Goal: Task Accomplishment & Management: Complete application form

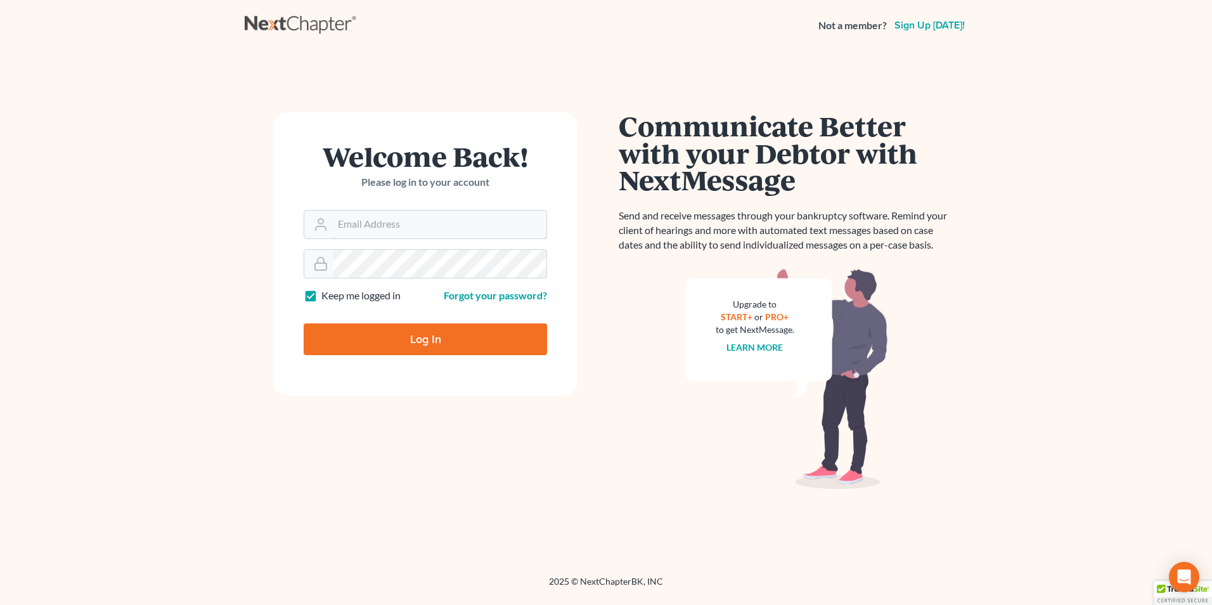
type input "[EMAIL_ADDRESS][DOMAIN_NAME]"
click at [396, 342] on input "Log In" at bounding box center [425, 339] width 243 height 32
type input "Thinking..."
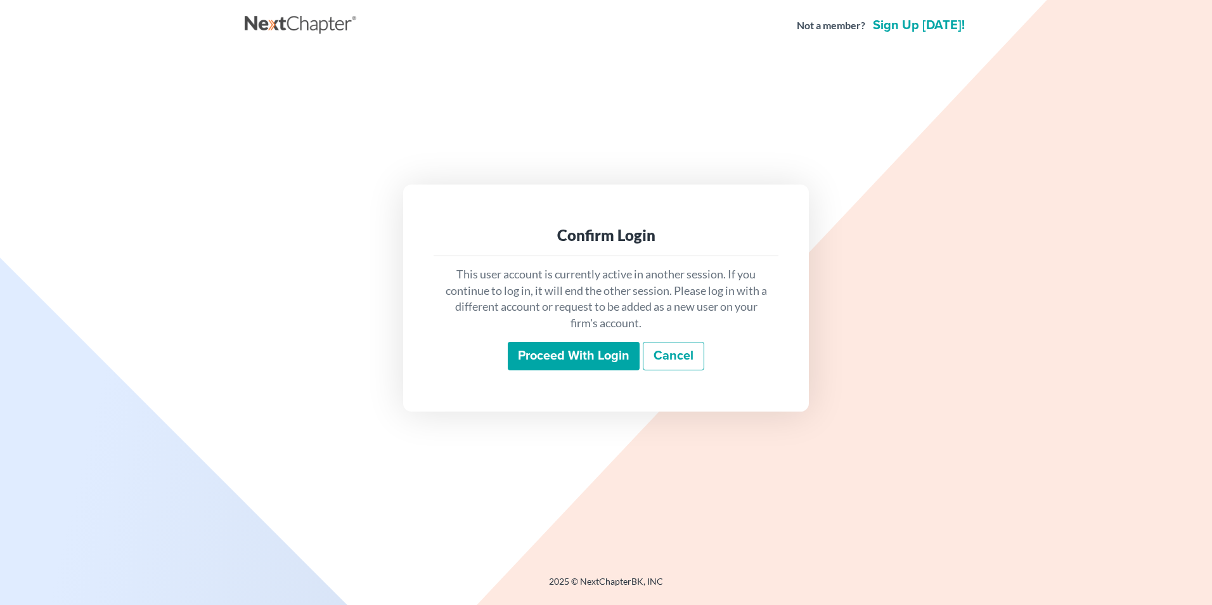
click at [570, 351] on input "Proceed with login" at bounding box center [574, 356] width 132 height 29
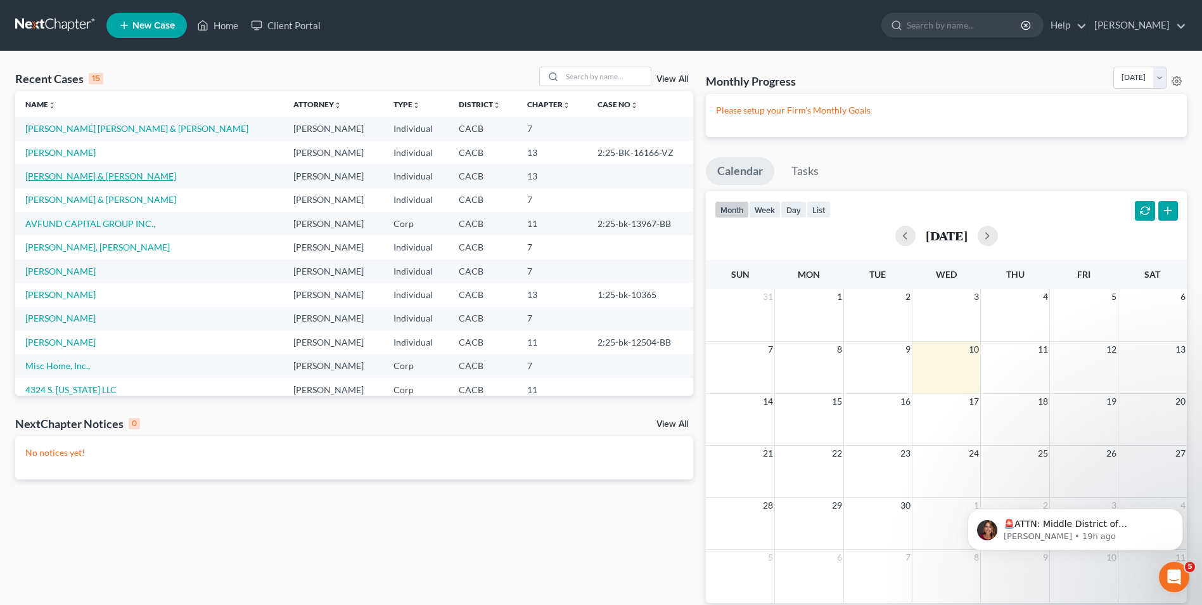
click at [79, 177] on link "Ceja, Ferman & Maria" at bounding box center [100, 176] width 151 height 11
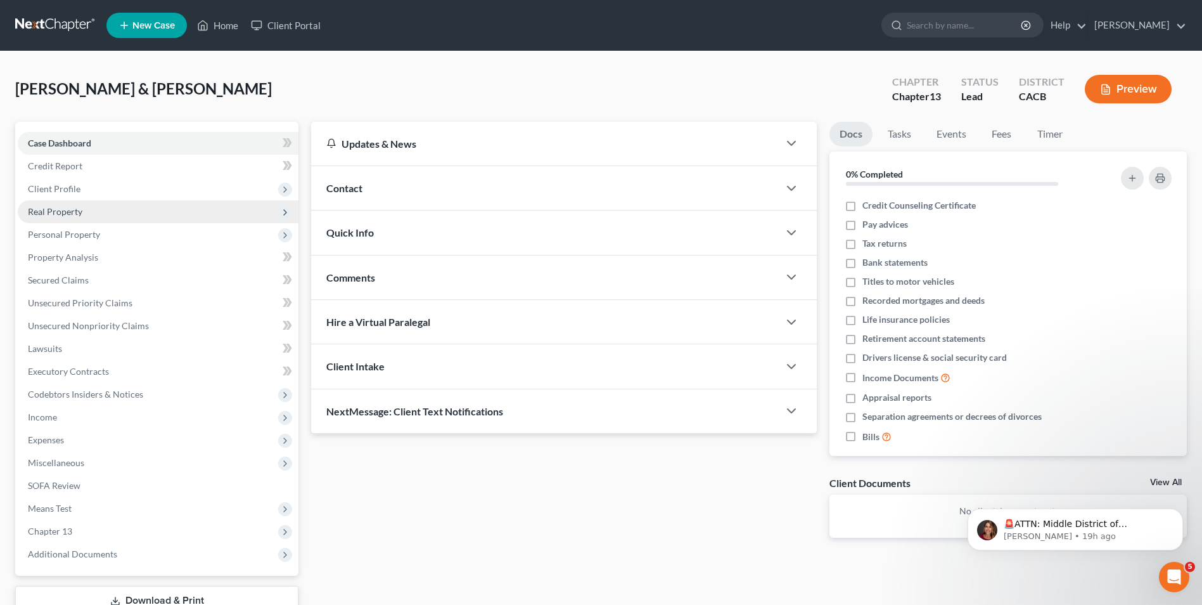
click at [75, 215] on span "Real Property" at bounding box center [55, 211] width 55 height 11
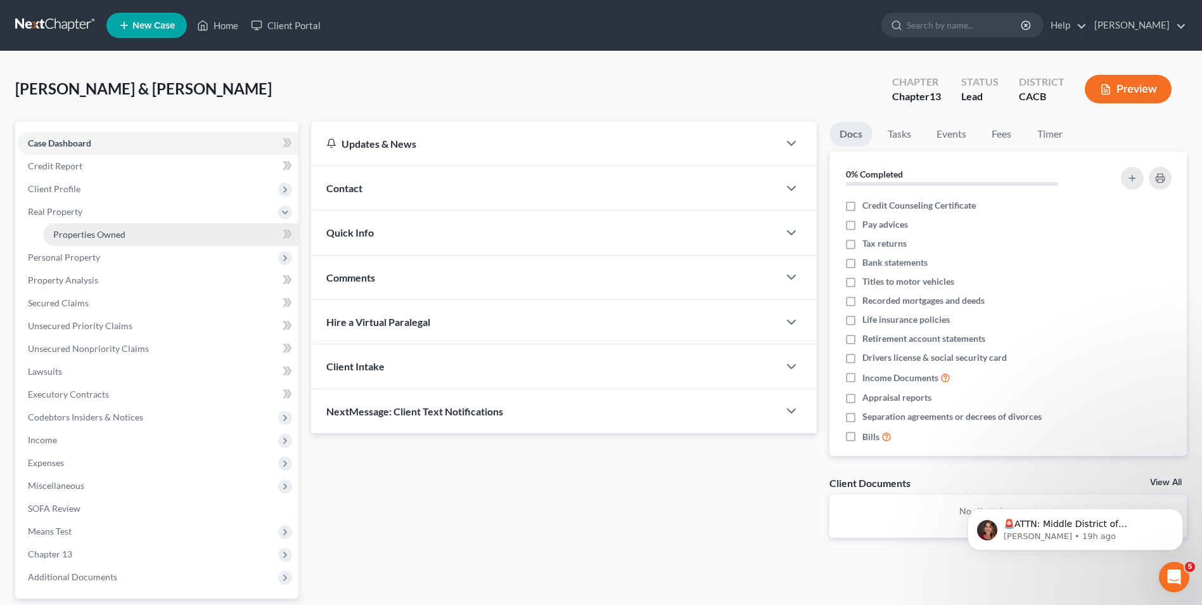
click at [126, 236] on link "Properties Owned" at bounding box center [170, 234] width 255 height 23
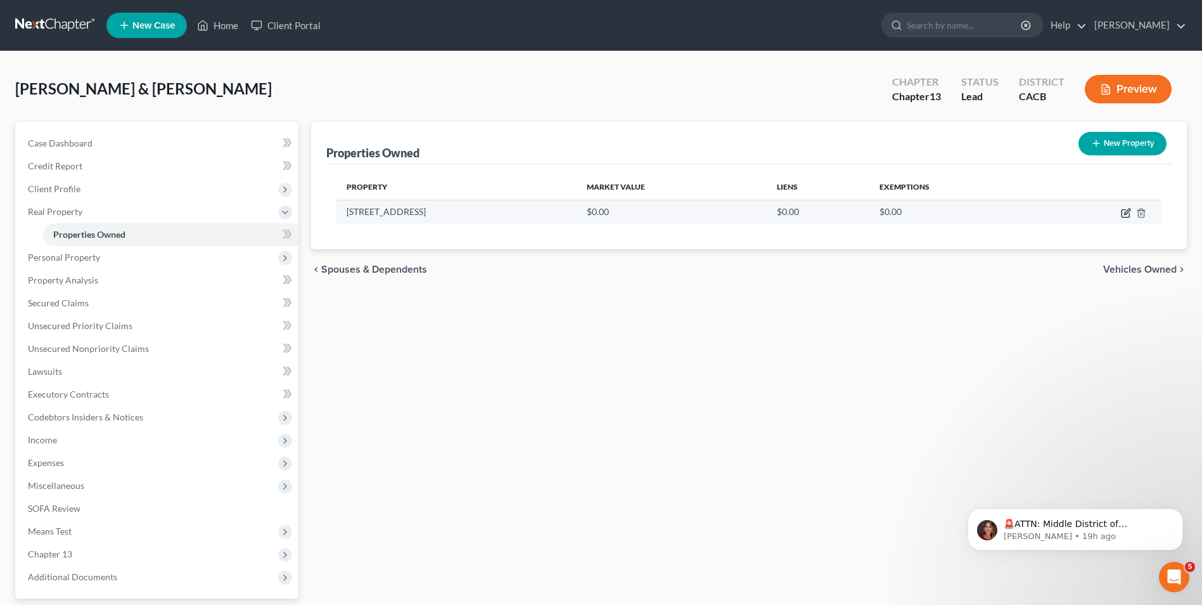
click at [1124, 214] on icon "button" at bounding box center [1127, 212] width 6 height 6
select select "4"
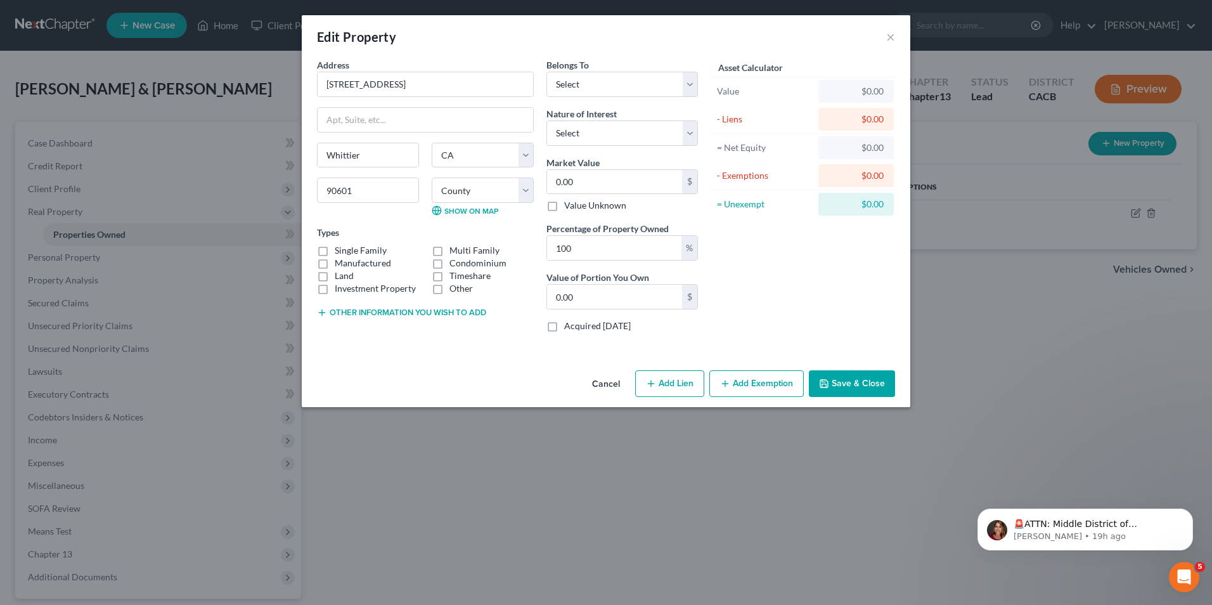
drag, startPoint x: 325, startPoint y: 251, endPoint x: 507, endPoint y: 247, distance: 182.0
click at [335, 252] on label "Single Family" at bounding box center [361, 250] width 52 height 13
click at [340, 252] on input "Single Family" at bounding box center [344, 248] width 8 height 8
checkbox input "true"
click at [607, 82] on select "Select Debtor 1 Only Debtor 2 Only Debtor 1 And Debtor 2 Only At Least One Of T…" at bounding box center [621, 84] width 151 height 25
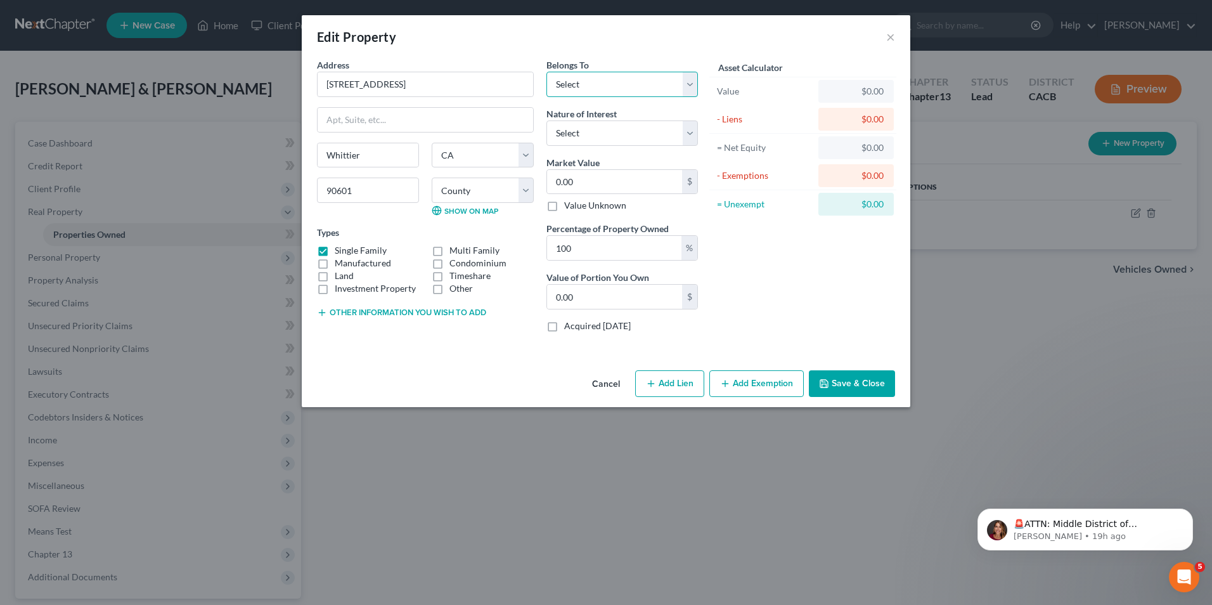
select select "2"
click at [546, 72] on select "Select Debtor 1 Only Debtor 2 Only Debtor 1 And Debtor 2 Only At Least One Of T…" at bounding box center [621, 84] width 151 height 25
click at [631, 131] on select "Select Fee Simple Joint Tenant Life Estate Equitable Interest Future Interest T…" at bounding box center [621, 132] width 151 height 25
select select "0"
click at [546, 120] on select "Select Fee Simple Joint Tenant Life Estate Equitable Interest Future Interest T…" at bounding box center [621, 132] width 151 height 25
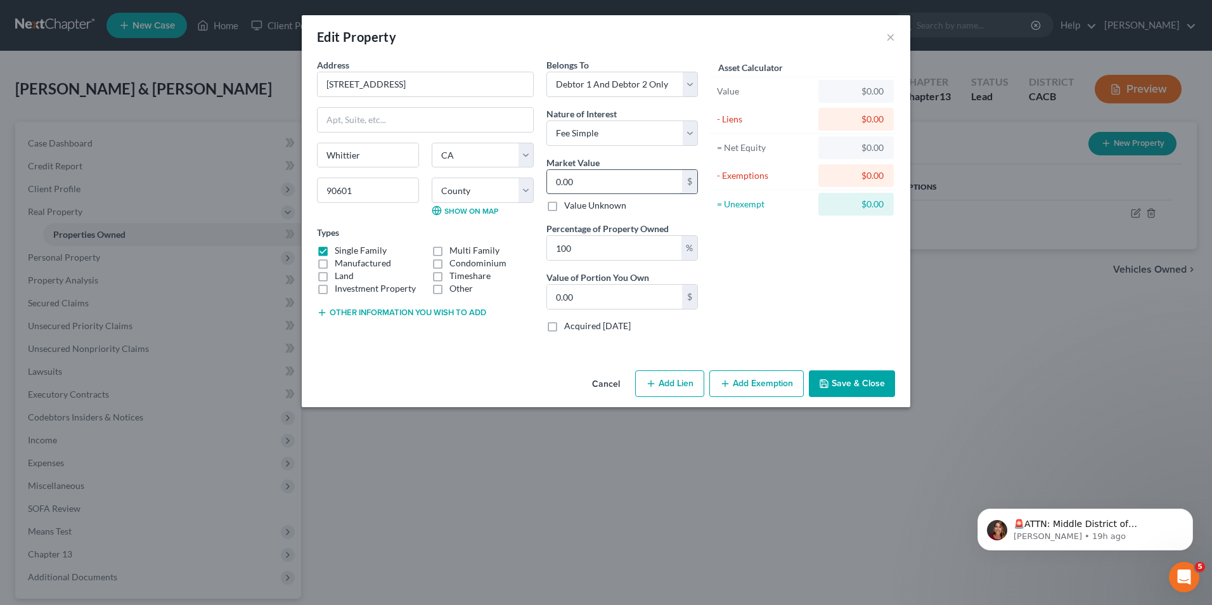
click at [581, 174] on input "0.00" at bounding box center [614, 182] width 135 height 24
type input "1"
type input "1.00"
type input "10"
type input "10.00"
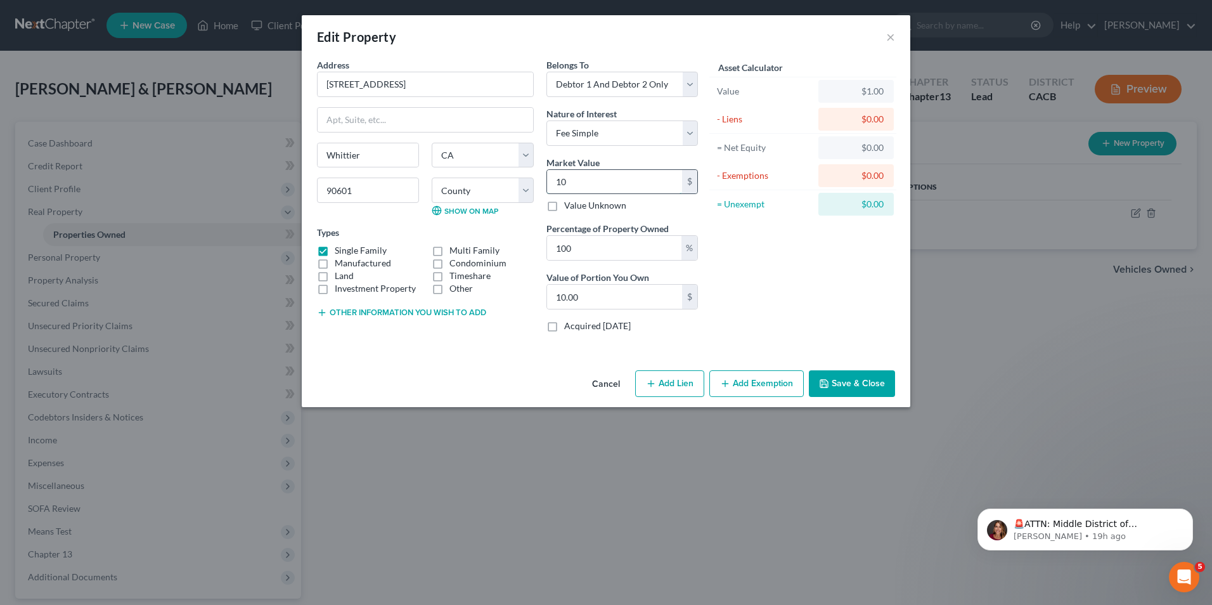
type input "100"
type input "100.00"
type input "1000"
type input "1,000.00"
type input "1,0000"
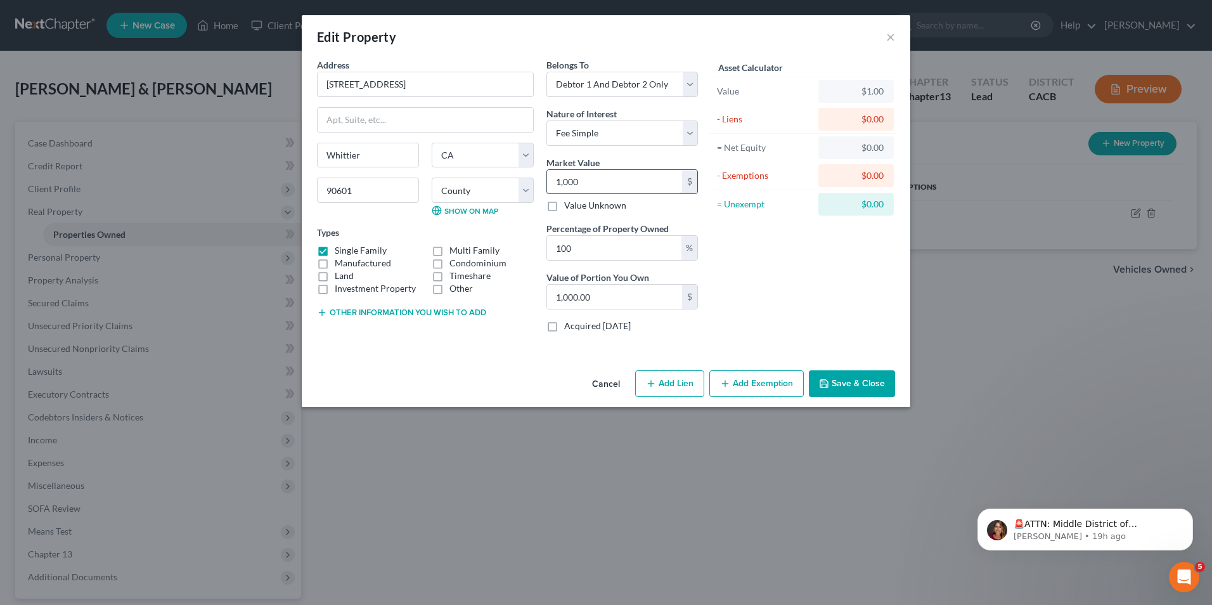
type input "10,000.00"
type input "10,0000"
type input "100,000.00"
type input "100,0000"
type input "1,000,000.00"
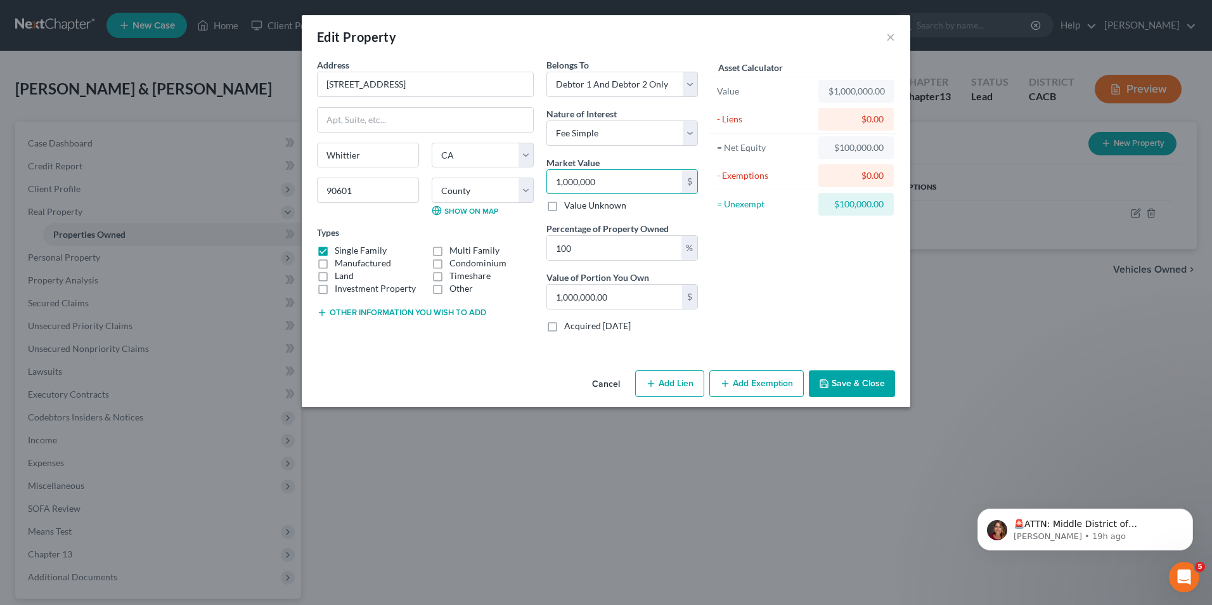
type input "1,000,000"
click at [683, 387] on button "Add Lien" at bounding box center [669, 383] width 69 height 27
select select "2"
select select "0"
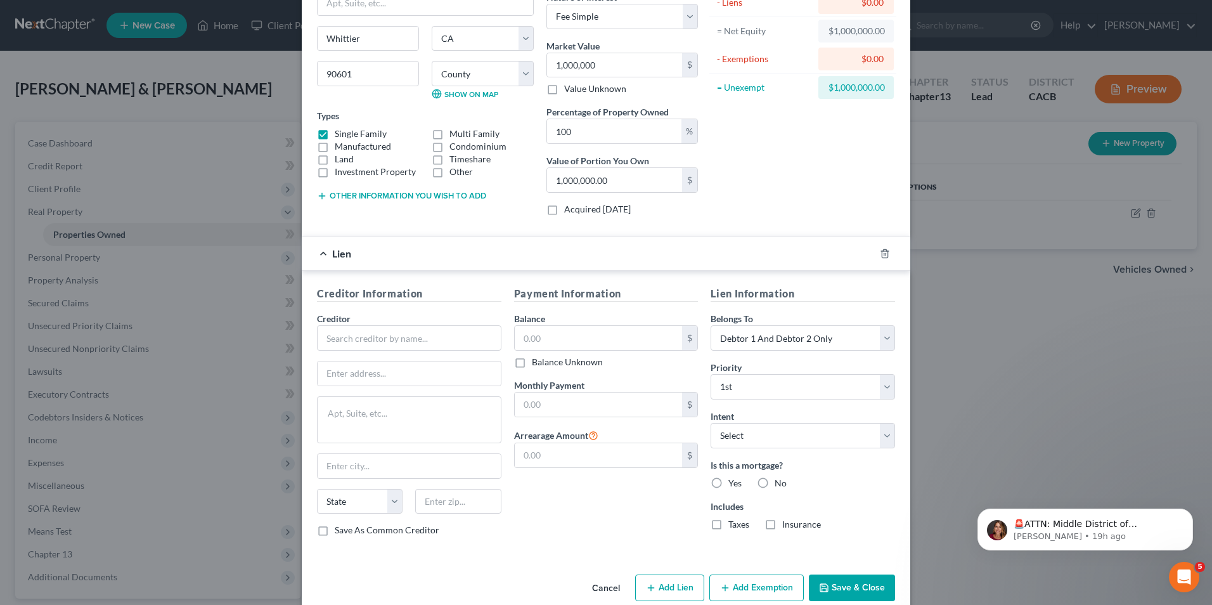
scroll to position [127, 0]
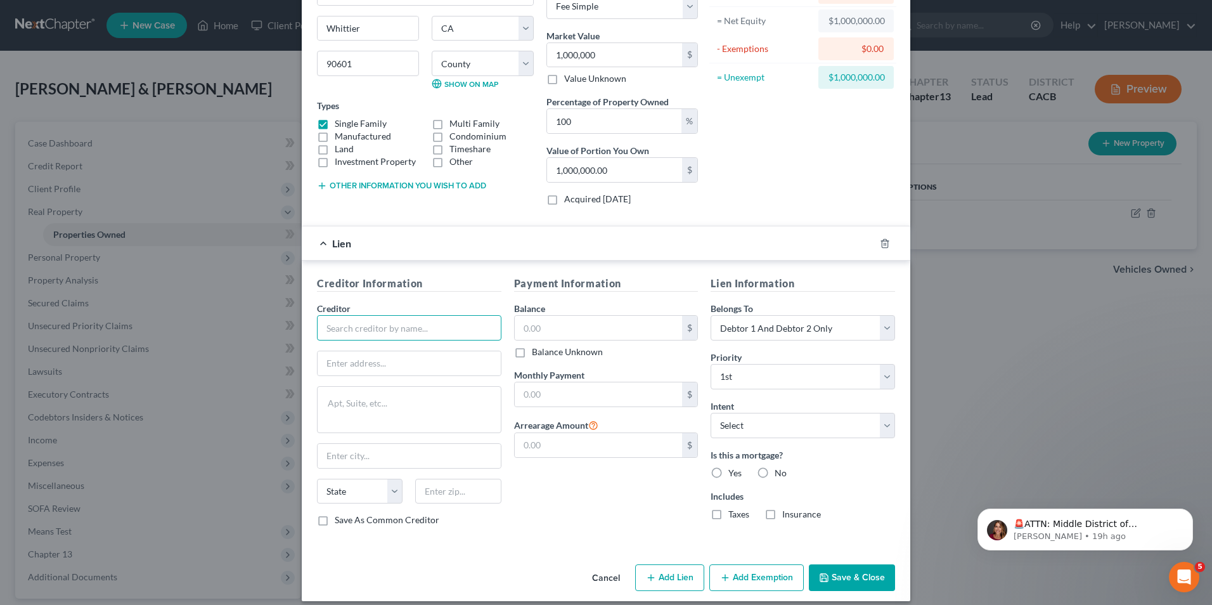
click at [362, 328] on input "text" at bounding box center [409, 327] width 184 height 25
click at [544, 337] on input "text" at bounding box center [599, 328] width 168 height 24
type input "US Bank"
type input "700,000.00"
click at [359, 366] on input "text" at bounding box center [409, 363] width 183 height 24
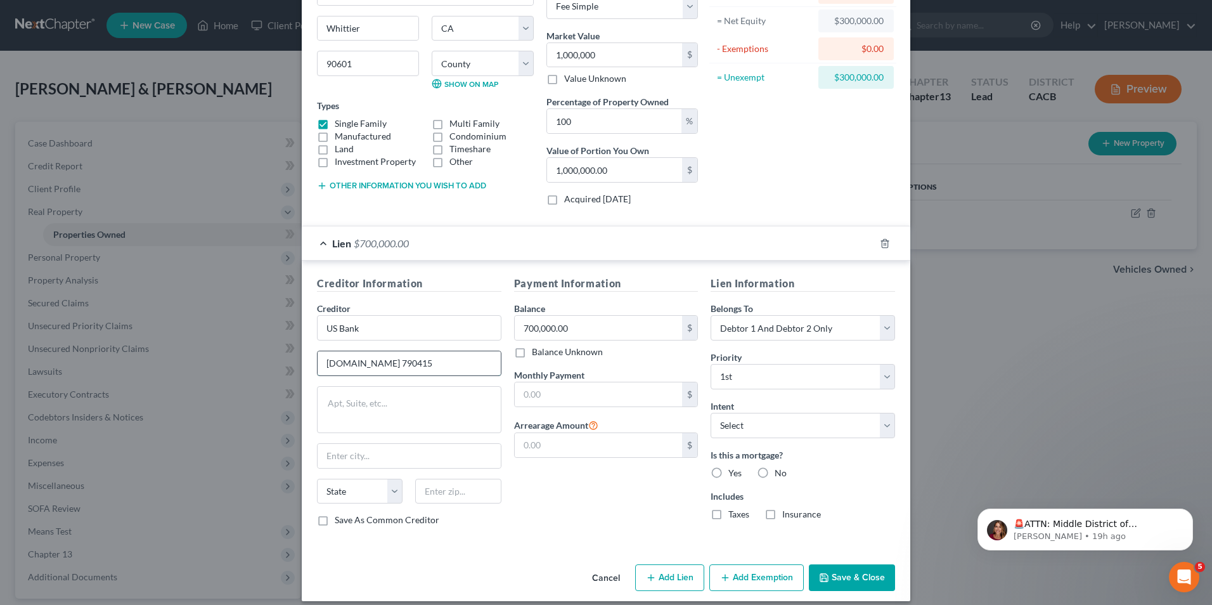
type input "P.O.box 790415"
type input "St Louis"
select select "26"
type input "63179"
click at [728, 473] on label "Yes" at bounding box center [734, 473] width 13 height 13
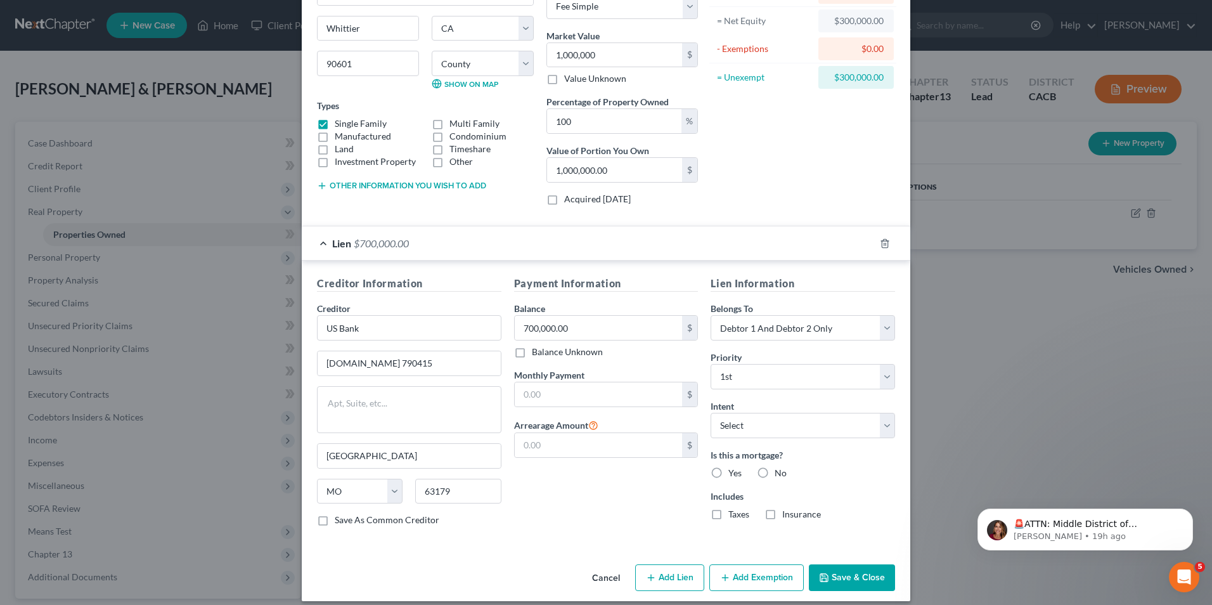
click at [733, 473] on input "Yes" at bounding box center [737, 471] width 8 height 8
radio input "true"
type input "Saint Louis"
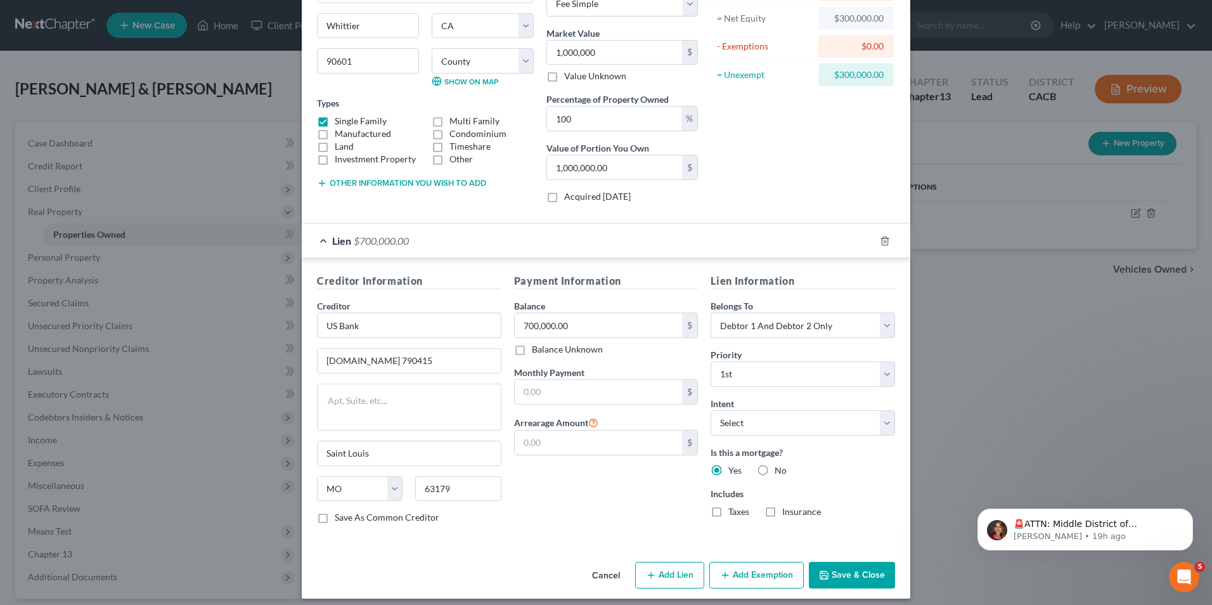
scroll to position [138, 0]
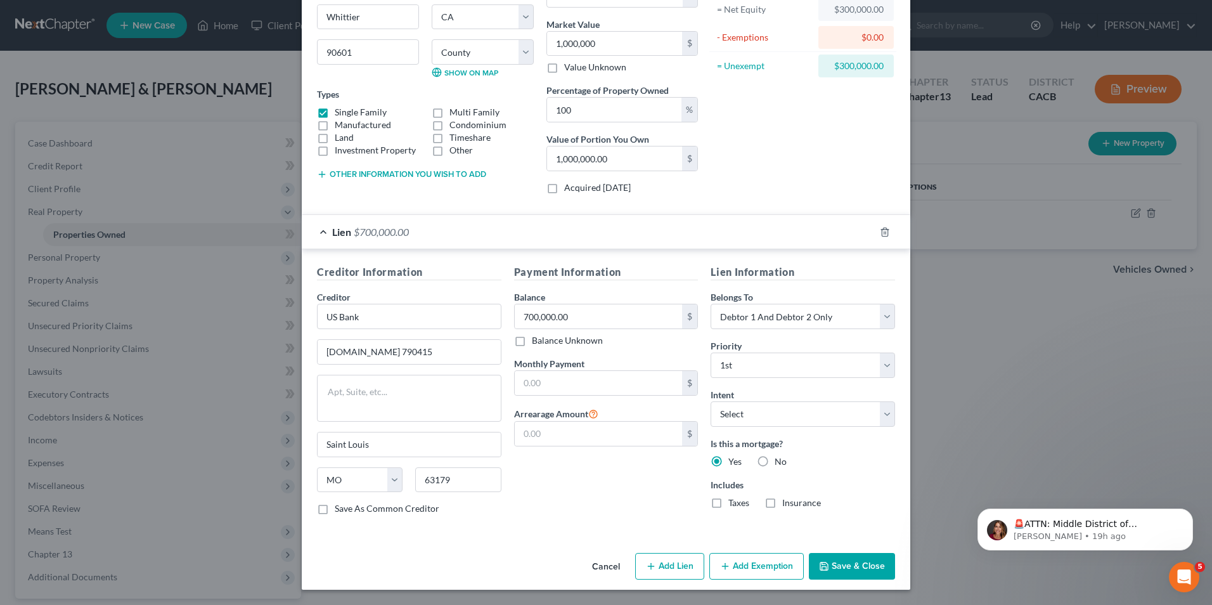
click at [730, 567] on button "Add Exemption" at bounding box center [756, 566] width 94 height 27
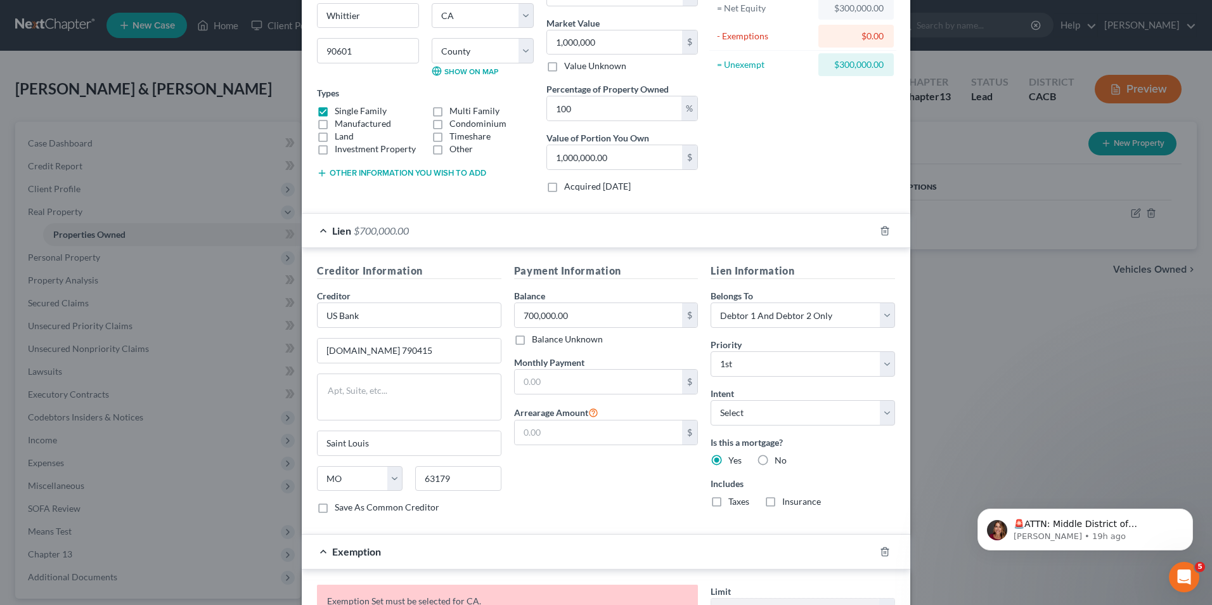
scroll to position [0, 0]
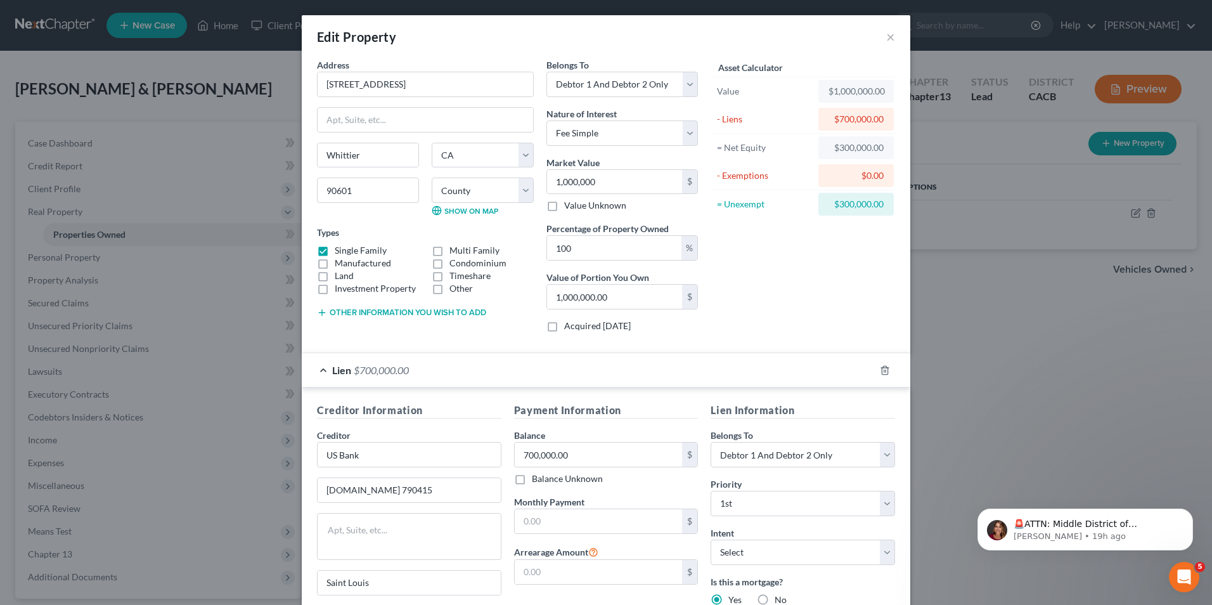
click at [209, 391] on div "Edit Property × Address * 11859 Cresta Verde Drive Whittier State AL AK AR AZ C…" at bounding box center [606, 302] width 1212 height 605
click at [945, 318] on div "Edit Property × Address * 11859 Cresta Verde Drive Whittier State AL AK AR AZ C…" at bounding box center [606, 302] width 1212 height 605
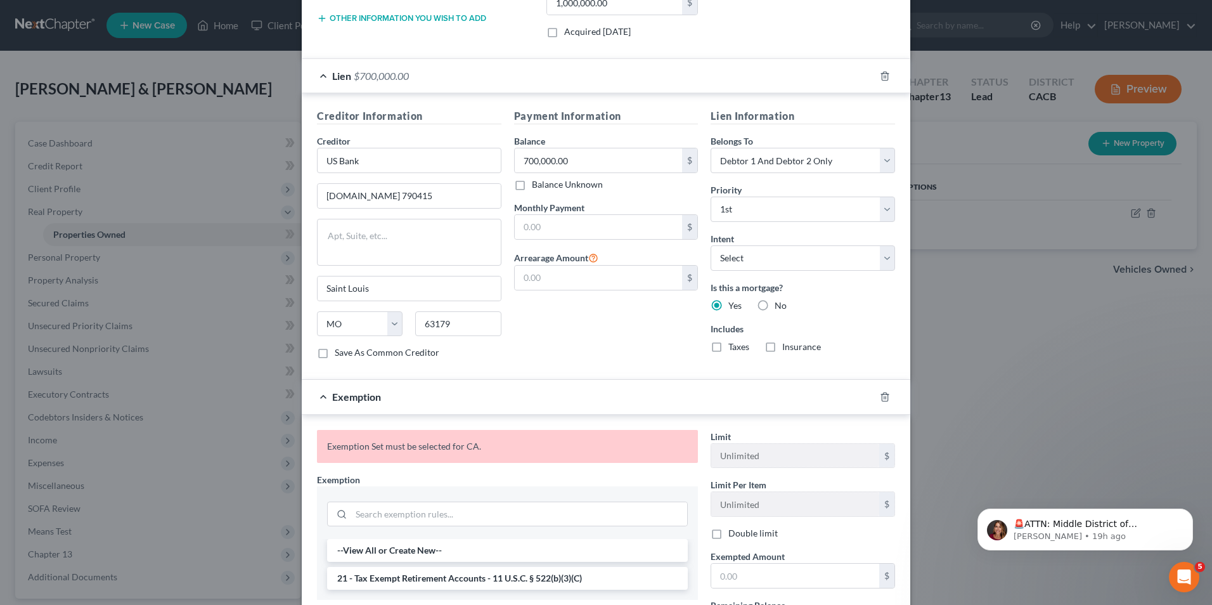
scroll to position [416, 0]
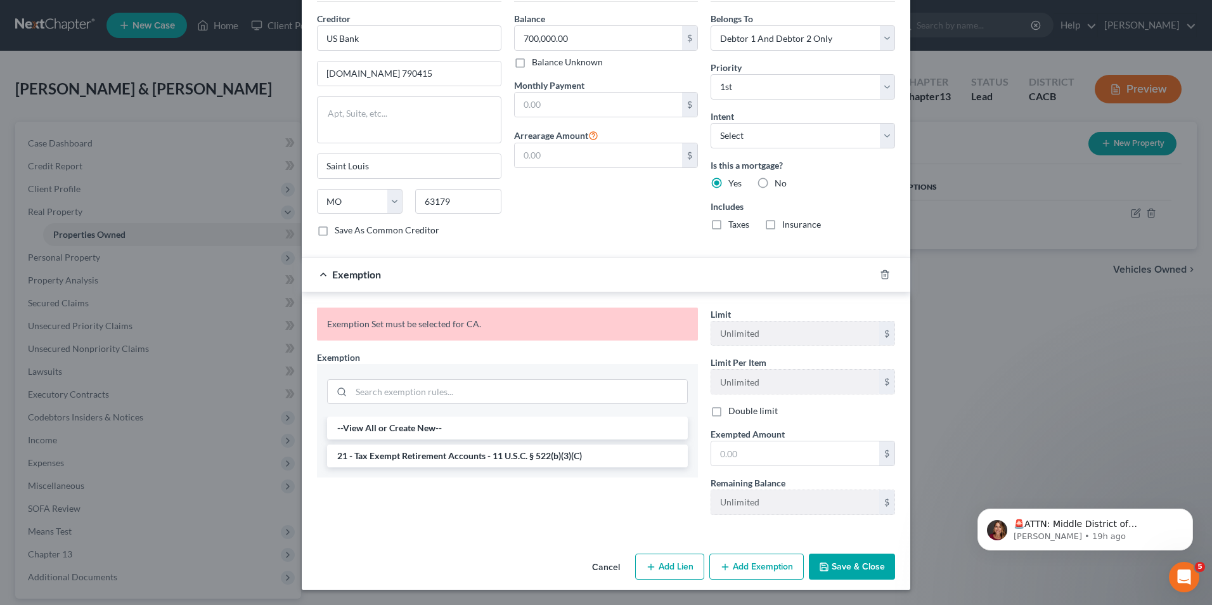
click at [943, 368] on div "Edit Property × Address * 11859 Cresta Verde Drive Whittier State AL AK AR AZ C…" at bounding box center [606, 302] width 1212 height 605
click at [735, 572] on button "Add Exemption" at bounding box center [756, 566] width 94 height 27
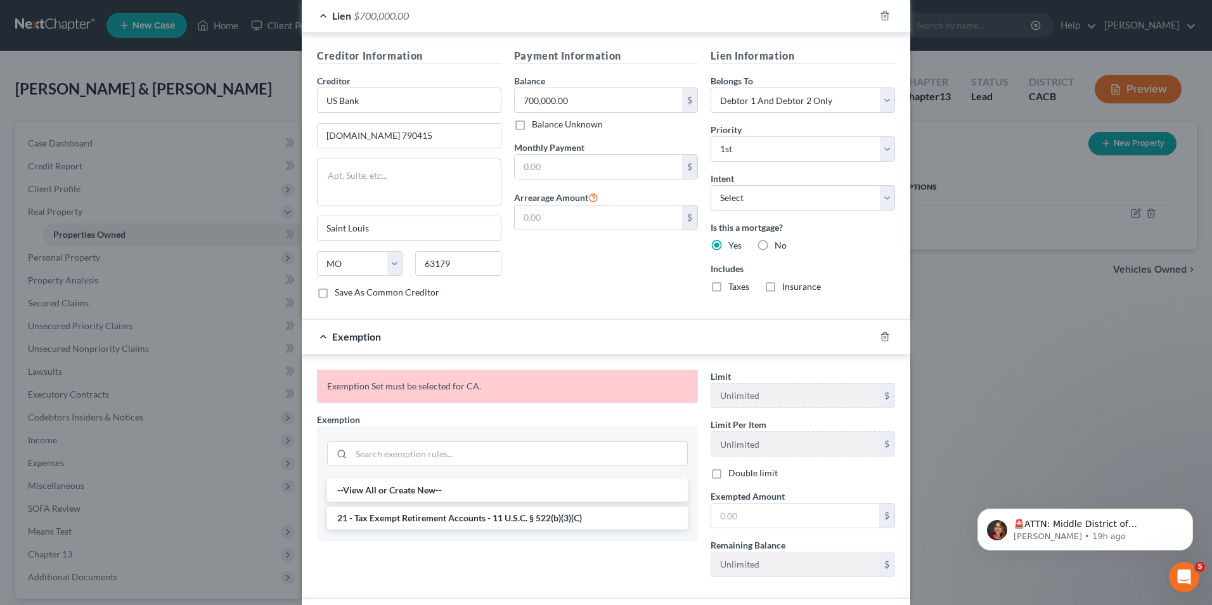
scroll to position [353, 0]
click at [1000, 192] on div "Edit Property × Address * 11859 Cresta Verde Drive Whittier State AL AK AR AZ C…" at bounding box center [606, 302] width 1212 height 605
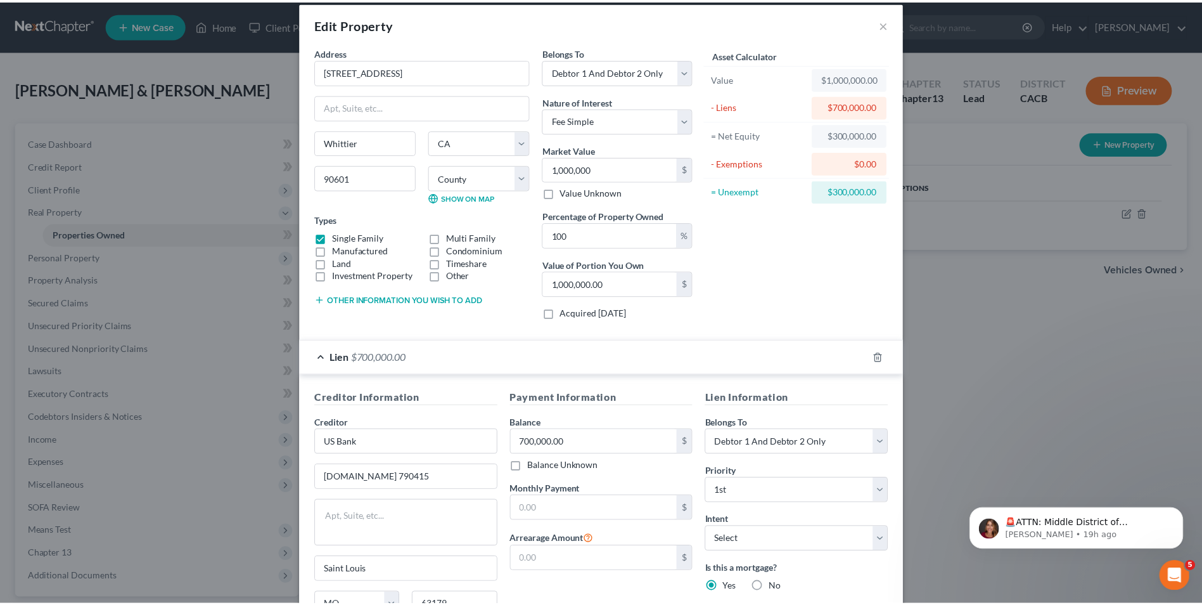
scroll to position [0, 0]
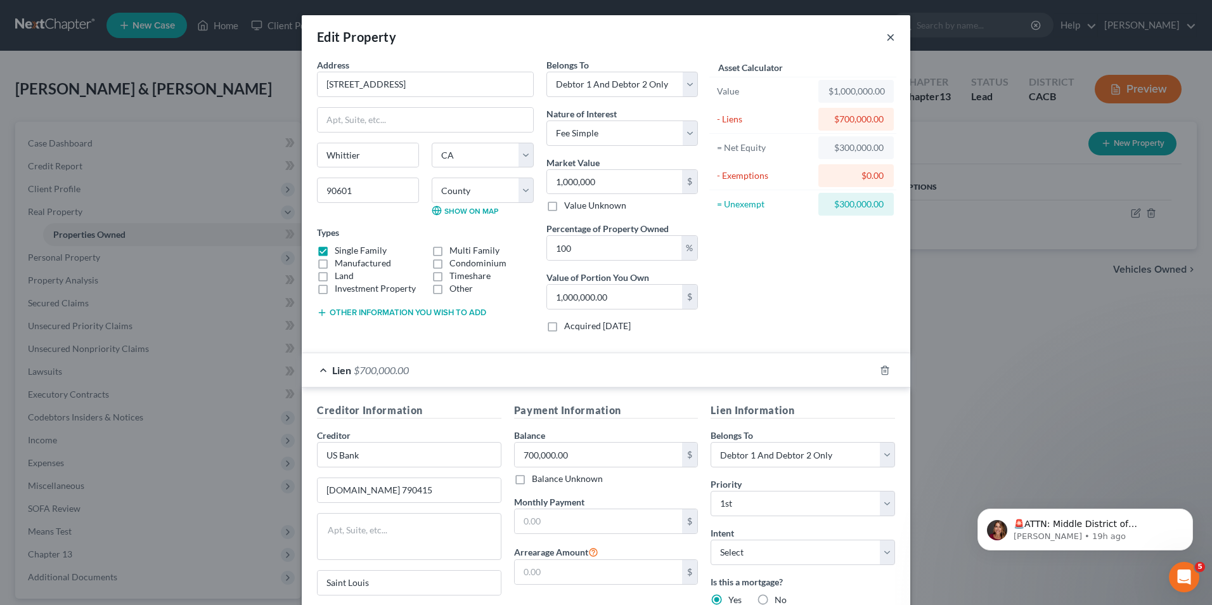
click at [886, 39] on button "×" at bounding box center [890, 36] width 9 height 15
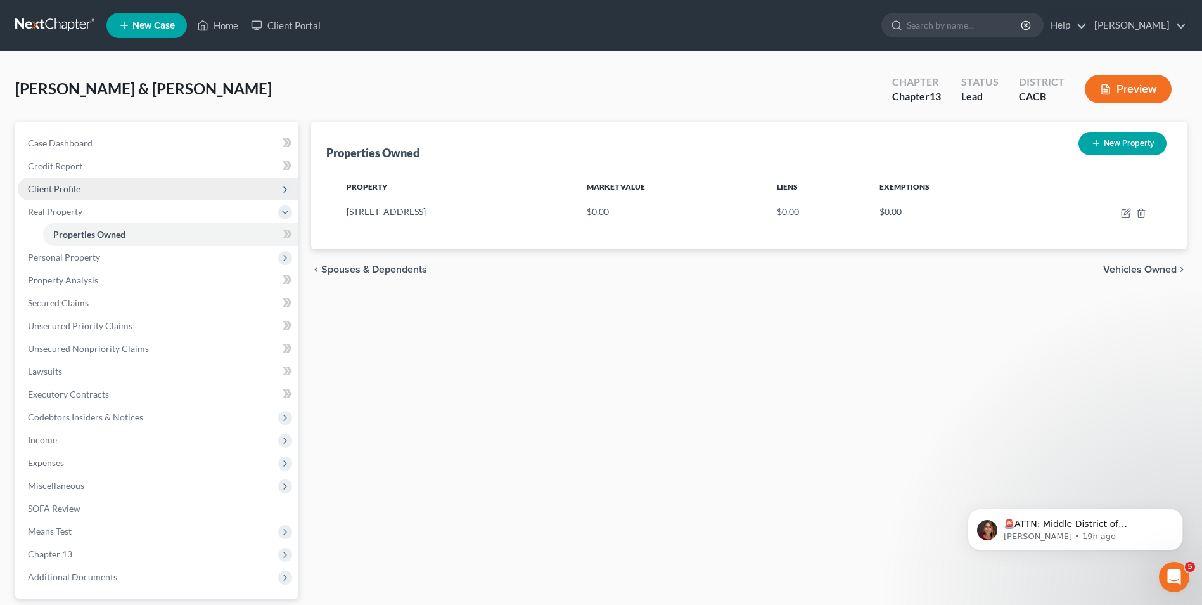
click at [69, 187] on span "Client Profile" at bounding box center [54, 188] width 53 height 11
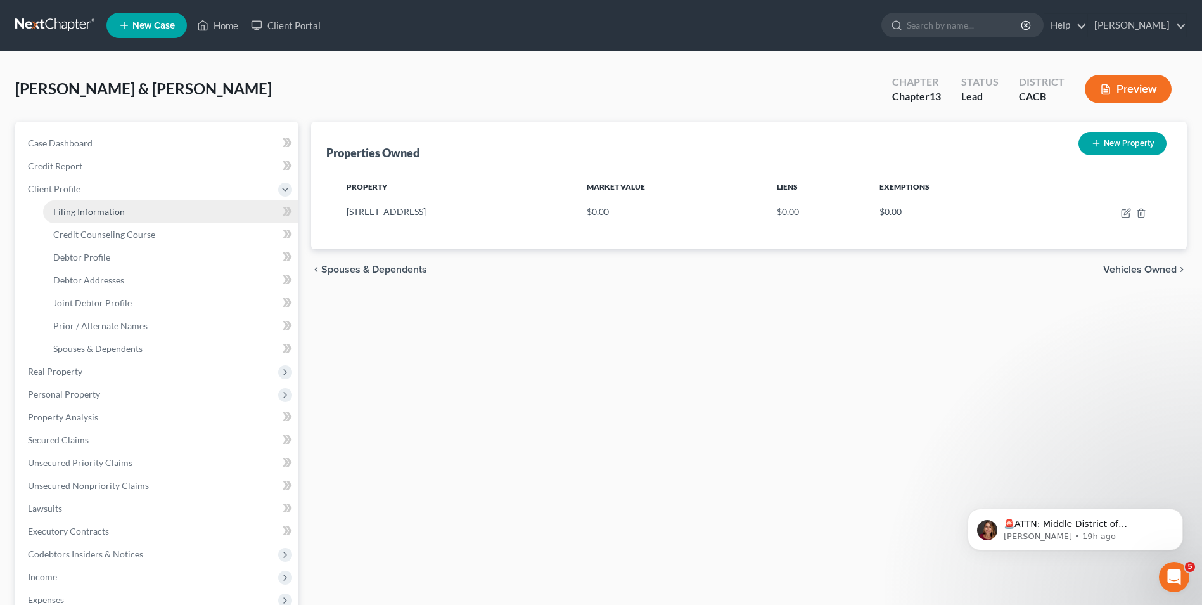
click at [101, 217] on link "Filing Information" at bounding box center [170, 211] width 255 height 23
select select "0"
select select "3"
select select "1"
select select "3"
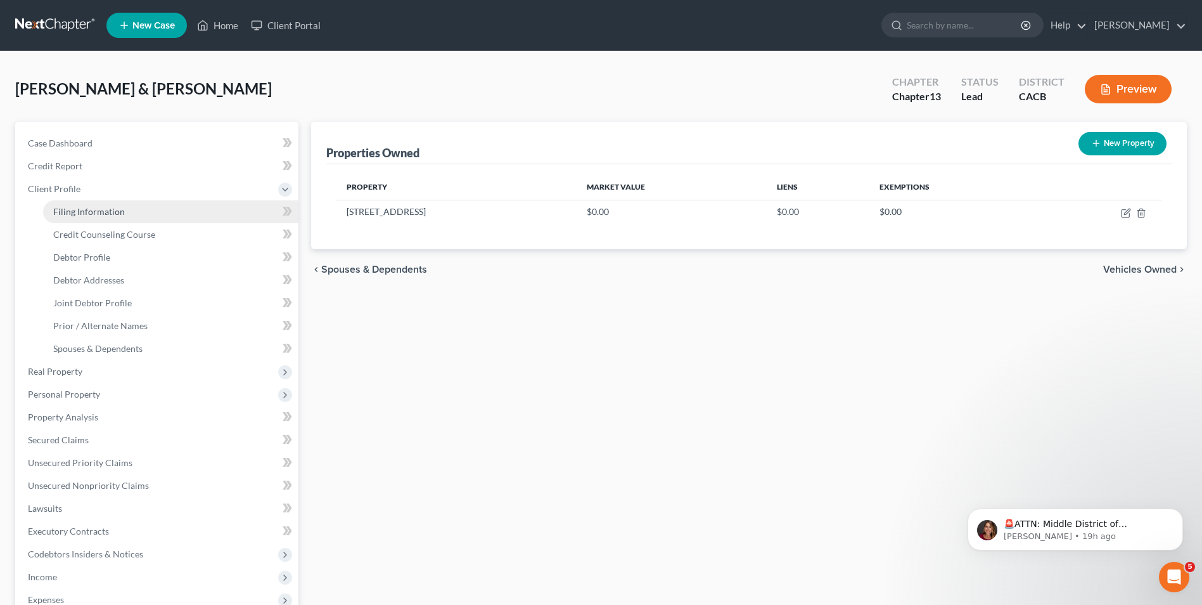
select select "4"
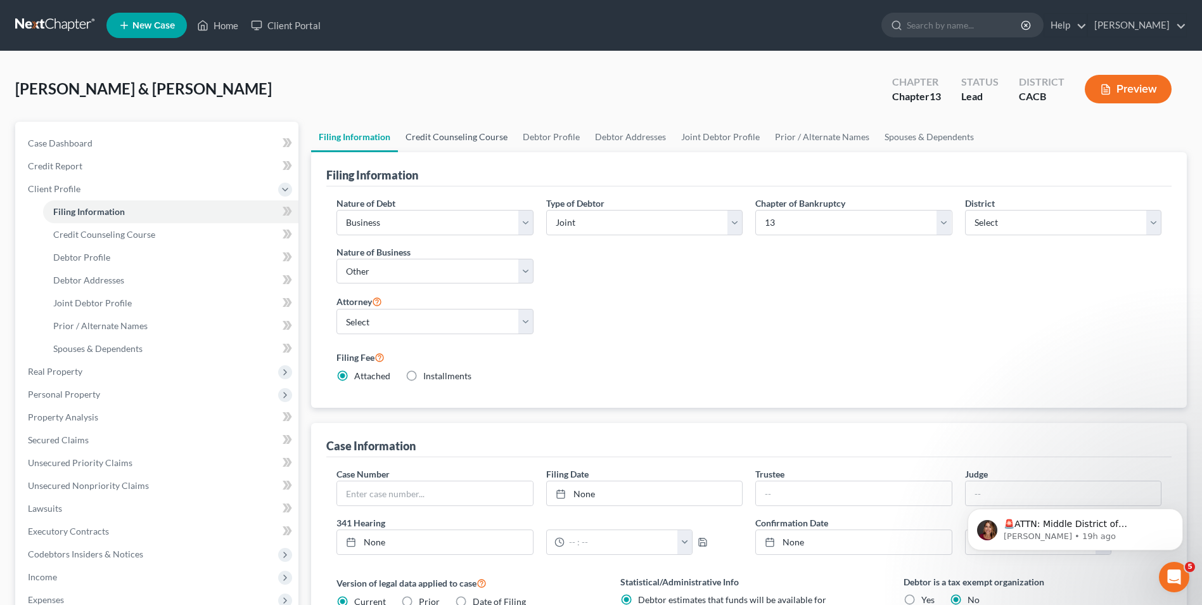
click at [419, 143] on link "Credit Counseling Course" at bounding box center [456, 137] width 117 height 30
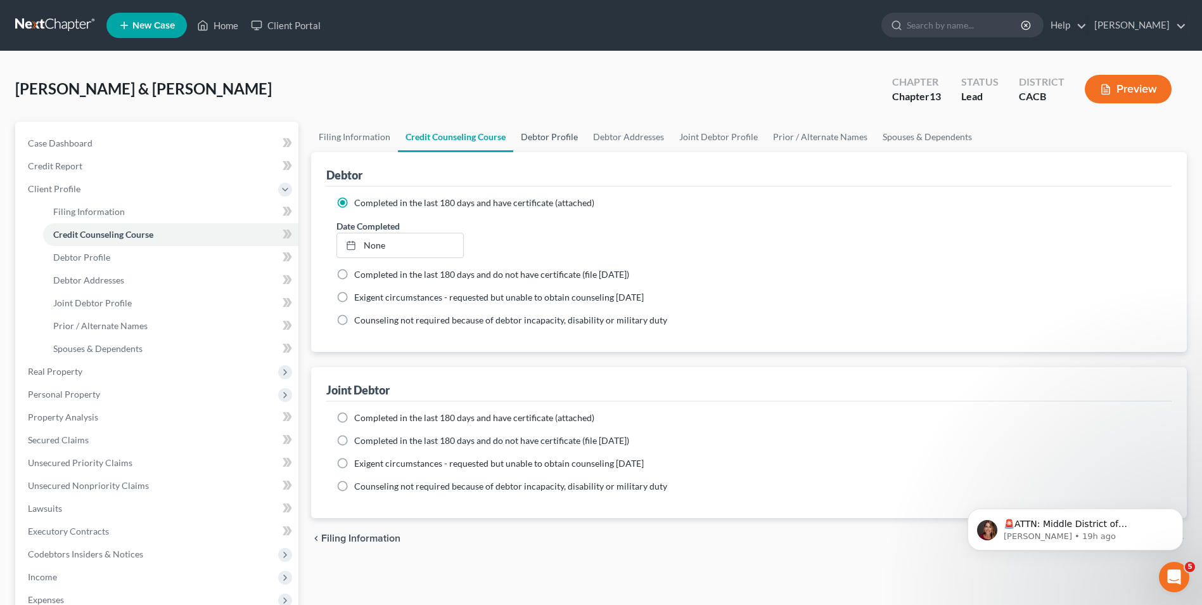
click at [542, 142] on link "Debtor Profile" at bounding box center [549, 137] width 72 height 30
select select "1"
select select "3"
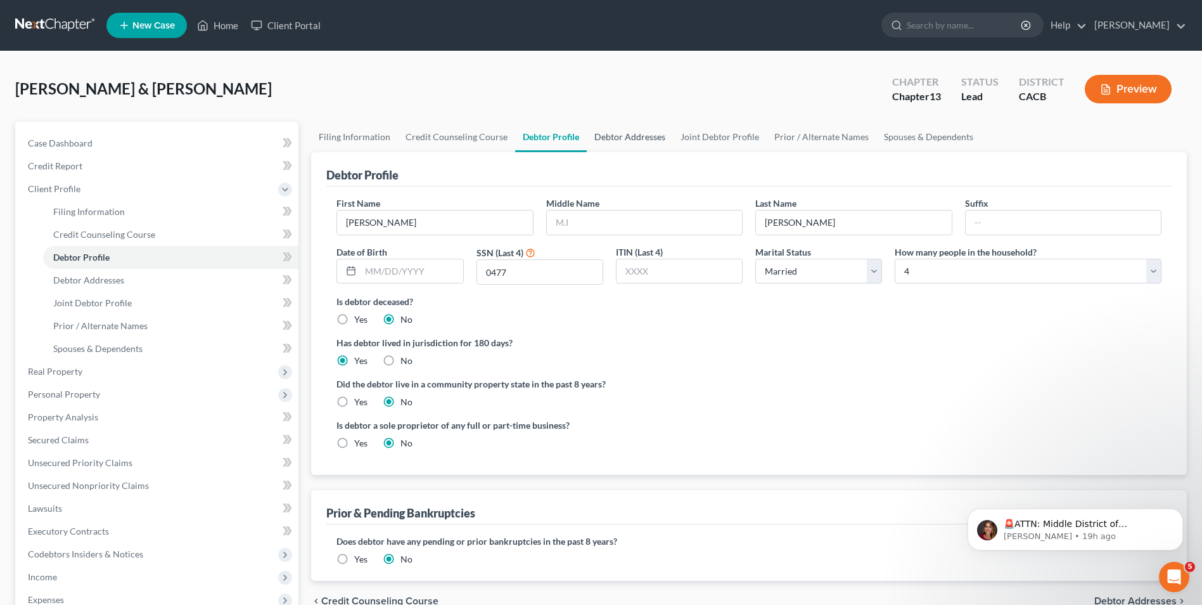
click at [647, 139] on link "Debtor Addresses" at bounding box center [630, 137] width 86 height 30
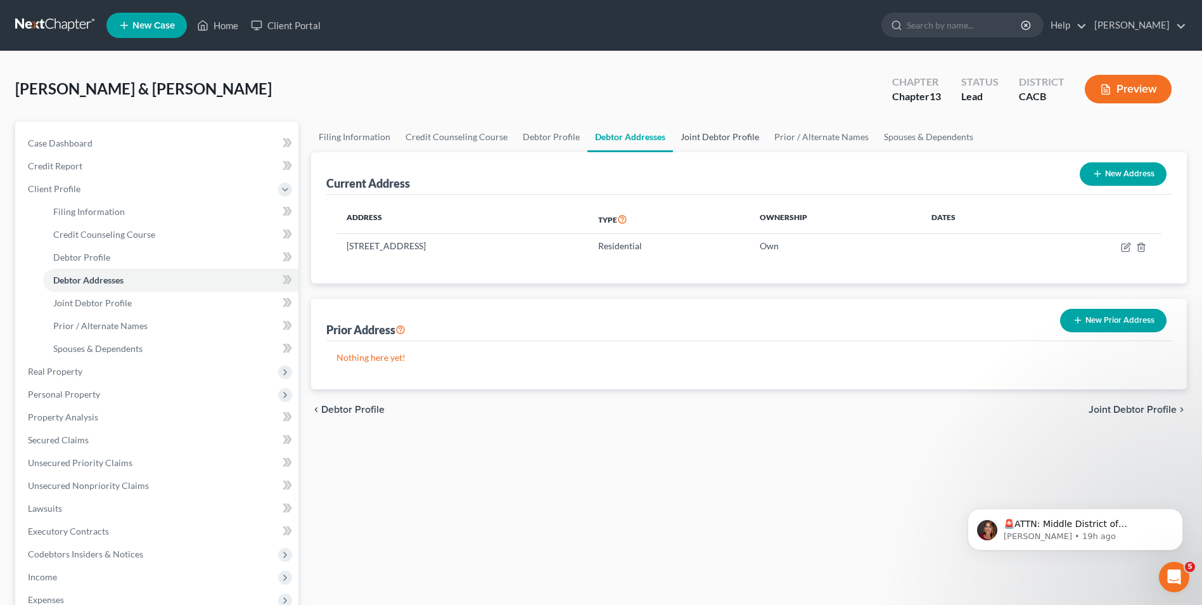
click at [715, 142] on link "Joint Debtor Profile" at bounding box center [720, 137] width 94 height 30
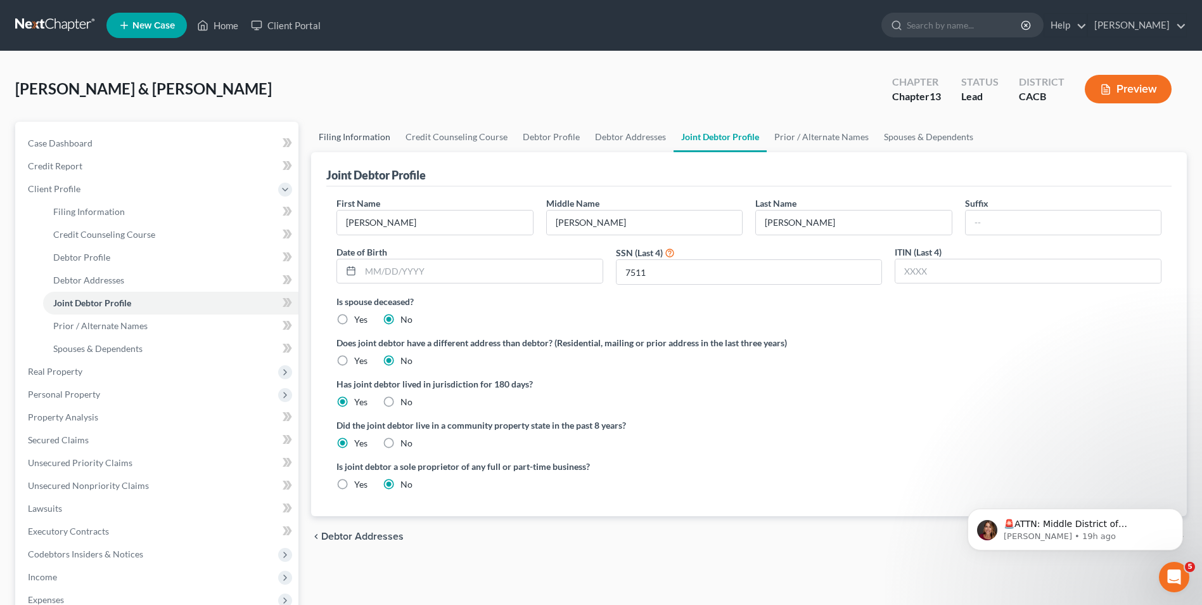
click at [361, 138] on link "Filing Information" at bounding box center [354, 137] width 87 height 30
select select "0"
select select "3"
select select "1"
select select "3"
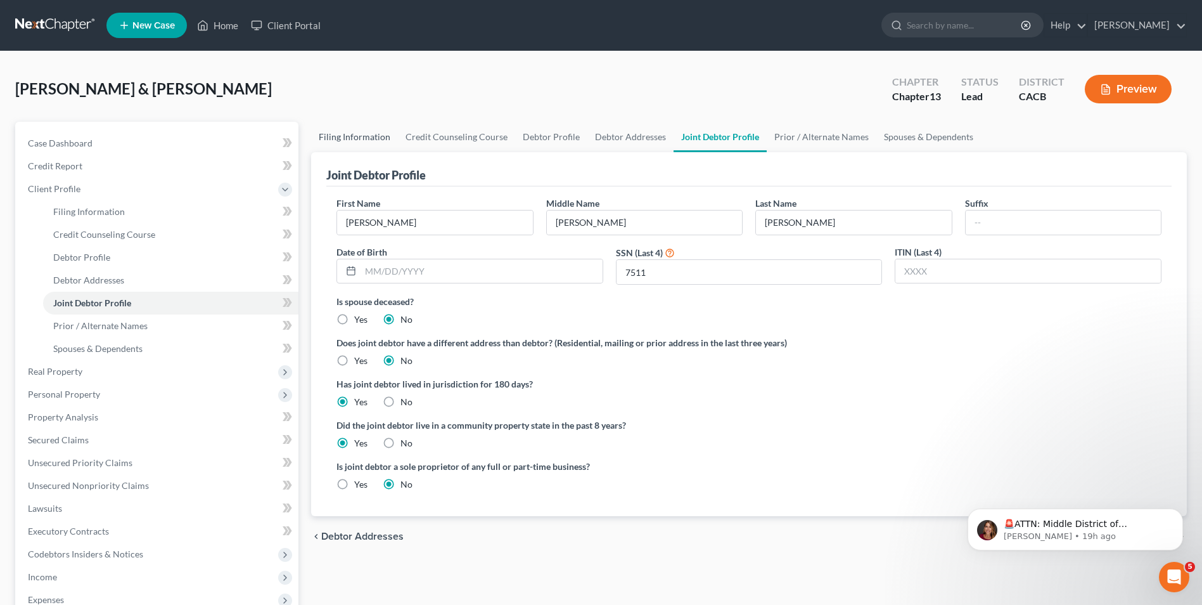
select select "7"
select select "0"
select select "4"
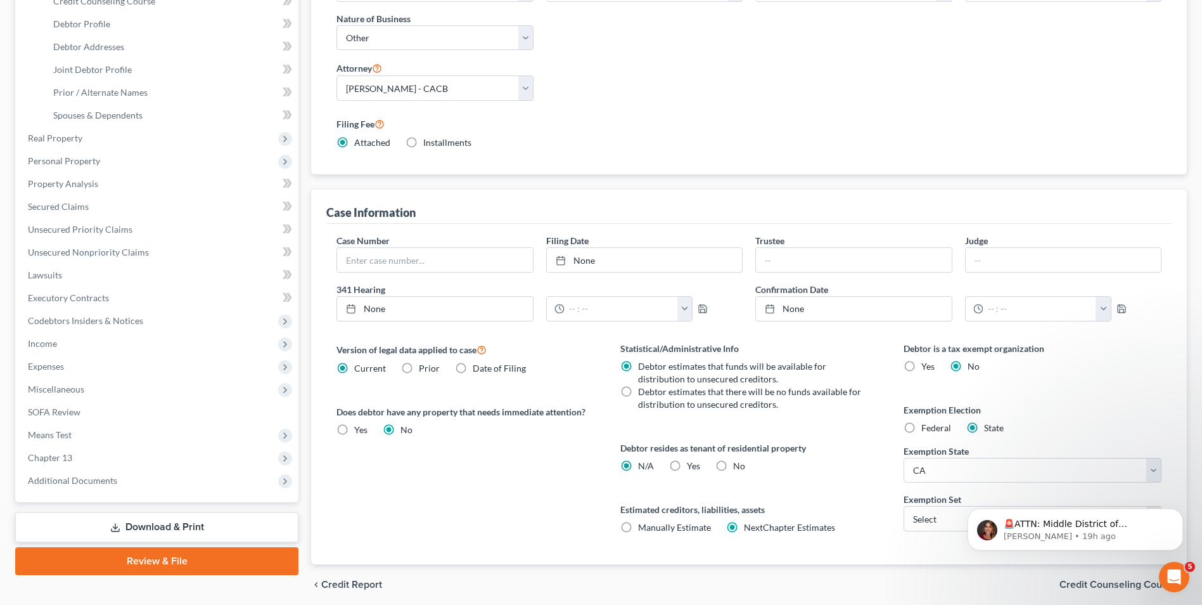
scroll to position [281, 0]
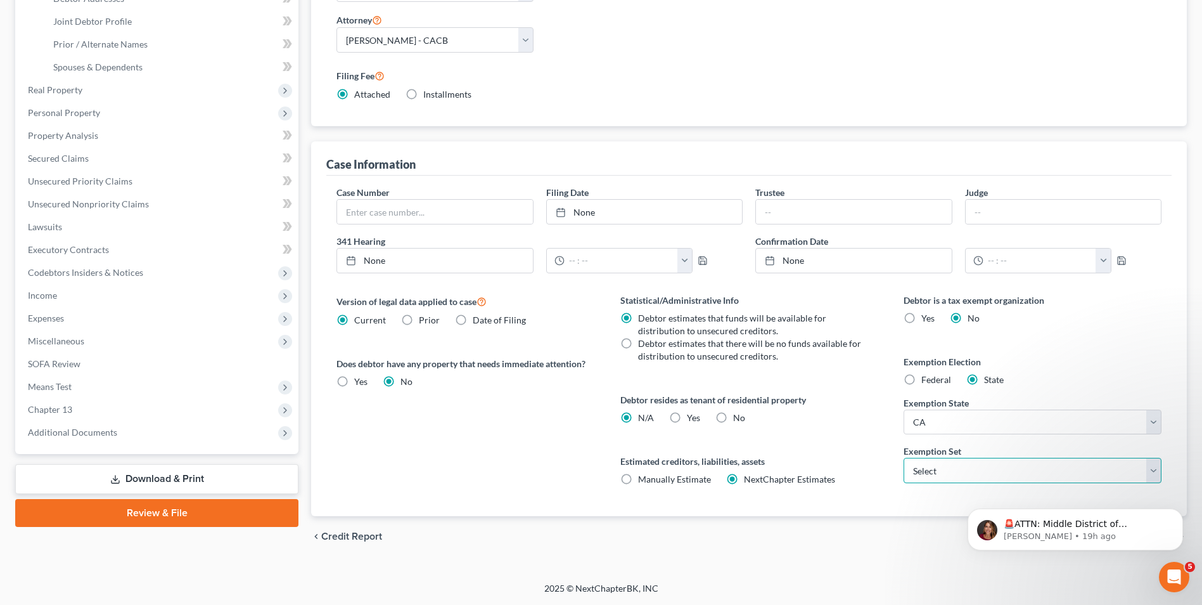
click at [1002, 479] on select "Select 703 704" at bounding box center [1033, 470] width 258 height 25
click at [904, 458] on select "Select 703 704" at bounding box center [1033, 470] width 258 height 25
click at [978, 473] on select "Select 703 704" at bounding box center [1033, 470] width 258 height 25
select select "1"
click at [904, 458] on select "Select 703 704" at bounding box center [1033, 470] width 258 height 25
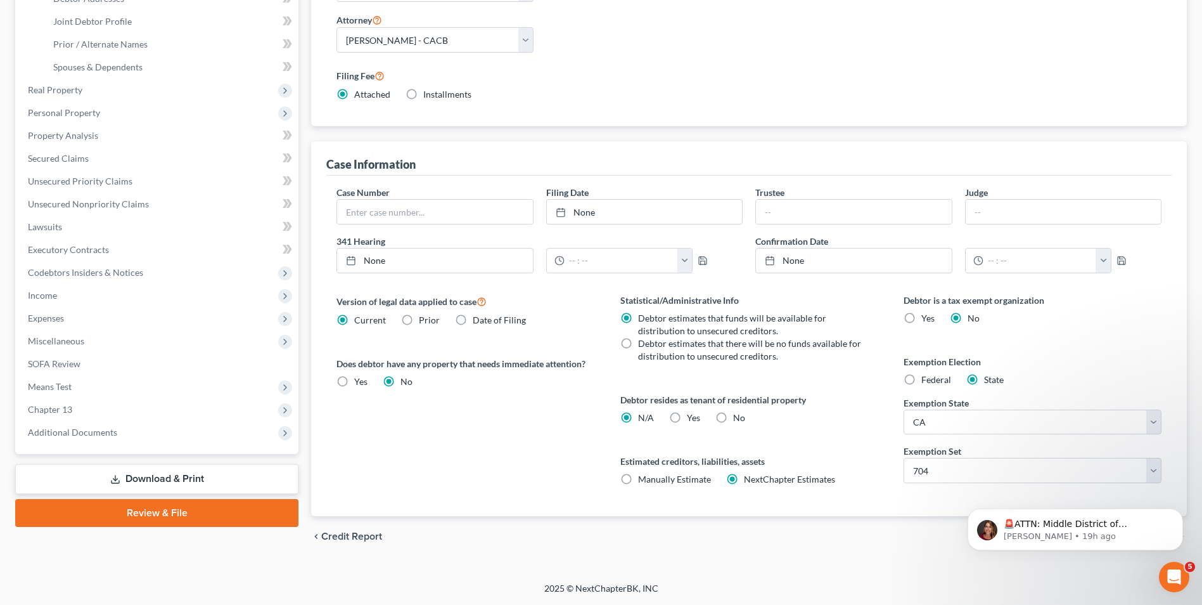
click at [865, 566] on div "Petition Navigation Case Dashboard Payments Invoices Payments Payments Credit R…" at bounding box center [601, 203] width 1172 height 726
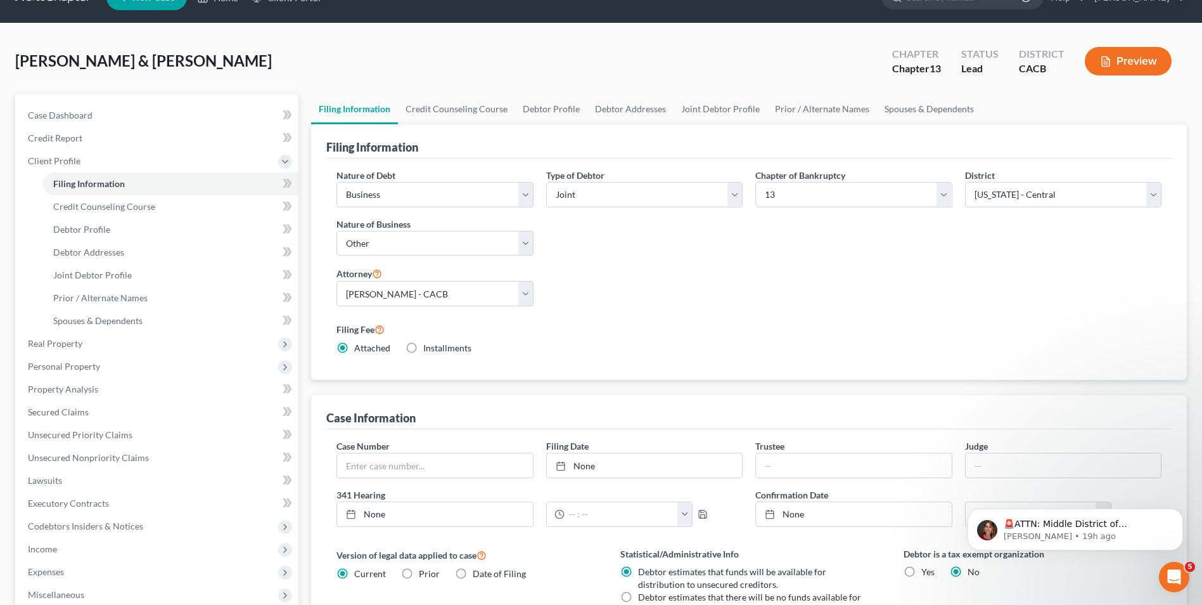
scroll to position [0, 0]
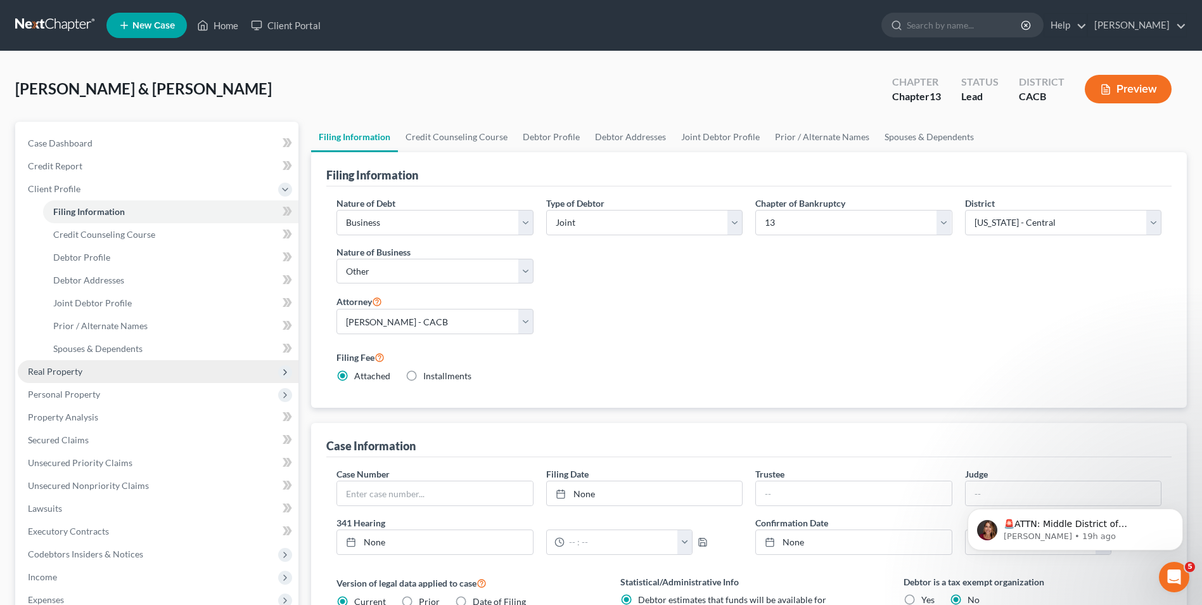
click at [61, 373] on span "Real Property" at bounding box center [55, 371] width 55 height 11
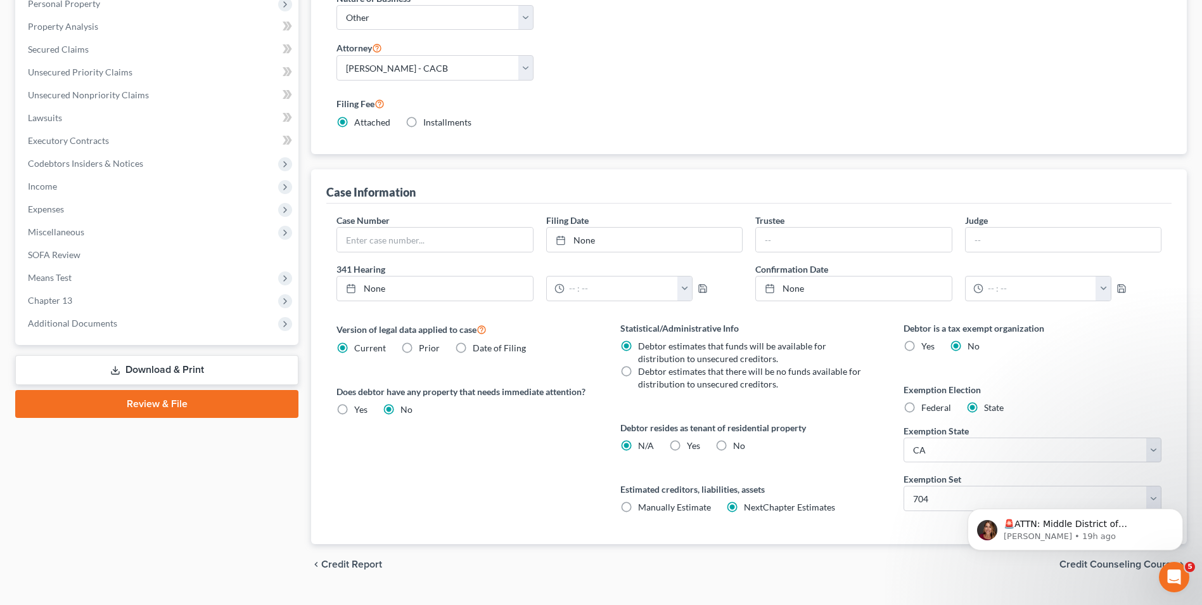
scroll to position [281, 0]
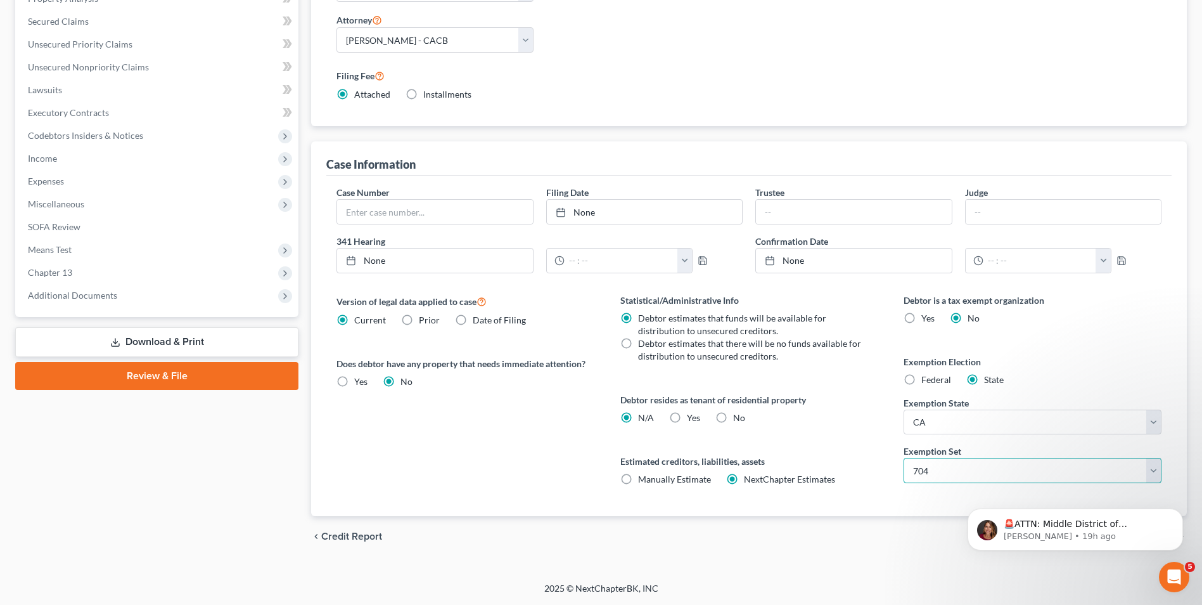
click at [961, 464] on select "Select 703 704" at bounding box center [1033, 470] width 258 height 25
click at [904, 458] on select "Select 703 704" at bounding box center [1033, 470] width 258 height 25
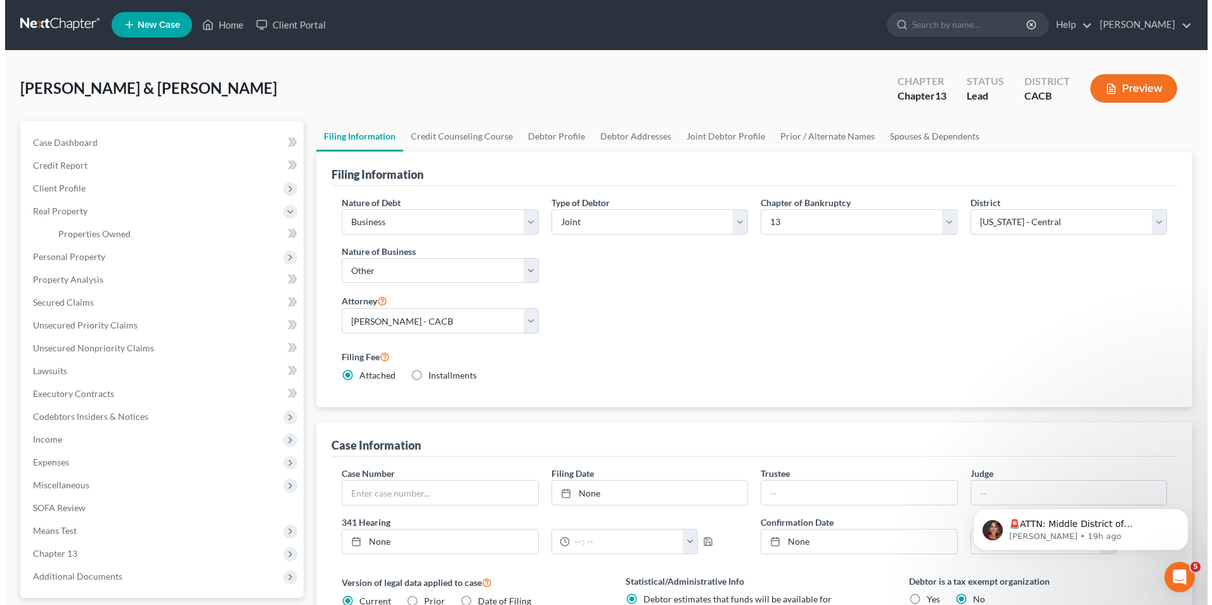
scroll to position [0, 0]
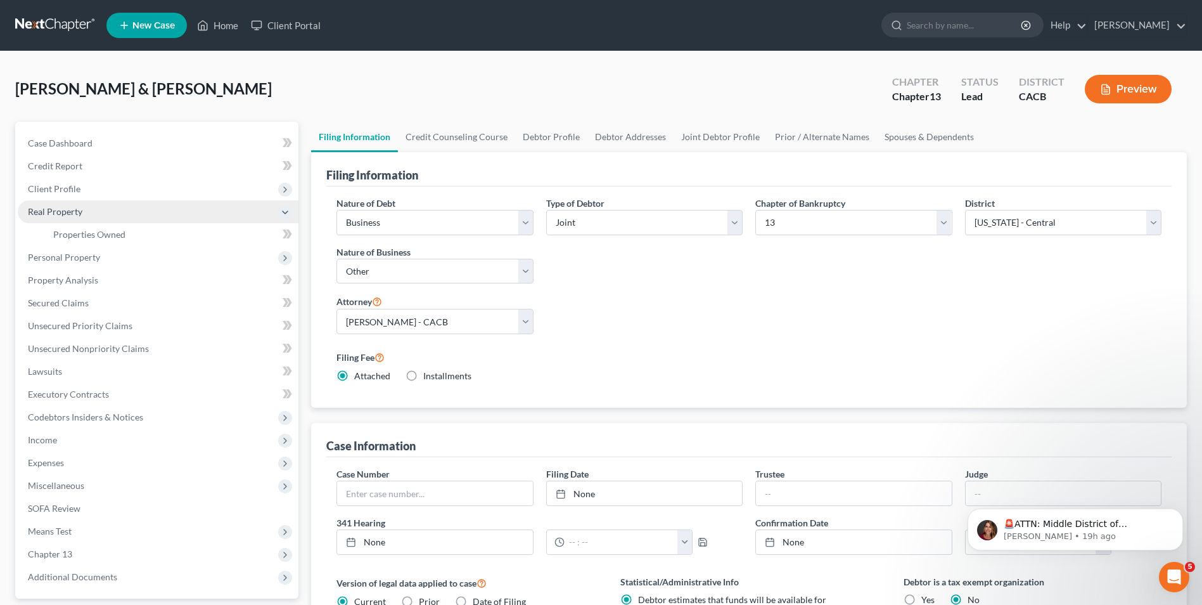
click at [67, 214] on span "Real Property" at bounding box center [55, 211] width 55 height 11
click at [65, 204] on span "Real Property" at bounding box center [158, 211] width 281 height 23
click at [95, 238] on span "Properties Owned" at bounding box center [89, 234] width 72 height 11
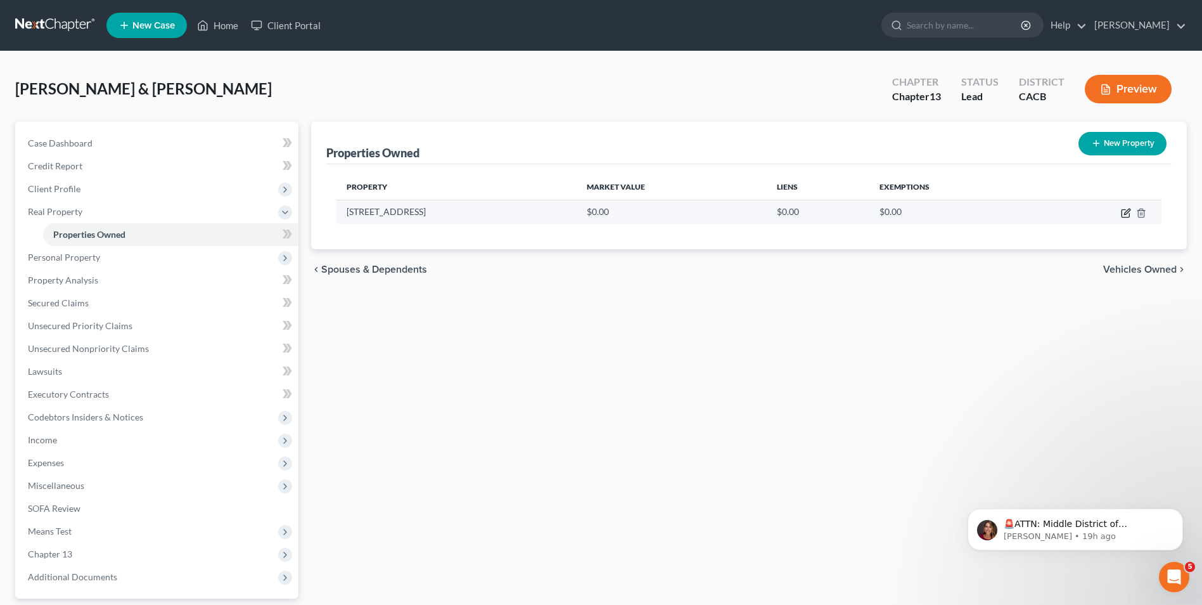
click at [1122, 212] on icon "button" at bounding box center [1126, 214] width 8 height 8
select select "4"
select select "18"
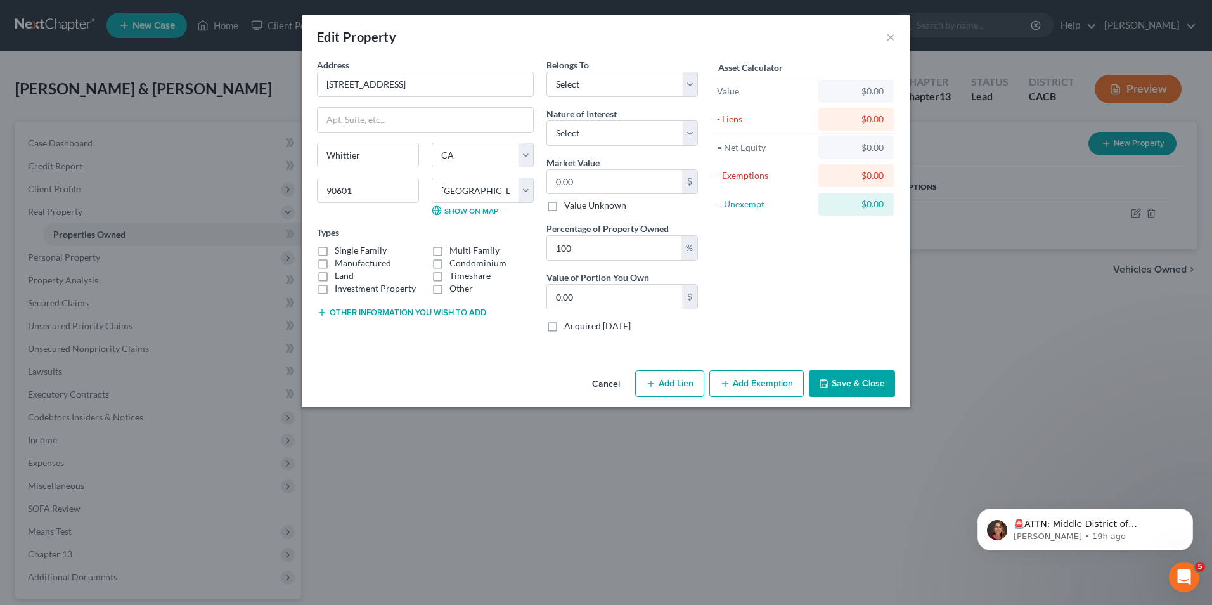
click at [335, 250] on label "Single Family" at bounding box center [361, 250] width 52 height 13
click at [340, 250] on input "Single Family" at bounding box center [344, 248] width 8 height 8
checkbox input "true"
click at [628, 84] on select "Select Debtor 1 Only Debtor 2 Only Debtor 1 And Debtor 2 Only At Least One Of T…" at bounding box center [621, 84] width 151 height 25
select select "2"
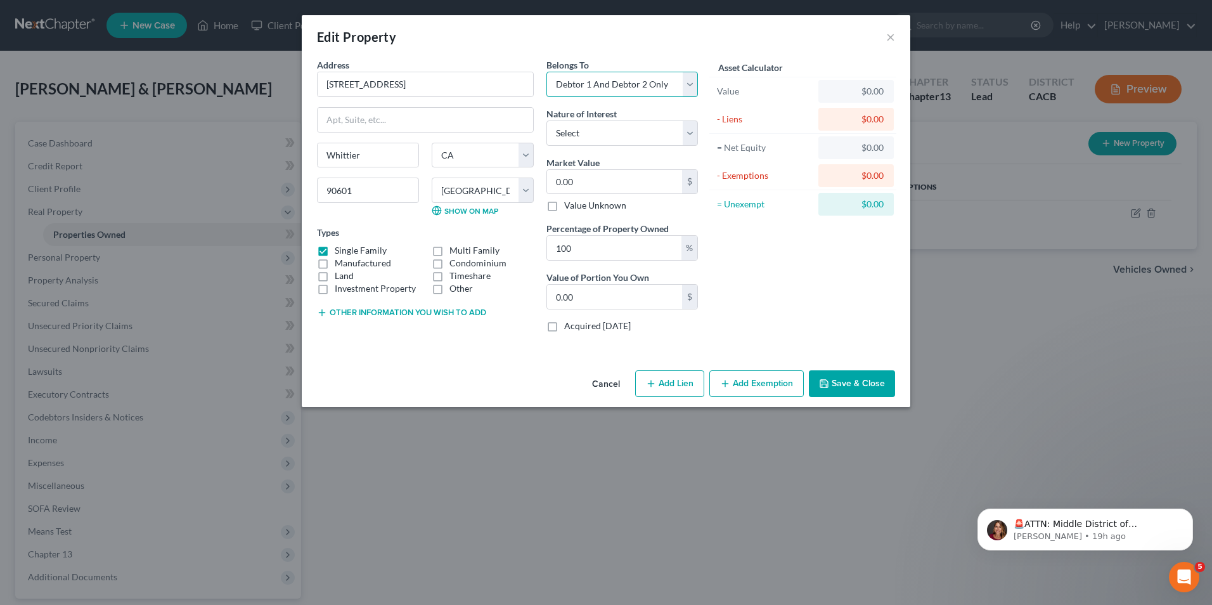
click at [546, 72] on select "Select Debtor 1 Only Debtor 2 Only Debtor 1 And Debtor 2 Only At Least One Of T…" at bounding box center [621, 84] width 151 height 25
click at [605, 131] on select "Select Fee Simple Joint Tenant Life Estate Equitable Interest Future Interest T…" at bounding box center [621, 132] width 151 height 25
select select "0"
click at [546, 120] on select "Select Fee Simple Joint Tenant Life Estate Equitable Interest Future Interest T…" at bounding box center [621, 132] width 151 height 25
click at [595, 187] on input "0.00" at bounding box center [614, 182] width 135 height 24
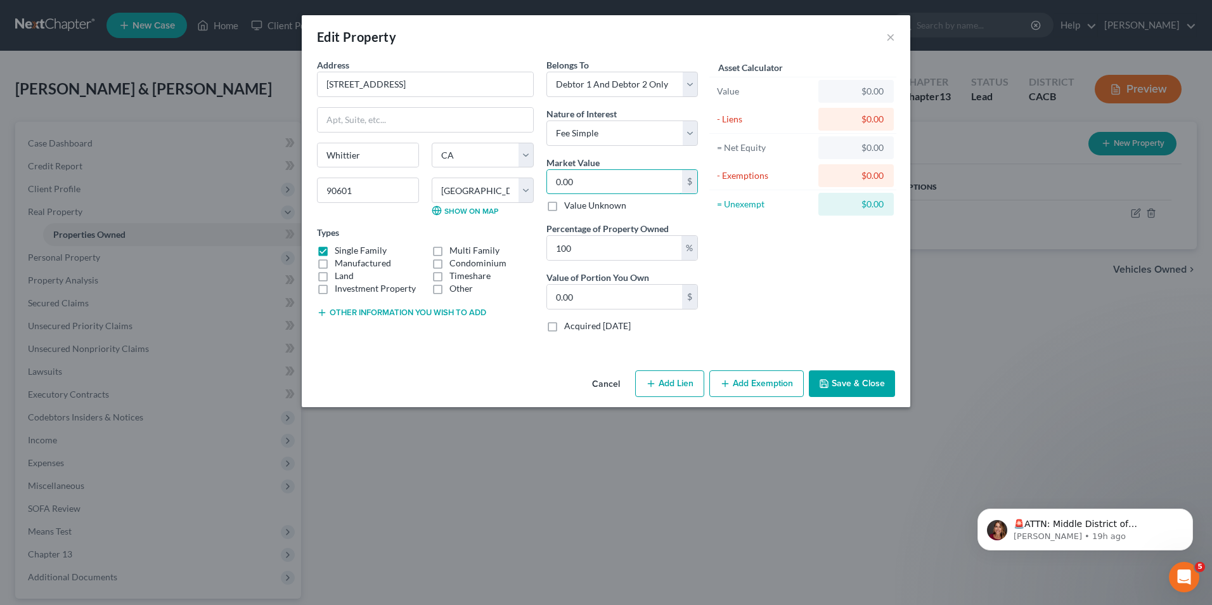
type input "1"
type input "1.00"
type input "10"
type input "10.00"
type input "100"
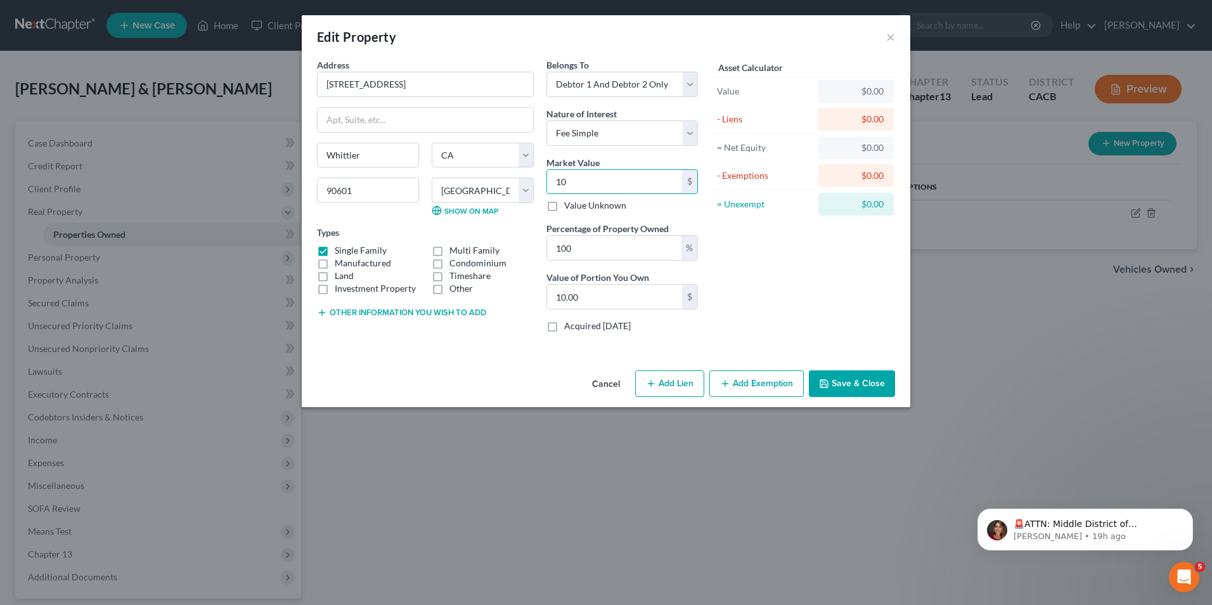
type input "100.00"
type input "1000"
type input "1,000.00"
type input "1,0000"
type input "10,000.00"
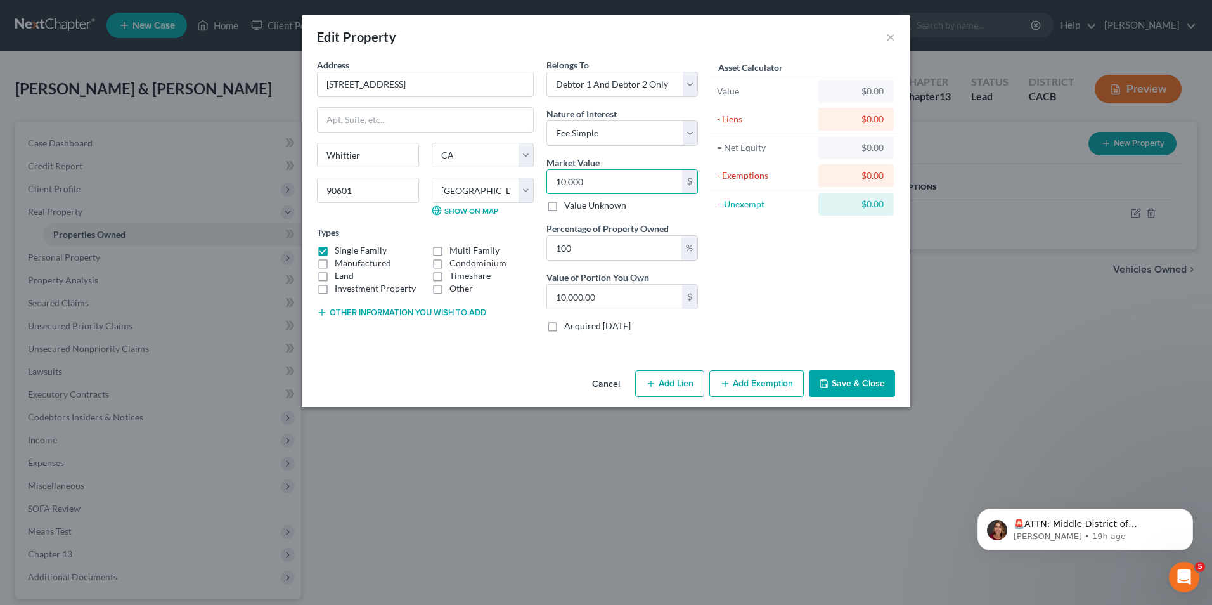
type input "10,0000"
type input "100,000.00"
type input "100,0000"
type input "1,000,000.00"
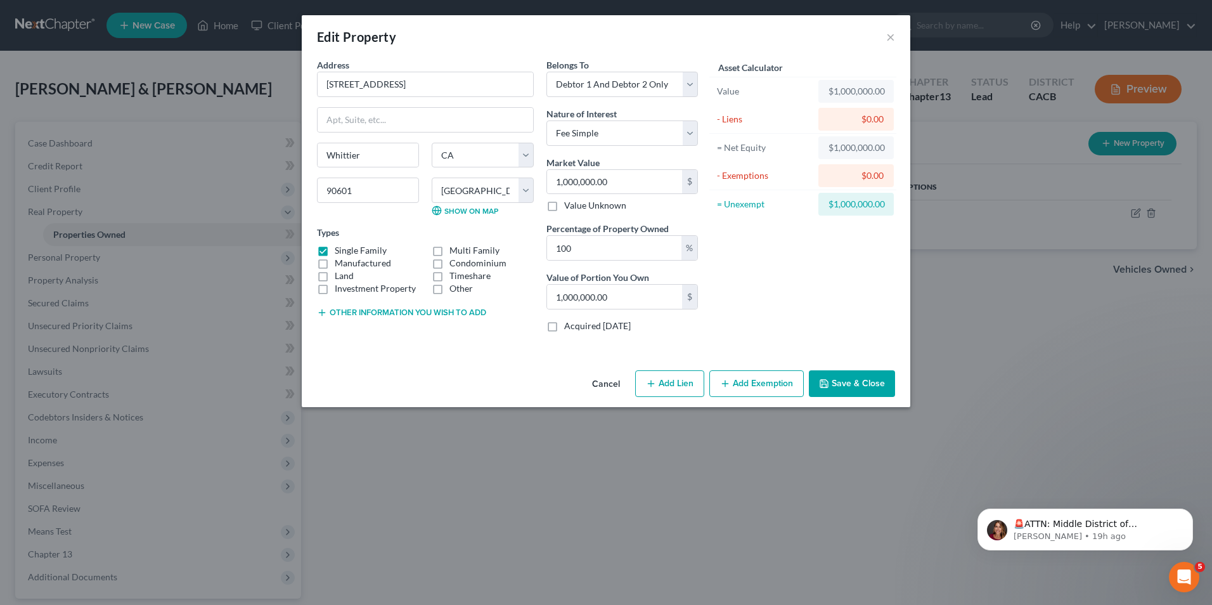
click at [686, 393] on button "Add Lien" at bounding box center [669, 383] width 69 height 27
select select "2"
select select "0"
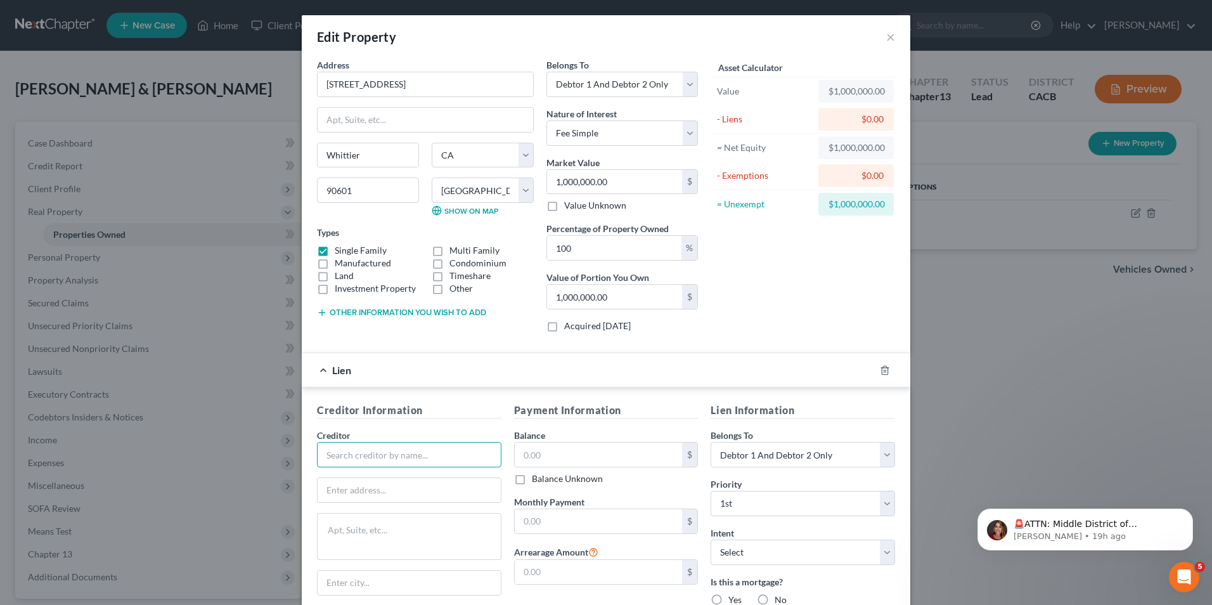
click at [382, 456] on input "text" at bounding box center [409, 454] width 184 height 25
type input "US Bank"
type input "P.O.box 790415"
type input "St Louis"
type input "63179"
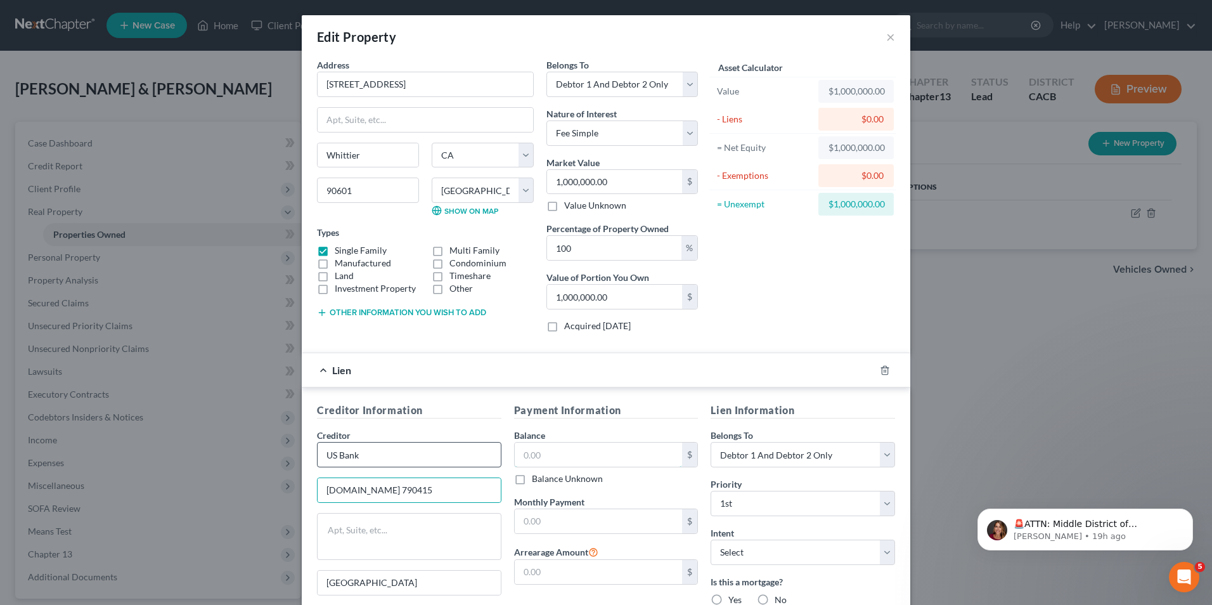
type input "700,000.00"
type input "Saint Louis"
select select "26"
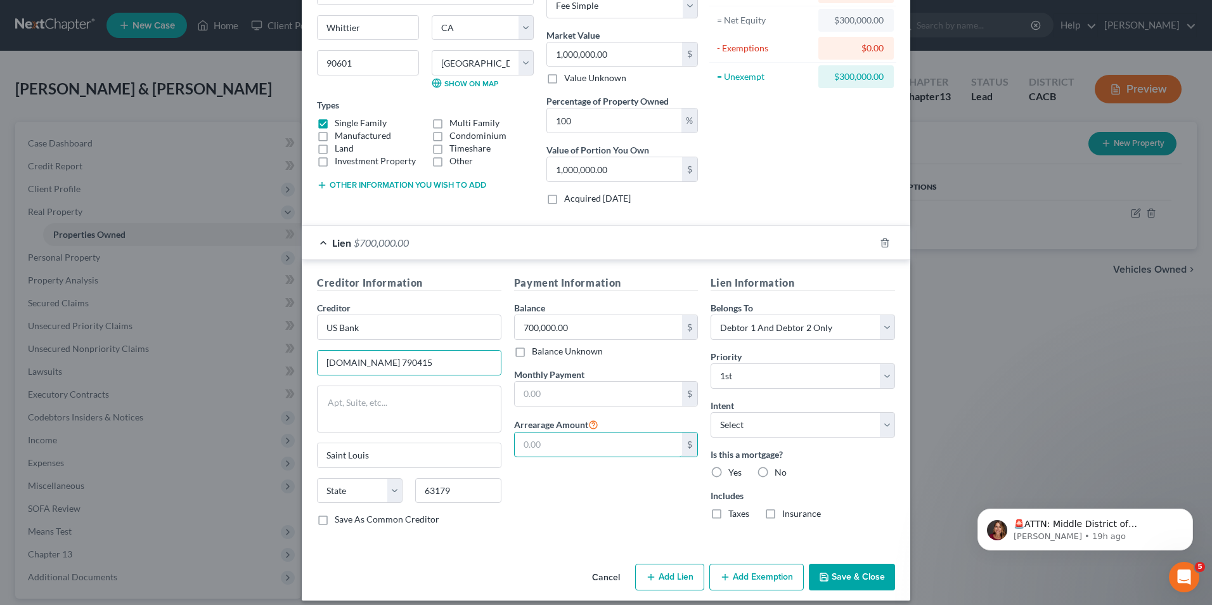
scroll to position [138, 0]
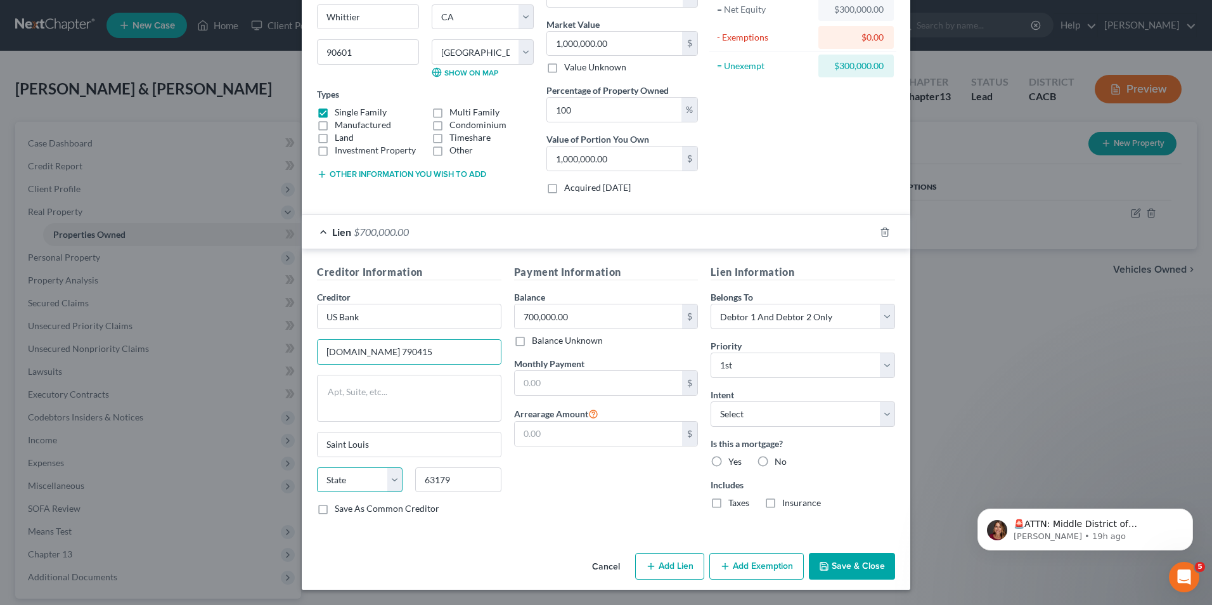
click at [387, 477] on select "State AL AK AR AZ CA CO CT DE DC FL GA GU HI ID IL IN IA KS KY LA ME MD MA MI M…" at bounding box center [360, 479] width 86 height 25
select select "26"
click at [317, 467] on select "State AL AK AR AZ CA CO CT DE DC FL GA GU HI ID IL IN IA KS KY LA ME MD MA MI M…" at bounding box center [360, 479] width 86 height 25
click at [728, 462] on label "Yes" at bounding box center [734, 461] width 13 height 13
click at [733, 462] on input "Yes" at bounding box center [737, 459] width 8 height 8
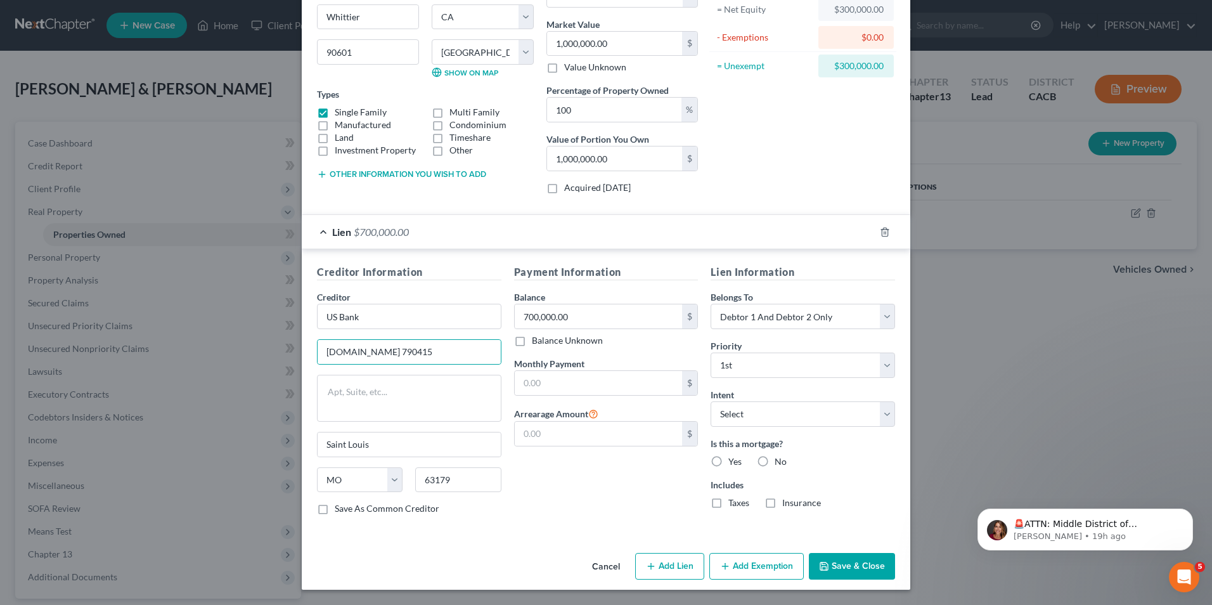
radio input "true"
click at [727, 570] on button "Add Exemption" at bounding box center [756, 566] width 94 height 27
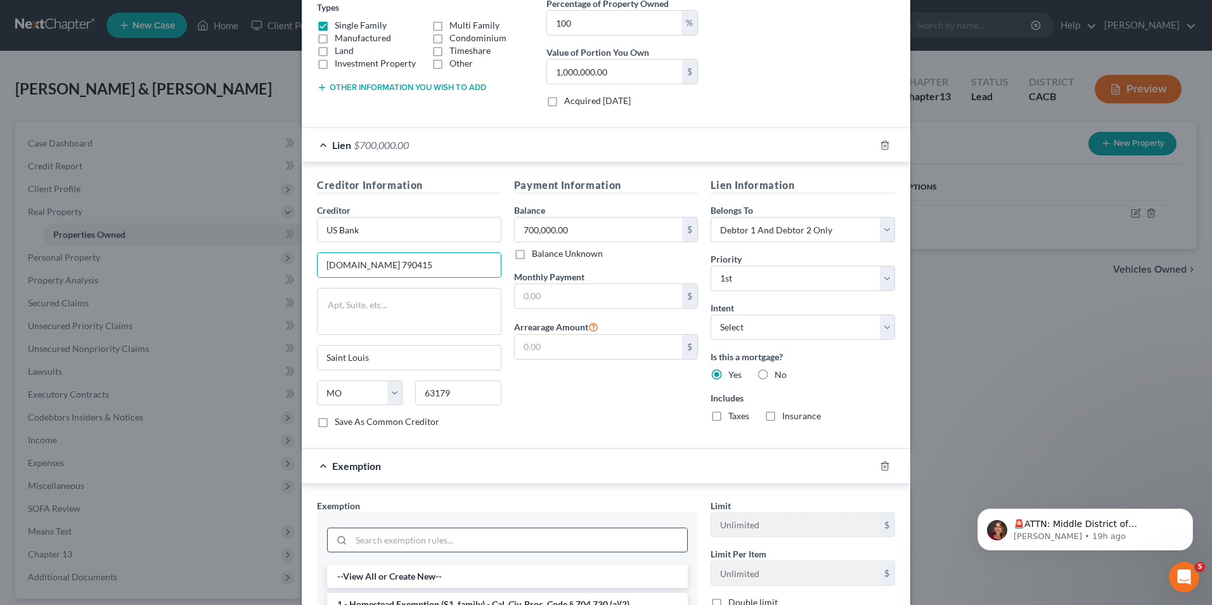
scroll to position [328, 0]
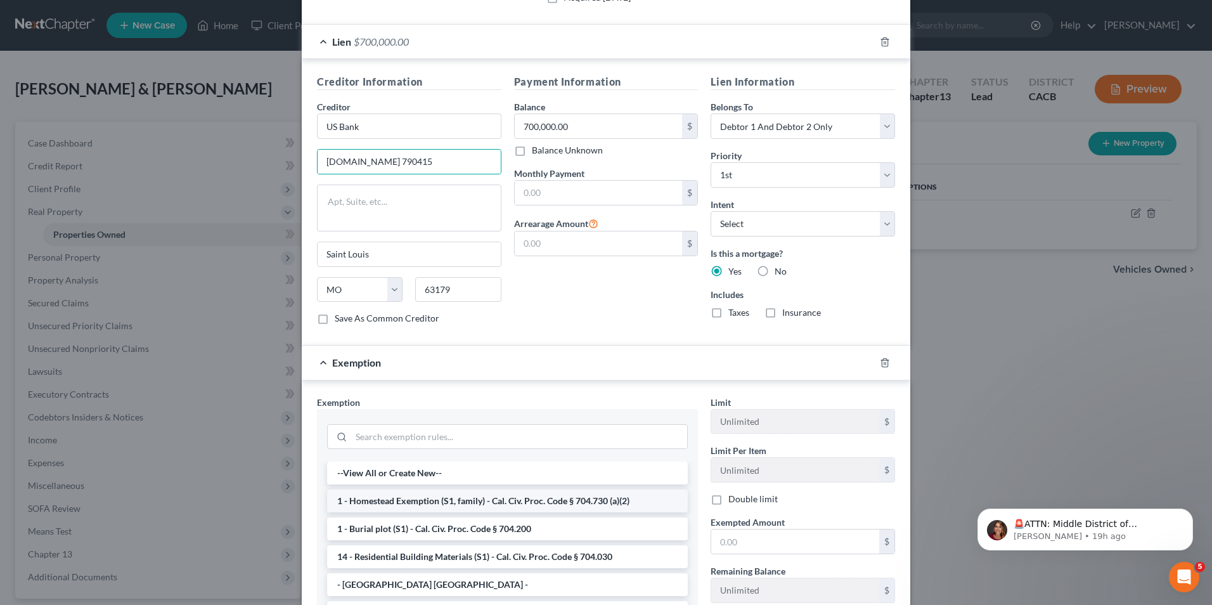
click at [479, 507] on li "1 - Homestead Exemption (S1, family) - Cal. Civ. Proc. Code § 704.730 (a)(2)" at bounding box center [507, 500] width 361 height 23
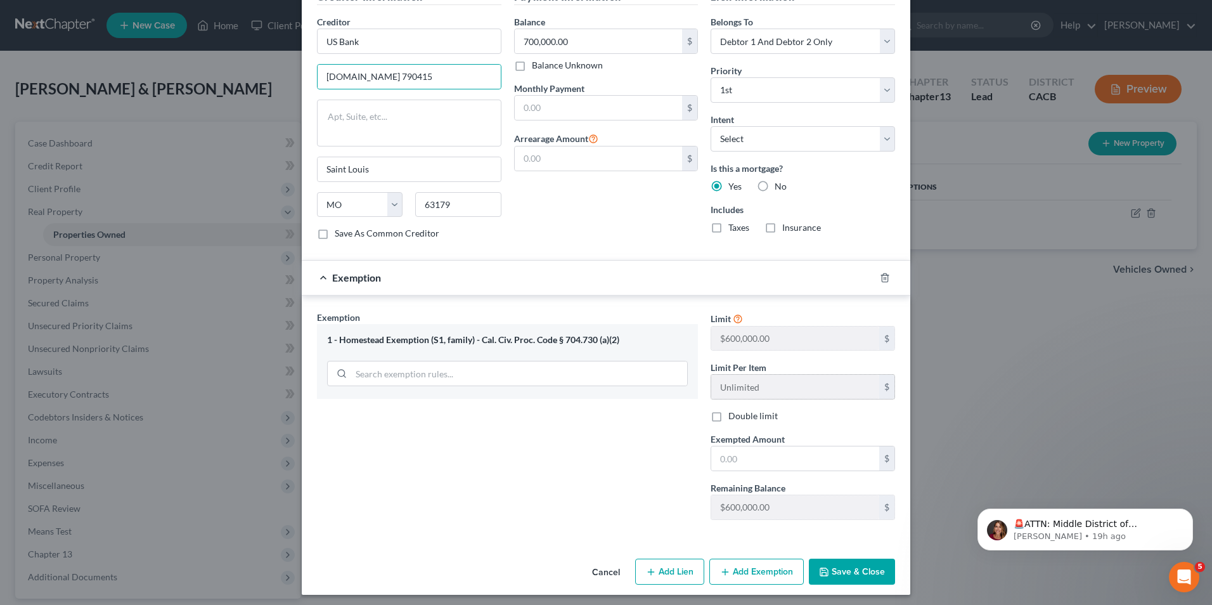
scroll to position [418, 0]
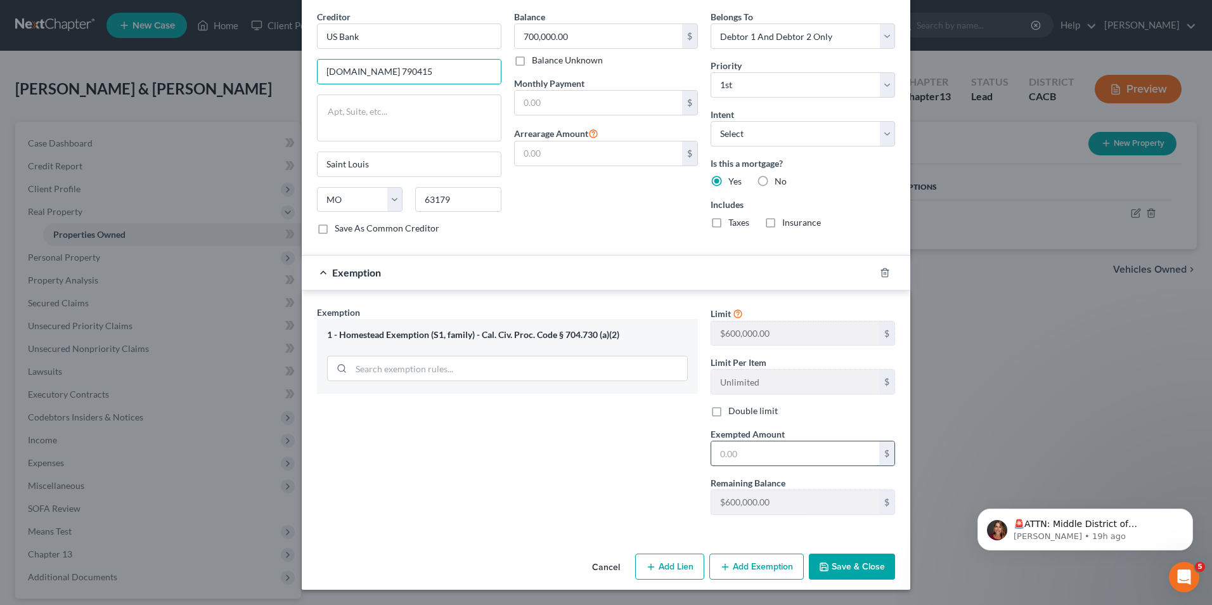
click at [733, 455] on input "text" at bounding box center [795, 453] width 168 height 24
type input "4"
type input "300,000.00"
click at [853, 565] on button "Save & Close" at bounding box center [852, 566] width 86 height 27
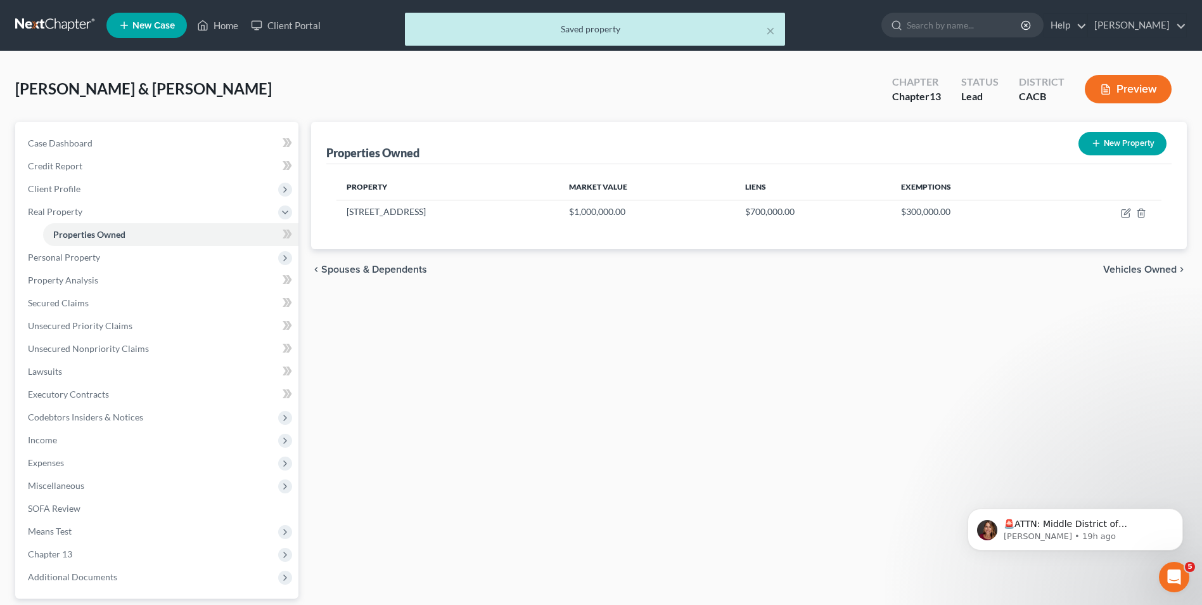
click at [1104, 147] on button "New Property" at bounding box center [1123, 143] width 88 height 23
select select "4"
select select "18"
select select "2"
select select "0"
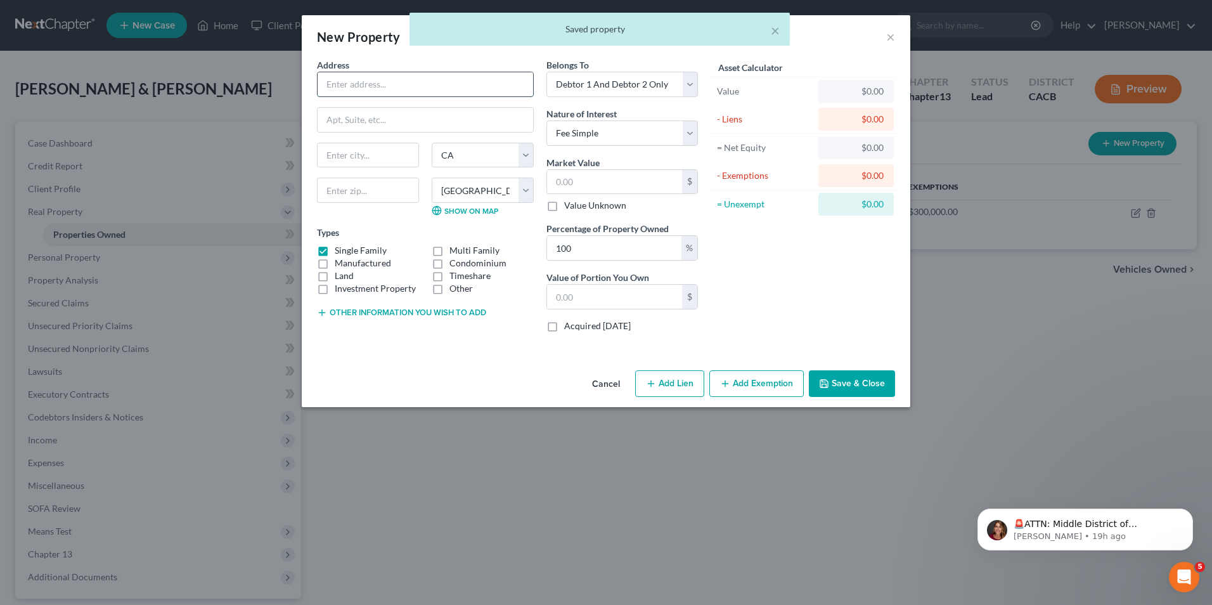
click at [337, 89] on input "text" at bounding box center [426, 84] width 216 height 24
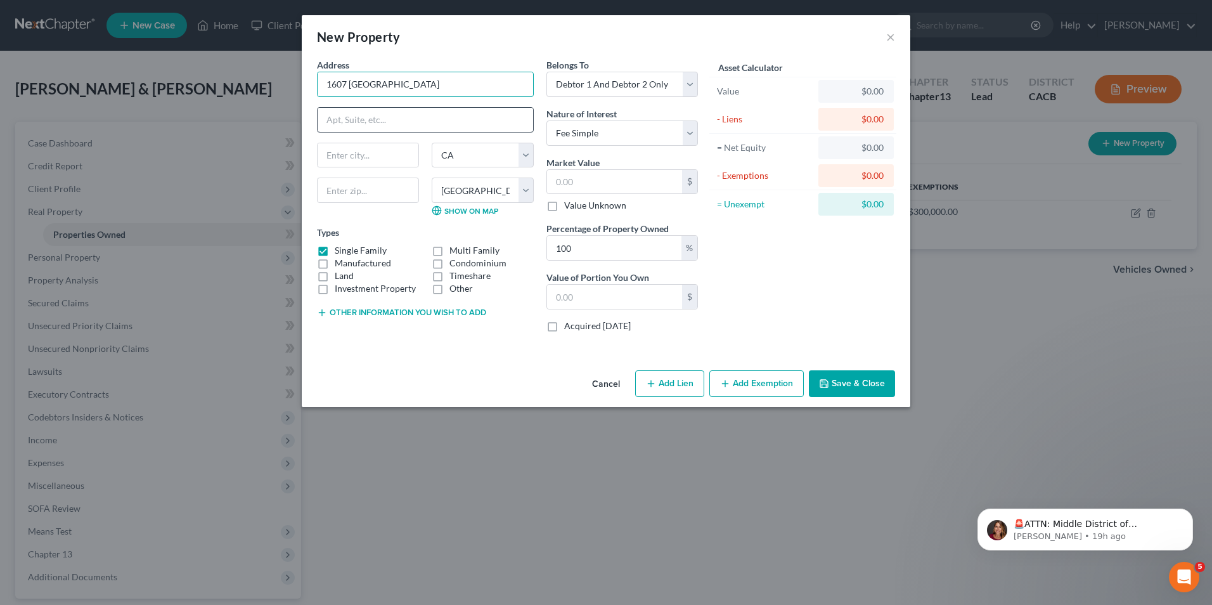
type input "1607 W. 12th Street"
type input "Los Angeles"
type input "90015"
click at [335, 249] on label "Single Family" at bounding box center [361, 250] width 52 height 13
click at [340, 249] on input "Single Family" at bounding box center [344, 248] width 8 height 8
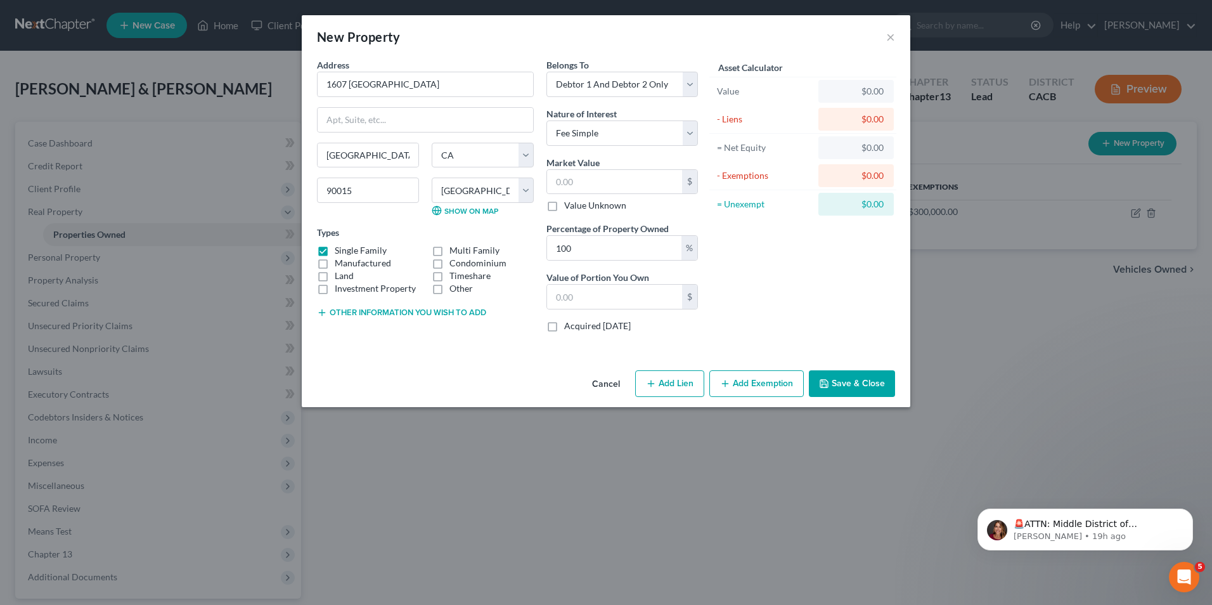
checkbox input "false"
click at [449, 287] on label "Other" at bounding box center [460, 288] width 23 height 13
click at [454, 287] on input "Other" at bounding box center [458, 286] width 8 height 8
checkbox input "true"
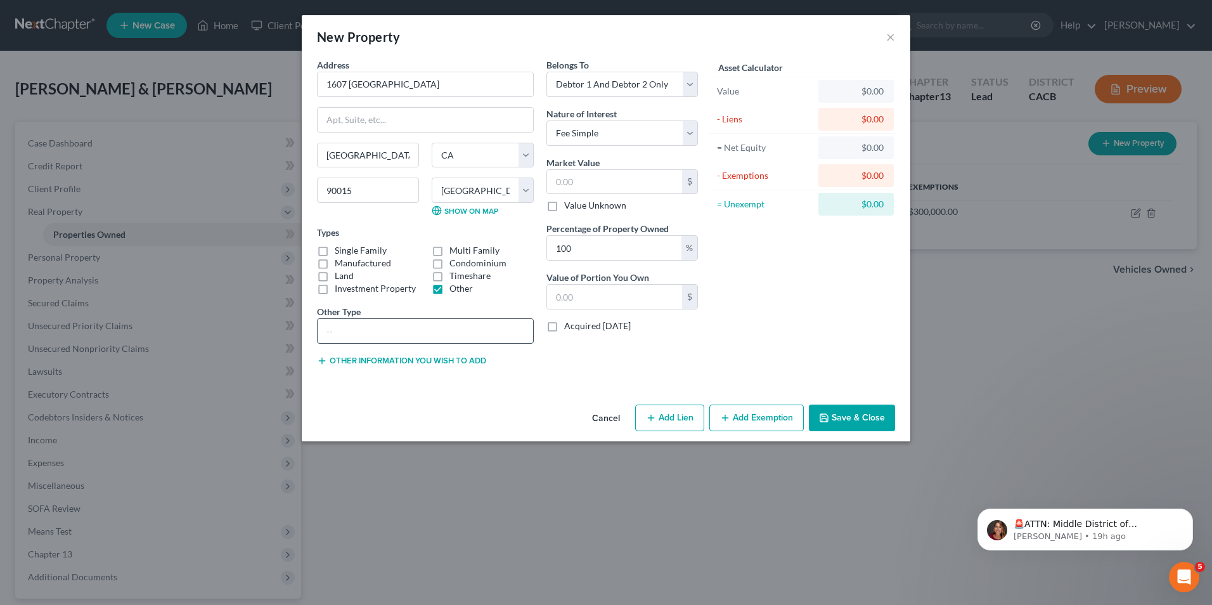
click at [393, 333] on input "text" at bounding box center [426, 331] width 216 height 24
type input "p"
type input "apartment"
click at [688, 84] on select "Select Debtor 1 Only Debtor 2 Only Debtor 1 And Debtor 2 Only At Least One Of T…" at bounding box center [621, 84] width 151 height 25
select select "0"
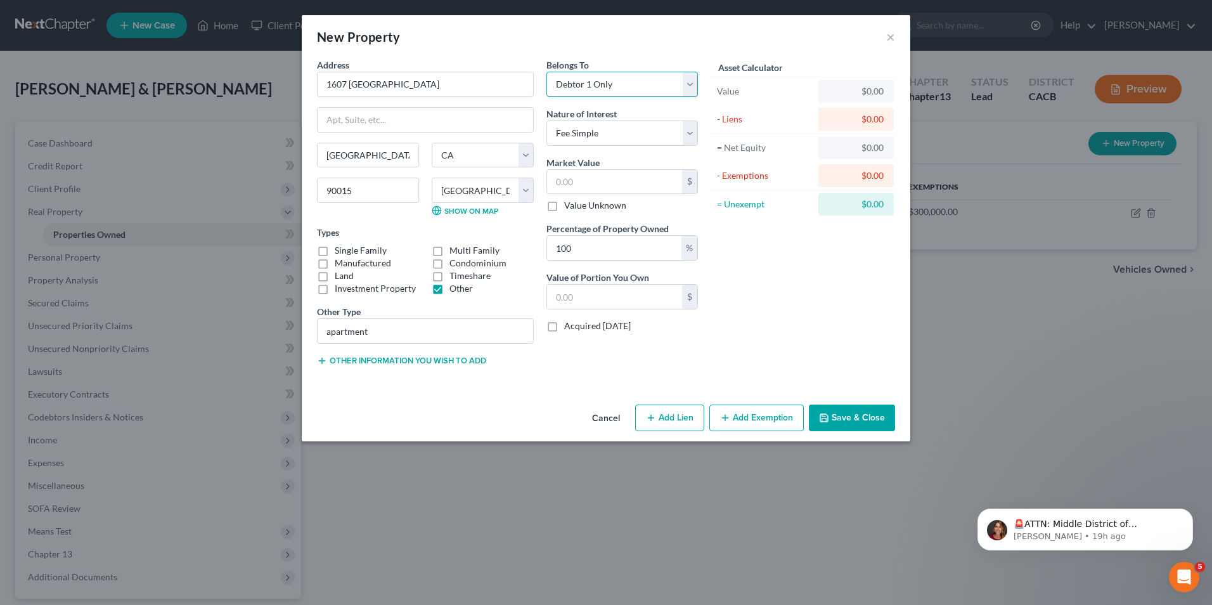
click at [546, 72] on select "Select Debtor 1 Only Debtor 2 Only Debtor 1 And Debtor 2 Only At Least One Of T…" at bounding box center [621, 84] width 151 height 25
click at [594, 181] on input "text" at bounding box center [614, 182] width 135 height 24
type input "7"
type input "7.00"
type input "70"
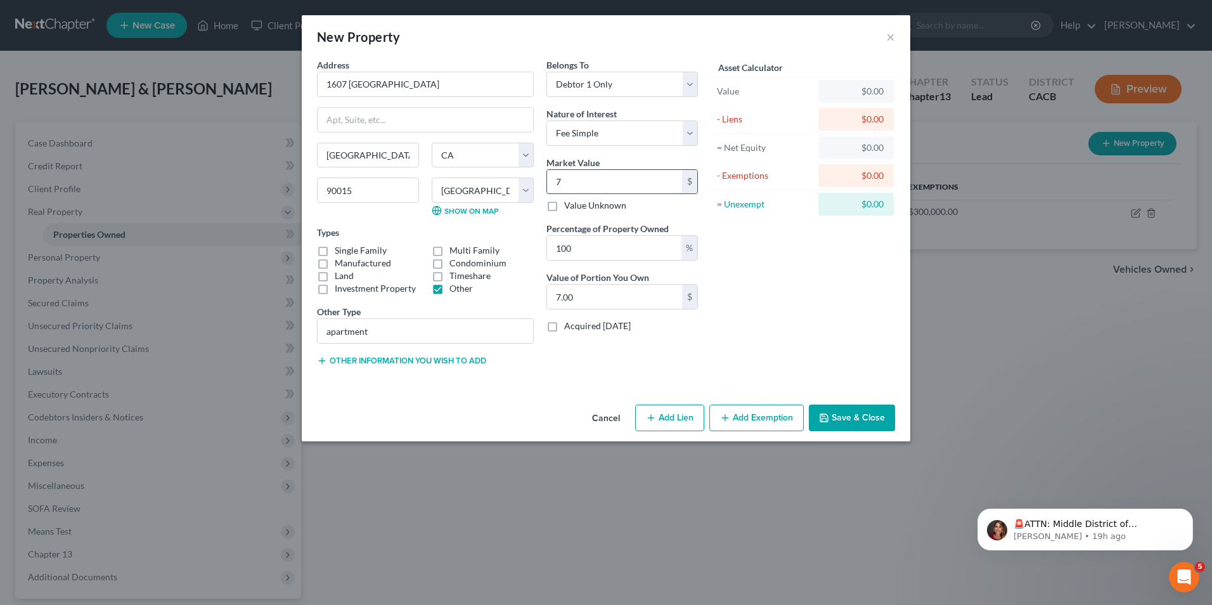
type input "70.00"
type input "700"
type input "700.00"
type input "70"
type input "70.00"
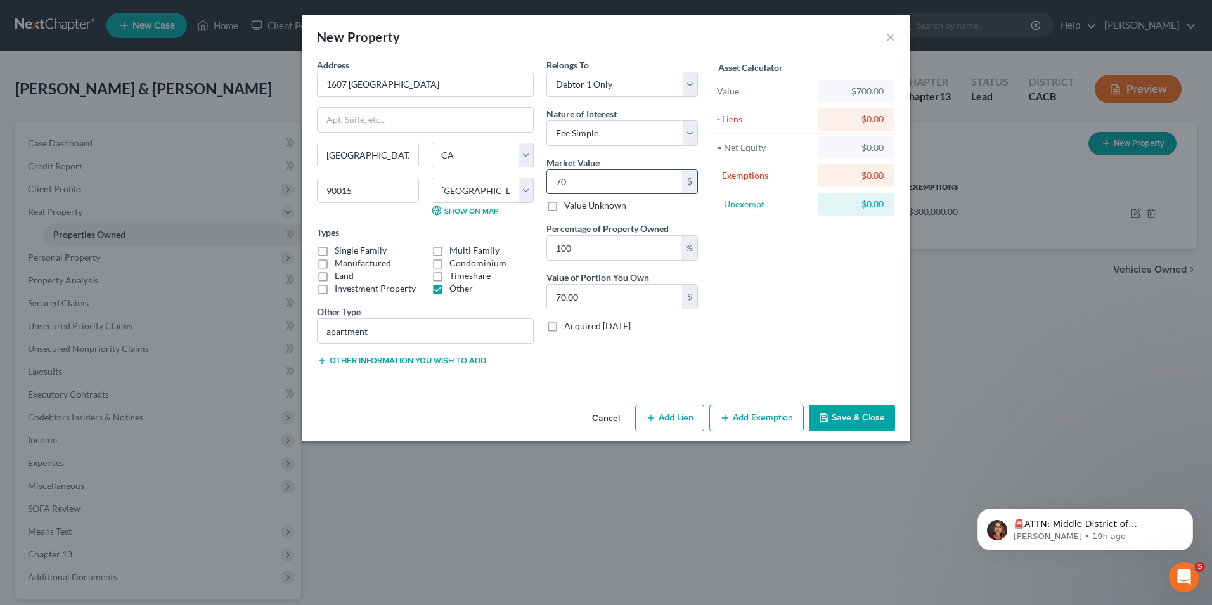
type input "7"
type input "7.00"
type input "0"
type input "6"
type input "6.00"
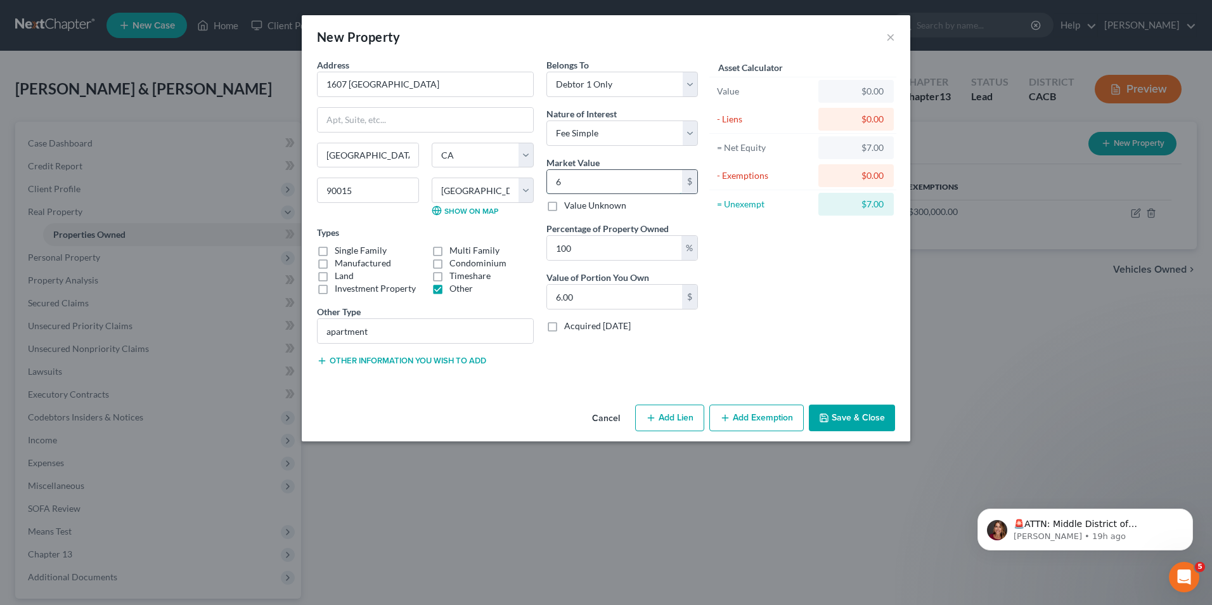
type input "65"
type input "65.00"
type input "650"
type input "650.00"
type input "6500"
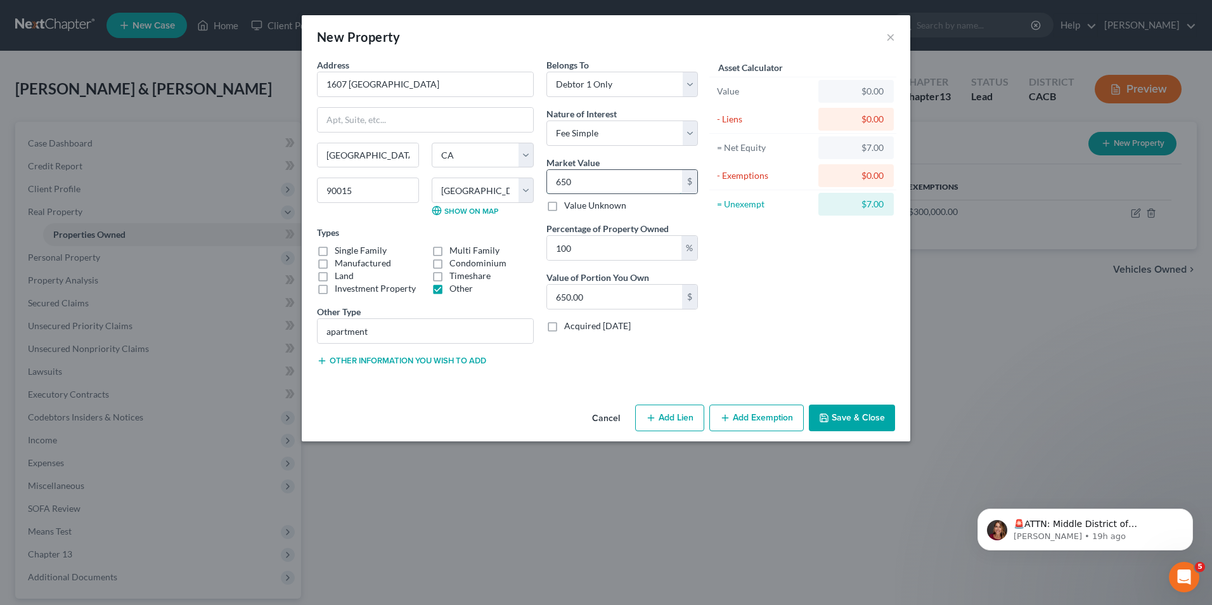
type input "6,500.00"
type input "6,5000"
type input "65,000.00"
type input "65,0000"
type input "650,000.00"
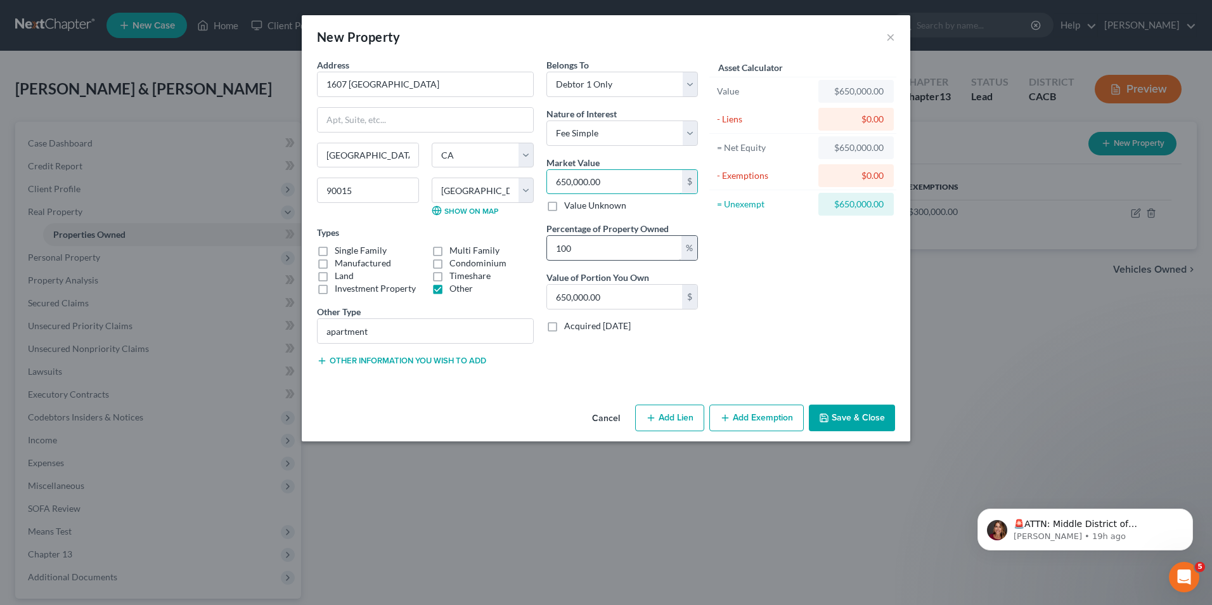
type input "650,000.00"
click at [629, 255] on input "100" at bounding box center [614, 248] width 134 height 24
click at [664, 420] on button "Add Lien" at bounding box center [669, 417] width 69 height 27
select select "0"
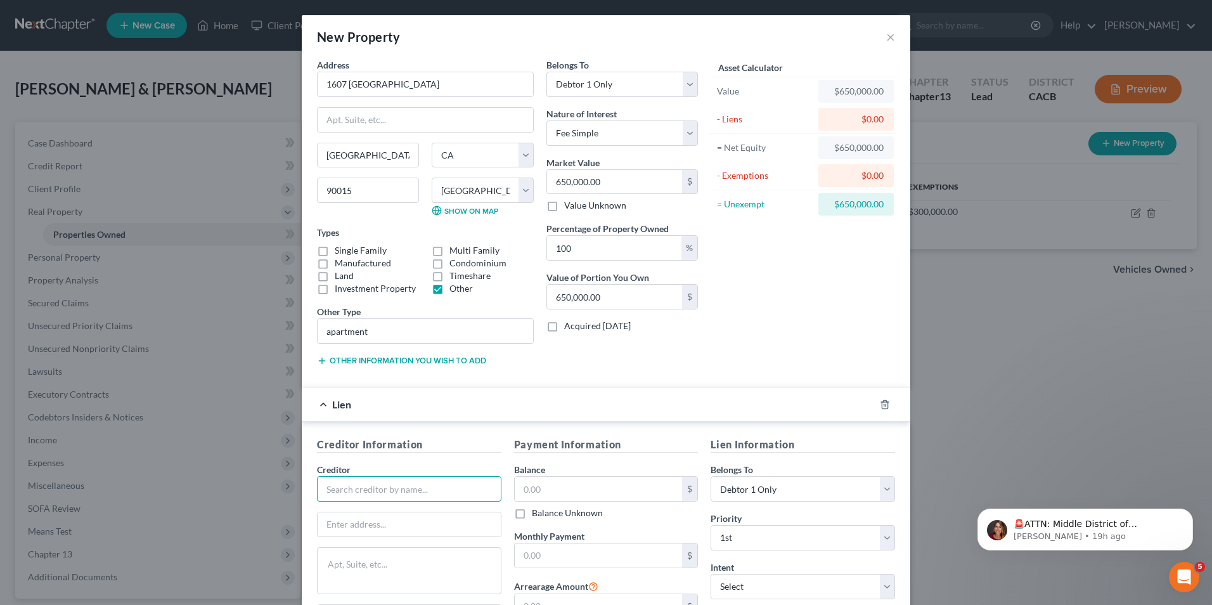
click at [358, 489] on input "text" at bounding box center [409, 488] width 184 height 25
type input "Mr. Cooper"
click at [337, 522] on input "text" at bounding box center [409, 524] width 183 height 24
paste input "O Box 619098, Dallas, TX 75261"
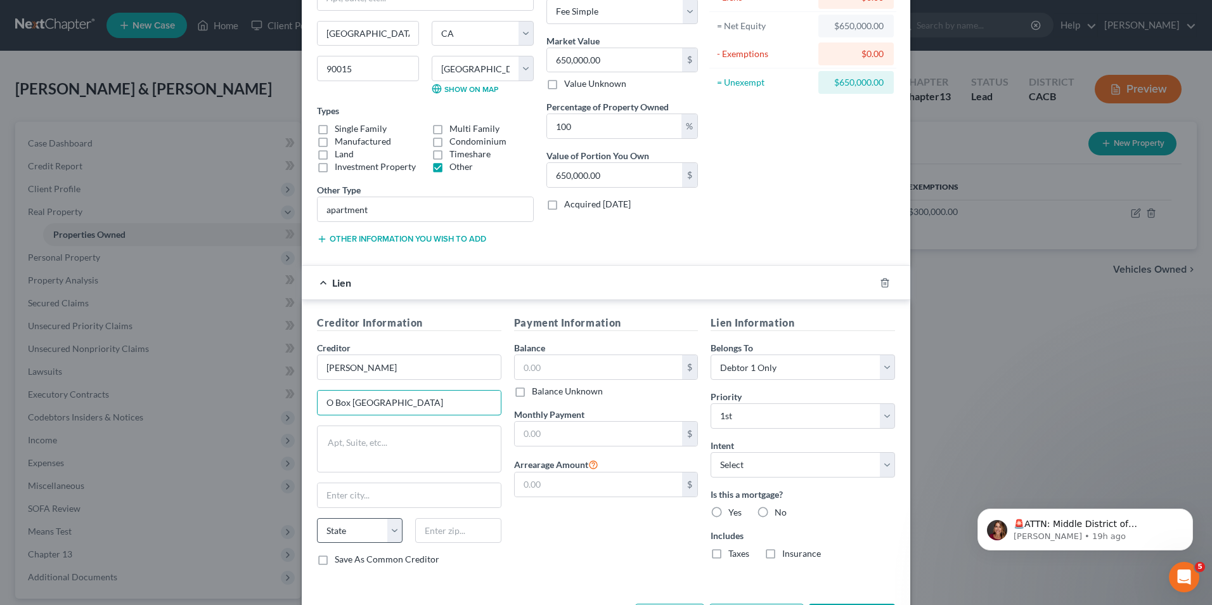
scroll to position [127, 0]
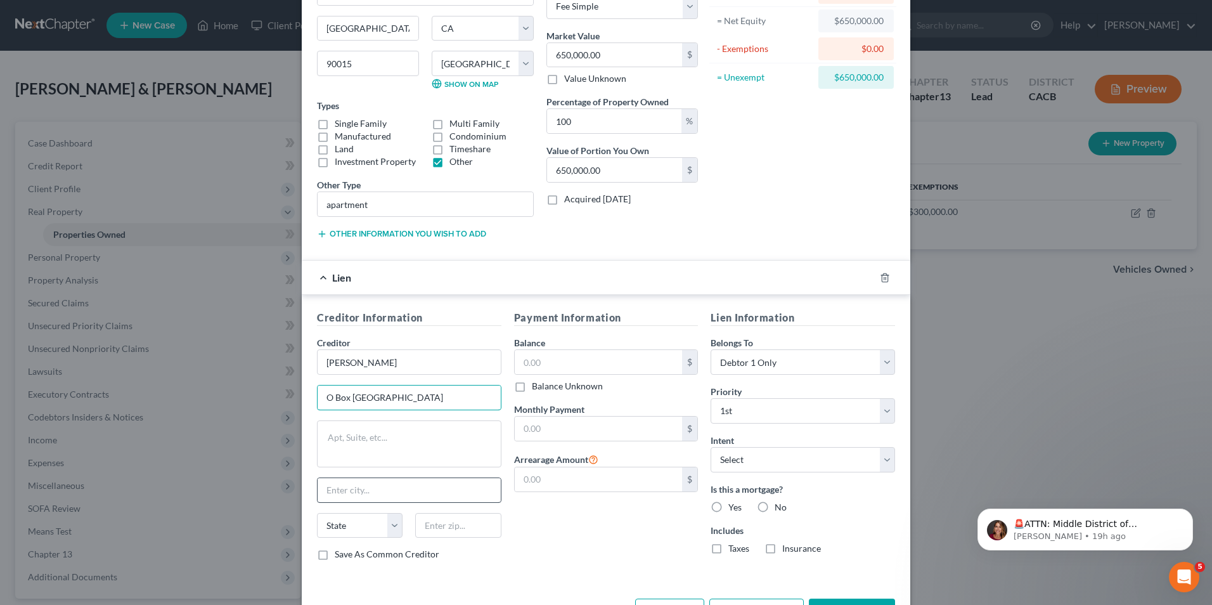
type input "O Box 619098, Dallas, TX 75261"
click at [339, 491] on input "text" at bounding box center [409, 490] width 183 height 24
type input "Dallas"
click at [364, 526] on select "State AL AK AR AZ CA CO CT DE DC FL GA GU HI ID IL IN IA KS KY LA ME MD MA MI M…" at bounding box center [360, 525] width 86 height 25
select select "45"
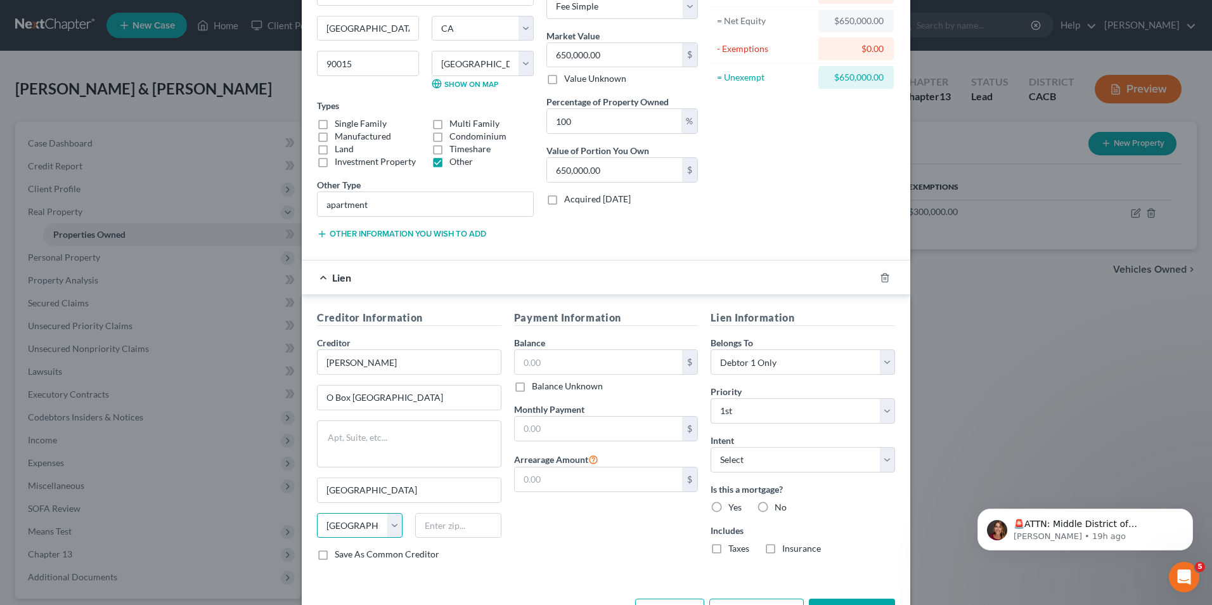
click at [317, 513] on select "State AL AK AR AZ CA CO CT DE DC FL GA GU HI ID IL IN IA KS KY LA ME MD MA MI M…" at bounding box center [360, 525] width 86 height 25
click at [447, 527] on input "text" at bounding box center [458, 525] width 86 height 25
type input "75261"
drag, startPoint x: 453, startPoint y: 397, endPoint x: 382, endPoint y: 397, distance: 71.0
click at [382, 397] on input "O Box 619098, Dallas, TX 75261" at bounding box center [409, 397] width 183 height 24
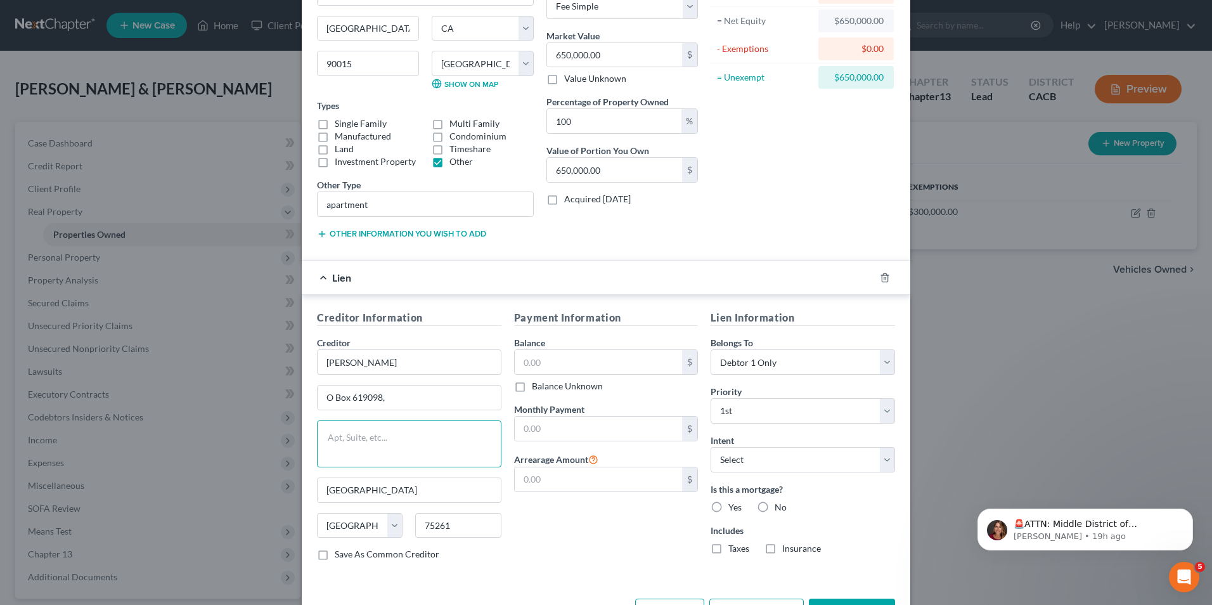
click at [380, 439] on textarea at bounding box center [409, 443] width 184 height 47
click at [318, 396] on input "O Box 619098," at bounding box center [409, 397] width 183 height 24
type input "P.O Box 619098,"
click at [587, 359] on input "text" at bounding box center [599, 362] width 168 height 24
type input "340,000.00"
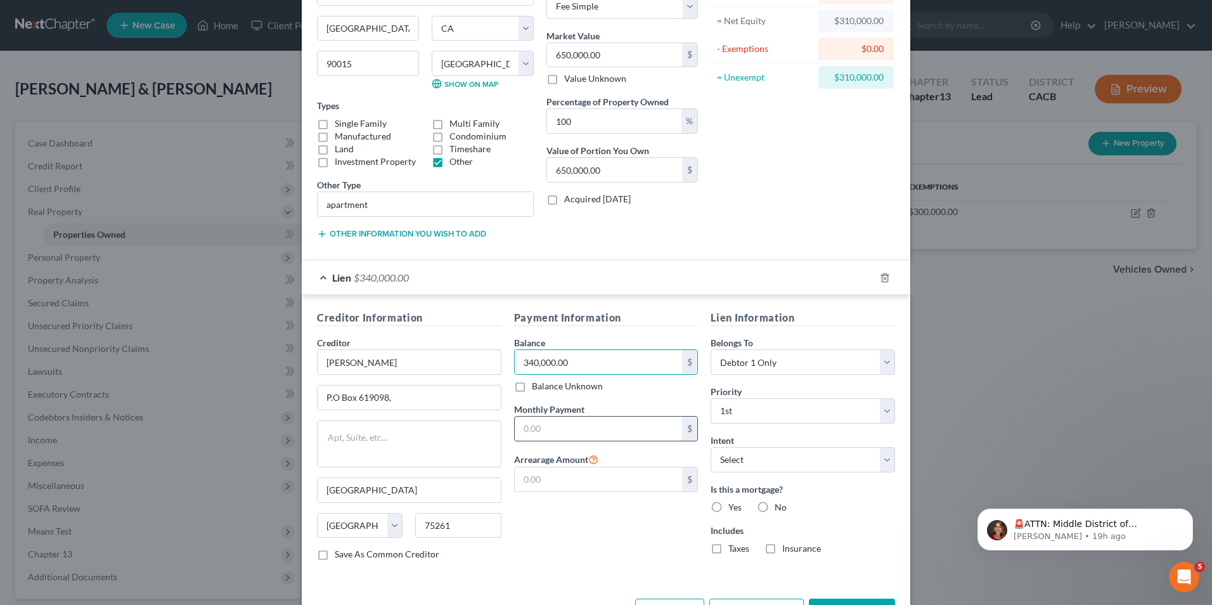
click at [560, 429] on input "text" at bounding box center [599, 428] width 168 height 24
click at [560, 553] on div "Payment Information Balance 340,000.00 $ Balance Unknown Balance Undetermined 3…" at bounding box center [606, 440] width 197 height 261
click at [335, 550] on label "Save As Common Creditor" at bounding box center [387, 554] width 105 height 13
click at [340, 550] on input "Save As Common Creditor" at bounding box center [344, 552] width 8 height 8
checkbox input "true"
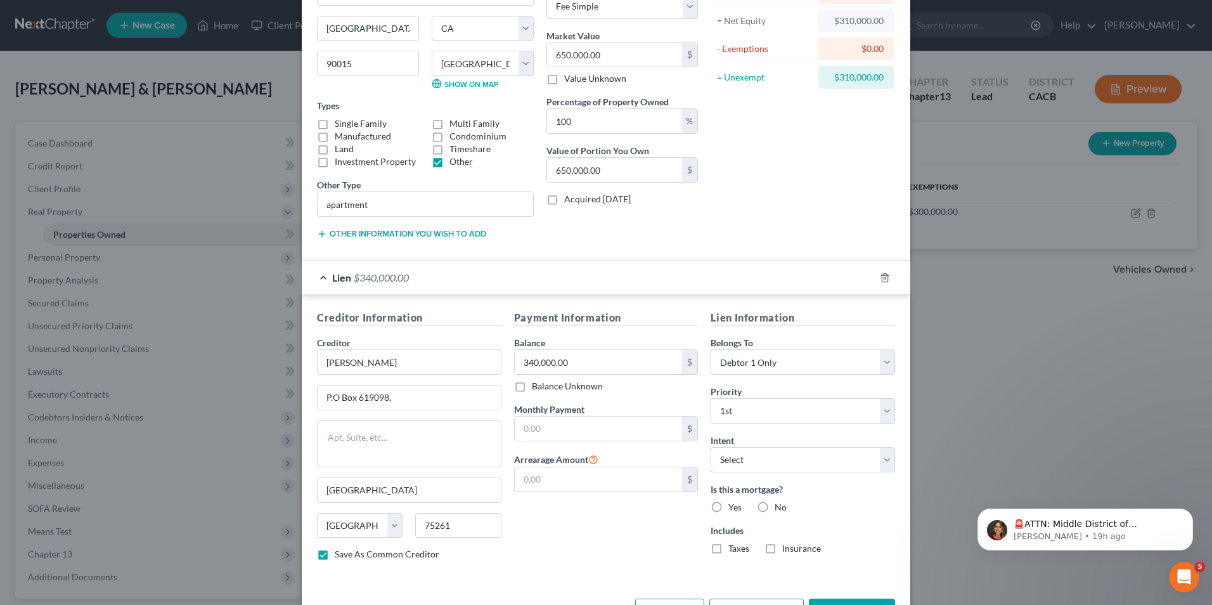
click at [728, 507] on label "Yes" at bounding box center [734, 507] width 13 height 13
click at [733, 507] on input "Yes" at bounding box center [737, 505] width 8 height 8
radio input "true"
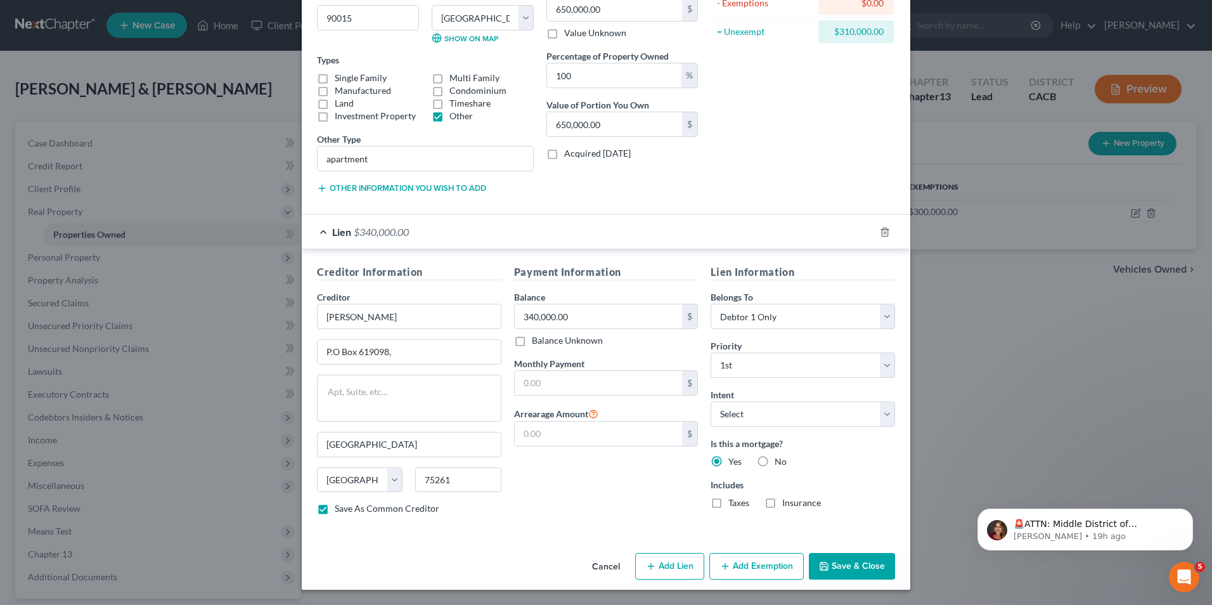
click at [977, 430] on div "New Property × Address * 1607 W. 12th Street Los Angeles State AL AK AR AZ CA C…" at bounding box center [606, 302] width 1212 height 605
click at [853, 567] on button "Save & Close" at bounding box center [852, 566] width 86 height 27
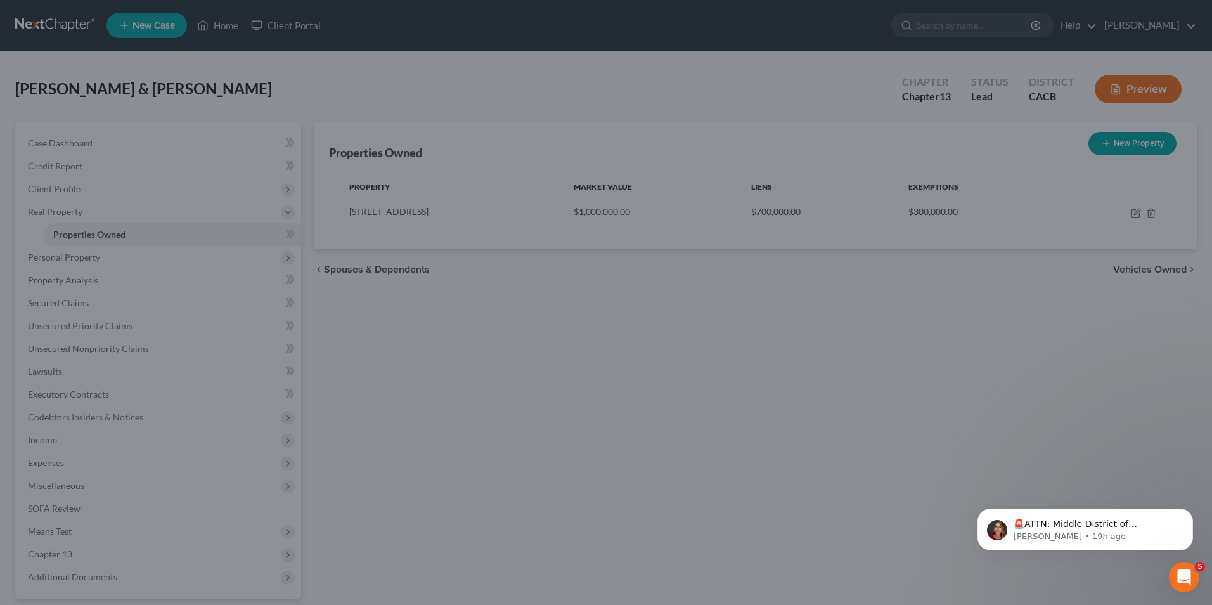
checkbox input "false"
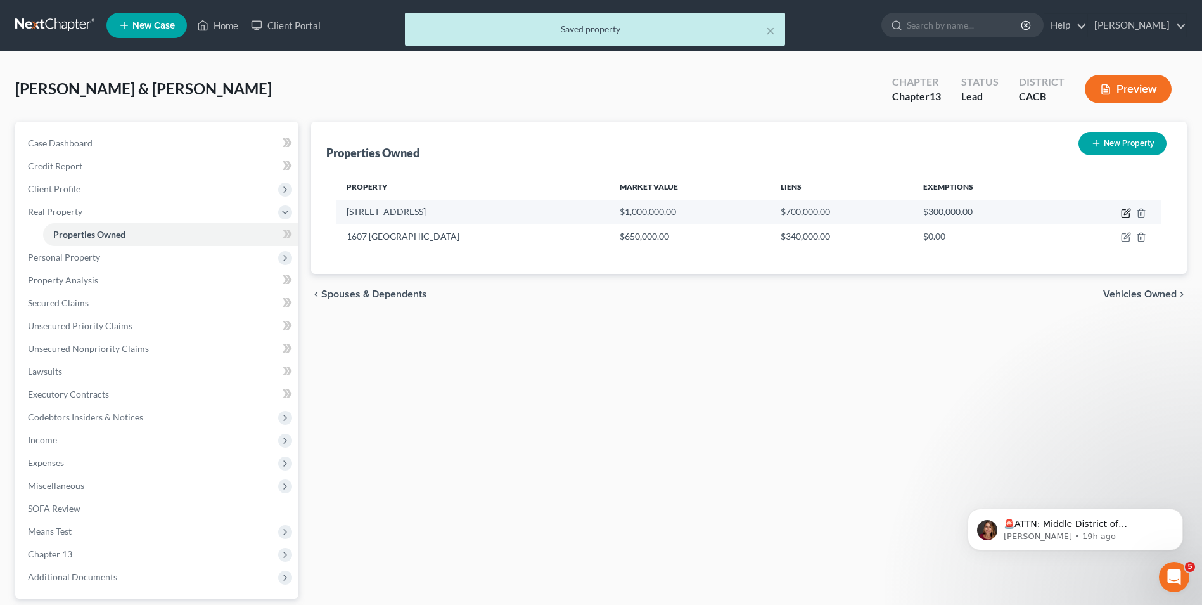
click at [1126, 215] on icon "button" at bounding box center [1126, 213] width 10 height 10
select select "4"
select select "18"
select select "2"
select select "0"
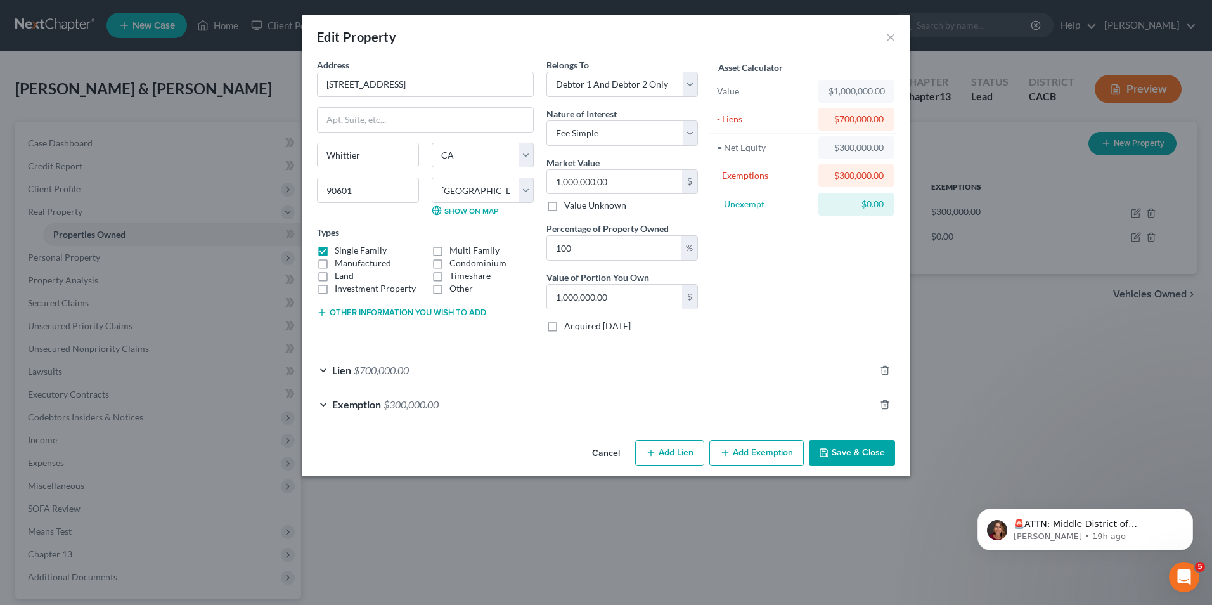
click at [596, 371] on div "Lien $700,000.00" at bounding box center [588, 370] width 573 height 34
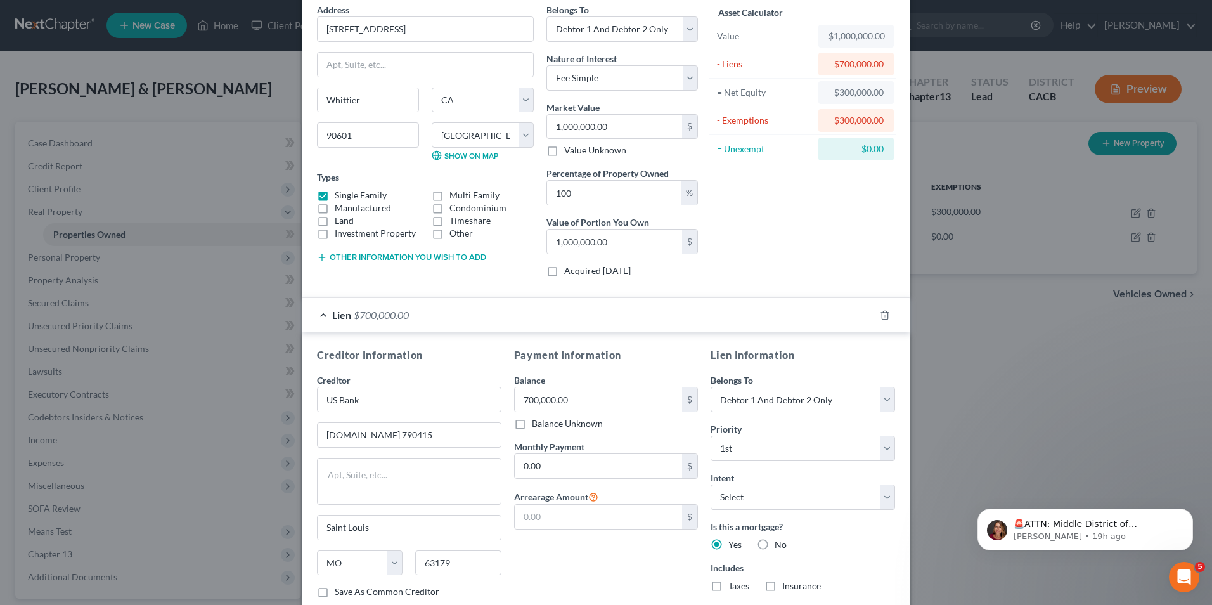
scroll to position [127, 0]
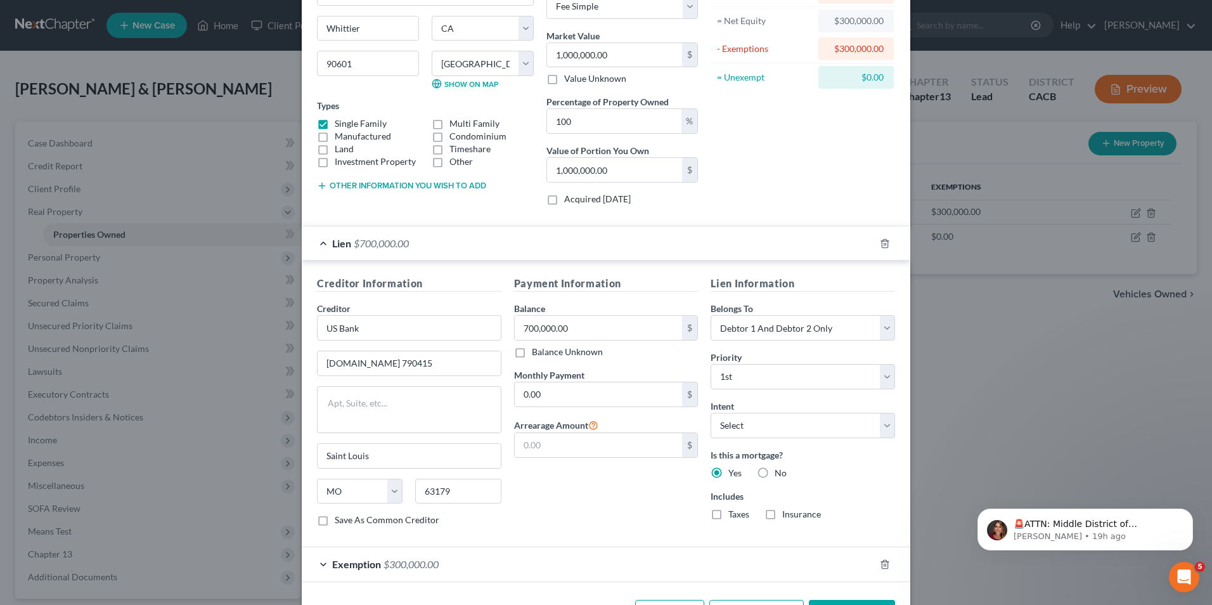
click at [335, 521] on label "Save As Common Creditor" at bounding box center [387, 519] width 105 height 13
click at [340, 521] on input "Save As Common Creditor" at bounding box center [344, 517] width 8 height 8
click at [934, 407] on div "Edit Property × Address * 11859 Cresta Verde Drive Whittier State AL AK AR AZ C…" at bounding box center [606, 302] width 1212 height 605
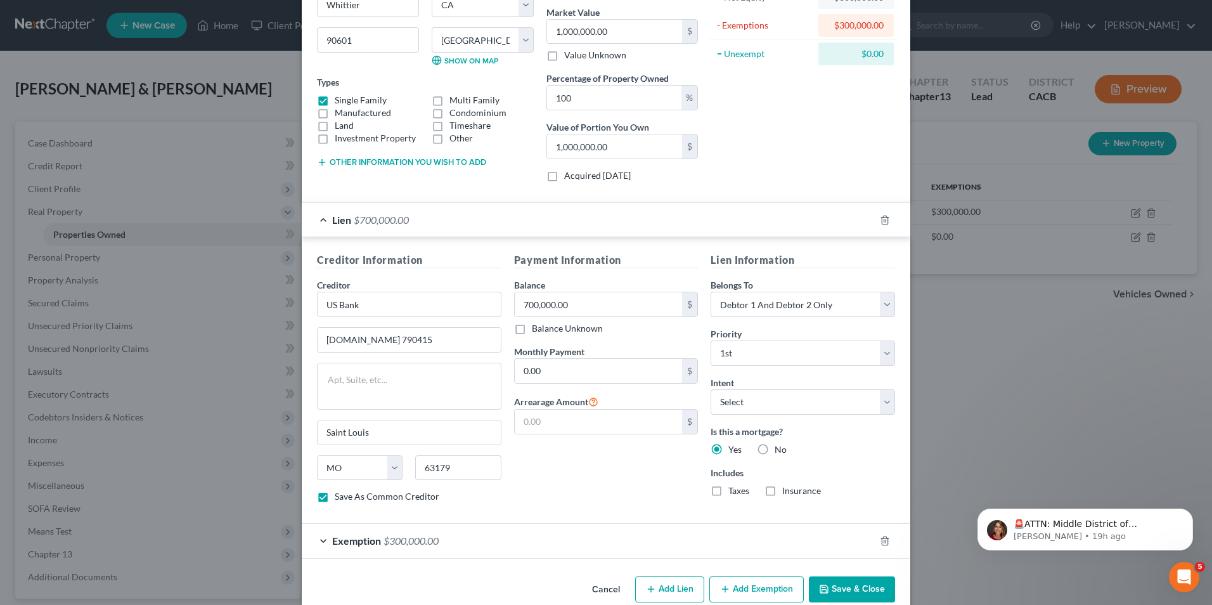
scroll to position [173, 0]
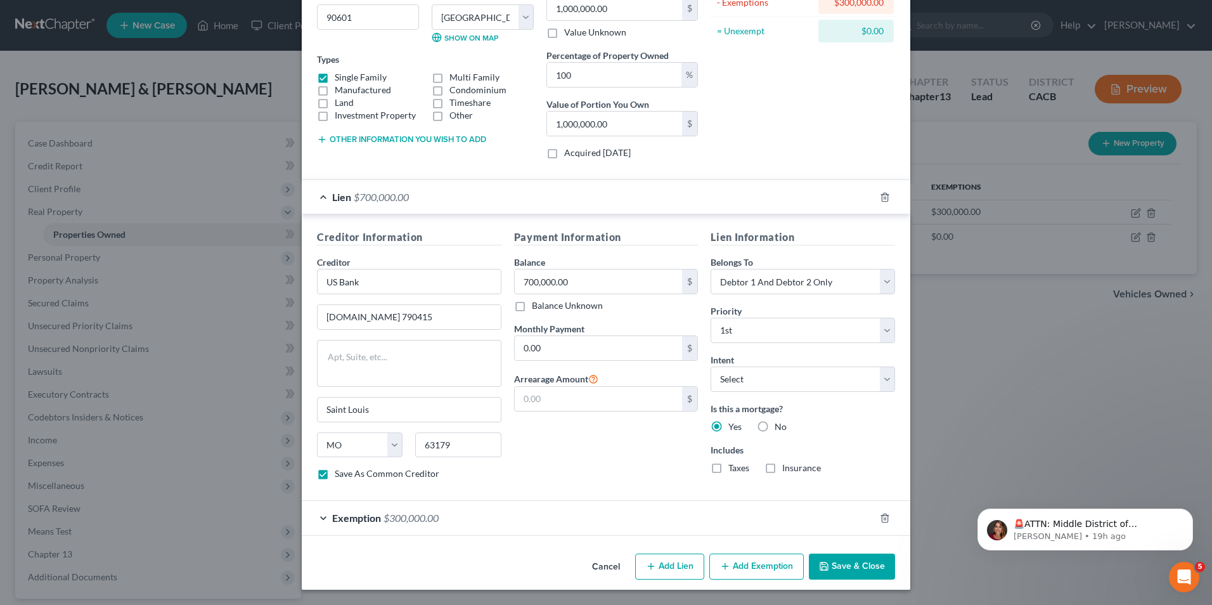
click at [841, 563] on button "Save & Close" at bounding box center [852, 566] width 86 height 27
checkbox input "false"
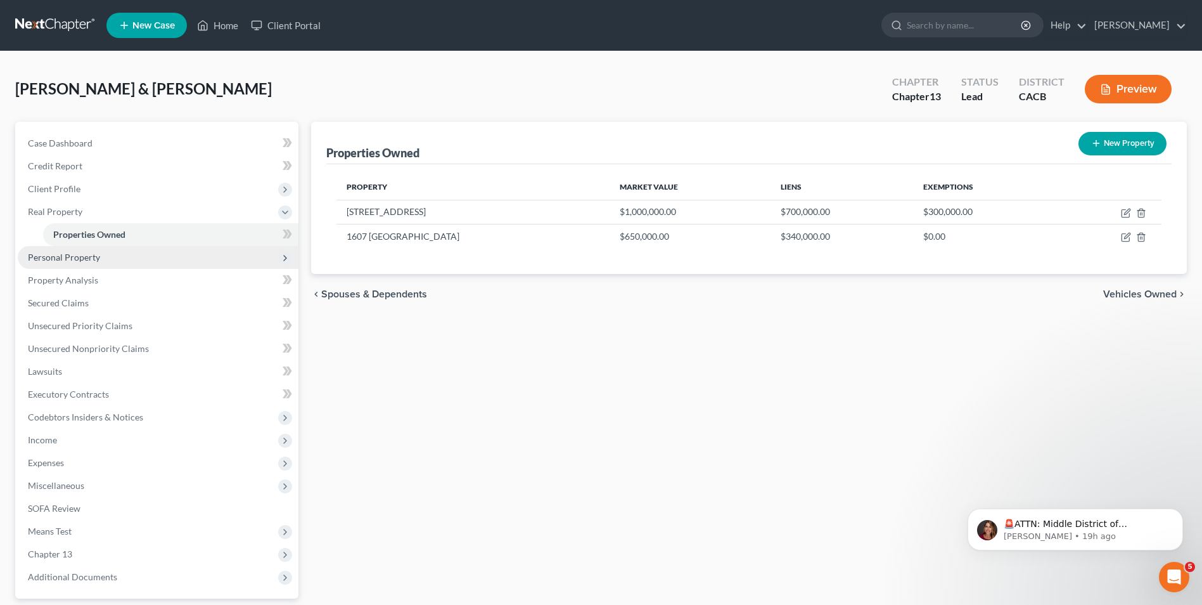
click at [83, 261] on span "Personal Property" at bounding box center [64, 257] width 72 height 11
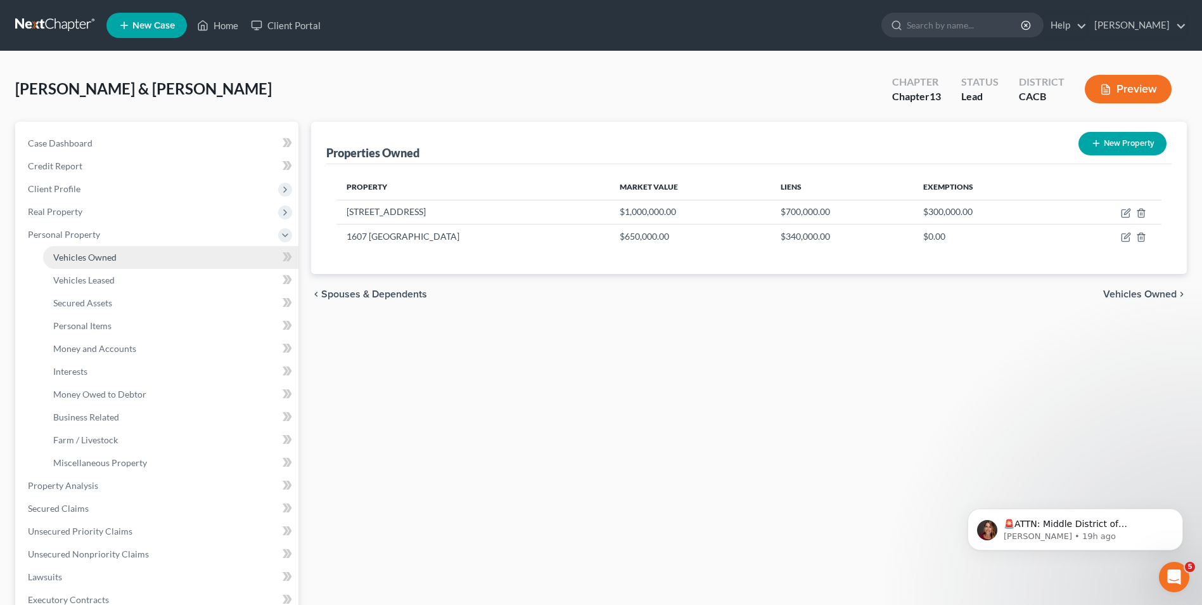
click at [85, 259] on span "Vehicles Owned" at bounding box center [84, 257] width 63 height 11
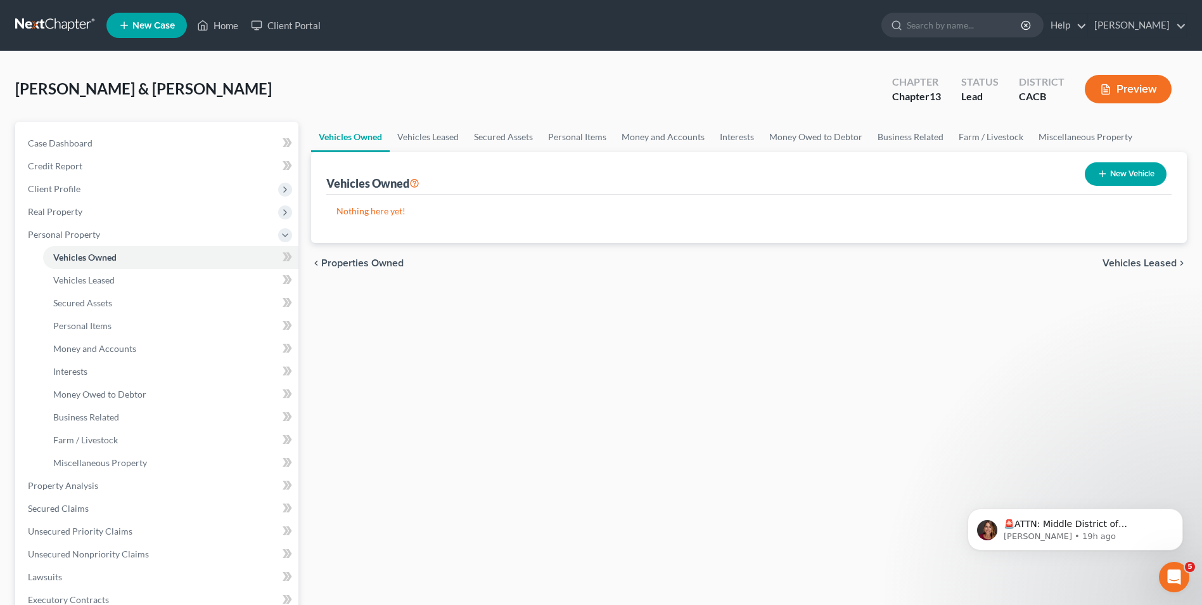
click at [1134, 169] on button "New Vehicle" at bounding box center [1126, 173] width 82 height 23
select select "0"
select select "2"
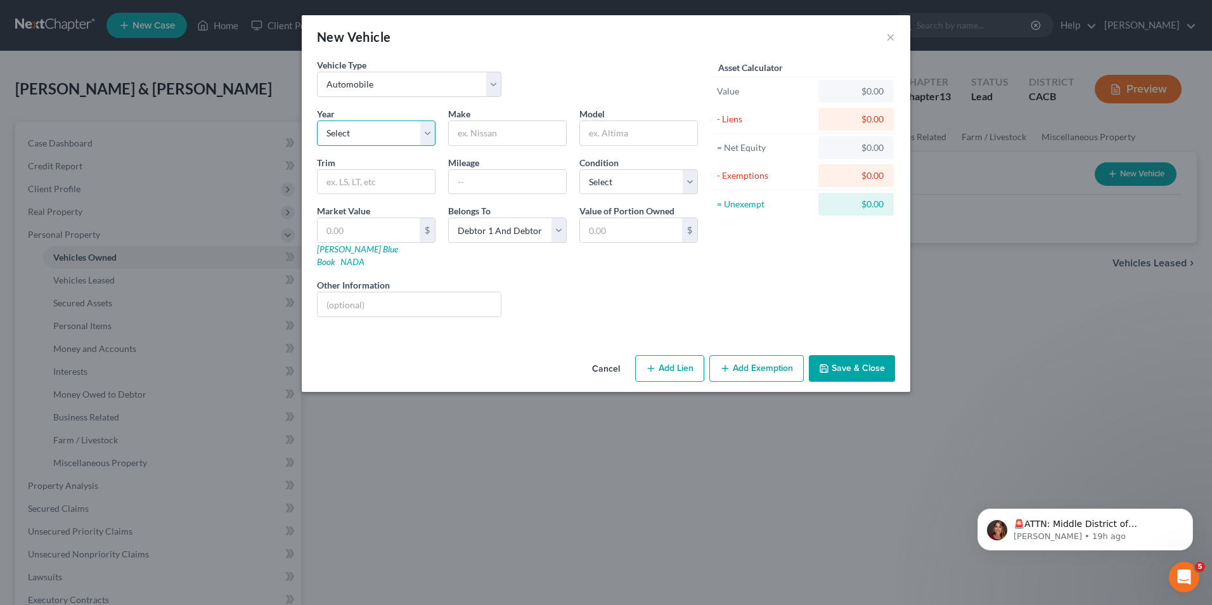
click at [380, 131] on select "Select 2026 2025 2024 2023 2022 2021 2020 2019 2018 2017 2016 2015 2014 2013 20…" at bounding box center [376, 132] width 119 height 25
click at [584, 291] on div "Liens Select" at bounding box center [606, 297] width 197 height 39
click at [481, 138] on input "text" at bounding box center [507, 133] width 117 height 24
type input "Chevy"
click at [356, 225] on input "text" at bounding box center [369, 230] width 102 height 24
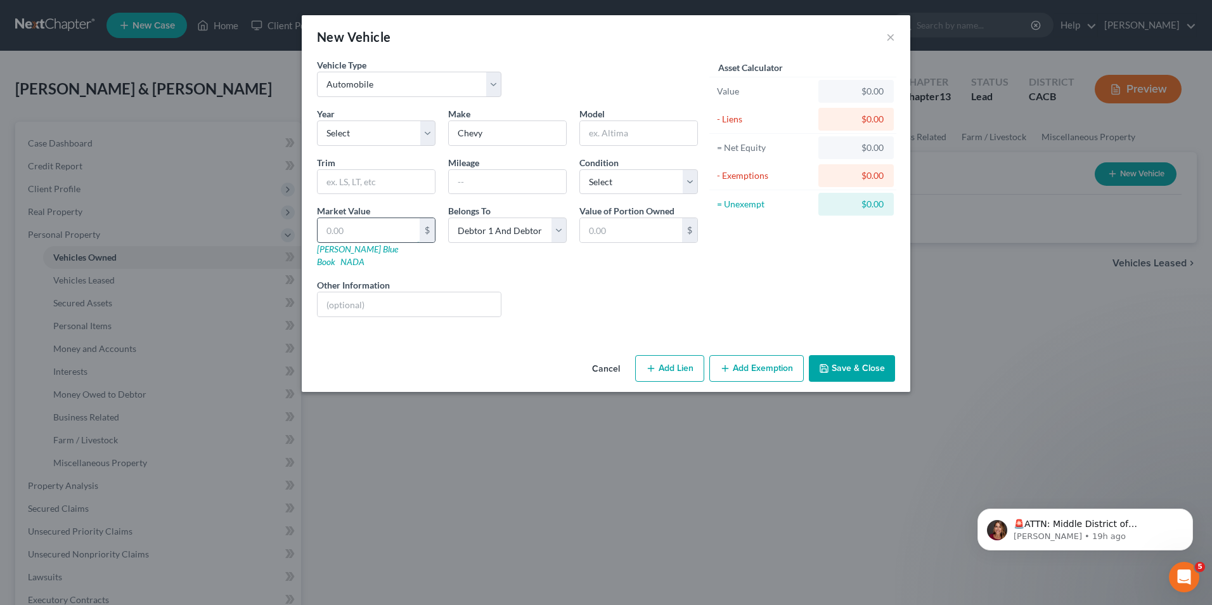
type input "3"
type input "3.00"
type input "30"
type input "30.00"
type input "300"
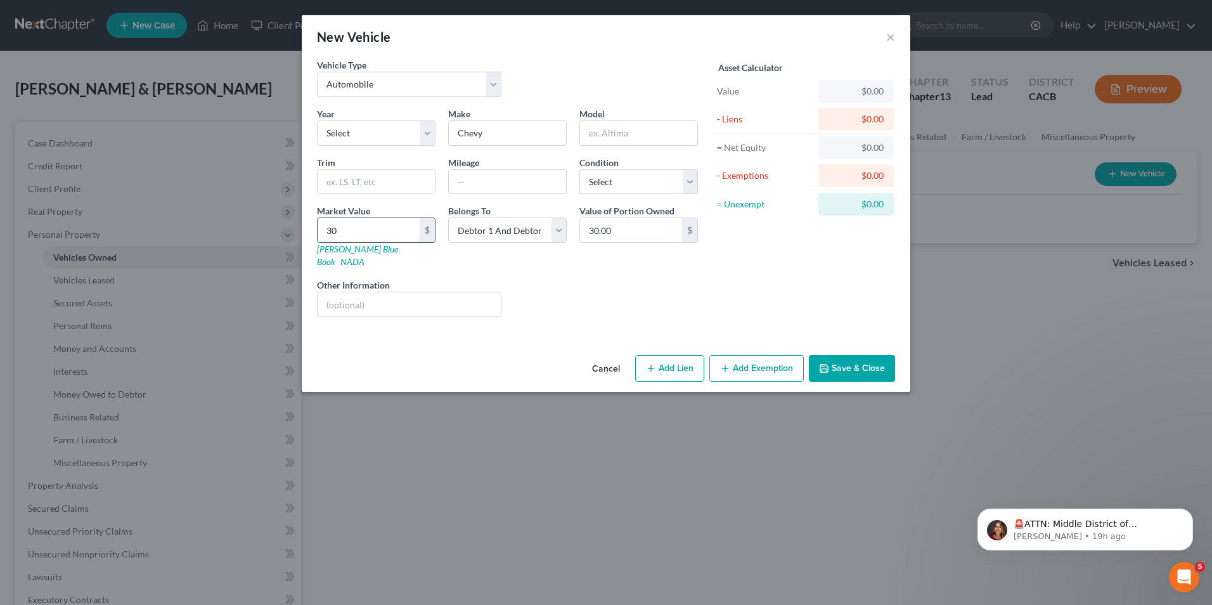
type input "300.00"
type input "3000"
type input "3,000.00"
click at [626, 299] on div "Liens Select" at bounding box center [606, 297] width 197 height 39
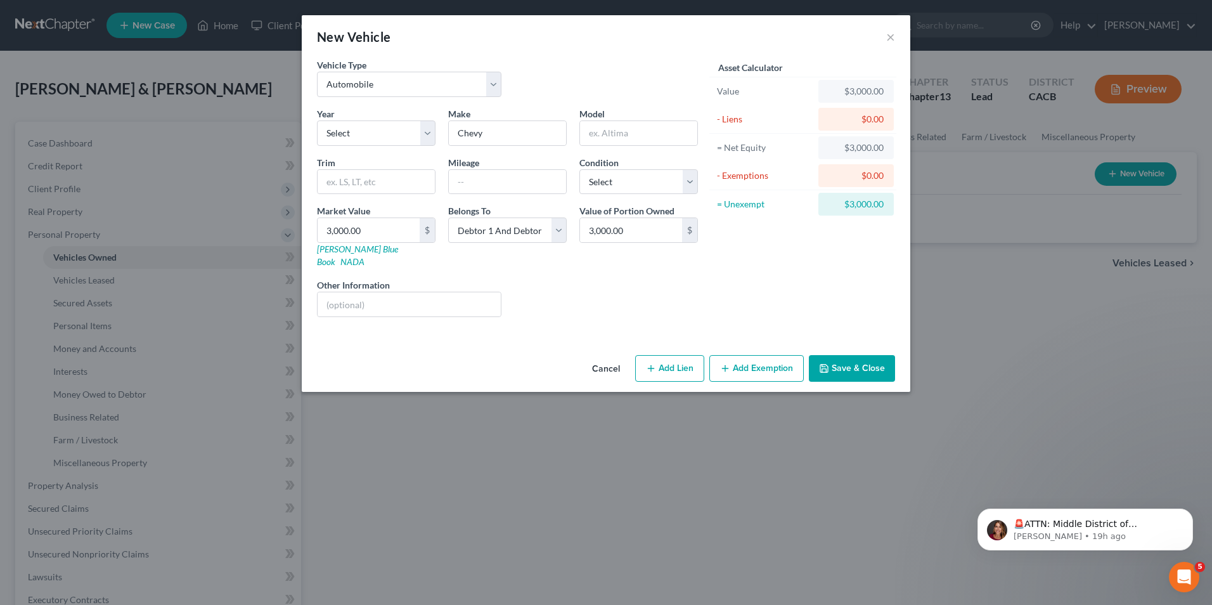
click at [761, 359] on button "Add Exemption" at bounding box center [756, 368] width 94 height 27
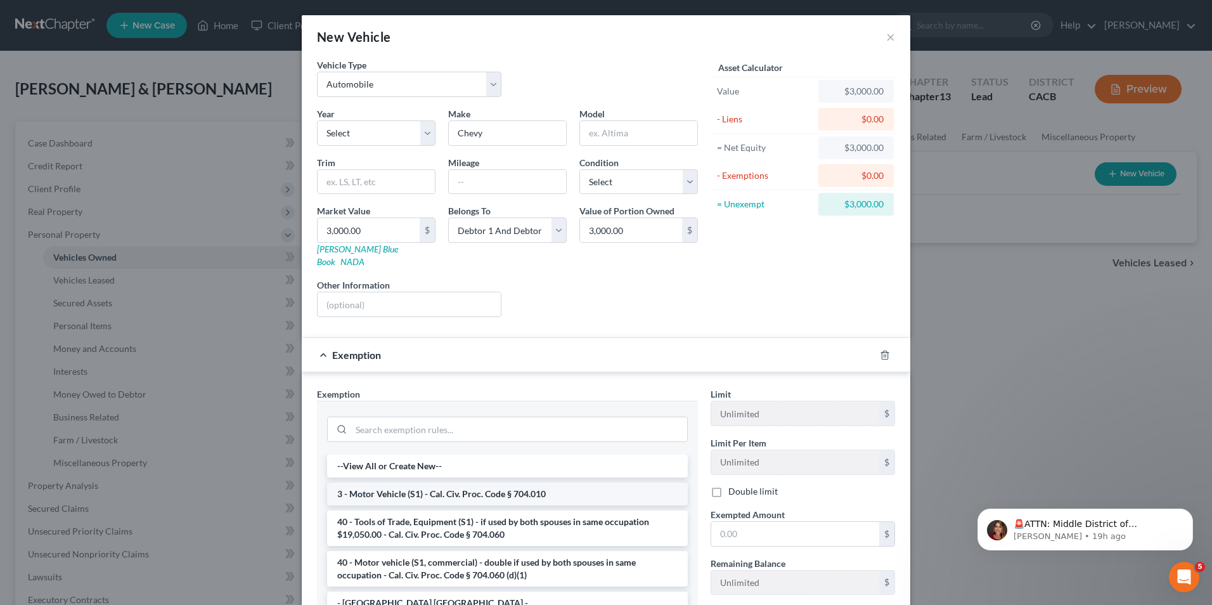
click at [496, 484] on li "3 - Motor Vehicle (S1) - Cal. Civ. Proc. Code § 704.010" at bounding box center [507, 493] width 361 height 23
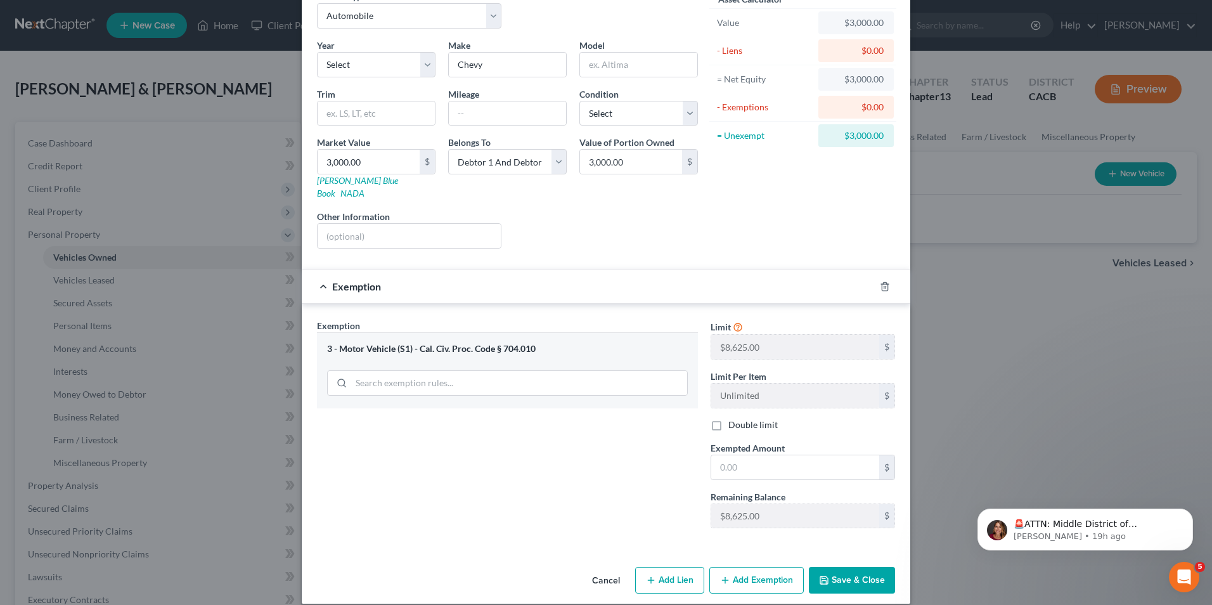
scroll to position [70, 0]
click at [847, 565] on button "Save & Close" at bounding box center [852, 578] width 86 height 27
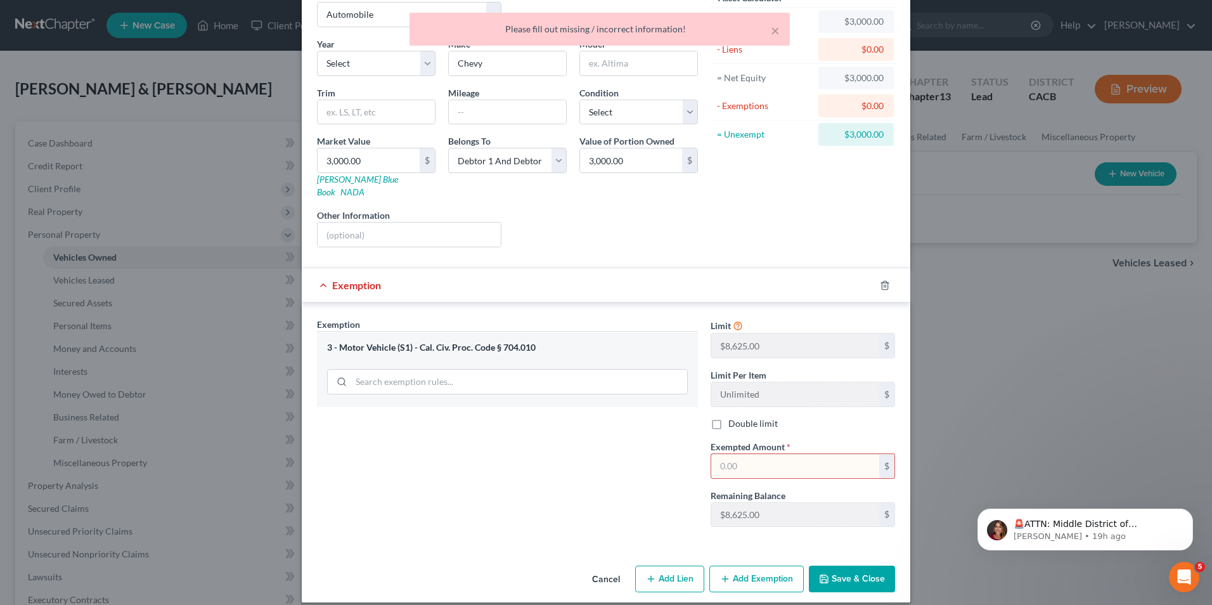
drag, startPoint x: 536, startPoint y: 446, endPoint x: 574, endPoint y: 418, distance: 46.7
click at [537, 446] on div "Exemption Set must be selected for CA. Exemption * 3 - Motor Vehicle (S1) - Cal…" at bounding box center [508, 427] width 394 height 219
click at [776, 34] on button "×" at bounding box center [775, 30] width 9 height 15
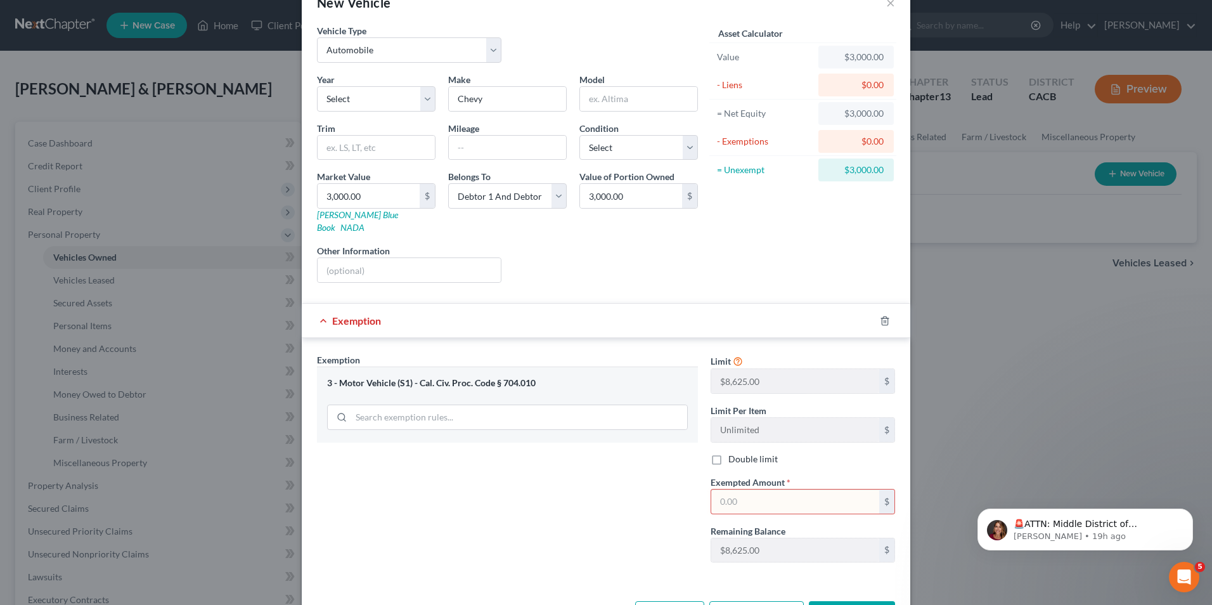
scroll to position [0, 0]
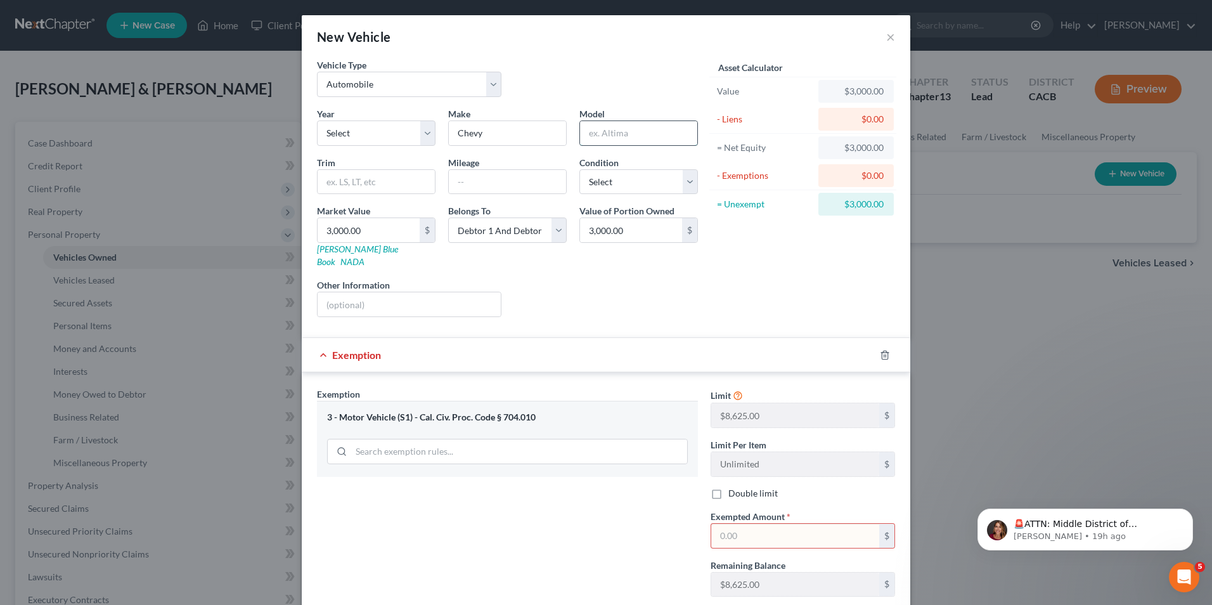
click at [603, 129] on input "text" at bounding box center [638, 133] width 117 height 24
type input "Traverse"
click at [425, 127] on select "Select 2026 2025 2024 2023 2022 2021 2020 2019 2018 2017 2016 2015 2014 2013 20…" at bounding box center [376, 132] width 119 height 25
select select "15"
click at [317, 120] on select "Select 2026 2025 2024 2023 2022 2021 2020 2019 2018 2017 2016 2015 2014 2013 20…" at bounding box center [376, 132] width 119 height 25
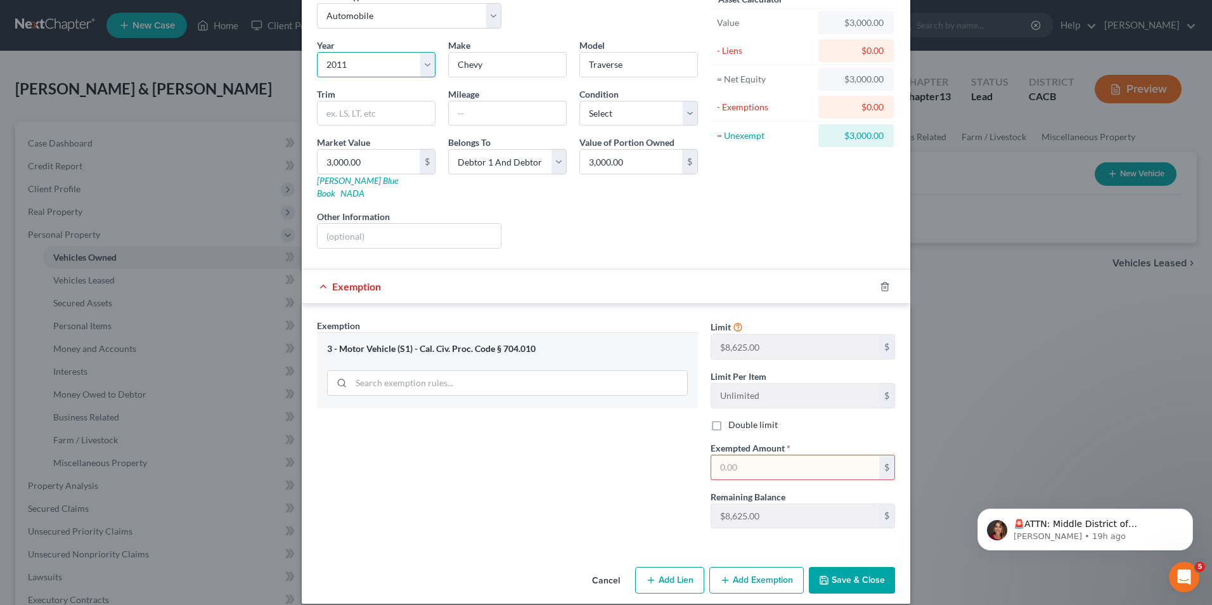
scroll to position [70, 0]
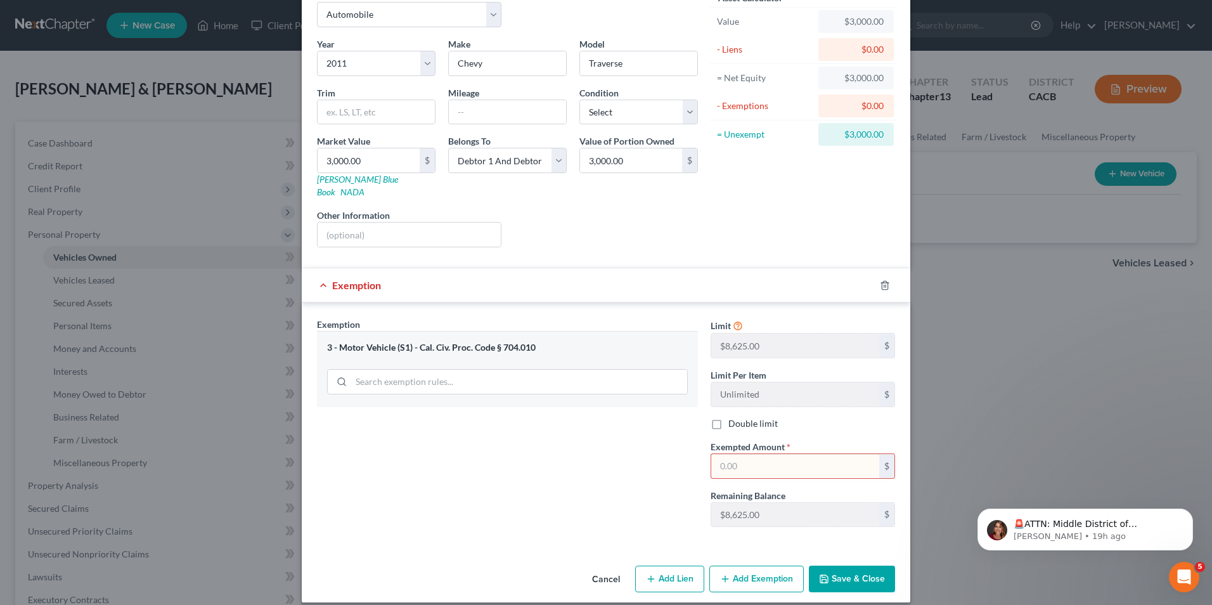
click at [731, 454] on input "text" at bounding box center [795, 466] width 168 height 24
type input "3,000.00"
click at [841, 570] on button "Save & Close" at bounding box center [852, 578] width 86 height 27
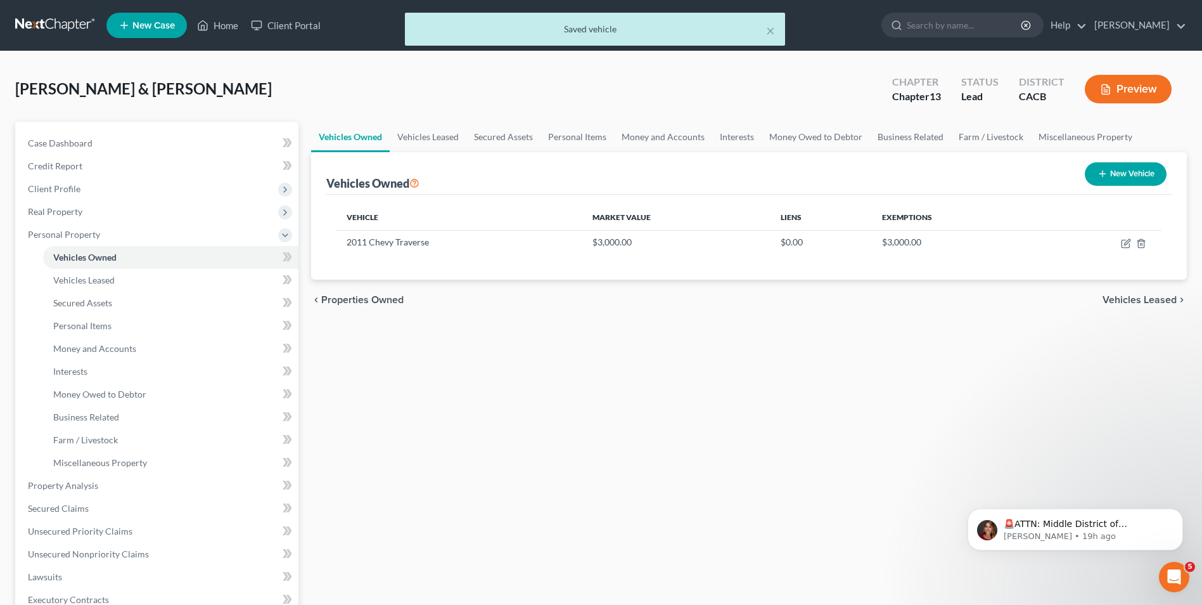
click at [1129, 172] on button "New Vehicle" at bounding box center [1126, 173] width 82 height 23
select select "0"
select select "2"
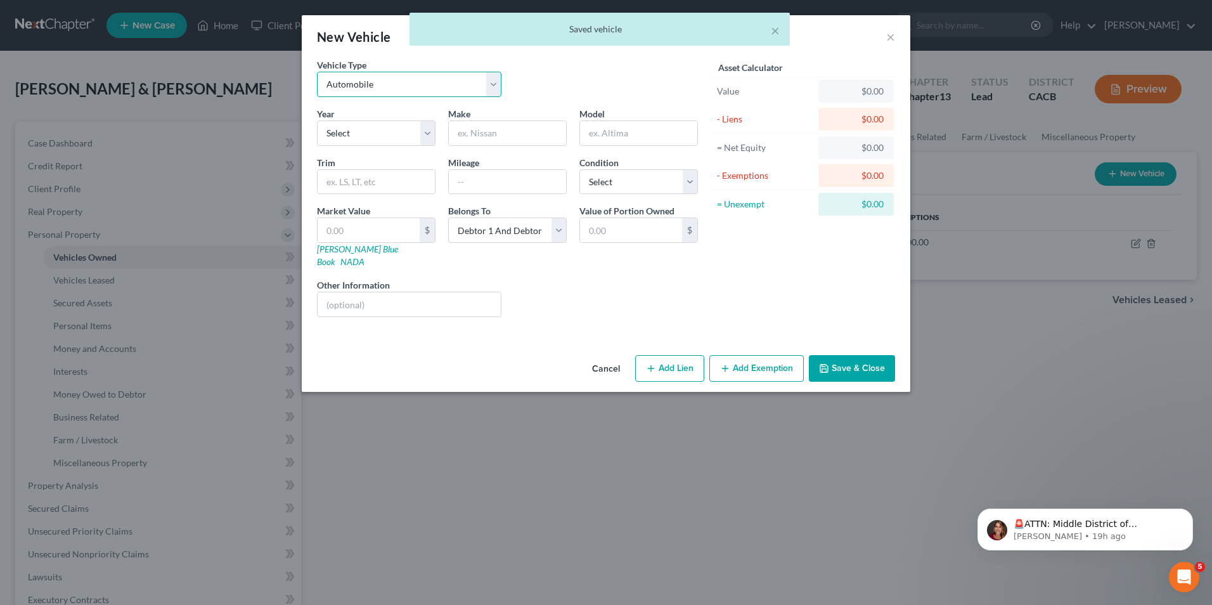
click at [396, 81] on select "Select Automobile Truck Trailer Watercraft Aircraft Motor Home Atv Other Vehicle" at bounding box center [409, 84] width 184 height 25
click at [317, 72] on select "Select Automobile Truck Trailer Watercraft Aircraft Motor Home Atv Other Vehicle" at bounding box center [409, 84] width 184 height 25
click at [362, 133] on select "Select 2026 2025 2024 2023 2022 2021 2020 2019 2018 2017 2016 2015 2014 2013 20…" at bounding box center [376, 132] width 119 height 25
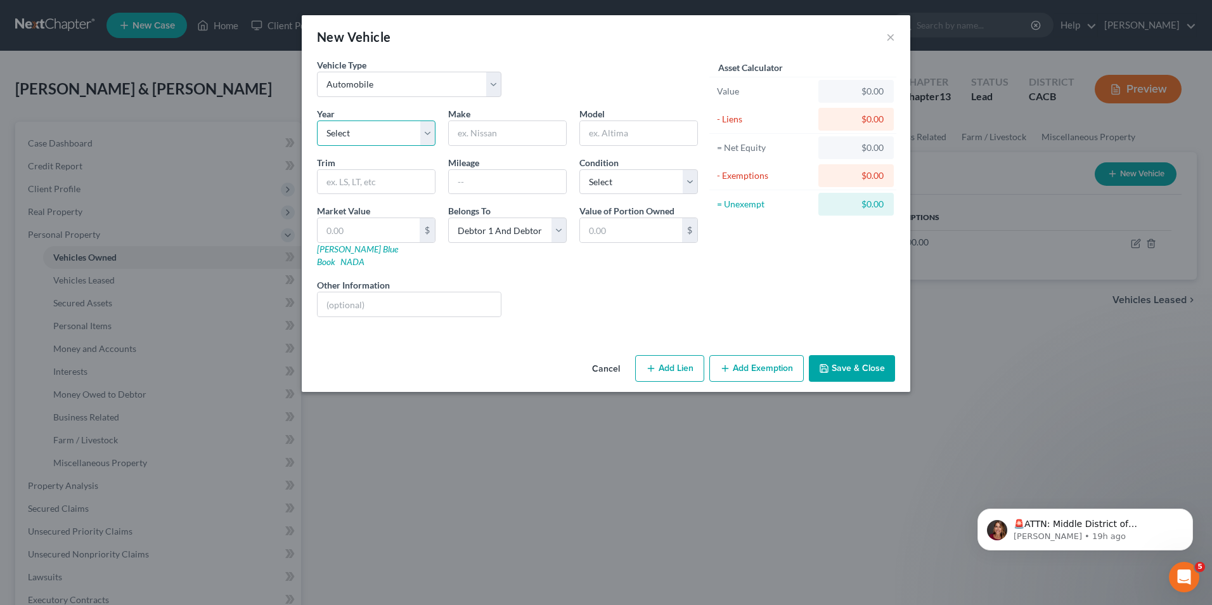
select select "17"
click at [317, 120] on select "Select 2026 2025 2024 2023 2022 2021 2020 2019 2018 2017 2016 2015 2014 2013 20…" at bounding box center [376, 132] width 119 height 25
click at [482, 124] on input "text" at bounding box center [507, 133] width 117 height 24
type input "Mercedes"
type input "Benz"
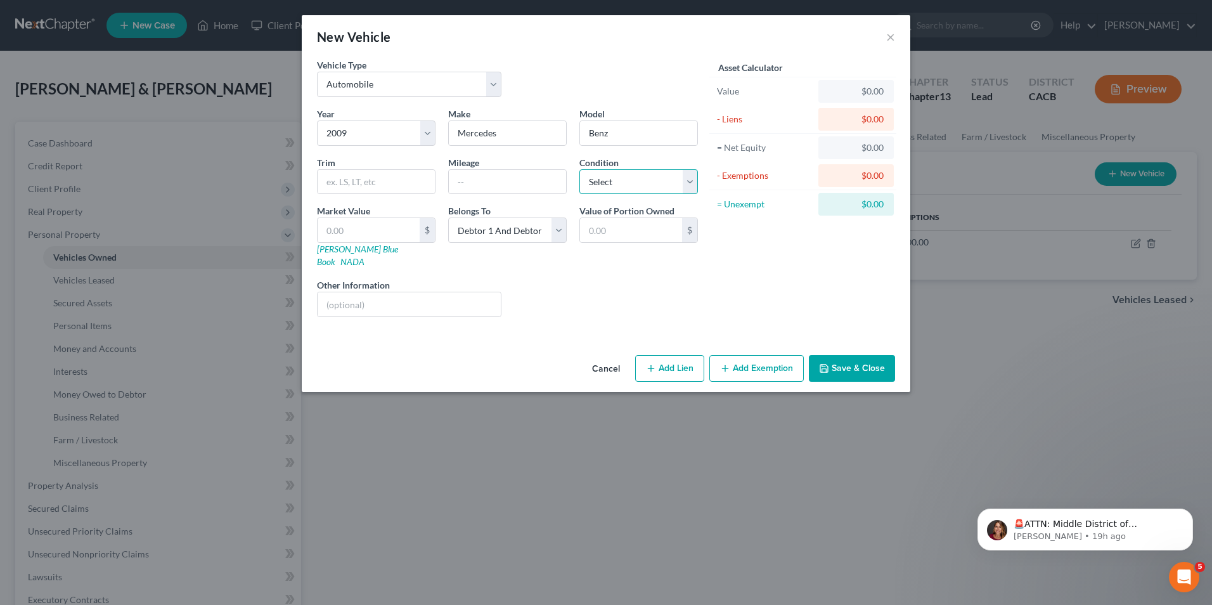
click at [637, 188] on select "Select Excellent Very Good Good Fair Poor" at bounding box center [638, 181] width 119 height 25
select select "3"
click at [579, 169] on select "Select Excellent Very Good Good Fair Poor" at bounding box center [638, 181] width 119 height 25
click at [628, 231] on input "text" at bounding box center [631, 230] width 102 height 24
type input "14,000.00"
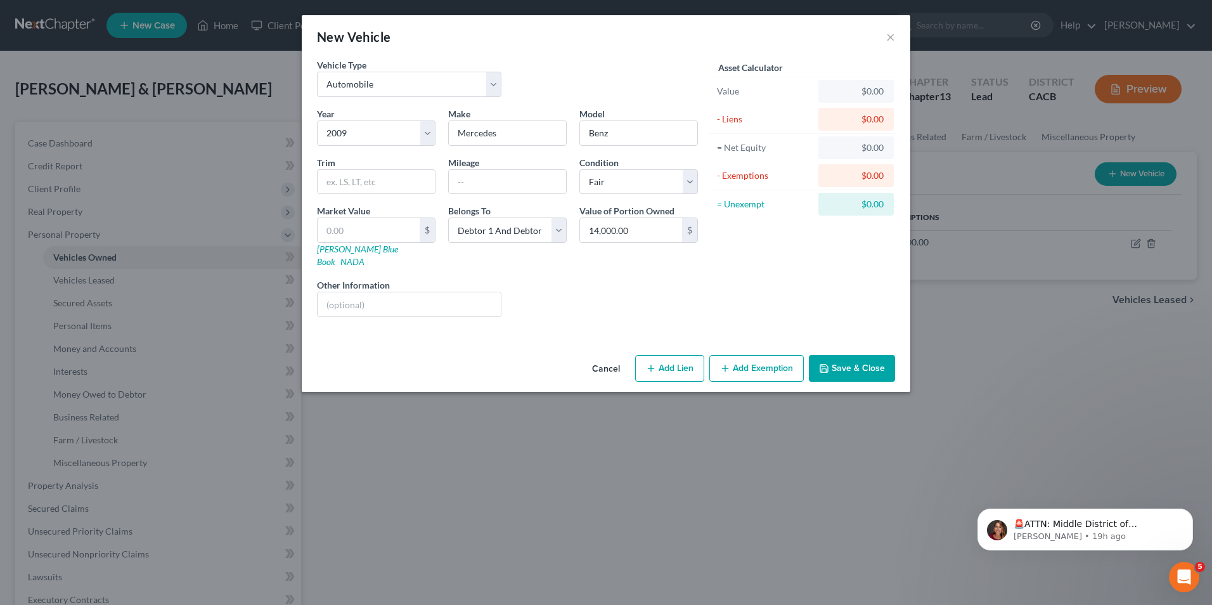
click at [730, 306] on div "Asset Calculator Value $0.00 - Liens $0.00 = Net Equity $0.00 - Exemptions $0.0…" at bounding box center [802, 192] width 197 height 269
click at [366, 227] on input "text" at bounding box center [369, 230] width 102 height 24
type input "1"
type input "1.00"
type input "14"
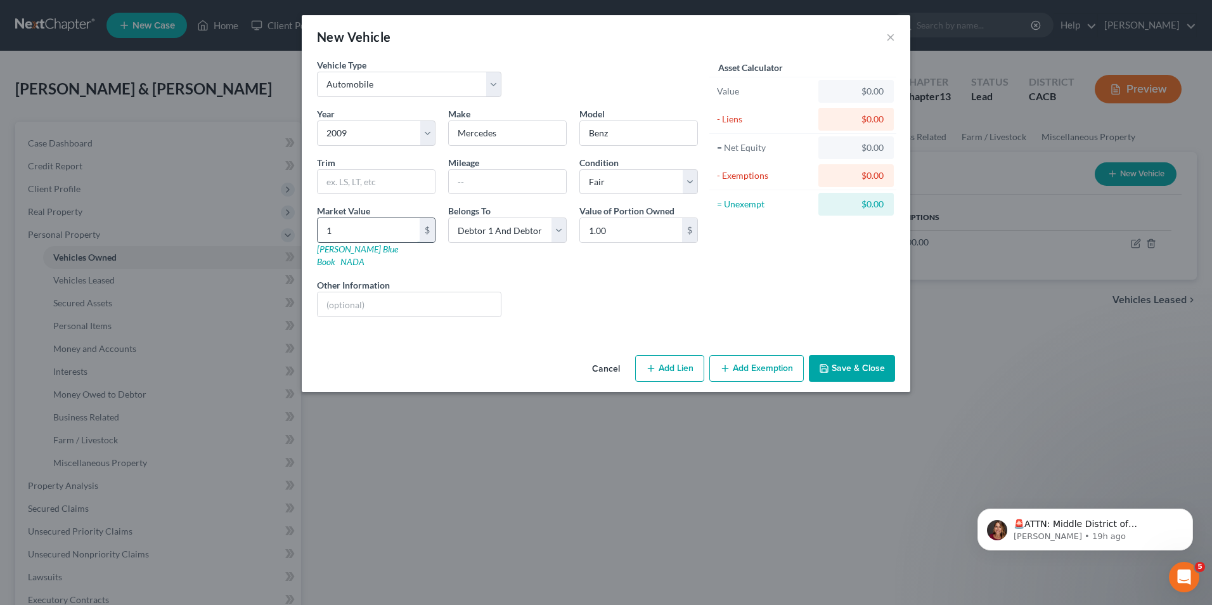
type input "14.00"
type input "140"
type input "140.00"
type input "1400"
type input "1,400.00"
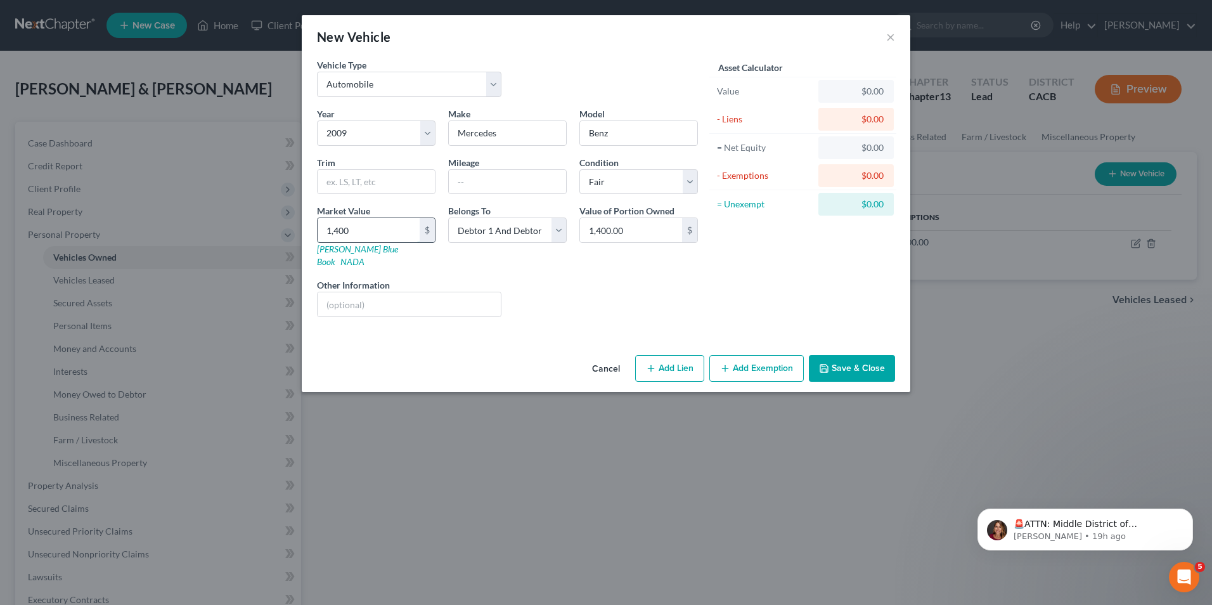
type input "1,4000"
type input "14,000.00"
click at [747, 361] on button "Add Exemption" at bounding box center [756, 368] width 94 height 27
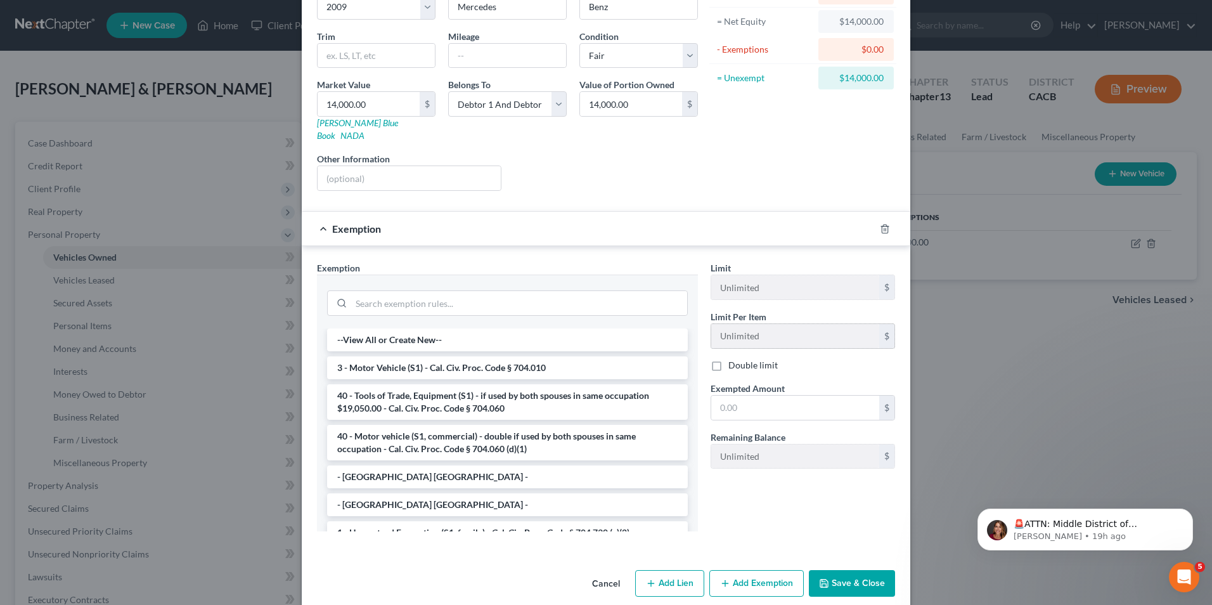
scroll to position [127, 0]
click at [470, 356] on li "3 - Motor Vehicle (S1) - Cal. Civ. Proc. Code § 704.010" at bounding box center [507, 367] width 361 height 23
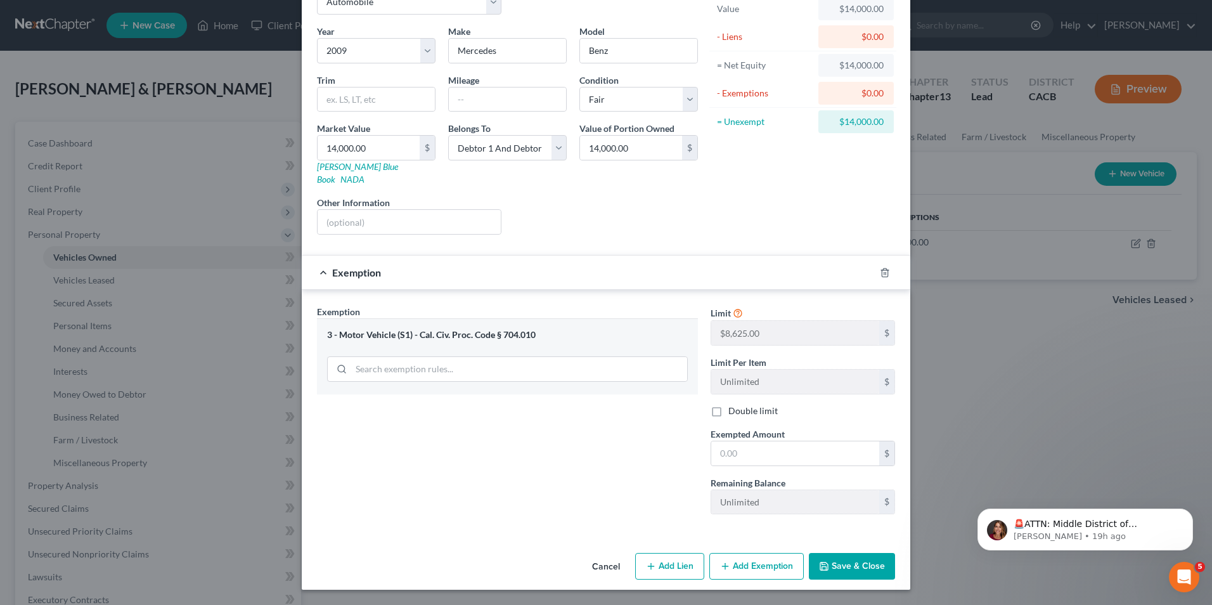
scroll to position [70, 0]
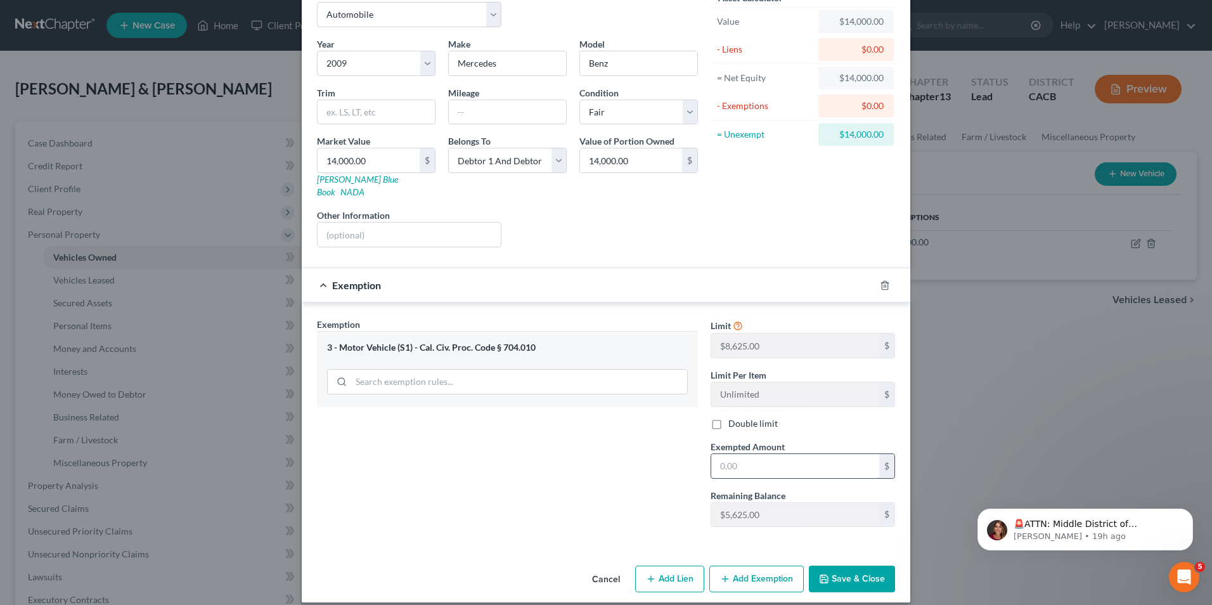
click at [730, 454] on input "text" at bounding box center [795, 466] width 168 height 24
type input "5,625.00"
click at [476, 470] on div "Exemption Set must be selected for CA. Exemption * 3 - Motor Vehicle (S1) - Cal…" at bounding box center [508, 427] width 394 height 219
click at [852, 570] on button "Save & Close" at bounding box center [852, 578] width 86 height 27
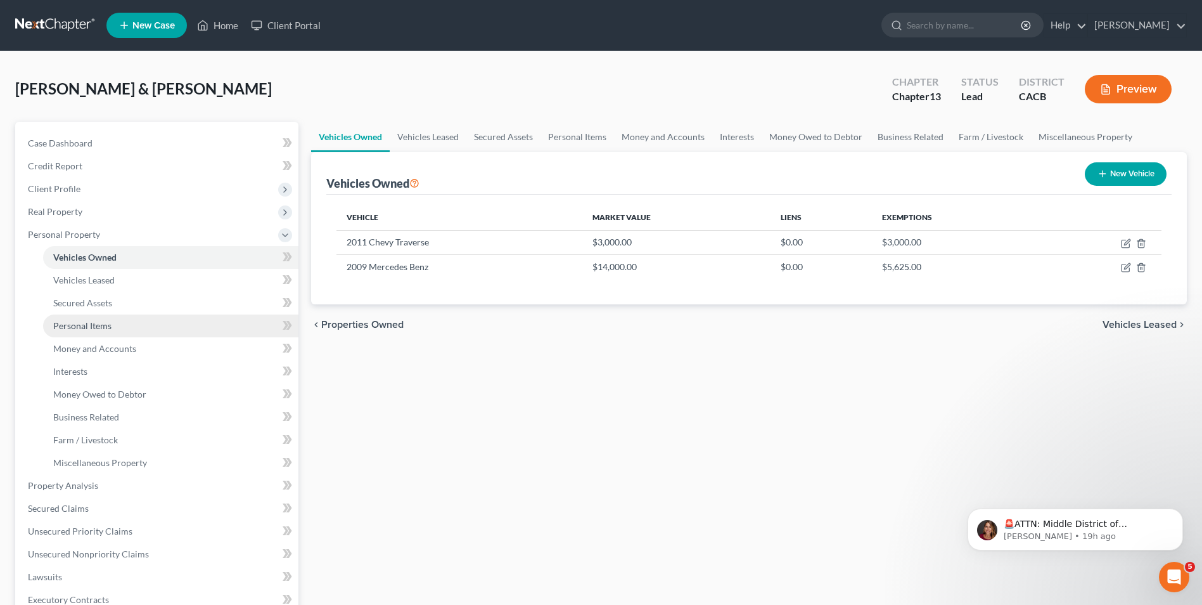
click at [101, 325] on span "Personal Items" at bounding box center [82, 325] width 58 height 11
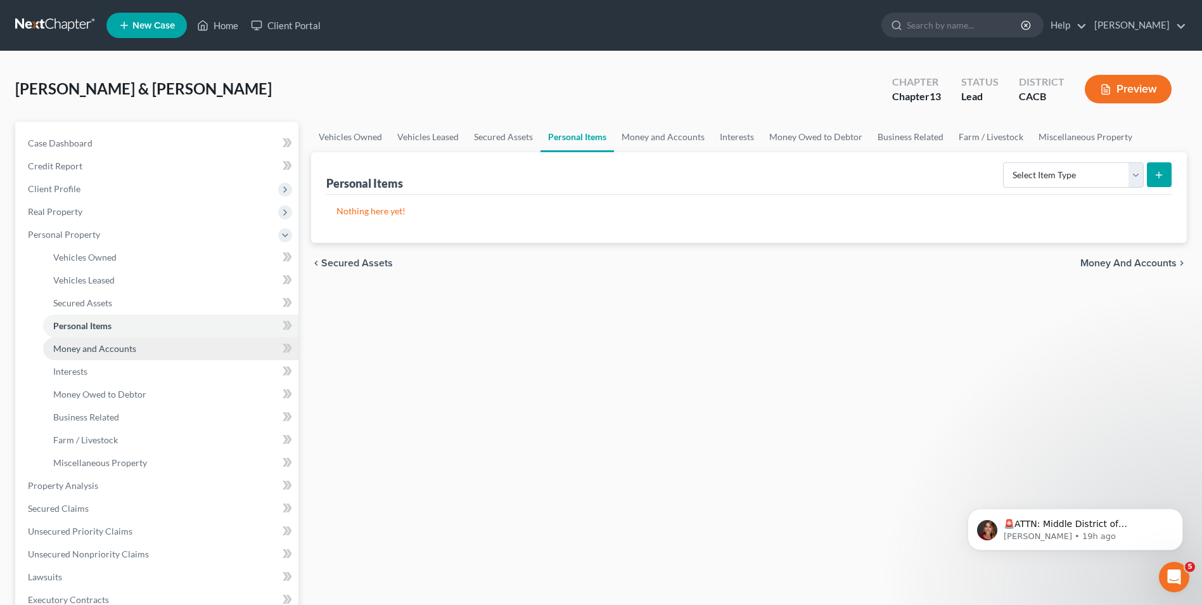
click at [104, 348] on span "Money and Accounts" at bounding box center [94, 348] width 83 height 11
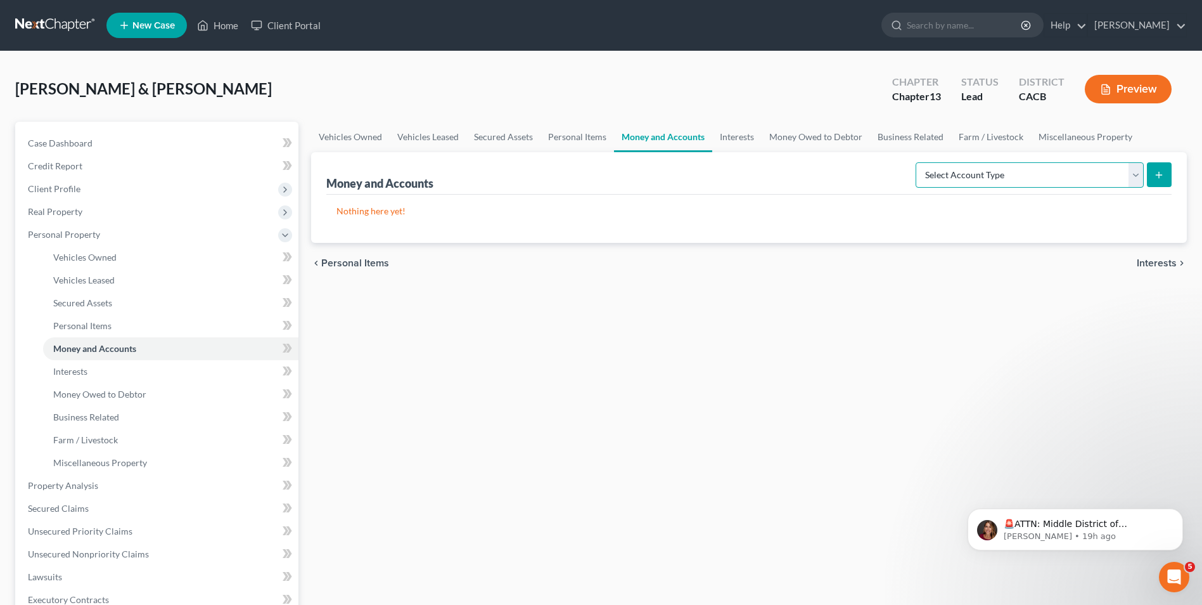
click at [1086, 174] on select "Select Account Type Brokerage Cash on Hand Certificates of Deposit Checking Acc…" at bounding box center [1030, 174] width 228 height 25
select select "cash_on_hand"
click at [918, 162] on select "Select Account Type Brokerage Cash on Hand Certificates of Deposit Checking Acc…" at bounding box center [1030, 174] width 228 height 25
click at [1156, 176] on icon "submit" at bounding box center [1159, 175] width 10 height 10
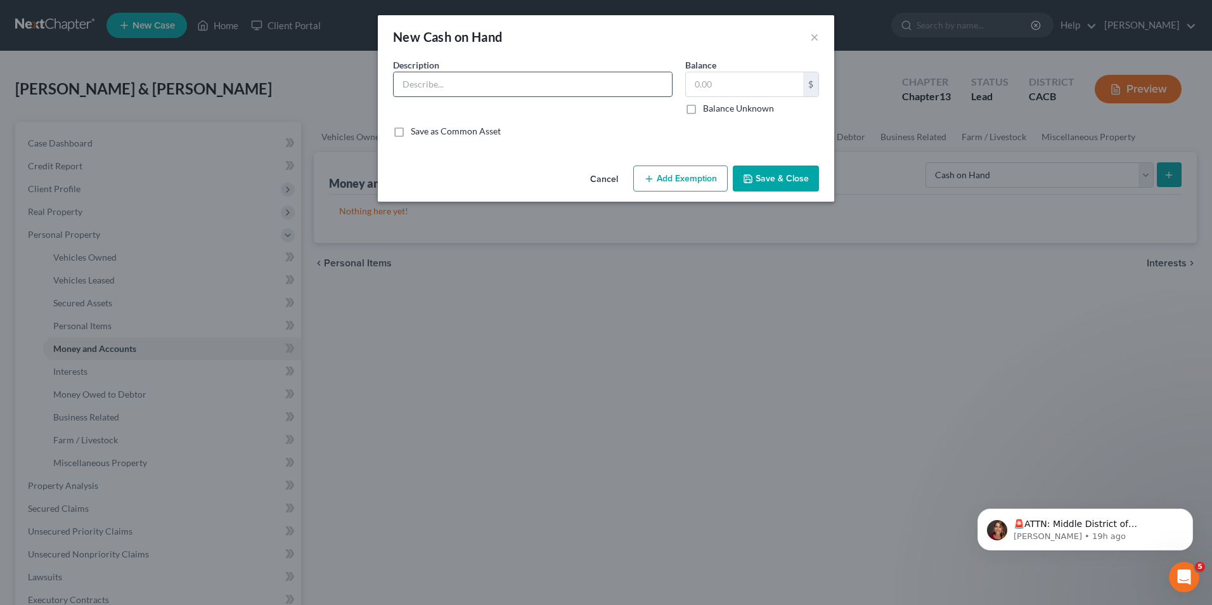
click at [479, 86] on input "text" at bounding box center [533, 84] width 278 height 24
type input "cash"
type input "50.00"
click at [699, 172] on button "Add Exemption" at bounding box center [680, 178] width 94 height 27
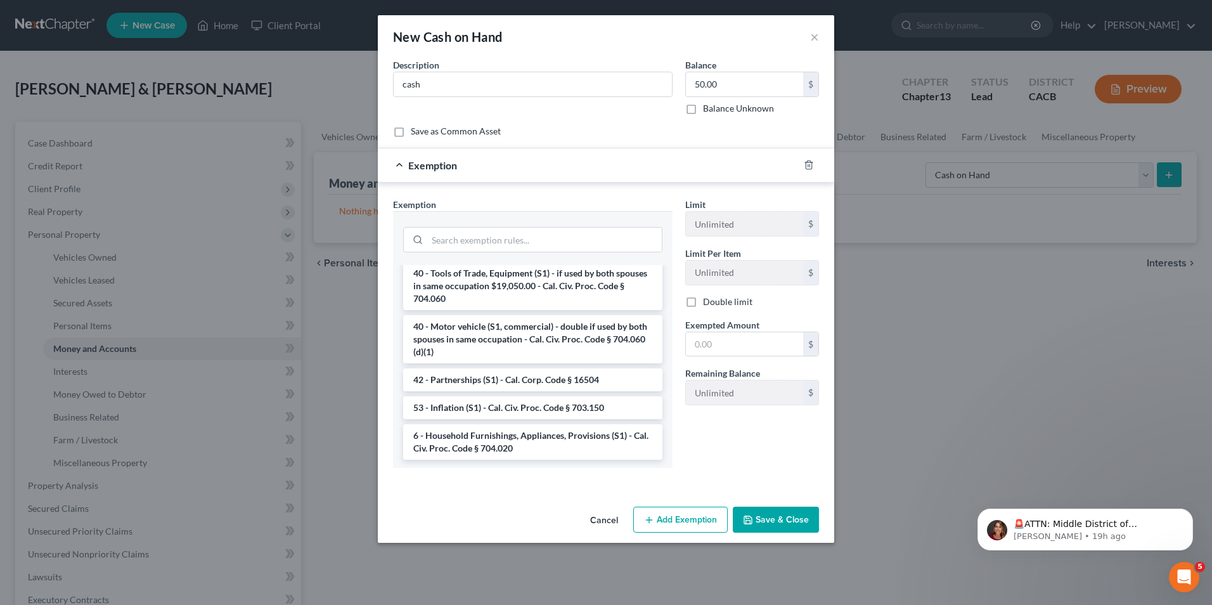
scroll to position [1846, 0]
click at [711, 457] on div "Limit Unlimited $ Limit Per Item Unlimited $ Double limit Exempted Amount * $ R…" at bounding box center [752, 338] width 146 height 280
click at [809, 40] on div "New Cash on Hand ×" at bounding box center [606, 36] width 456 height 43
click at [813, 39] on button "×" at bounding box center [814, 36] width 9 height 15
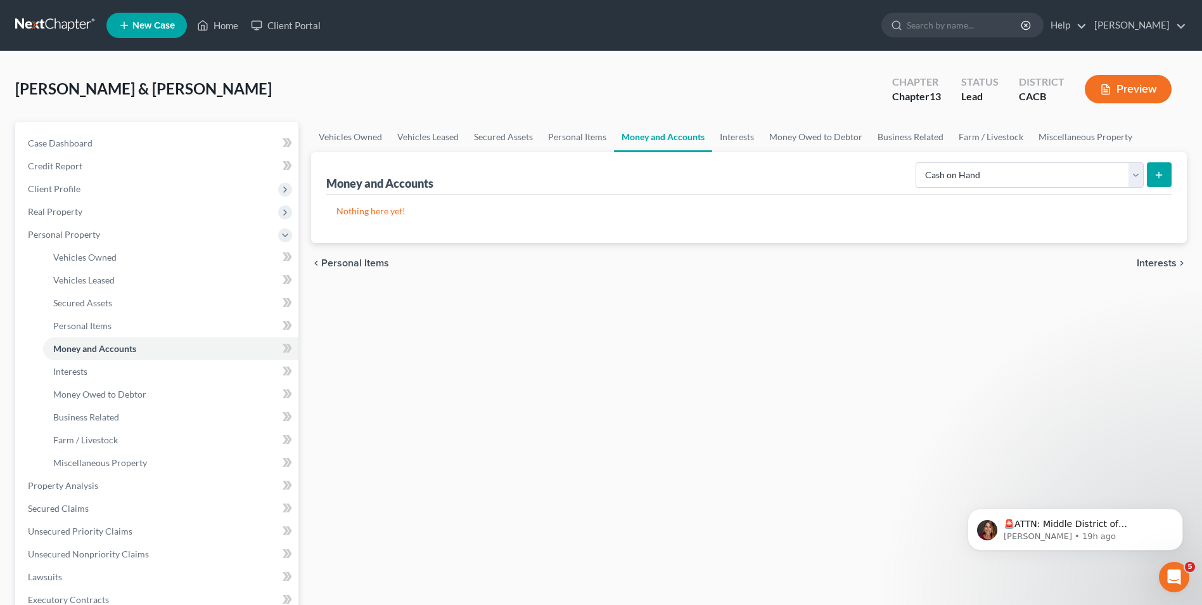
click at [1155, 174] on icon "submit" at bounding box center [1159, 175] width 10 height 10
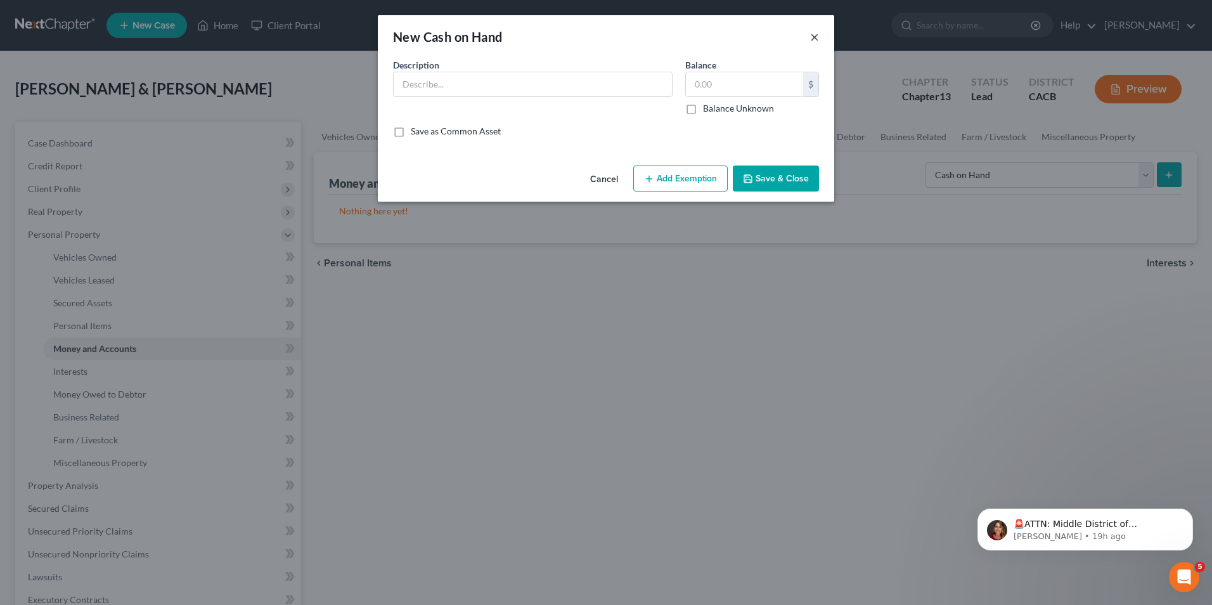
click at [815, 35] on button "×" at bounding box center [814, 36] width 9 height 15
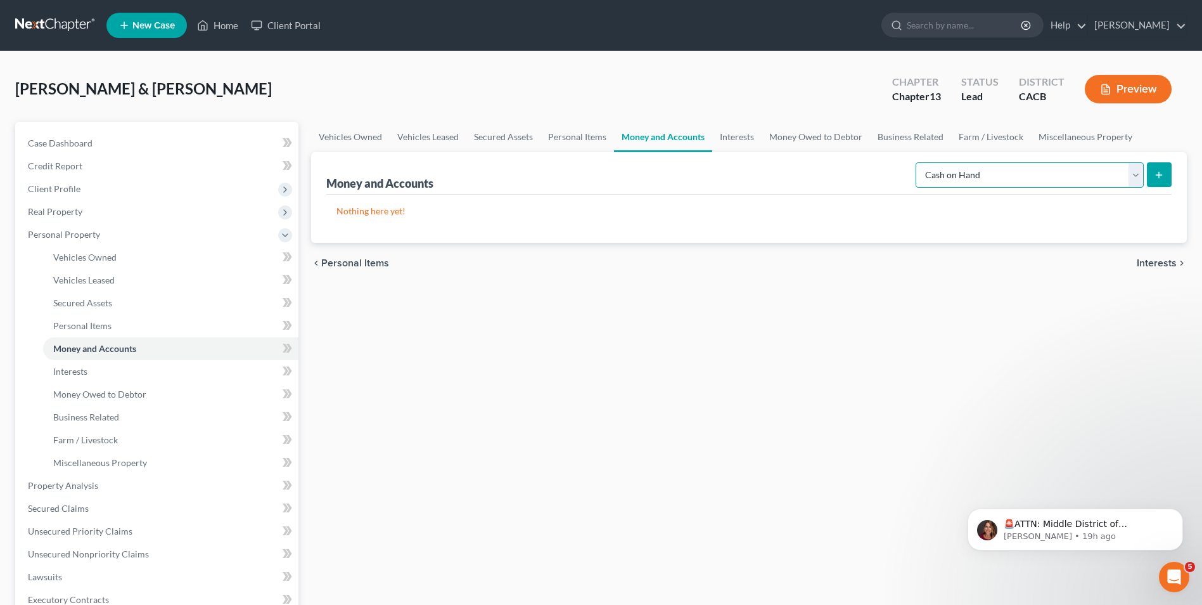
click at [1135, 177] on select "Select Account Type Brokerage Cash on Hand Certificates of Deposit Checking Acc…" at bounding box center [1030, 174] width 228 height 25
select select "checking"
click at [918, 162] on select "Select Account Type Brokerage Cash on Hand Certificates of Deposit Checking Acc…" at bounding box center [1030, 174] width 228 height 25
click at [1156, 174] on icon "submit" at bounding box center [1159, 175] width 10 height 10
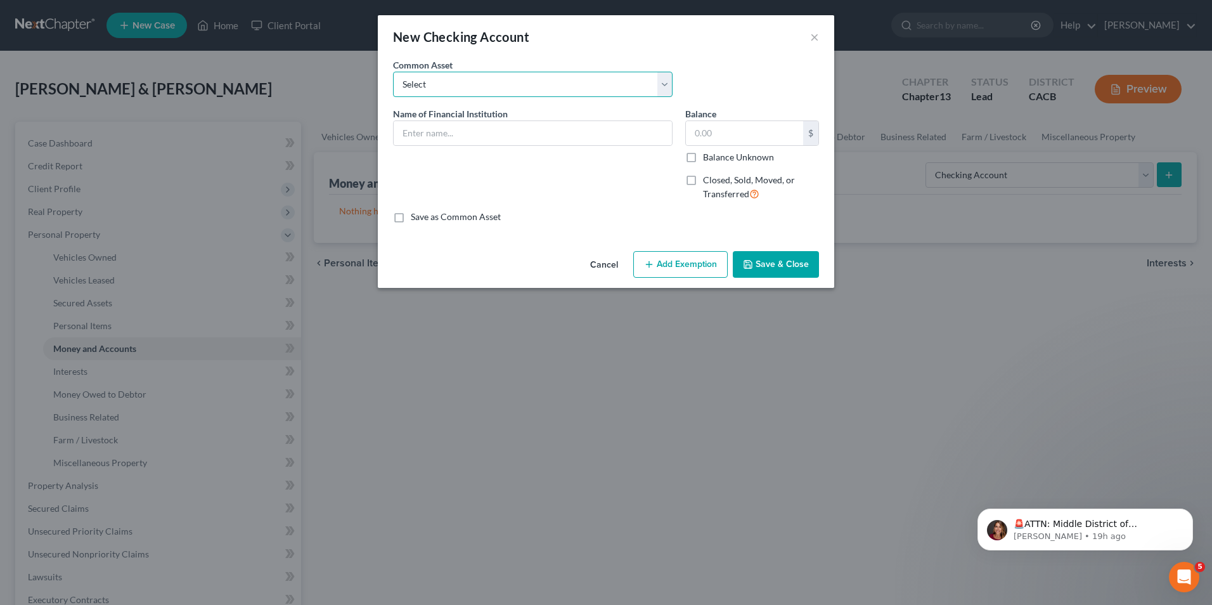
click at [456, 80] on select "Select Chase Bank of America Bank of America" at bounding box center [533, 84] width 280 height 25
select select "1"
click at [393, 72] on select "Select Chase Bank of America Bank of America" at bounding box center [533, 84] width 280 height 25
type input "Bank of America"
type input "110.00"
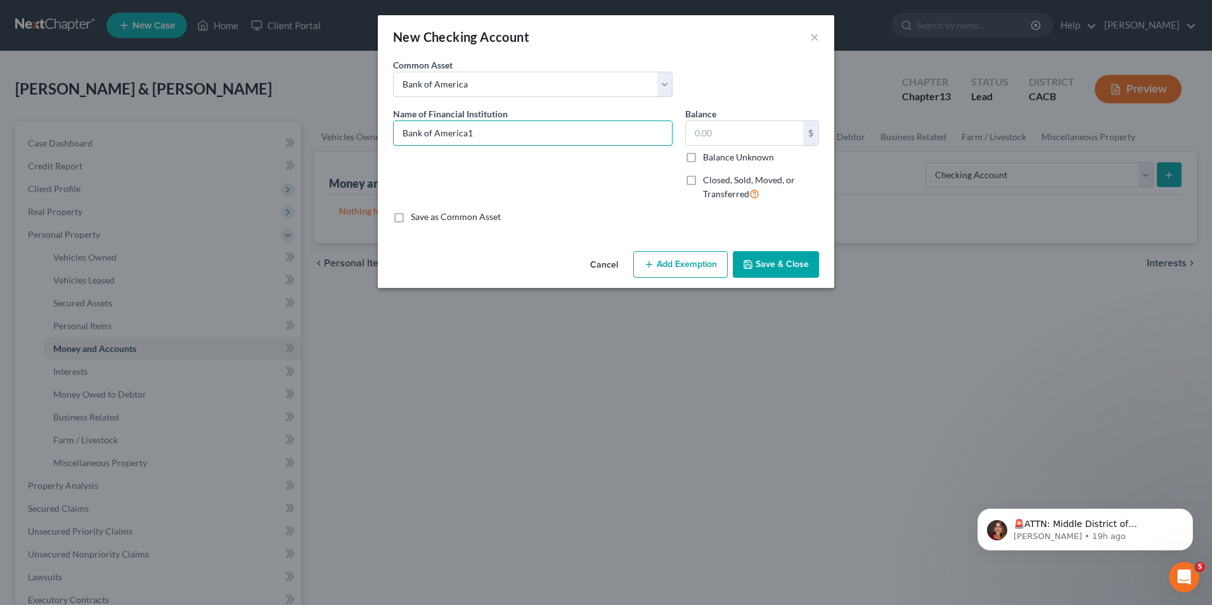
type input "Bank of America"
type input "10,000.00"
click at [411, 216] on label "Save as Common Asset" at bounding box center [456, 216] width 90 height 13
click at [416, 216] on input "Save as Common Asset" at bounding box center [420, 214] width 8 height 8
checkbox input "true"
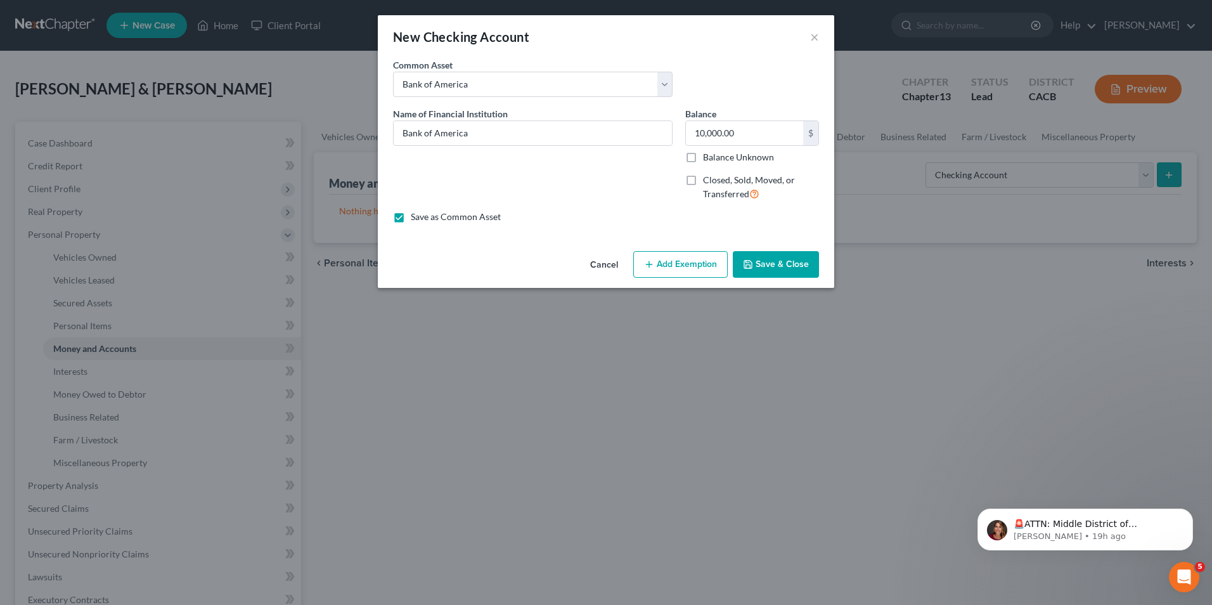
click at [703, 259] on button "Add Exemption" at bounding box center [680, 264] width 94 height 27
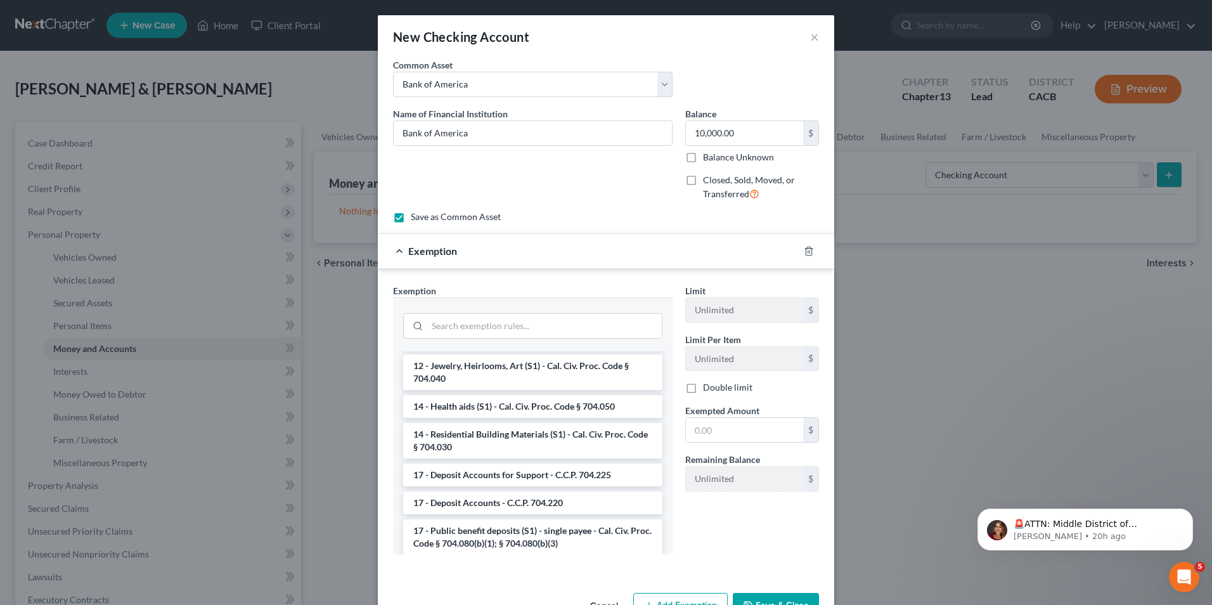
scroll to position [380, 0]
click at [522, 505] on li "17 - Deposit Accounts - C.C.P. 704.220" at bounding box center [532, 502] width 259 height 23
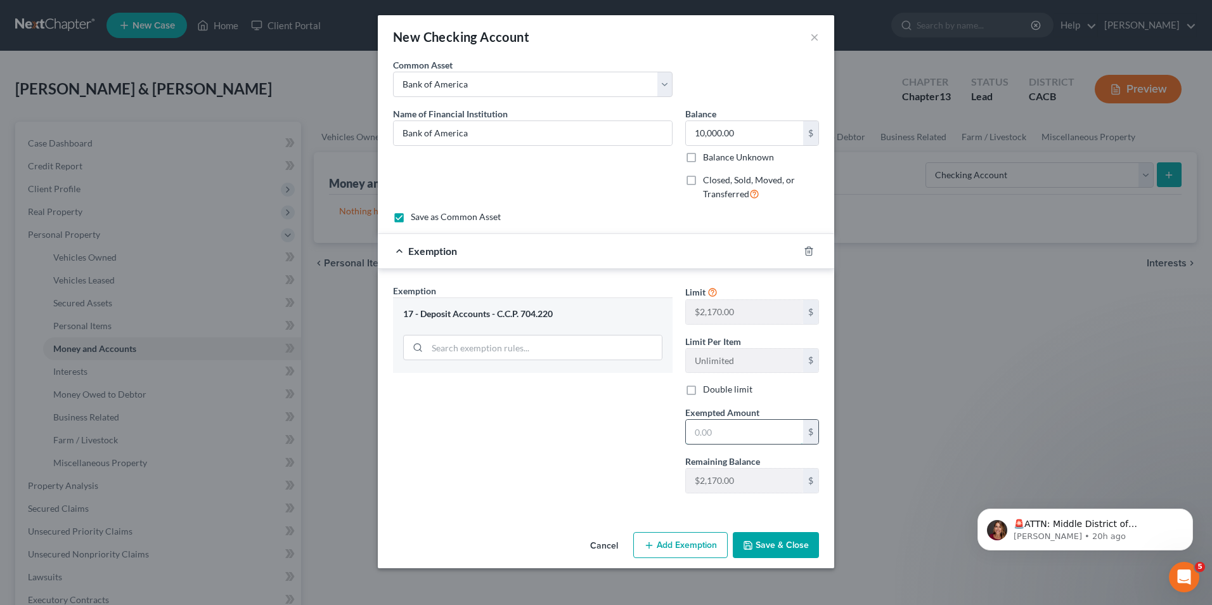
click at [728, 432] on input "text" at bounding box center [744, 432] width 117 height 24
type input "2,170.00"
click at [780, 551] on button "Save & Close" at bounding box center [776, 545] width 86 height 27
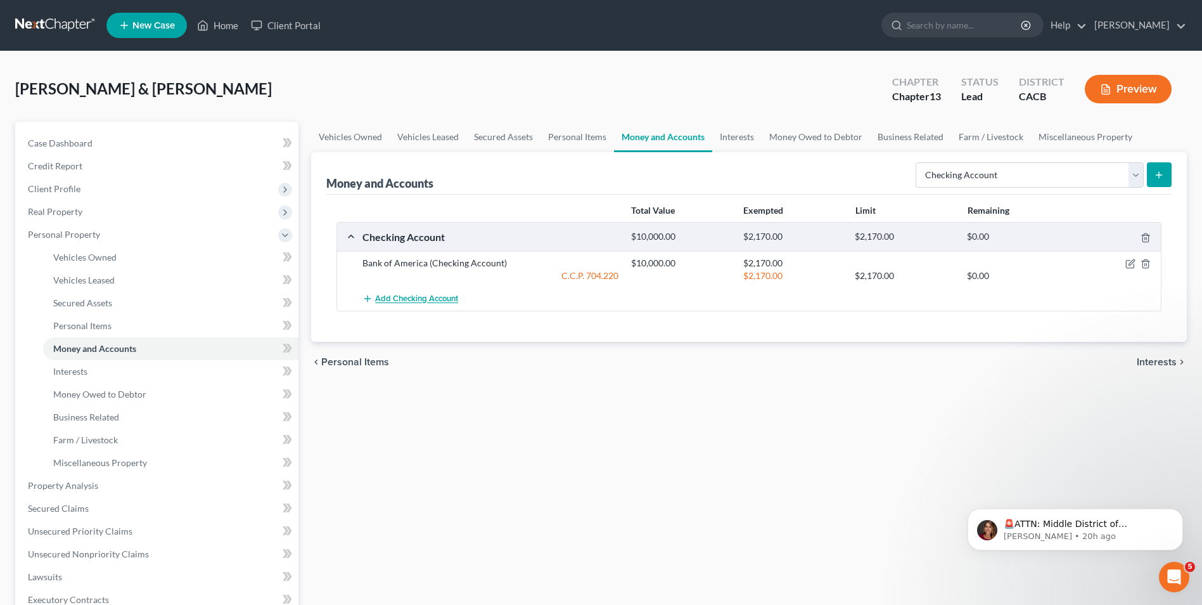
click at [432, 299] on span "Add Checking Account" at bounding box center [416, 299] width 83 height 10
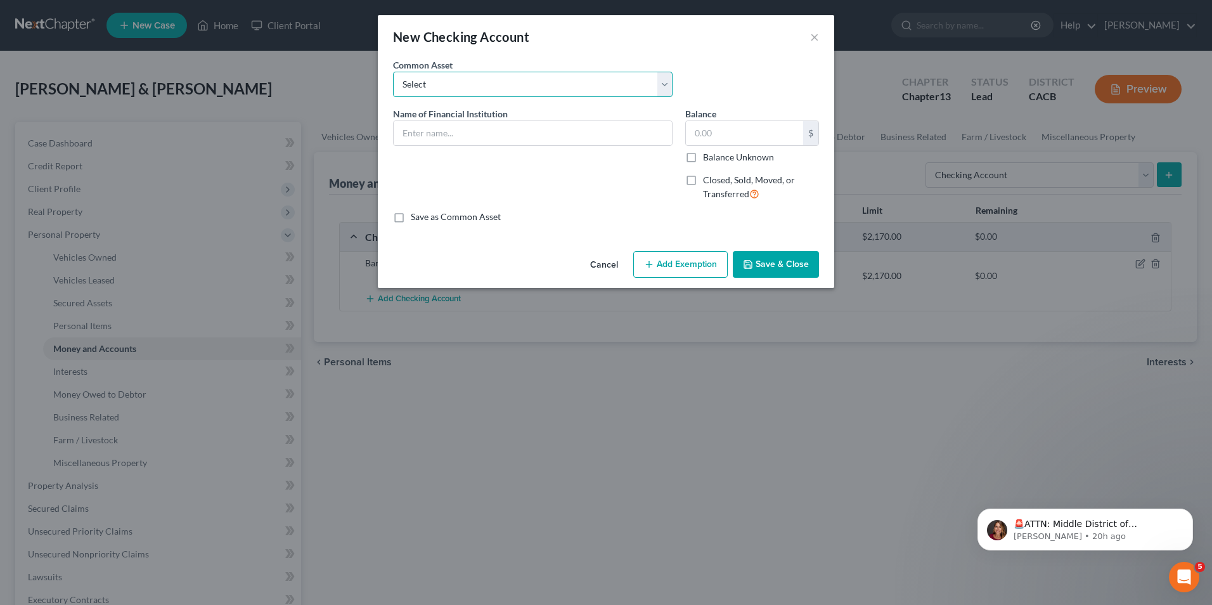
click at [473, 86] on select "Select Chase Bank of America Bank of America Bank of America" at bounding box center [533, 84] width 280 height 25
click at [541, 257] on div "Cancel Add Exemption Save & Close" at bounding box center [606, 267] width 456 height 42
click at [447, 138] on input "text" at bounding box center [533, 133] width 278 height 24
type input "BMO"
click at [706, 134] on input "text" at bounding box center [744, 133] width 117 height 24
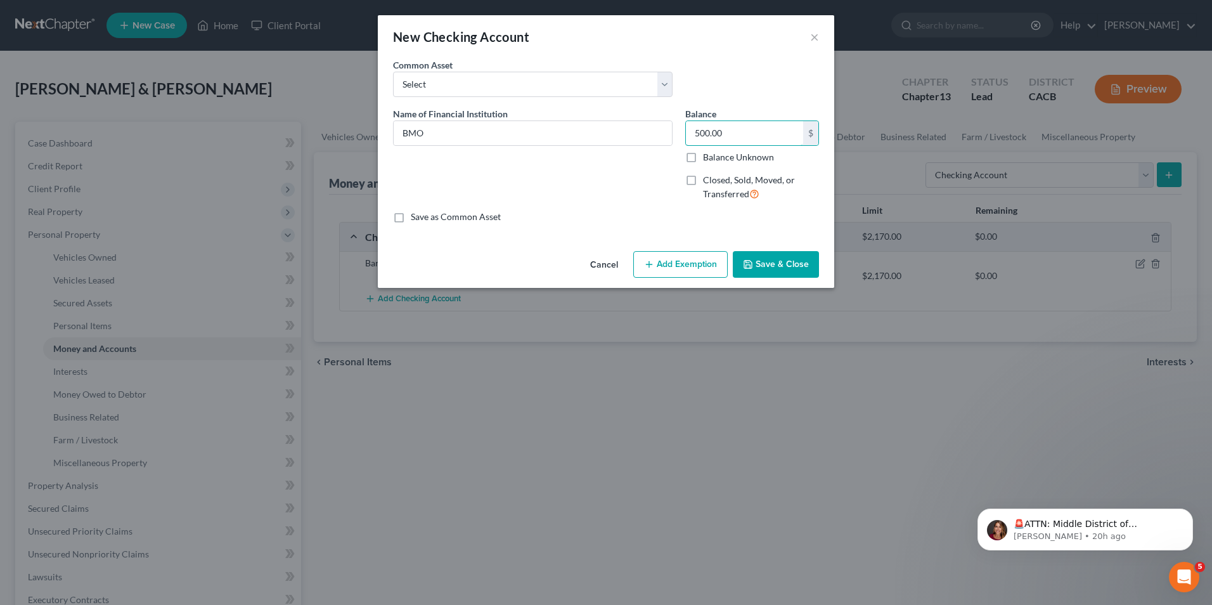
type input "500.00"
click at [770, 269] on button "Save & Close" at bounding box center [776, 264] width 86 height 27
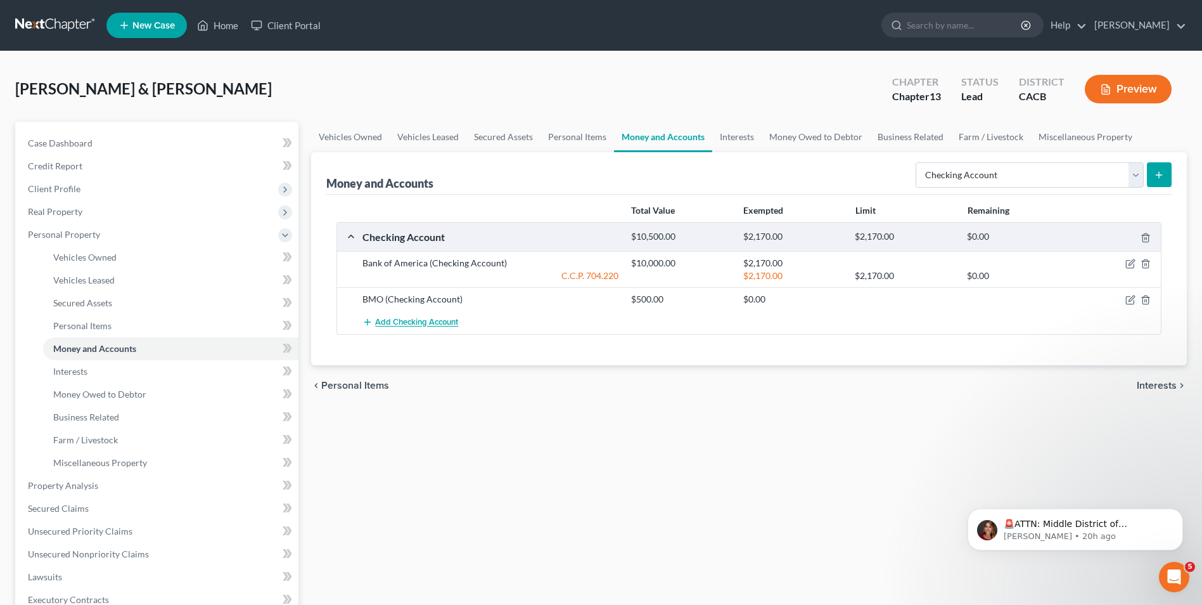
click at [425, 321] on span "Add Checking Account" at bounding box center [416, 323] width 83 height 10
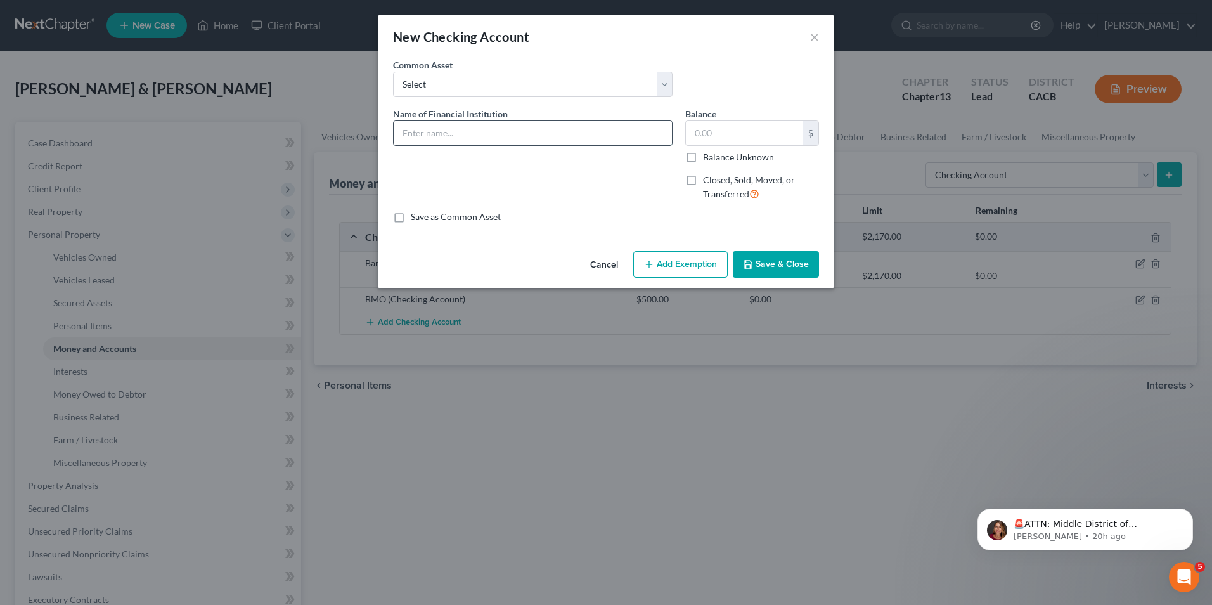
click at [455, 136] on input "text" at bounding box center [533, 133] width 278 height 24
type input "US Bank"
click at [699, 137] on input "text" at bounding box center [744, 133] width 117 height 24
type input "7,000.00"
click at [757, 270] on button "Save & Close" at bounding box center [776, 264] width 86 height 27
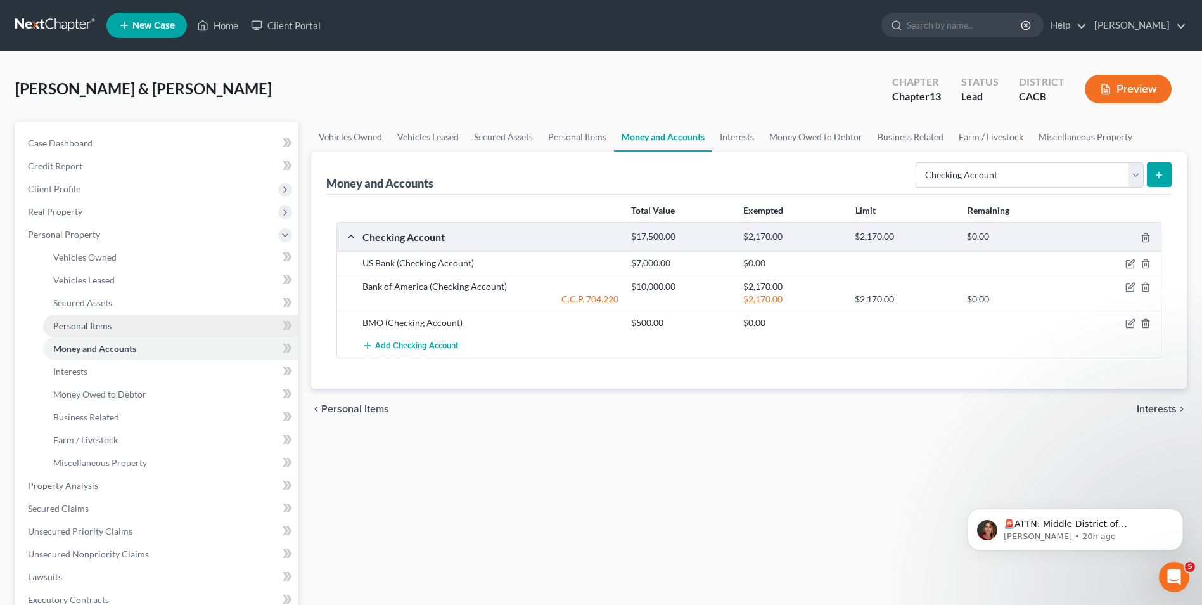
click at [87, 328] on span "Personal Items" at bounding box center [82, 325] width 58 height 11
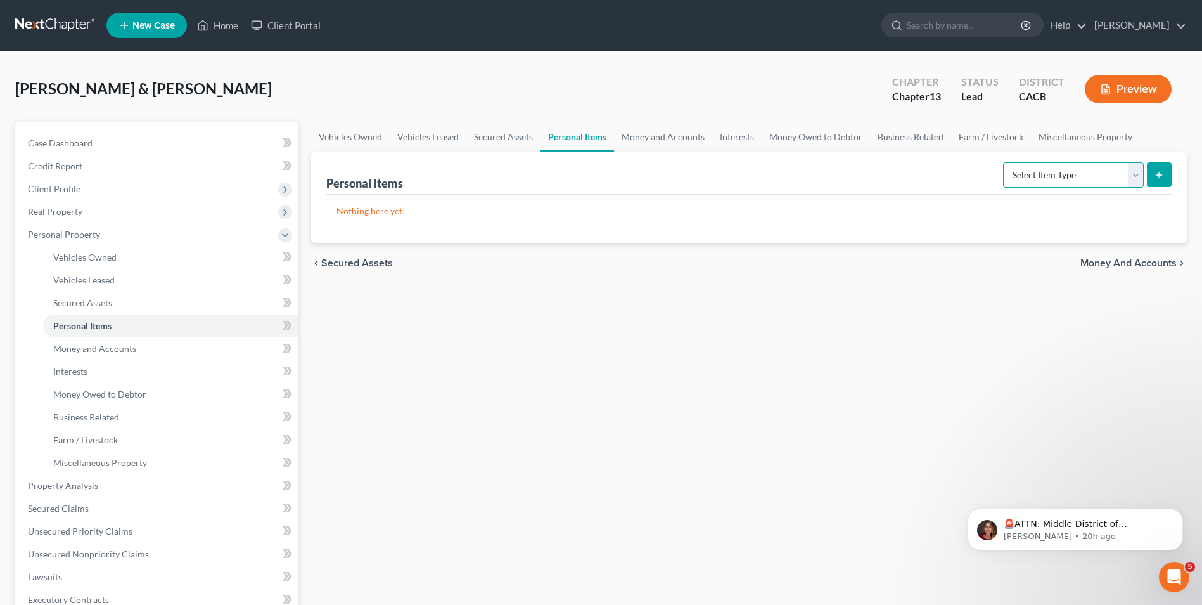
click at [1133, 175] on select "Select Item Type Clothing Collectibles Of Value Electronics Firearms Household …" at bounding box center [1073, 174] width 141 height 25
select select "household_goods"
click at [1005, 162] on select "Select Item Type Clothing Collectibles Of Value Electronics Firearms Household …" at bounding box center [1073, 174] width 141 height 25
click at [1156, 174] on icon "submit" at bounding box center [1159, 175] width 10 height 10
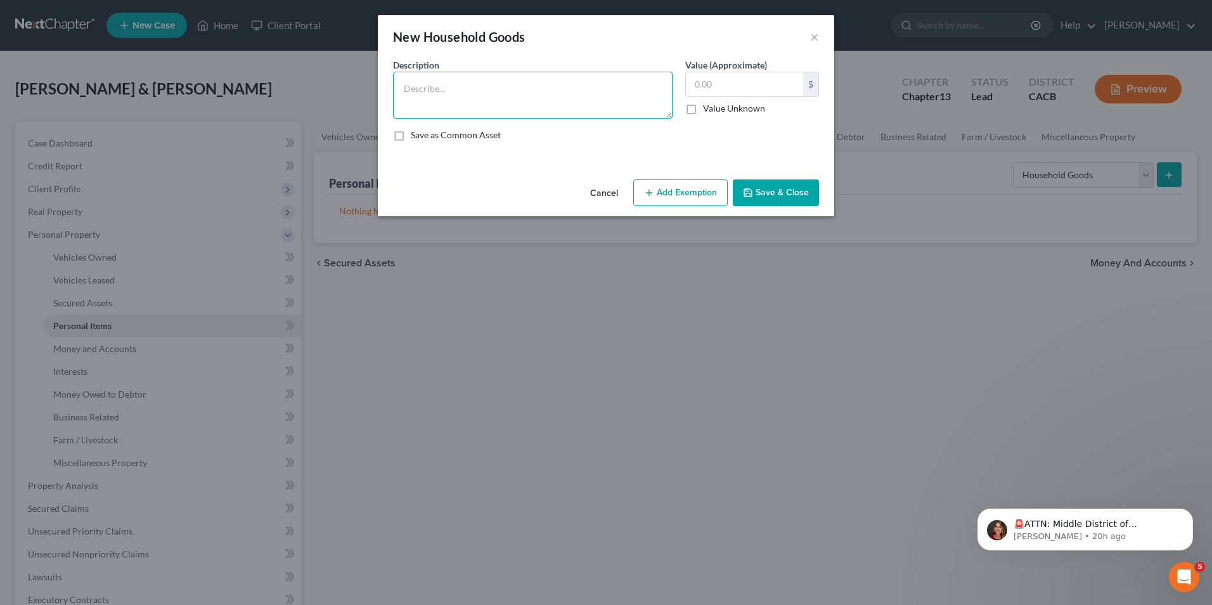
click at [473, 79] on textarea at bounding box center [533, 95] width 280 height 47
type textarea "bed, furniture, tv"
click at [764, 93] on input "text" at bounding box center [744, 84] width 117 height 24
click at [704, 90] on input "text" at bounding box center [744, 84] width 117 height 24
type input "200.00"
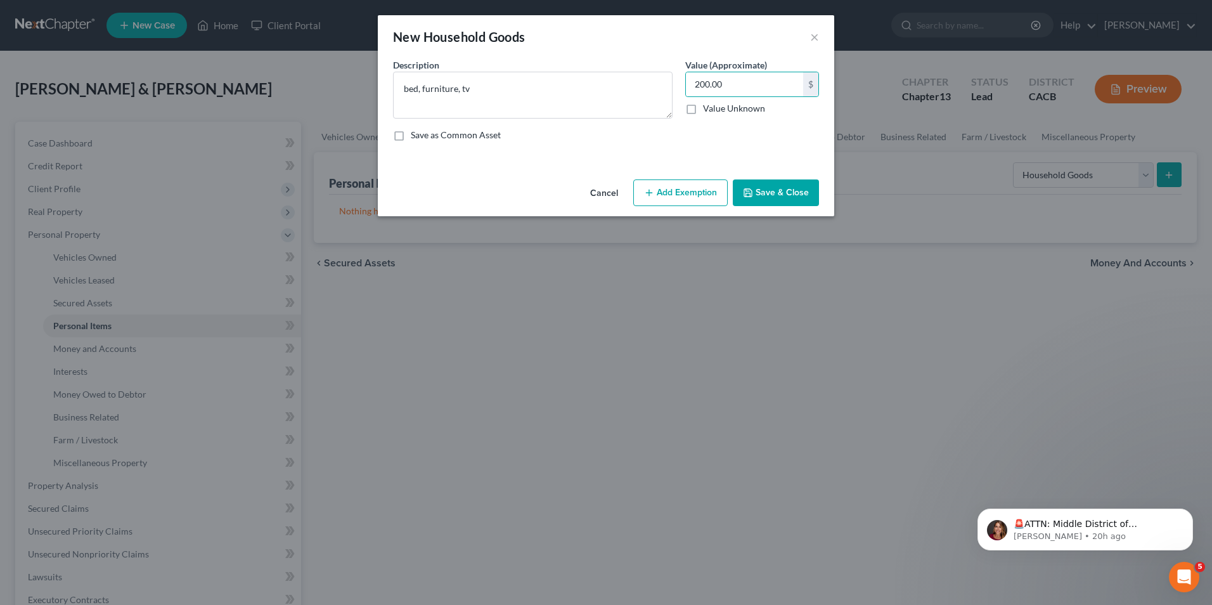
click at [678, 198] on button "Add Exemption" at bounding box center [680, 192] width 94 height 27
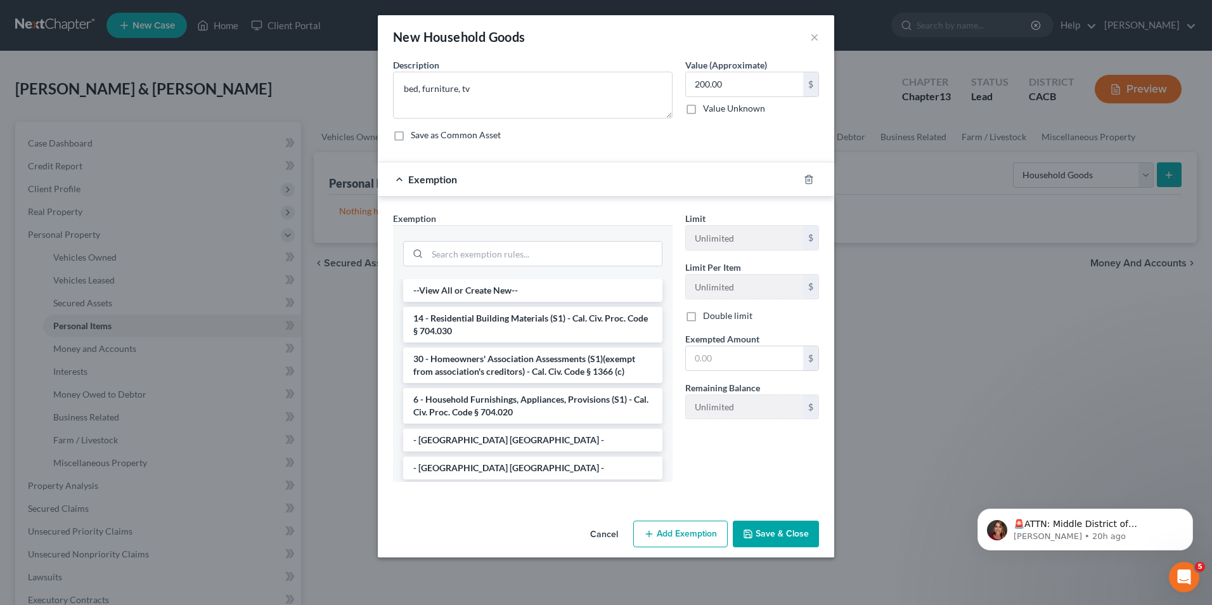
click at [411, 139] on label "Save as Common Asset" at bounding box center [456, 135] width 90 height 13
click at [416, 137] on input "Save as Common Asset" at bounding box center [420, 133] width 8 height 8
checkbox input "true"
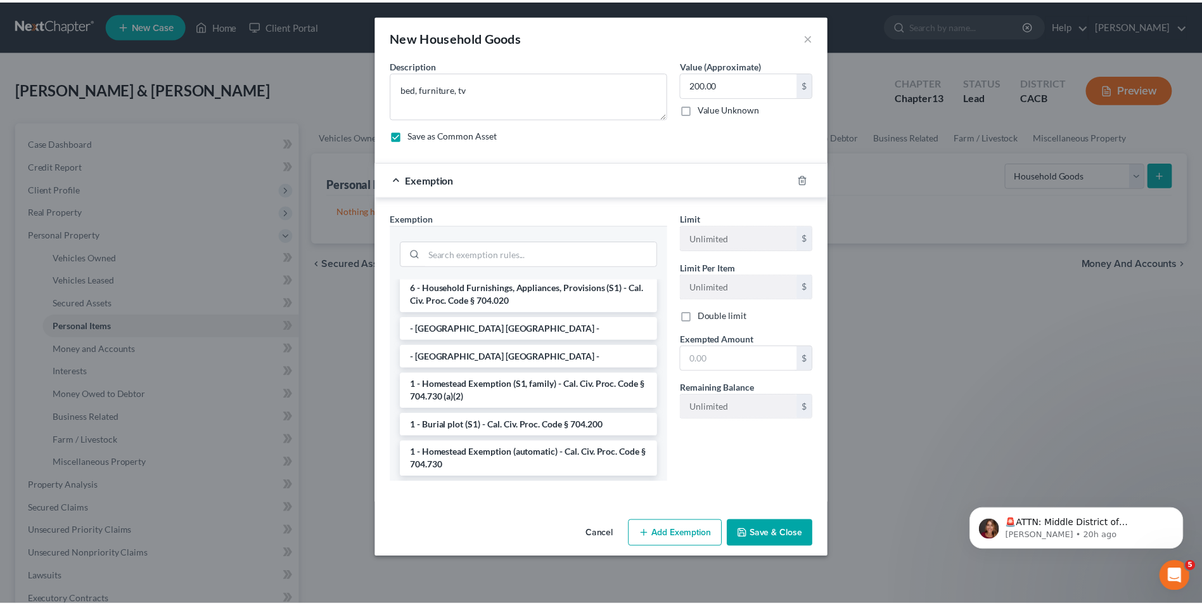
scroll to position [48, 0]
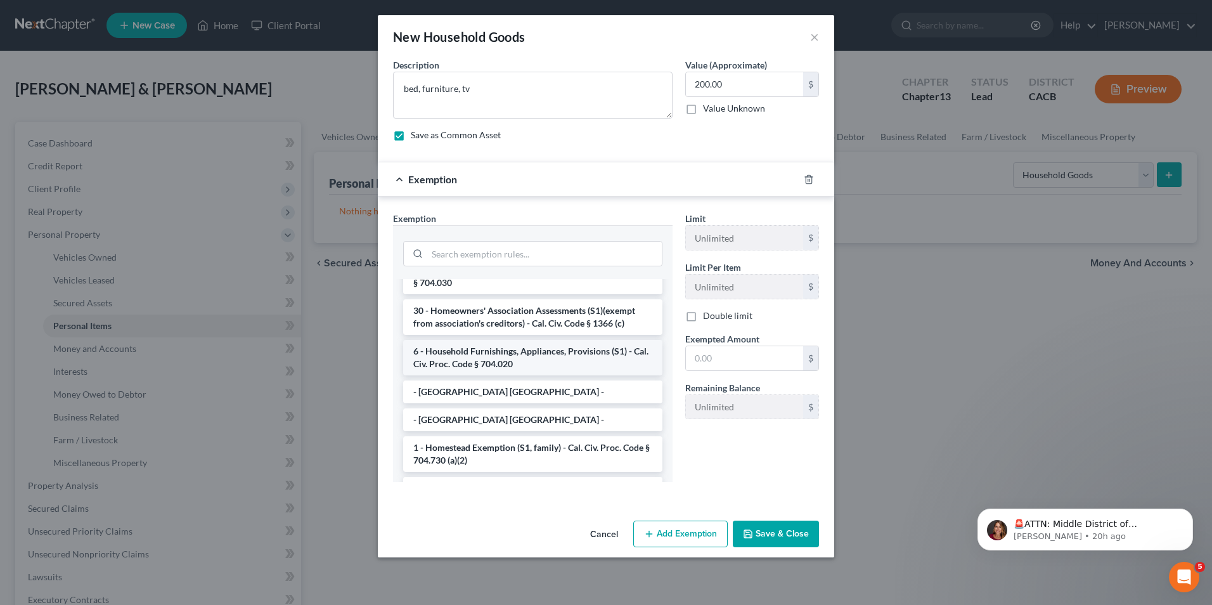
click at [474, 360] on li "6 - Household Furnishings, Appliances, Provisions (S1) - Cal. Civ. Proc. Code §…" at bounding box center [532, 357] width 259 height 35
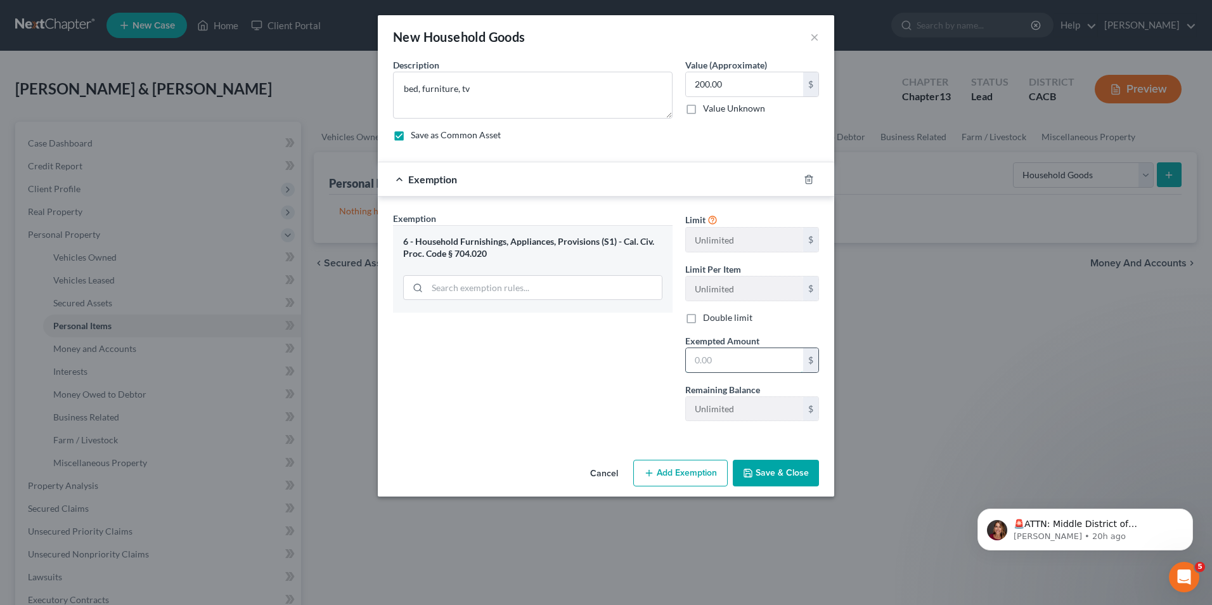
click at [725, 359] on input "text" at bounding box center [744, 360] width 117 height 24
type input "200.00"
click at [774, 477] on button "Save & Close" at bounding box center [776, 473] width 86 height 27
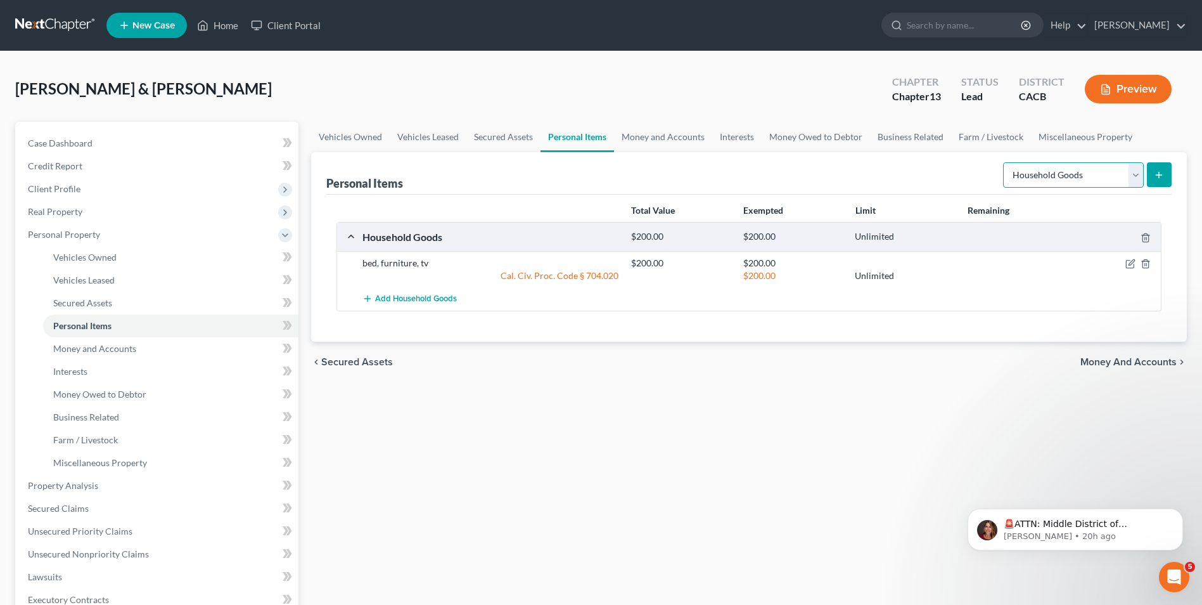
click at [1136, 176] on select "Select Item Type Clothing Collectibles Of Value Electronics Firearms Household …" at bounding box center [1073, 174] width 141 height 25
select select "jewelry"
click at [1005, 162] on select "Select Item Type Clothing Collectibles Of Value Electronics Firearms Household …" at bounding box center [1073, 174] width 141 height 25
click at [1166, 179] on button "submit" at bounding box center [1159, 174] width 25 height 25
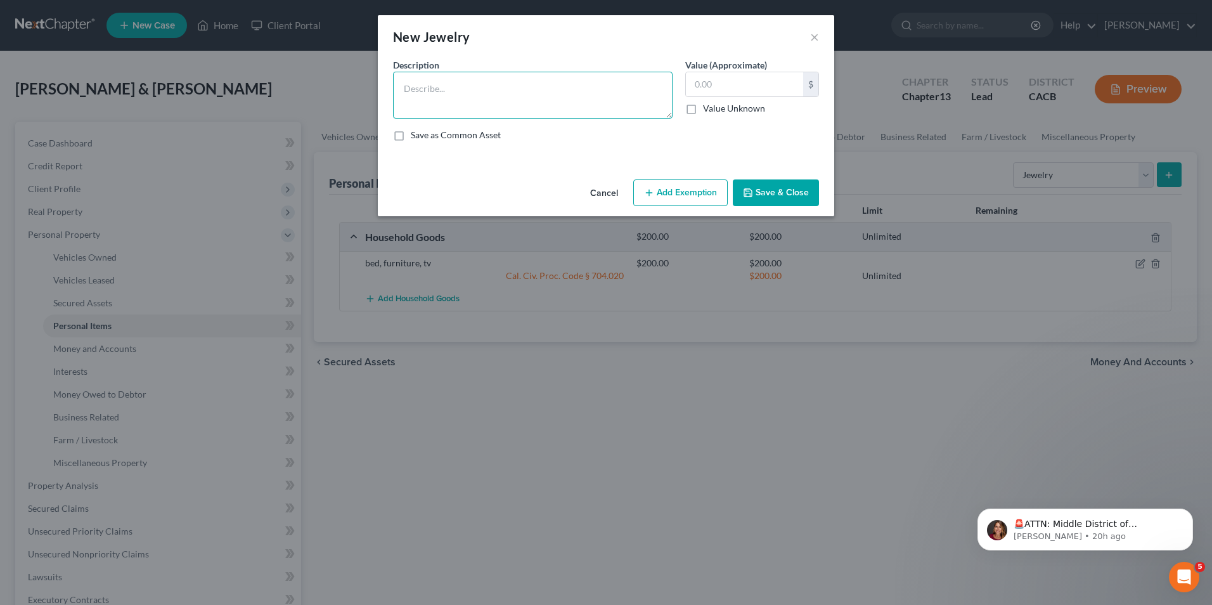
click at [445, 93] on textarea at bounding box center [533, 95] width 280 height 47
type textarea "wedding band"
click at [711, 77] on input "text" at bounding box center [744, 84] width 117 height 24
type input "500.00"
click at [411, 136] on label "Save as Common Asset" at bounding box center [456, 135] width 90 height 13
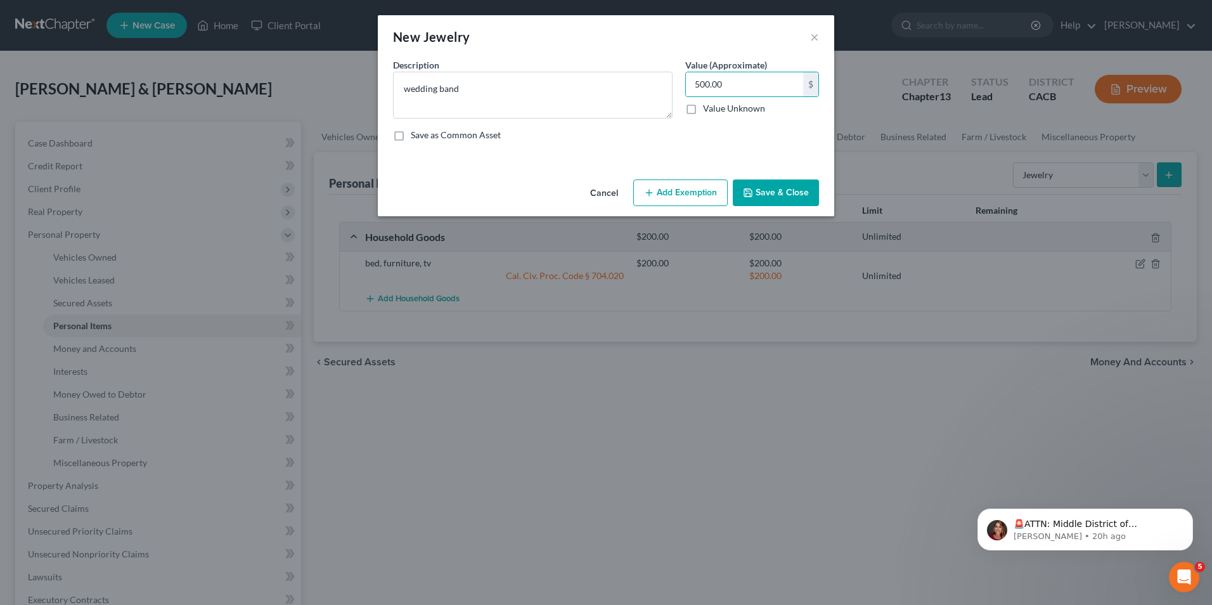
click at [416, 136] on input "Save as Common Asset" at bounding box center [420, 133] width 8 height 8
checkbox input "true"
click at [674, 196] on button "Add Exemption" at bounding box center [680, 192] width 94 height 27
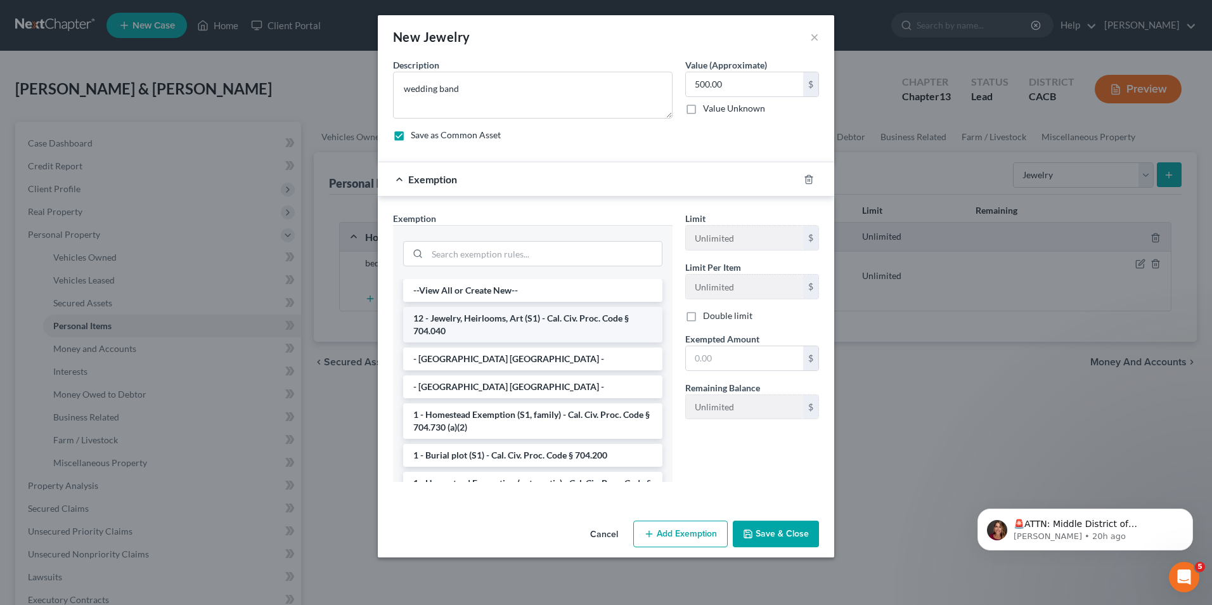
click at [515, 321] on li "12 - Jewelry, Heirlooms, Art (S1) - Cal. Civ. Proc. Code § 704.040" at bounding box center [532, 324] width 259 height 35
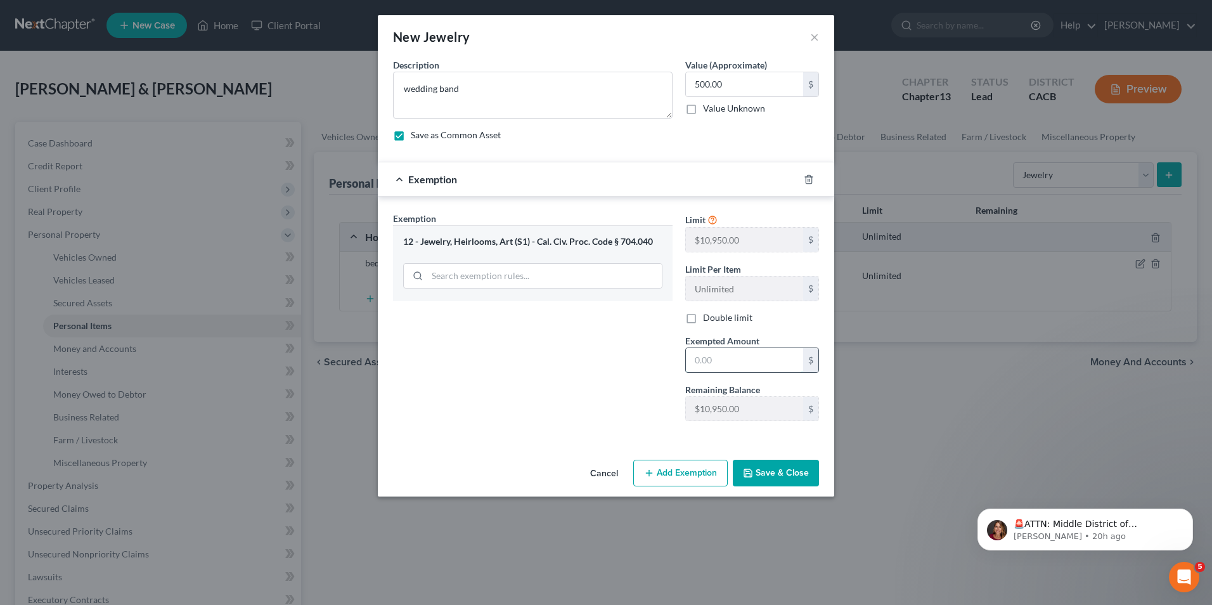
click at [716, 359] on input "text" at bounding box center [744, 360] width 117 height 24
type input "500.00"
click at [787, 474] on button "Save & Close" at bounding box center [776, 473] width 86 height 27
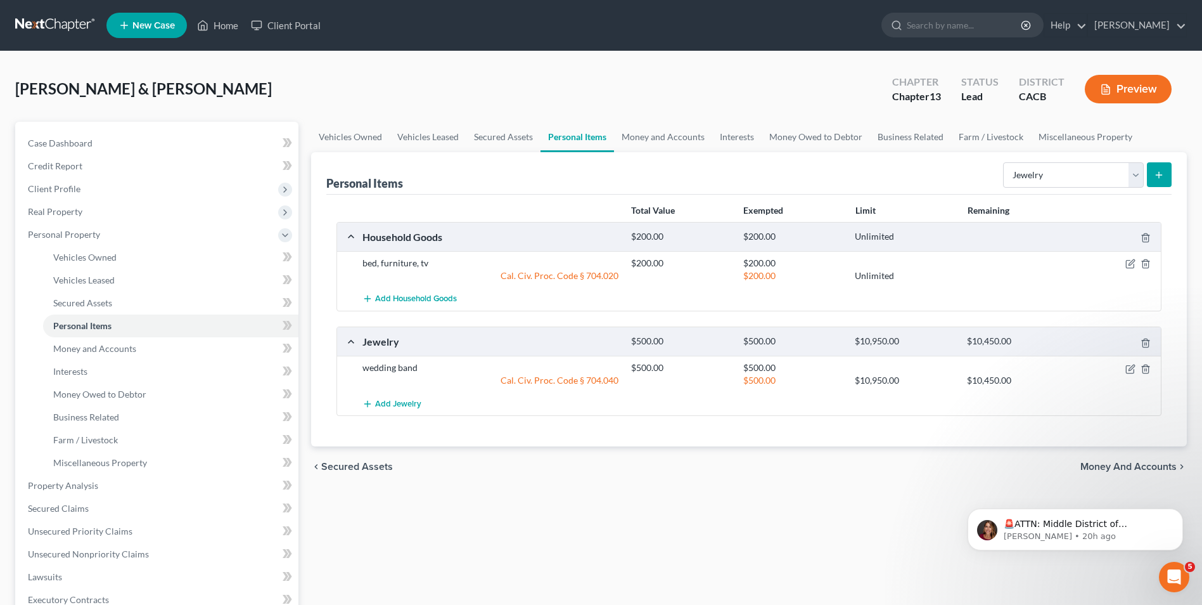
click at [1163, 180] on button "submit" at bounding box center [1159, 174] width 25 height 25
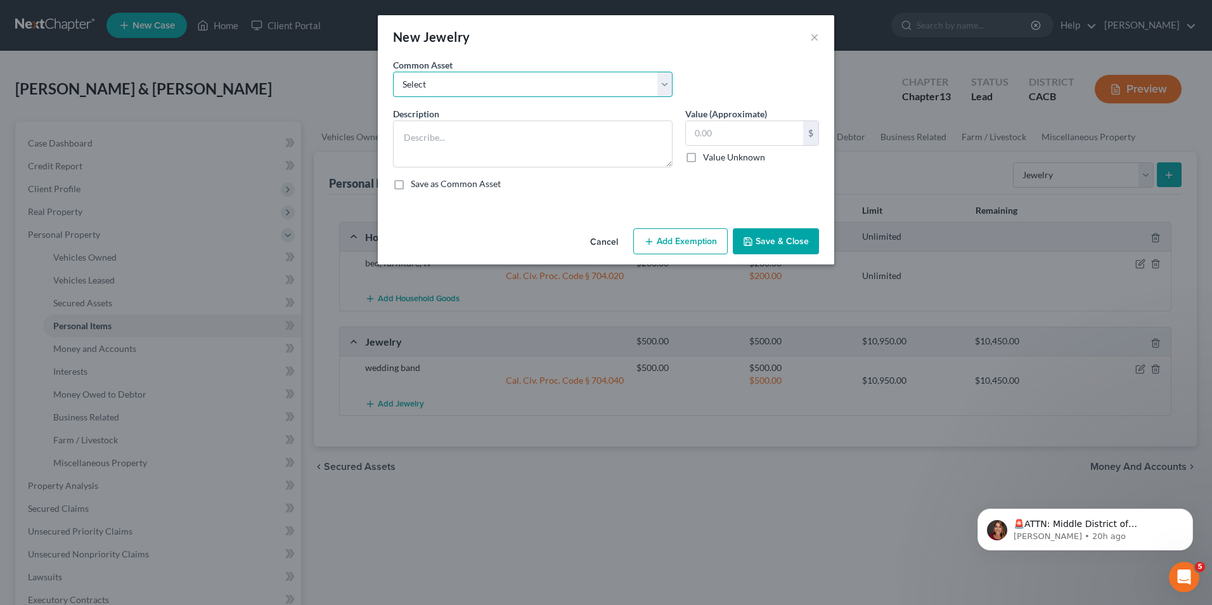
click at [524, 85] on select "Select wedding band" at bounding box center [533, 84] width 280 height 25
drag, startPoint x: 817, startPoint y: 33, endPoint x: 838, endPoint y: 37, distance: 21.3
click at [817, 33] on button "×" at bounding box center [814, 36] width 9 height 15
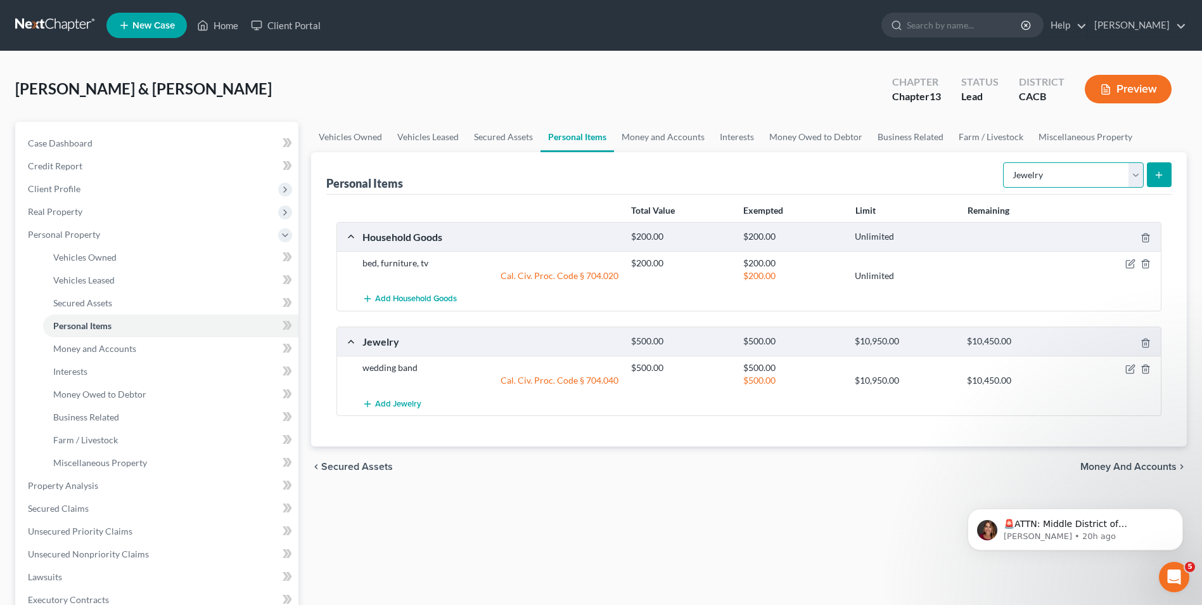
click at [1131, 179] on select "Select Item Type Clothing Collectibles Of Value Electronics Firearms Household …" at bounding box center [1073, 174] width 141 height 25
select select "clothing"
click at [1005, 162] on select "Select Item Type Clothing Collectibles Of Value Electronics Firearms Household …" at bounding box center [1073, 174] width 141 height 25
click at [1158, 176] on icon "submit" at bounding box center [1159, 175] width 10 height 10
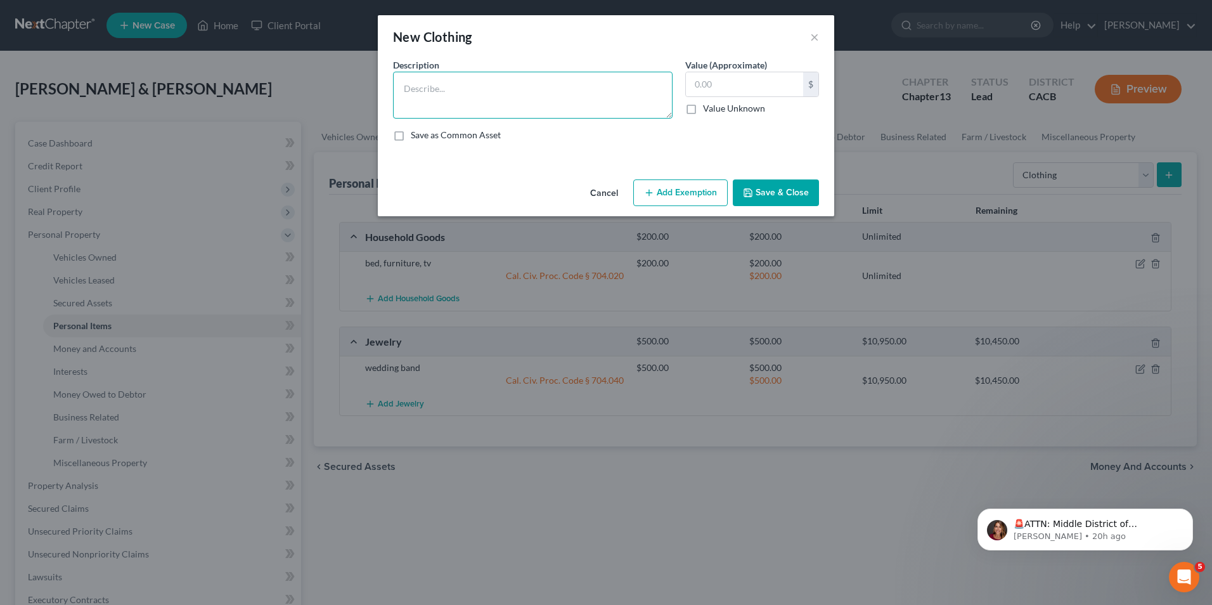
click at [473, 97] on textarea at bounding box center [533, 95] width 280 height 47
type textarea "clothing"
click at [725, 82] on input "text" at bounding box center [744, 84] width 117 height 24
type input "50.00"
click at [676, 199] on button "Add Exemption" at bounding box center [680, 192] width 94 height 27
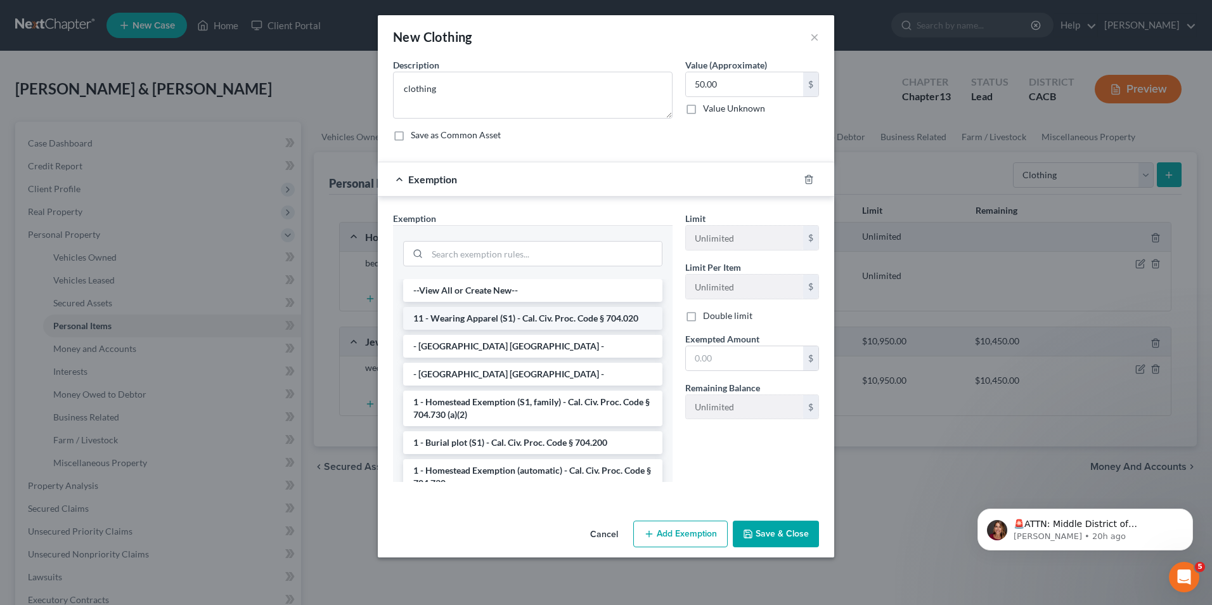
click at [448, 324] on li "11 - Wearing Apparel (S1) - Cal. Civ. Proc. Code § 704.020" at bounding box center [532, 318] width 259 height 23
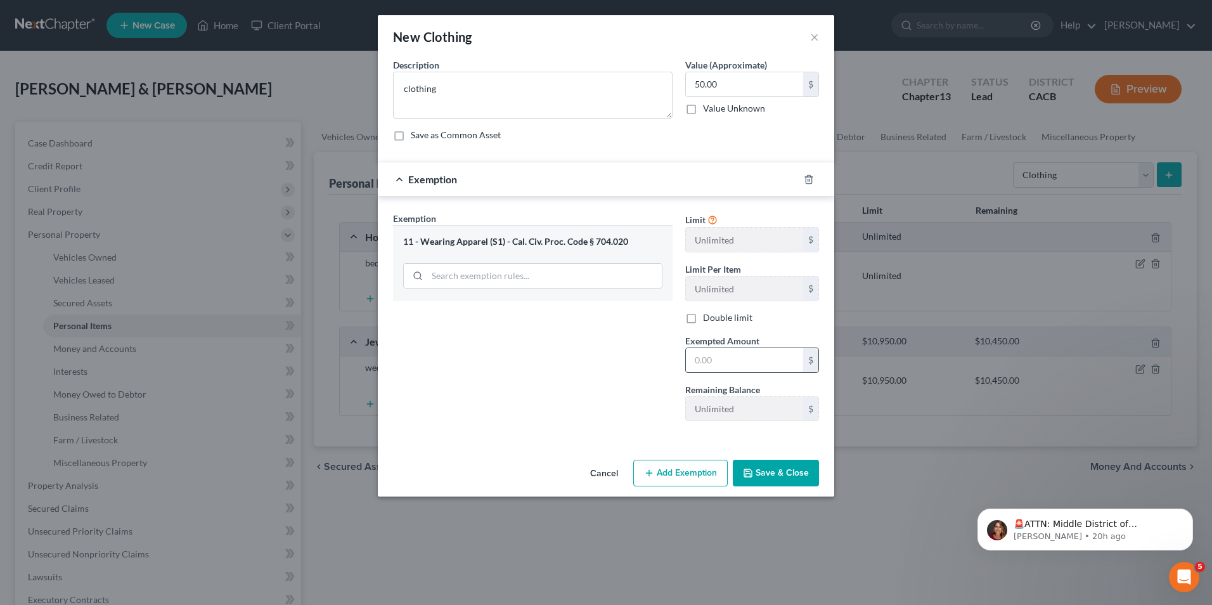
click at [722, 366] on input "text" at bounding box center [744, 360] width 117 height 24
type input "50.00"
click at [411, 133] on label "Save as Common Asset" at bounding box center [456, 135] width 90 height 13
click at [416, 133] on input "Save as Common Asset" at bounding box center [420, 133] width 8 height 8
checkbox input "true"
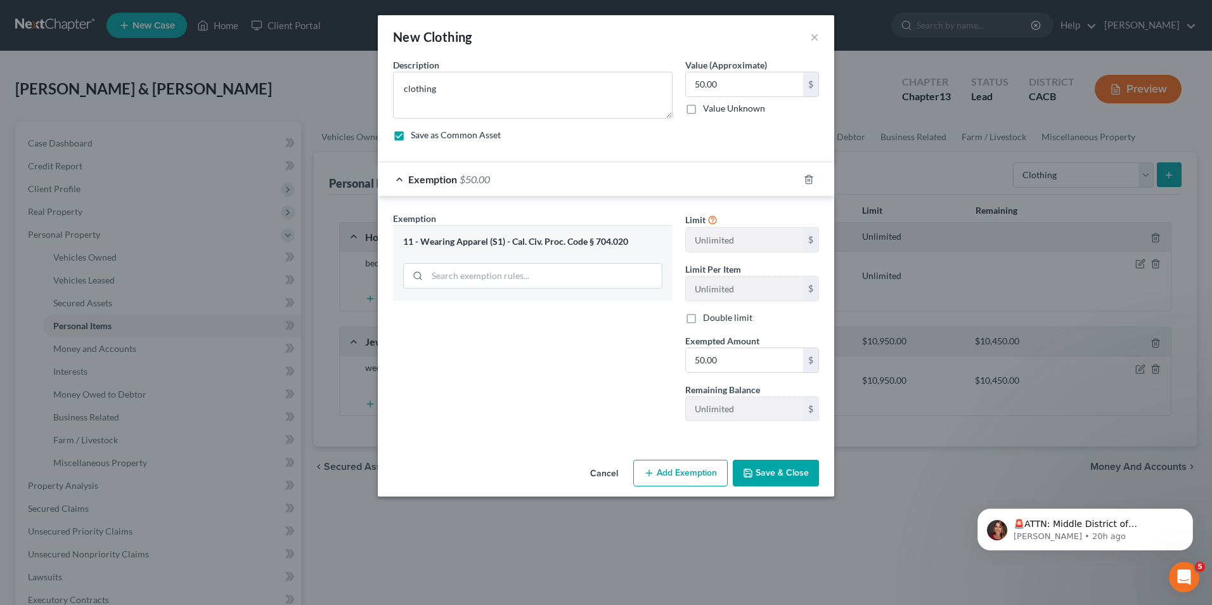
click at [762, 478] on button "Save & Close" at bounding box center [776, 473] width 86 height 27
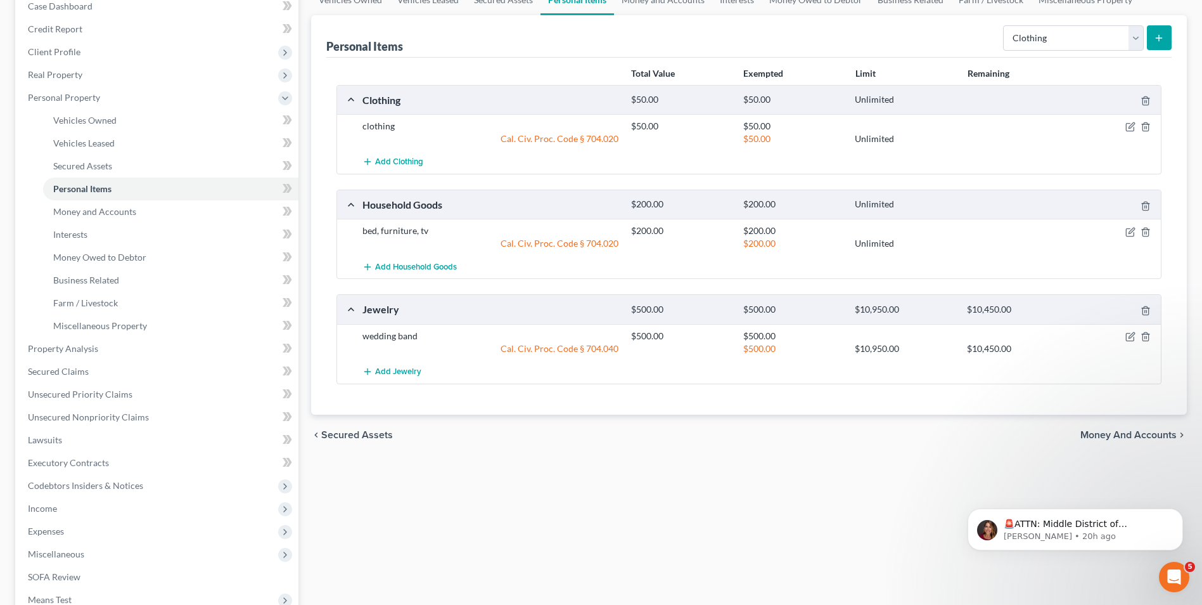
scroll to position [0, 0]
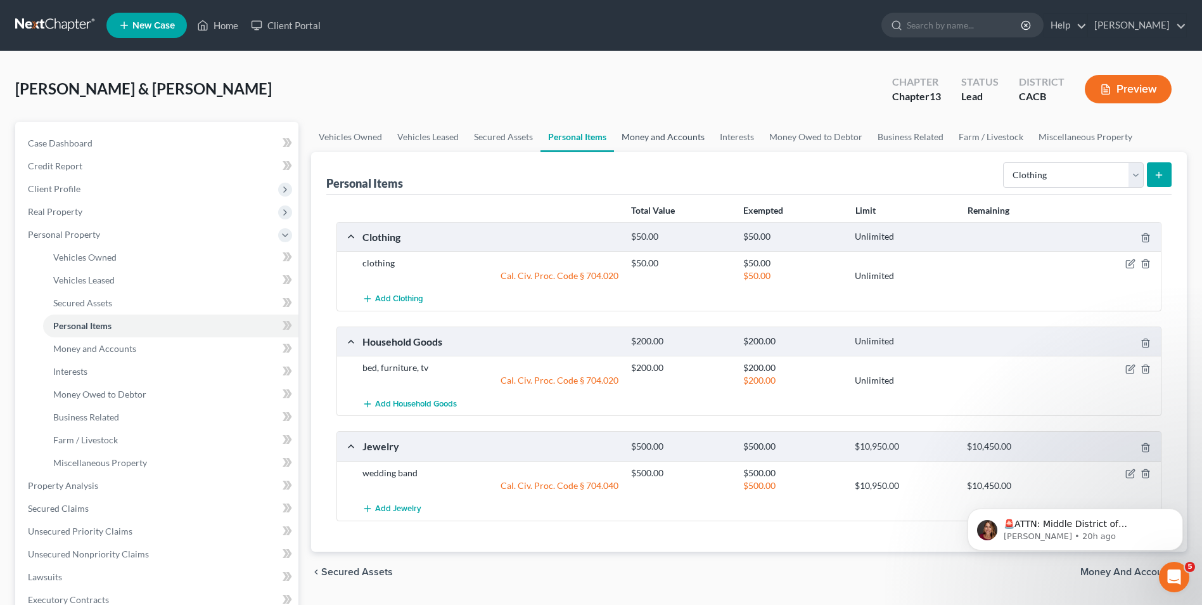
click at [667, 135] on link "Money and Accounts" at bounding box center [663, 137] width 98 height 30
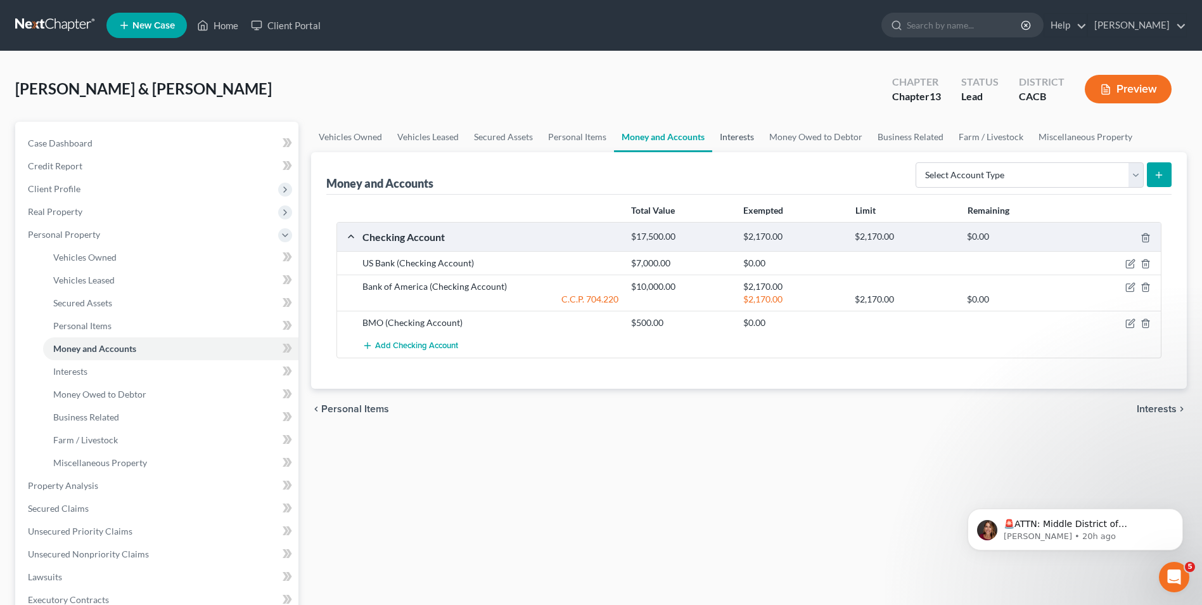
click at [743, 142] on link "Interests" at bounding box center [736, 137] width 49 height 30
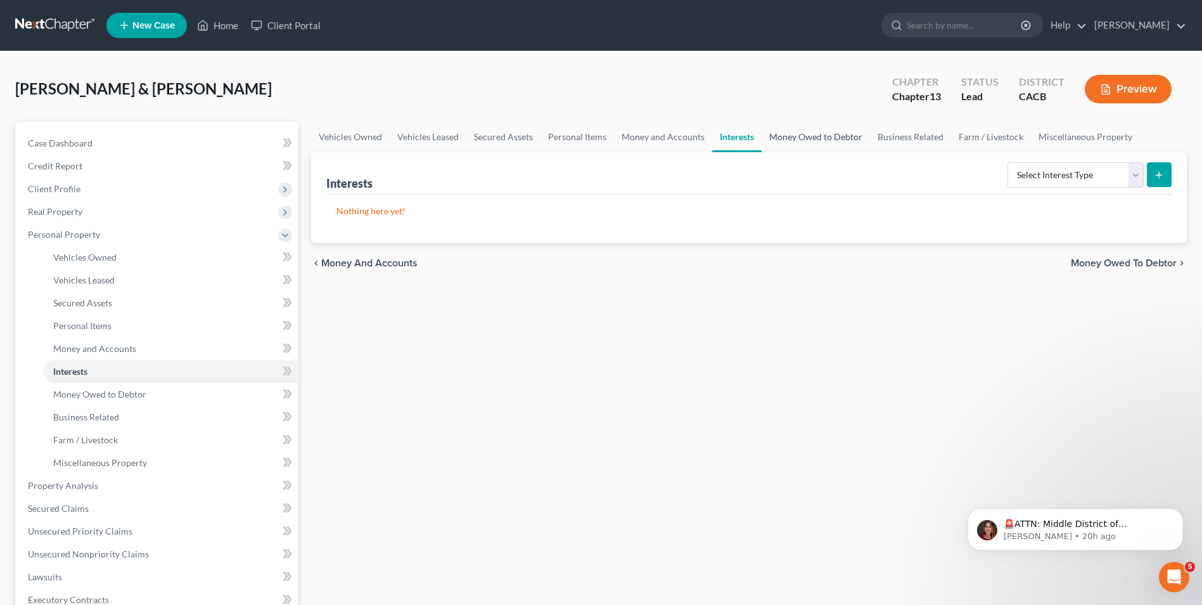
click at [791, 140] on link "Money Owed to Debtor" at bounding box center [816, 137] width 108 height 30
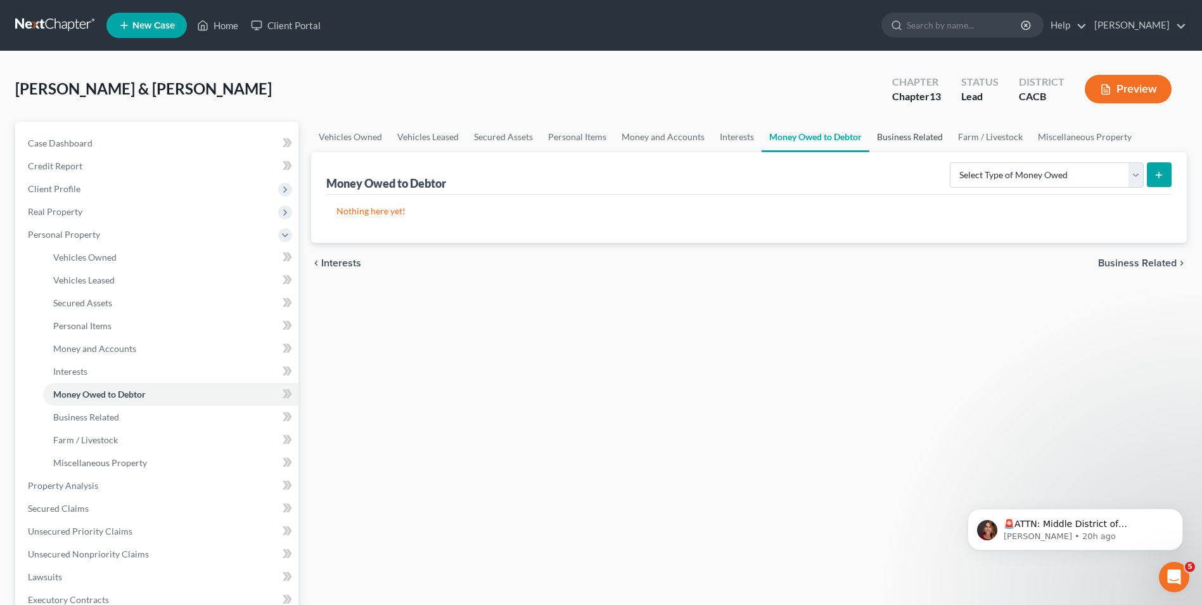
click at [885, 139] on link "Business Related" at bounding box center [910, 137] width 81 height 30
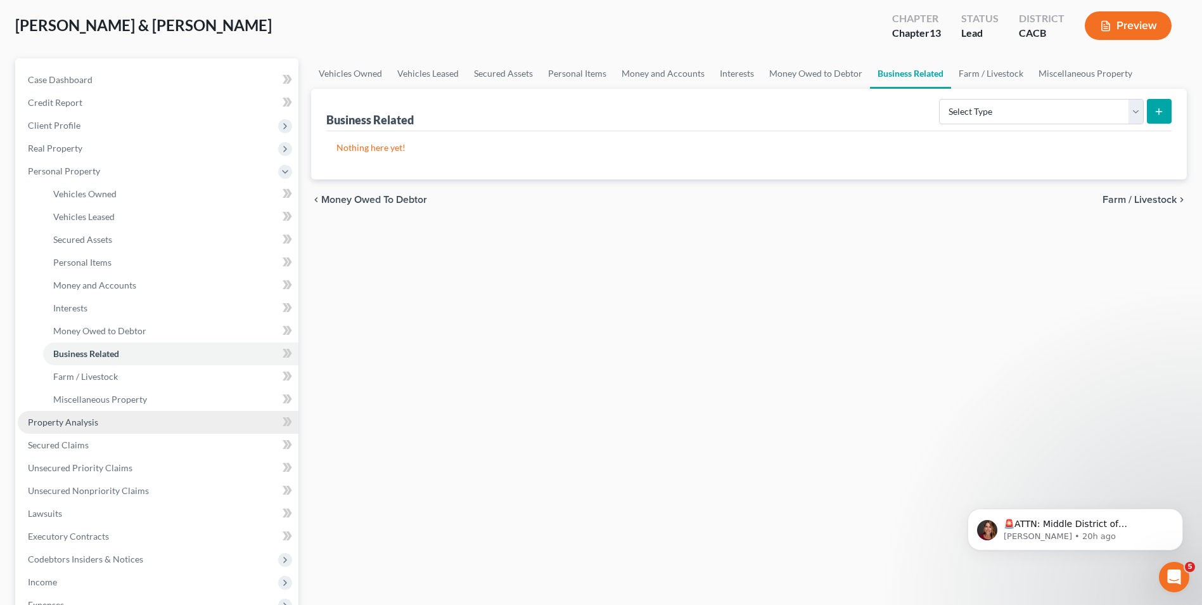
click at [66, 421] on span "Property Analysis" at bounding box center [63, 421] width 70 height 11
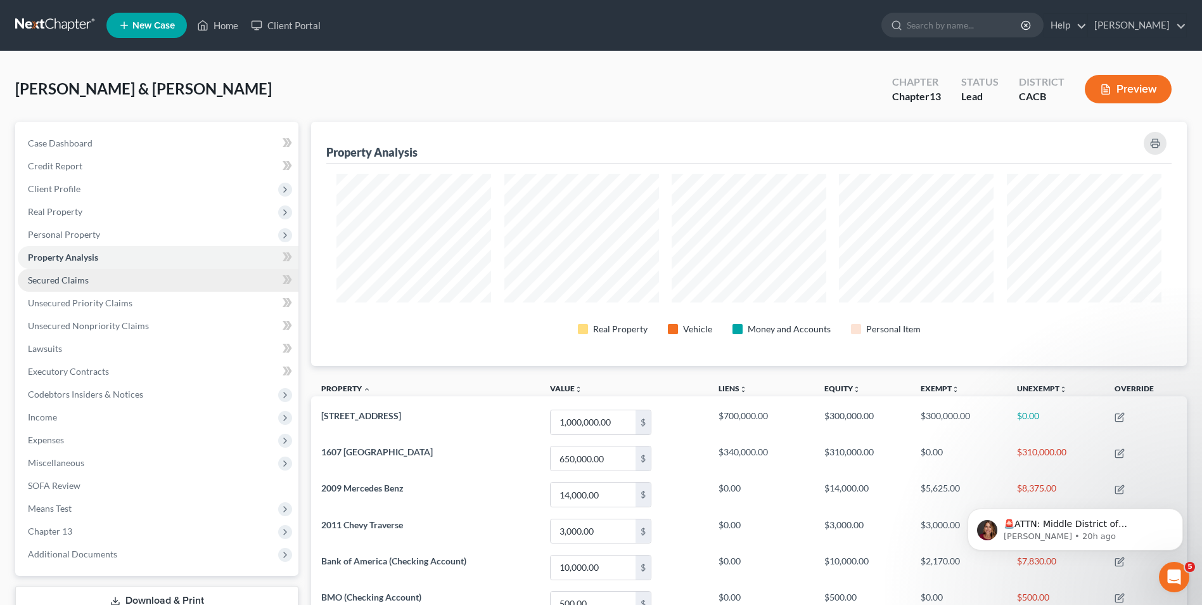
click at [72, 281] on span "Secured Claims" at bounding box center [58, 279] width 61 height 11
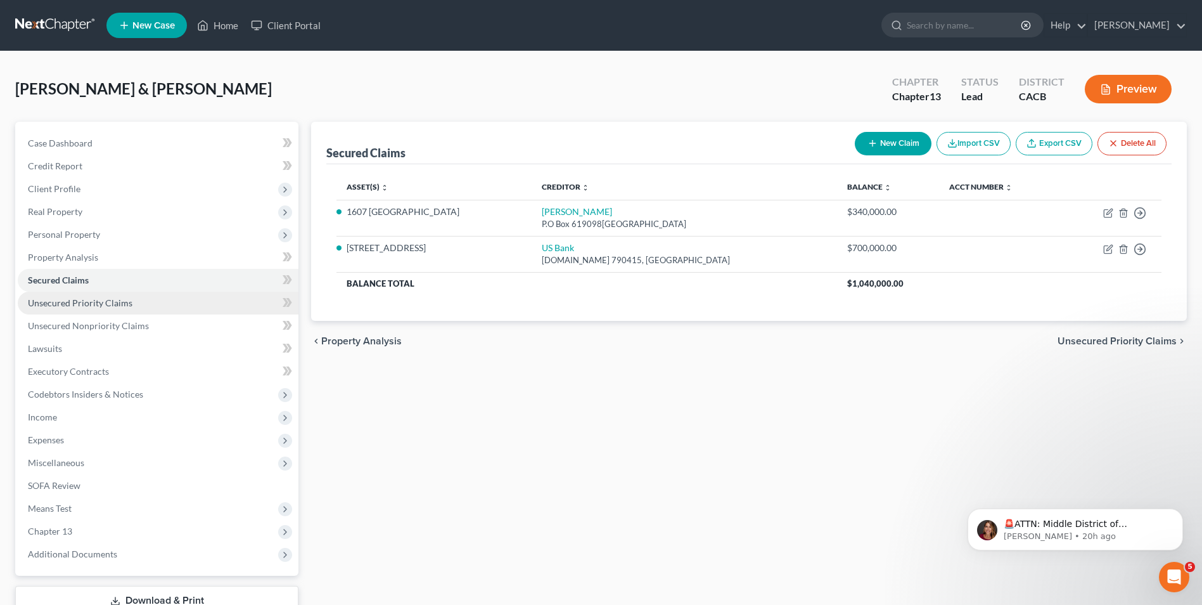
click at [76, 302] on span "Unsecured Priority Claims" at bounding box center [80, 302] width 105 height 11
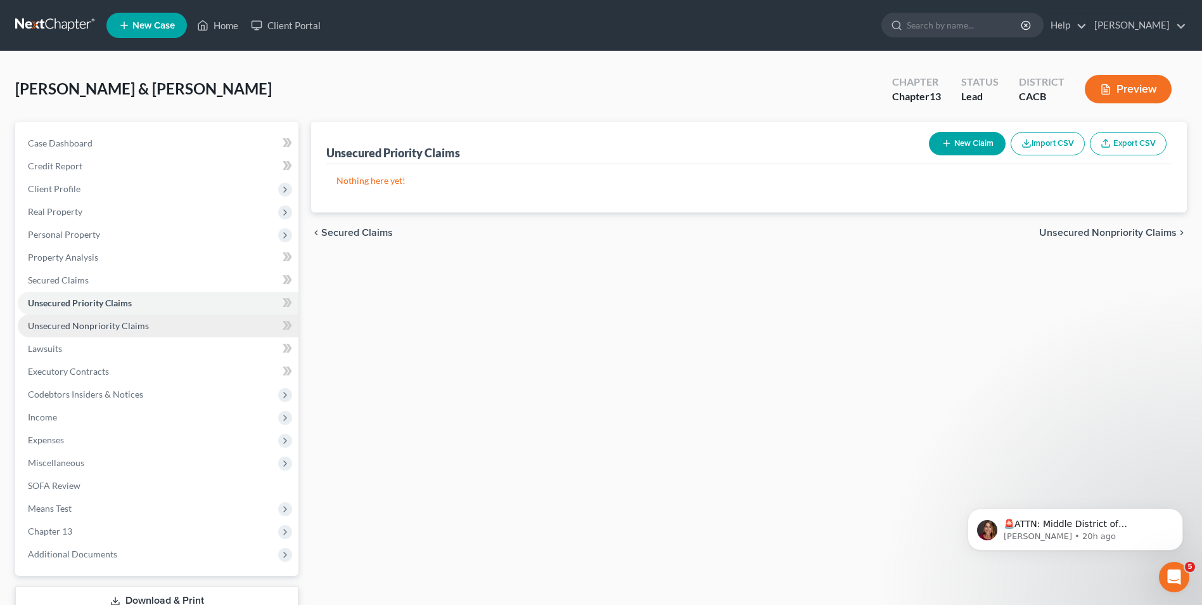
click at [78, 331] on link "Unsecured Nonpriority Claims" at bounding box center [158, 325] width 281 height 23
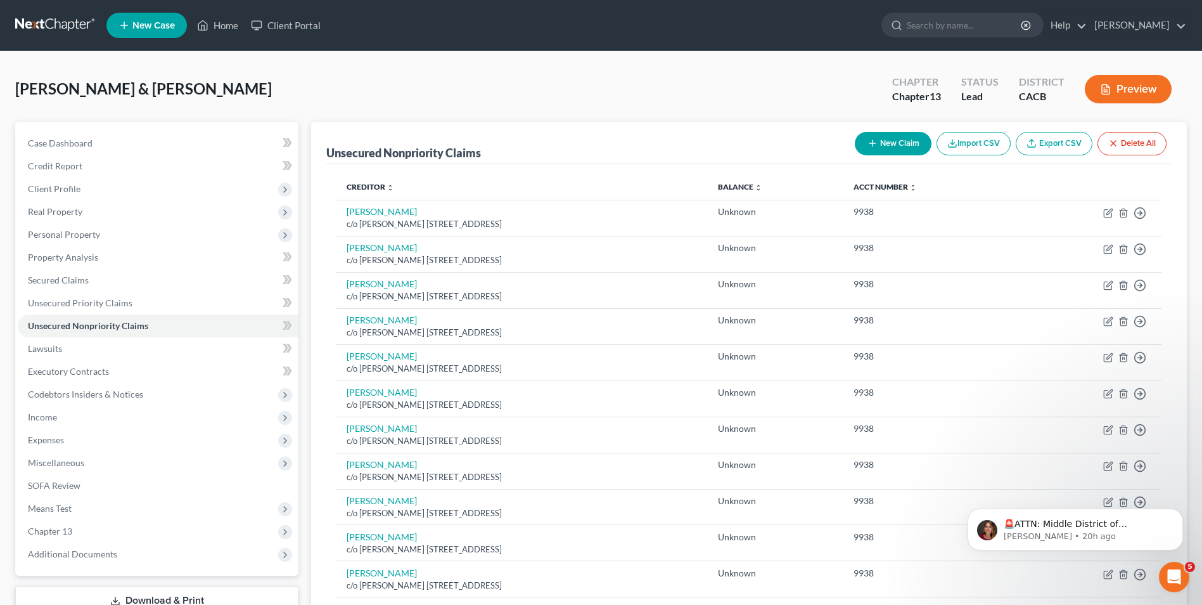
click at [878, 145] on button "New Claim" at bounding box center [893, 143] width 77 height 23
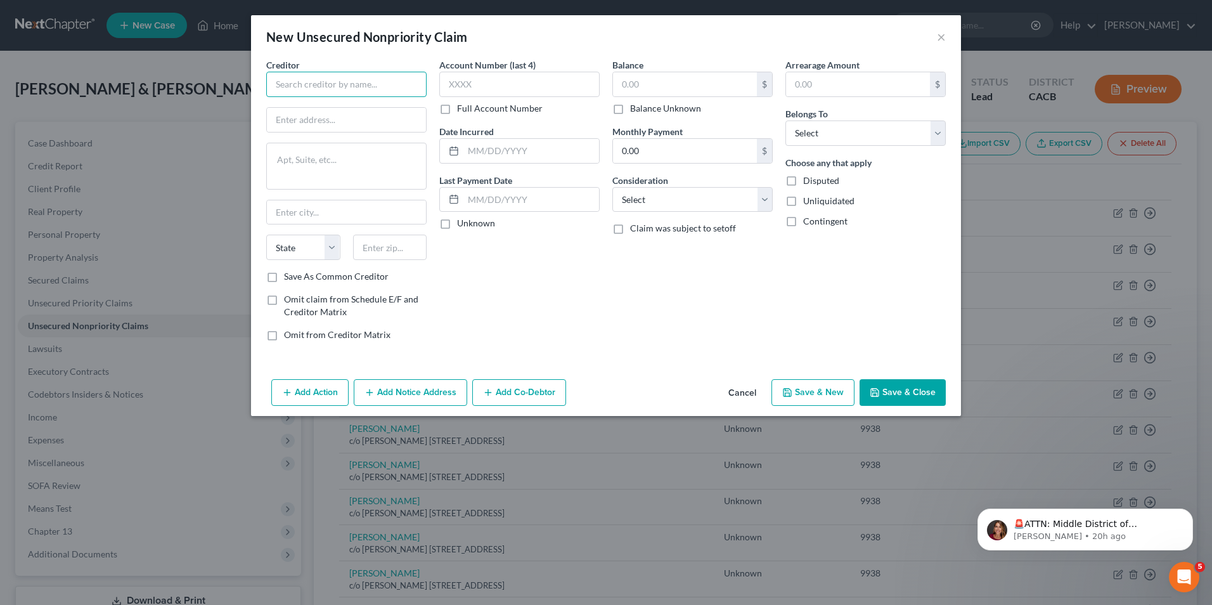
click at [333, 82] on input "text" at bounding box center [346, 84] width 160 height 25
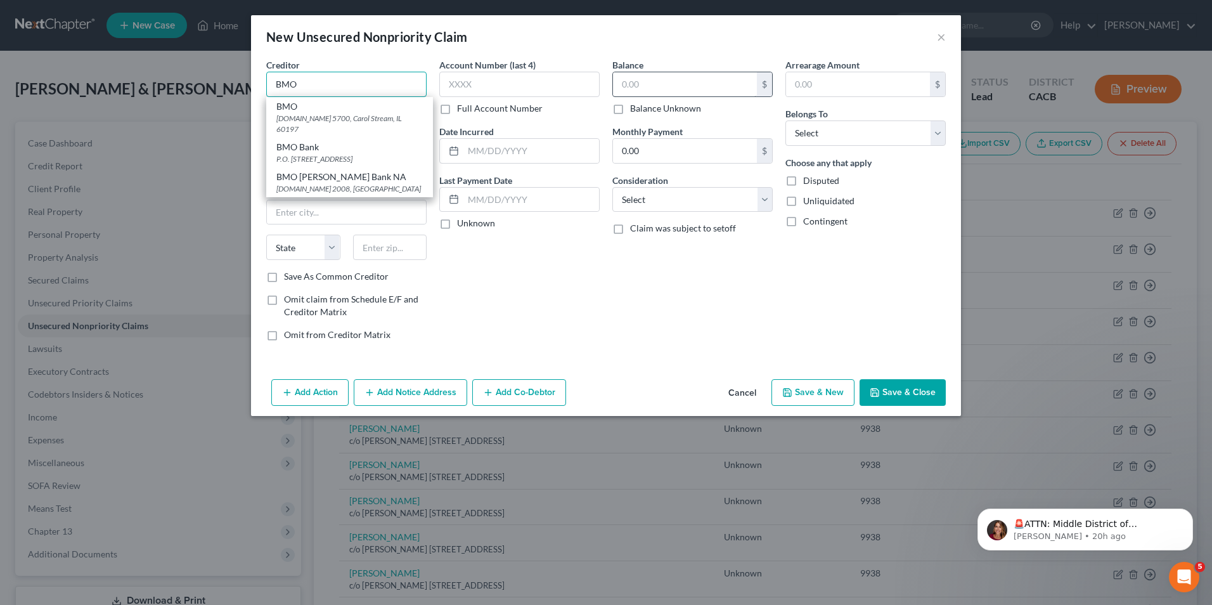
type input "BMO"
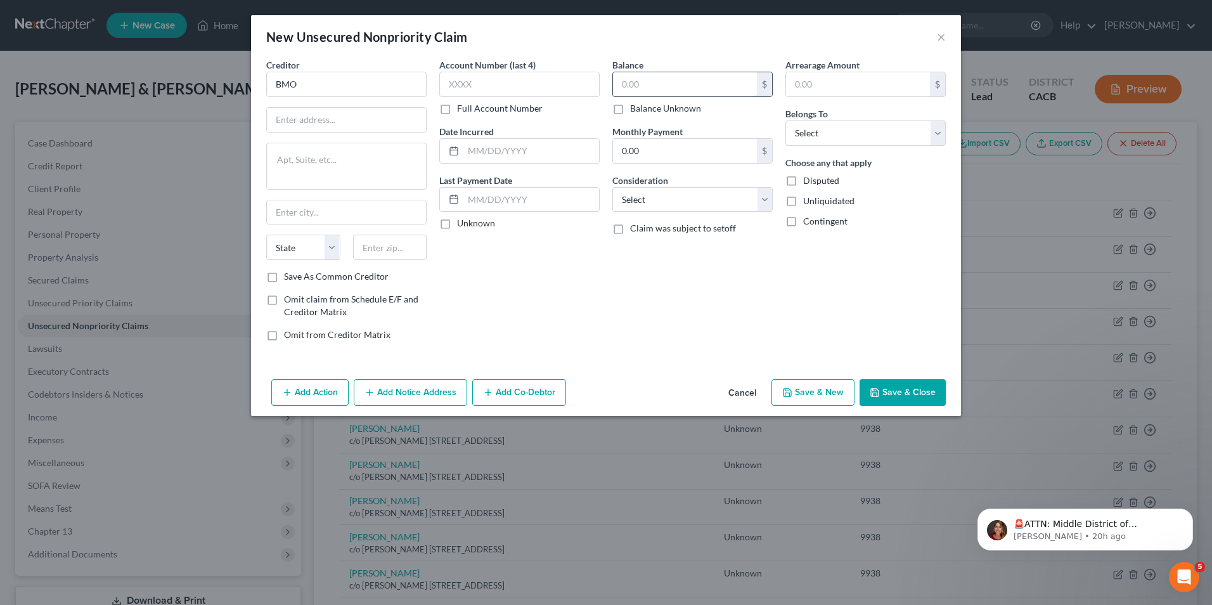
click at [644, 83] on input "text" at bounding box center [685, 84] width 144 height 24
type input "7,000.00"
click at [302, 122] on input "text" at bounding box center [346, 120] width 159 height 24
paste input ".O. Box 6201, Carol Stream, IL 60197-6201."
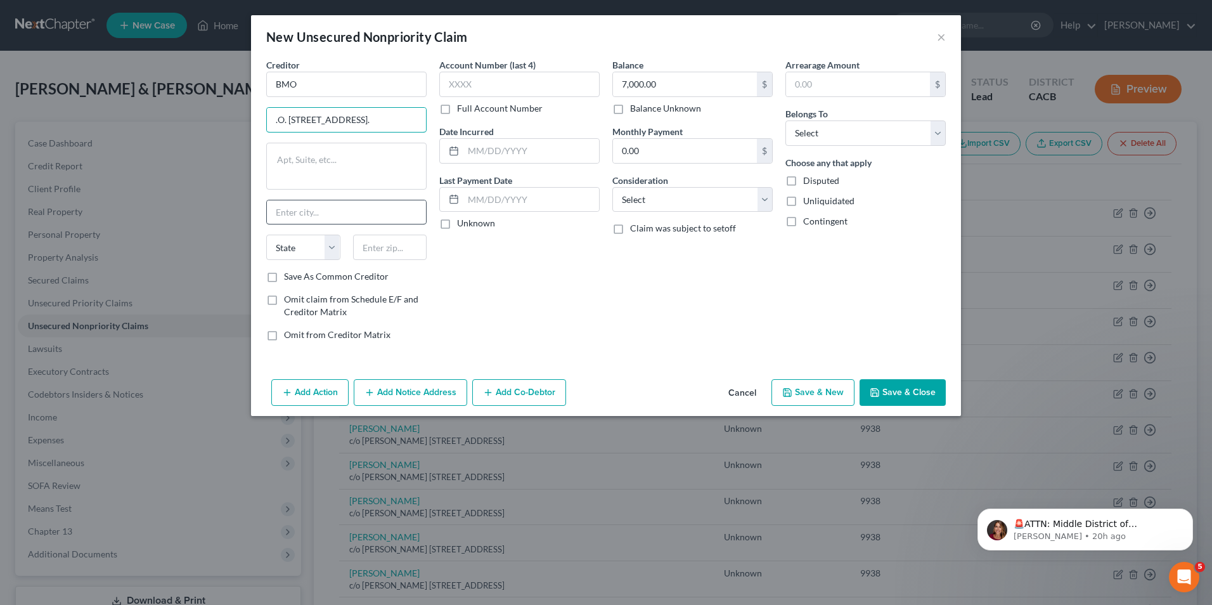
type input ".O. Box 6201, Carol Stream, IL 60197-6201."
drag, startPoint x: 300, startPoint y: 212, endPoint x: 311, endPoint y: 210, distance: 10.9
click at [300, 212] on input "text" at bounding box center [346, 212] width 159 height 24
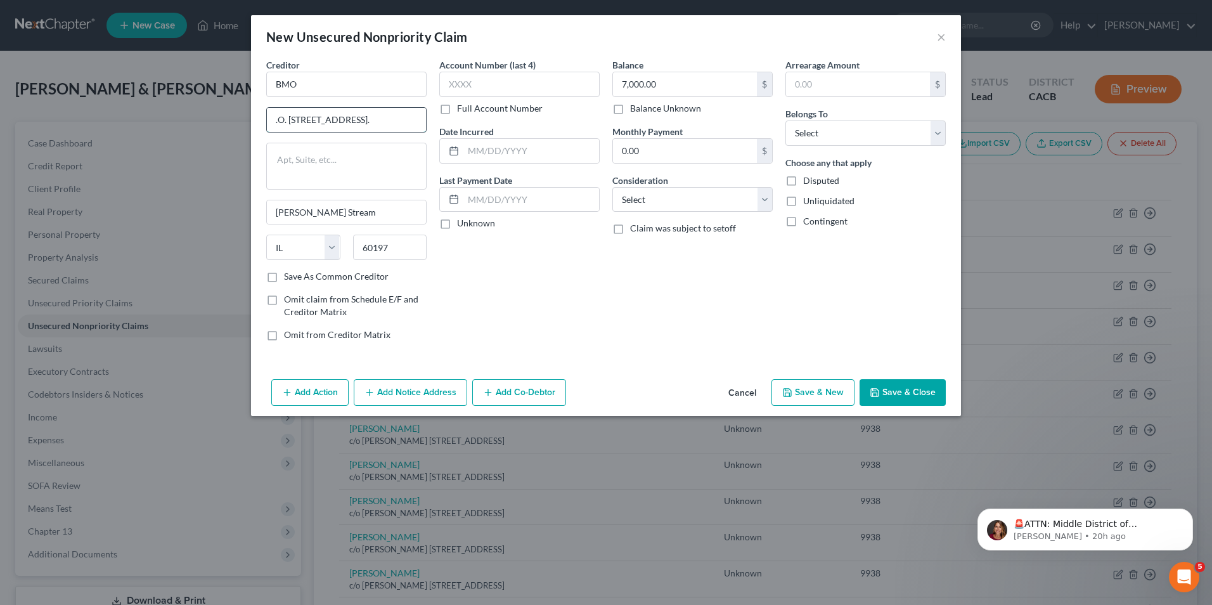
drag, startPoint x: 326, startPoint y: 122, endPoint x: 418, endPoint y: 120, distance: 91.9
click at [418, 120] on input ".O. Box 6201, Carol Stream, IL 60197-6201." at bounding box center [346, 120] width 159 height 24
click at [284, 278] on label "Save As Common Creditor" at bounding box center [336, 276] width 105 height 13
click at [289, 278] on input "Save As Common Creditor" at bounding box center [293, 274] width 8 height 8
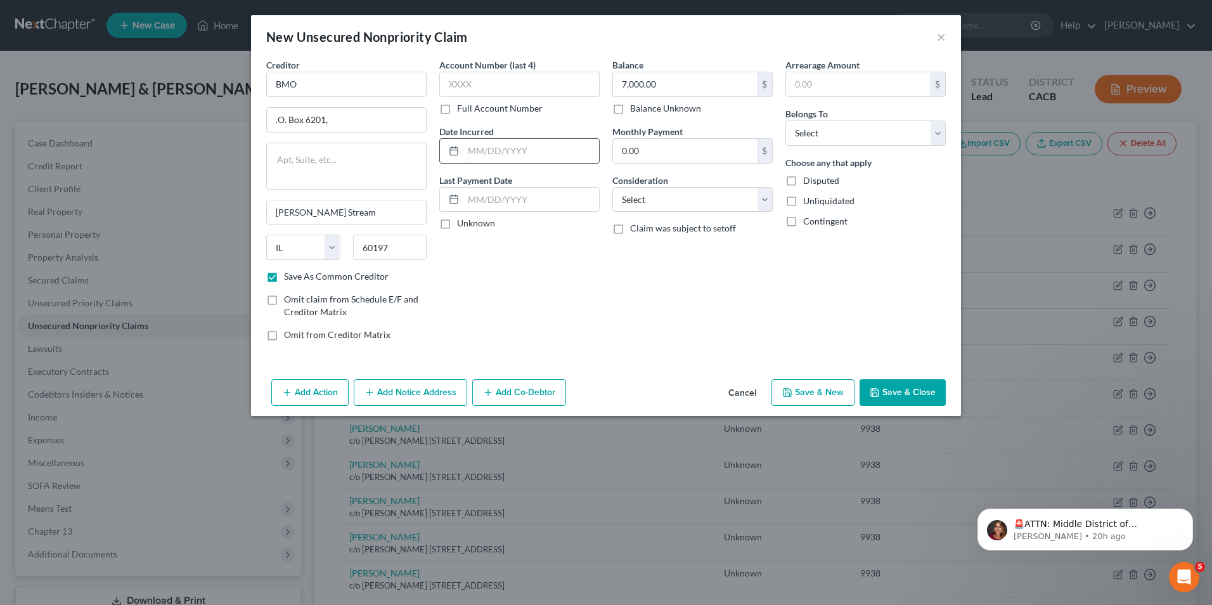
click at [485, 155] on input "text" at bounding box center [531, 151] width 136 height 24
click at [669, 201] on select "Select Cable / Satellite Services Collection Agency Credit Card Debt Debt Couns…" at bounding box center [692, 199] width 160 height 25
click at [612, 187] on select "Select Cable / Satellite Services Collection Agency Credit Card Debt Debt Couns…" at bounding box center [692, 199] width 160 height 25
click at [824, 83] on input "text" at bounding box center [858, 84] width 144 height 24
click at [828, 136] on select "Select Debtor 1 Only Debtor 2 Only Debtor 1 And Debtor 2 Only At Least One Of T…" at bounding box center [865, 132] width 160 height 25
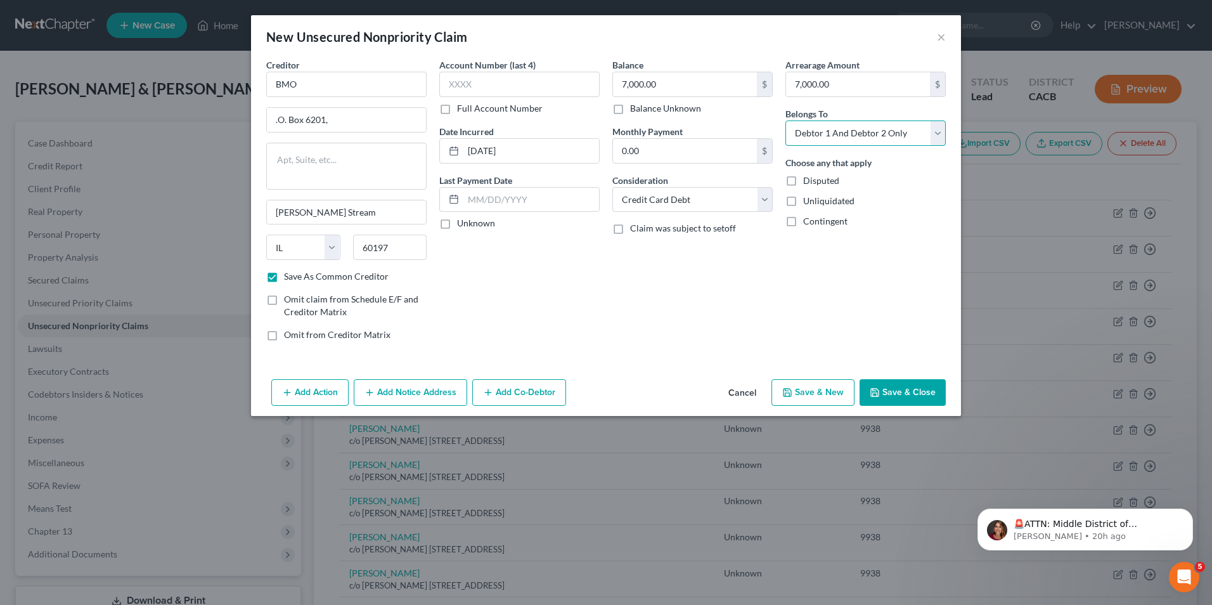
click at [785, 120] on select "Select Debtor 1 Only Debtor 2 Only Debtor 1 And Debtor 2 Only At Least One Of T…" at bounding box center [865, 132] width 160 height 25
click at [803, 178] on label "Disputed" at bounding box center [821, 180] width 36 height 13
click at [808, 178] on input "Disputed" at bounding box center [812, 178] width 8 height 8
drag, startPoint x: 794, startPoint y: 200, endPoint x: 793, endPoint y: 221, distance: 21.0
click at [803, 200] on label "Unliquidated" at bounding box center [828, 201] width 51 height 13
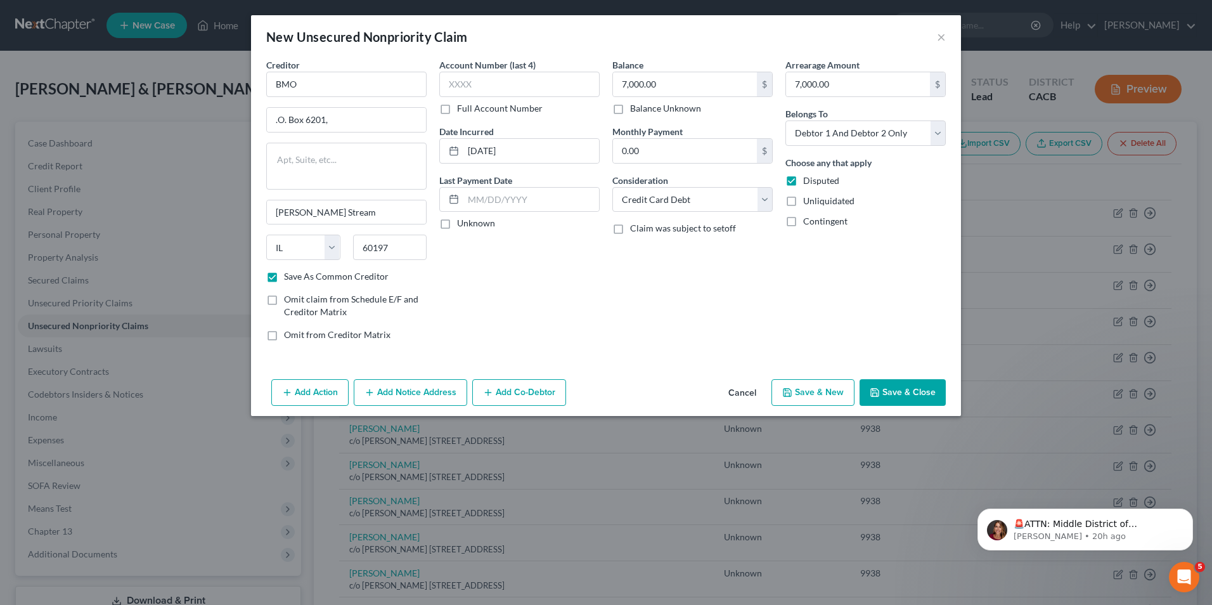
click at [808, 200] on input "Unliquidated" at bounding box center [812, 199] width 8 height 8
click at [803, 223] on label "Contingent" at bounding box center [825, 221] width 44 height 13
click at [808, 223] on input "Contingent" at bounding box center [812, 219] width 8 height 8
click at [277, 117] on input ".O. Box 6201," at bounding box center [346, 120] width 159 height 24
click at [839, 394] on button "Save & New" at bounding box center [812, 392] width 83 height 27
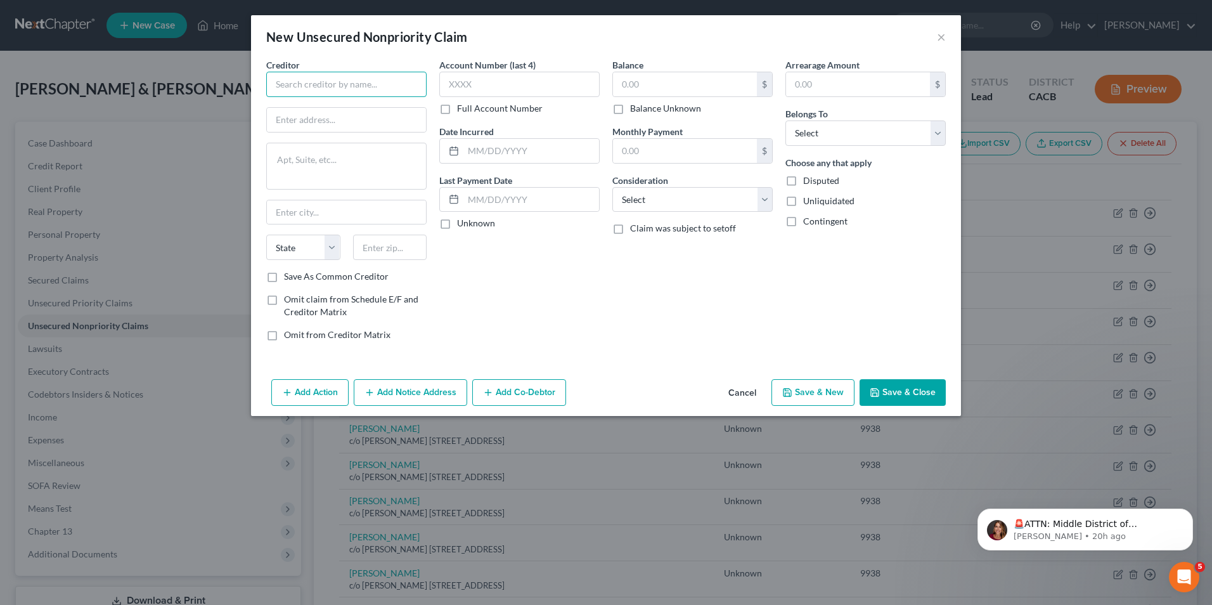
click at [367, 87] on input "text" at bounding box center [346, 84] width 160 height 25
drag, startPoint x: 368, startPoint y: 88, endPoint x: -3, endPoint y: 84, distance: 370.2
click at [0, 84] on html "Home New Case Client Portal Robert S Altagen robertaltagen@altagenlaw.com My Ac…" at bounding box center [606, 403] width 1212 height 806
click at [294, 119] on input "text" at bounding box center [346, 120] width 159 height 24
paste input ", PO BOX 76000 ANAHEIM CA 92809."
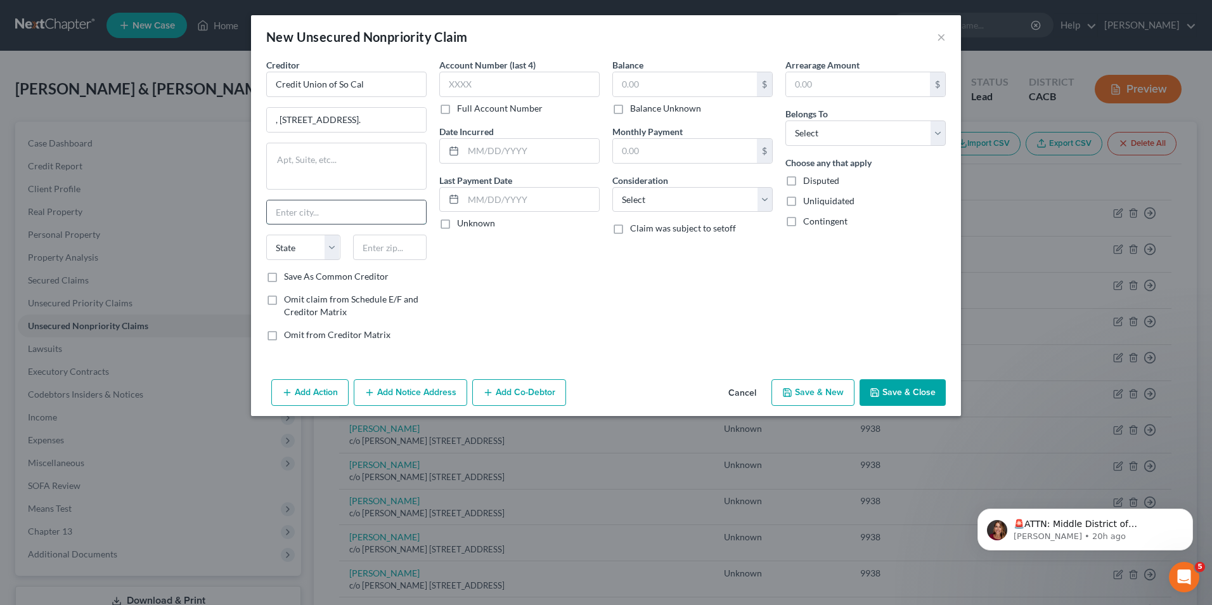
click at [296, 211] on input "text" at bounding box center [346, 212] width 159 height 24
click at [313, 245] on select "State AL AK AR AZ CA CO CT DE DC FL GA GU HI ID IL IN IA KS KY LA ME MD MA MI M…" at bounding box center [303, 247] width 74 height 25
click at [266, 235] on select "State AL AK AR AZ CA CO CT DE DC FL GA GU HI ID IL IN IA KS KY LA ME MD MA MI M…" at bounding box center [303, 247] width 74 height 25
drag, startPoint x: 378, startPoint y: 248, endPoint x: 384, endPoint y: 196, distance: 52.4
click at [378, 248] on input "text" at bounding box center [390, 247] width 74 height 25
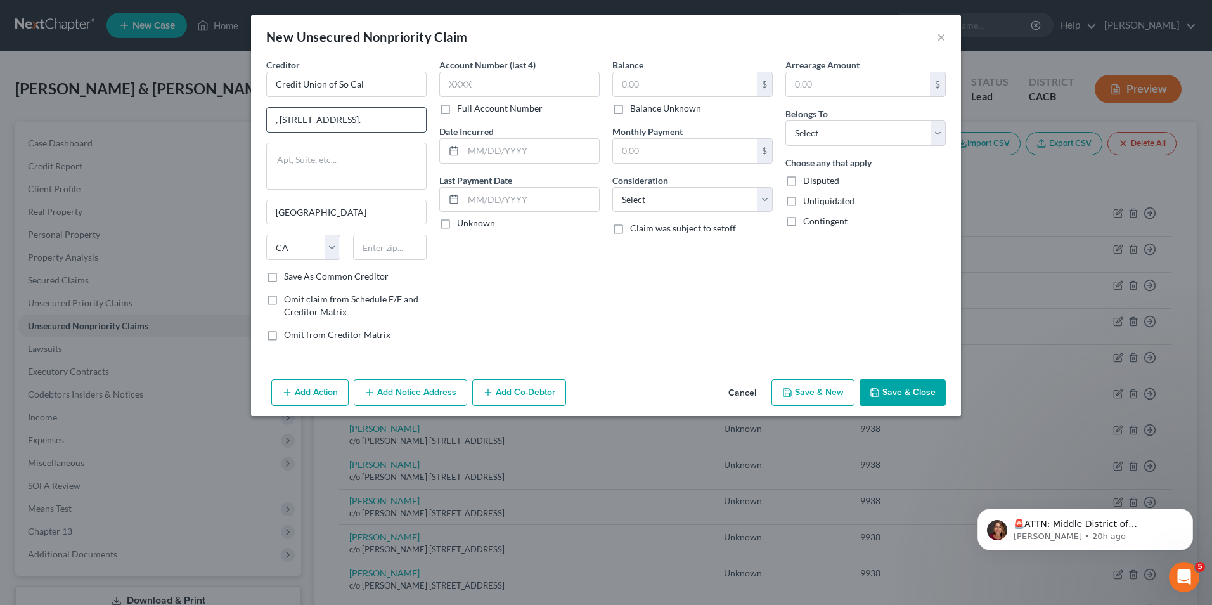
click at [399, 120] on input ", PO BOX 76000 ANAHEIM CA 92809." at bounding box center [346, 120] width 159 height 24
click at [397, 250] on input "text" at bounding box center [390, 247] width 74 height 25
click at [366, 161] on textarea at bounding box center [346, 166] width 160 height 47
click at [280, 119] on input ", PO BOX 76000 ANAHEIM CA 92809." at bounding box center [346, 120] width 159 height 24
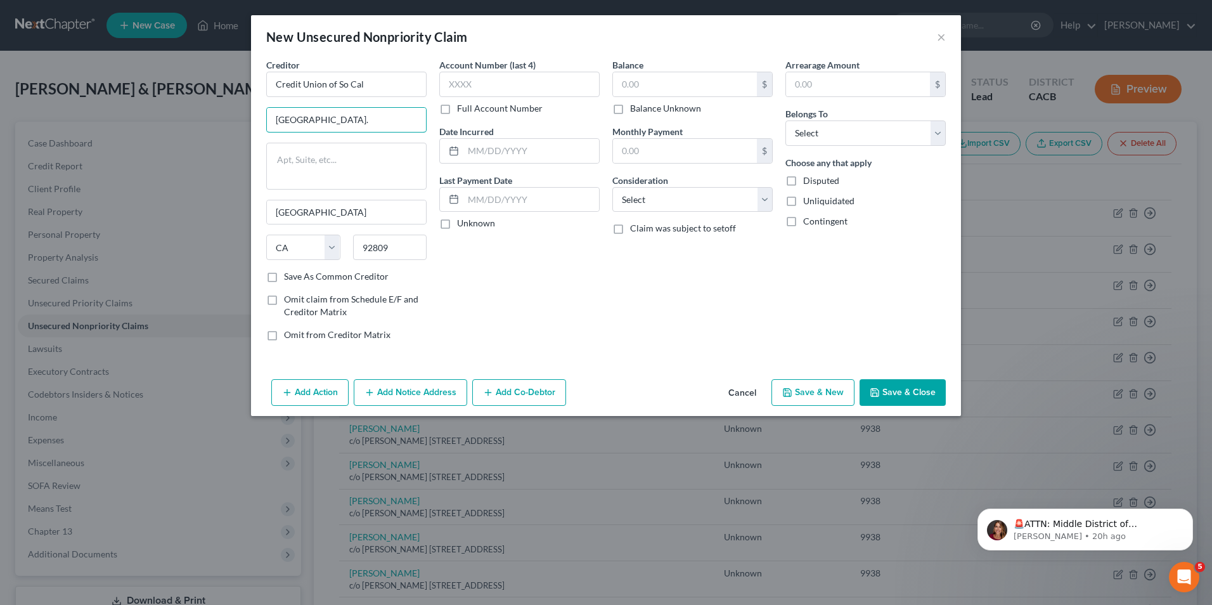
drag, startPoint x: 336, startPoint y: 118, endPoint x: 444, endPoint y: 118, distance: 108.4
click at [444, 118] on div "Creditor * Credit Union of So Cal PO BOX 76000 ANAHEIM CA 92809. Anaheim State …" at bounding box center [606, 204] width 692 height 293
click at [284, 274] on label "Save As Common Creditor" at bounding box center [336, 276] width 105 height 13
click at [289, 274] on input "Save As Common Creditor" at bounding box center [293, 274] width 8 height 8
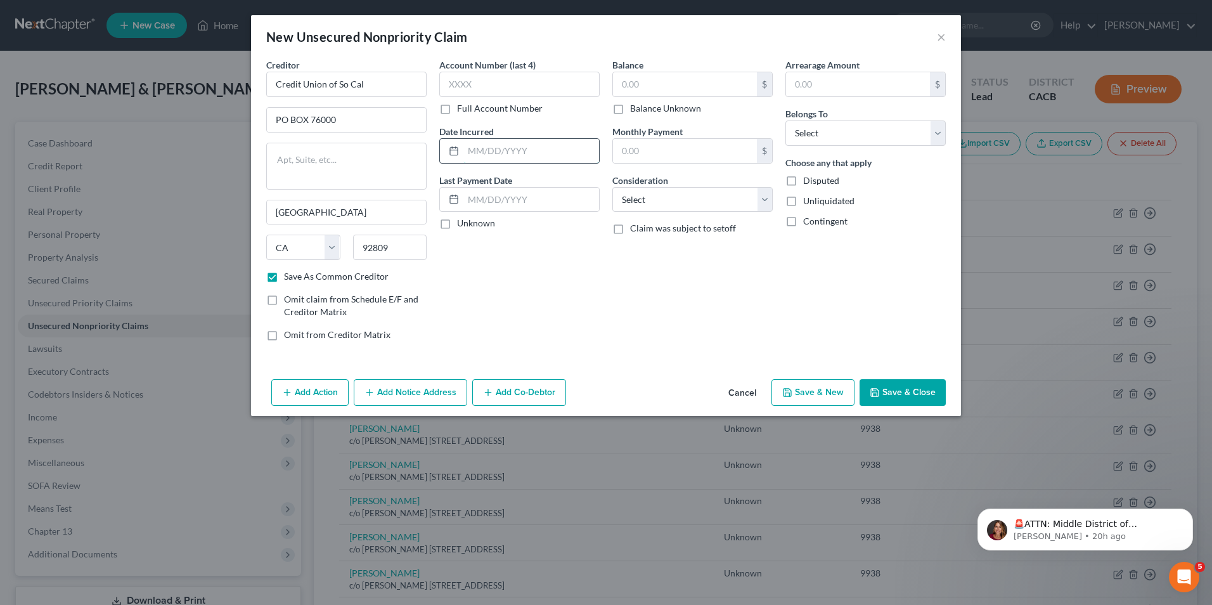
click at [513, 148] on input "text" at bounding box center [531, 151] width 136 height 24
click at [665, 79] on input "text" at bounding box center [685, 84] width 144 height 24
click at [723, 200] on select "Select Cable / Satellite Services Collection Agency Credit Card Debt Debt Couns…" at bounding box center [692, 199] width 160 height 25
click at [612, 187] on select "Select Cable / Satellite Services Collection Agency Credit Card Debt Debt Couns…" at bounding box center [692, 199] width 160 height 25
click at [839, 136] on select "Select Debtor 1 Only Debtor 2 Only Debtor 1 And Debtor 2 Only At Least One Of T…" at bounding box center [865, 132] width 160 height 25
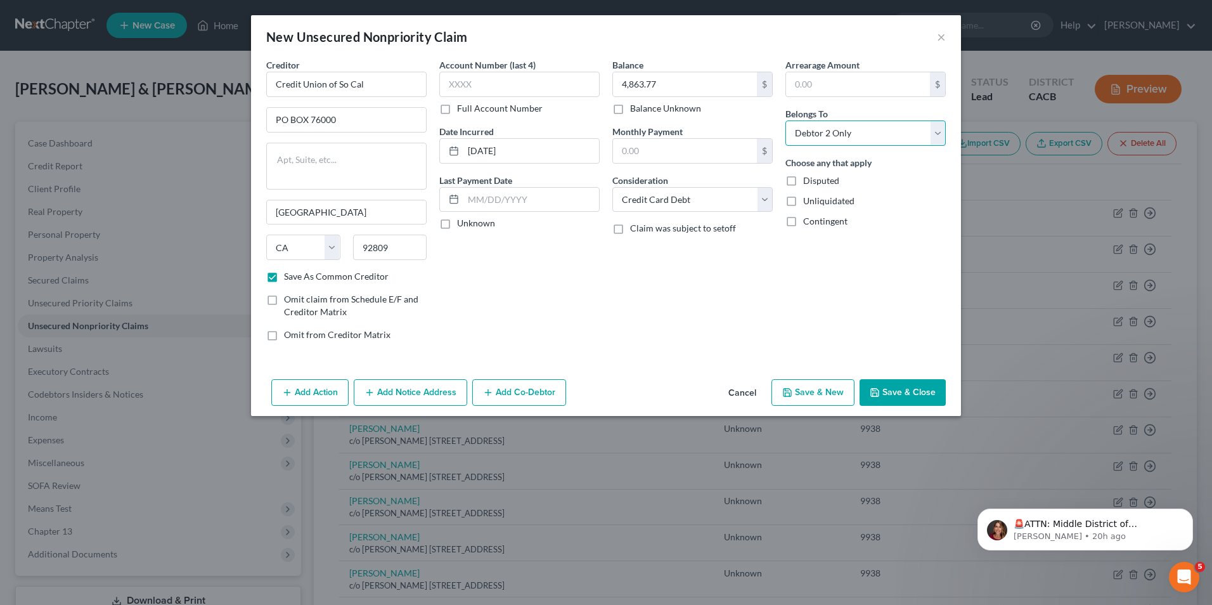
click at [785, 120] on select "Select Debtor 1 Only Debtor 2 Only Debtor 1 And Debtor 2 Only At Least One Of T…" at bounding box center [865, 132] width 160 height 25
click at [841, 84] on input "text" at bounding box center [858, 84] width 144 height 24
click at [803, 180] on label "Disputed" at bounding box center [821, 180] width 36 height 13
click at [808, 180] on input "Disputed" at bounding box center [812, 178] width 8 height 8
click at [803, 203] on label "Unliquidated" at bounding box center [828, 201] width 51 height 13
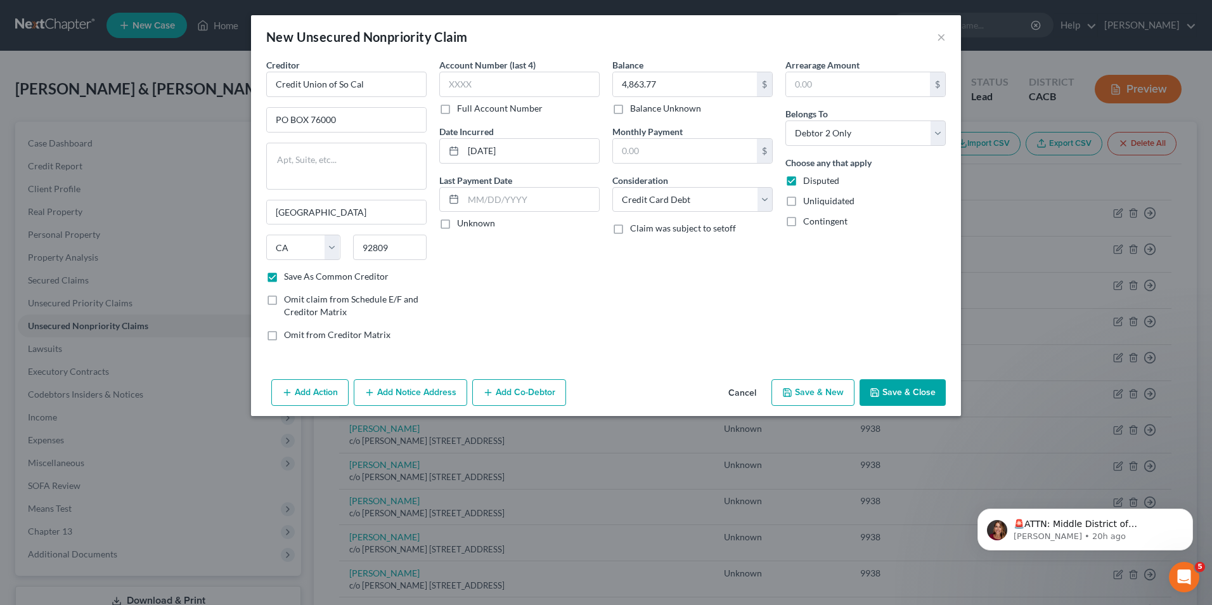
click at [808, 203] on input "Unliquidated" at bounding box center [812, 199] width 8 height 8
click at [803, 222] on label "Contingent" at bounding box center [825, 221] width 44 height 13
click at [808, 222] on input "Contingent" at bounding box center [812, 219] width 8 height 8
click at [818, 394] on button "Save & New" at bounding box center [812, 392] width 83 height 27
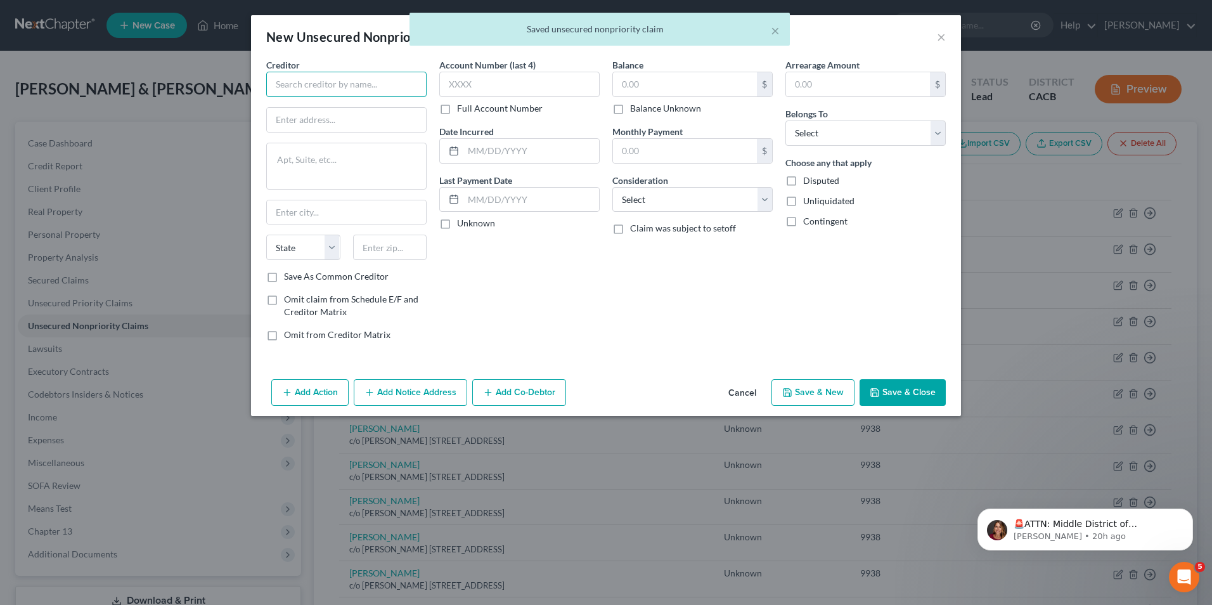
click at [282, 90] on input "text" at bounding box center [346, 84] width 160 height 25
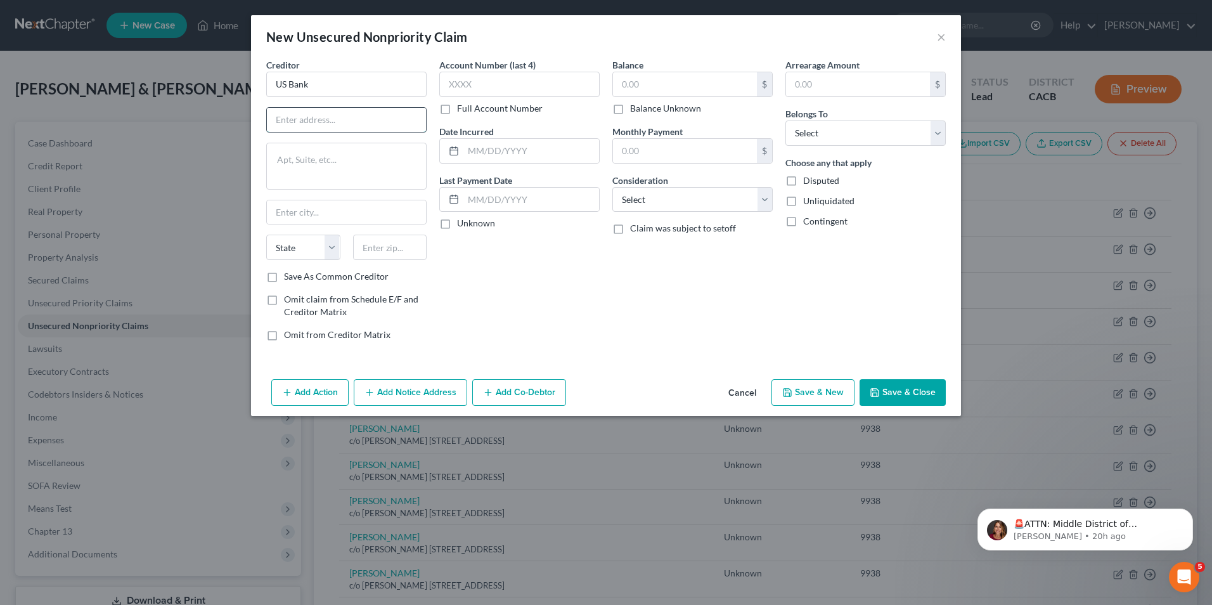
click at [307, 116] on input "text" at bounding box center [346, 120] width 159 height 24
paste input "PO Box 790408 St. Louis, MO 63179-0408"
drag, startPoint x: 316, startPoint y: 120, endPoint x: 426, endPoint y: 124, distance: 109.7
click at [426, 124] on div "PO Box 790408 St. Louis, MO 63179-0408" at bounding box center [346, 119] width 160 height 25
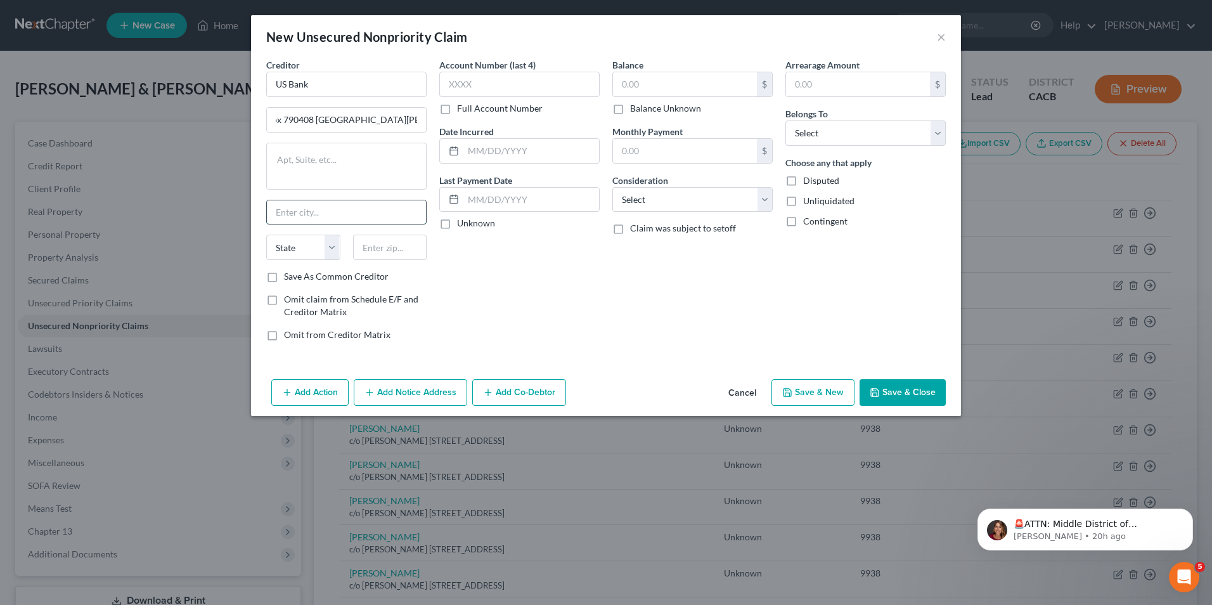
scroll to position [0, 0]
click at [317, 212] on input "text" at bounding box center [346, 212] width 159 height 24
paste input "St. Louis, MO 63179-0408"
click at [301, 251] on select "State AL AK AR AZ CA CO CT DE DC FL GA GU HI ID IL IN IA KS KY LA ME MD MA MI M…" at bounding box center [303, 247] width 74 height 25
click at [266, 235] on select "State AL AK AR AZ CA CO CT DE DC FL GA GU HI ID IL IN IA KS KY LA ME MD MA MI M…" at bounding box center [303, 247] width 74 height 25
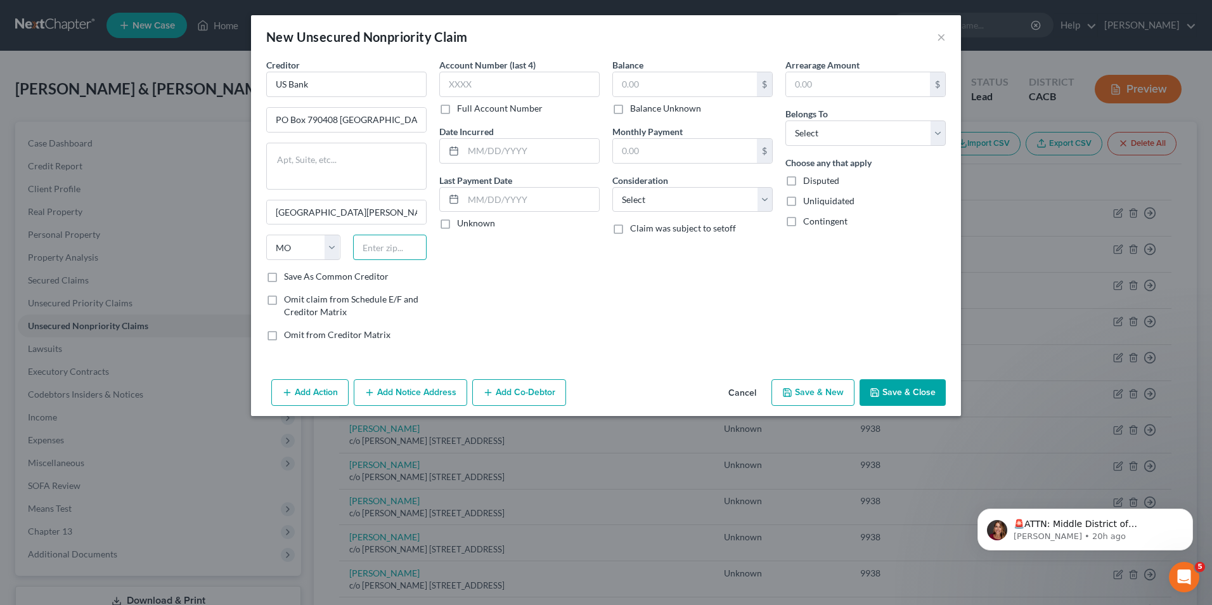
click at [372, 252] on input "text" at bounding box center [390, 247] width 74 height 25
drag, startPoint x: 394, startPoint y: 205, endPoint x: 346, endPoint y: 214, distance: 49.1
click at [346, 214] on input "Saint Louis" at bounding box center [346, 212] width 159 height 24
click at [366, 122] on input "PO Box 790408 St. Louis, MO 63179-0408" at bounding box center [346, 120] width 159 height 24
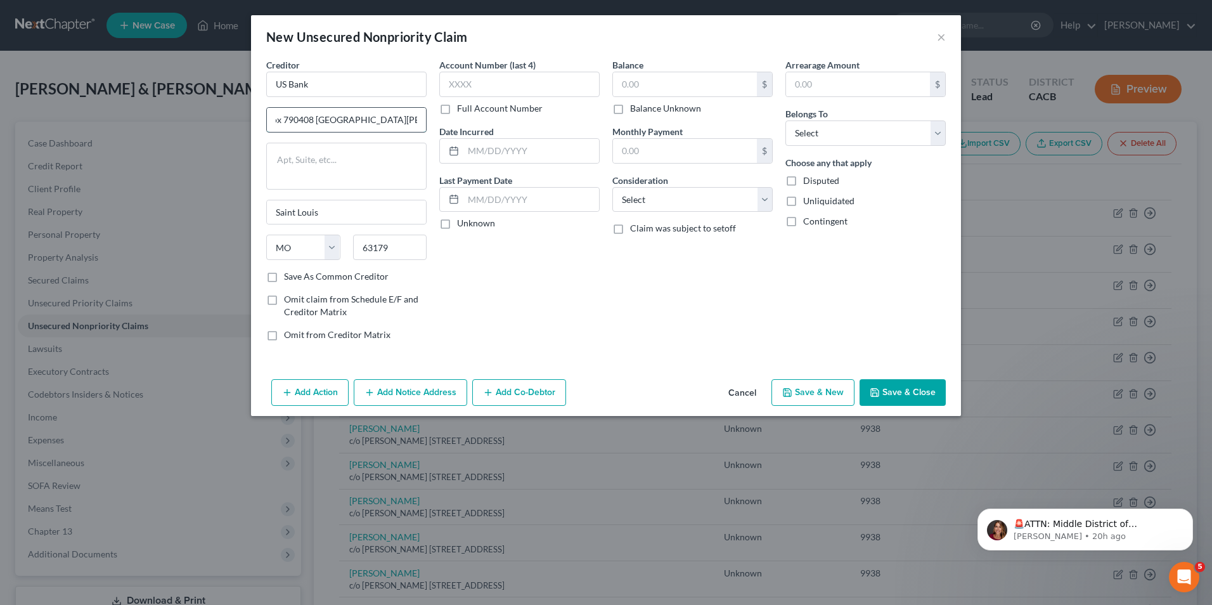
drag, startPoint x: 339, startPoint y: 117, endPoint x: 416, endPoint y: 117, distance: 77.3
click at [416, 117] on input "PO Box 790408 St. Louis, MO 63179-0408" at bounding box center [346, 120] width 159 height 24
click at [284, 281] on label "Save As Common Creditor" at bounding box center [336, 276] width 105 height 13
click at [289, 278] on input "Save As Common Creditor" at bounding box center [293, 274] width 8 height 8
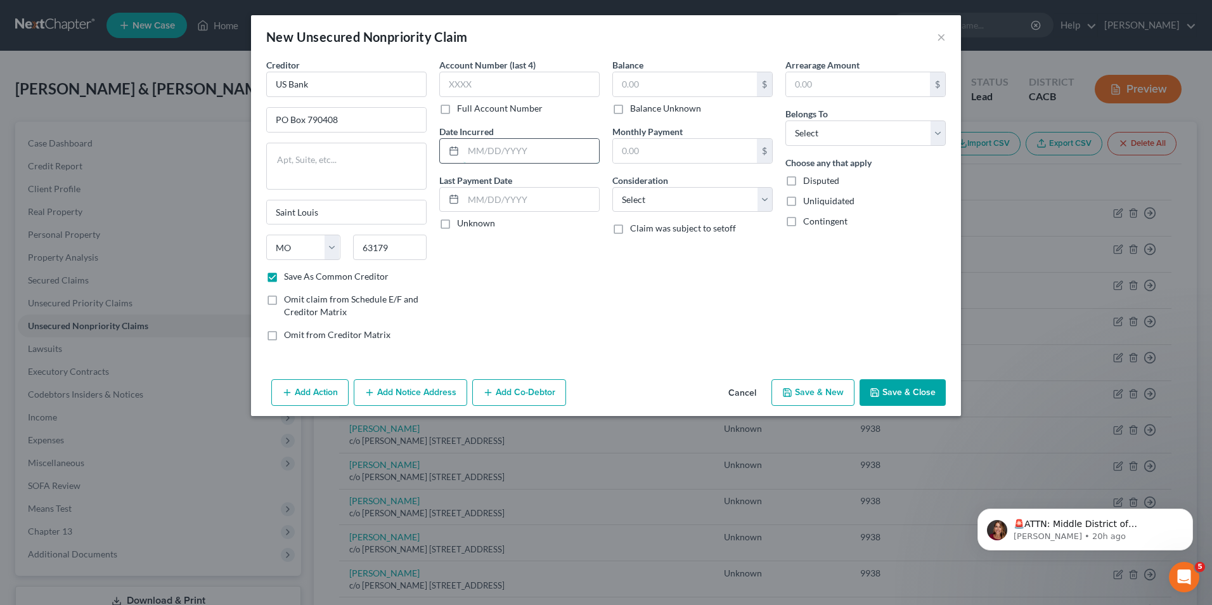
click at [515, 157] on input "text" at bounding box center [531, 151] width 136 height 24
click at [691, 90] on input "text" at bounding box center [685, 84] width 144 height 24
click at [672, 200] on select "Select Cable / Satellite Services Collection Agency Credit Card Debt Debt Couns…" at bounding box center [692, 199] width 160 height 25
click at [612, 187] on select "Select Cable / Satellite Services Collection Agency Credit Card Debt Debt Couns…" at bounding box center [692, 199] width 160 height 25
drag, startPoint x: 820, startPoint y: 129, endPoint x: 830, endPoint y: 132, distance: 10.6
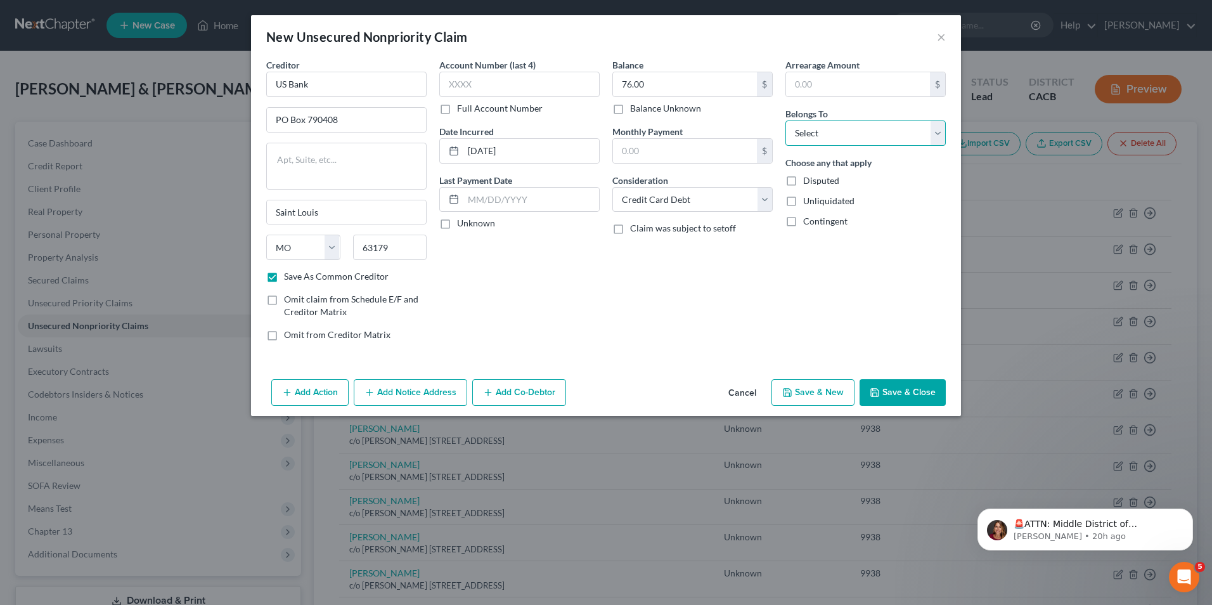
click at [820, 129] on select "Select Debtor 1 Only Debtor 2 Only Debtor 1 And Debtor 2 Only At Least One Of T…" at bounding box center [865, 132] width 160 height 25
click at [785, 120] on select "Select Debtor 1 Only Debtor 2 Only Debtor 1 And Debtor 2 Only At Least One Of T…" at bounding box center [865, 132] width 160 height 25
click at [803, 179] on label "Disputed" at bounding box center [821, 180] width 36 height 13
click at [808, 179] on input "Disputed" at bounding box center [812, 178] width 8 height 8
click at [803, 202] on label "Unliquidated" at bounding box center [828, 201] width 51 height 13
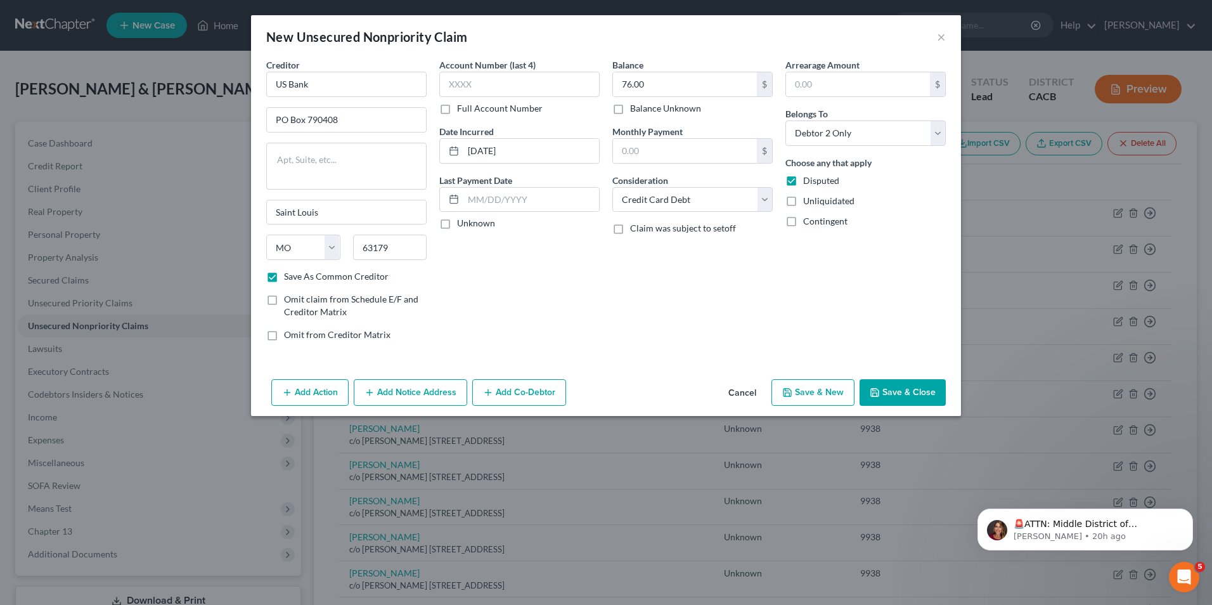
click at [808, 202] on input "Unliquidated" at bounding box center [812, 199] width 8 height 8
click at [803, 222] on label "Contingent" at bounding box center [825, 221] width 44 height 13
click at [808, 222] on input "Contingent" at bounding box center [812, 219] width 8 height 8
click at [824, 399] on button "Save & New" at bounding box center [812, 392] width 83 height 27
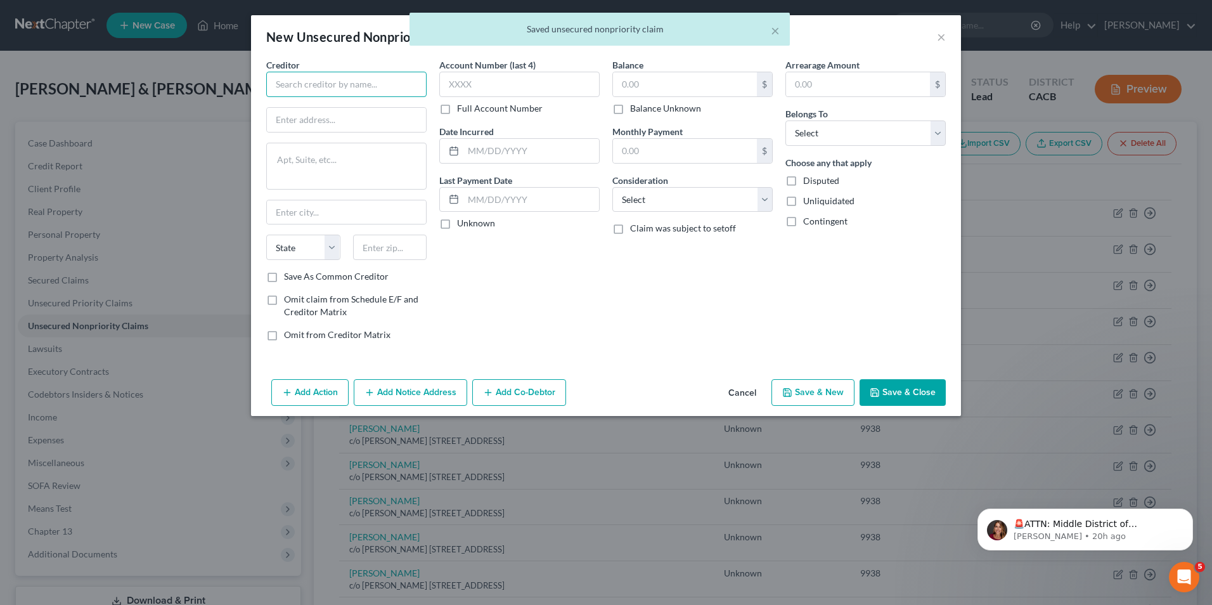
click at [325, 84] on input "text" at bounding box center [346, 84] width 160 height 25
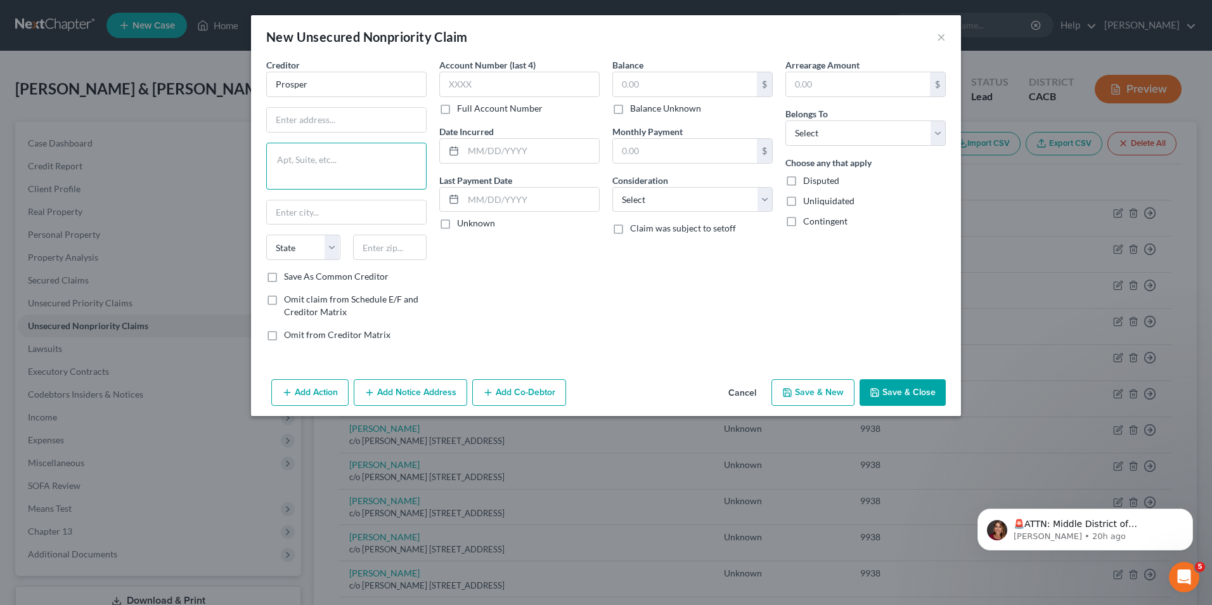
click at [321, 172] on textarea at bounding box center [346, 166] width 160 height 47
paste textarea "P.O. Box 886081 Los Angeles, CA 90088-6081"
click at [308, 124] on input "text" at bounding box center [346, 120] width 159 height 24
paste input "P.O. Box 886081 Los Angeles, CA 90088-6081"
click at [281, 209] on input "text" at bounding box center [346, 212] width 159 height 24
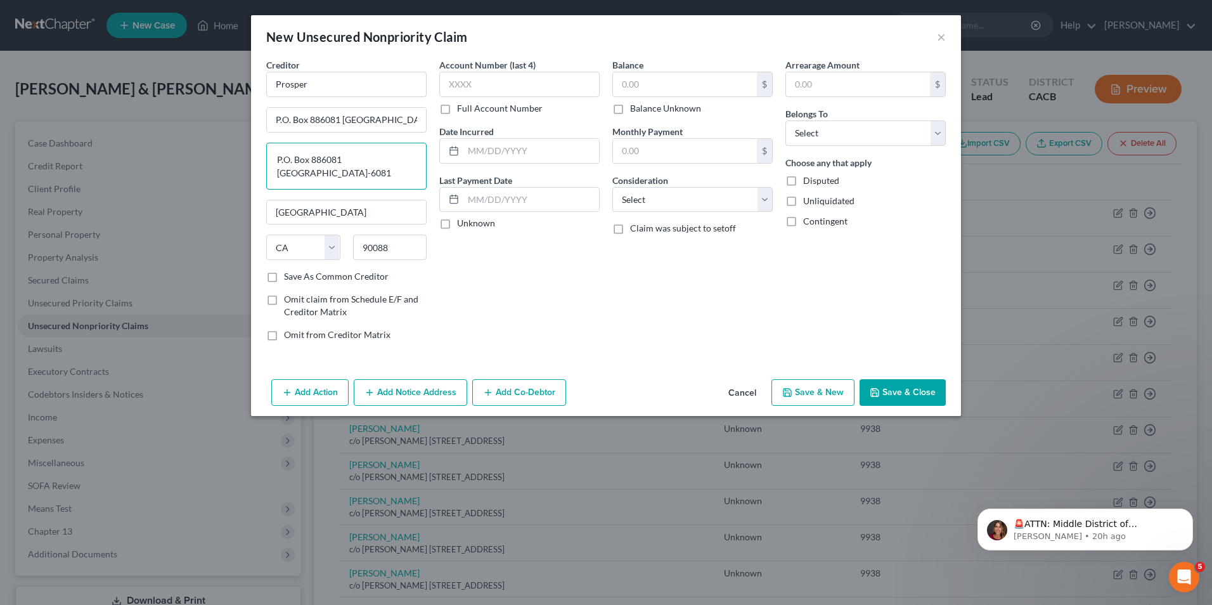
drag, startPoint x: 280, startPoint y: 155, endPoint x: 413, endPoint y: 181, distance: 134.9
click at [413, 181] on textarea "P.O. Box 886081 Los Angeles, CA 90088-6081" at bounding box center [346, 166] width 160 height 47
drag, startPoint x: 337, startPoint y: 119, endPoint x: 346, endPoint y: 114, distance: 10.5
click at [344, 115] on input "P.O. Box 886081 Los Angeles, CA 90088-6081" at bounding box center [346, 120] width 159 height 24
click at [345, 116] on input "P.O. Box 886081 Los Angeles, CA 90088-6081" at bounding box center [346, 120] width 159 height 24
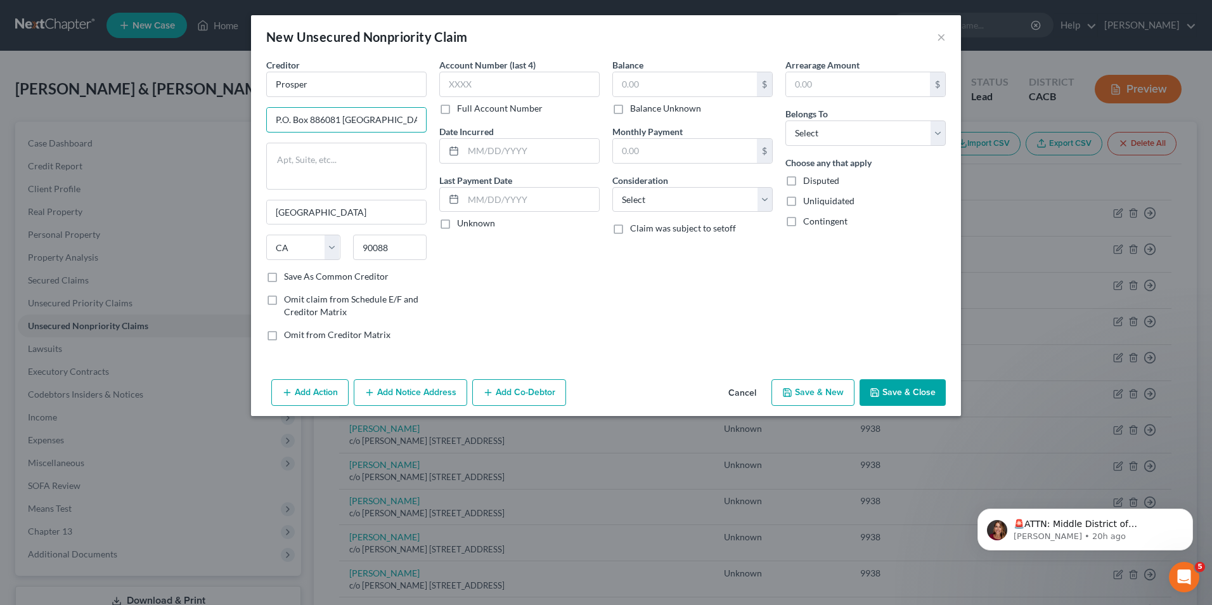
scroll to position [0, 37]
drag, startPoint x: 340, startPoint y: 118, endPoint x: 486, endPoint y: 118, distance: 145.2
click at [486, 118] on div "Creditor * Prosper P.O. Box 886081 Los Angeles, CA 90088-6081 Los Angeles State…" at bounding box center [606, 204] width 692 height 293
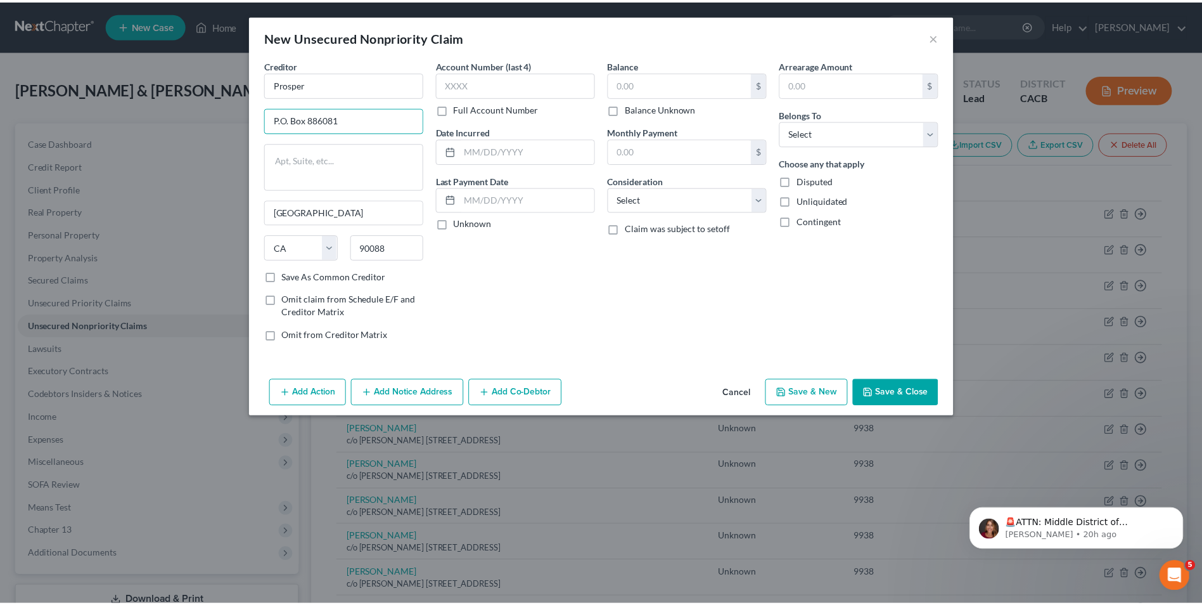
scroll to position [0, 0]
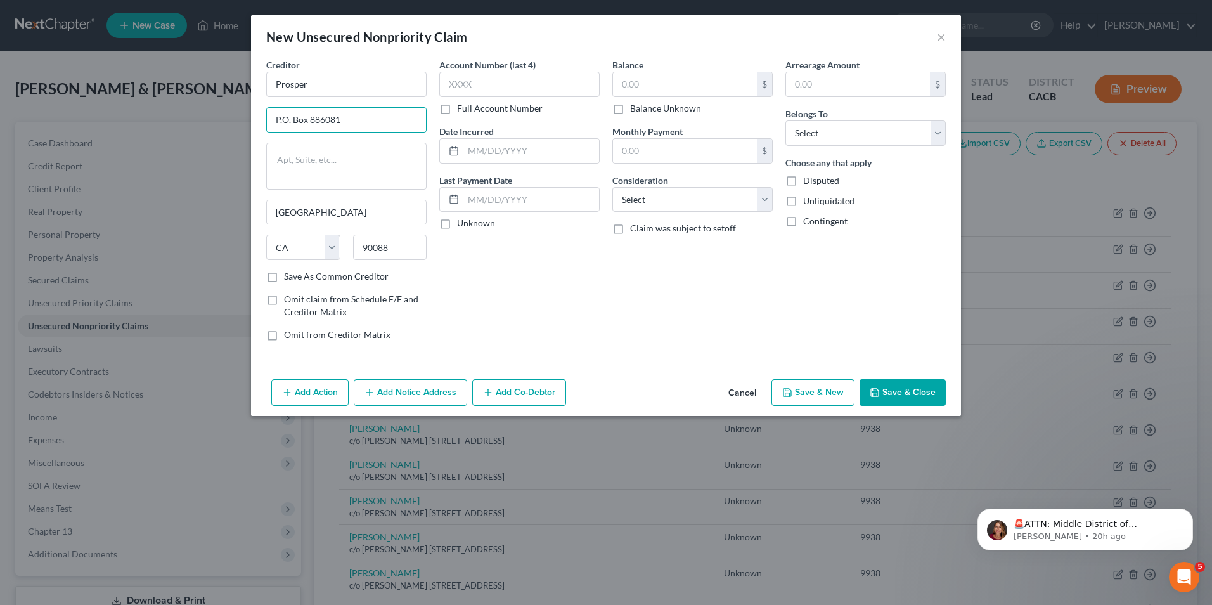
click at [284, 281] on label "Save As Common Creditor" at bounding box center [336, 276] width 105 height 13
click at [289, 278] on input "Save As Common Creditor" at bounding box center [293, 274] width 8 height 8
click at [655, 82] on input "text" at bounding box center [685, 84] width 144 height 24
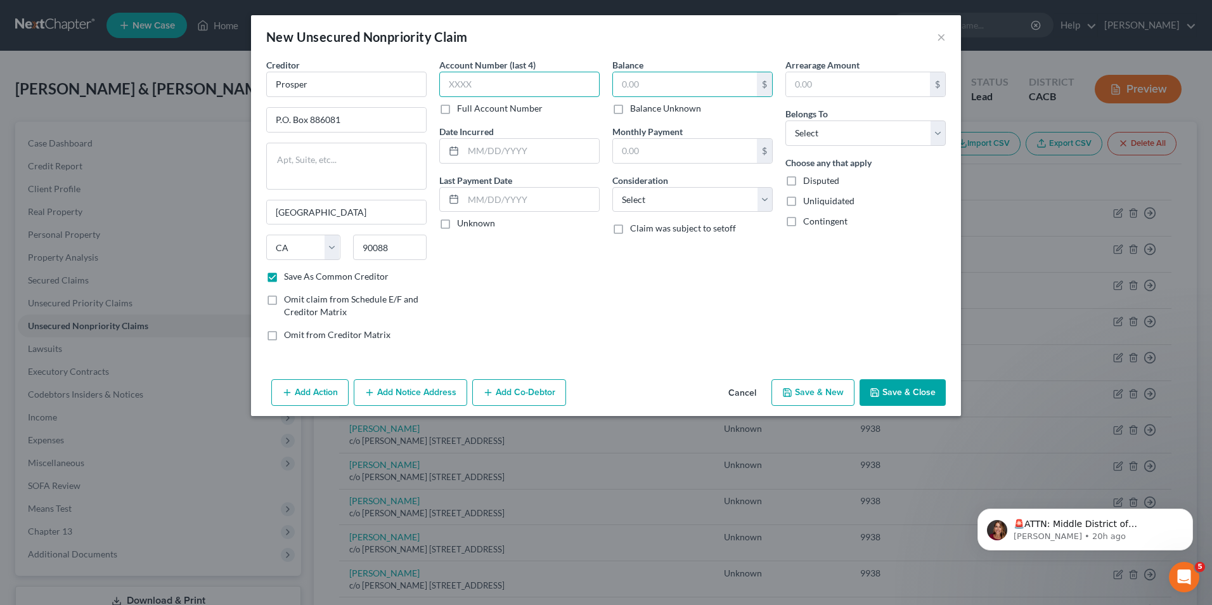
click at [458, 86] on input "text" at bounding box center [519, 84] width 160 height 25
click at [524, 153] on input "text" at bounding box center [531, 151] width 136 height 24
click at [682, 82] on input "text" at bounding box center [685, 84] width 144 height 24
click at [674, 193] on select "Select Cable / Satellite Services Collection Agency Credit Card Debt Debt Couns…" at bounding box center [692, 199] width 160 height 25
click at [612, 187] on select "Select Cable / Satellite Services Collection Agency Credit Card Debt Debt Couns…" at bounding box center [692, 199] width 160 height 25
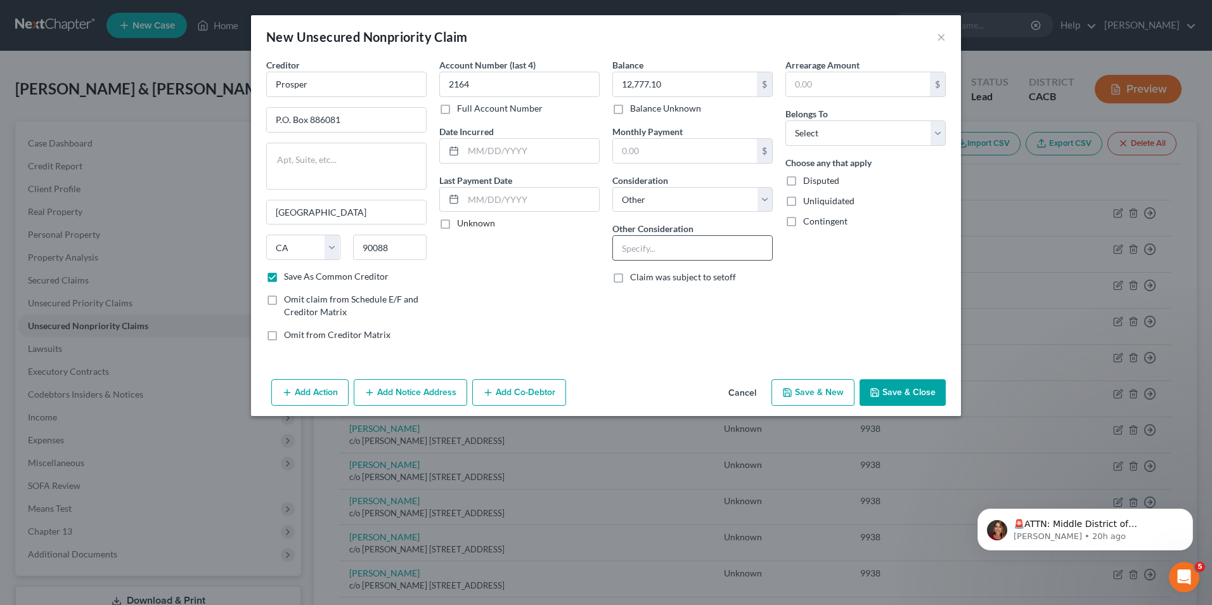
drag, startPoint x: 669, startPoint y: 242, endPoint x: 664, endPoint y: 248, distance: 8.5
click at [669, 242] on input "text" at bounding box center [692, 248] width 159 height 24
click at [825, 143] on select "Select Debtor 1 Only Debtor 2 Only Debtor 1 And Debtor 2 Only At Least One Of T…" at bounding box center [865, 132] width 160 height 25
click at [785, 120] on select "Select Debtor 1 Only Debtor 2 Only Debtor 1 And Debtor 2 Only At Least One Of T…" at bounding box center [865, 132] width 160 height 25
click at [803, 182] on label "Disputed" at bounding box center [821, 180] width 36 height 13
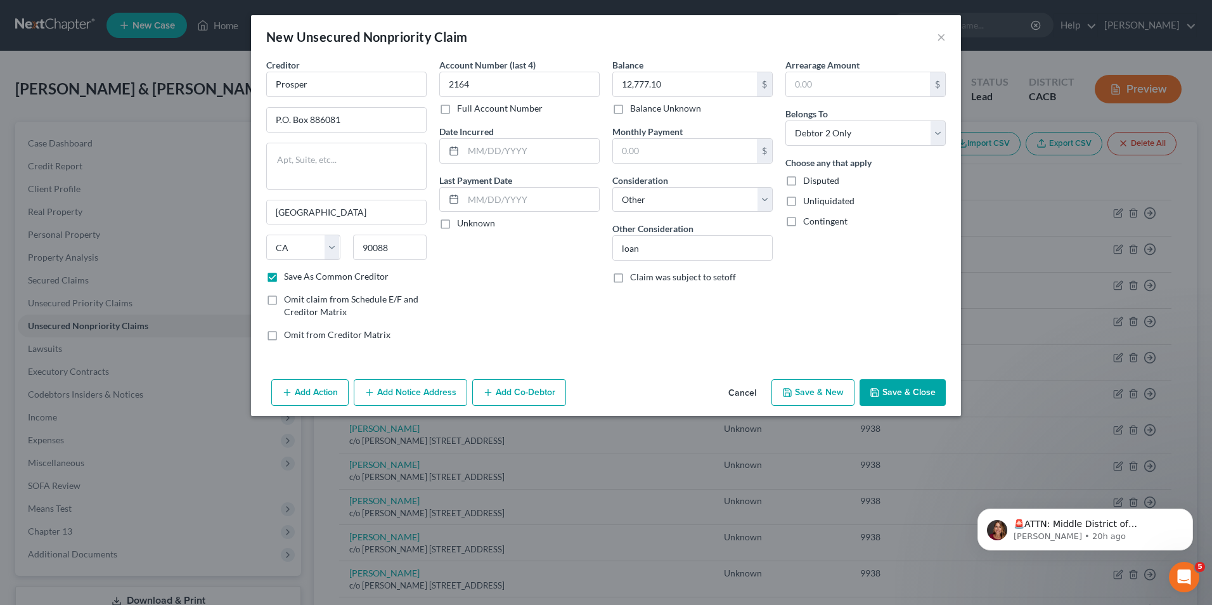
click at [808, 182] on input "Disputed" at bounding box center [812, 178] width 8 height 8
click at [803, 200] on label "Unliquidated" at bounding box center [828, 201] width 51 height 13
click at [808, 200] on input "Unliquidated" at bounding box center [812, 199] width 8 height 8
click at [803, 222] on label "Contingent" at bounding box center [825, 221] width 44 height 13
click at [808, 222] on input "Contingent" at bounding box center [812, 219] width 8 height 8
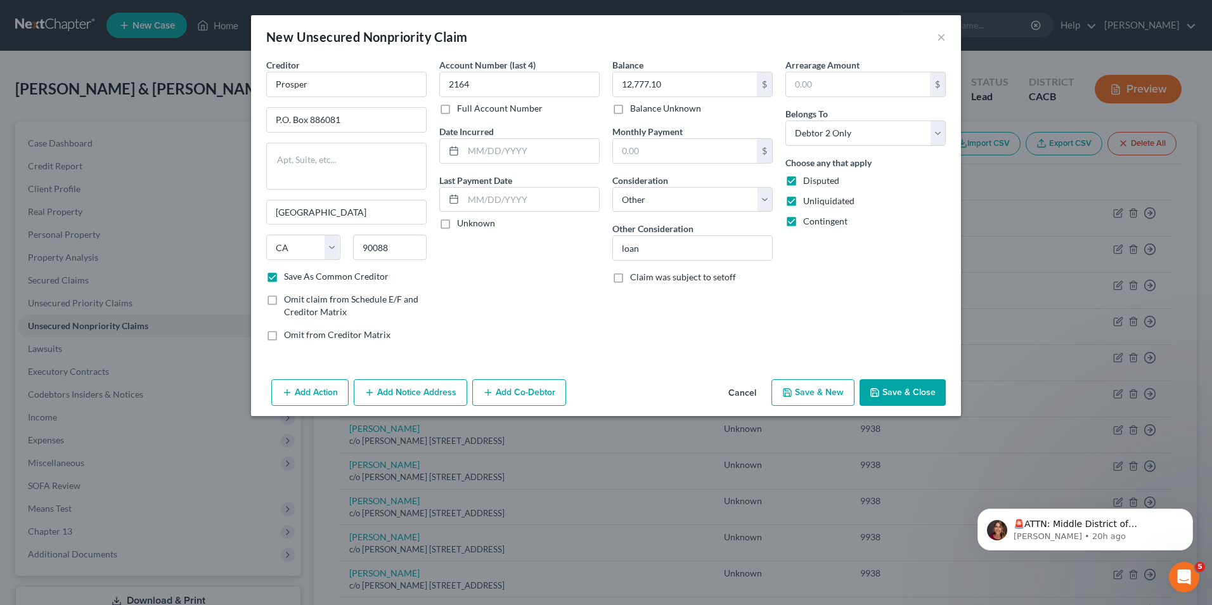
click at [827, 395] on button "Save & New" at bounding box center [812, 392] width 83 height 27
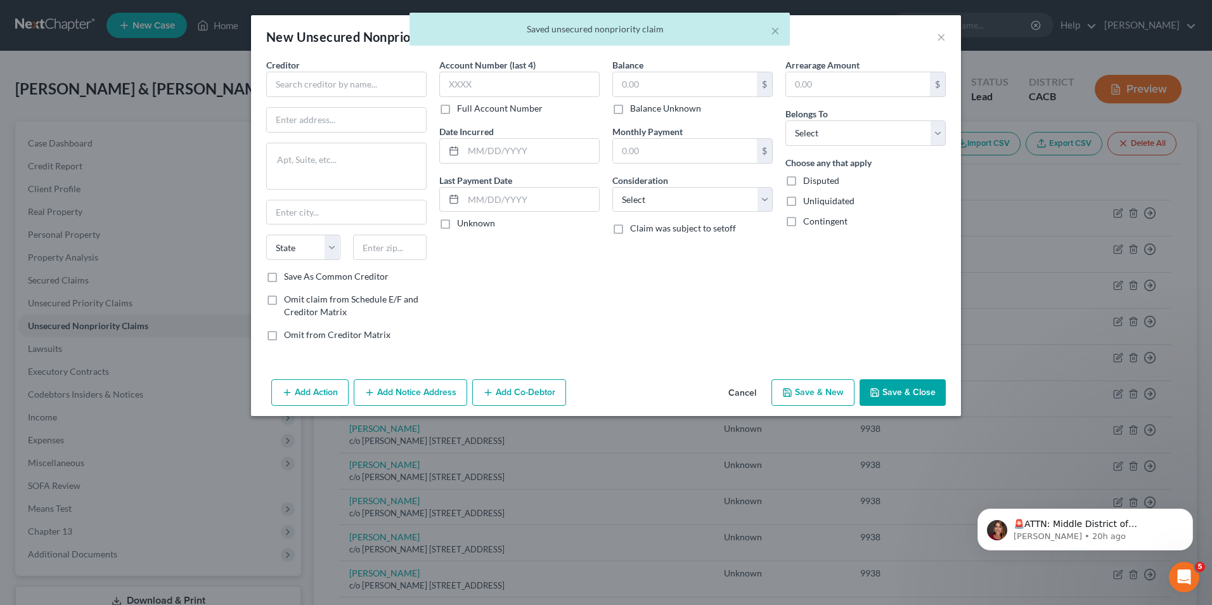
click at [944, 37] on div "× Saved unsecured nonpriority claim" at bounding box center [600, 32] width 1212 height 39
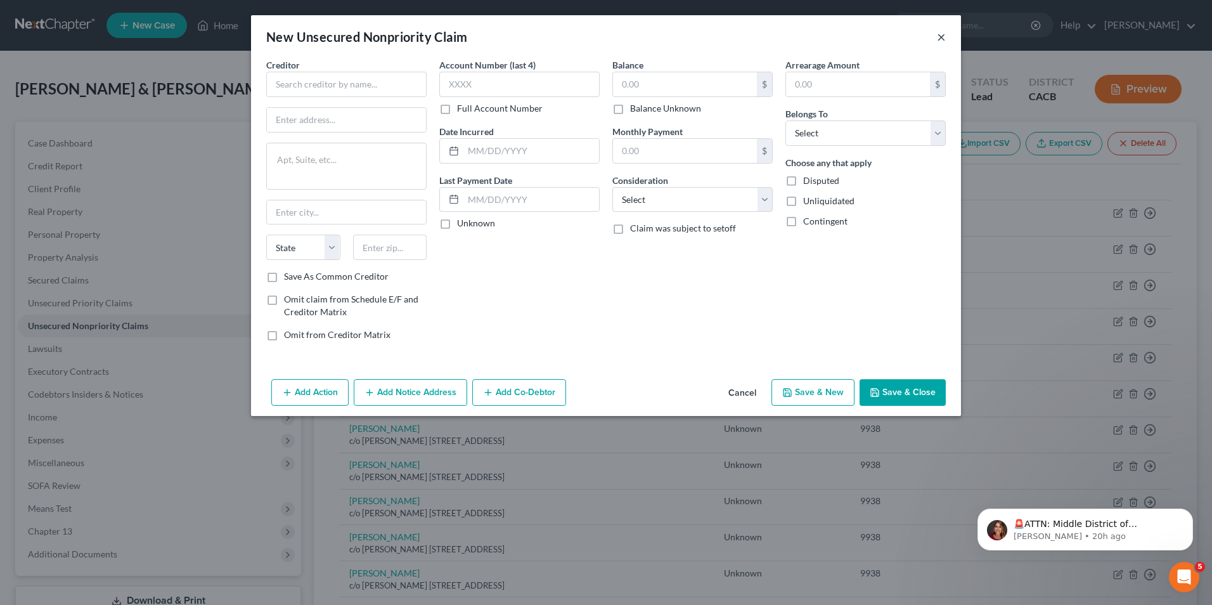
click at [944, 37] on button "×" at bounding box center [941, 36] width 9 height 15
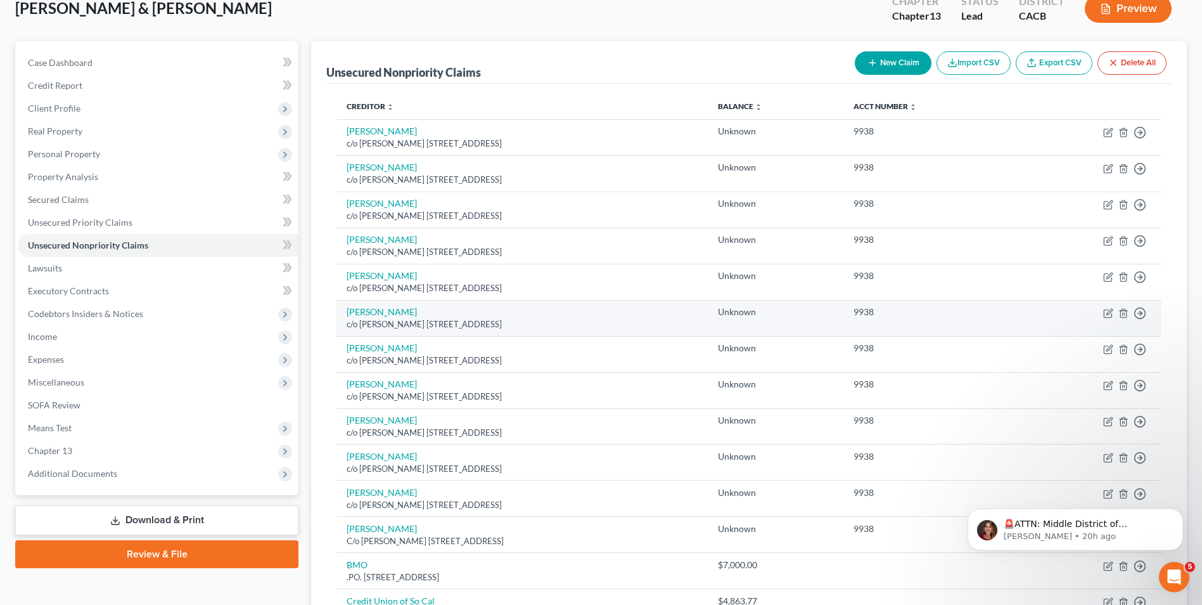
scroll to position [254, 0]
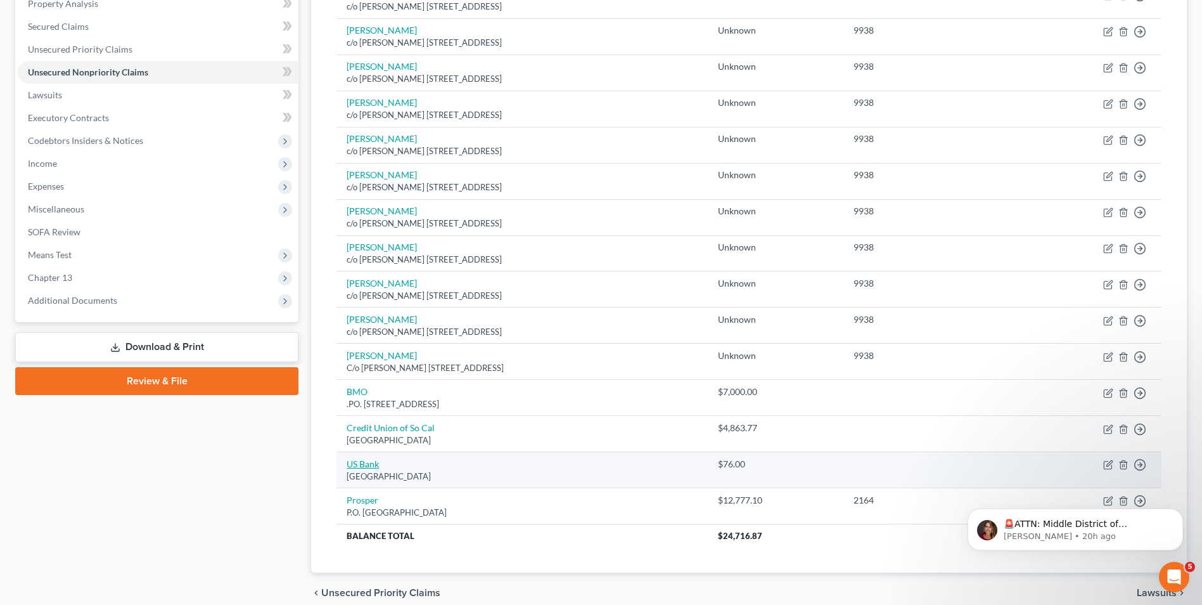
click at [372, 466] on link "US Bank" at bounding box center [363, 463] width 32 height 11
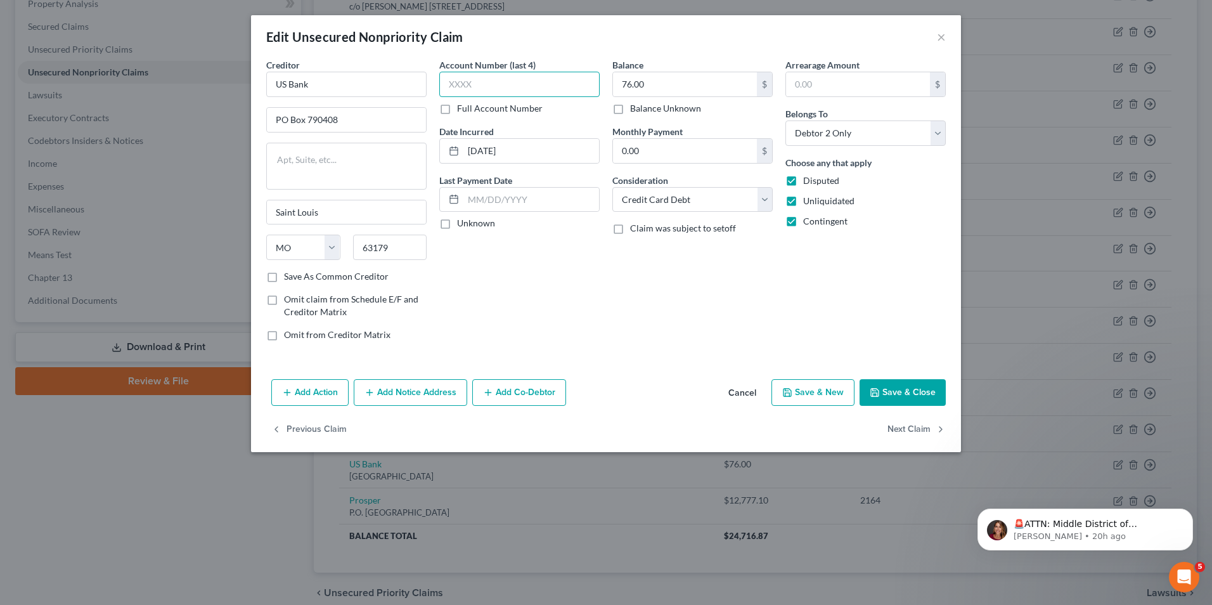
click at [483, 79] on input "text" at bounding box center [519, 84] width 160 height 25
click at [909, 393] on button "Save & Close" at bounding box center [903, 392] width 86 height 27
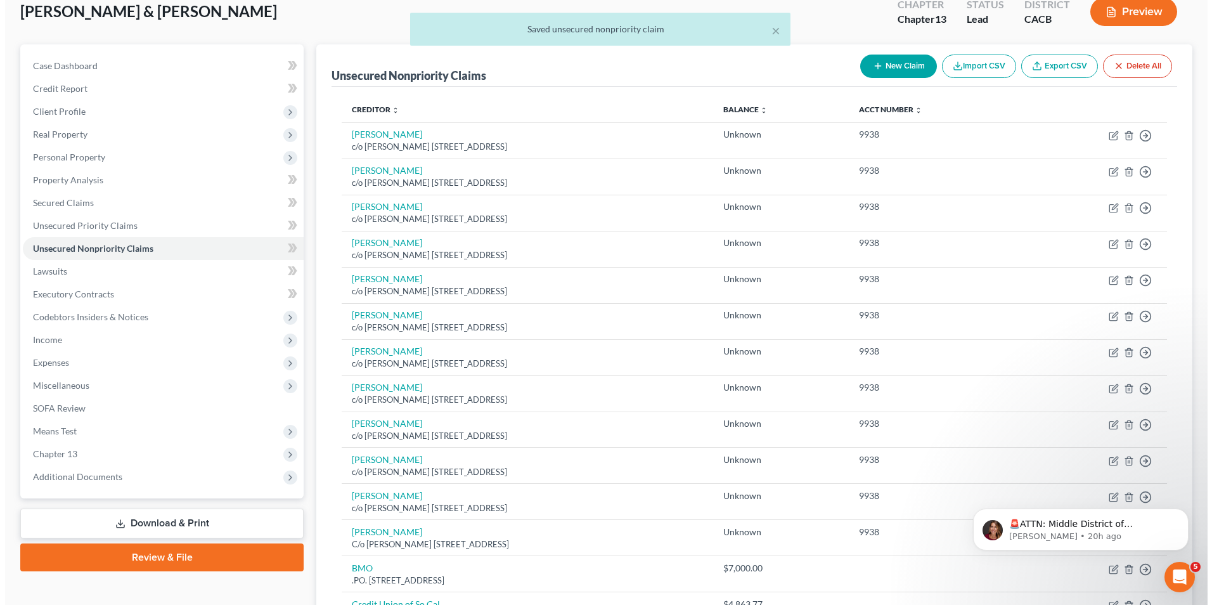
scroll to position [63, 0]
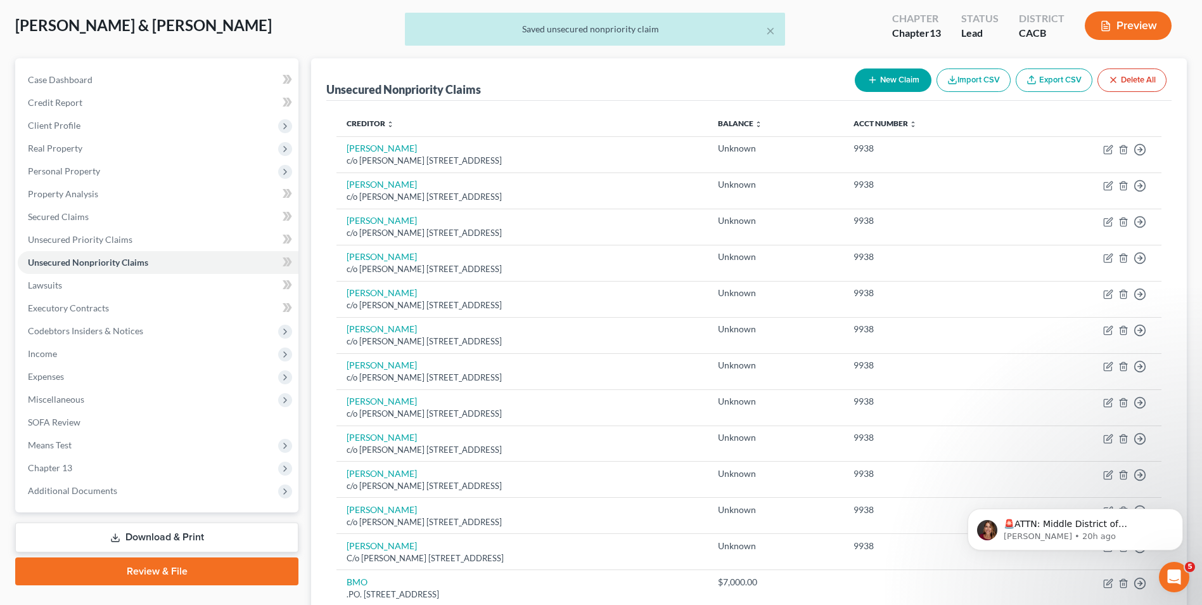
click at [913, 82] on button "New Claim" at bounding box center [893, 79] width 77 height 23
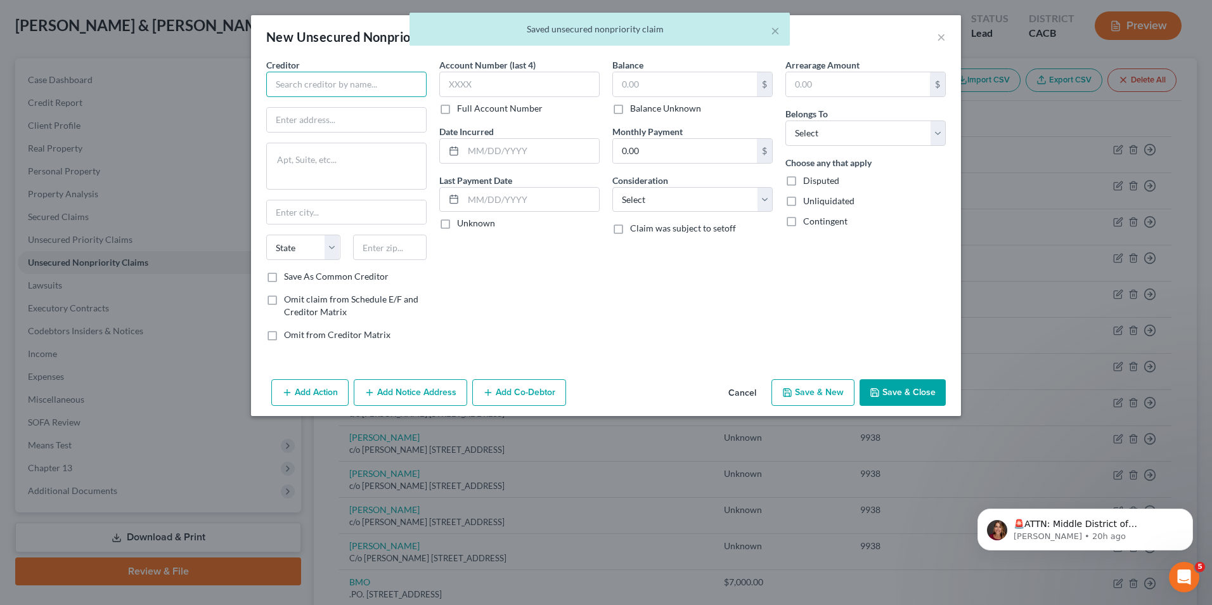
click at [322, 82] on input "text" at bounding box center [346, 84] width 160 height 25
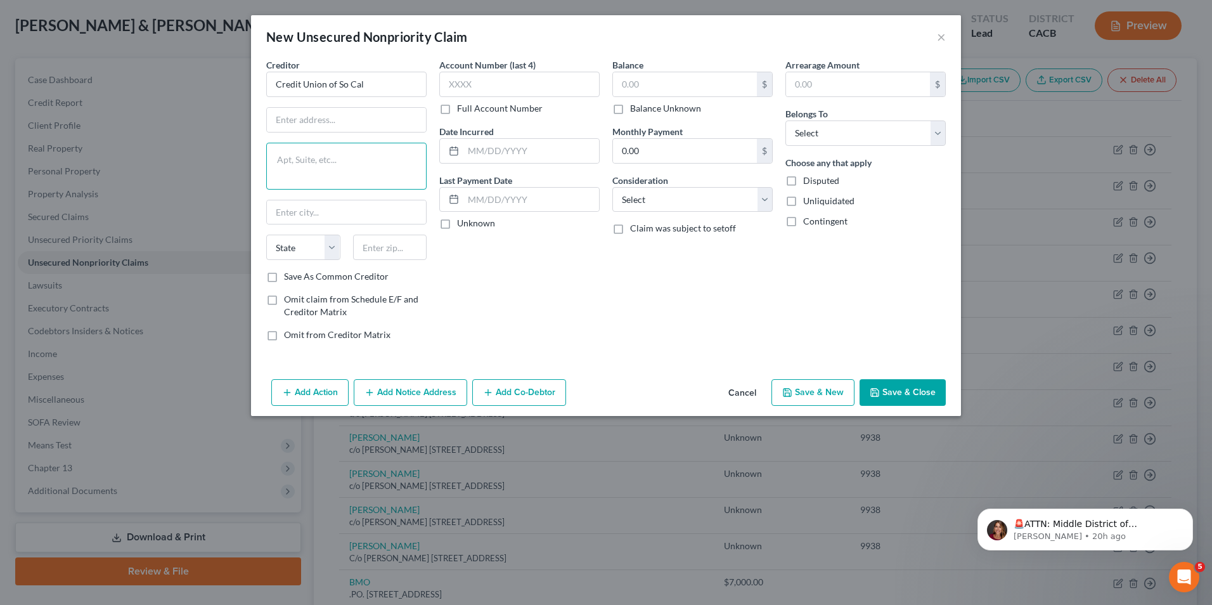
click at [311, 169] on textarea at bounding box center [346, 166] width 160 height 47
click at [300, 120] on input "text" at bounding box center [346, 120] width 159 height 24
paste input "P.O. Box 76000, Anaheim, CA 92809"
click at [297, 218] on input "text" at bounding box center [346, 212] width 159 height 24
click at [338, 113] on input "P.O. Box 76000, Anaheim, CA 92809" at bounding box center [346, 120] width 159 height 24
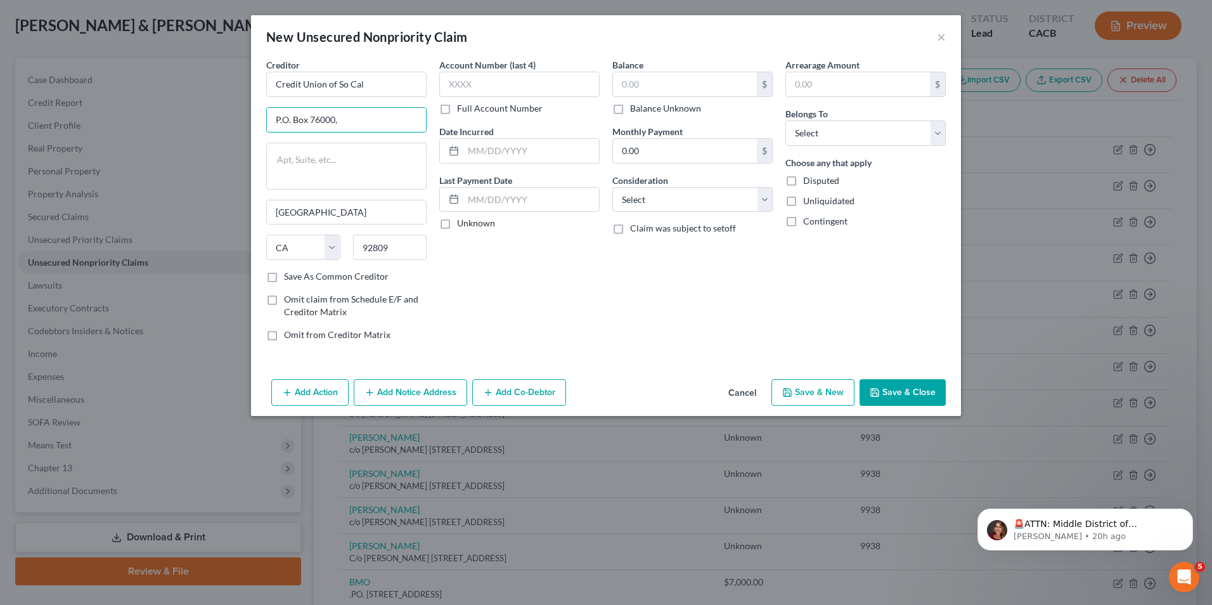
click at [284, 280] on label "Save As Common Creditor" at bounding box center [336, 276] width 105 height 13
click at [289, 278] on input "Save As Common Creditor" at bounding box center [293, 274] width 8 height 8
click at [677, 89] on input "text" at bounding box center [685, 84] width 144 height 24
click at [658, 203] on select "Select Cable / Satellite Services Collection Agency Credit Card Debt Debt Couns…" at bounding box center [692, 199] width 160 height 25
click at [612, 187] on select "Select Cable / Satellite Services Collection Agency Credit Card Debt Debt Couns…" at bounding box center [692, 199] width 160 height 25
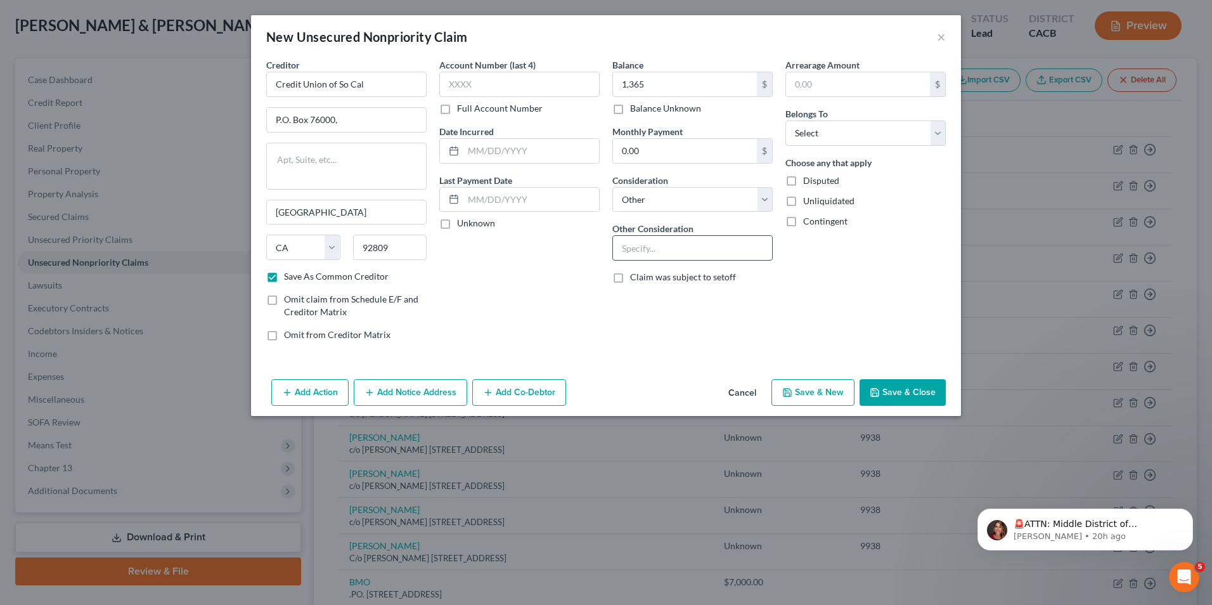
click at [643, 251] on input "text" at bounding box center [692, 248] width 159 height 24
click at [819, 142] on select "Select Debtor 1 Only Debtor 2 Only Debtor 1 And Debtor 2 Only At Least One Of T…" at bounding box center [865, 132] width 160 height 25
click at [785, 120] on select "Select Debtor 1 Only Debtor 2 Only Debtor 1 And Debtor 2 Only At Least One Of T…" at bounding box center [865, 132] width 160 height 25
click at [803, 182] on label "Disputed" at bounding box center [821, 180] width 36 height 13
click at [808, 182] on input "Disputed" at bounding box center [812, 178] width 8 height 8
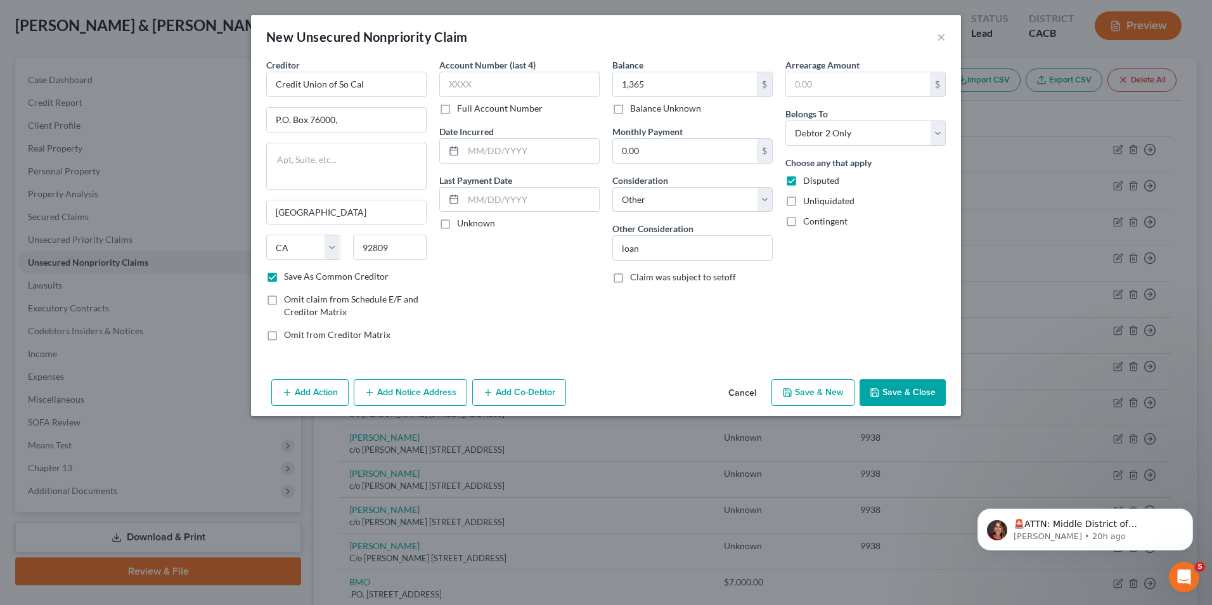
click at [803, 198] on label "Unliquidated" at bounding box center [828, 201] width 51 height 13
click at [808, 198] on input "Unliquidated" at bounding box center [812, 199] width 8 height 8
drag, startPoint x: 791, startPoint y: 227, endPoint x: 567, endPoint y: 361, distance: 260.7
click at [803, 226] on label "Contingent" at bounding box center [825, 221] width 44 height 13
click at [808, 223] on input "Contingent" at bounding box center [812, 219] width 8 height 8
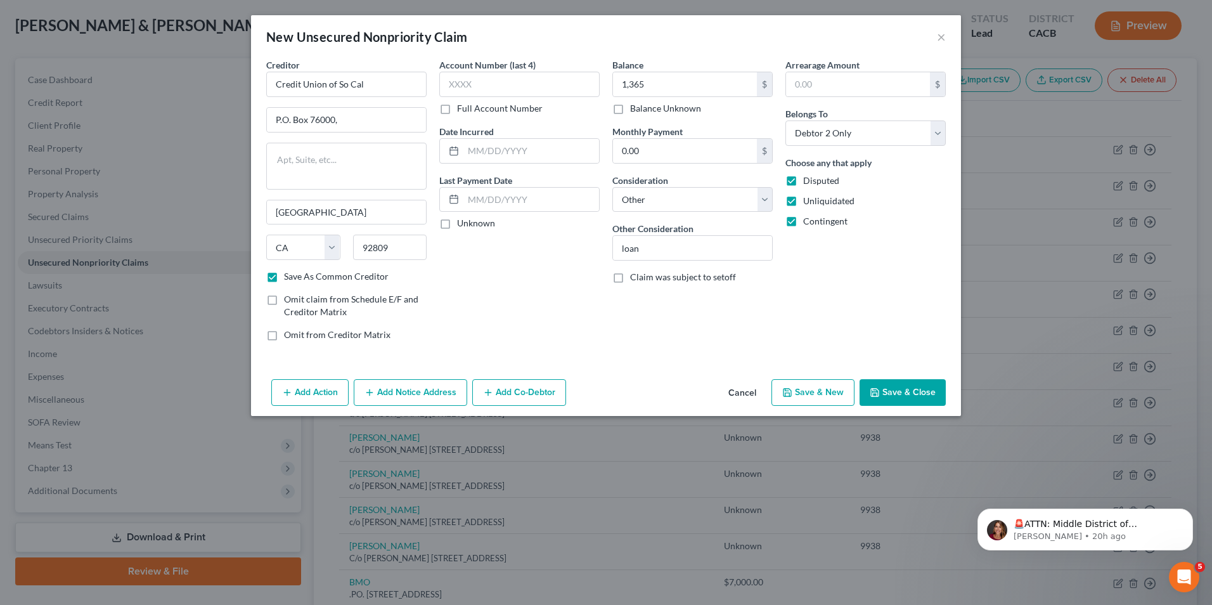
click at [841, 393] on button "Save & New" at bounding box center [812, 392] width 83 height 27
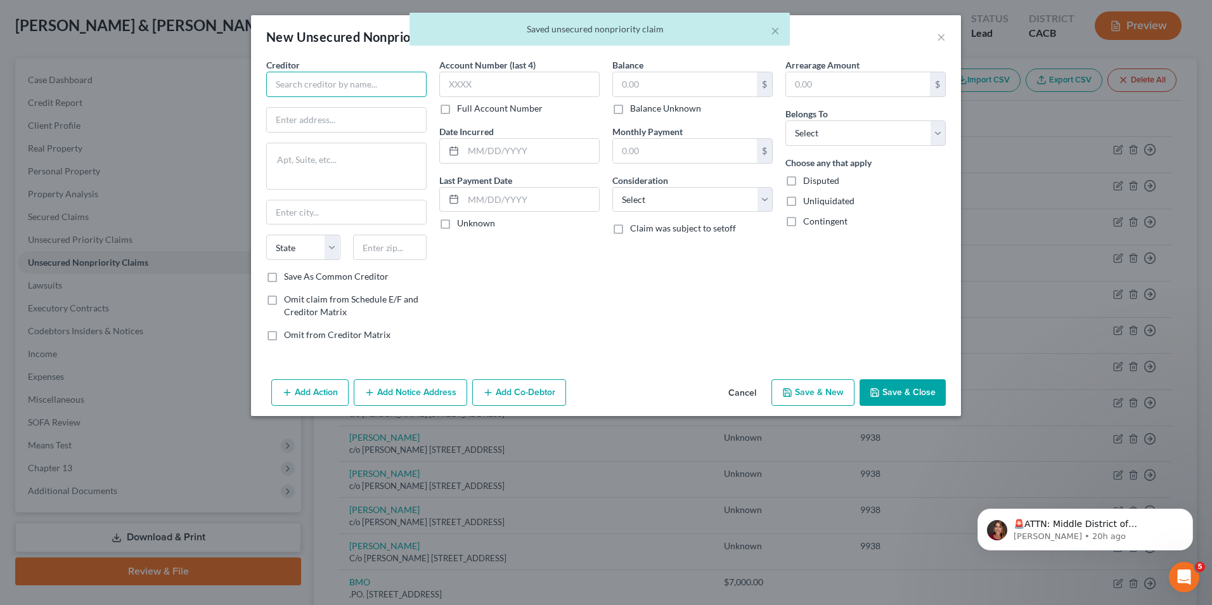
click at [307, 77] on input "text" at bounding box center [346, 84] width 160 height 25
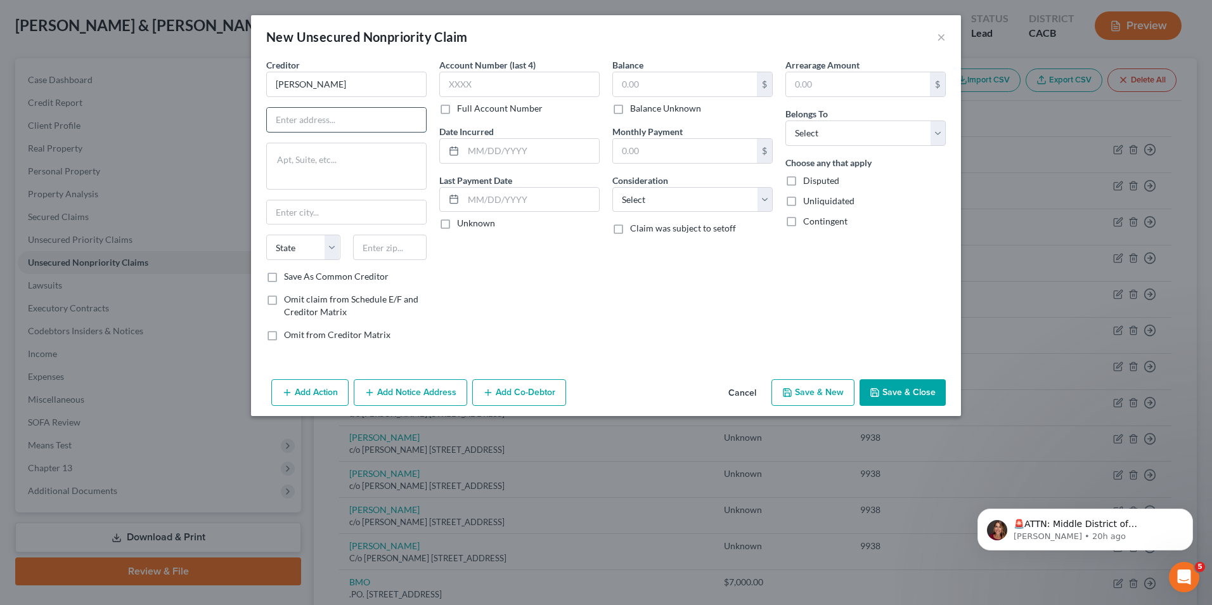
click at [289, 127] on input "text" at bounding box center [346, 120] width 159 height 24
paste input "PO Box 70166 Philadelphia, PA 19176-0166 For Overnight Delivery / Express Payme…"
drag, startPoint x: 343, startPoint y: 117, endPoint x: -3, endPoint y: 167, distance: 349.1
click at [0, 167] on html "Home New Case Client Portal Robert S Altagen robertaltagen@altagenlaw.com My Ac…" at bounding box center [606, 412] width 1212 height 951
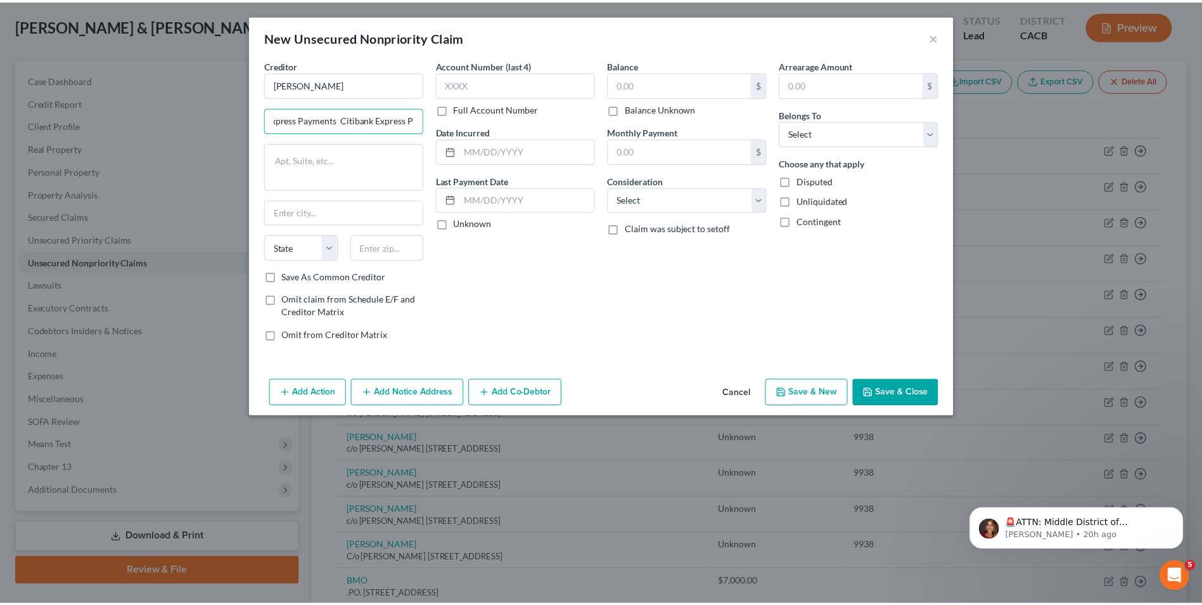
scroll to position [0, 0]
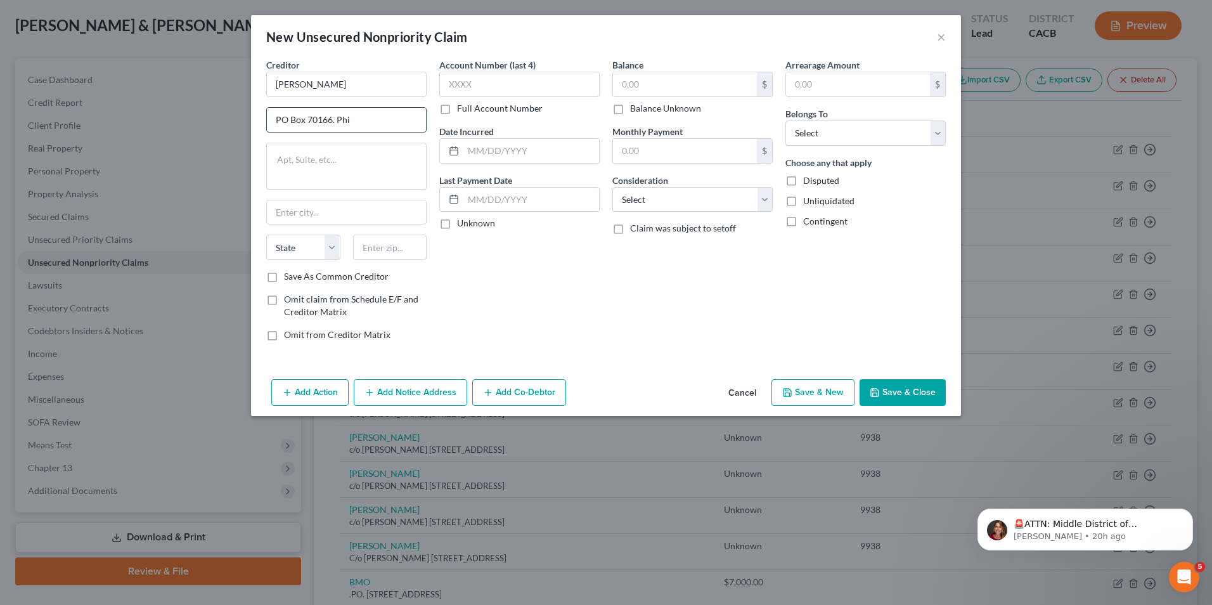
click at [383, 121] on input "PO Box 70166. Phi" at bounding box center [346, 120] width 159 height 24
click at [317, 217] on input "text" at bounding box center [346, 212] width 159 height 24
paste input "Philadelphia, PA 19176-0166"
click at [323, 247] on select "State AL AK AR AZ CA CO CT DE DC FL GA GU HI ID IL IN IA KS KY LA ME MD MA MI M…" at bounding box center [303, 247] width 74 height 25
click at [266, 235] on select "State AL AK AR AZ CA CO CT DE DC FL GA GU HI ID IL IN IA KS KY LA ME MD MA MI M…" at bounding box center [303, 247] width 74 height 25
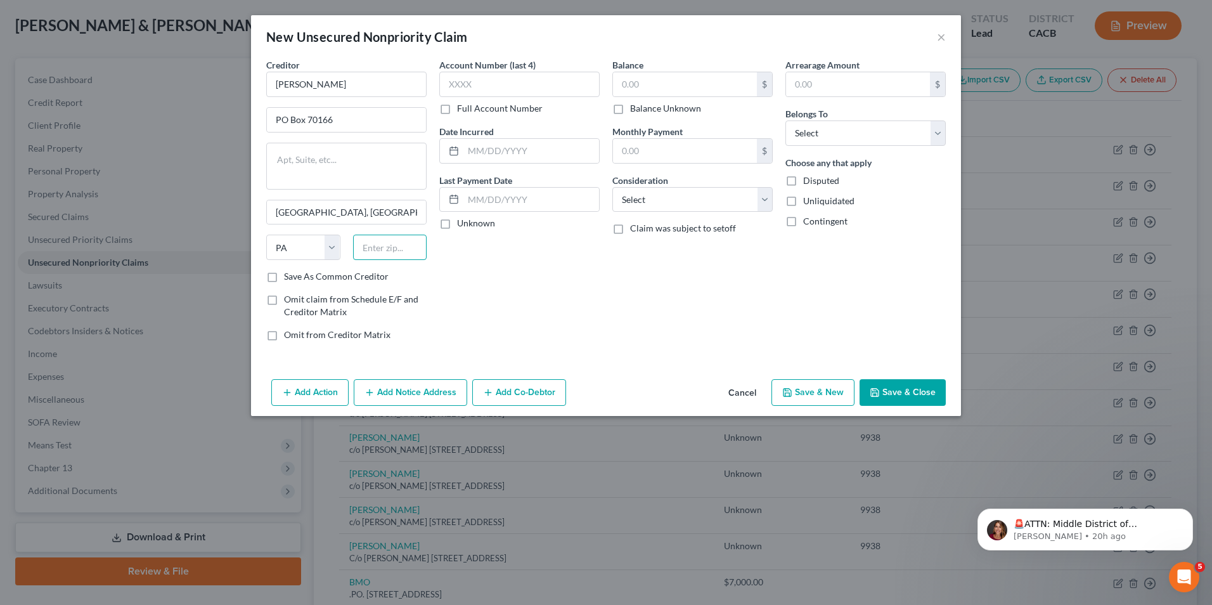
click at [364, 251] on input "text" at bounding box center [390, 247] width 74 height 25
click at [401, 218] on input "Philadelphia, PA 19176-0166" at bounding box center [346, 212] width 159 height 24
click at [284, 277] on label "Save As Common Creditor" at bounding box center [336, 276] width 105 height 13
click at [289, 277] on input "Save As Common Creditor" at bounding box center [293, 274] width 8 height 8
click at [695, 81] on input "text" at bounding box center [685, 84] width 144 height 24
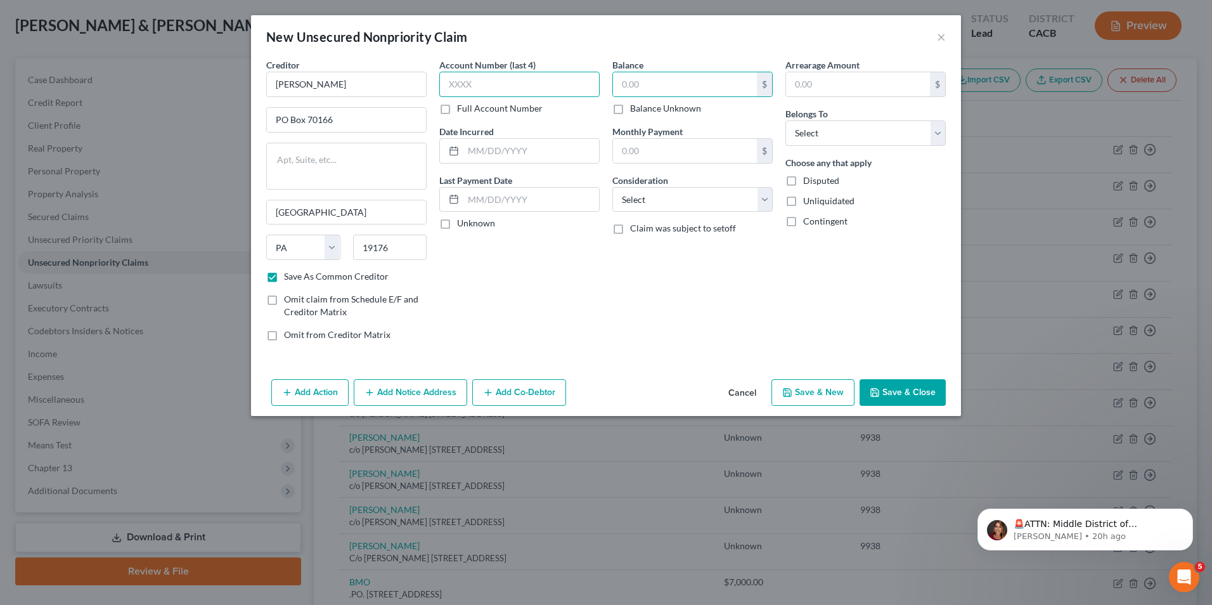
click at [505, 87] on input "text" at bounding box center [519, 84] width 160 height 25
click at [652, 150] on input "text" at bounding box center [685, 151] width 144 height 24
drag, startPoint x: 551, startPoint y: 351, endPoint x: 625, endPoint y: 295, distance: 92.8
click at [562, 342] on div "Creditor * Citi Costco PO Box 70166 Philadelphia State AL AK AR AZ CA CO CT DE …" at bounding box center [606, 216] width 710 height 316
click at [743, 204] on select "Select Cable / Satellite Services Collection Agency Credit Card Debt Debt Couns…" at bounding box center [692, 199] width 160 height 25
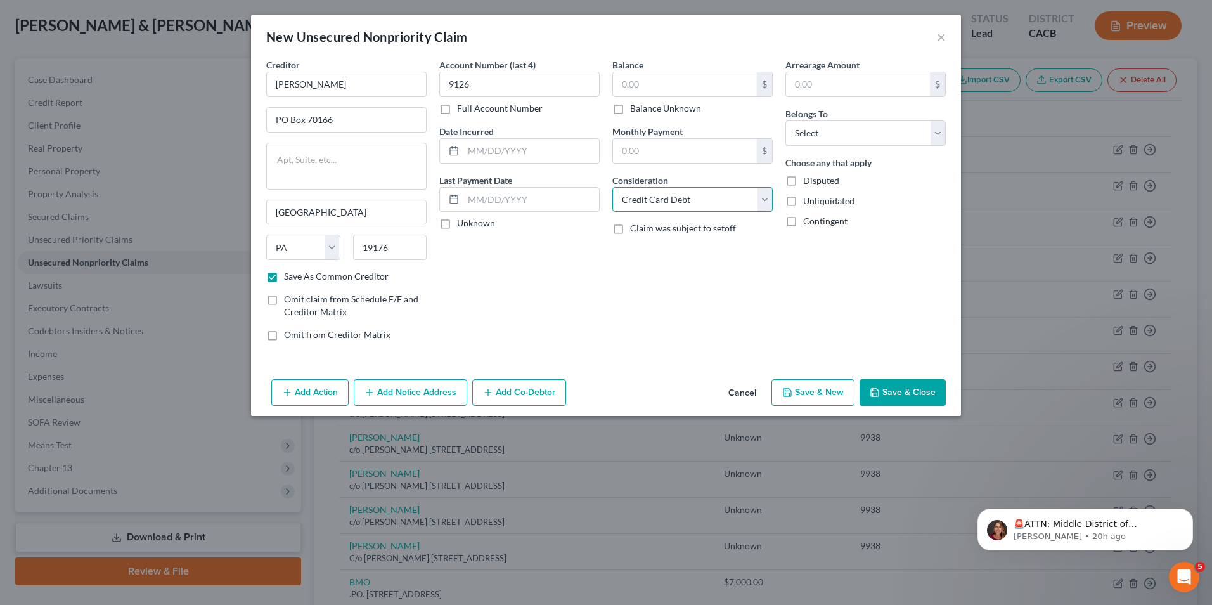
click at [612, 187] on select "Select Cable / Satellite Services Collection Agency Credit Card Debt Debt Couns…" at bounding box center [692, 199] width 160 height 25
click at [862, 130] on select "Select Debtor 1 Only Debtor 2 Only Debtor 1 And Debtor 2 Only At Least One Of T…" at bounding box center [865, 132] width 160 height 25
click at [785, 120] on select "Select Debtor 1 Only Debtor 2 Only Debtor 1 And Debtor 2 Only At Least One Of T…" at bounding box center [865, 132] width 160 height 25
click at [803, 179] on label "Disputed" at bounding box center [821, 180] width 36 height 13
click at [808, 179] on input "Disputed" at bounding box center [812, 178] width 8 height 8
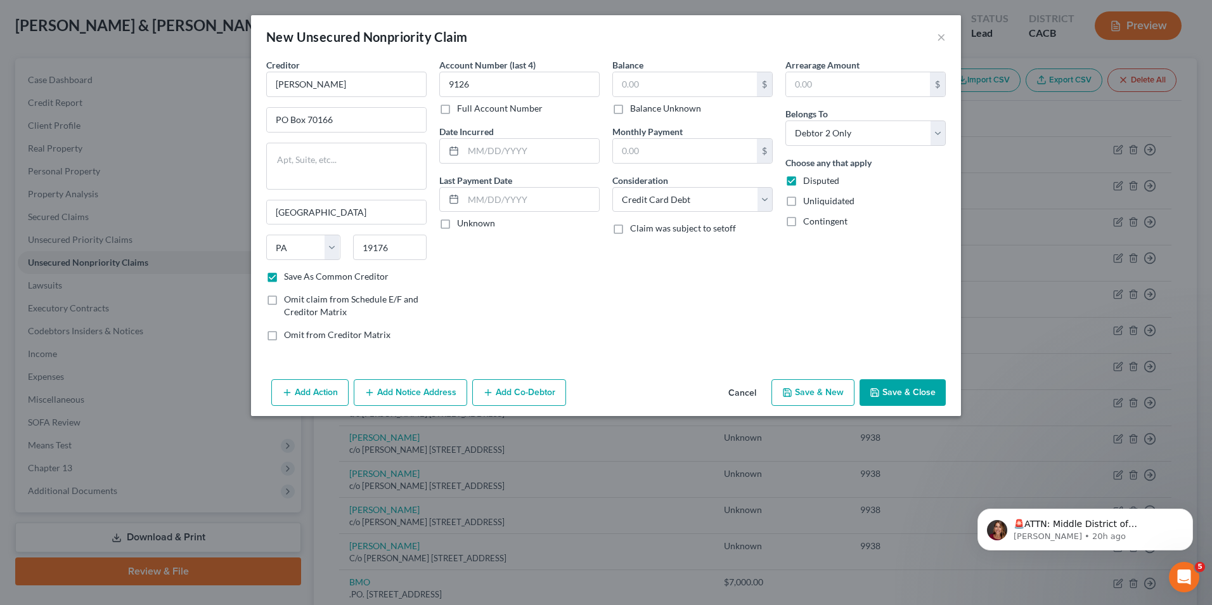
drag, startPoint x: 792, startPoint y: 200, endPoint x: 786, endPoint y: 229, distance: 30.5
click at [803, 201] on label "Unliquidated" at bounding box center [828, 201] width 51 height 13
click at [808, 201] on input "Unliquidated" at bounding box center [812, 199] width 8 height 8
click at [803, 219] on label "Contingent" at bounding box center [825, 221] width 44 height 13
click at [808, 219] on input "Contingent" at bounding box center [812, 219] width 8 height 8
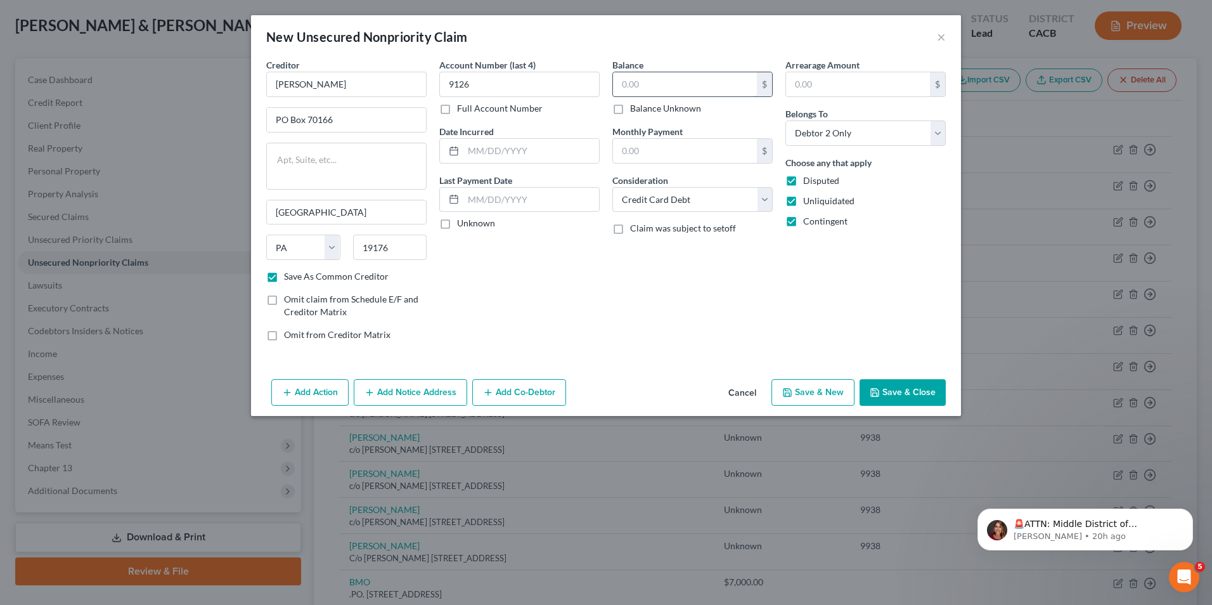
click at [678, 84] on input "text" at bounding box center [685, 84] width 144 height 24
click at [880, 399] on button "Save & Close" at bounding box center [903, 392] width 86 height 27
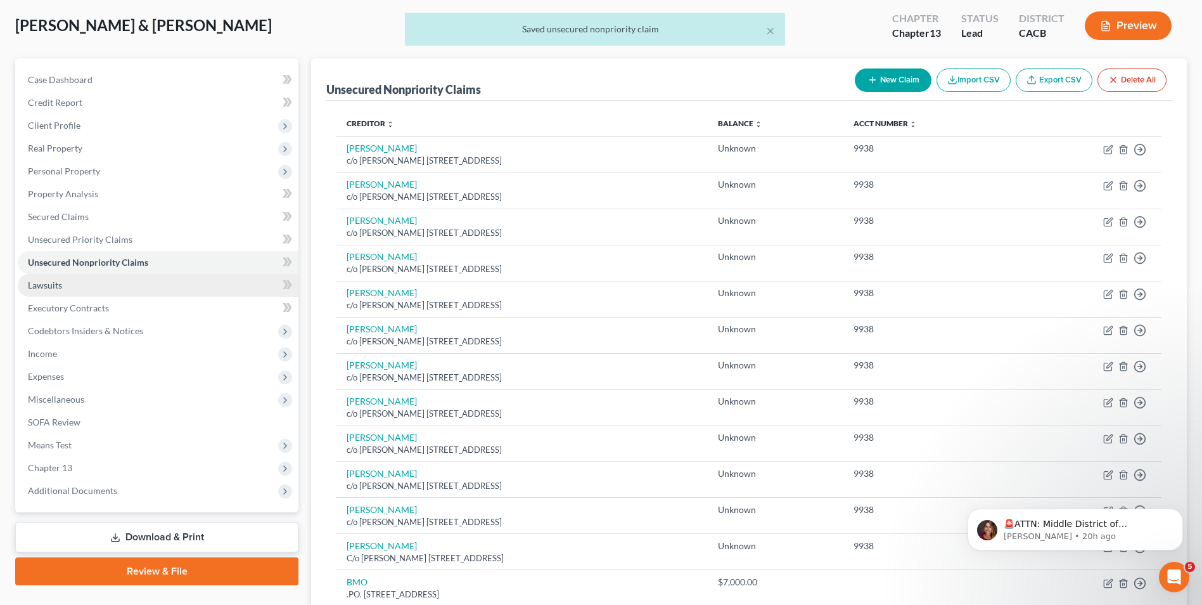
drag, startPoint x: 47, startPoint y: 287, endPoint x: 147, endPoint y: 294, distance: 100.4
click at [47, 287] on span "Lawsuits" at bounding box center [45, 285] width 34 height 11
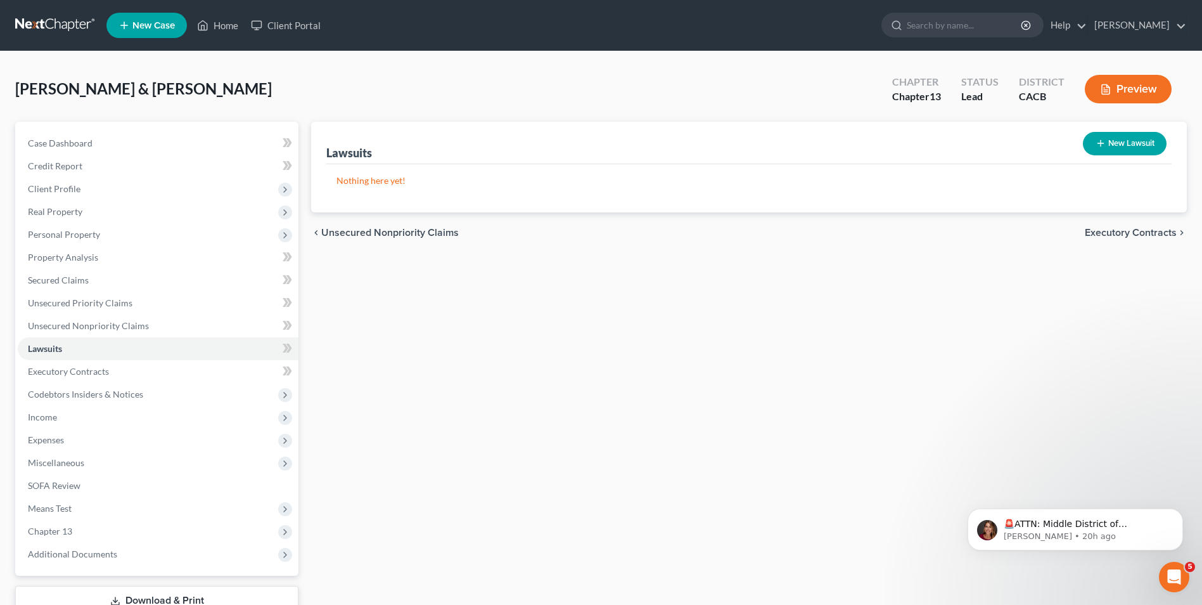
click at [1137, 146] on button "New Lawsuit" at bounding box center [1125, 143] width 84 height 23
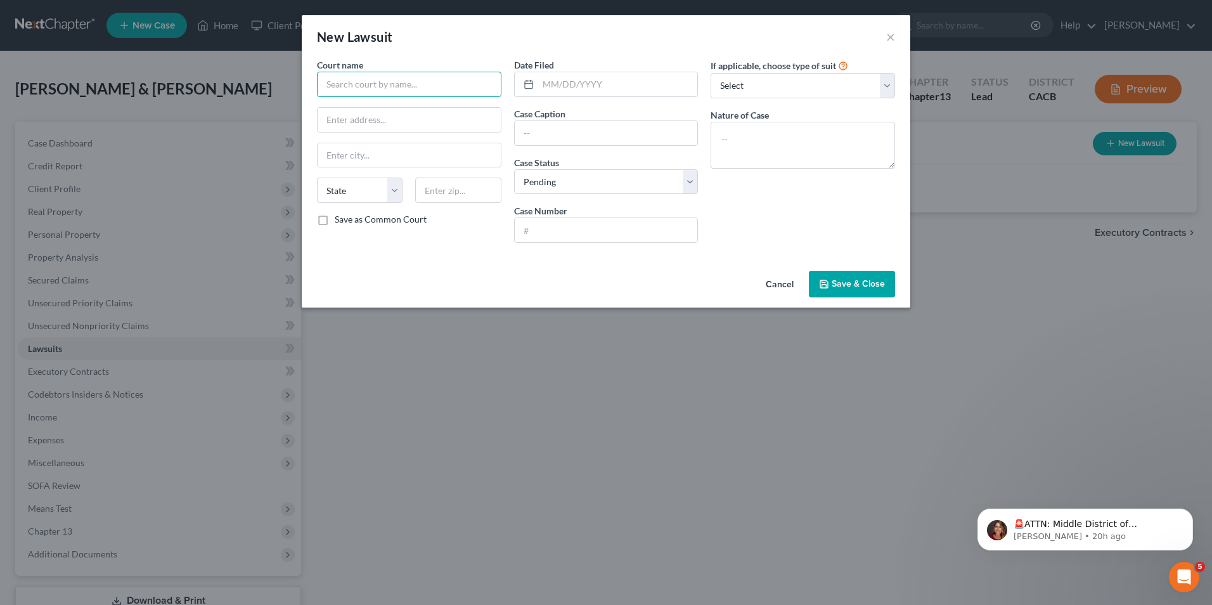
click at [379, 89] on input "text" at bounding box center [409, 84] width 184 height 25
click at [396, 87] on input "text" at bounding box center [409, 84] width 184 height 25
click at [470, 195] on input "90043" at bounding box center [458, 189] width 86 height 25
click at [335, 221] on label "Save as Common Court" at bounding box center [381, 219] width 92 height 13
click at [340, 221] on input "Save as Common Court" at bounding box center [344, 217] width 8 height 8
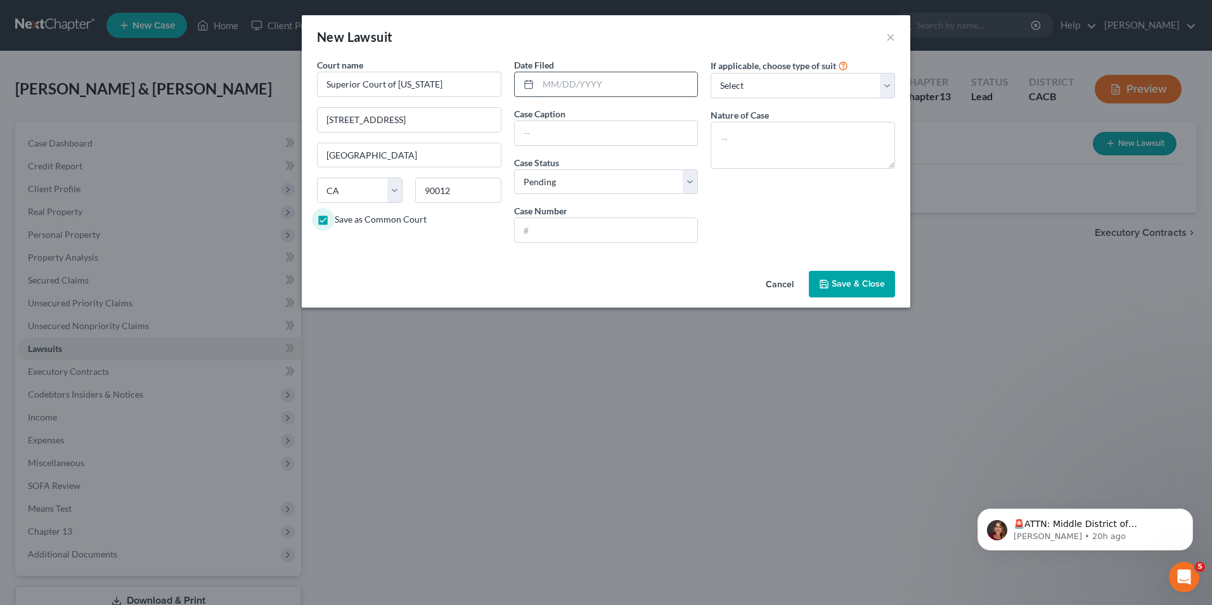
click at [597, 91] on input "text" at bounding box center [618, 84] width 160 height 24
click at [584, 142] on input "text" at bounding box center [606, 133] width 183 height 24
click at [585, 186] on select "Select Pending On Appeal Concluded" at bounding box center [606, 181] width 184 height 25
click at [514, 169] on select "Select Pending On Appeal Concluded" at bounding box center [606, 181] width 184 height 25
click at [570, 230] on input "text" at bounding box center [606, 230] width 183 height 24
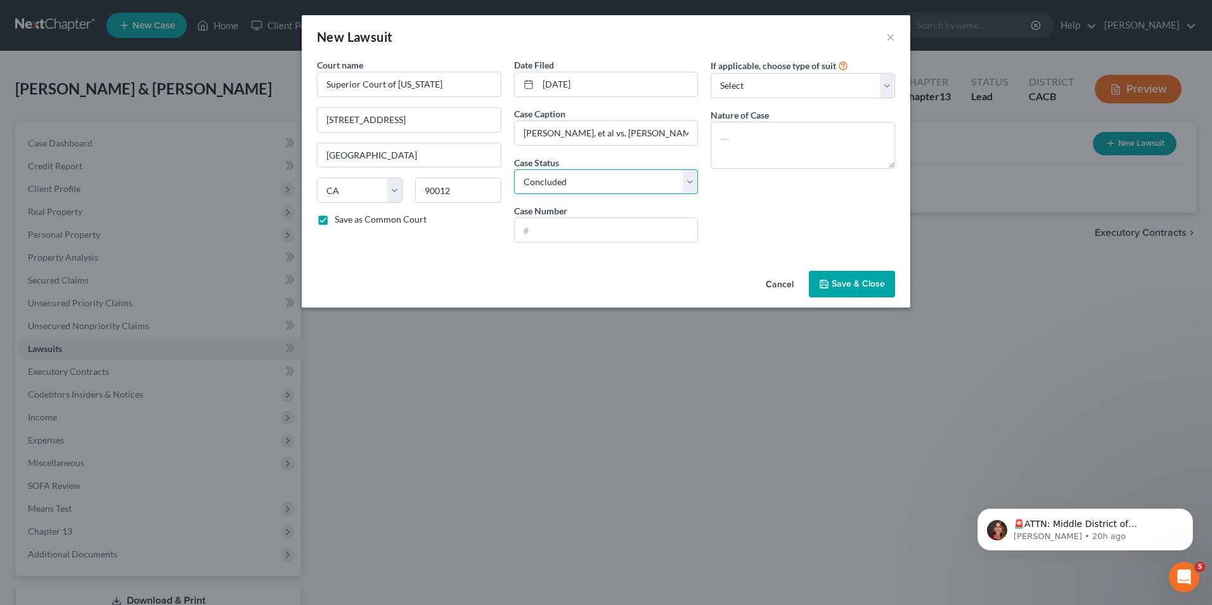
click at [581, 178] on select "Select Pending On Appeal Concluded" at bounding box center [606, 181] width 184 height 25
click at [514, 169] on select "Select Pending On Appeal Concluded" at bounding box center [606, 181] width 184 height 25
click at [560, 237] on input "text" at bounding box center [606, 230] width 183 height 24
click at [752, 146] on textarea at bounding box center [803, 145] width 184 height 47
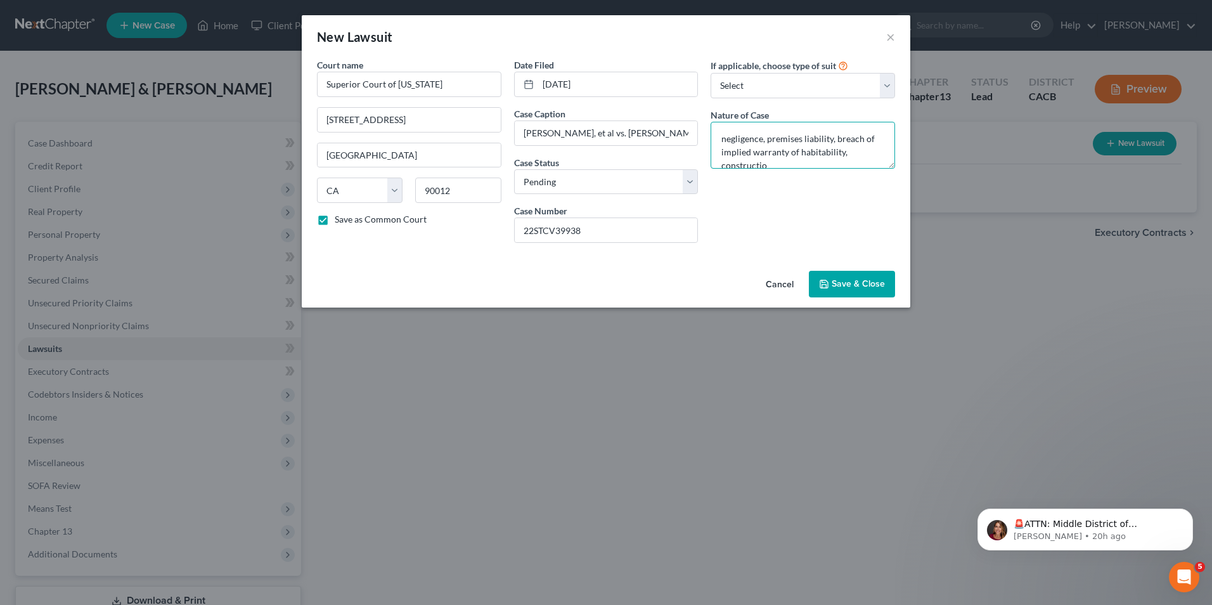
scroll to position [3, 0]
click at [855, 287] on span "Save & Close" at bounding box center [858, 283] width 53 height 11
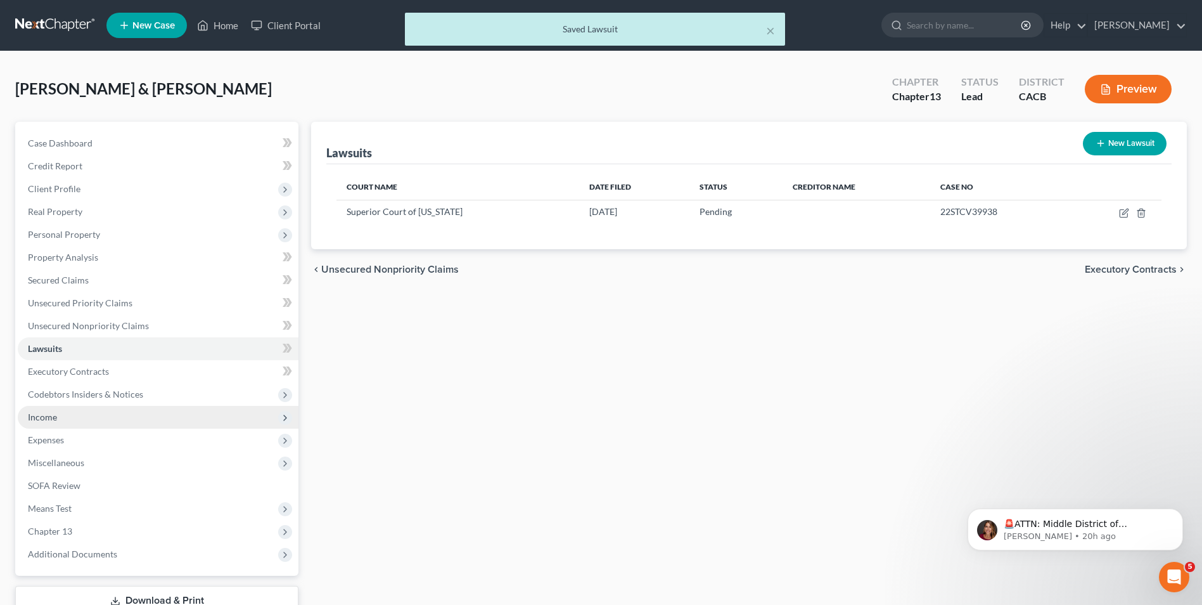
click at [39, 420] on span "Income" at bounding box center [42, 416] width 29 height 11
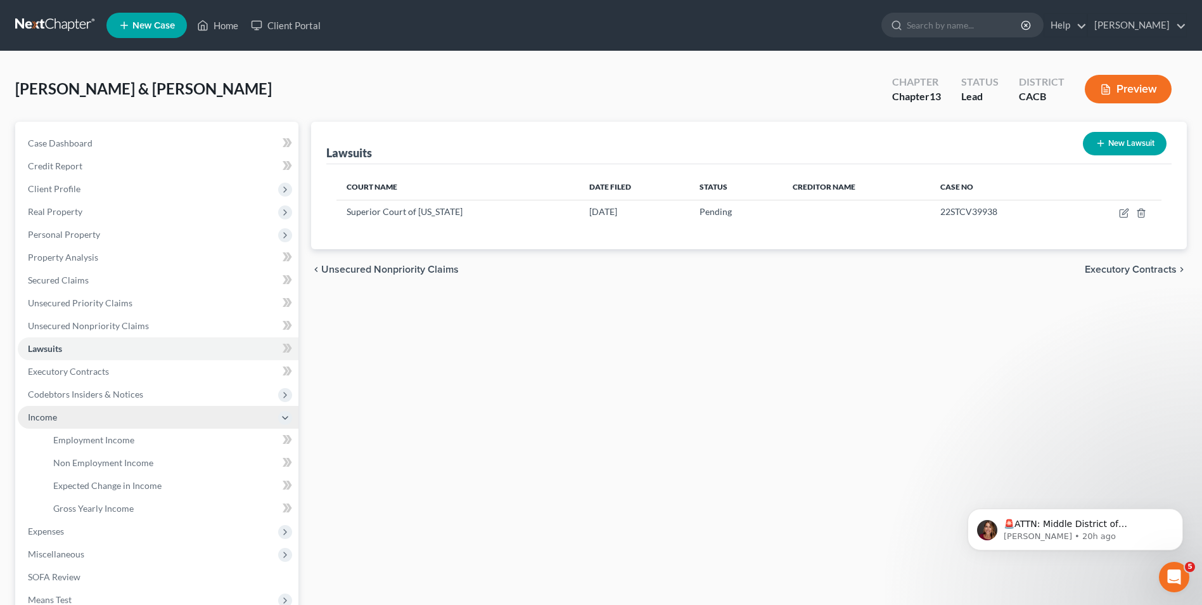
click at [56, 420] on span "Income" at bounding box center [42, 416] width 29 height 11
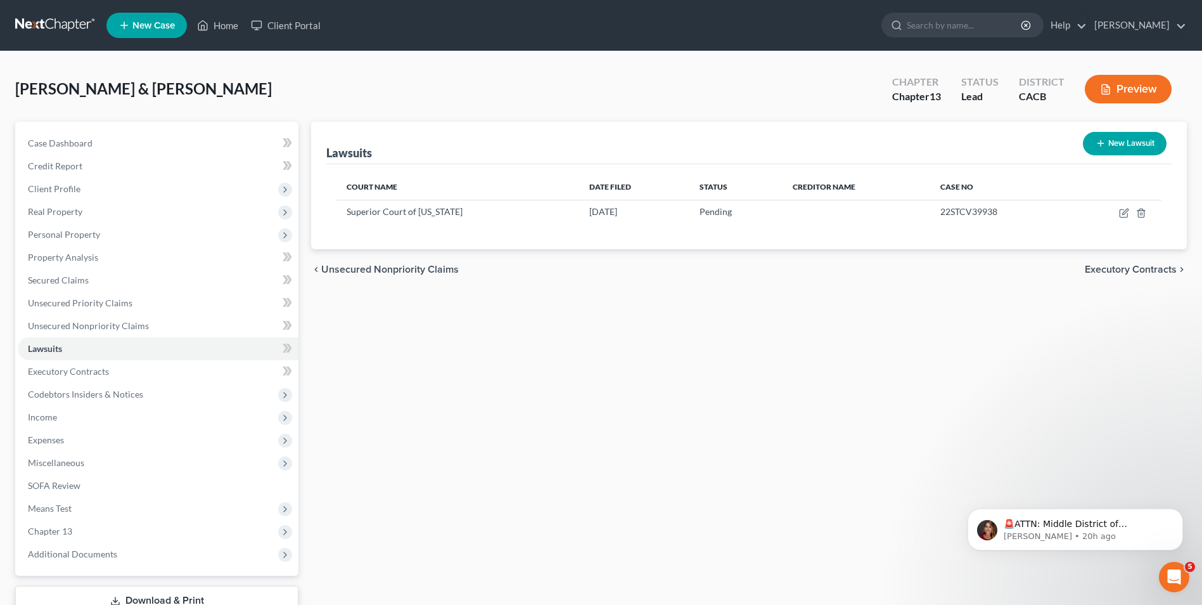
click at [74, 441] on span "Expenses" at bounding box center [158, 439] width 281 height 23
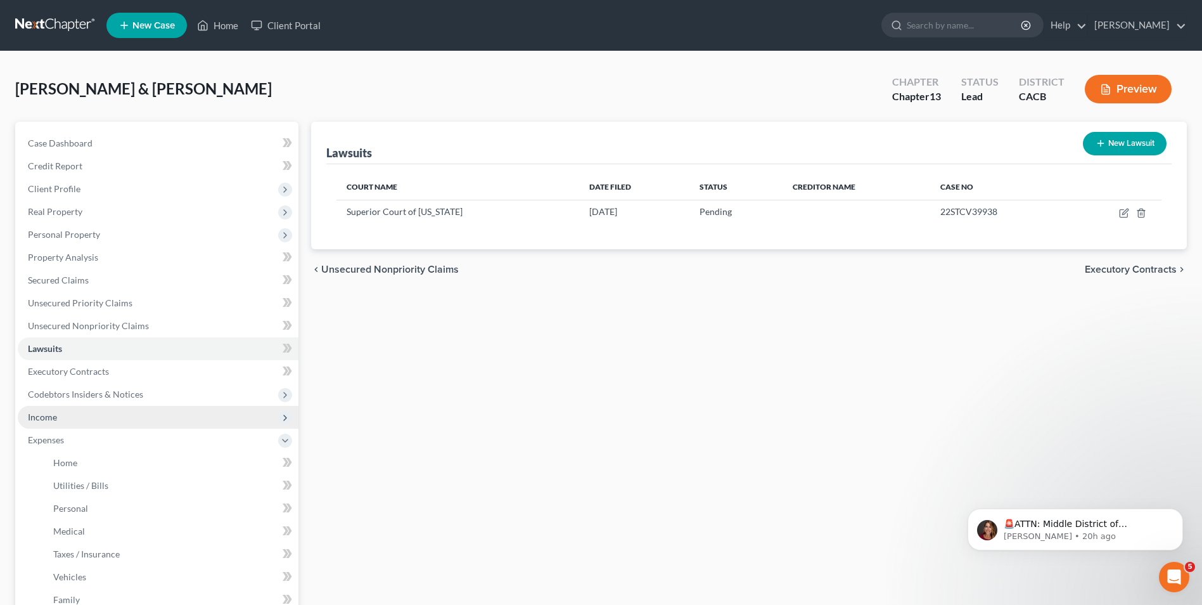
click at [61, 420] on span "Income" at bounding box center [158, 417] width 281 height 23
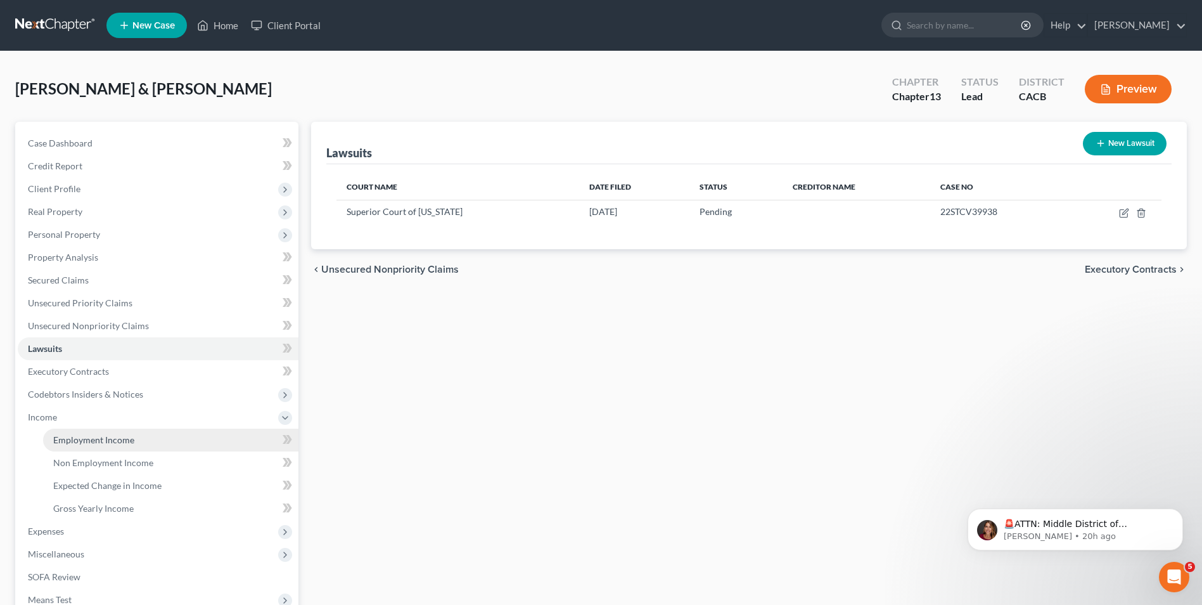
click at [88, 437] on span "Employment Income" at bounding box center [93, 439] width 81 height 11
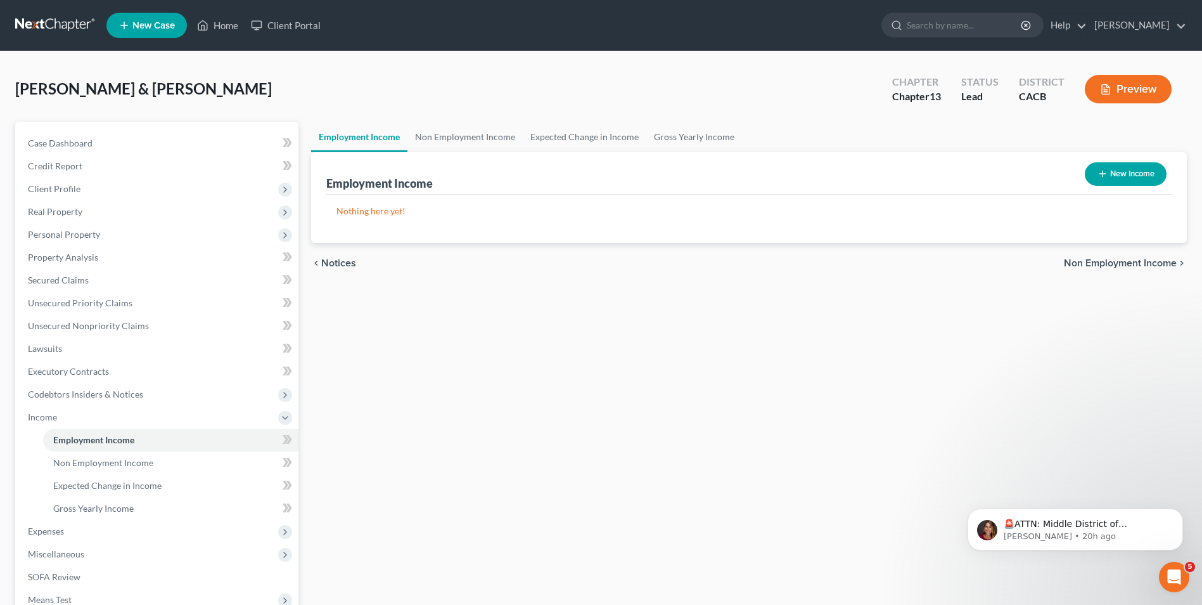
click at [1136, 175] on button "New Income" at bounding box center [1126, 173] width 82 height 23
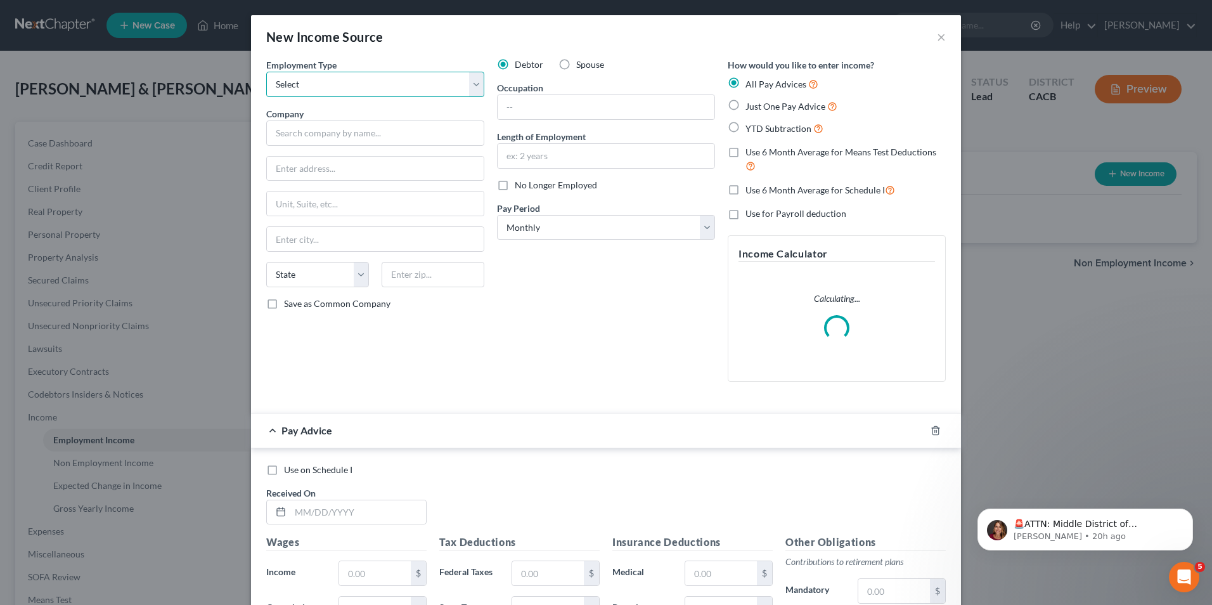
click at [338, 82] on select "Select Full or Part Time Employment Self Employment" at bounding box center [375, 84] width 218 height 25
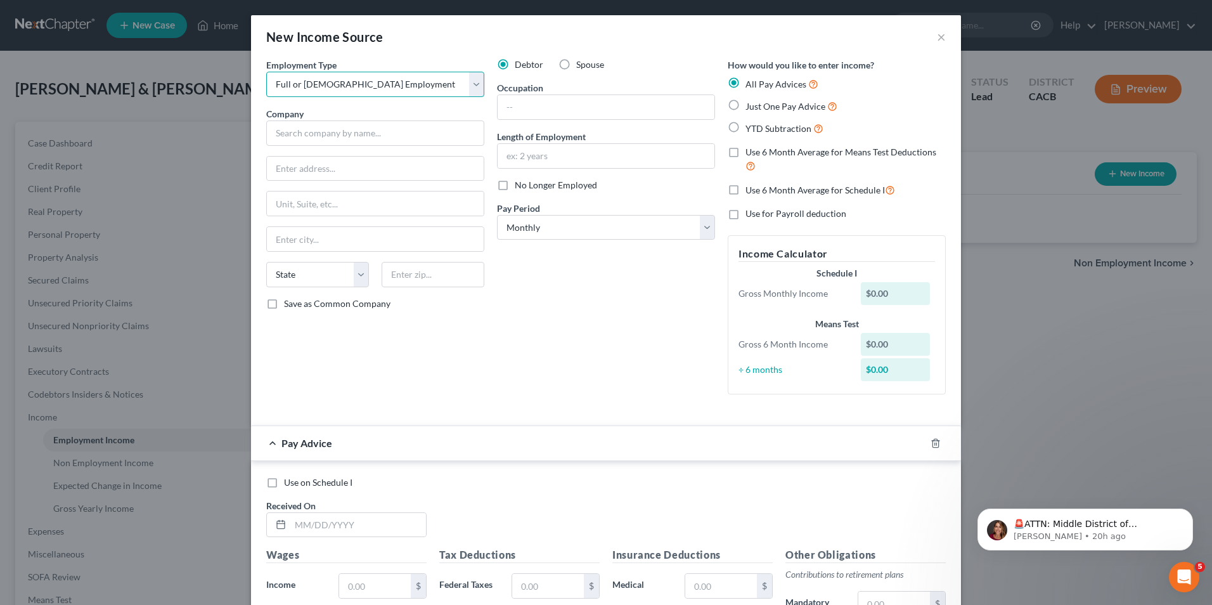
click at [266, 72] on select "Select Full or Part Time Employment Self Employment" at bounding box center [375, 84] width 218 height 25
click at [314, 133] on input "text" at bounding box center [375, 132] width 218 height 25
click at [337, 169] on input "text" at bounding box center [375, 169] width 217 height 24
paste input "11401 Bloomfield Ave, Norwalk, CA 90650"
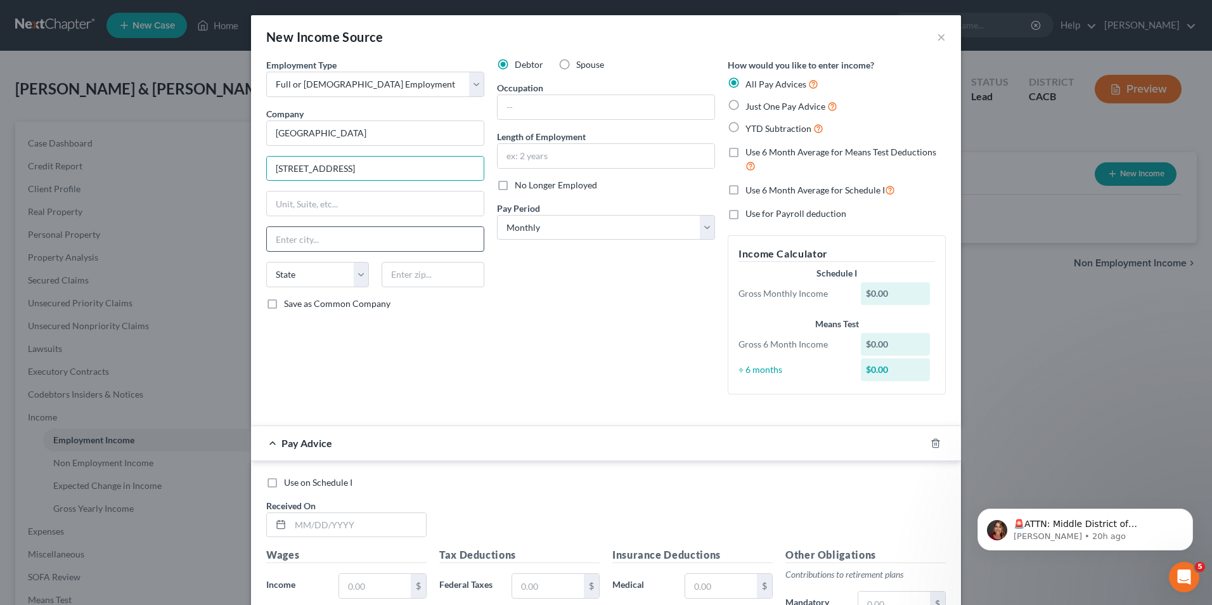
click at [300, 242] on input "text" at bounding box center [375, 239] width 217 height 24
drag, startPoint x: 446, startPoint y: 167, endPoint x: 364, endPoint y: 177, distance: 82.4
click at [364, 177] on input "11401 Bloomfield Ave, Norwalk, CA 90650" at bounding box center [375, 169] width 217 height 24
click at [540, 110] on input "text" at bounding box center [606, 107] width 217 height 24
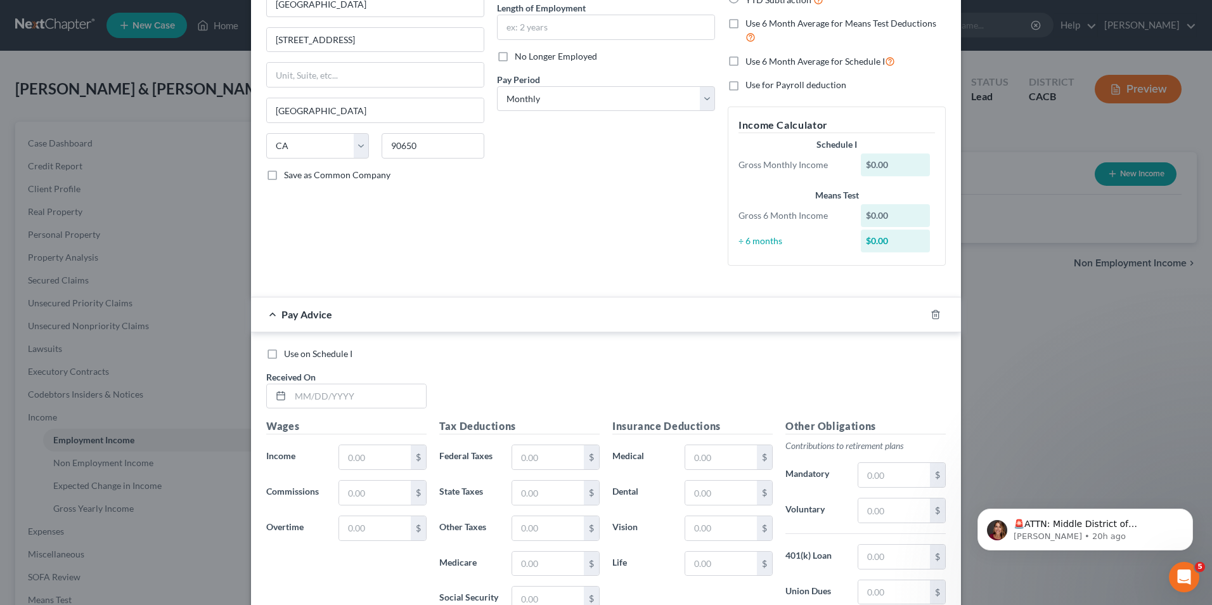
scroll to position [190, 0]
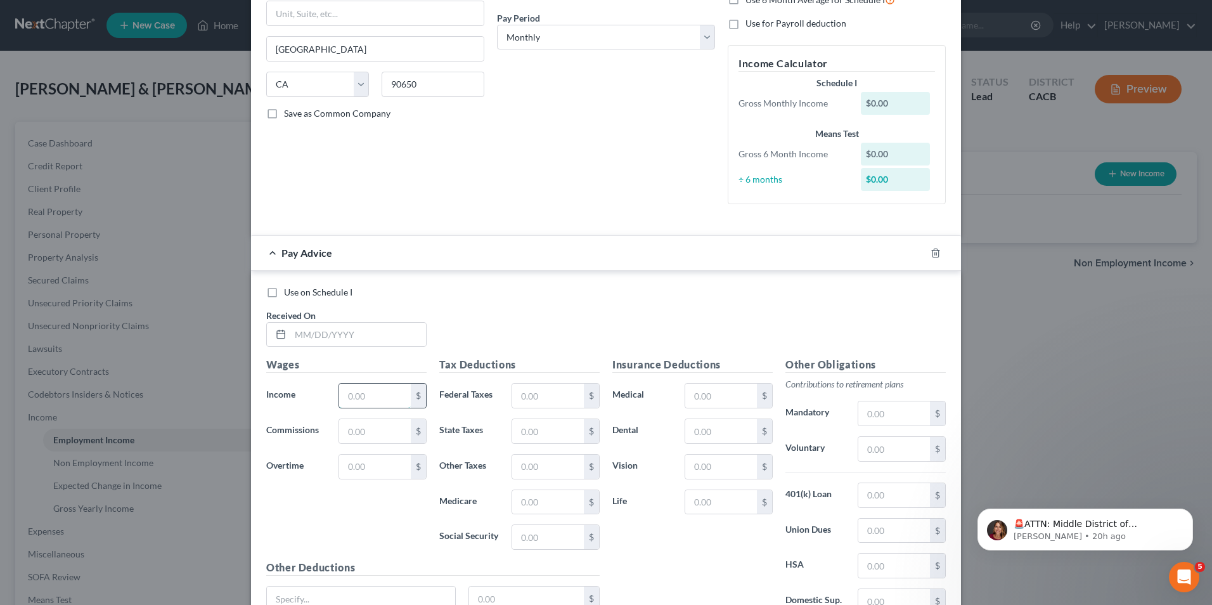
click at [375, 390] on input "text" at bounding box center [375, 395] width 72 height 24
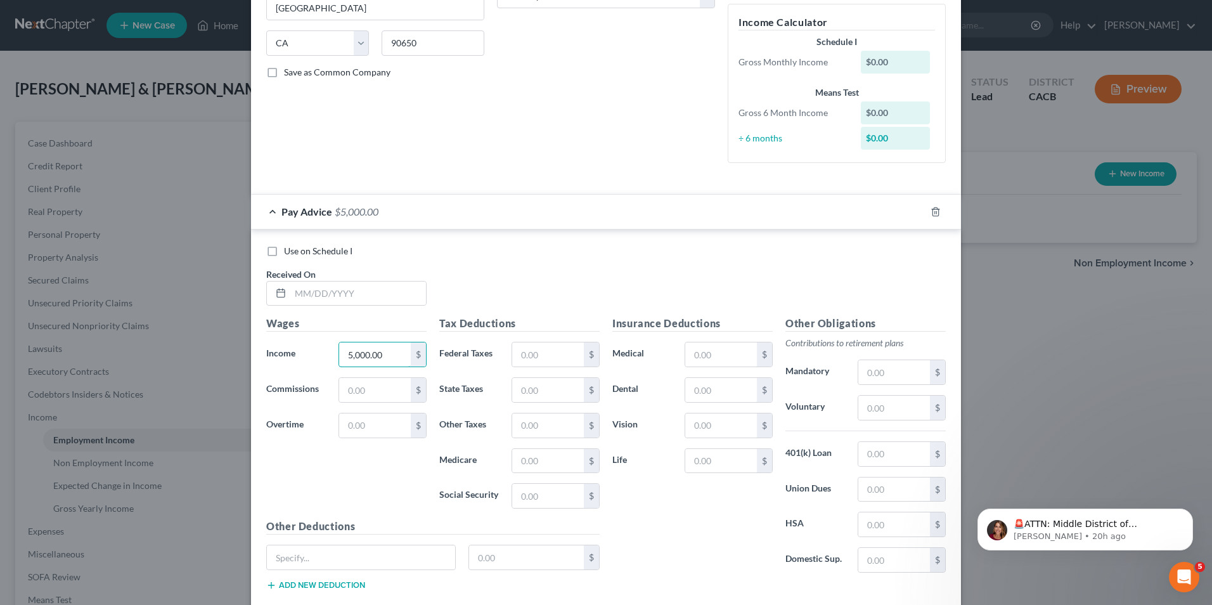
scroll to position [254, 0]
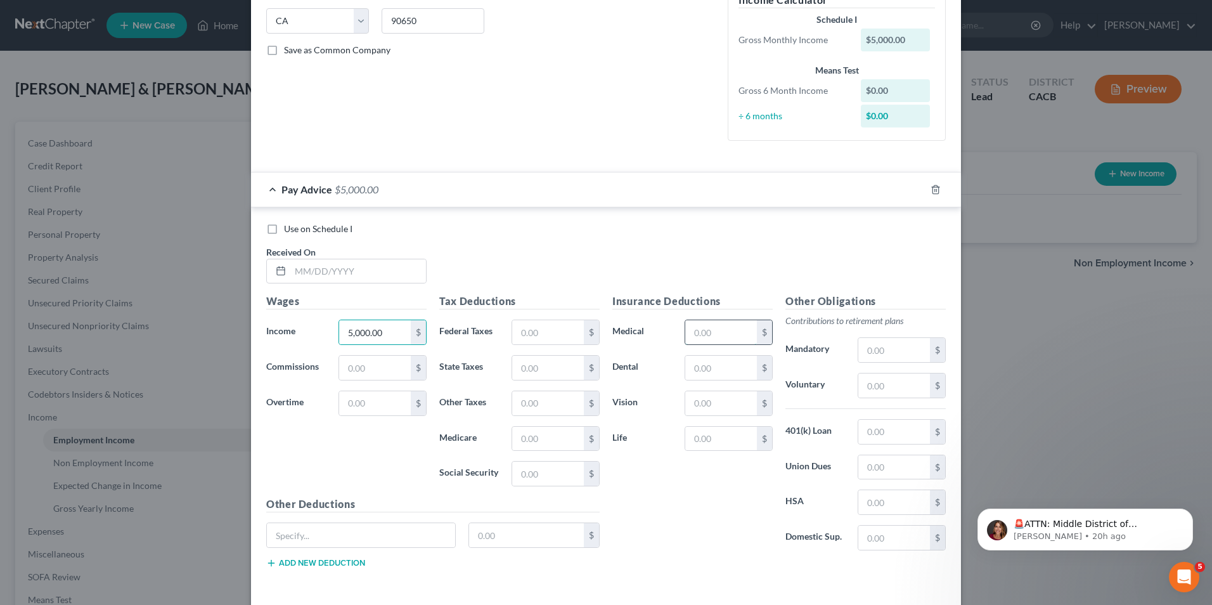
click at [721, 335] on input "text" at bounding box center [721, 332] width 72 height 24
click at [707, 367] on input "text" at bounding box center [721, 368] width 72 height 24
click at [689, 408] on input "text" at bounding box center [721, 403] width 72 height 24
click at [712, 439] on input "text" at bounding box center [721, 439] width 72 height 24
click at [515, 438] on input "text" at bounding box center [548, 439] width 72 height 24
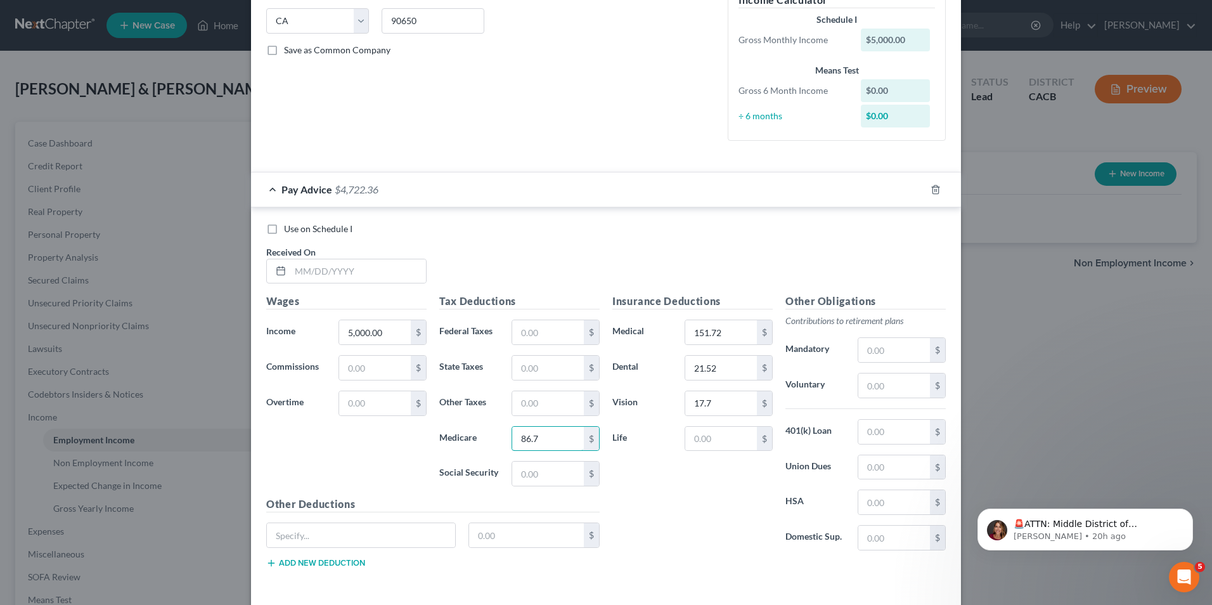
scroll to position [307, 0]
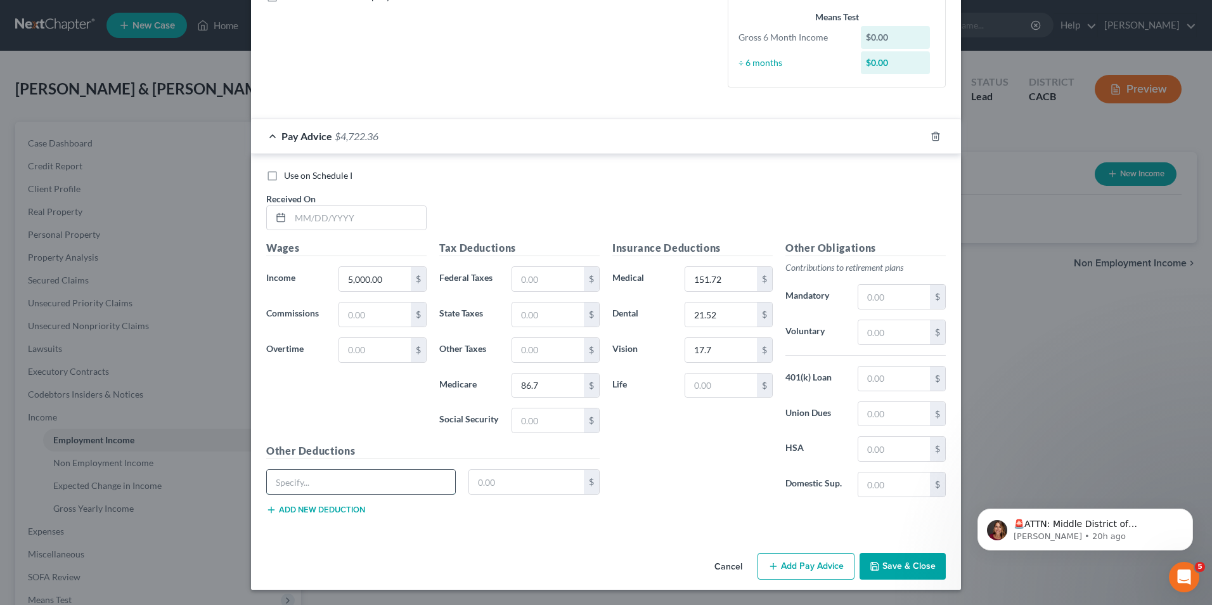
click at [344, 482] on input "text" at bounding box center [361, 482] width 188 height 24
click at [323, 508] on button "Add new deduction" at bounding box center [315, 510] width 99 height 10
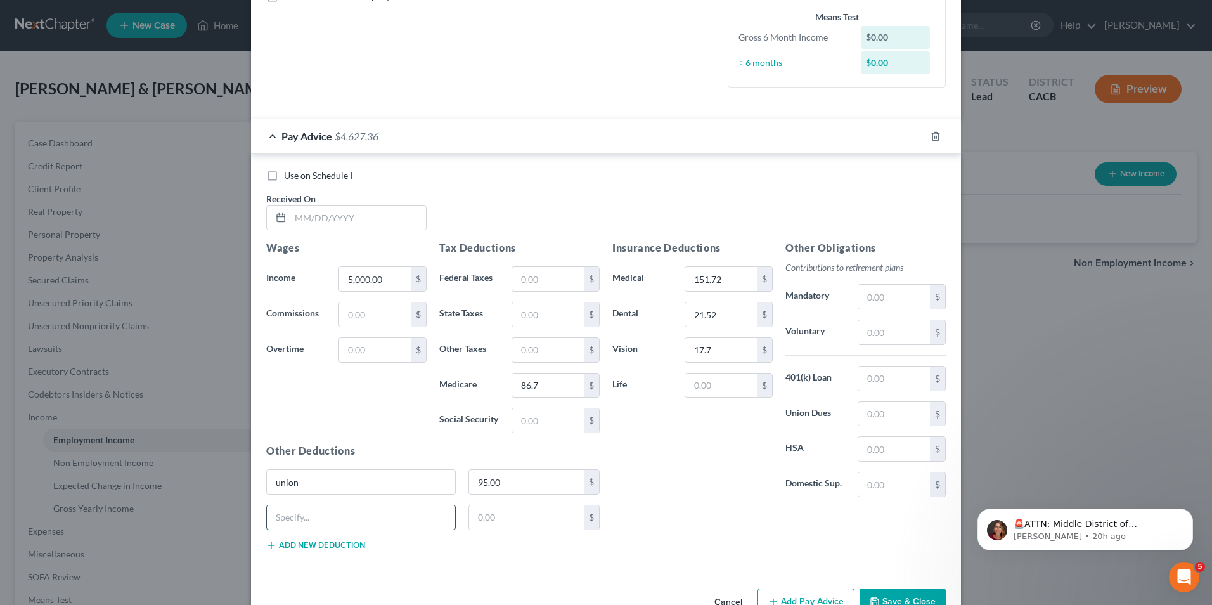
click at [302, 516] on input "text" at bounding box center [361, 517] width 188 height 24
click at [742, 522] on div "Insurance Deductions Medical 151.72 $ Dental 21.52 $ Vision 17.7 $ Life $ Other…" at bounding box center [779, 399] width 346 height 319
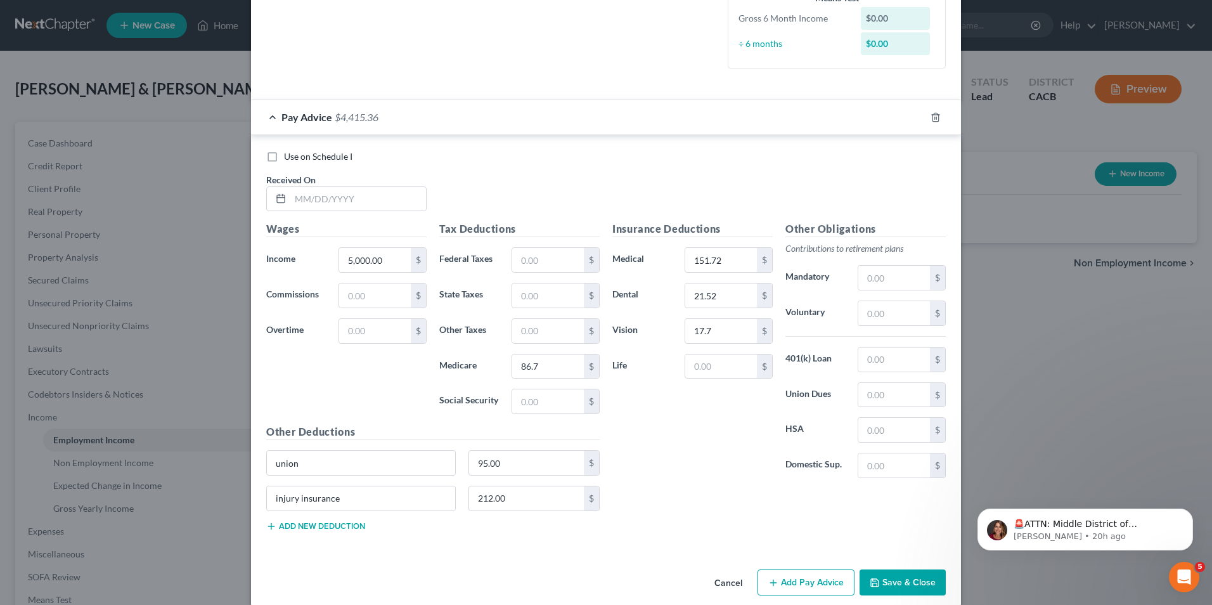
scroll to position [342, 0]
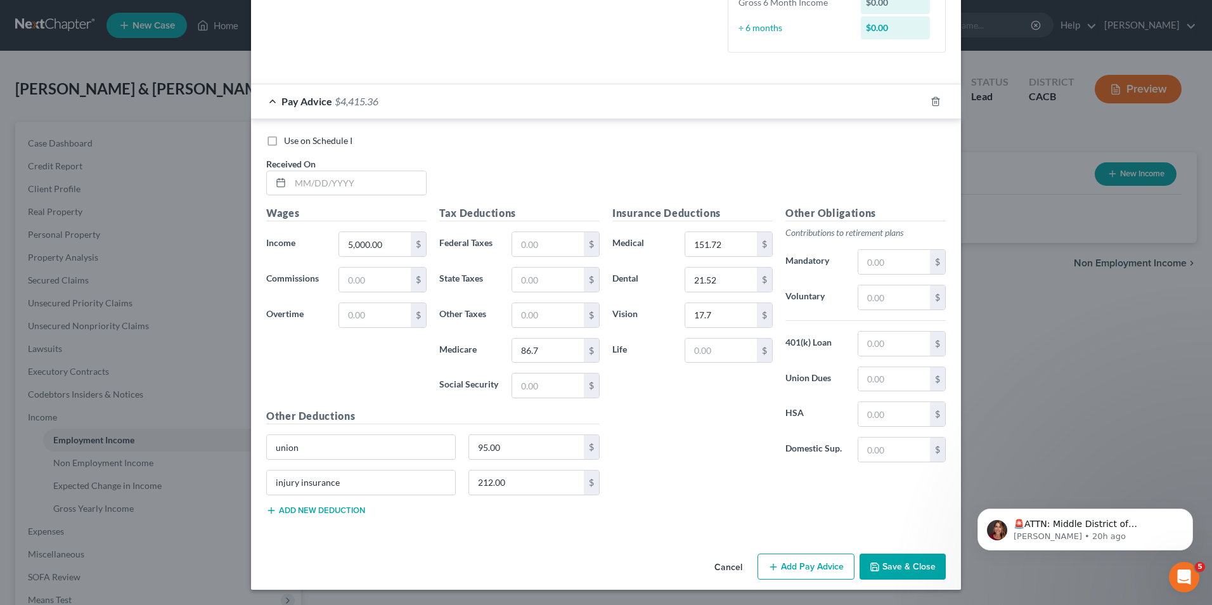
click at [873, 567] on polyline "button" at bounding box center [875, 568] width 4 height 3
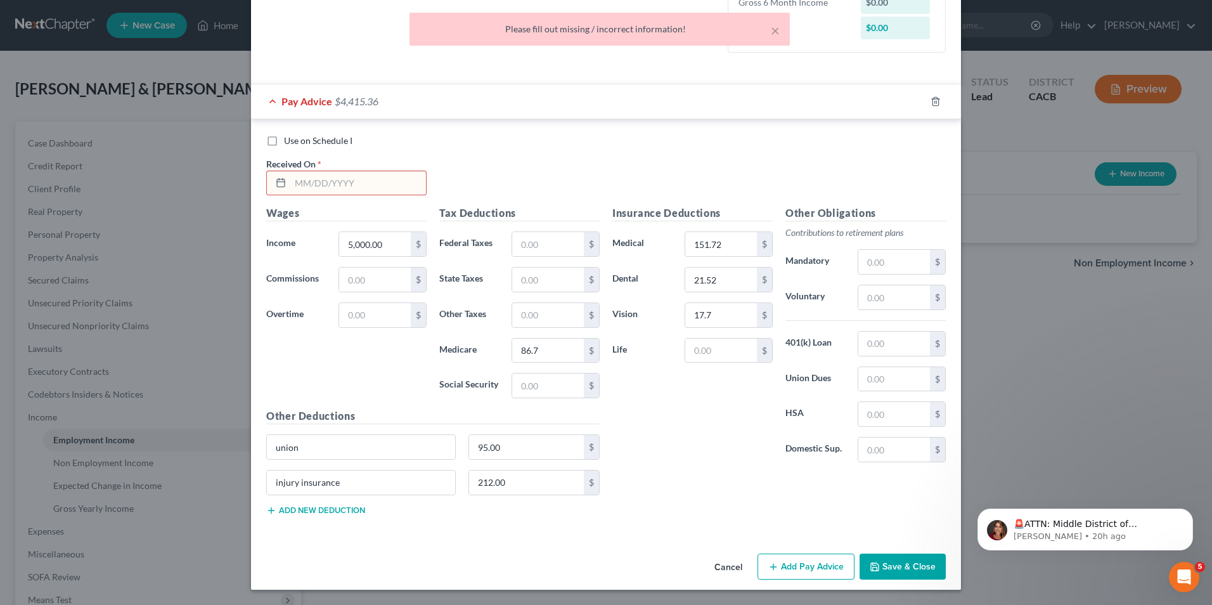
click at [300, 174] on input "text" at bounding box center [358, 183] width 136 height 24
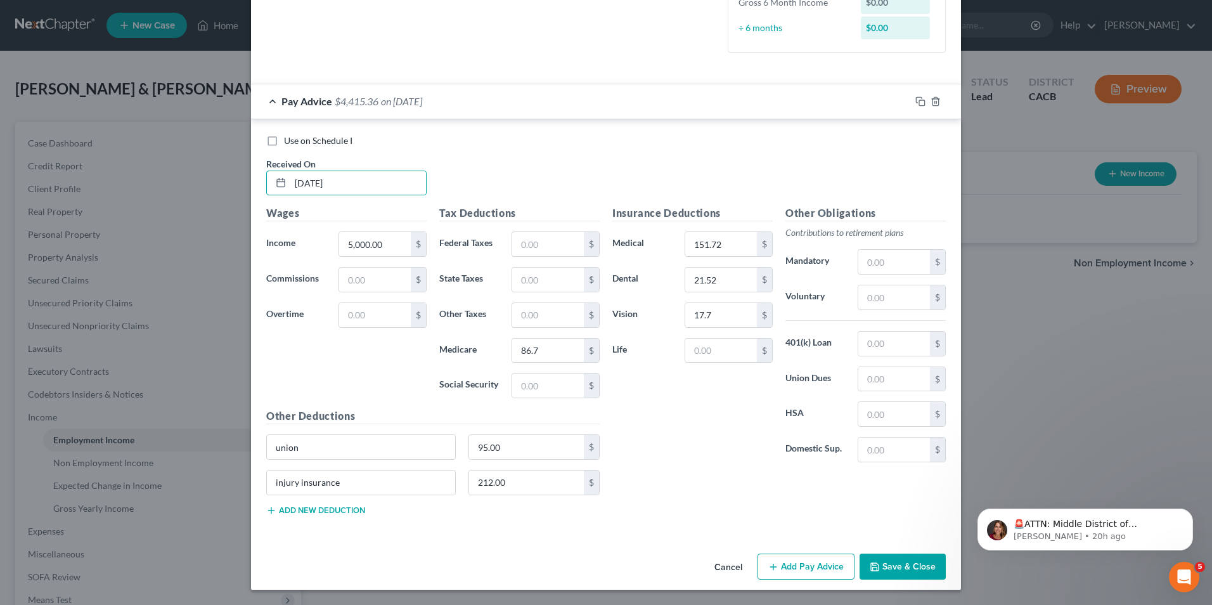
click at [284, 141] on label "Use on Schedule I" at bounding box center [318, 140] width 68 height 13
click at [289, 141] on input "Use on Schedule I" at bounding box center [293, 138] width 8 height 8
click at [886, 575] on button "Save & Close" at bounding box center [903, 566] width 86 height 27
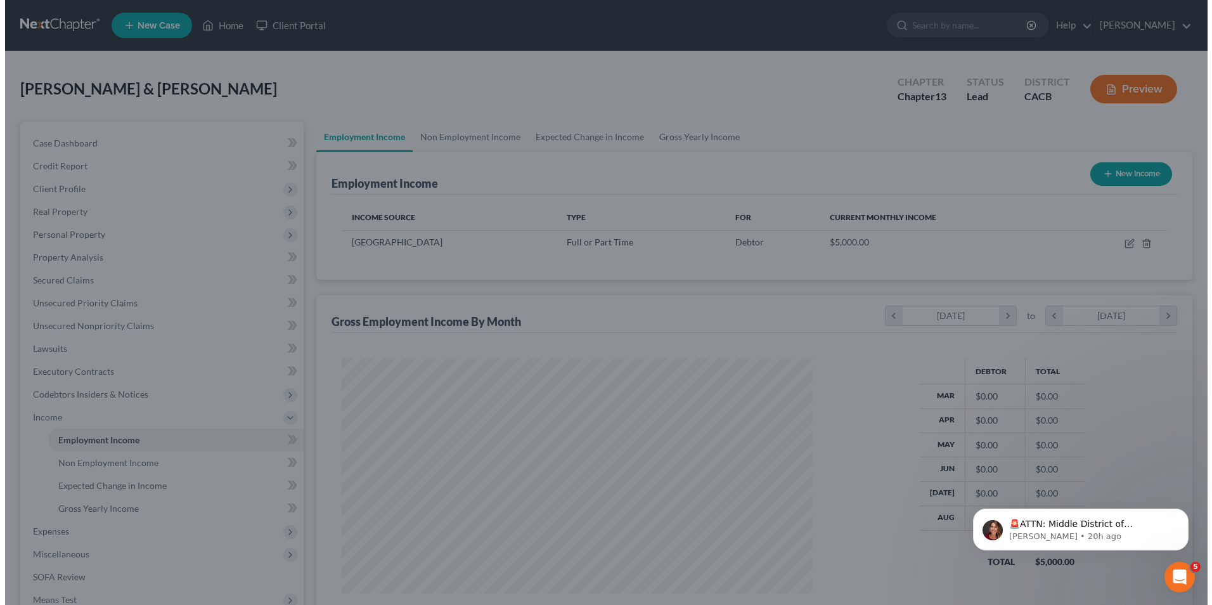
scroll to position [633633, 633372]
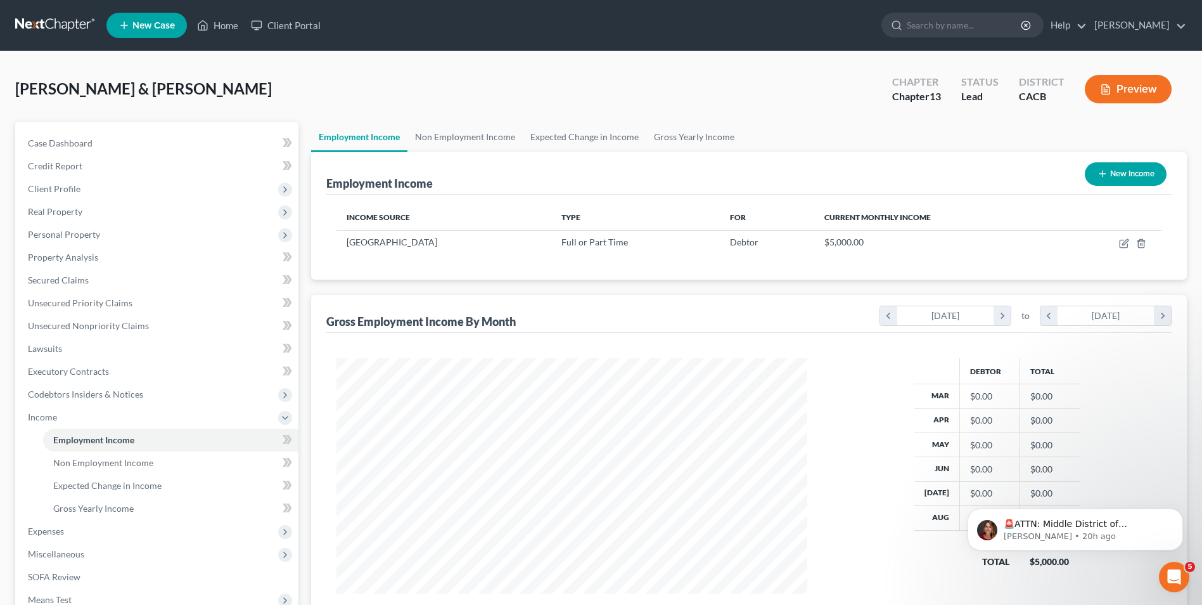
click at [1133, 173] on button "New Income" at bounding box center [1126, 173] width 82 height 23
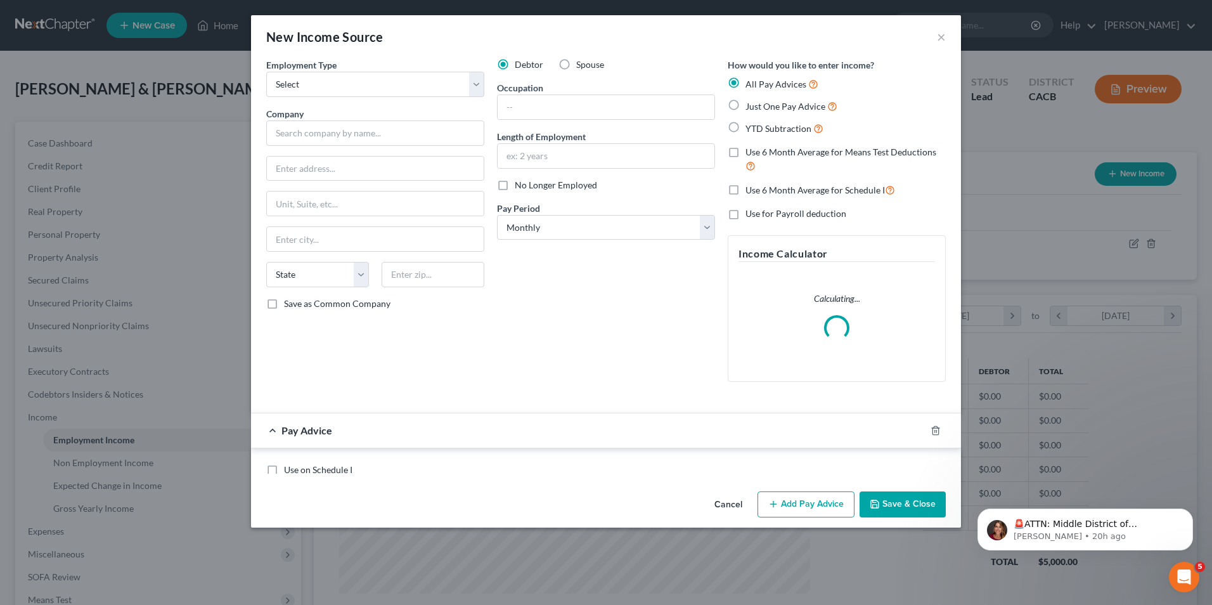
scroll to position [237, 501]
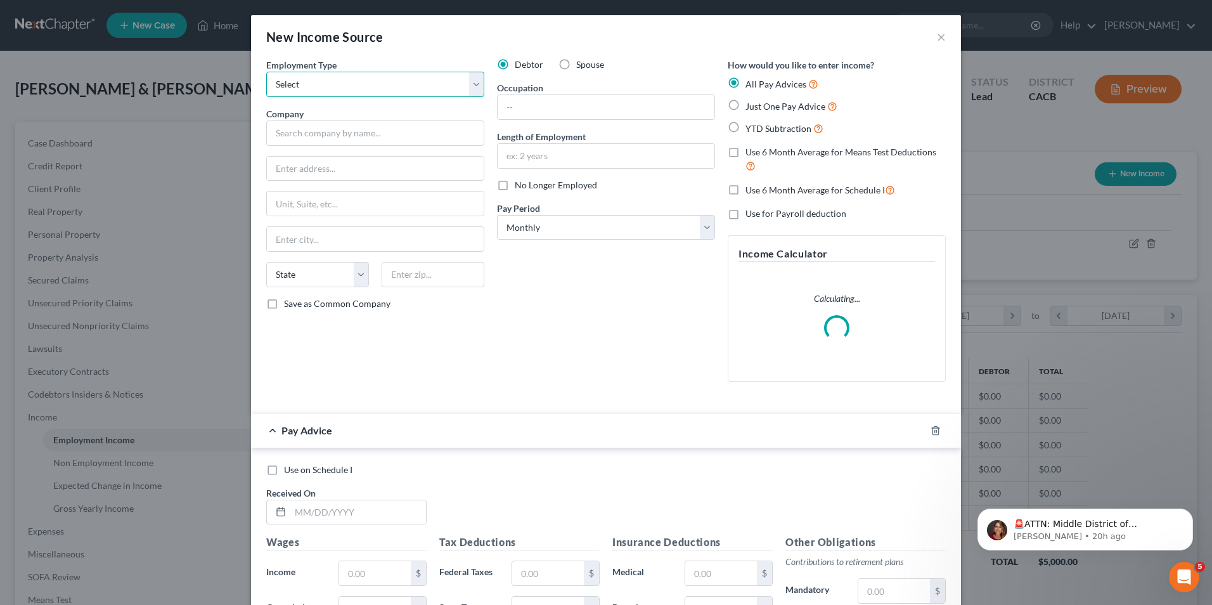
click at [471, 82] on select "Select Full or Part Time Employment Self Employment" at bounding box center [375, 84] width 218 height 25
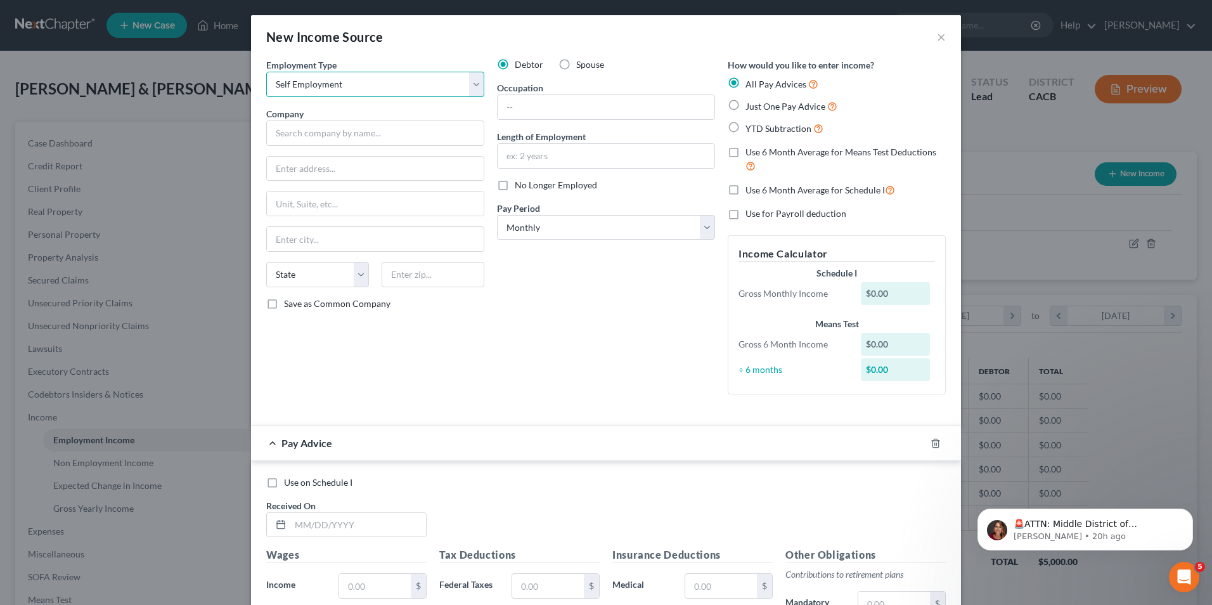
click at [266, 72] on select "Select Full or Part Time Employment Self Employment" at bounding box center [375, 84] width 218 height 25
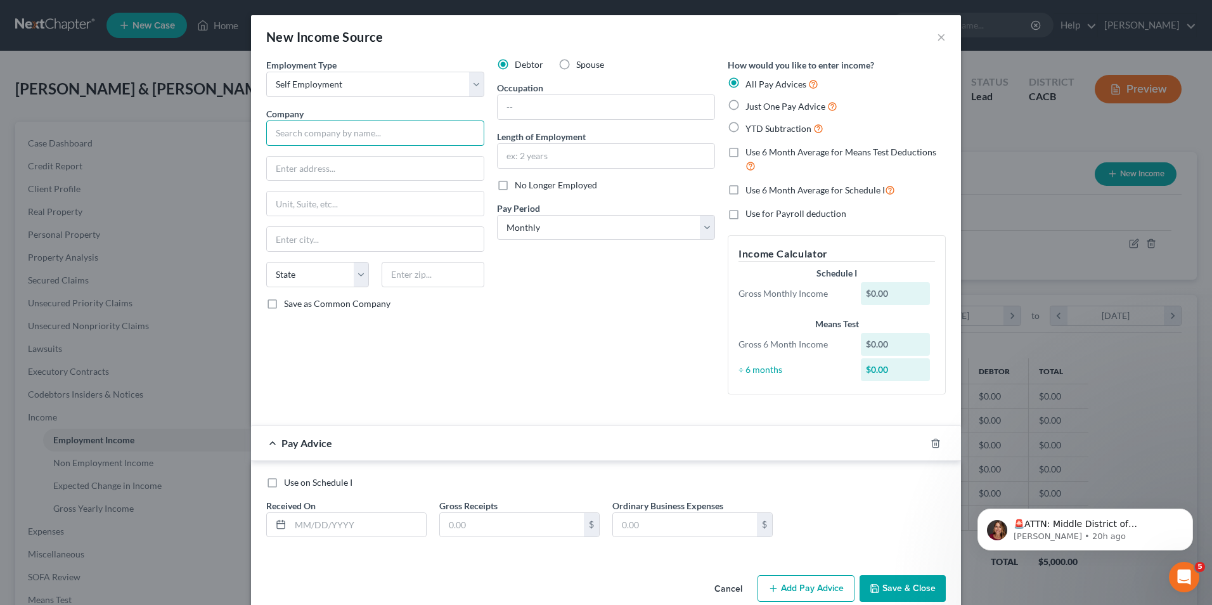
click at [320, 134] on input "text" at bounding box center [375, 132] width 218 height 25
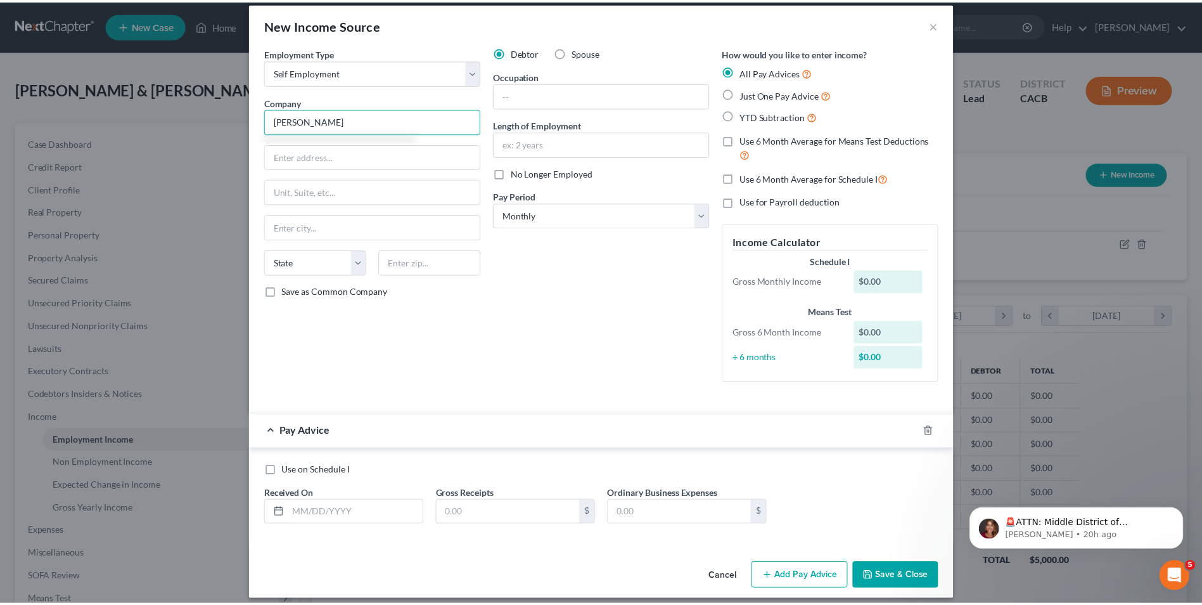
scroll to position [22, 0]
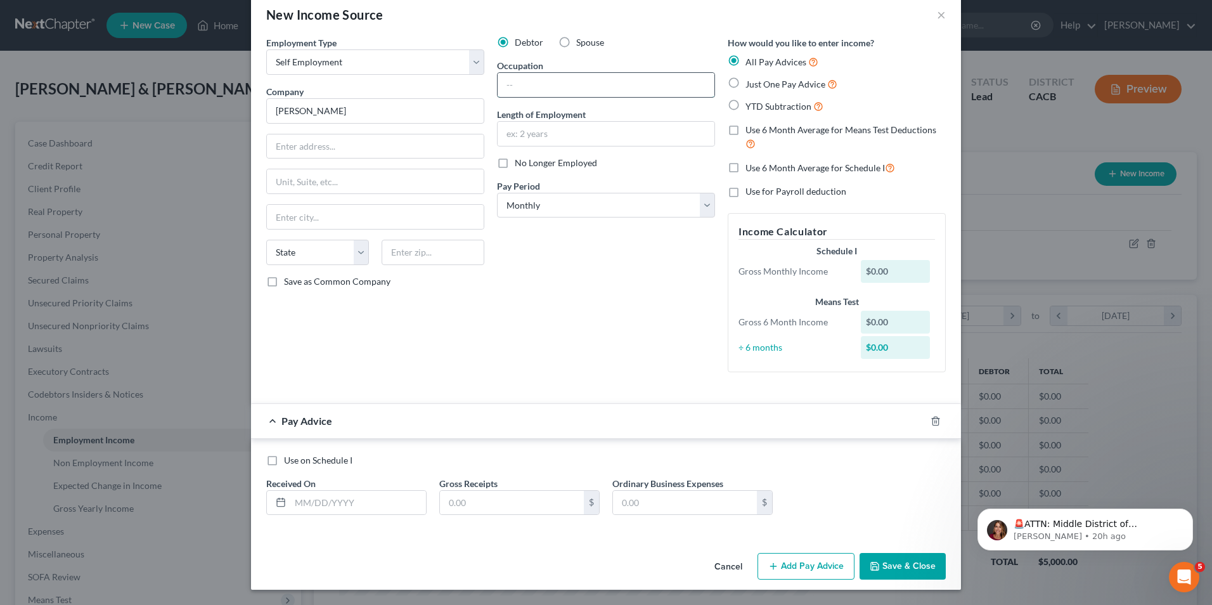
click at [518, 83] on input "text" at bounding box center [606, 85] width 217 height 24
click at [553, 323] on div "Debtor Spouse Occupation self employed Length of Employment No Longer Employed …" at bounding box center [606, 209] width 231 height 346
click at [937, 16] on button "×" at bounding box center [941, 14] width 9 height 15
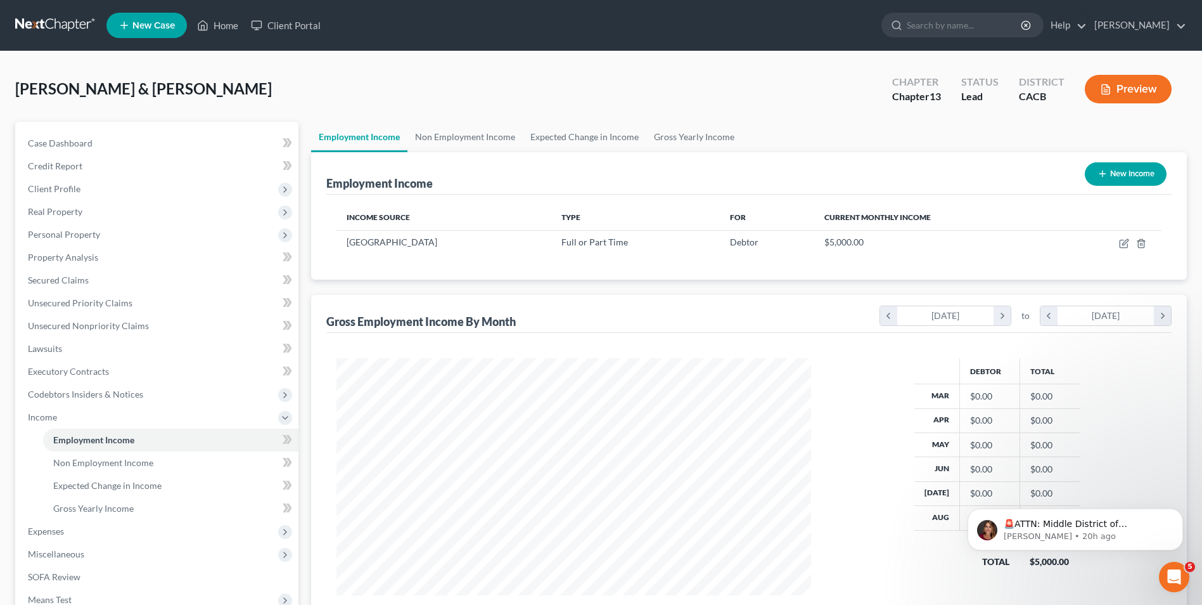
scroll to position [633633, 633372]
click at [139, 467] on span "Non Employment Income" at bounding box center [103, 462] width 100 height 11
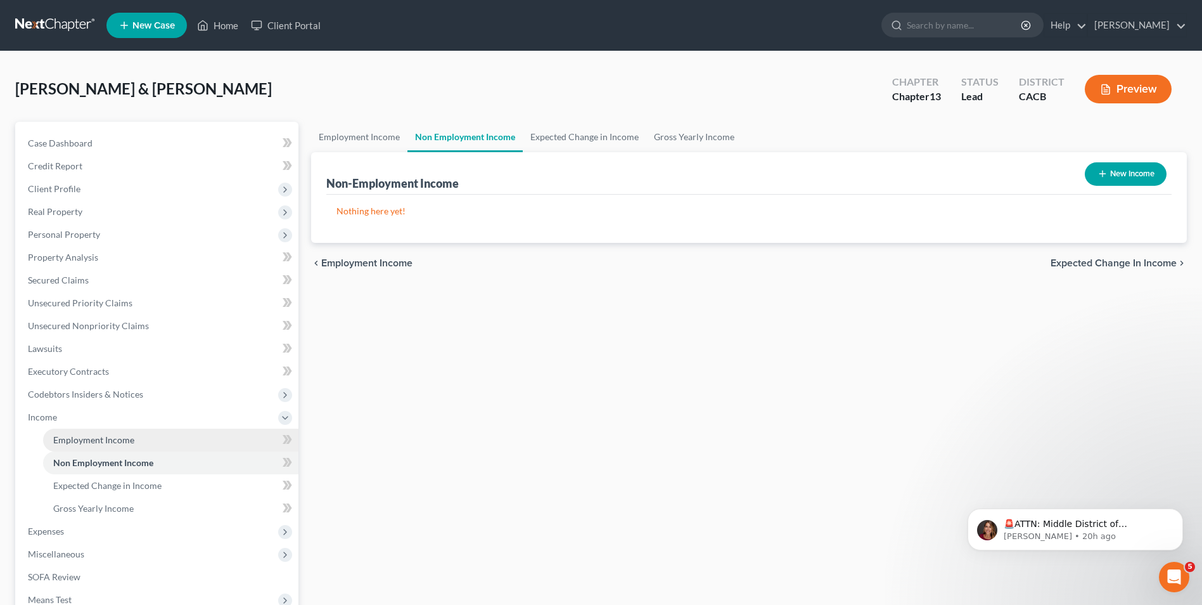
click at [92, 441] on span "Employment Income" at bounding box center [93, 439] width 81 height 11
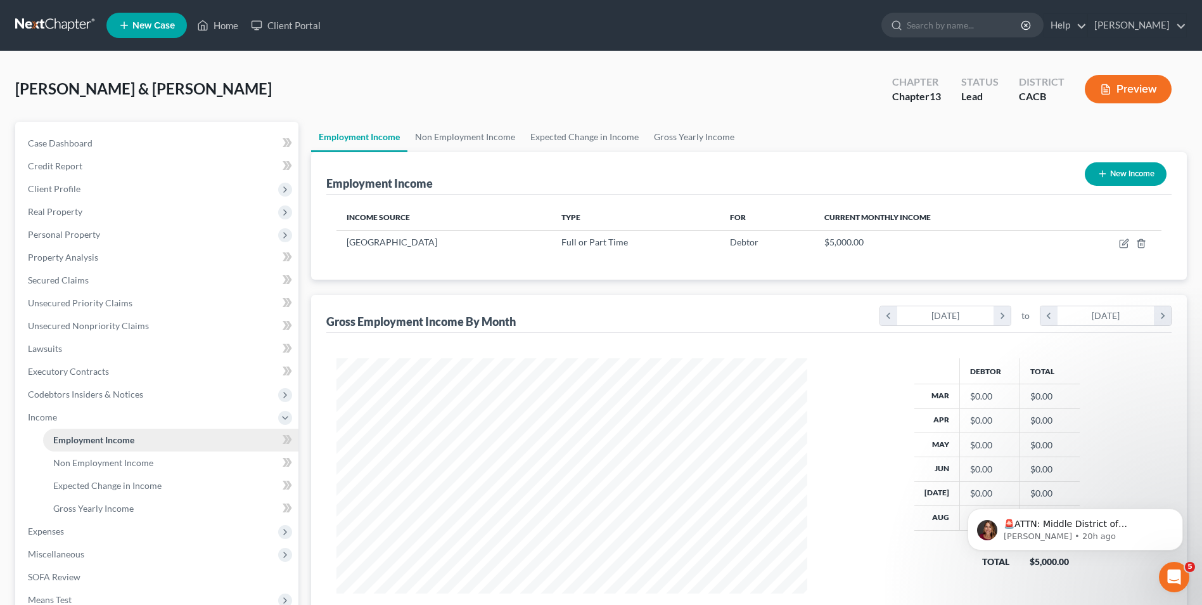
scroll to position [235, 496]
click at [131, 461] on span "Non Employment Income" at bounding box center [103, 462] width 100 height 11
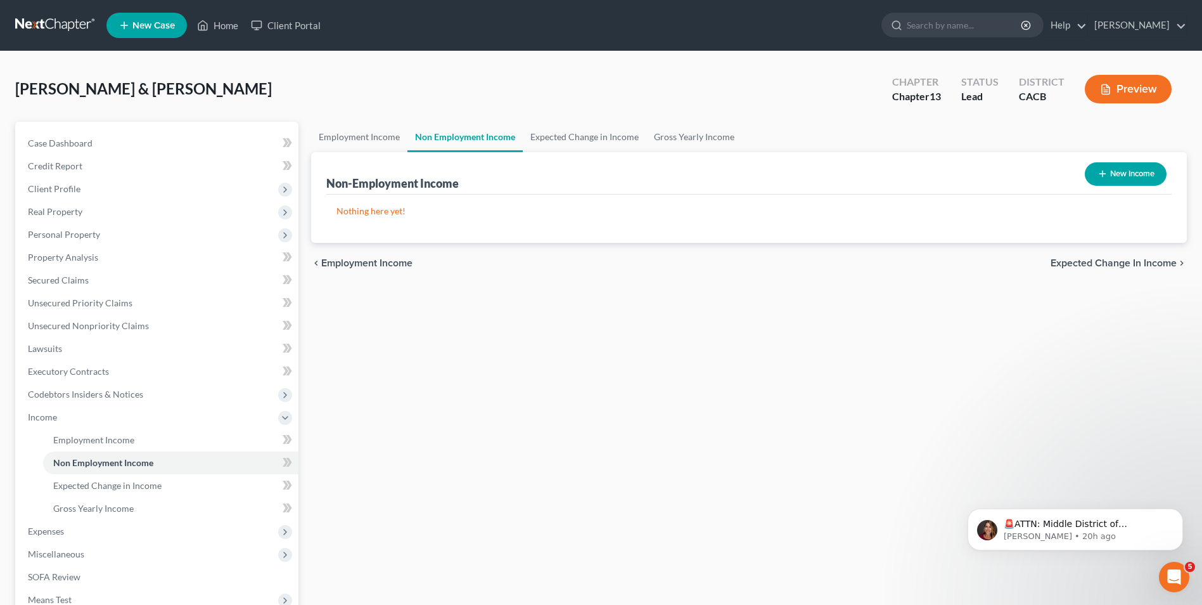
click at [1150, 177] on button "New Income" at bounding box center [1126, 173] width 82 height 23
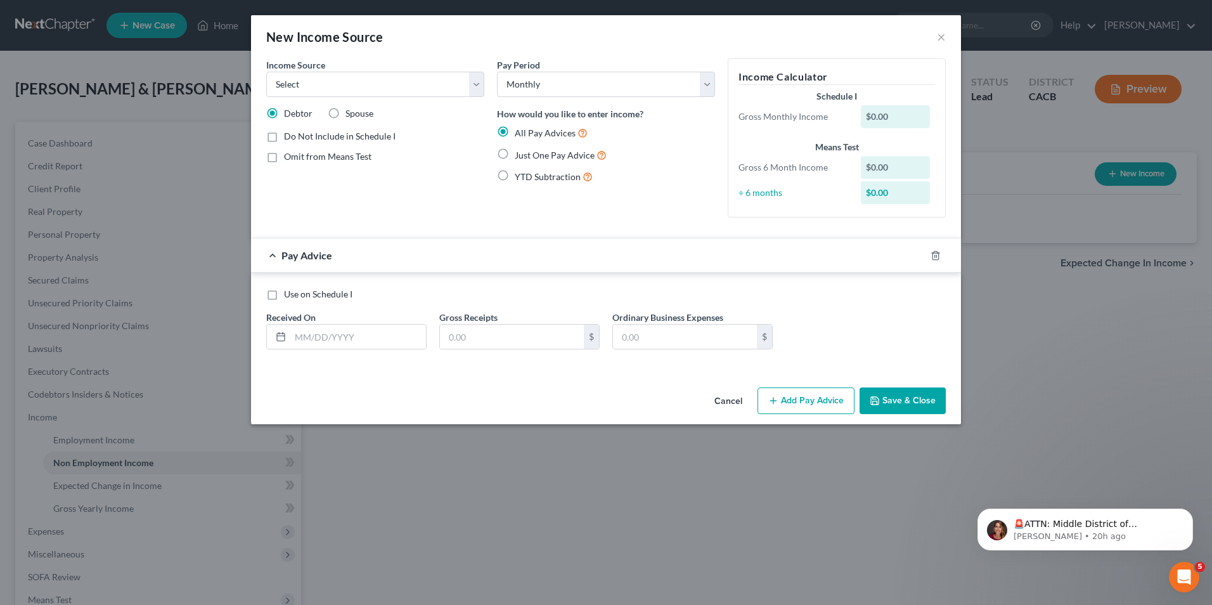
click at [917, 402] on button "Save & Close" at bounding box center [903, 400] width 86 height 27
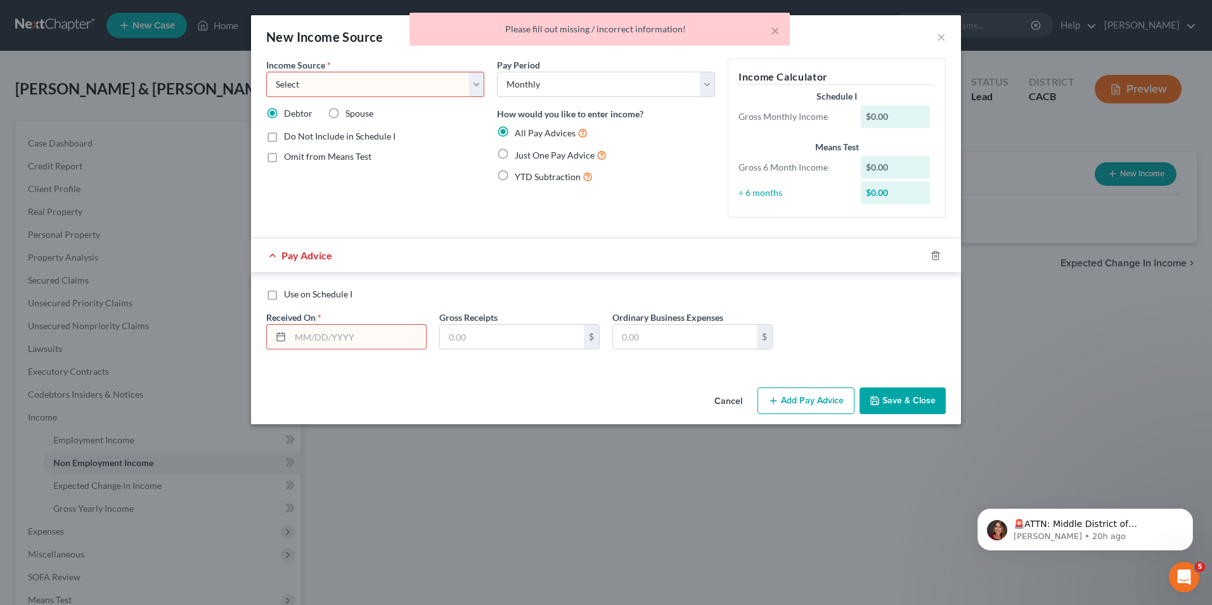
drag, startPoint x: 939, startPoint y: 34, endPoint x: 820, endPoint y: 36, distance: 119.8
click at [938, 34] on div "× Please fill out missing / incorrect information!" at bounding box center [600, 32] width 1212 height 39
click at [776, 32] on button "×" at bounding box center [775, 30] width 9 height 15
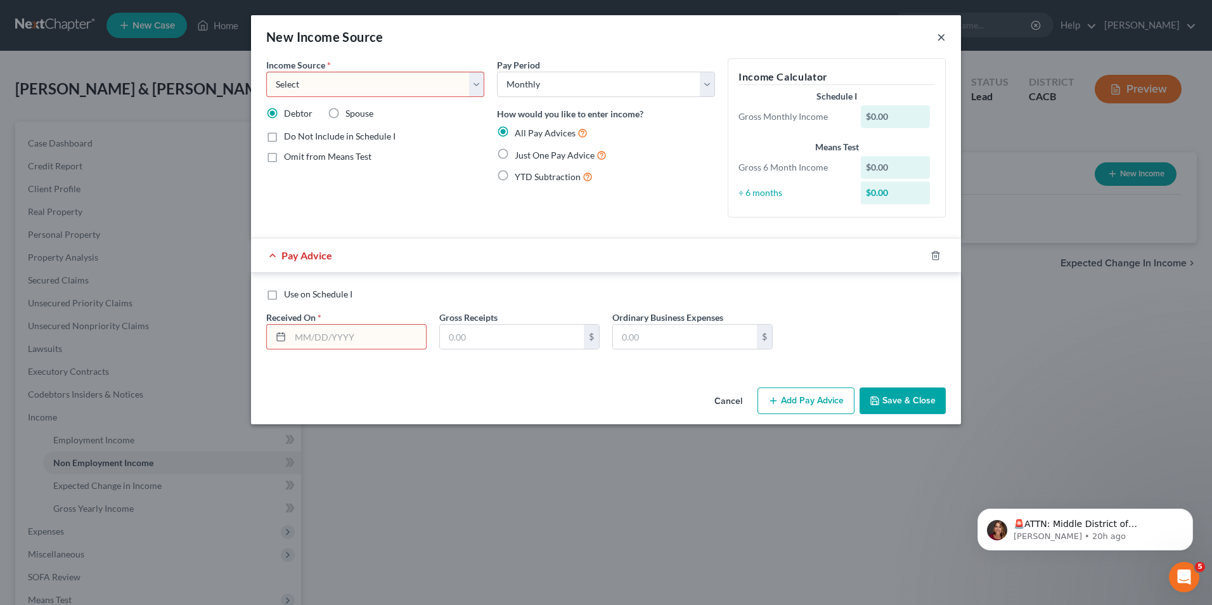
click at [943, 37] on button "×" at bounding box center [941, 36] width 9 height 15
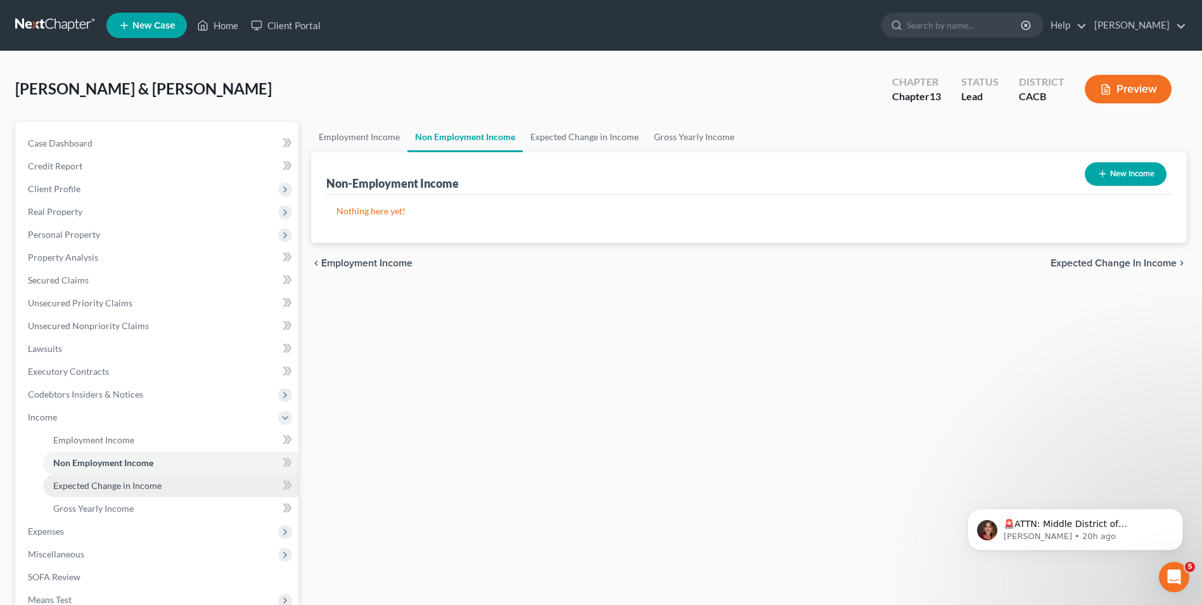
click at [132, 491] on link "Expected Change in Income" at bounding box center [170, 485] width 255 height 23
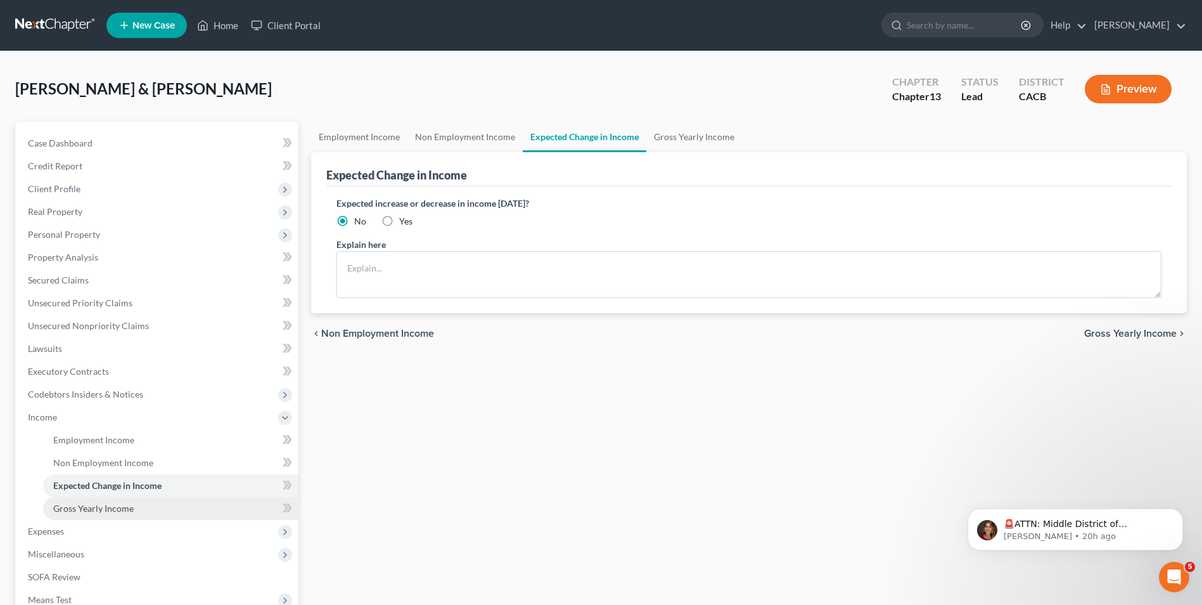
click at [103, 512] on span "Gross Yearly Income" at bounding box center [93, 508] width 81 height 11
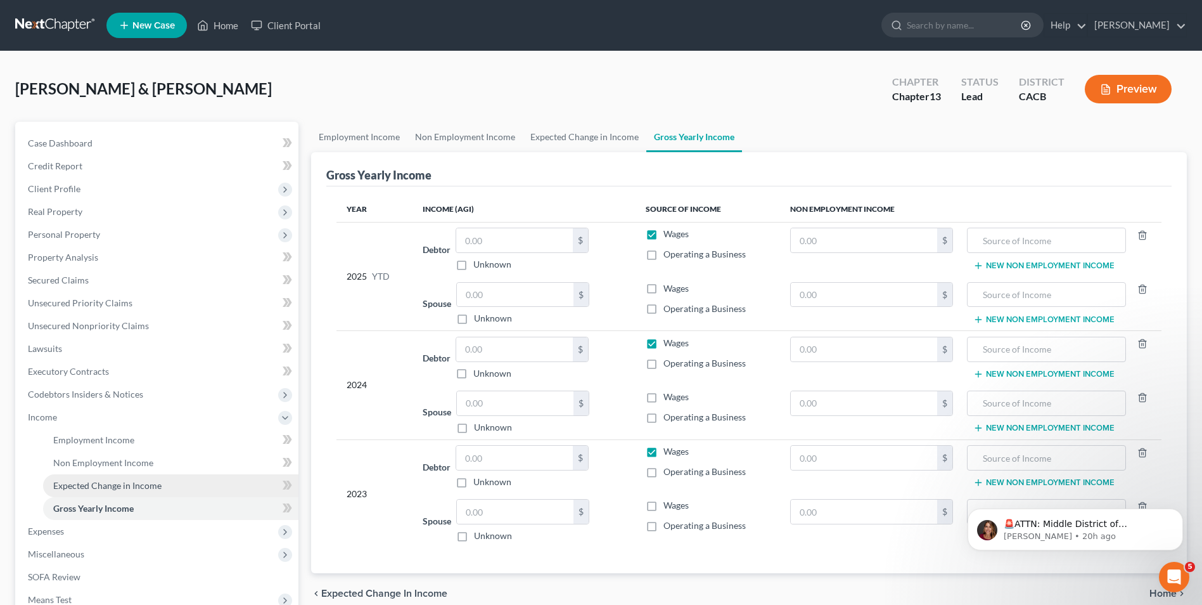
click at [103, 488] on span "Expected Change in Income" at bounding box center [107, 485] width 108 height 11
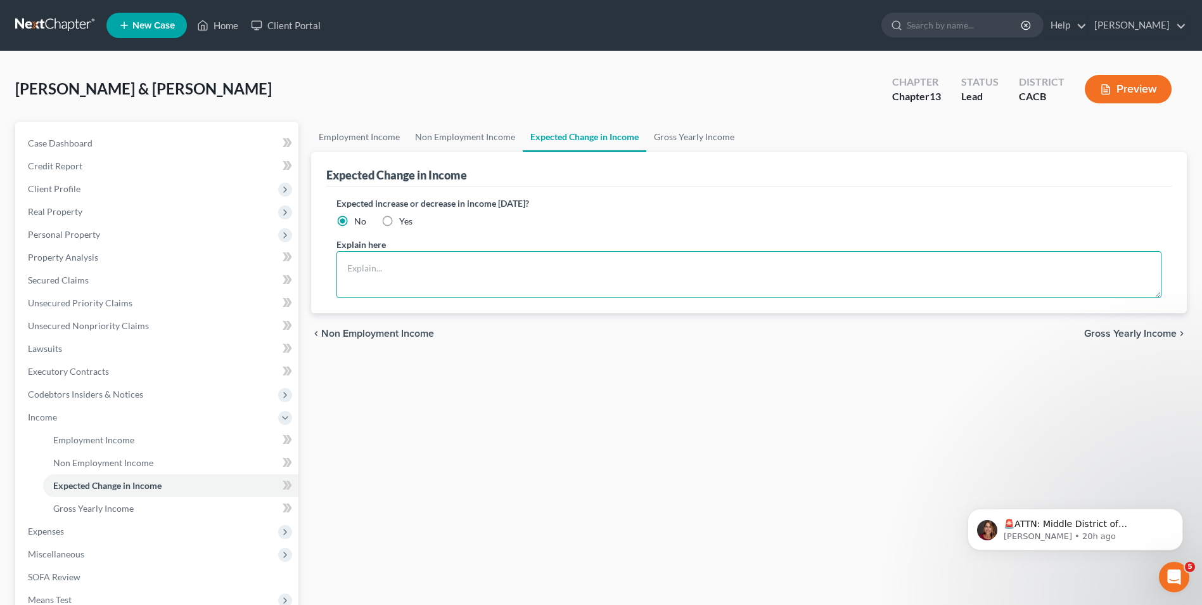
click at [435, 271] on textarea at bounding box center [749, 274] width 825 height 47
drag, startPoint x: 66, startPoint y: 531, endPoint x: 134, endPoint y: 507, distance: 72.0
click at [66, 531] on span "Expenses" at bounding box center [158, 531] width 281 height 23
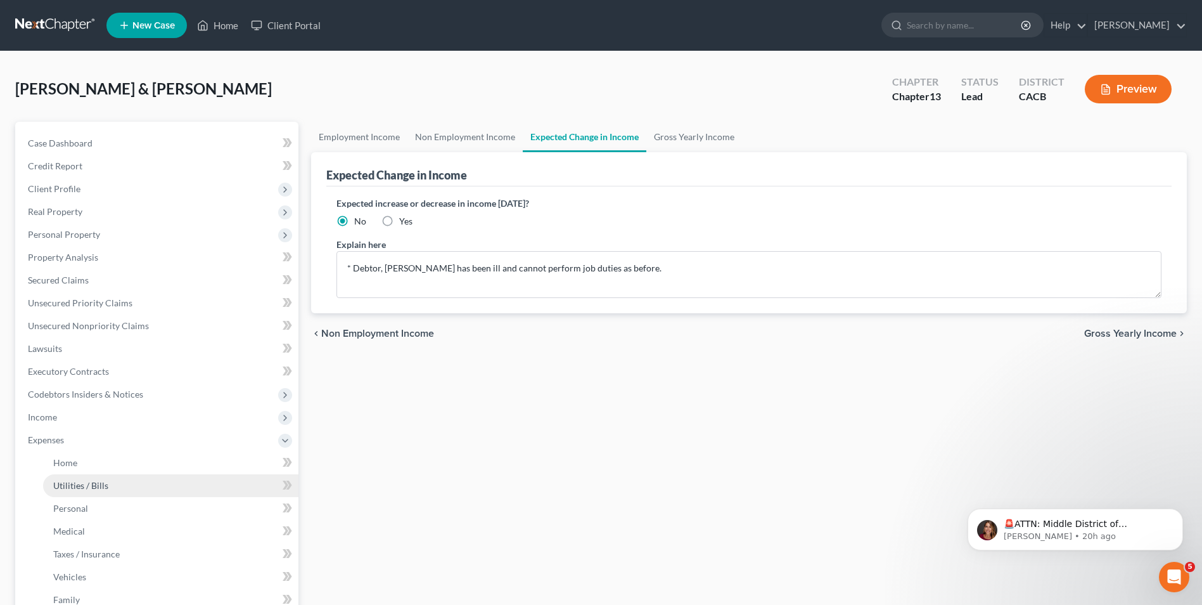
scroll to position [127, 0]
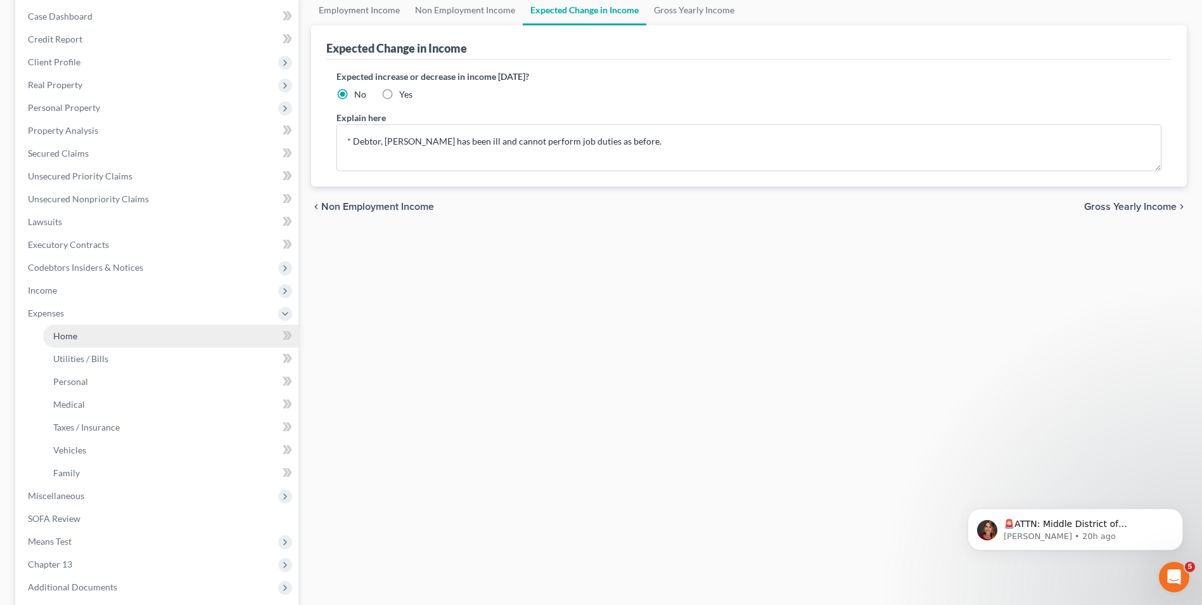
click at [62, 338] on span "Home" at bounding box center [65, 335] width 24 height 11
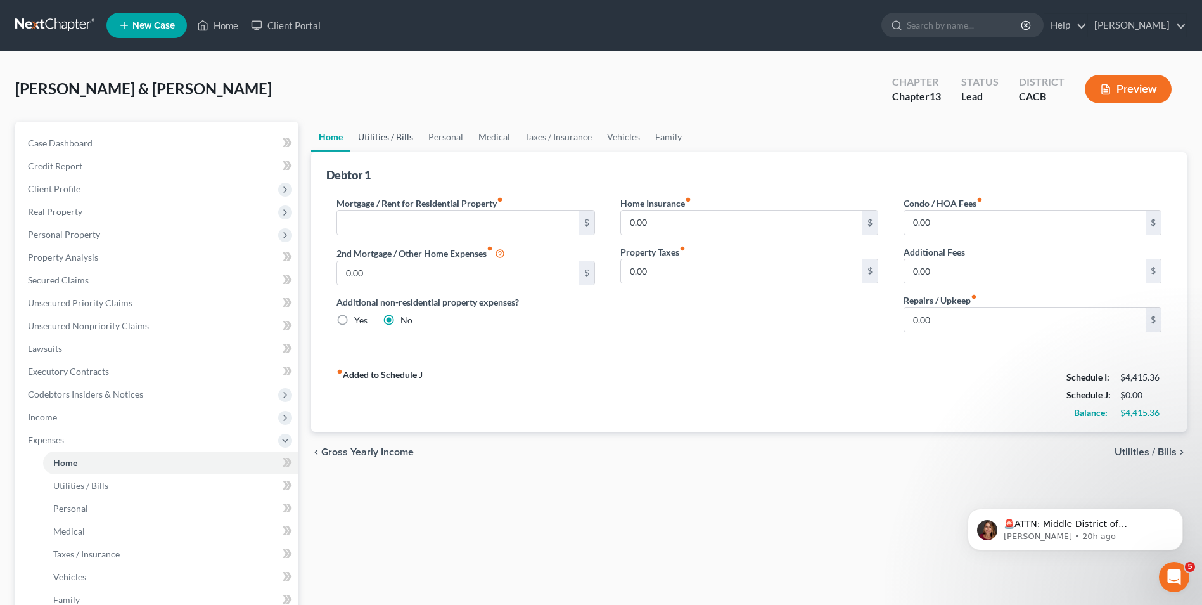
click at [386, 134] on link "Utilities / Bills" at bounding box center [386, 137] width 70 height 30
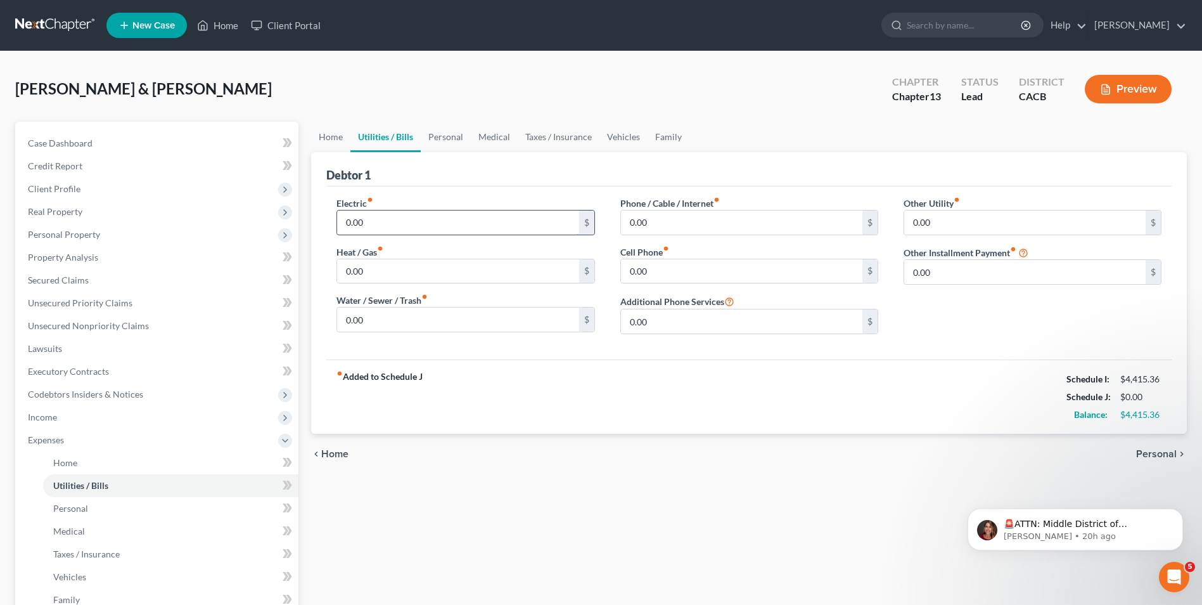
click at [429, 224] on input "0.00" at bounding box center [458, 222] width 242 height 24
click at [415, 329] on input "0.00" at bounding box center [458, 319] width 242 height 24
click at [658, 228] on input "0.00" at bounding box center [742, 222] width 242 height 24
click at [448, 139] on link "Personal" at bounding box center [446, 137] width 50 height 30
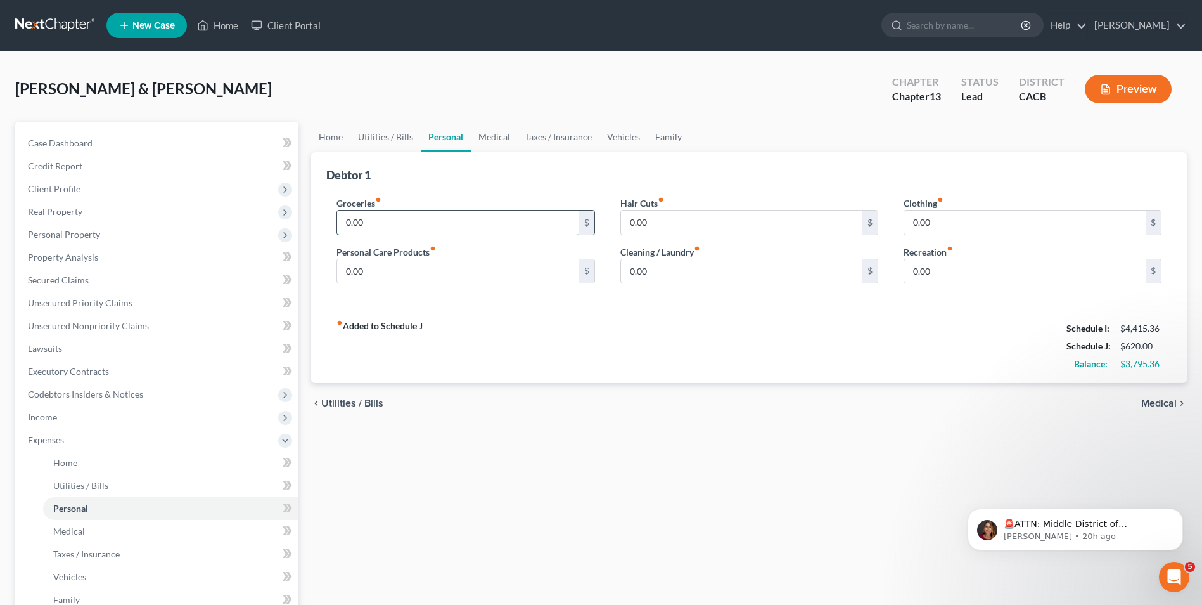
click at [408, 226] on input "0.00" at bounding box center [458, 222] width 242 height 24
click at [683, 228] on input "0.00" at bounding box center [742, 222] width 242 height 24
click at [955, 223] on input "0.00" at bounding box center [1026, 222] width 242 height 24
click at [947, 279] on input "0.00" at bounding box center [1026, 271] width 242 height 24
click at [348, 219] on input "600.00" at bounding box center [458, 222] width 242 height 24
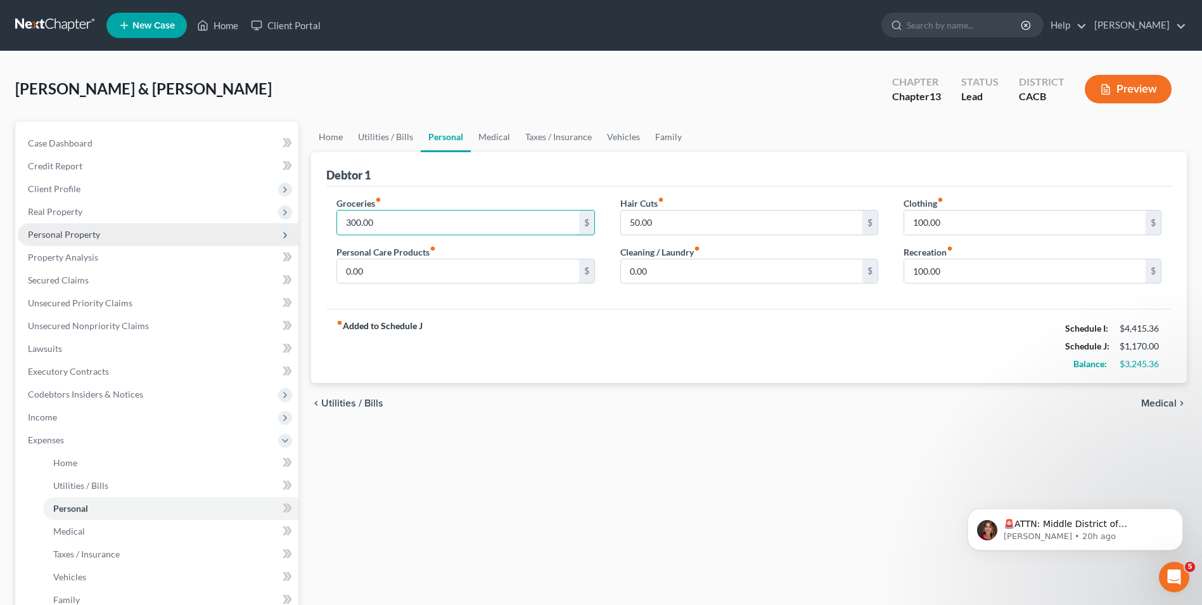
drag, startPoint x: 395, startPoint y: 228, endPoint x: 125, endPoint y: 243, distance: 270.5
click at [125, 243] on div "Petition Navigation Case Dashboard Payments Invoices Payments Payments Credit R…" at bounding box center [601, 465] width 1185 height 686
click at [1151, 401] on span "Medical" at bounding box center [1159, 403] width 35 height 10
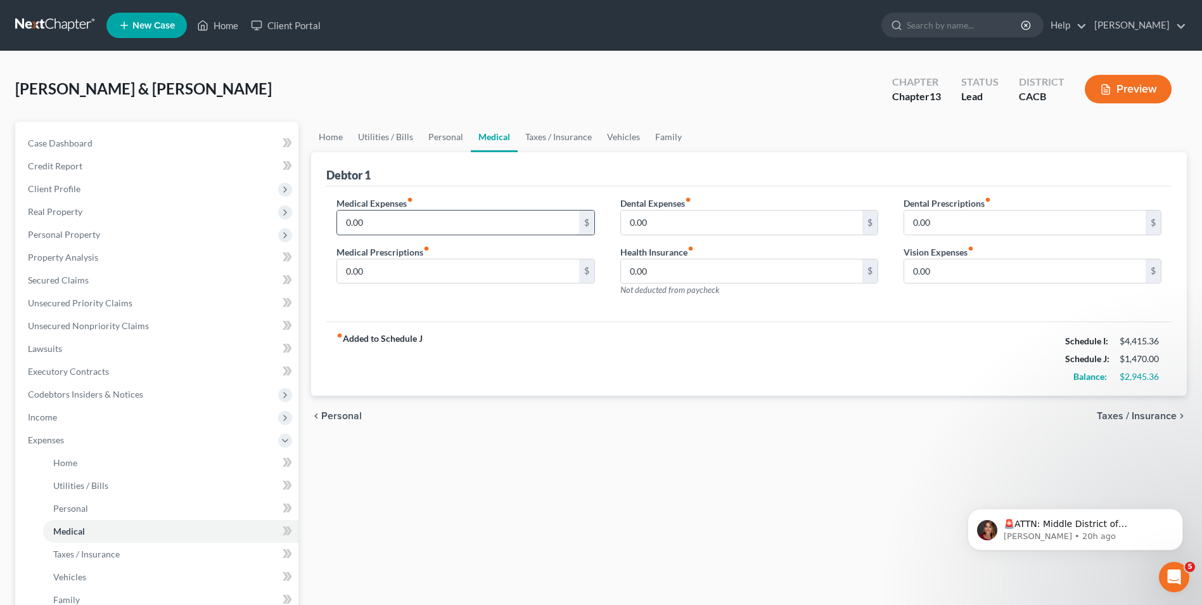
click at [393, 226] on input "0.00" at bounding box center [458, 222] width 242 height 24
click at [393, 273] on input "0.00" at bounding box center [458, 271] width 242 height 24
click at [705, 266] on input "0.00" at bounding box center [742, 271] width 242 height 24
click at [548, 139] on link "Taxes / Insurance" at bounding box center [559, 137] width 82 height 30
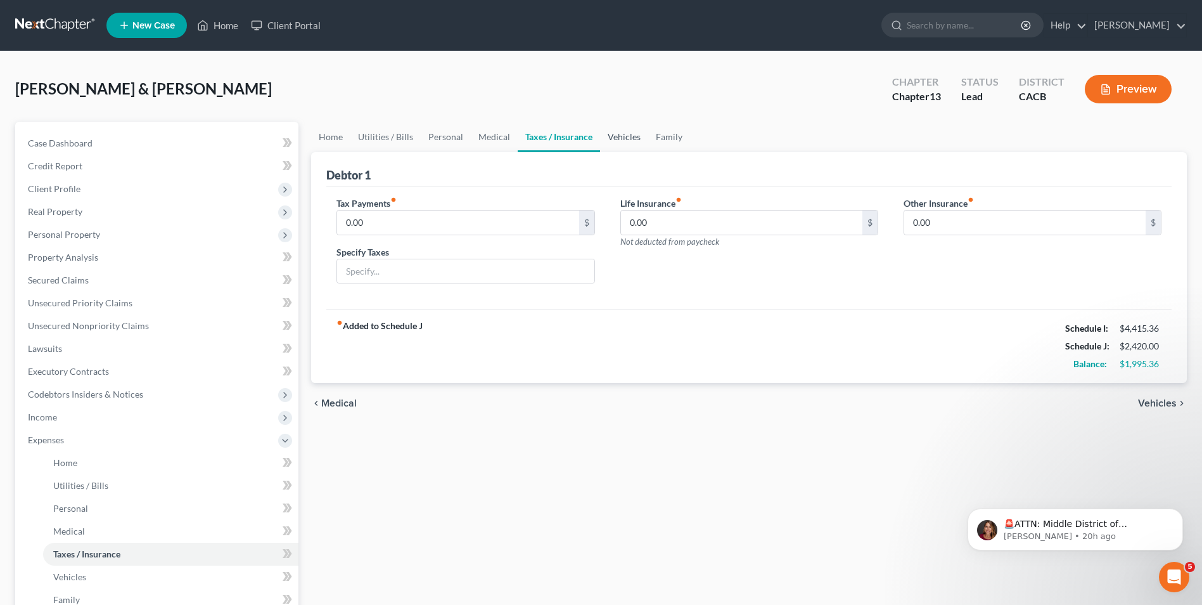
click at [631, 138] on link "Vehicles" at bounding box center [624, 137] width 48 height 30
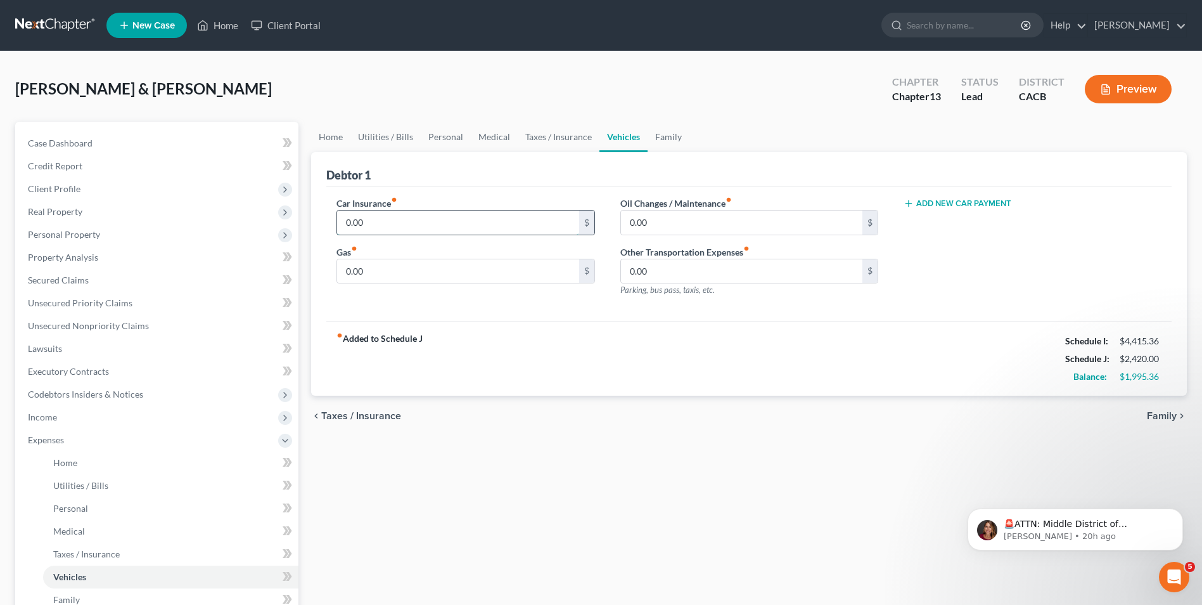
click at [413, 215] on input "0.00" at bounding box center [458, 222] width 242 height 24
click at [659, 227] on input "0.00" at bounding box center [742, 222] width 242 height 24
click at [420, 277] on input "0.00" at bounding box center [458, 271] width 242 height 24
click at [664, 144] on link "Family" at bounding box center [669, 137] width 42 height 30
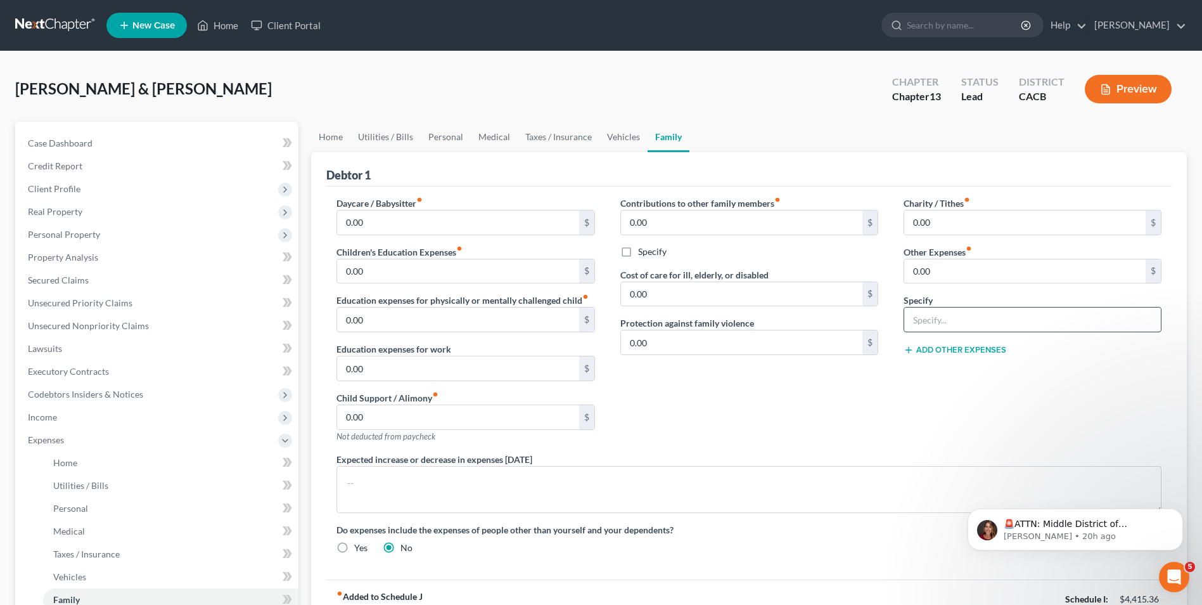
click at [986, 327] on input "text" at bounding box center [1033, 319] width 257 height 24
click at [960, 278] on input "0.00" at bounding box center [1026, 271] width 242 height 24
click at [975, 348] on button "Add Other Expenses" at bounding box center [955, 350] width 103 height 10
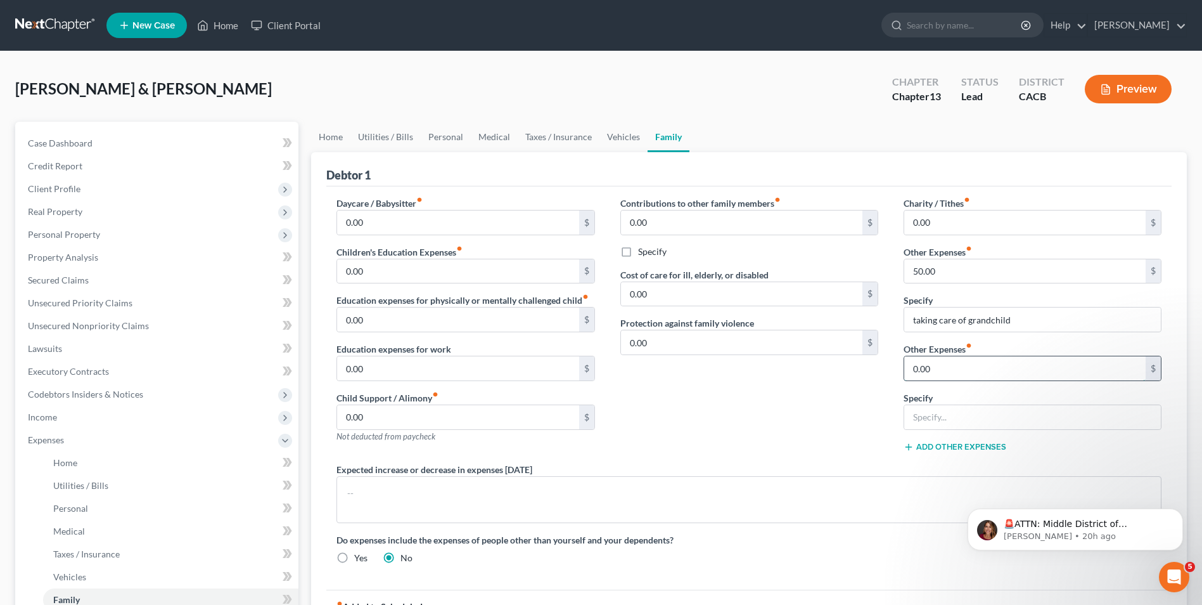
click at [951, 367] on input "0.00" at bounding box center [1026, 368] width 242 height 24
click at [951, 419] on input "text" at bounding box center [1033, 417] width 257 height 24
click at [325, 135] on link "Home" at bounding box center [330, 137] width 39 height 30
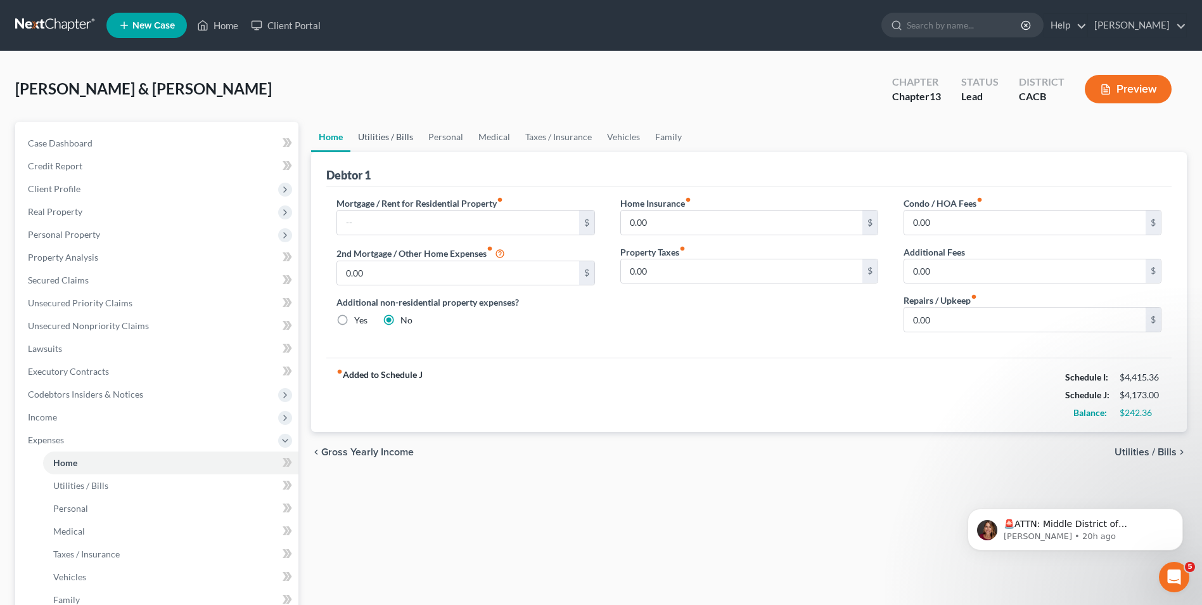
click at [389, 140] on link "Utilities / Bills" at bounding box center [386, 137] width 70 height 30
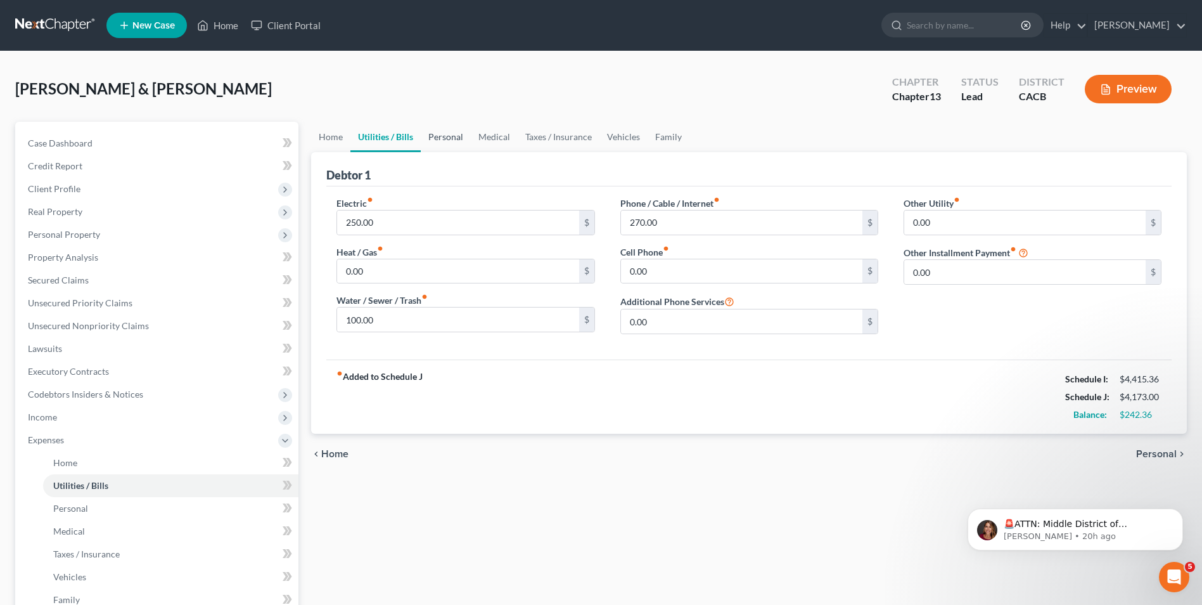
click at [439, 138] on link "Personal" at bounding box center [446, 137] width 50 height 30
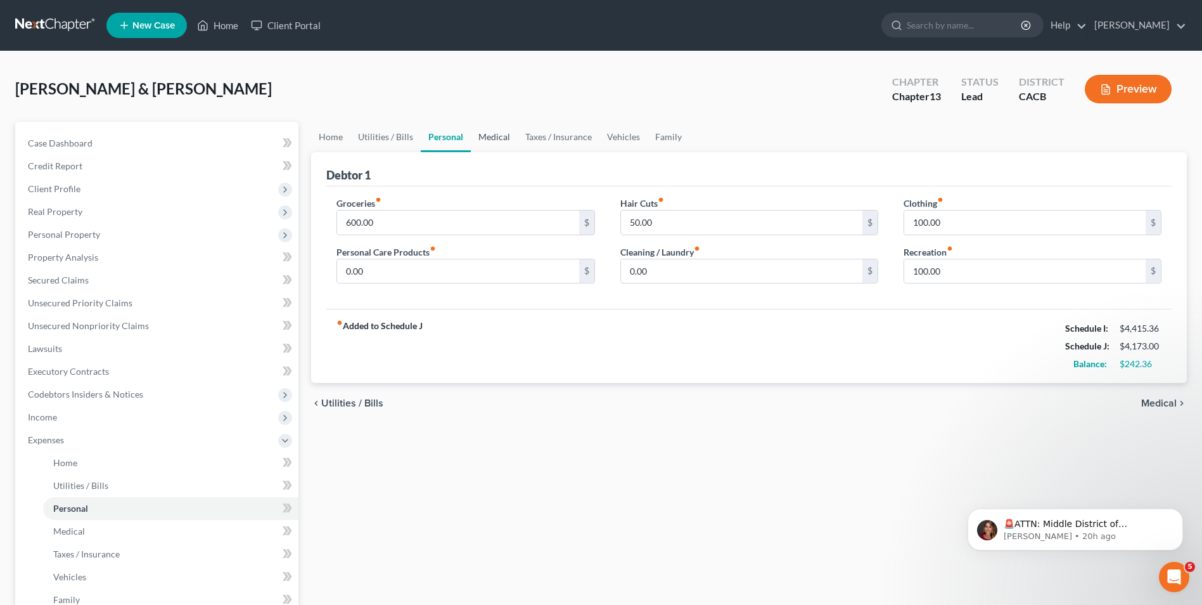
click at [497, 141] on link "Medical" at bounding box center [494, 137] width 47 height 30
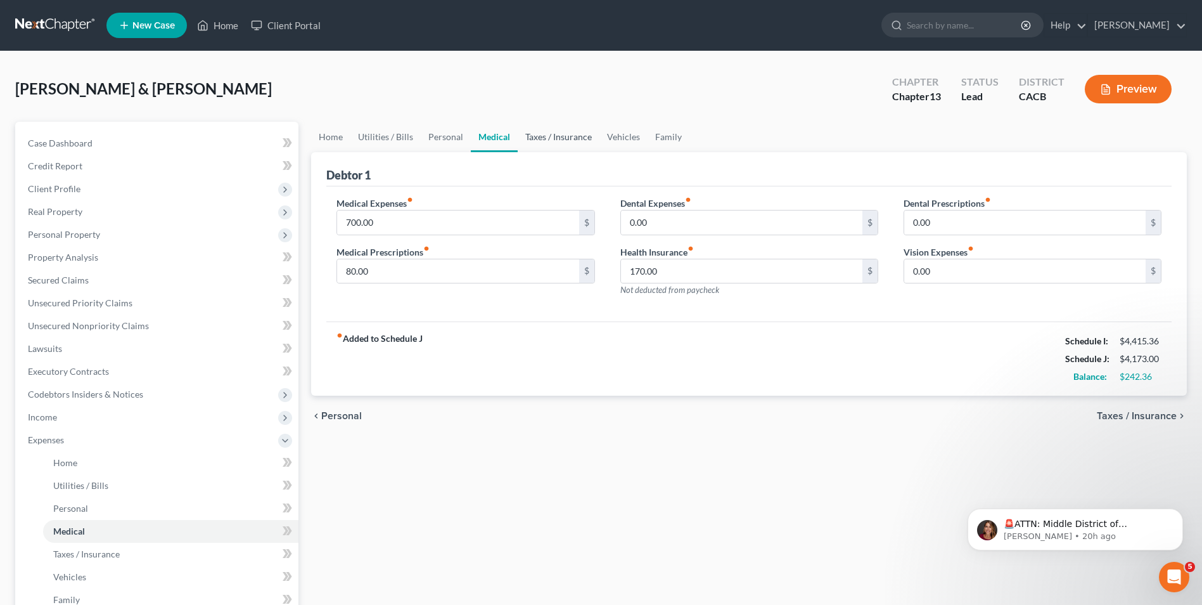
click at [544, 141] on link "Taxes / Insurance" at bounding box center [559, 137] width 82 height 30
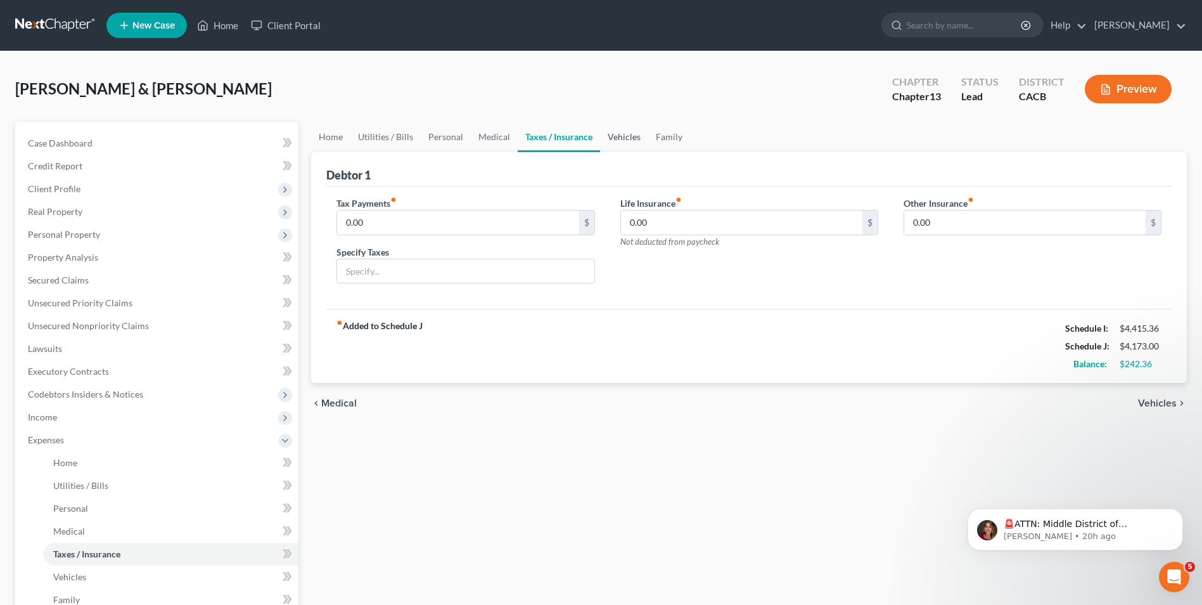
click at [623, 141] on link "Vehicles" at bounding box center [624, 137] width 48 height 30
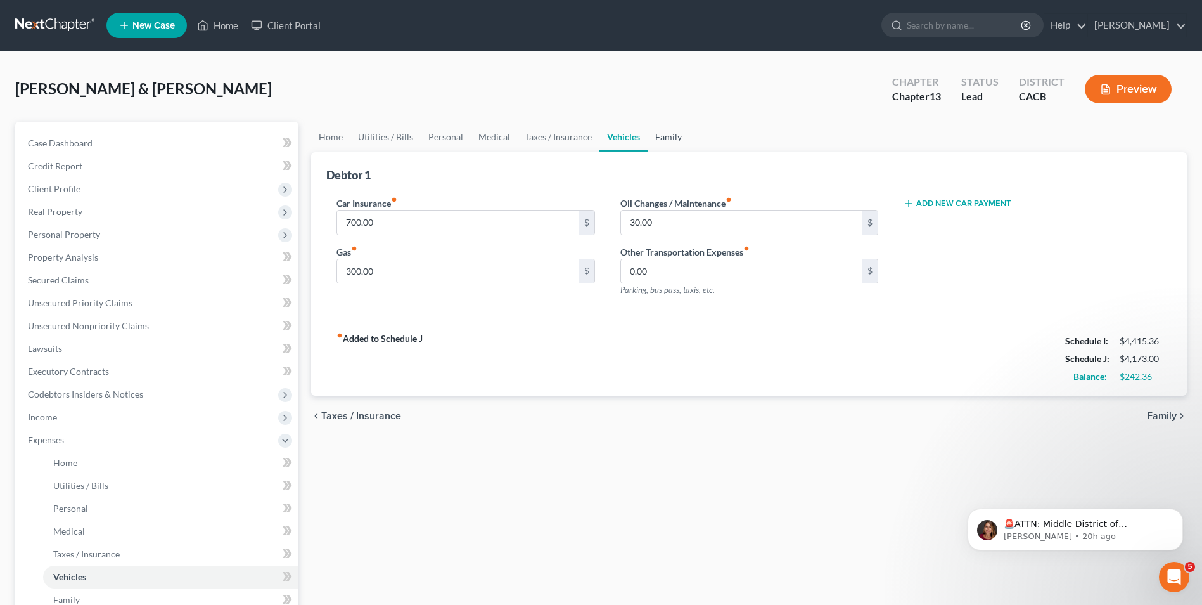
click at [657, 134] on link "Family" at bounding box center [669, 137] width 42 height 30
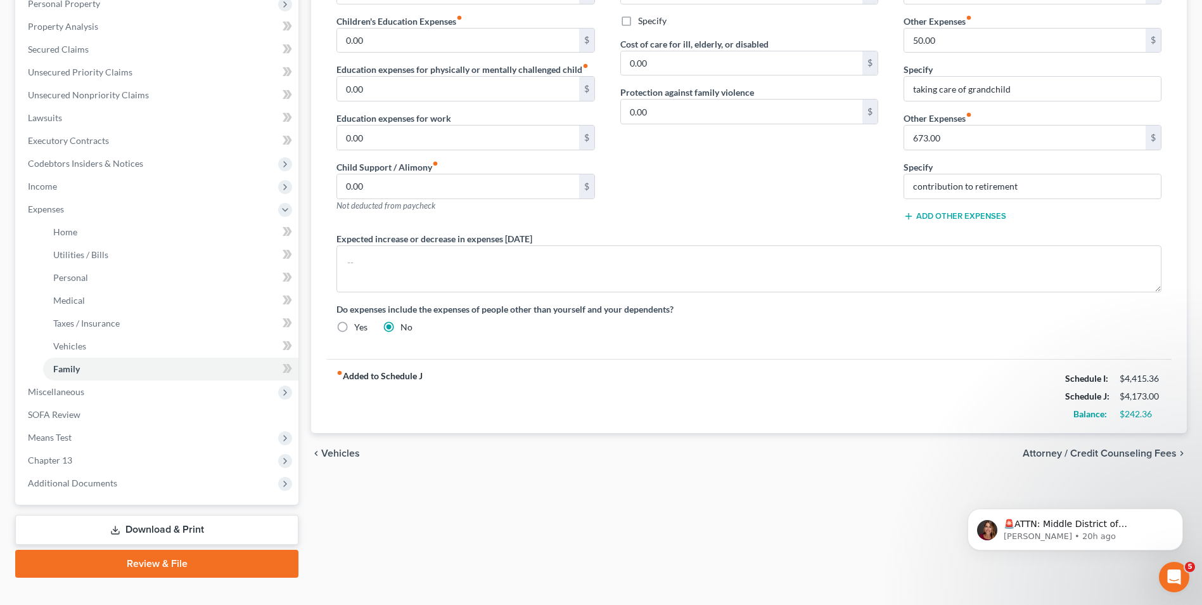
scroll to position [252, 0]
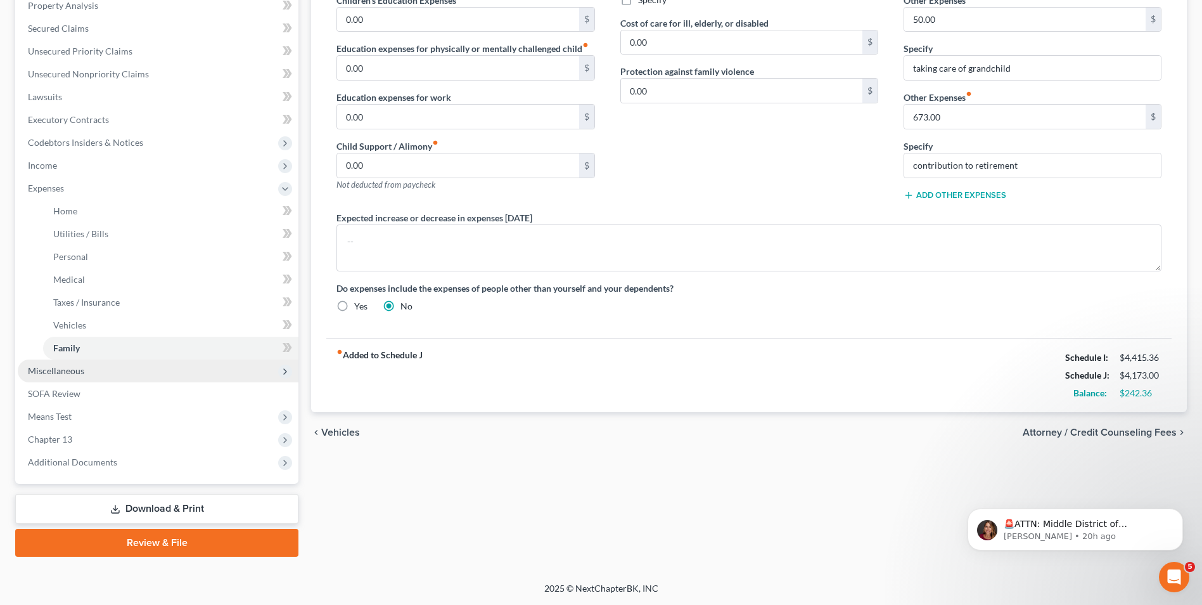
click at [50, 370] on span "Miscellaneous" at bounding box center [56, 370] width 56 height 11
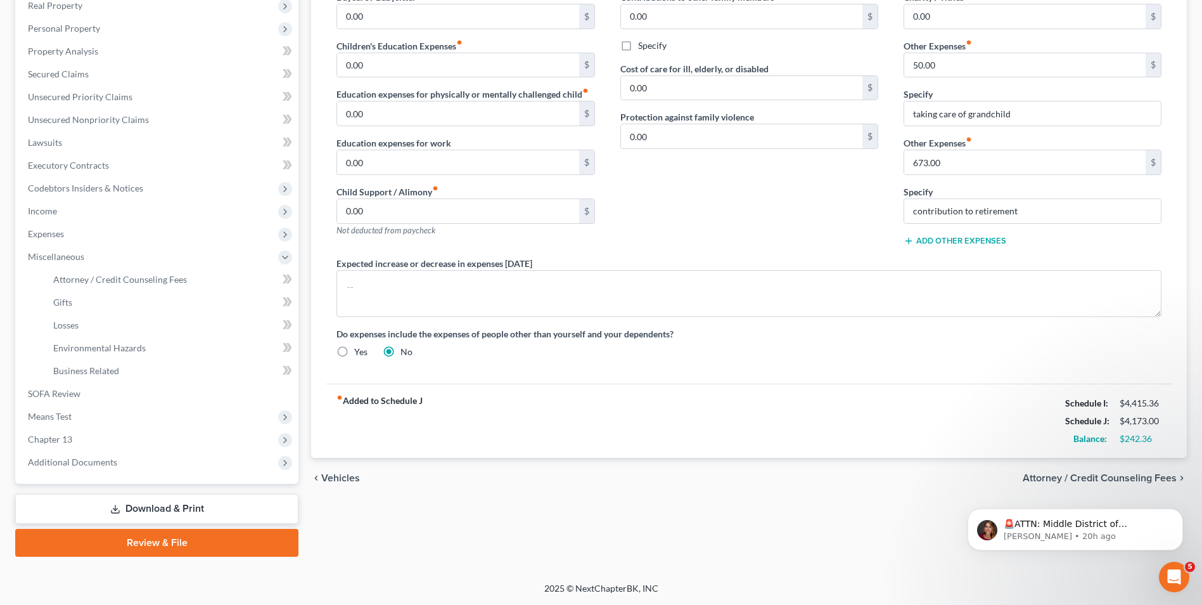
scroll to position [206, 0]
click at [136, 278] on span "Attorney / Credit Counseling Fees" at bounding box center [120, 279] width 134 height 11
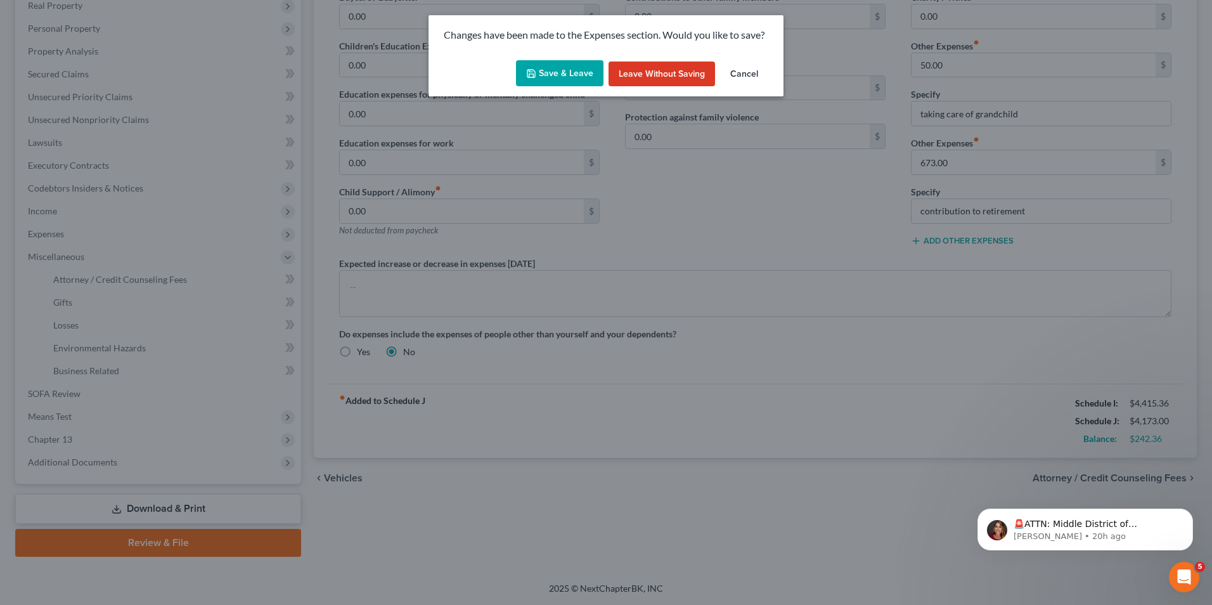
click at [659, 75] on button "Leave without Saving" at bounding box center [662, 73] width 106 height 25
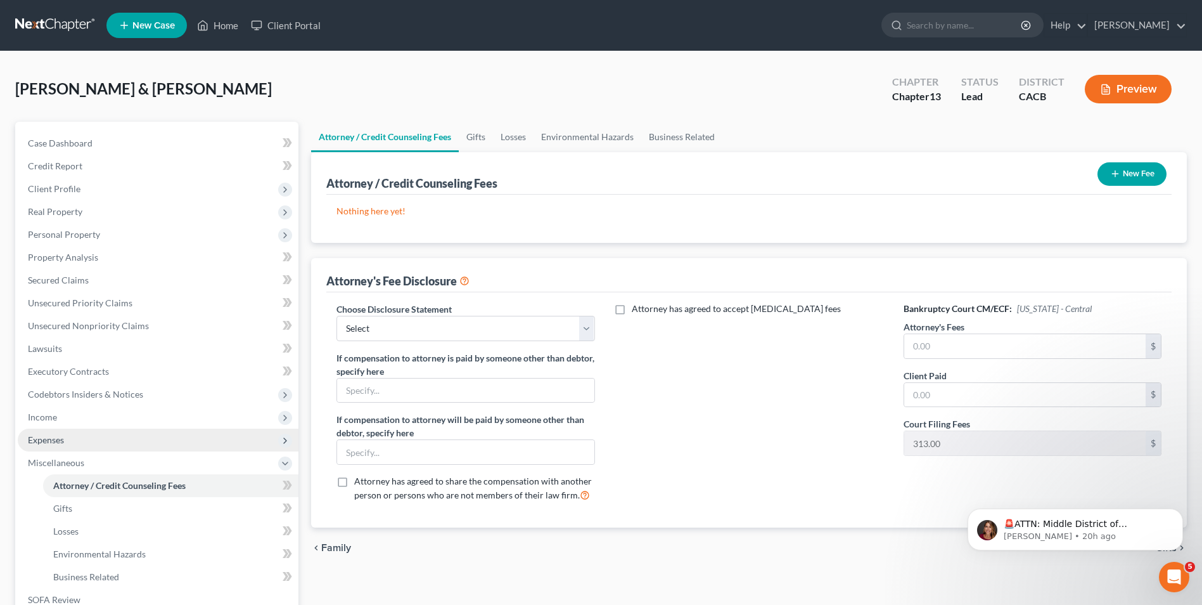
click at [72, 442] on span "Expenses" at bounding box center [158, 439] width 281 height 23
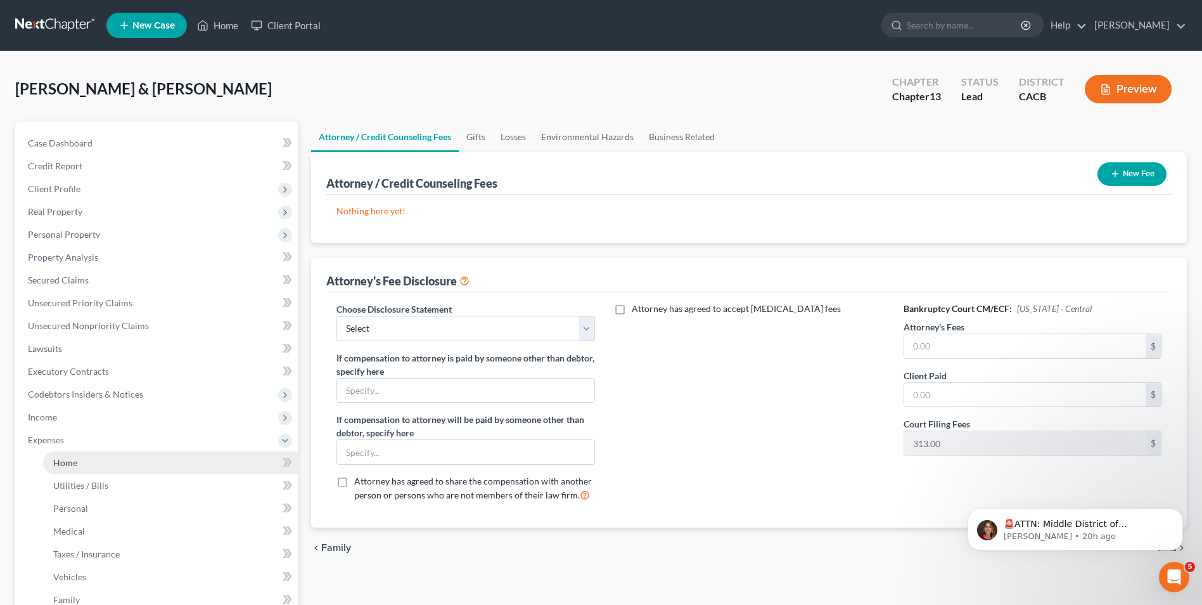
click at [65, 464] on span "Home" at bounding box center [65, 462] width 24 height 11
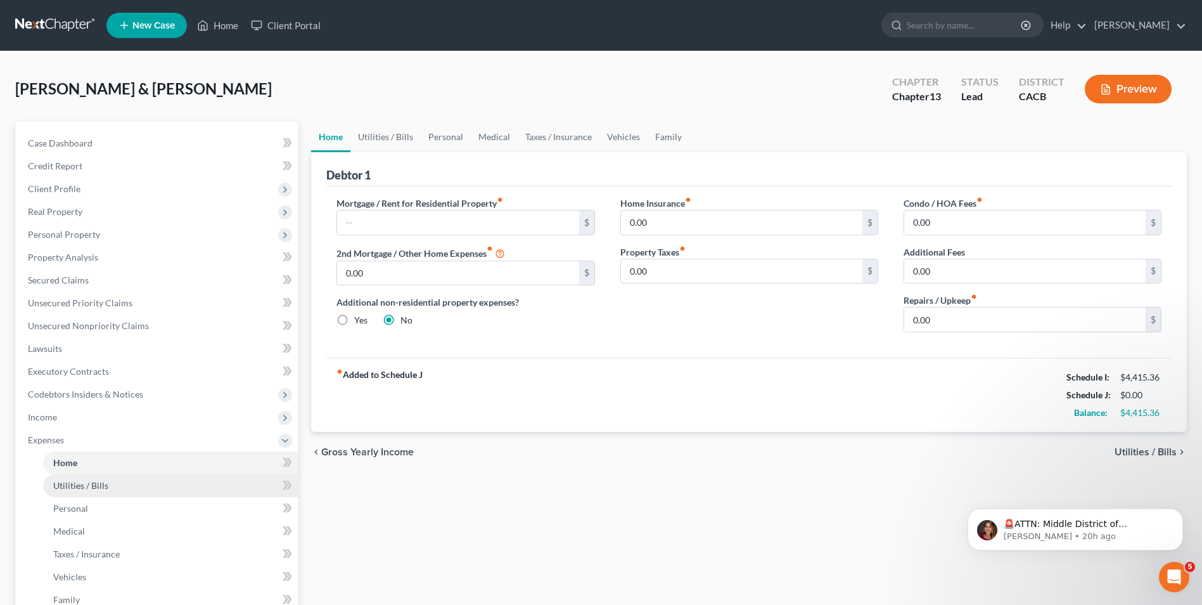
click at [84, 486] on span "Utilities / Bills" at bounding box center [80, 485] width 55 height 11
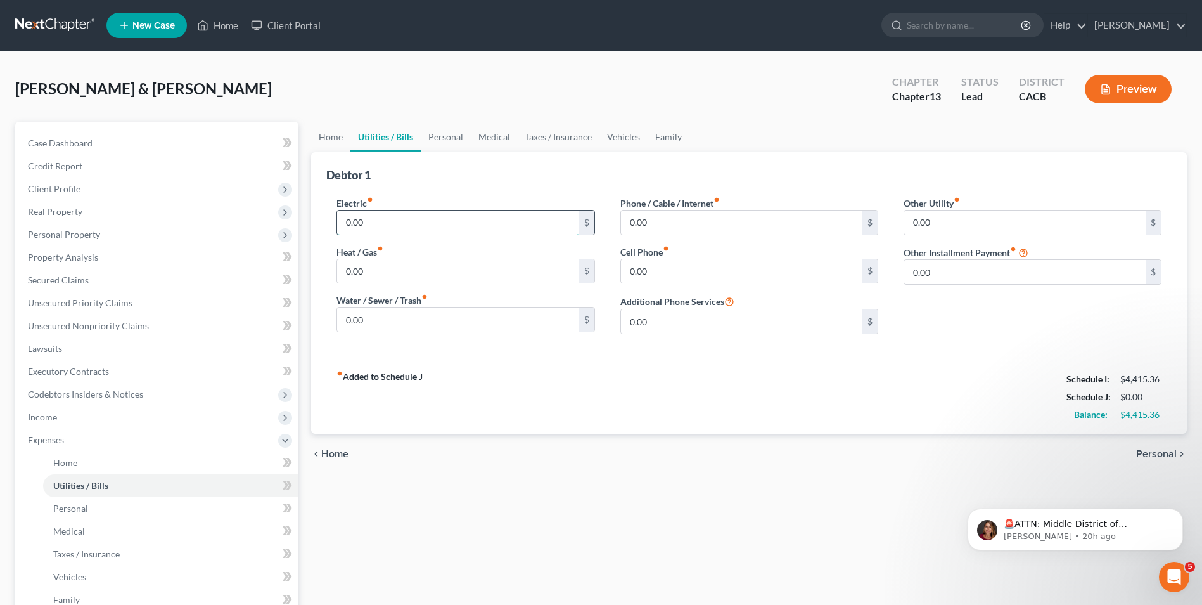
click at [399, 219] on input "0.00" at bounding box center [458, 222] width 242 height 24
click at [423, 272] on input "0.00" at bounding box center [458, 271] width 242 height 24
click at [448, 144] on link "Personal" at bounding box center [446, 137] width 50 height 30
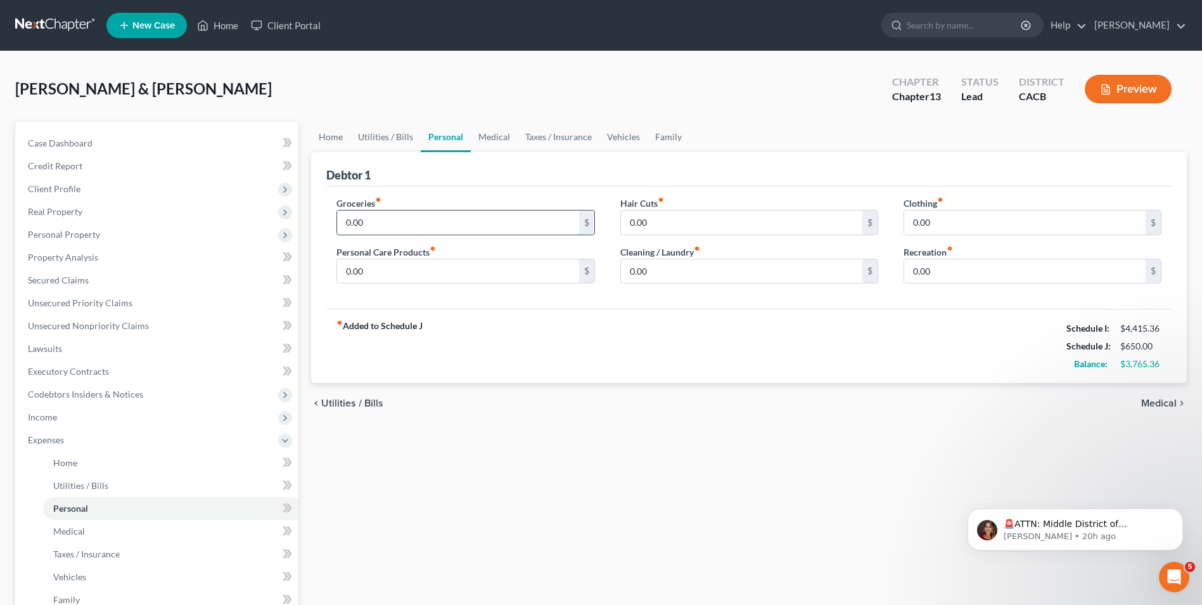
click at [422, 222] on input "0.00" at bounding box center [458, 222] width 242 height 24
click at [486, 131] on link "Medical" at bounding box center [494, 137] width 47 height 30
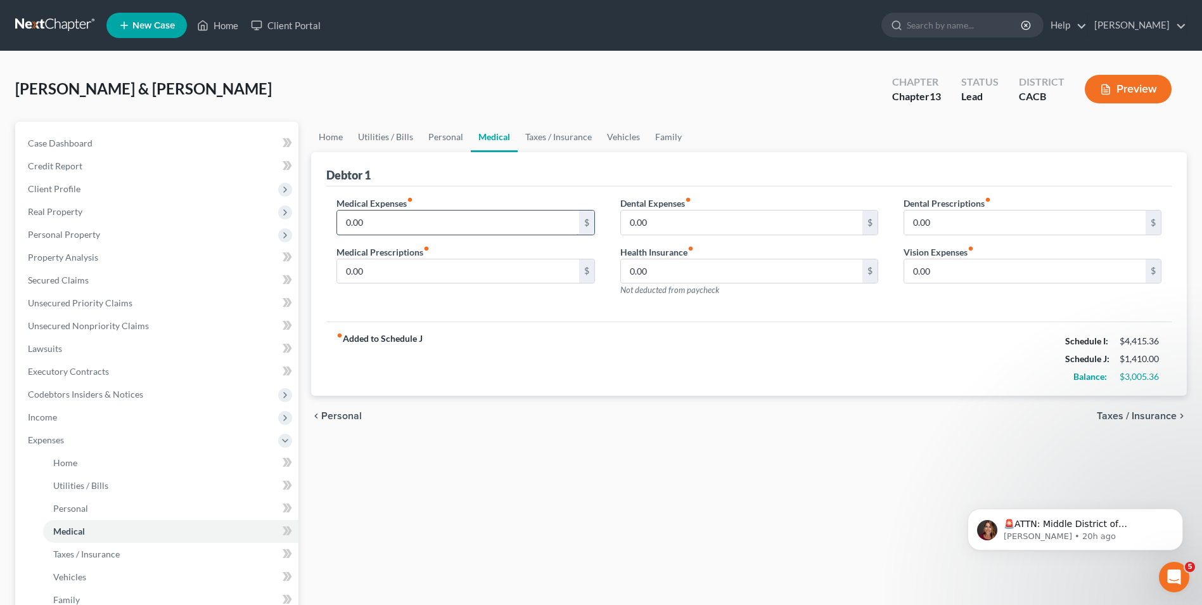
click at [411, 217] on input "0.00" at bounding box center [458, 222] width 242 height 24
click at [538, 134] on link "Taxes / Insurance" at bounding box center [559, 137] width 82 height 30
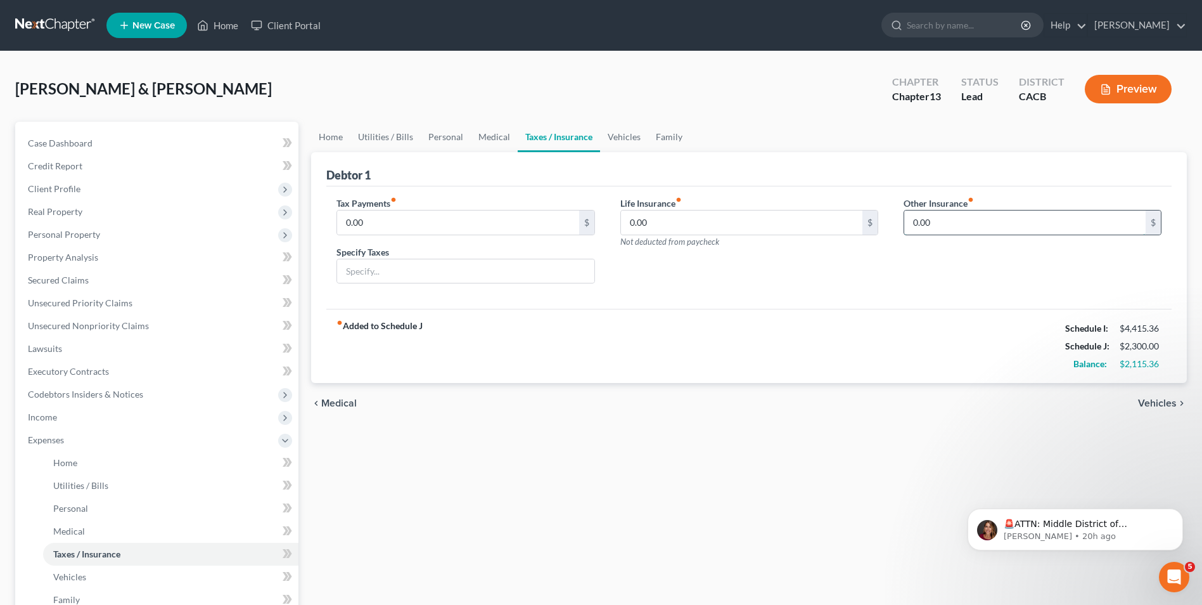
click at [957, 226] on input "0.00" at bounding box center [1026, 222] width 242 height 24
click at [615, 136] on link "Vehicles" at bounding box center [624, 137] width 48 height 30
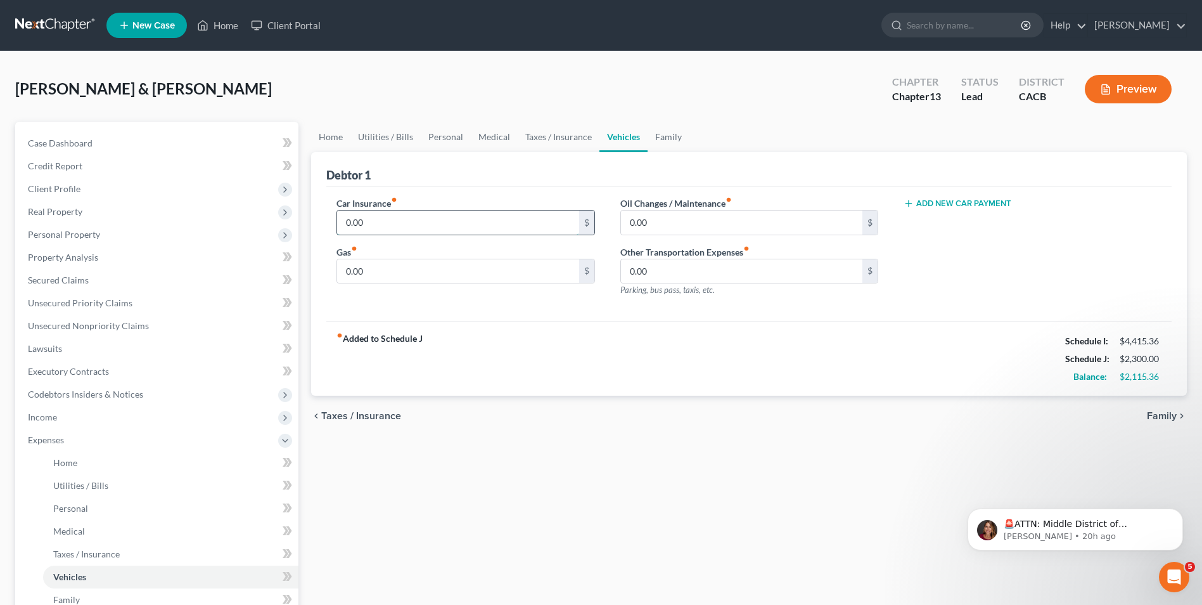
click at [415, 223] on input "0.00" at bounding box center [458, 222] width 242 height 24
click at [669, 143] on link "Family" at bounding box center [669, 137] width 42 height 30
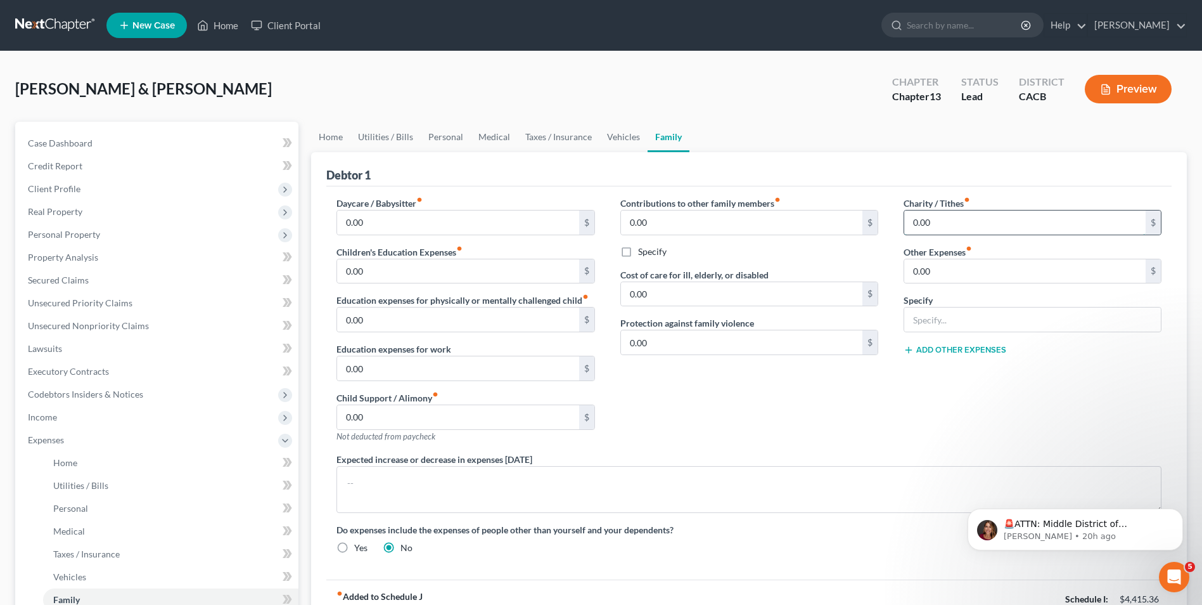
click at [960, 228] on input "0.00" at bounding box center [1026, 222] width 242 height 24
click at [974, 354] on button "Add Other Expenses" at bounding box center [955, 350] width 103 height 10
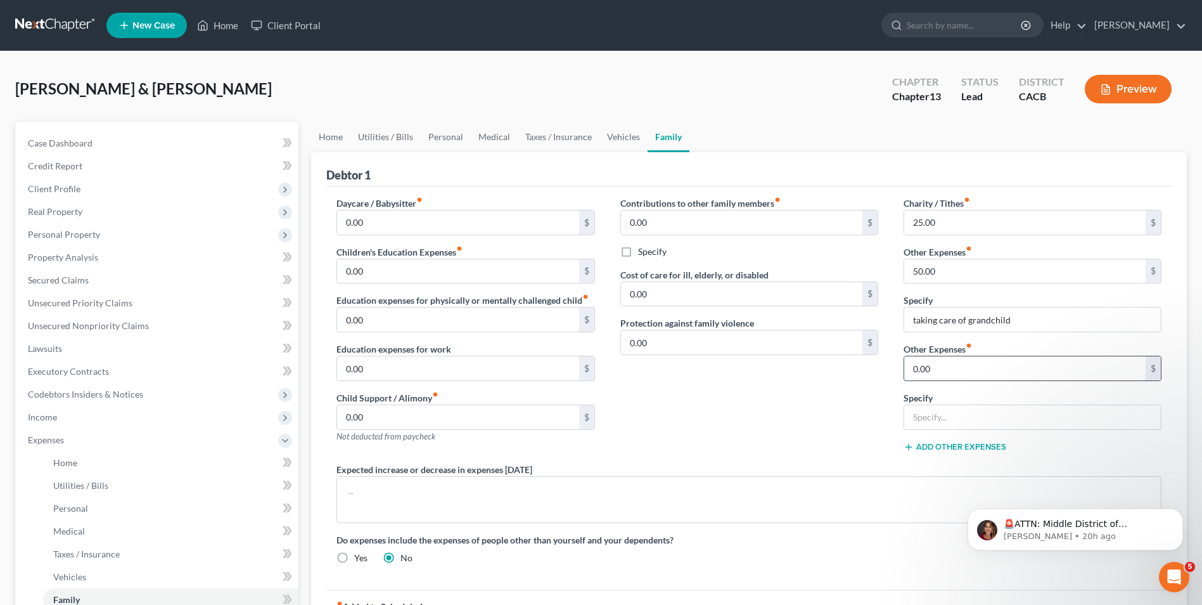
click at [946, 371] on input "0.00" at bounding box center [1026, 368] width 242 height 24
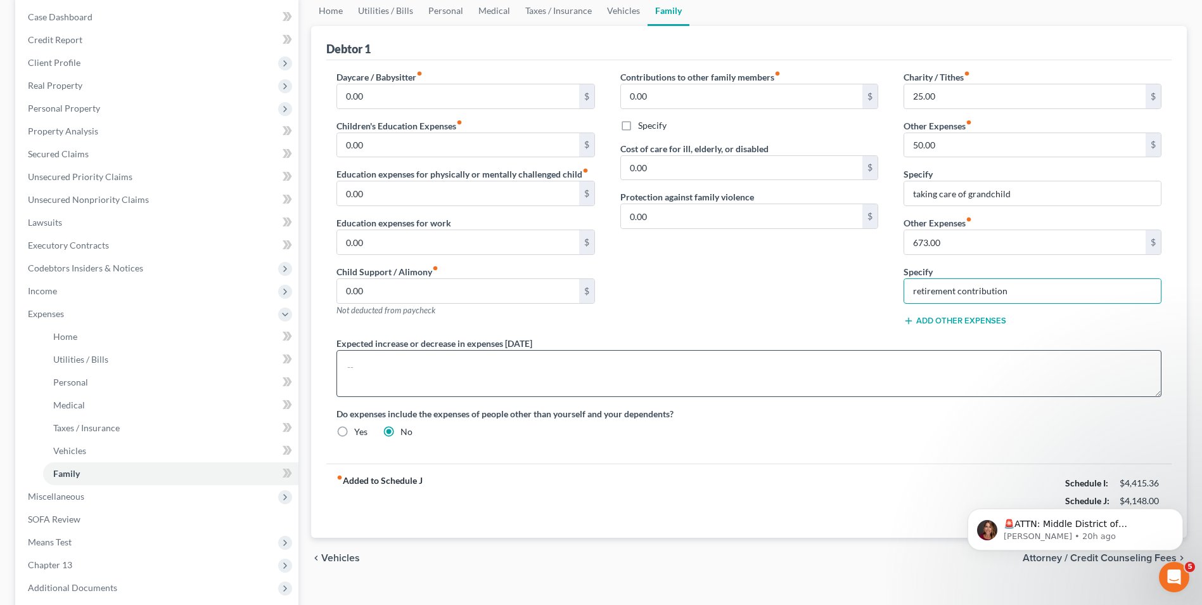
scroll to position [127, 0]
click at [354, 431] on label "Yes" at bounding box center [360, 431] width 13 height 13
click at [359, 431] on input "Yes" at bounding box center [363, 429] width 8 height 8
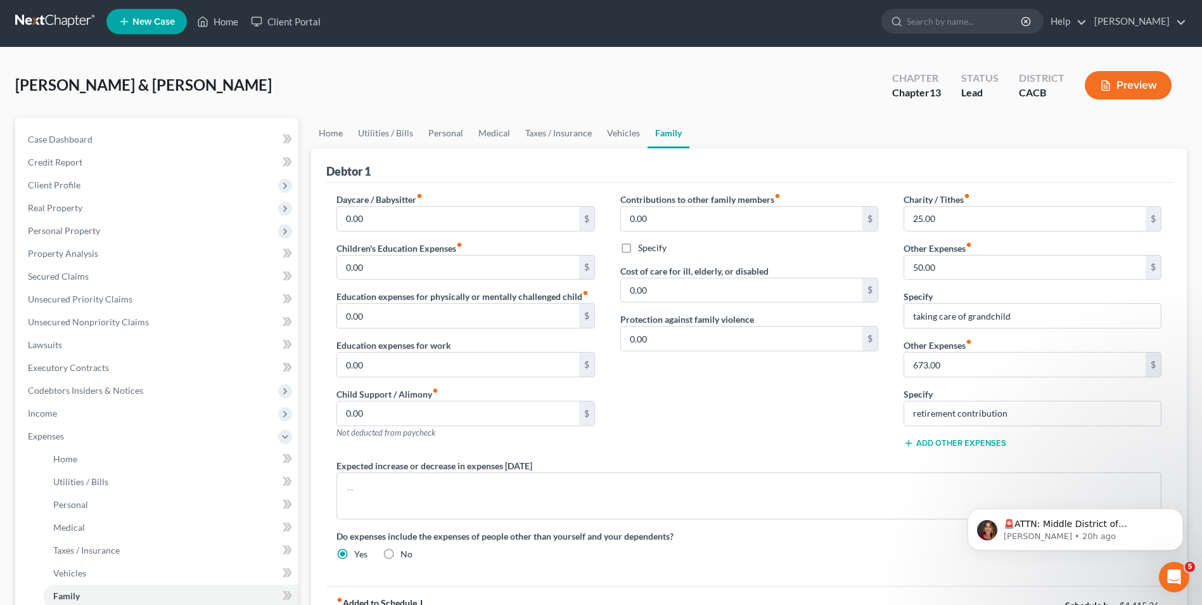
scroll to position [0, 0]
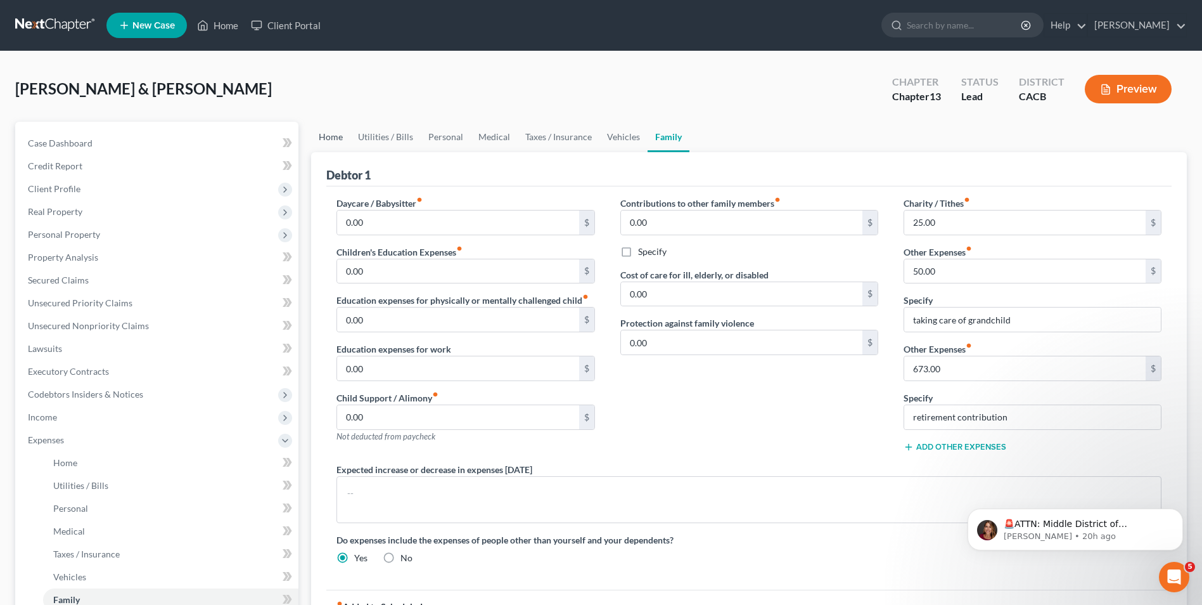
click at [333, 140] on link "Home" at bounding box center [330, 137] width 39 height 30
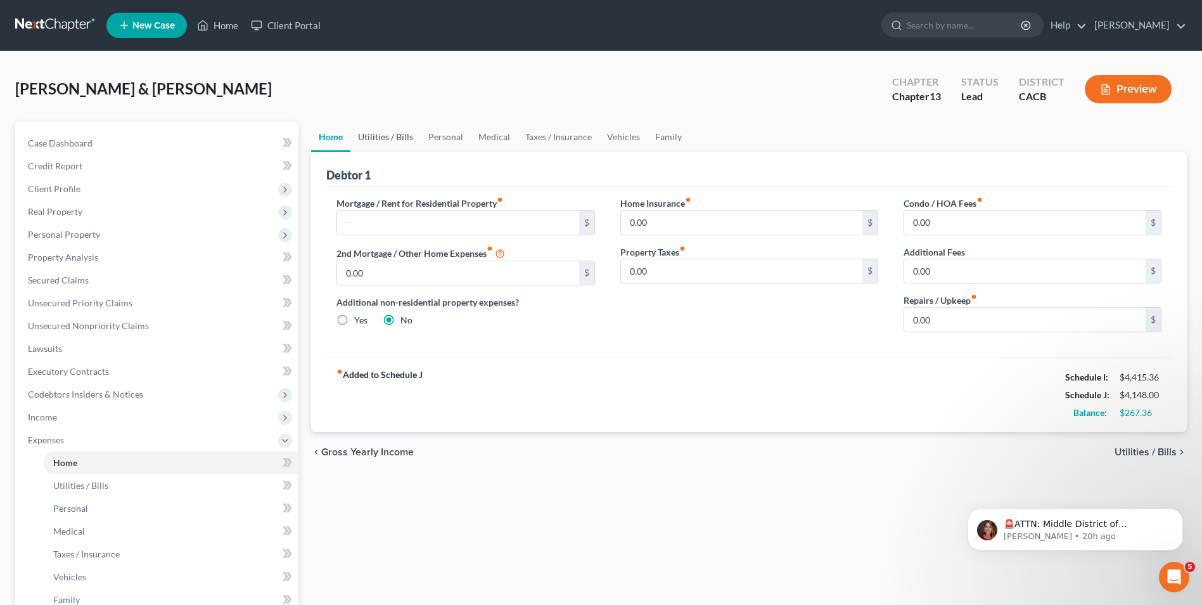
click at [382, 135] on link "Utilities / Bills" at bounding box center [386, 137] width 70 height 30
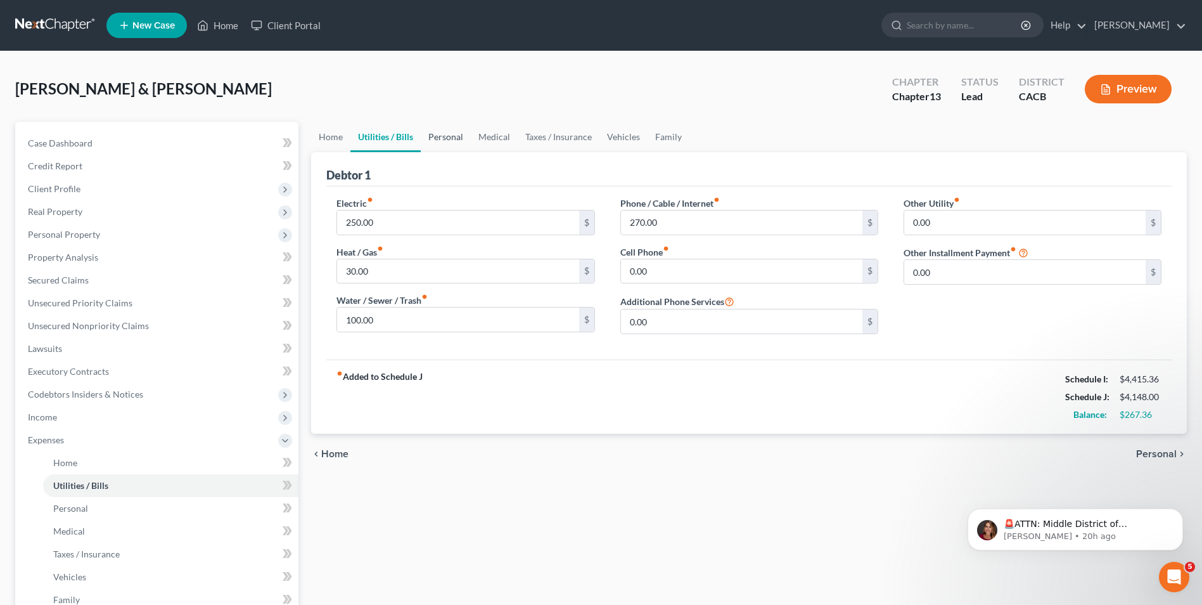
click at [450, 141] on link "Personal" at bounding box center [446, 137] width 50 height 30
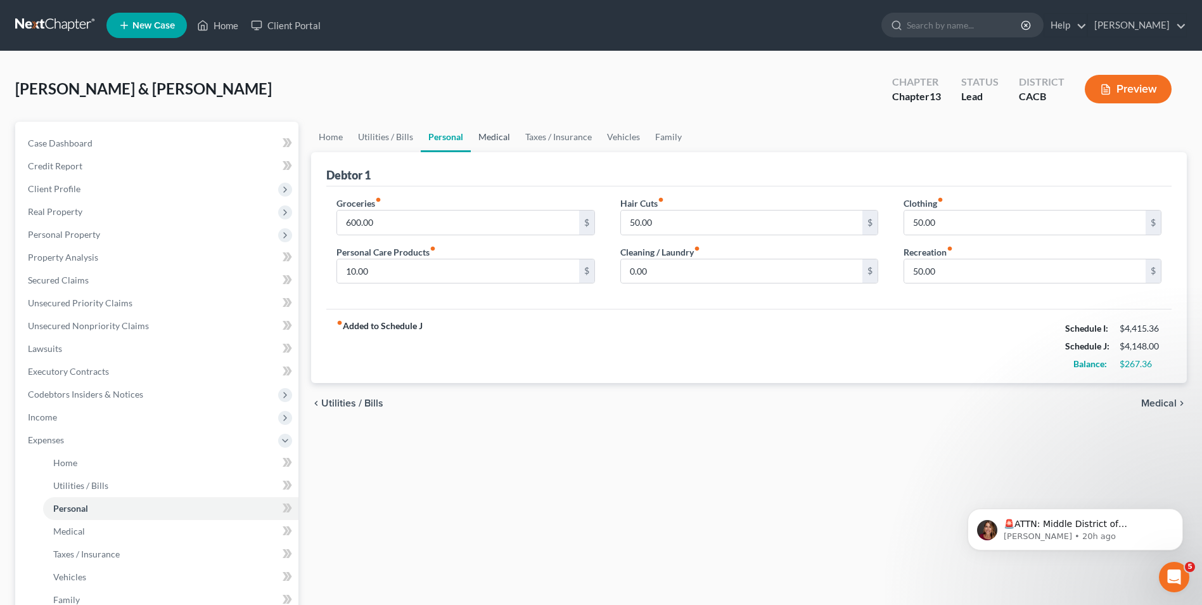
click at [487, 136] on link "Medical" at bounding box center [494, 137] width 47 height 30
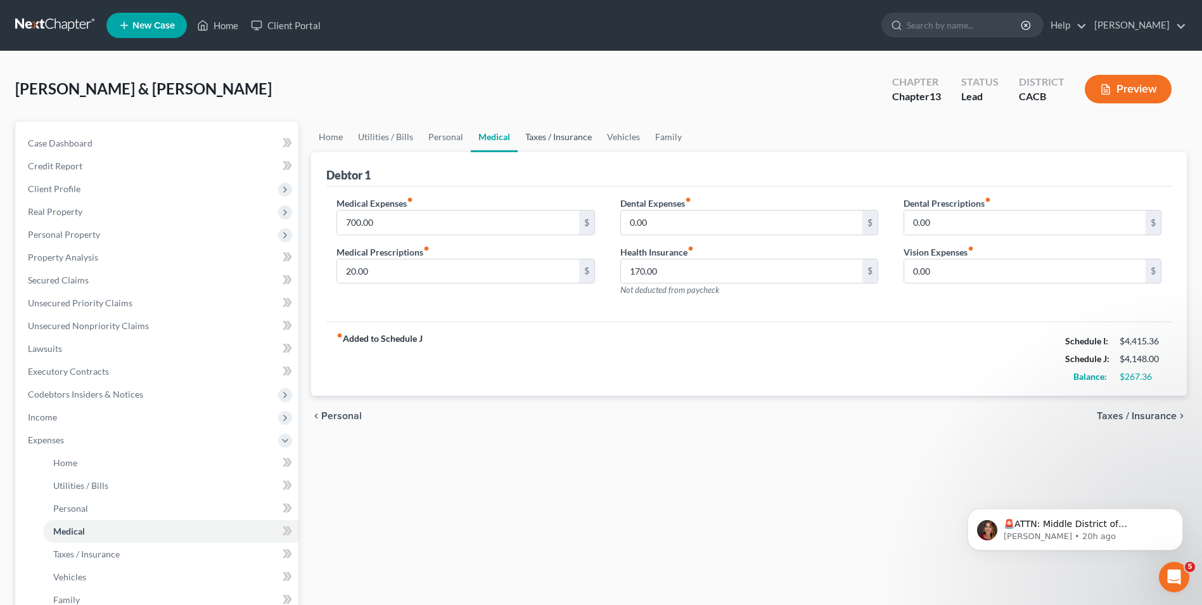
click at [546, 134] on link "Taxes / Insurance" at bounding box center [559, 137] width 82 height 30
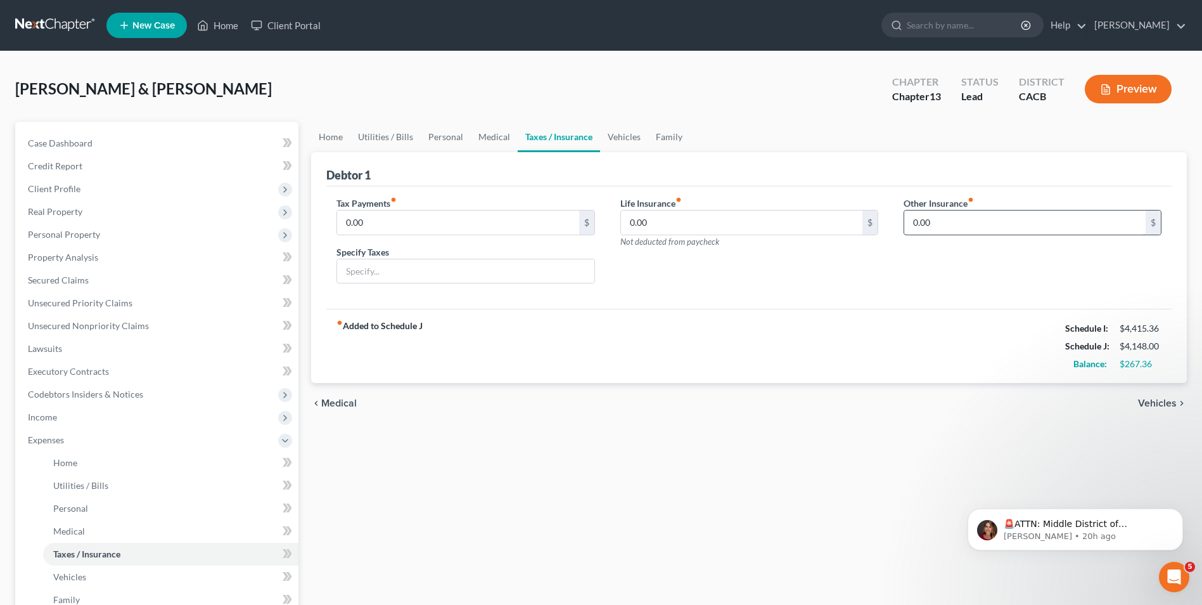
click at [1005, 222] on input "0.00" at bounding box center [1026, 222] width 242 height 24
click at [328, 141] on link "Home" at bounding box center [330, 137] width 39 height 30
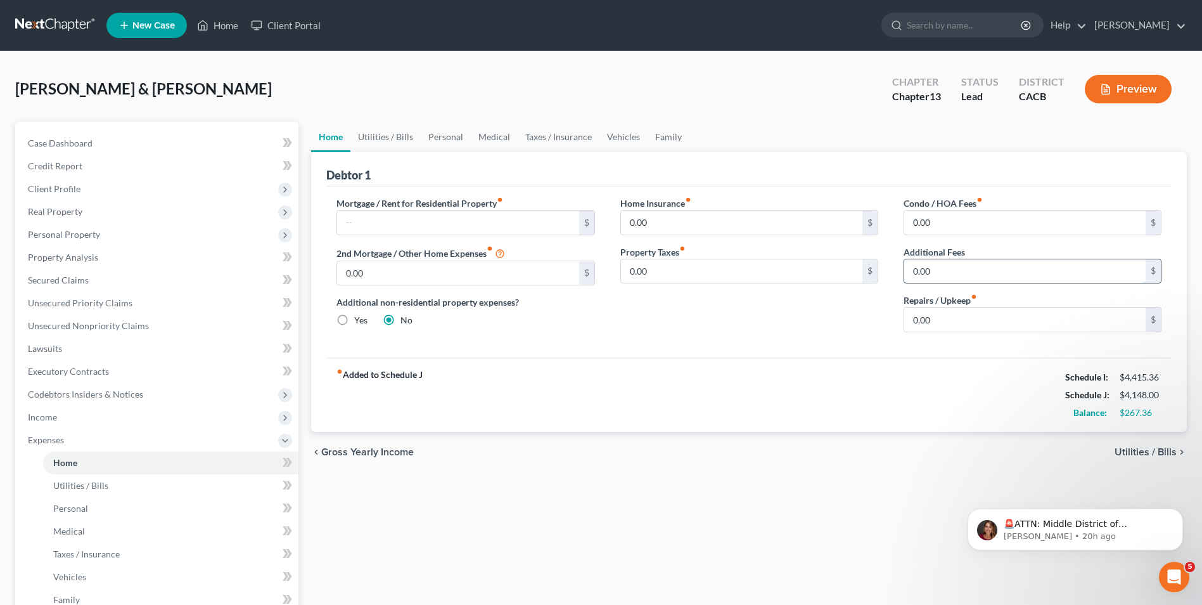
click at [954, 270] on input "0.00" at bounding box center [1026, 271] width 242 height 24
click at [984, 319] on input "0.00" at bounding box center [1026, 319] width 242 height 24
click at [518, 399] on div "fiber_manual_record Added to Schedule J Schedule I: $4,415.36 Schedule J: $4,29…" at bounding box center [749, 395] width 846 height 74
click at [384, 221] on input "text" at bounding box center [458, 222] width 242 height 24
click at [400, 276] on input "0.00" at bounding box center [458, 273] width 242 height 24
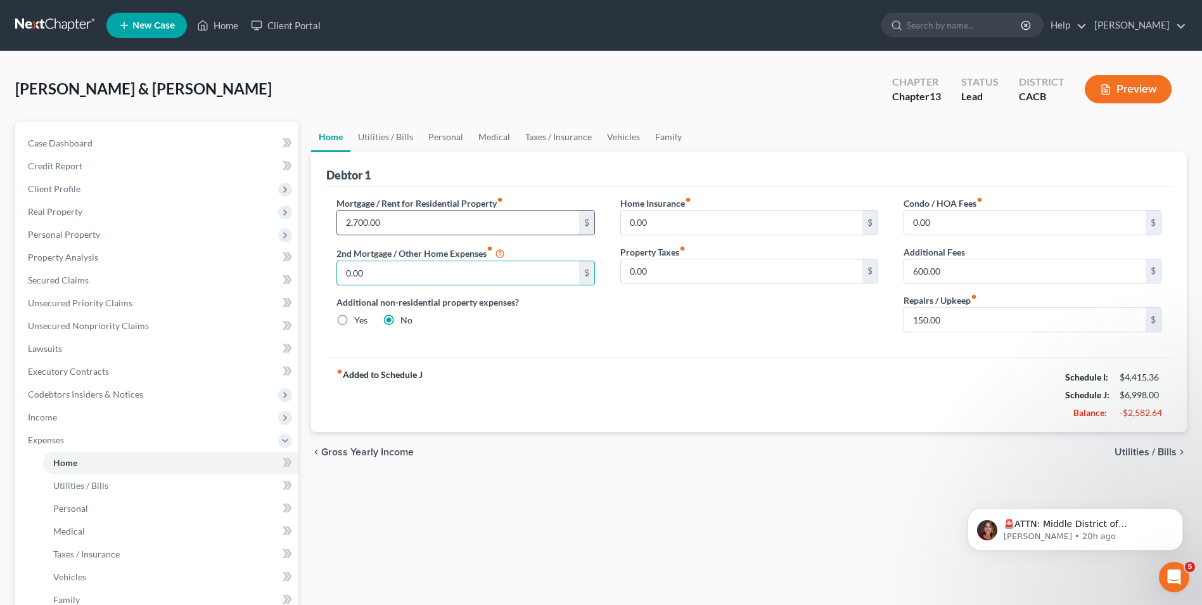
click at [409, 227] on input "2,700.00" at bounding box center [458, 222] width 242 height 24
click at [385, 272] on input "0.00" at bounding box center [458, 273] width 242 height 24
click at [679, 383] on div "fiber_manual_record Added to Schedule J Schedule I: $4,415.36 Schedule J: $7,29…" at bounding box center [749, 395] width 846 height 74
click at [401, 227] on input "1,900.00" at bounding box center [458, 222] width 242 height 24
click at [413, 266] on input "1,100.00" at bounding box center [458, 273] width 242 height 24
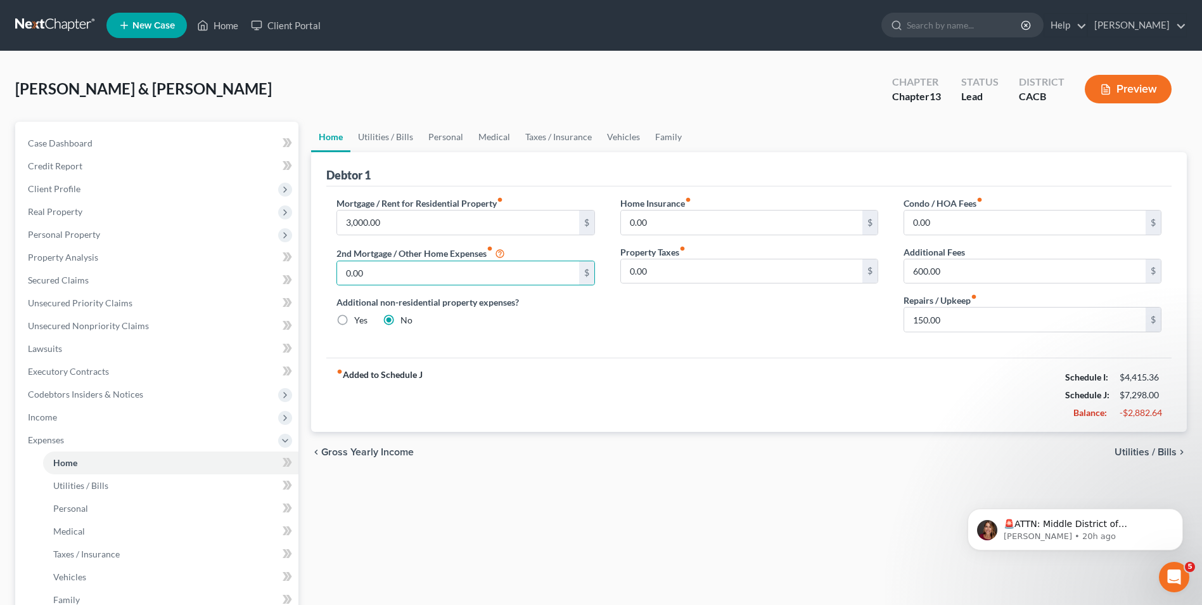
click at [534, 397] on div "fiber_manual_record Added to Schedule J Schedule I: $4,415.36 Schedule J: $7,29…" at bounding box center [749, 395] width 846 height 74
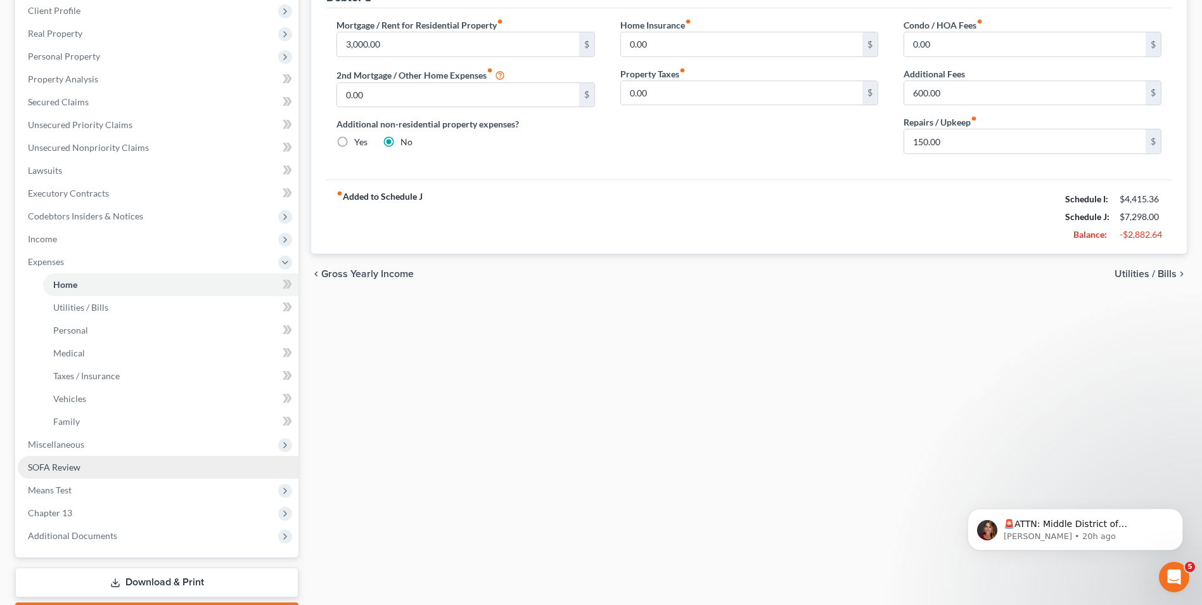
scroll to position [190, 0]
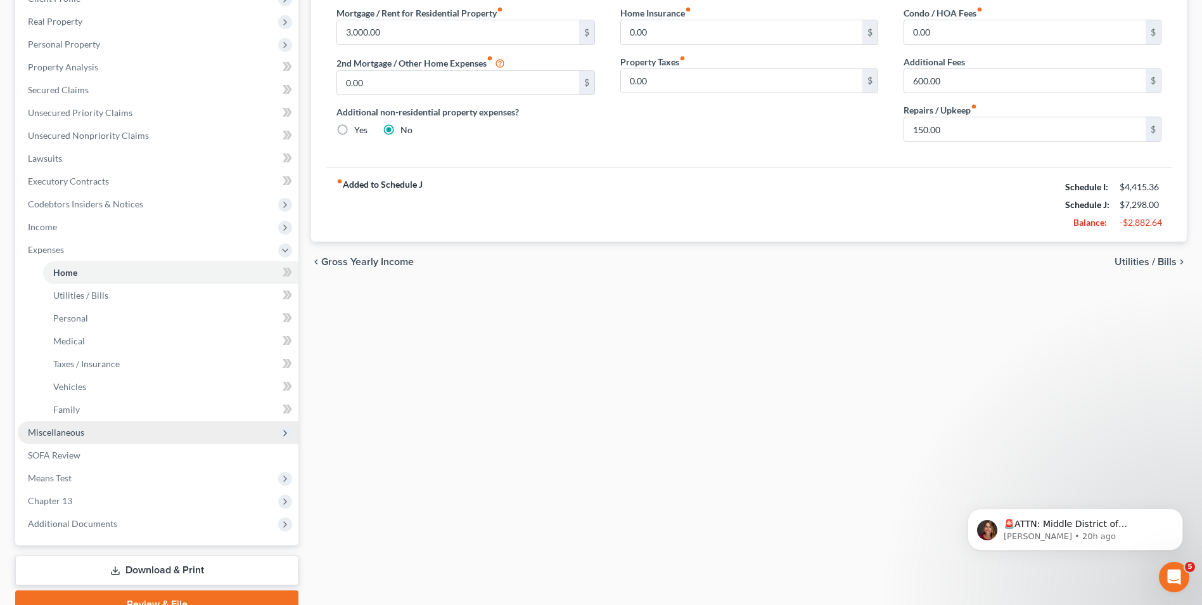
click at [68, 437] on span "Miscellaneous" at bounding box center [56, 432] width 56 height 11
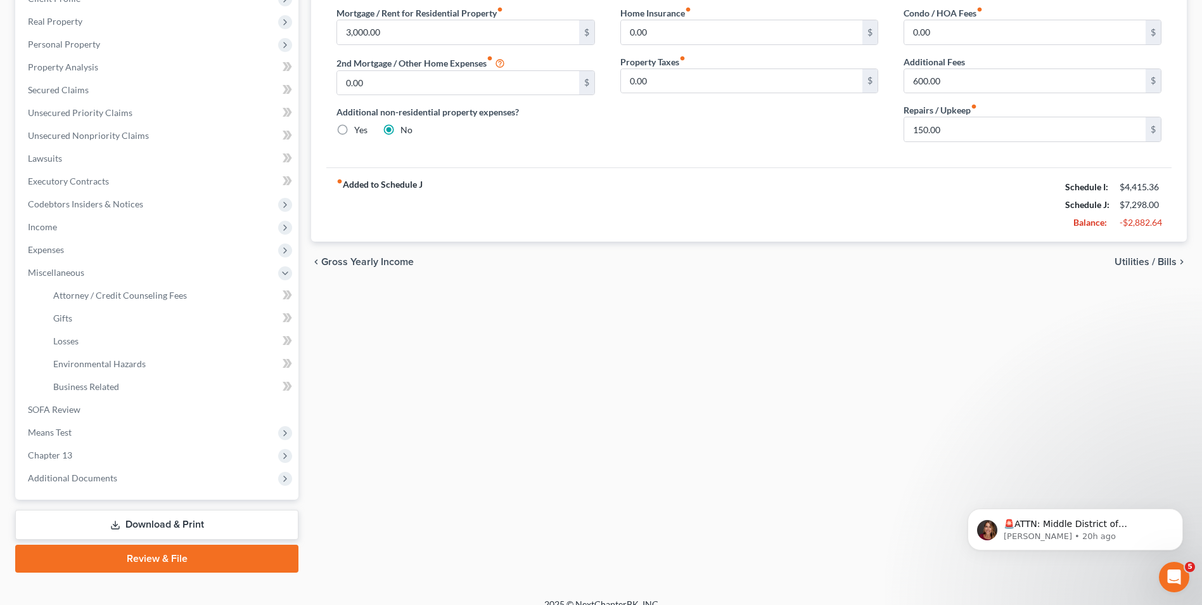
click at [650, 439] on div "Home Utilities / Bills Personal Medical Taxes / Insurance Vehicles Family Debto…" at bounding box center [749, 252] width 889 height 641
click at [72, 292] on span "Attorney / Credit Counseling Fees" at bounding box center [120, 295] width 134 height 11
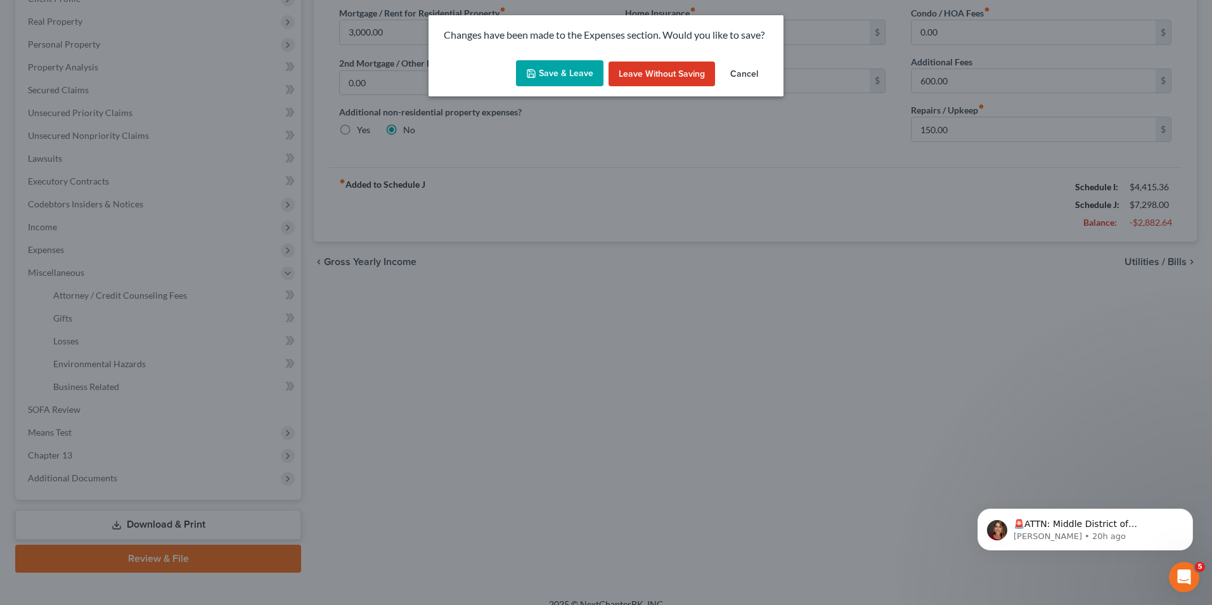
click at [564, 79] on button "Save & Leave" at bounding box center [559, 73] width 87 height 27
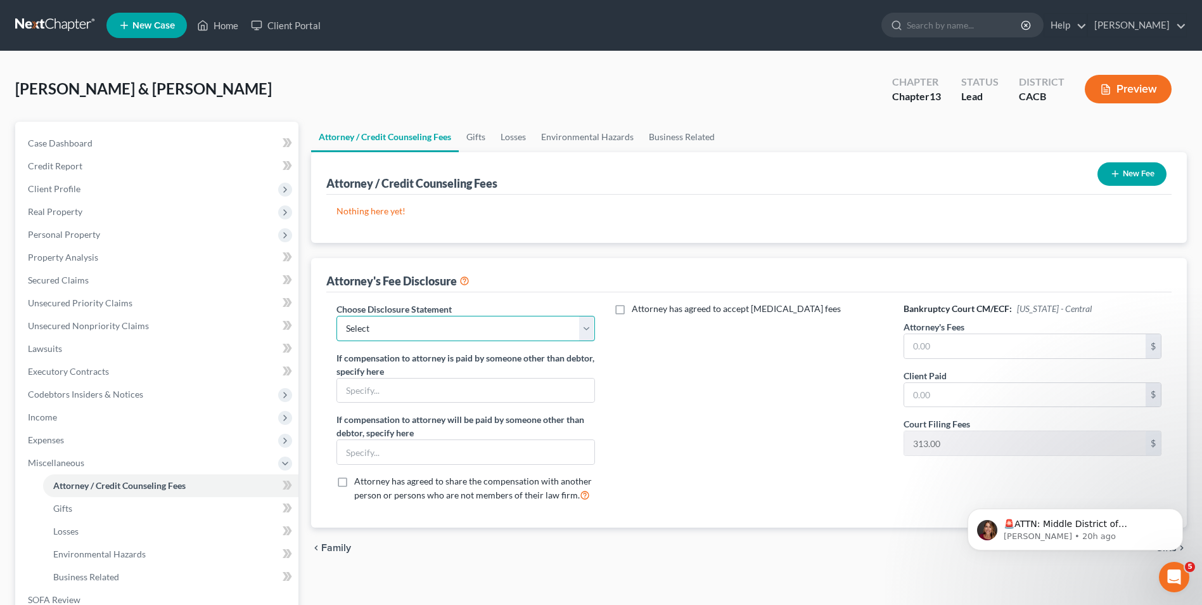
click at [485, 332] on select "Select Law offices of Robert S. Altagen, APC" at bounding box center [466, 328] width 258 height 25
click at [337, 316] on select "Select Law offices of Robert S. Altagen, APC" at bounding box center [466, 328] width 258 height 25
click at [632, 307] on label "Attorney has agreed to accept retainer fees" at bounding box center [736, 308] width 209 height 13
click at [637, 307] on input "Attorney has agreed to accept retainer fees" at bounding box center [641, 306] width 8 height 8
click at [972, 347] on input "text" at bounding box center [1026, 346] width 242 height 24
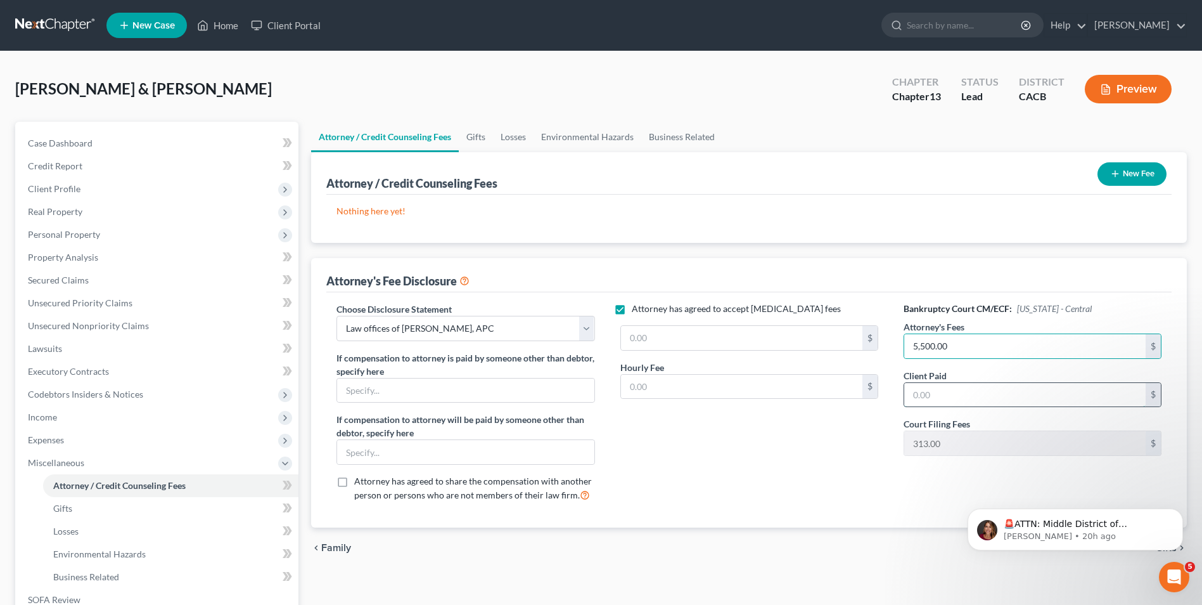
click at [943, 396] on input "text" at bounding box center [1026, 395] width 242 height 24
click at [697, 465] on div "Attorney has agreed to accept retainer fees $ Hourly Fee $" at bounding box center [749, 407] width 283 height 210
click at [480, 139] on link "Gifts" at bounding box center [476, 137] width 34 height 30
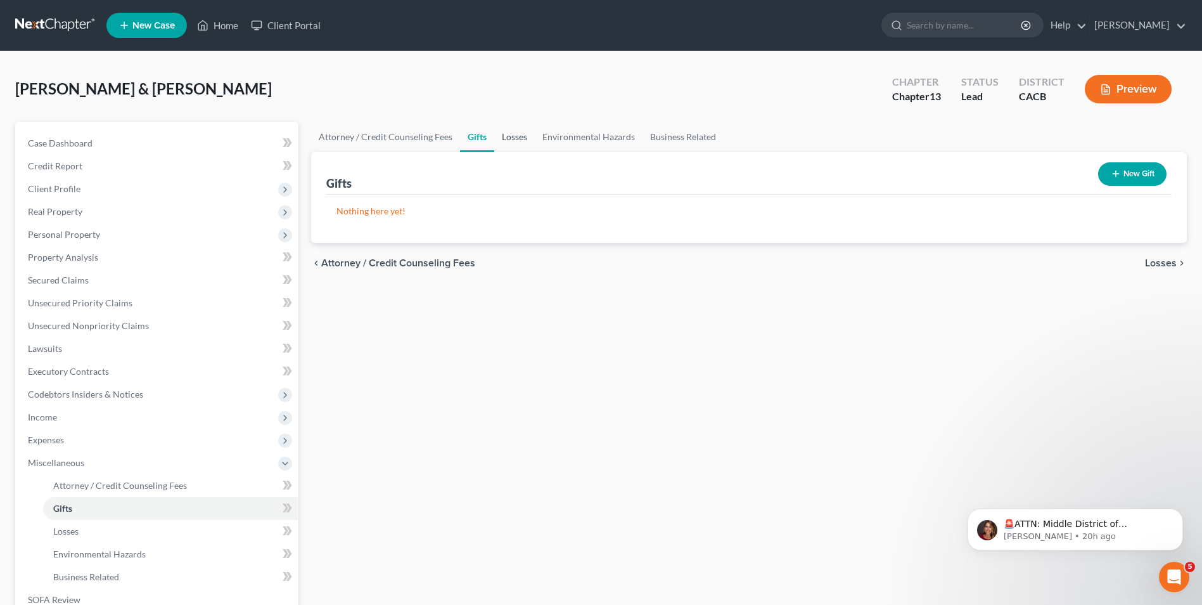
click at [522, 136] on link "Losses" at bounding box center [514, 137] width 41 height 30
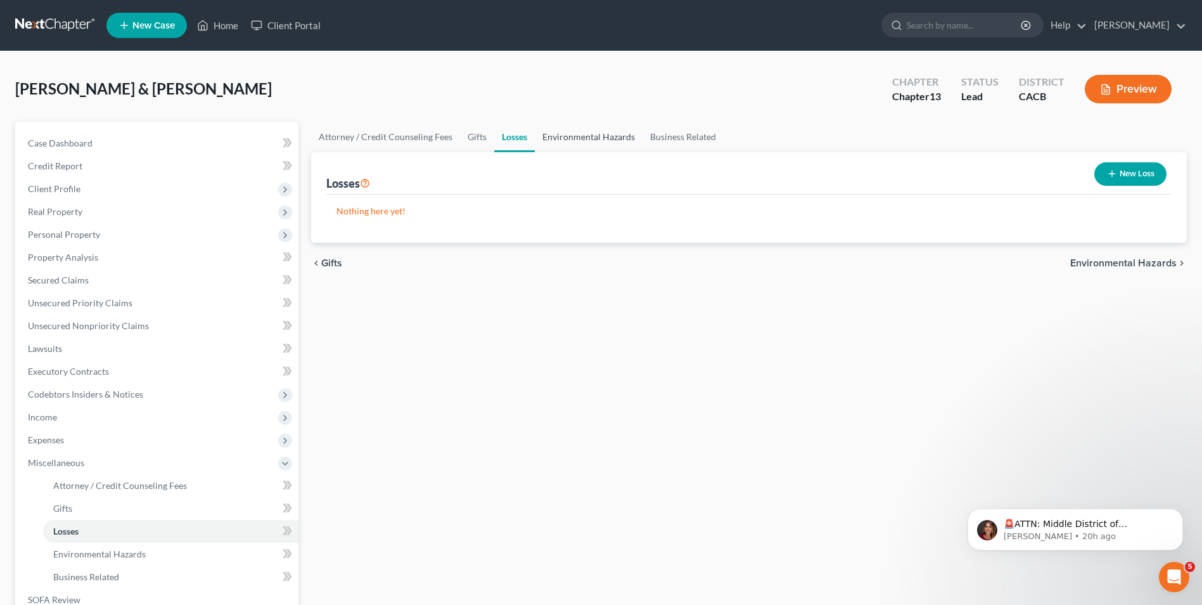
click at [559, 143] on link "Environmental Hazards" at bounding box center [589, 137] width 108 height 30
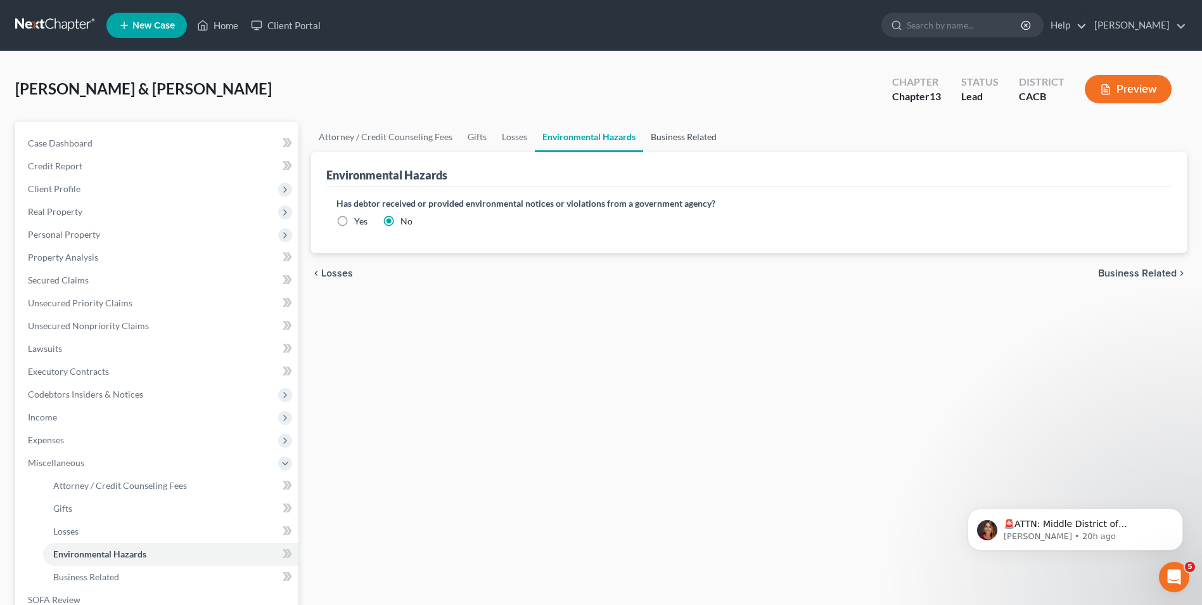
click at [709, 142] on link "Business Related" at bounding box center [683, 137] width 81 height 30
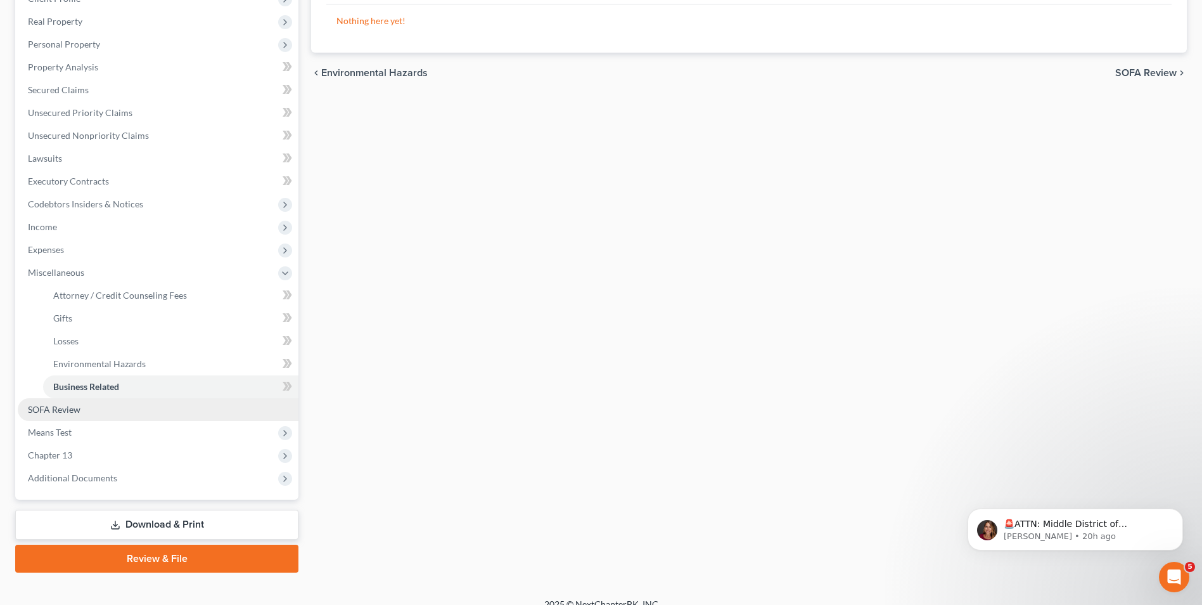
click at [68, 410] on span "SOFA Review" at bounding box center [54, 409] width 53 height 11
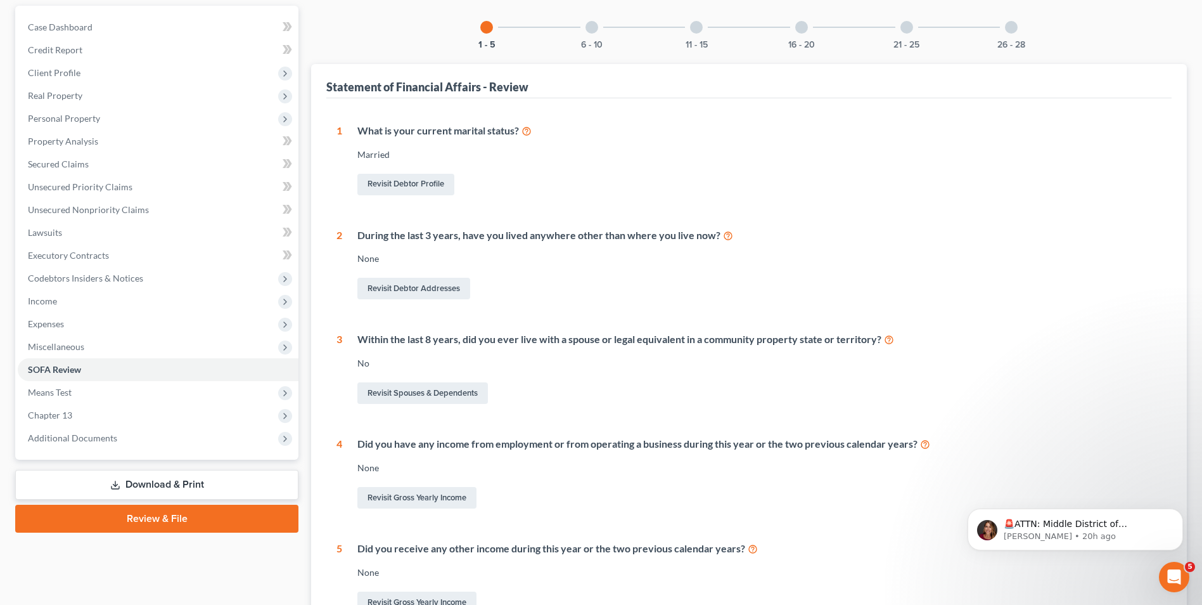
scroll to position [127, 0]
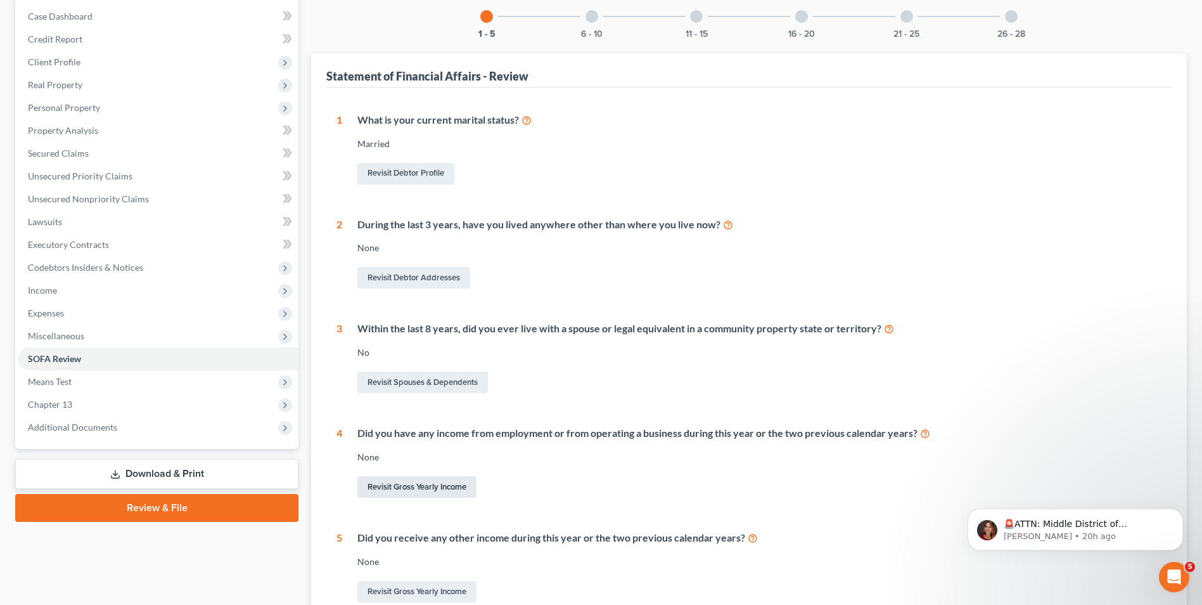
click at [409, 489] on link "Revisit Gross Yearly Income" at bounding box center [417, 487] width 119 height 22
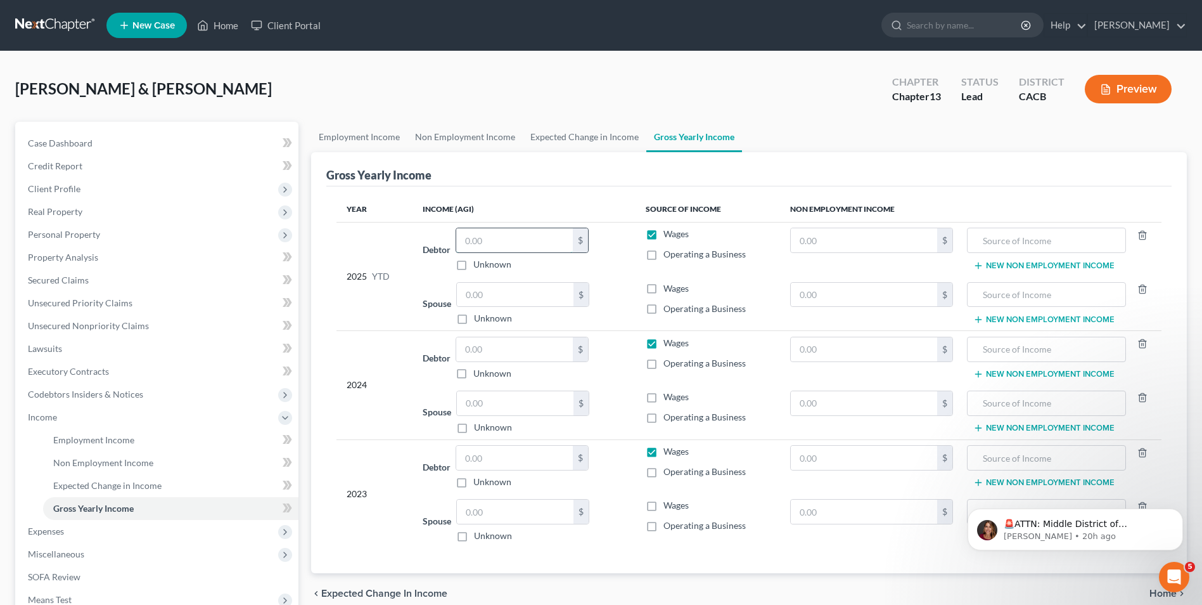
click at [471, 243] on input "text" at bounding box center [514, 240] width 117 height 24
click at [481, 299] on input "text" at bounding box center [515, 295] width 117 height 24
click at [532, 247] on input "text" at bounding box center [514, 240] width 117 height 24
click at [664, 253] on label "Operating a Business" at bounding box center [705, 254] width 82 height 13
click at [669, 253] on input "Operating a Business" at bounding box center [673, 252] width 8 height 8
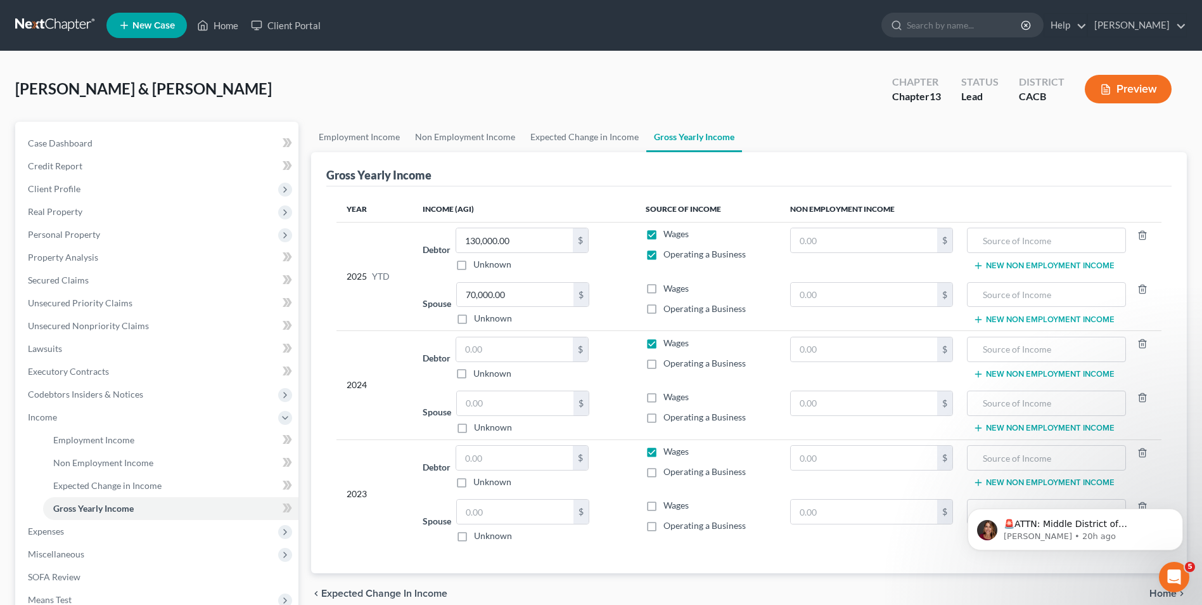
click at [664, 290] on label "Wages" at bounding box center [676, 288] width 25 height 13
click at [669, 290] on input "Wages" at bounding box center [673, 286] width 8 height 8
click at [664, 236] on label "Wages" at bounding box center [676, 234] width 25 height 13
click at [669, 236] on input "Wages" at bounding box center [673, 232] width 8 height 8
click at [804, 242] on input "text" at bounding box center [864, 240] width 146 height 24
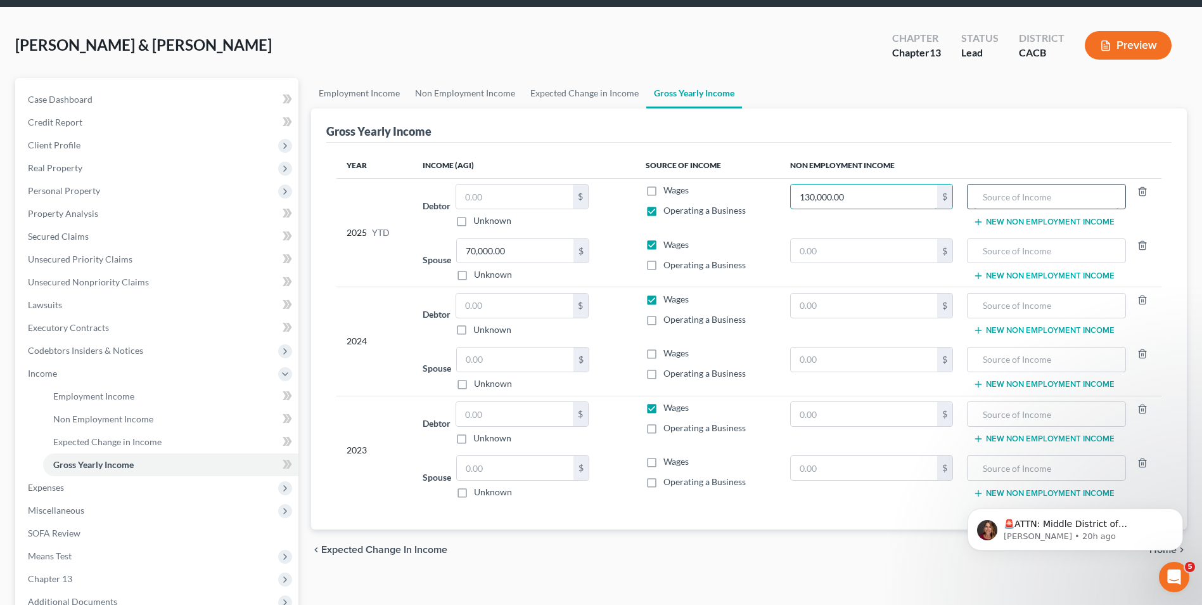
scroll to position [63, 0]
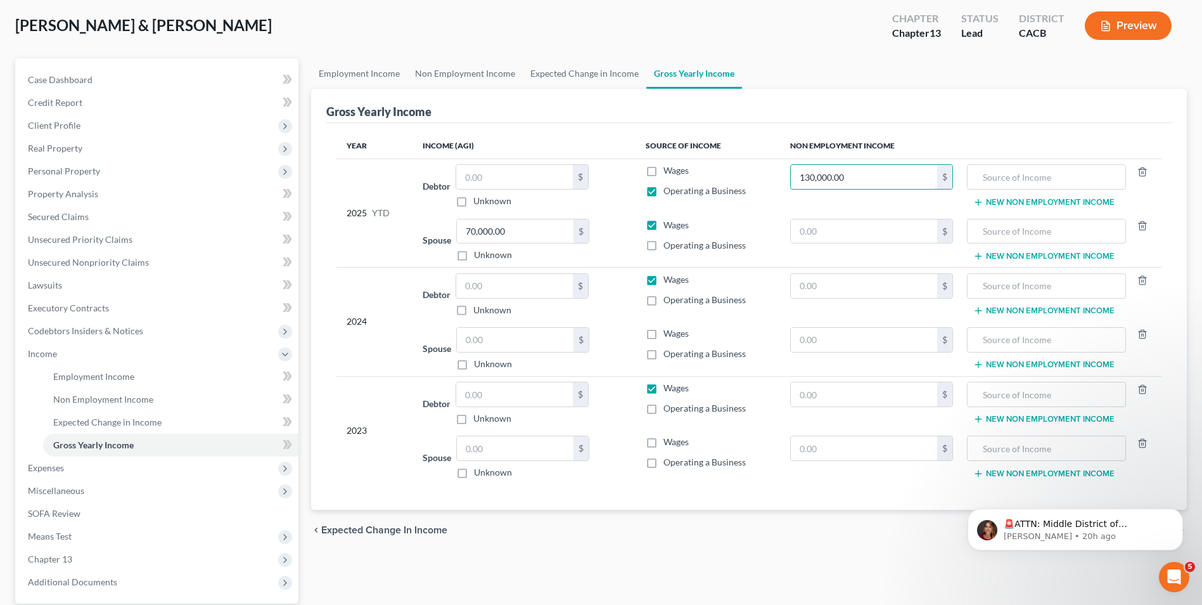
drag, startPoint x: 866, startPoint y: 181, endPoint x: 718, endPoint y: 176, distance: 147.8
click at [718, 179] on tr "2025 YTD Debtor $ Unknown Balance Undetermined $ Unknown Wages Operating a Busi…" at bounding box center [749, 185] width 825 height 55
click at [664, 297] on label "Operating a Business" at bounding box center [705, 299] width 82 height 13
click at [669, 297] on input "Operating a Business" at bounding box center [673, 297] width 8 height 8
click at [664, 281] on label "Wages" at bounding box center [676, 279] width 25 height 13
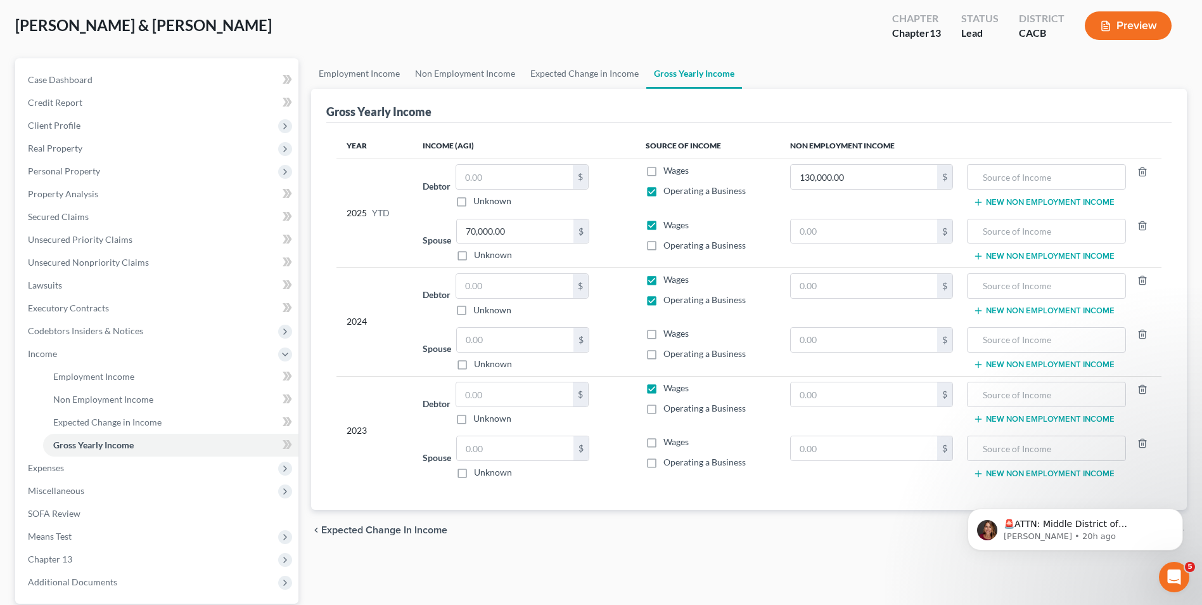
click at [669, 281] on input "Wages" at bounding box center [673, 277] width 8 height 8
click at [854, 286] on input "text" at bounding box center [864, 286] width 146 height 24
click at [524, 339] on input "text" at bounding box center [515, 340] width 117 height 24
click at [664, 334] on label "Wages" at bounding box center [676, 333] width 25 height 13
click at [669, 334] on input "Wages" at bounding box center [673, 331] width 8 height 8
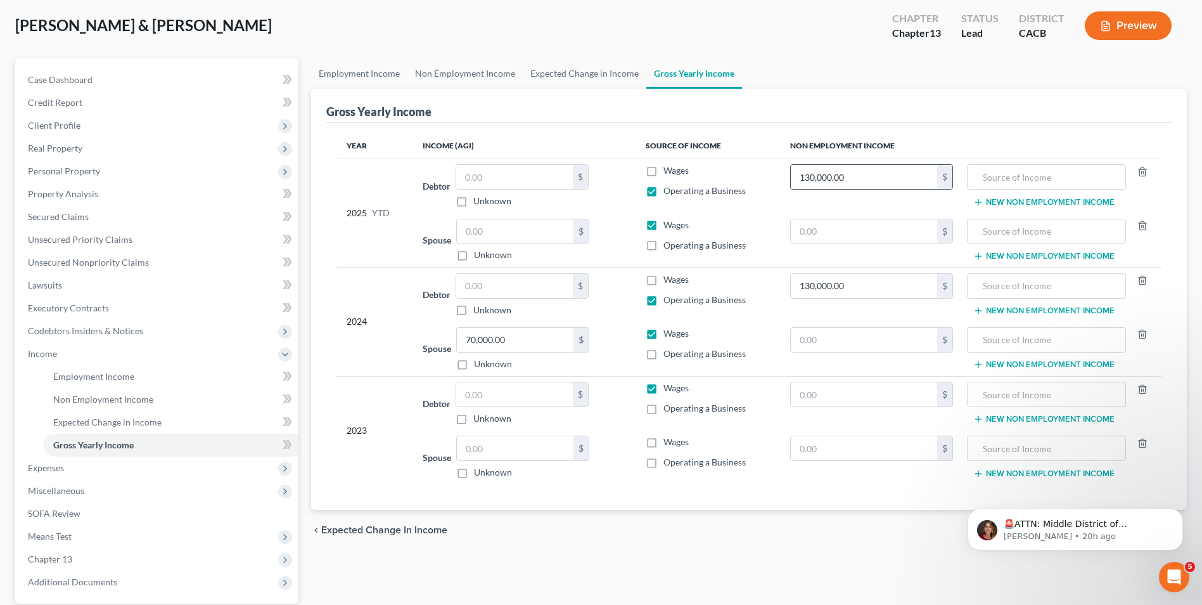
click at [865, 184] on input "130,000.00" at bounding box center [864, 177] width 146 height 24
click at [406, 533] on span "Expected Change in Income" at bounding box center [384, 530] width 126 height 10
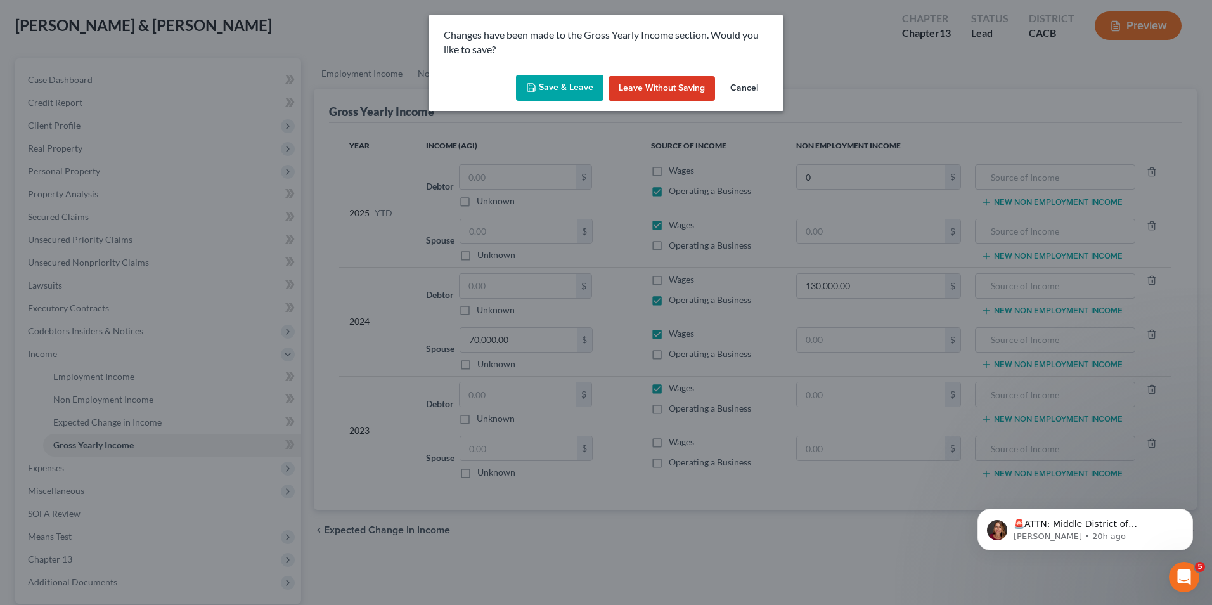
click at [546, 87] on button "Save & Leave" at bounding box center [559, 88] width 87 height 27
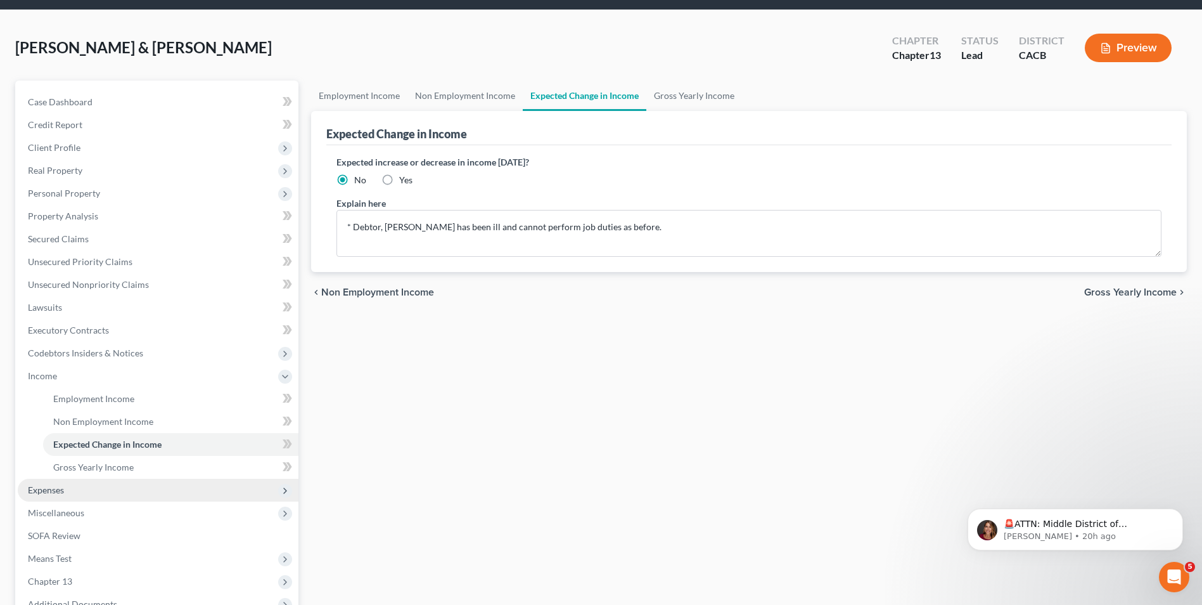
scroll to position [63, 0]
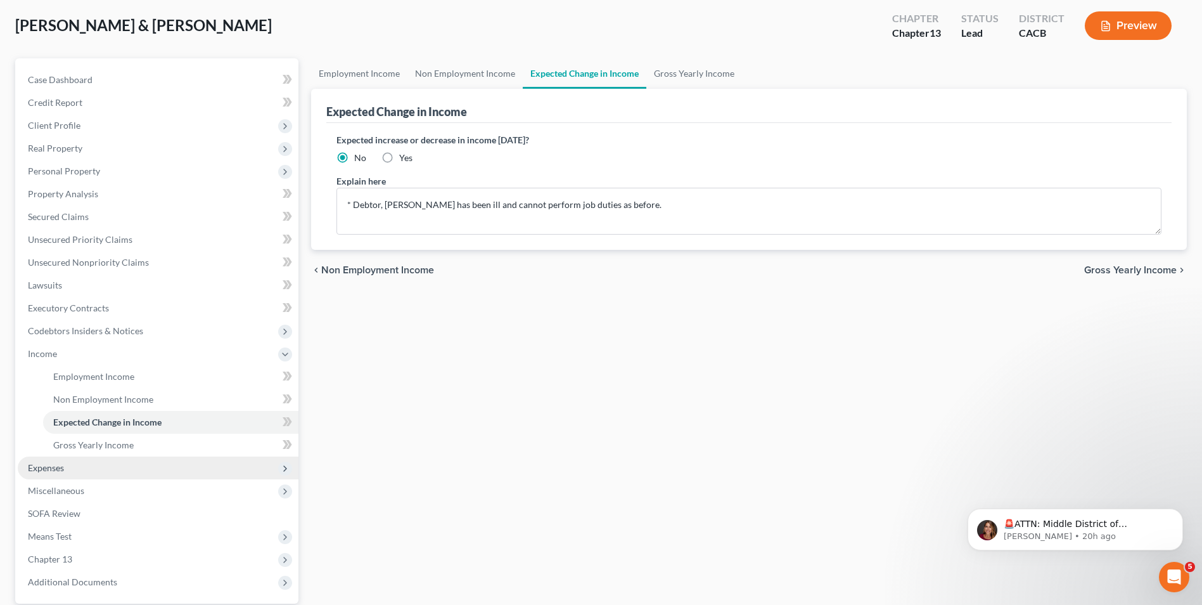
click at [61, 473] on span "Expenses" at bounding box center [158, 467] width 281 height 23
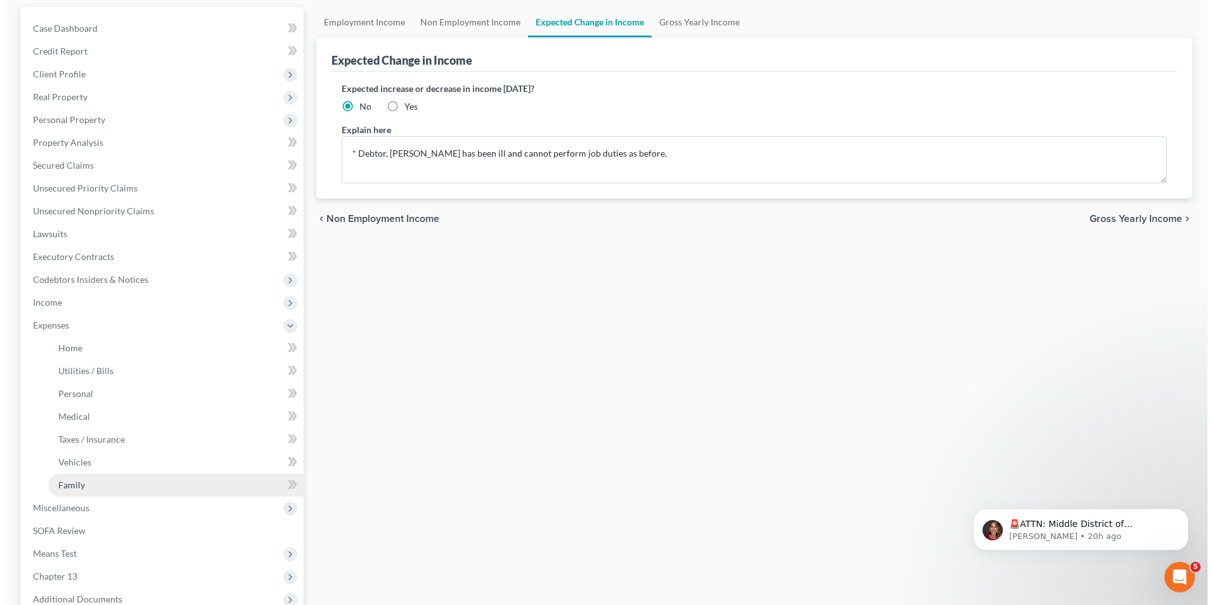
scroll to position [252, 0]
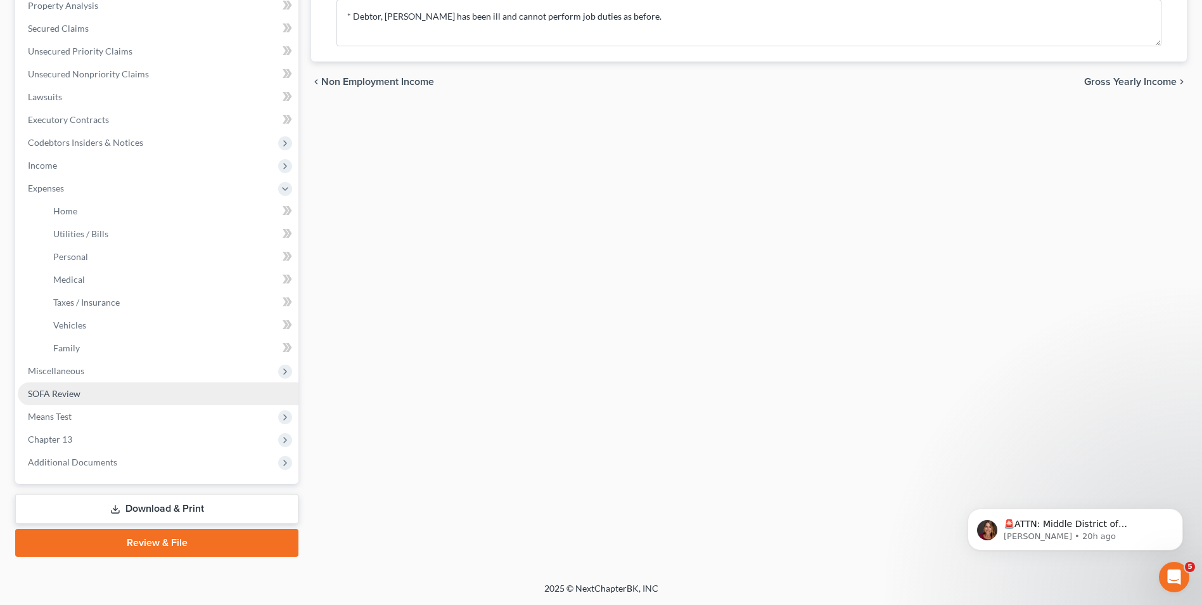
click at [68, 399] on link "SOFA Review" at bounding box center [158, 393] width 281 height 23
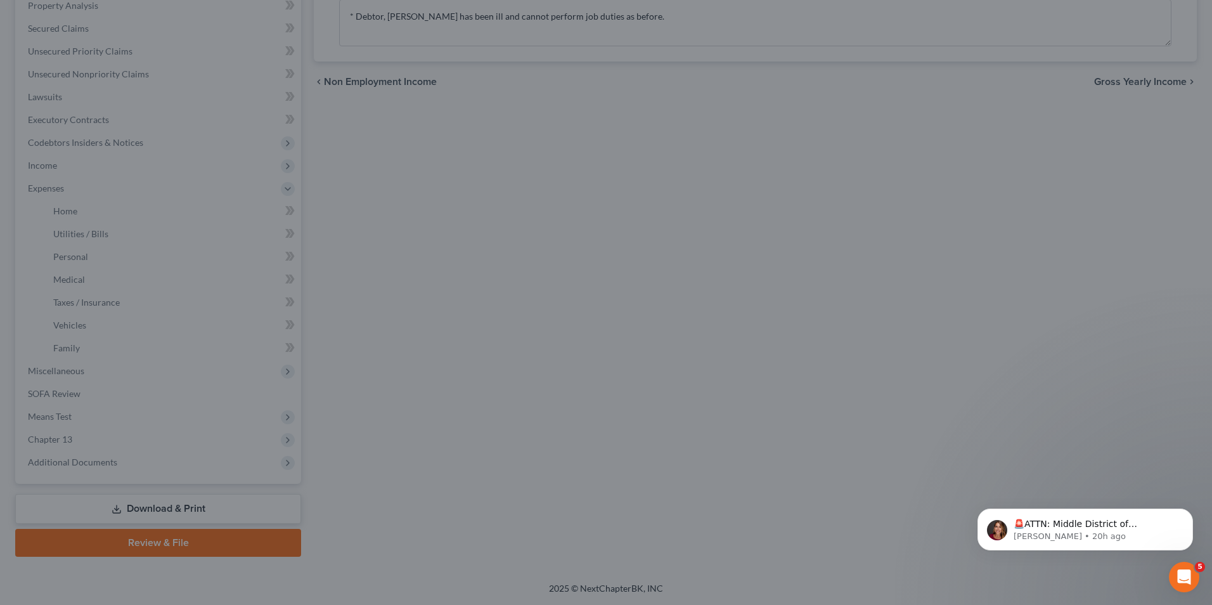
click at [415, 439] on div at bounding box center [606, 302] width 1212 height 605
click at [569, 307] on div at bounding box center [606, 302] width 1212 height 605
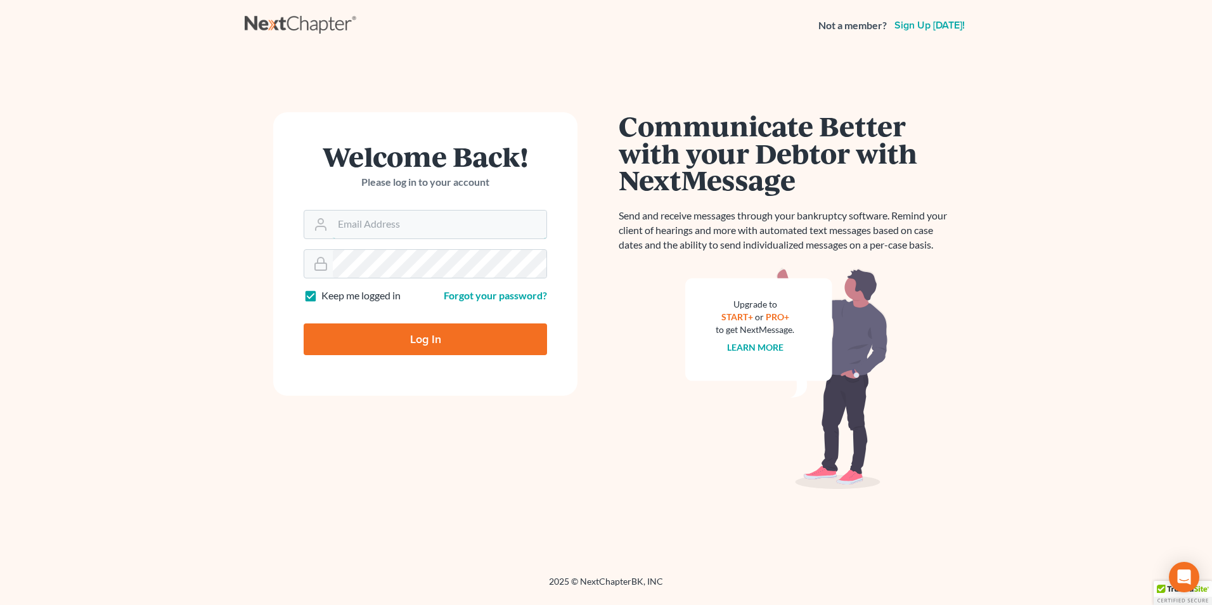
type input "Robertaltagen@altagenlaw.com"
click at [430, 328] on input "Log In" at bounding box center [425, 339] width 243 height 32
type input "Thinking..."
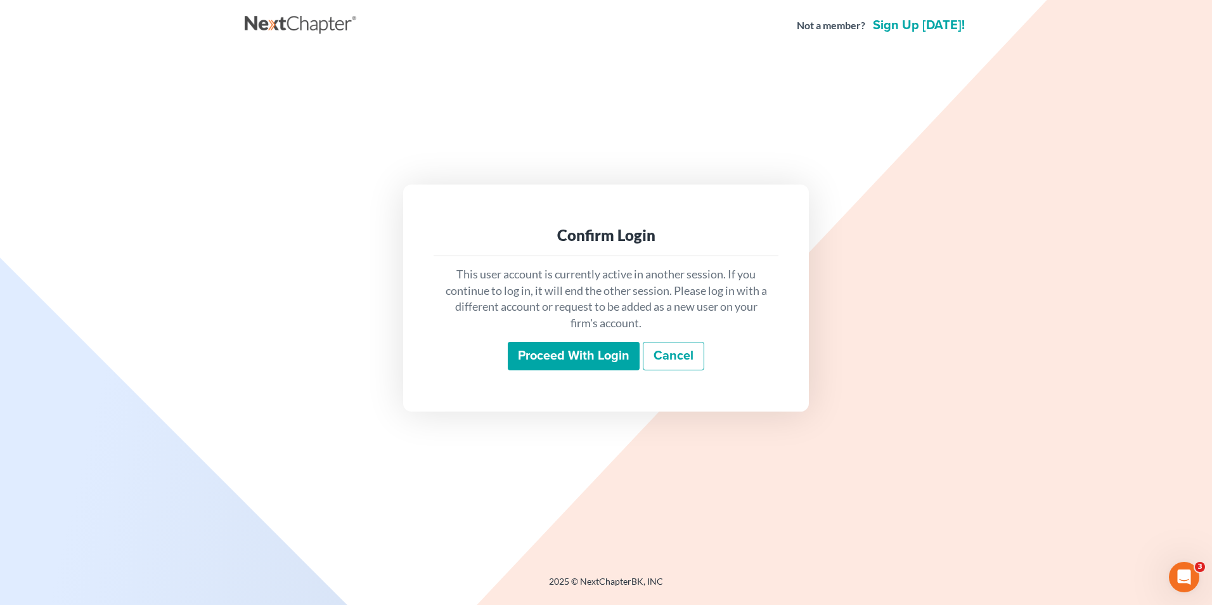
click at [587, 347] on input "Proceed with login" at bounding box center [574, 356] width 132 height 29
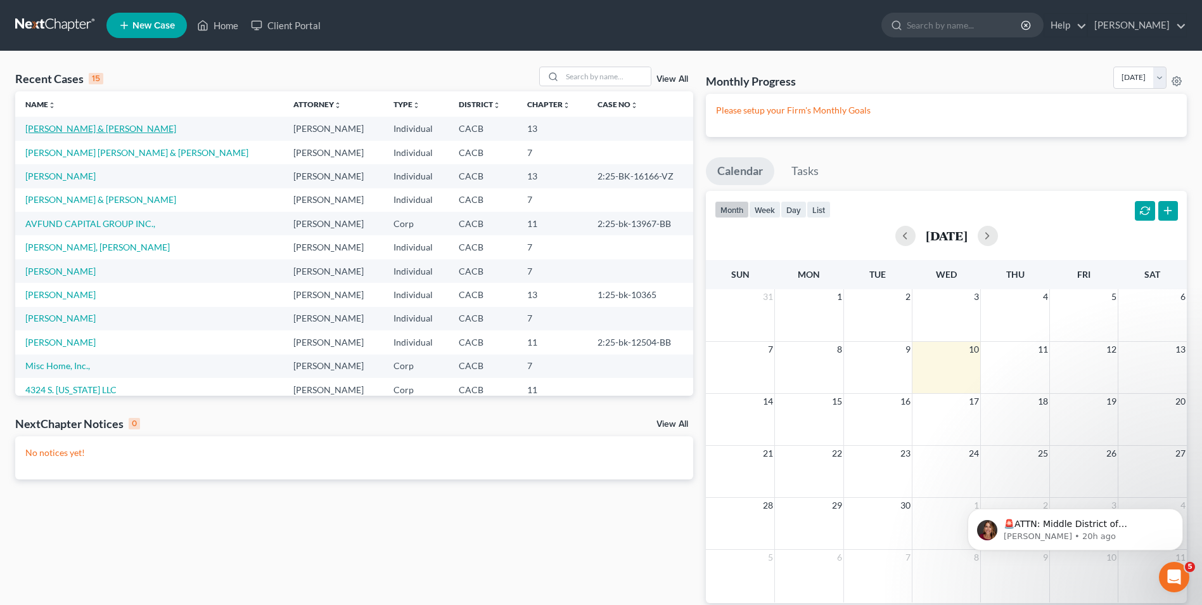
click at [86, 126] on link "[PERSON_NAME] & [PERSON_NAME]" at bounding box center [100, 128] width 151 height 11
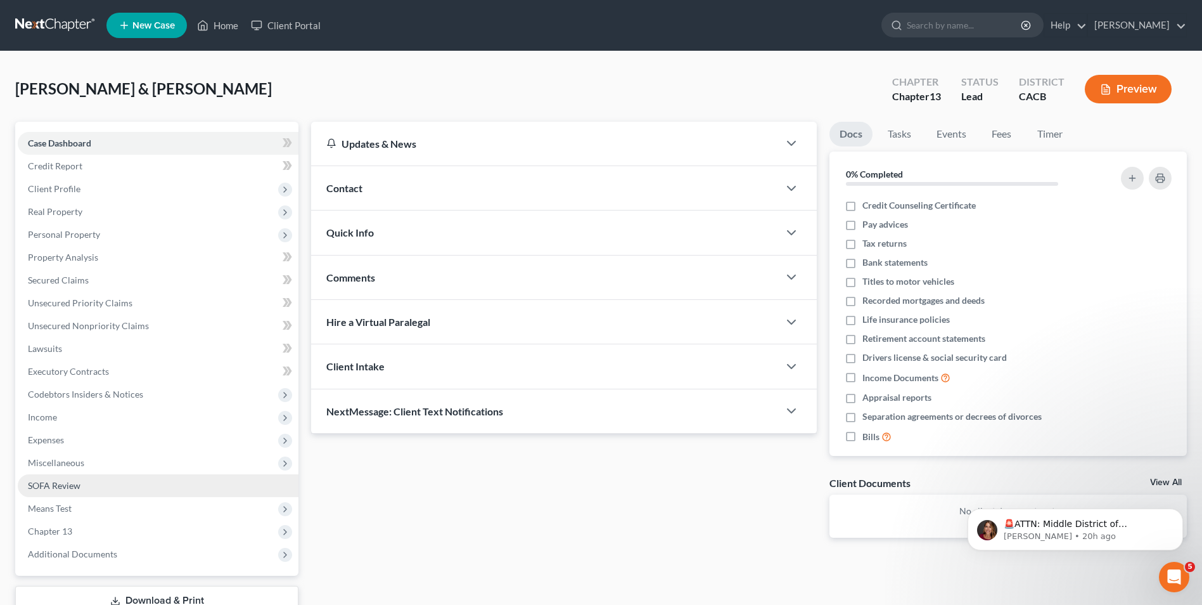
click at [65, 489] on span "SOFA Review" at bounding box center [54, 485] width 53 height 11
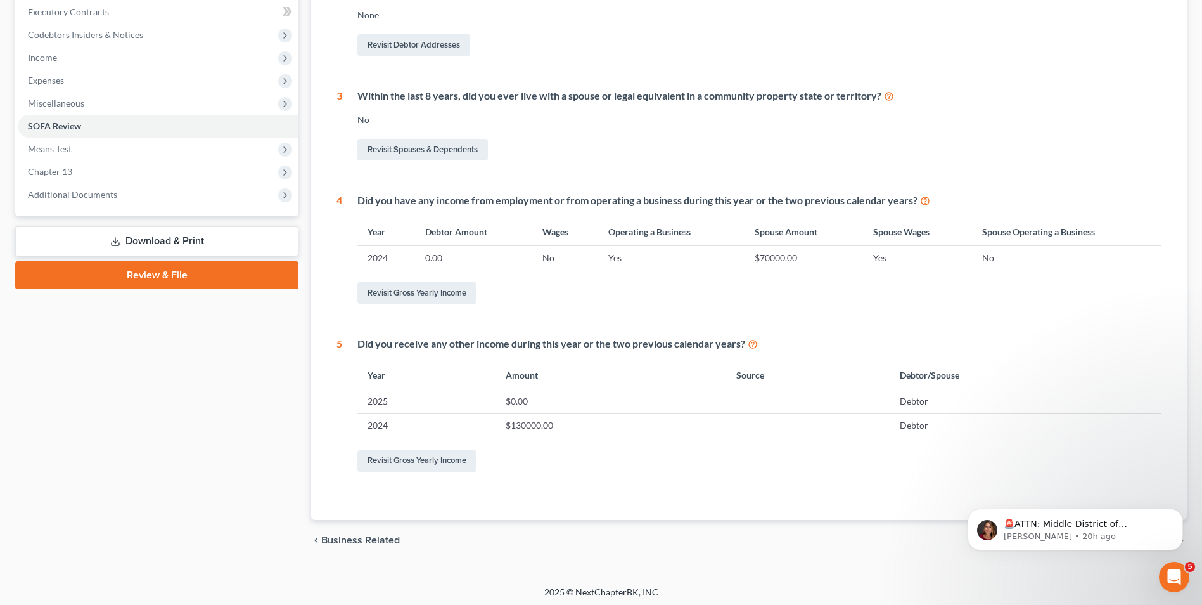
scroll to position [363, 0]
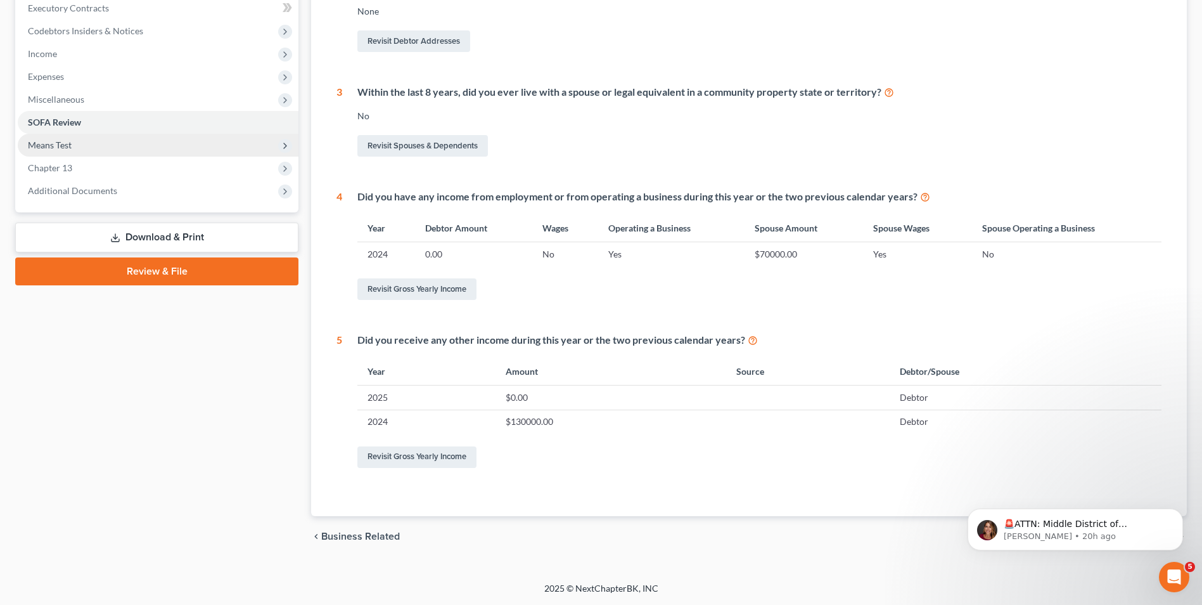
click at [58, 147] on span "Means Test" at bounding box center [50, 144] width 44 height 11
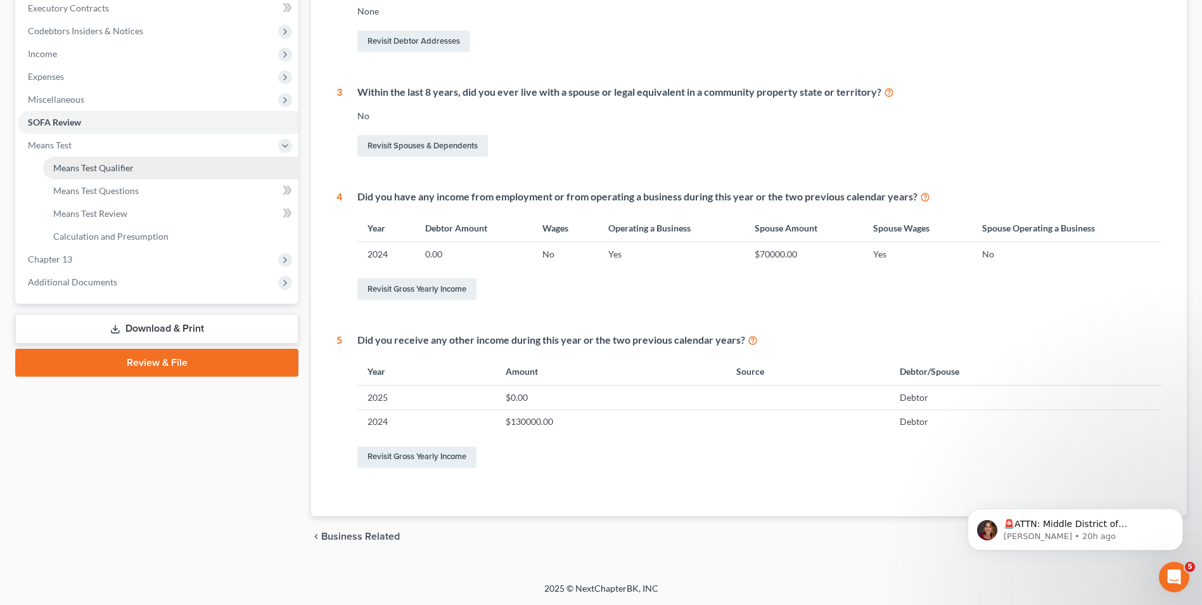
click at [113, 164] on span "Means Test Qualifier" at bounding box center [93, 167] width 81 height 11
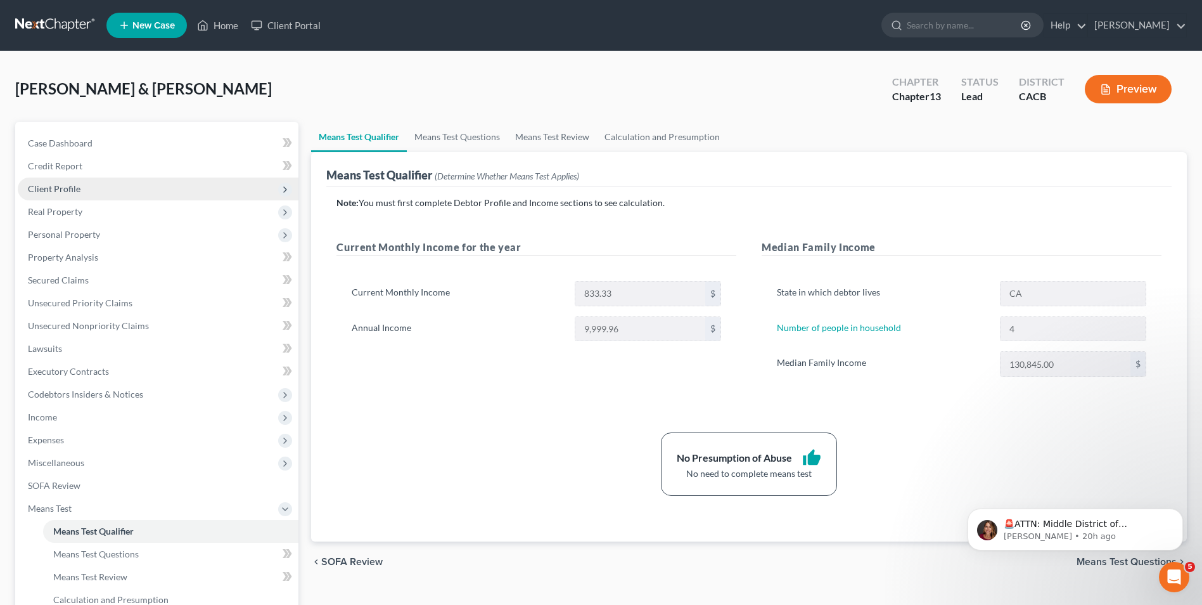
click at [63, 190] on span "Client Profile" at bounding box center [54, 188] width 53 height 11
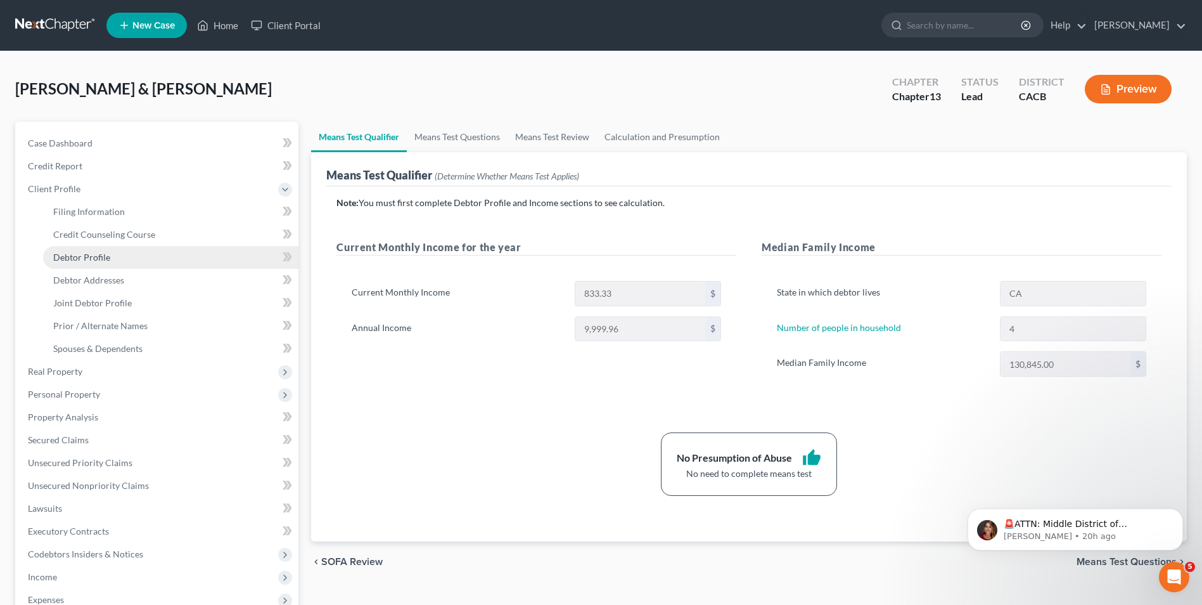
click at [101, 262] on link "Debtor Profile" at bounding box center [170, 257] width 255 height 23
select select "1"
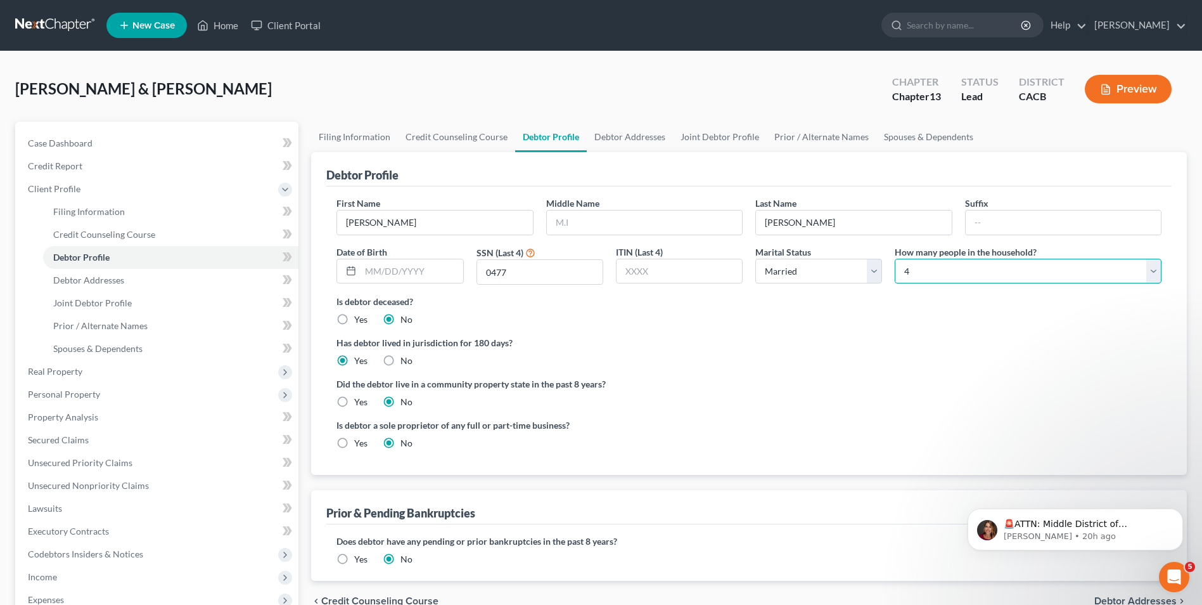
click at [913, 274] on select "Select 1 2 3 4 5 6 7 8 9 10 11 12 13 14 15 16 17 18 19 20" at bounding box center [1028, 271] width 267 height 25
select select "2"
click at [895, 259] on select "Select 1 2 3 4 5 6 7 8 9 10 11 12 13 14 15 16 17 18 19 20" at bounding box center [1028, 271] width 267 height 25
click at [693, 387] on label "Did the debtor live in a community property state in the past 8 years?" at bounding box center [749, 383] width 825 height 13
click at [354, 403] on label "Yes" at bounding box center [360, 402] width 13 height 13
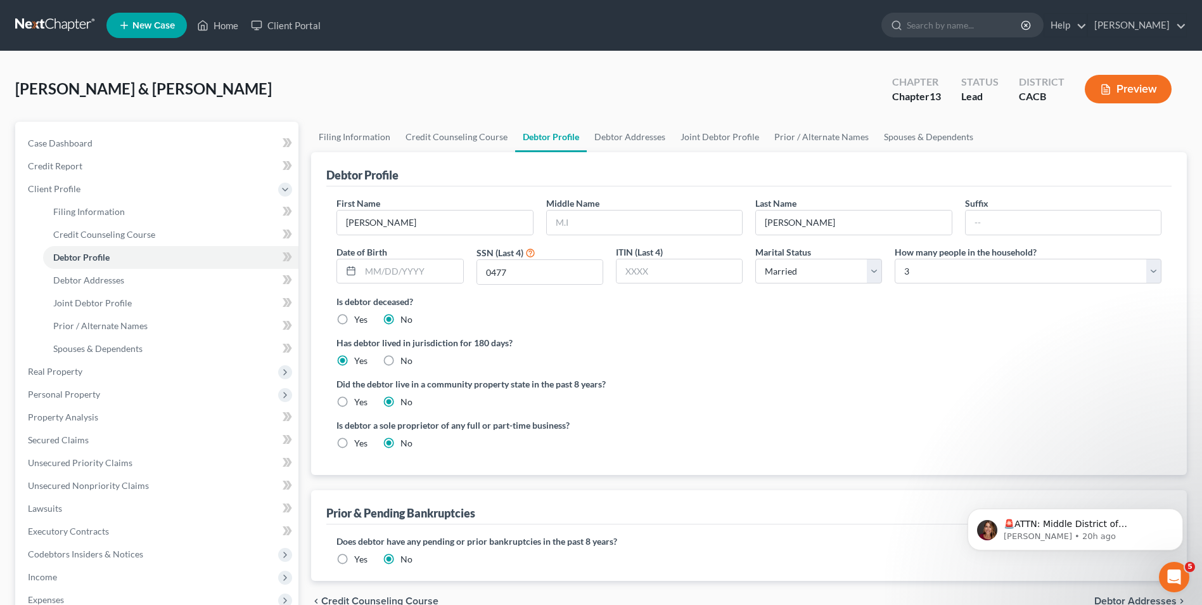
click at [359, 403] on input "Yes" at bounding box center [363, 400] width 8 height 8
radio input "true"
radio input "false"
click at [354, 444] on label "Yes" at bounding box center [360, 443] width 13 height 13
click at [359, 444] on input "Yes" at bounding box center [363, 441] width 8 height 8
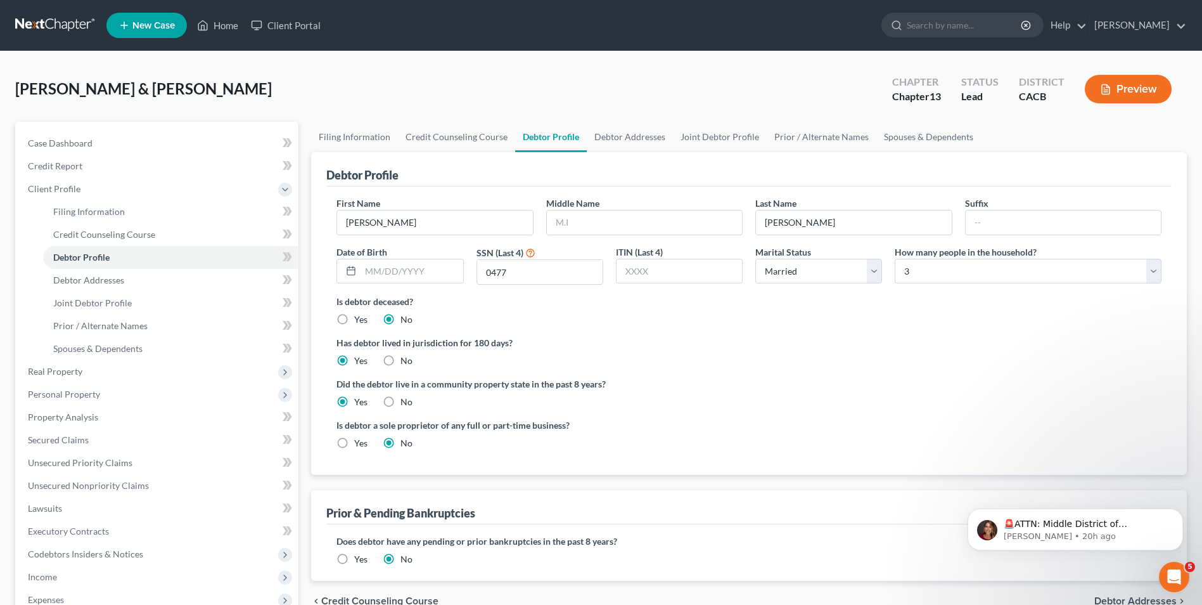
radio input "true"
radio input "false"
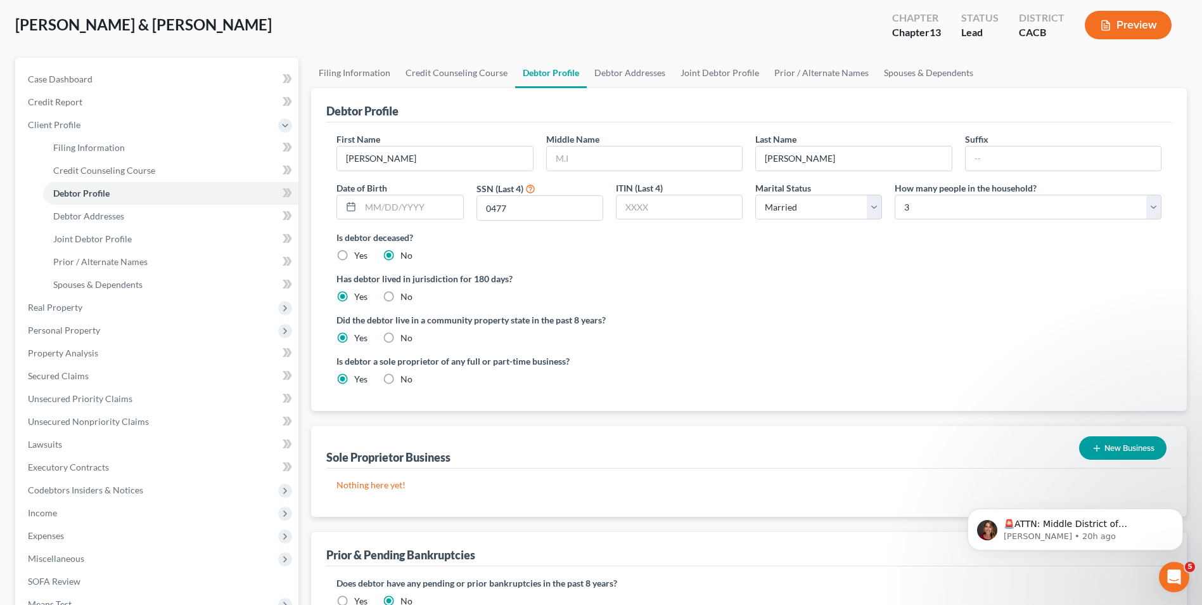
scroll to position [63, 0]
click at [712, 74] on link "Joint Debtor Profile" at bounding box center [720, 73] width 94 height 30
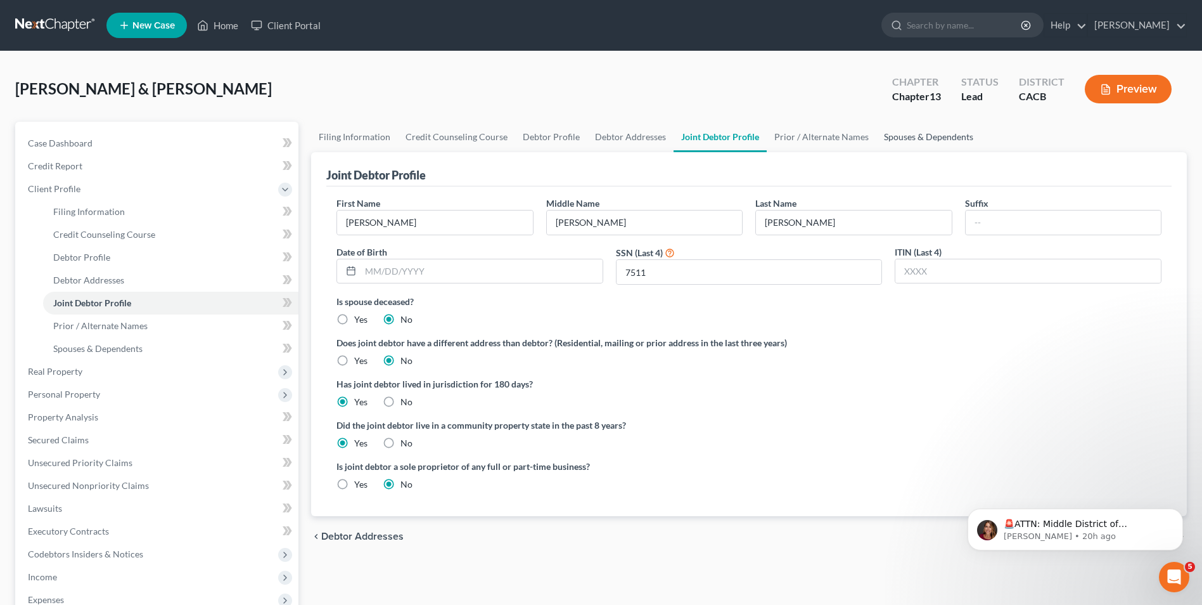
click at [922, 138] on link "Spouses & Dependents" at bounding box center [929, 137] width 105 height 30
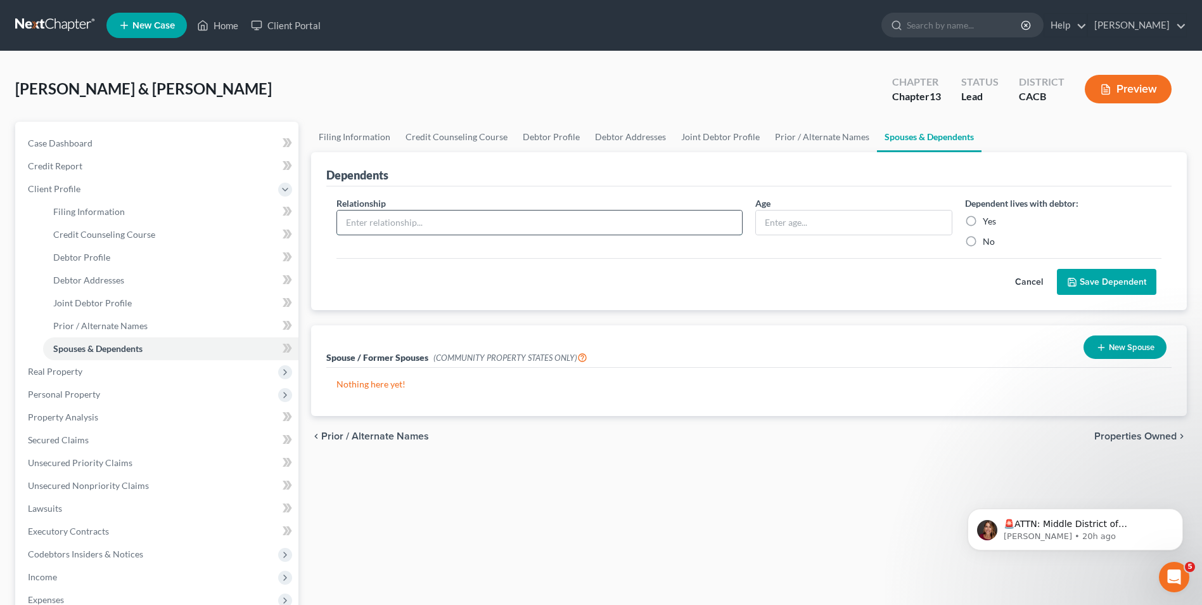
click at [519, 222] on input "text" at bounding box center [539, 222] width 405 height 24
type input "grandchild"
type input "5"
click at [983, 216] on label "Yes" at bounding box center [989, 221] width 13 height 13
click at [988, 216] on input "Yes" at bounding box center [992, 219] width 8 height 8
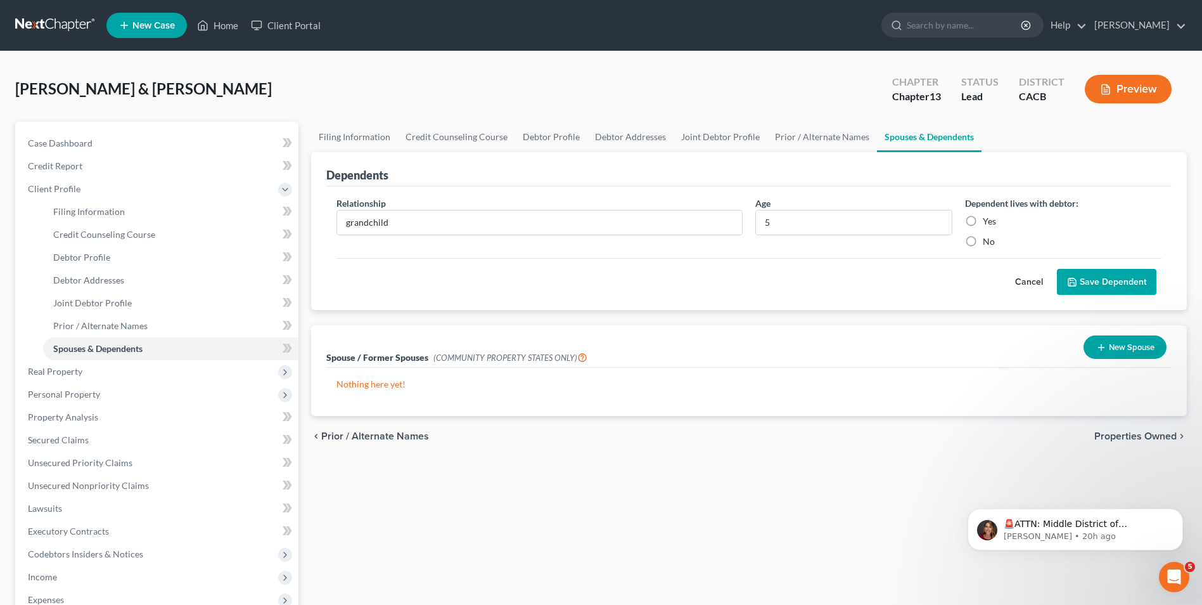
radio input "true"
click at [1086, 279] on button "Save Dependent" at bounding box center [1107, 282] width 100 height 27
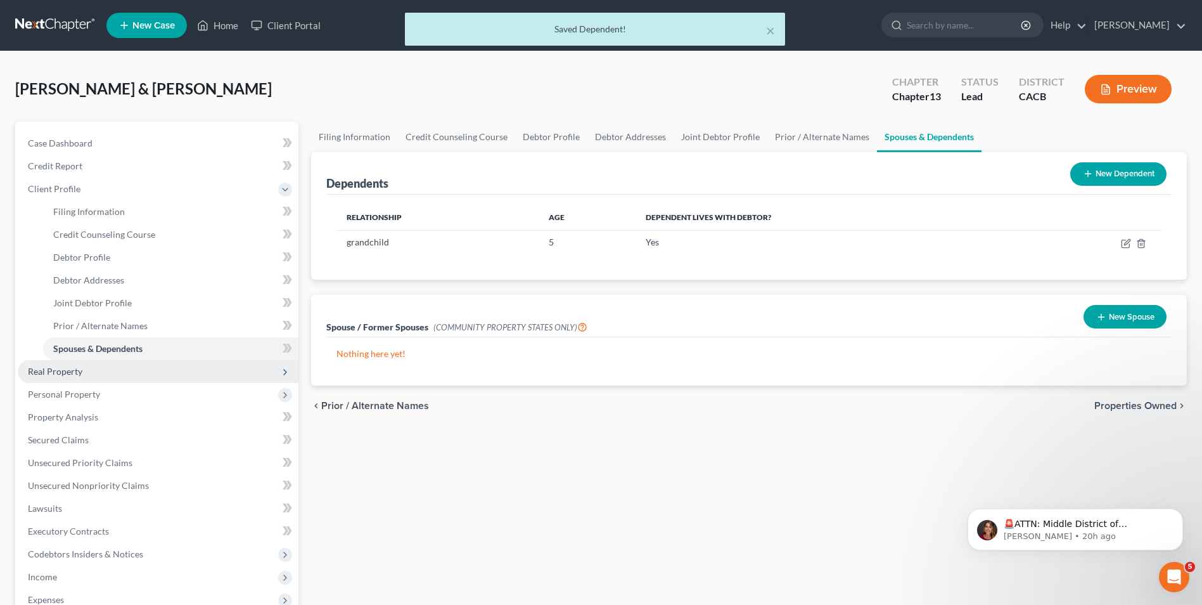
click at [64, 377] on span "Real Property" at bounding box center [158, 371] width 281 height 23
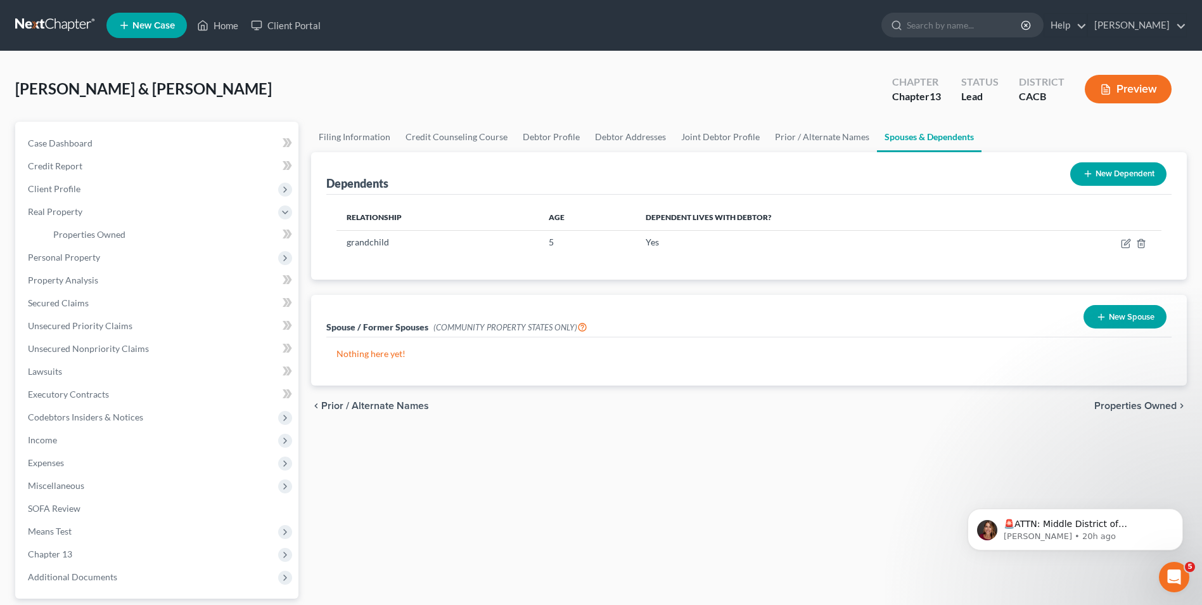
drag, startPoint x: 1113, startPoint y: 173, endPoint x: 1106, endPoint y: 167, distance: 9.4
click at [1113, 169] on button "New Dependent" at bounding box center [1119, 173] width 96 height 23
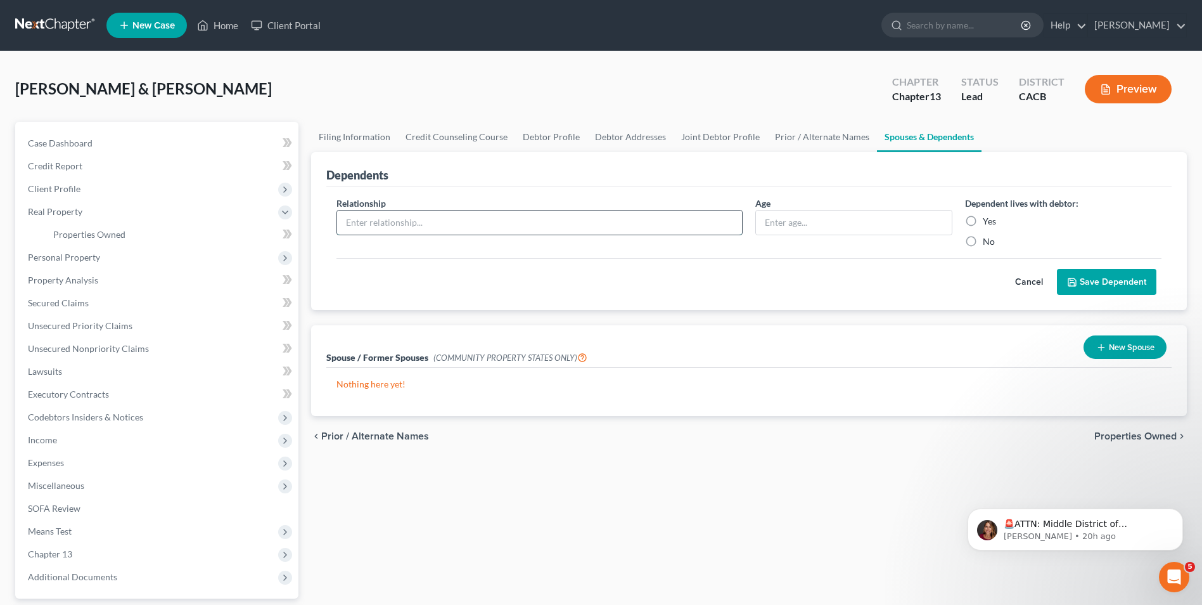
click at [439, 219] on input "text" at bounding box center [539, 222] width 405 height 24
type input "son"
click at [983, 221] on label "Yes" at bounding box center [989, 221] width 13 height 13
click at [988, 221] on input "Yes" at bounding box center [992, 219] width 8 height 8
radio input "true"
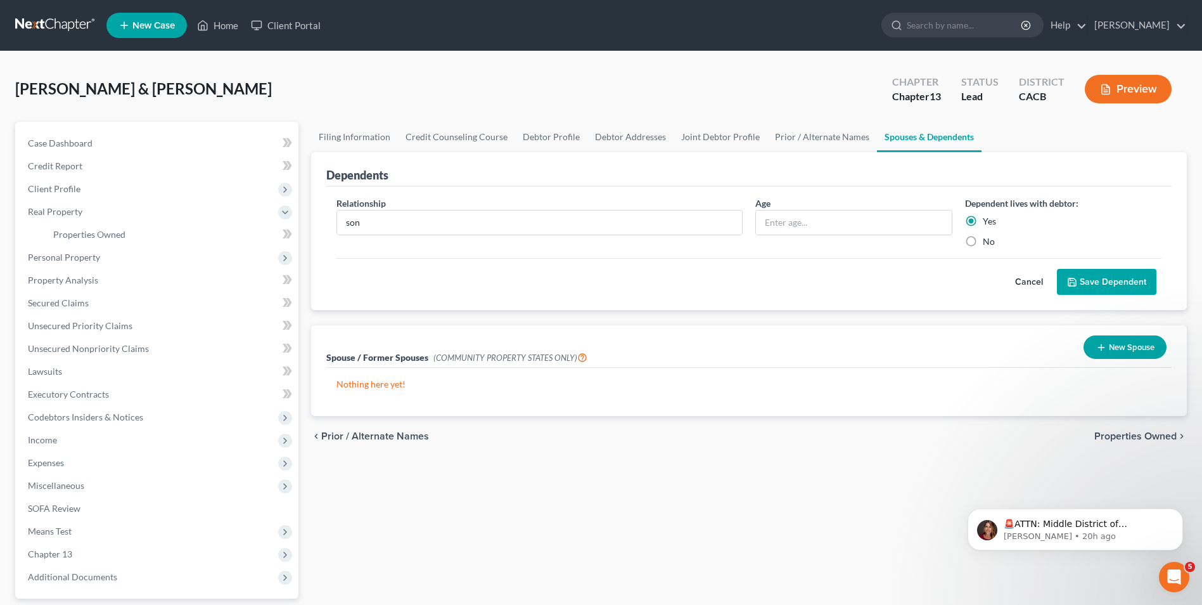
click at [1103, 285] on button "Save Dependent" at bounding box center [1107, 282] width 100 height 27
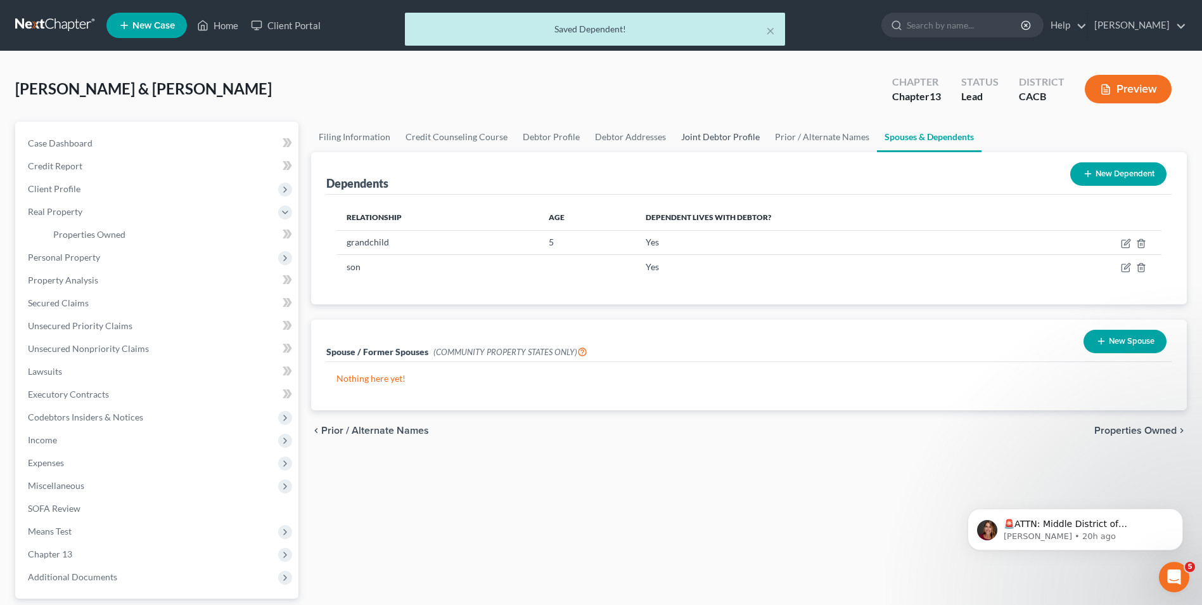
click at [729, 141] on link "Joint Debtor Profile" at bounding box center [721, 137] width 94 height 30
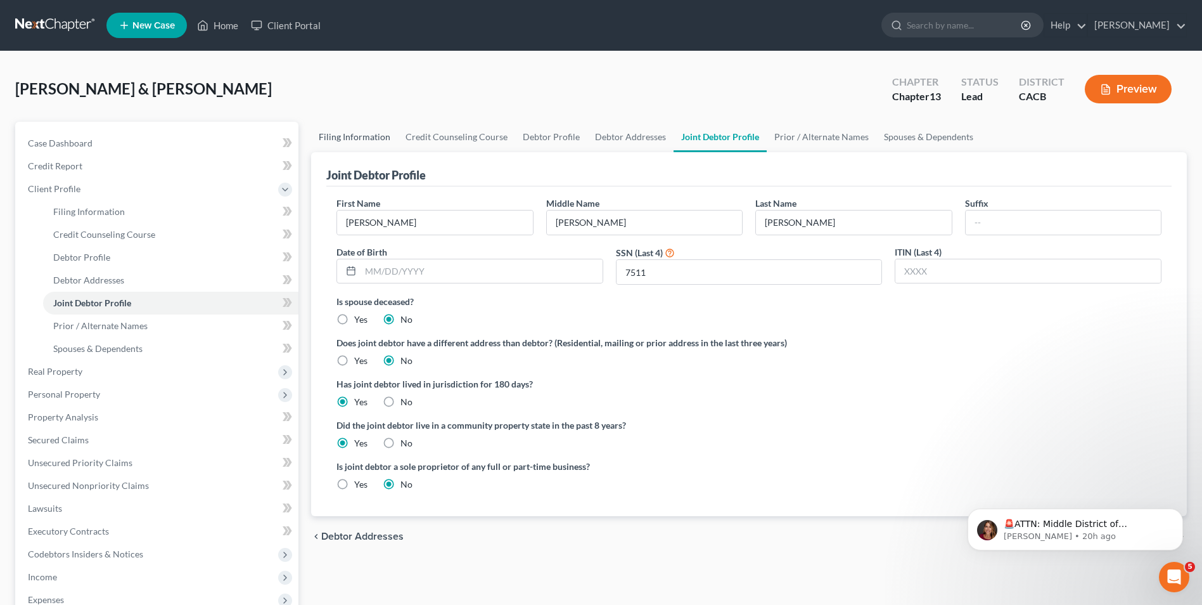
click at [368, 142] on link "Filing Information" at bounding box center [354, 137] width 87 height 30
select select "0"
select select "3"
select select "1"
select select "3"
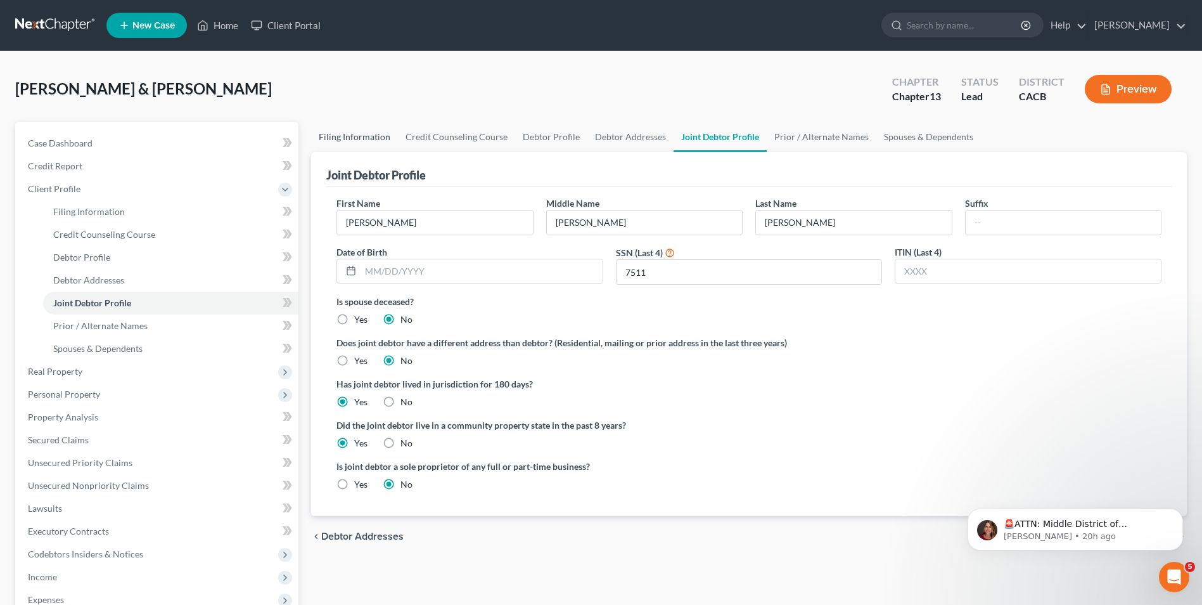
select select "0"
select select "4"
select select "1"
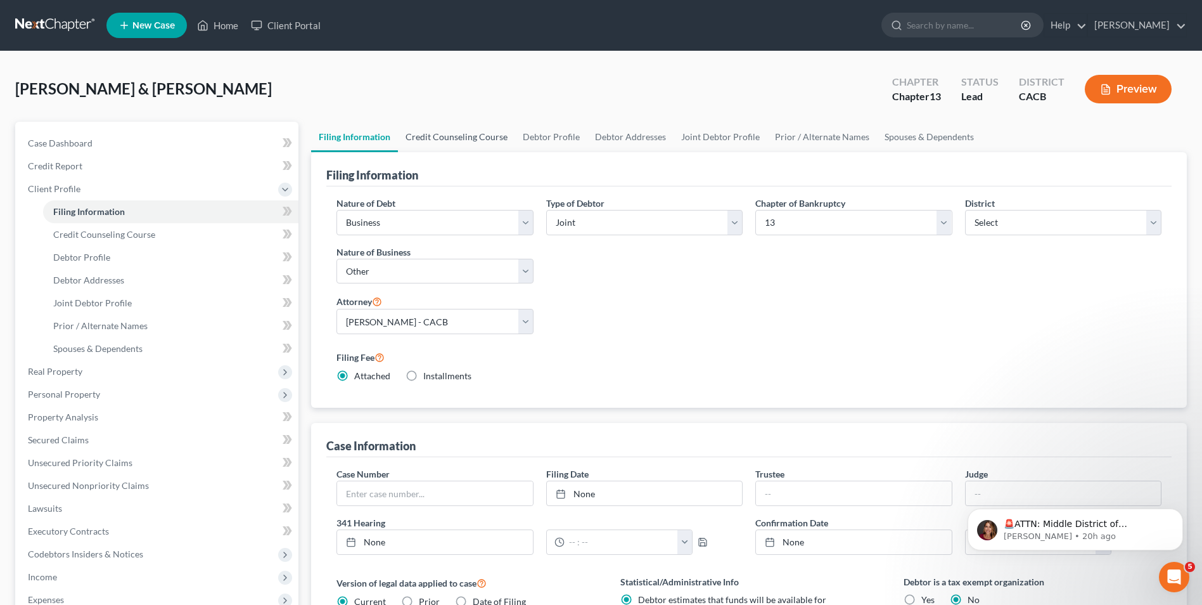
click at [477, 138] on link "Credit Counseling Course" at bounding box center [456, 137] width 117 height 30
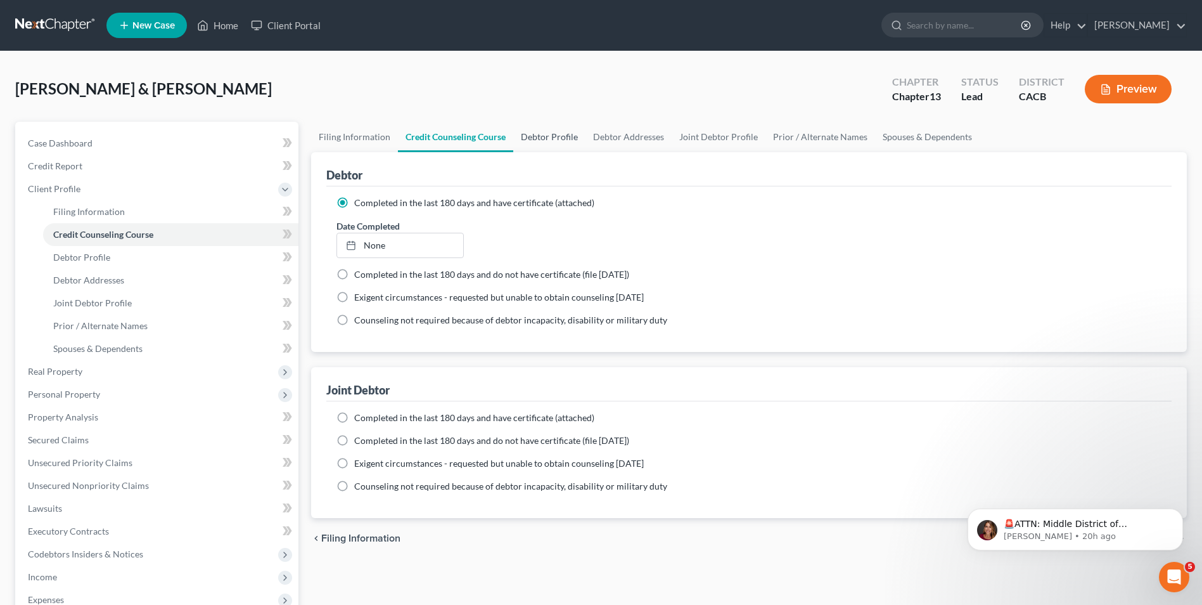
click at [553, 140] on link "Debtor Profile" at bounding box center [549, 137] width 72 height 30
select select "1"
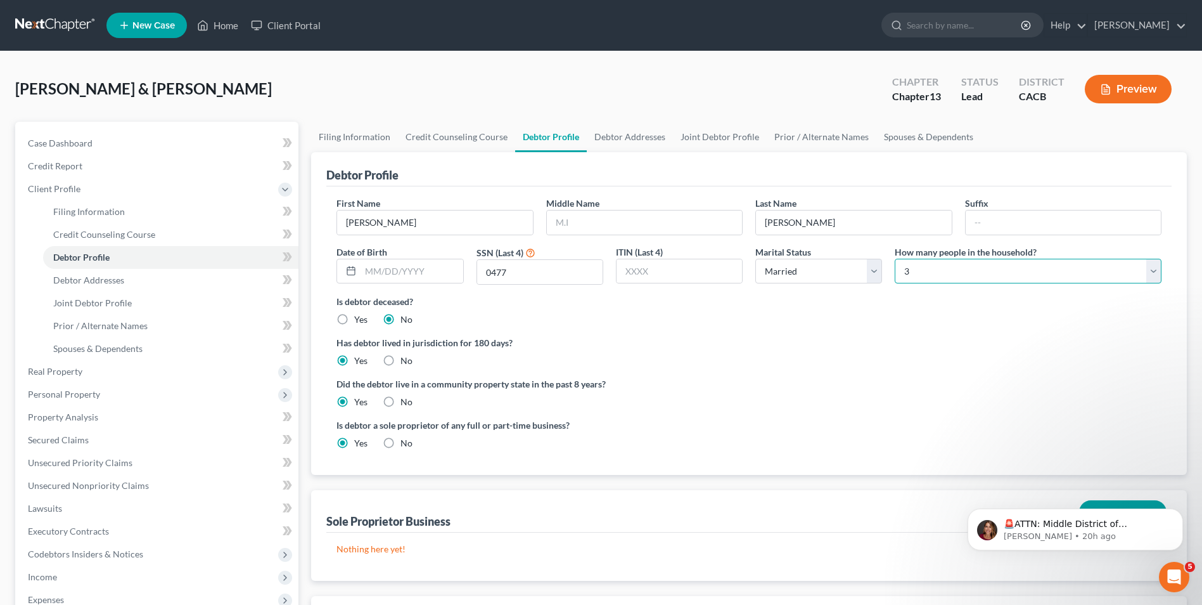
click at [912, 276] on select "Select 1 2 3 4 5 6 7 8 9 10 11 12 13 14 15 16 17 18 19 20" at bounding box center [1028, 271] width 267 height 25
select select "3"
click at [895, 259] on select "Select 1 2 3 4 5 6 7 8 9 10 11 12 13 14 15 16 17 18 19 20" at bounding box center [1028, 271] width 267 height 25
drag, startPoint x: 824, startPoint y: 364, endPoint x: 788, endPoint y: 298, distance: 75.2
click at [823, 364] on div "Has debtor lived in jurisdiction for 180 days? Yes No Debtor must reside in jur…" at bounding box center [749, 351] width 825 height 31
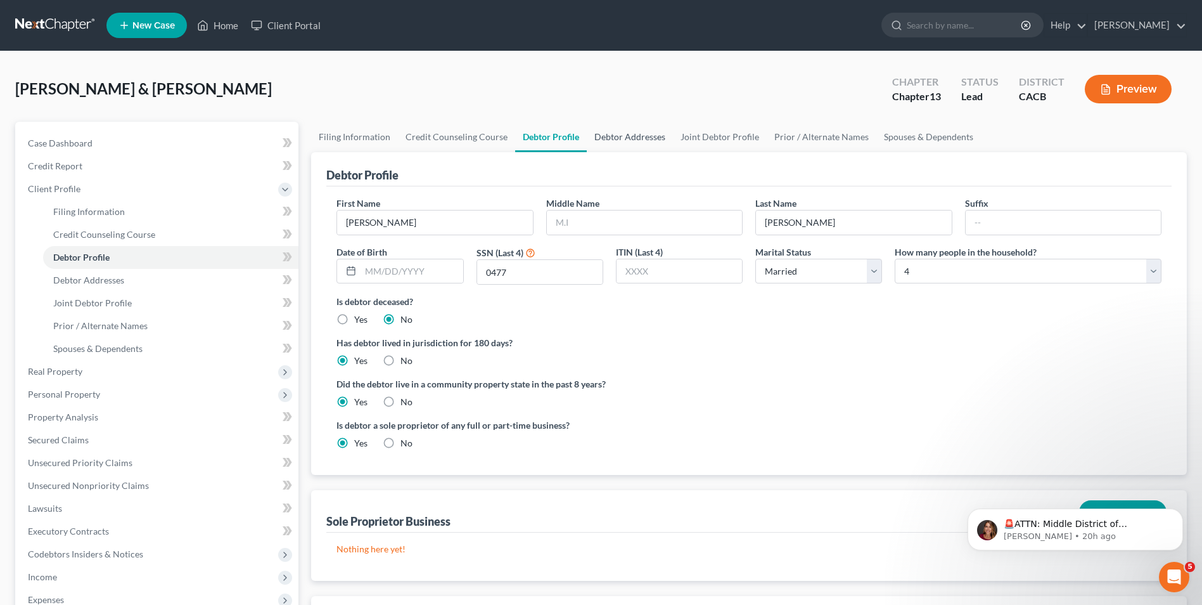
click at [610, 131] on link "Debtor Addresses" at bounding box center [630, 137] width 86 height 30
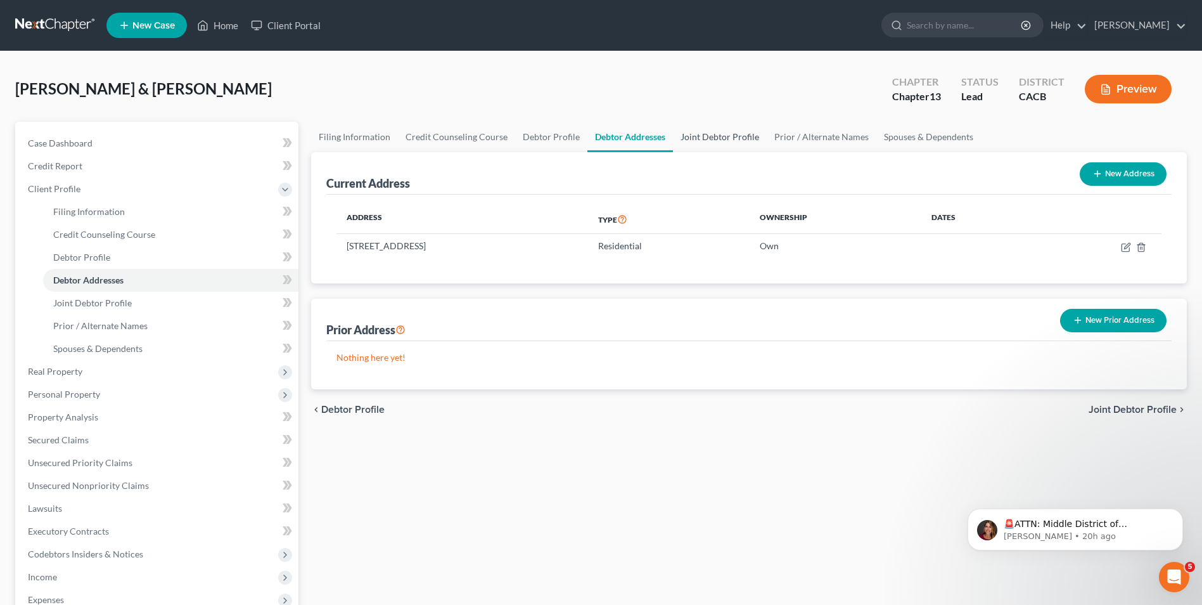
click at [710, 145] on link "Joint Debtor Profile" at bounding box center [720, 137] width 94 height 30
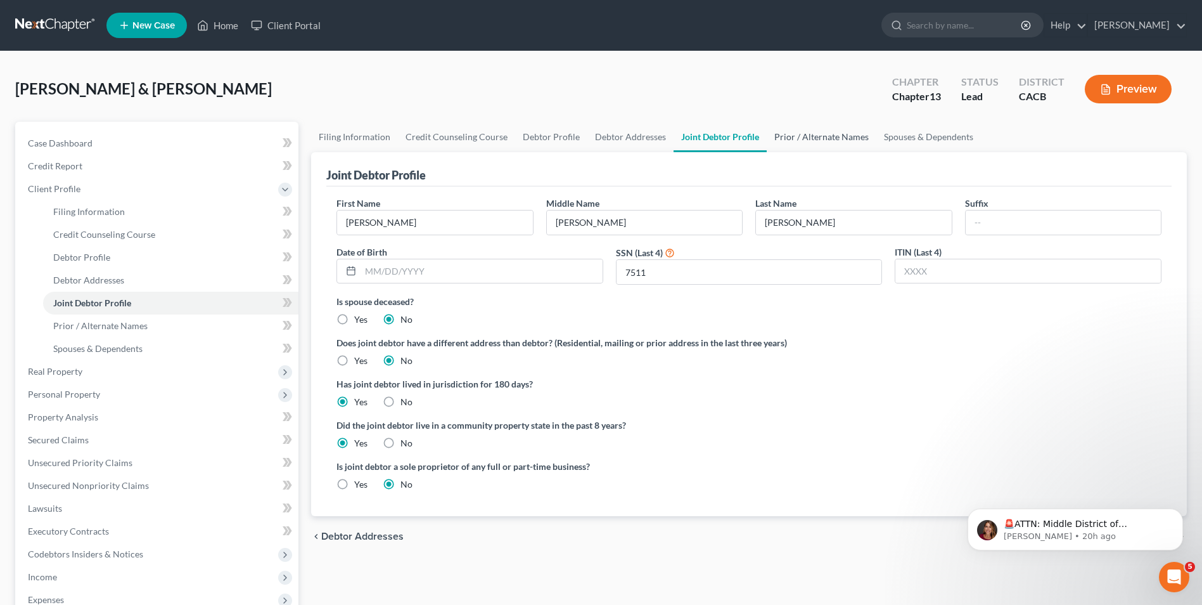
click at [811, 138] on link "Prior / Alternate Names" at bounding box center [822, 137] width 110 height 30
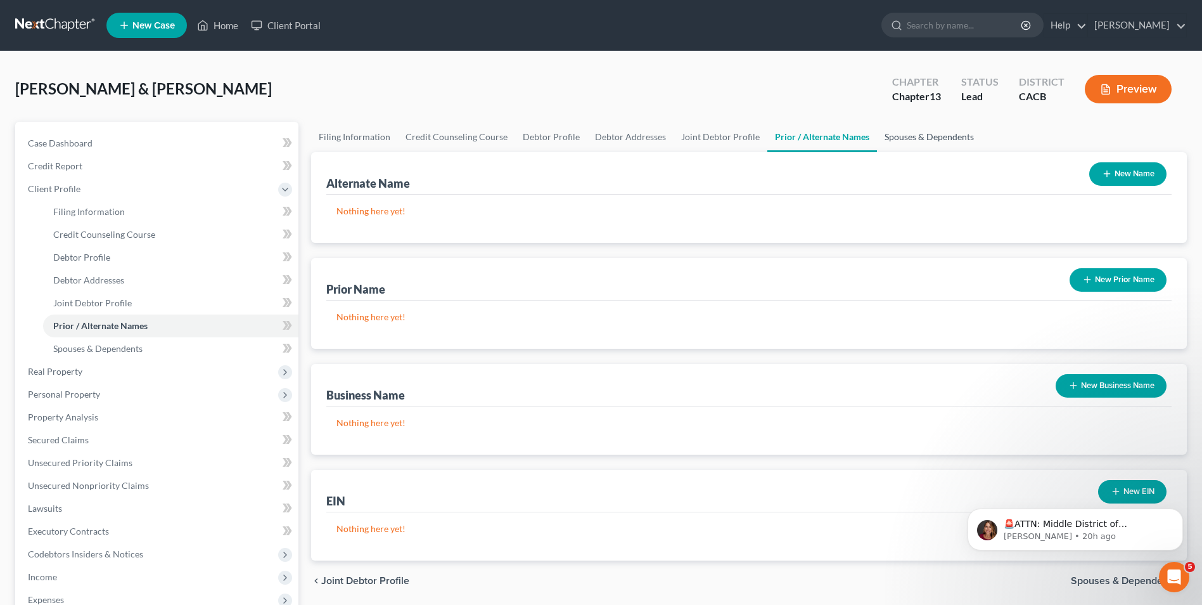
click at [887, 142] on link "Spouses & Dependents" at bounding box center [929, 137] width 105 height 30
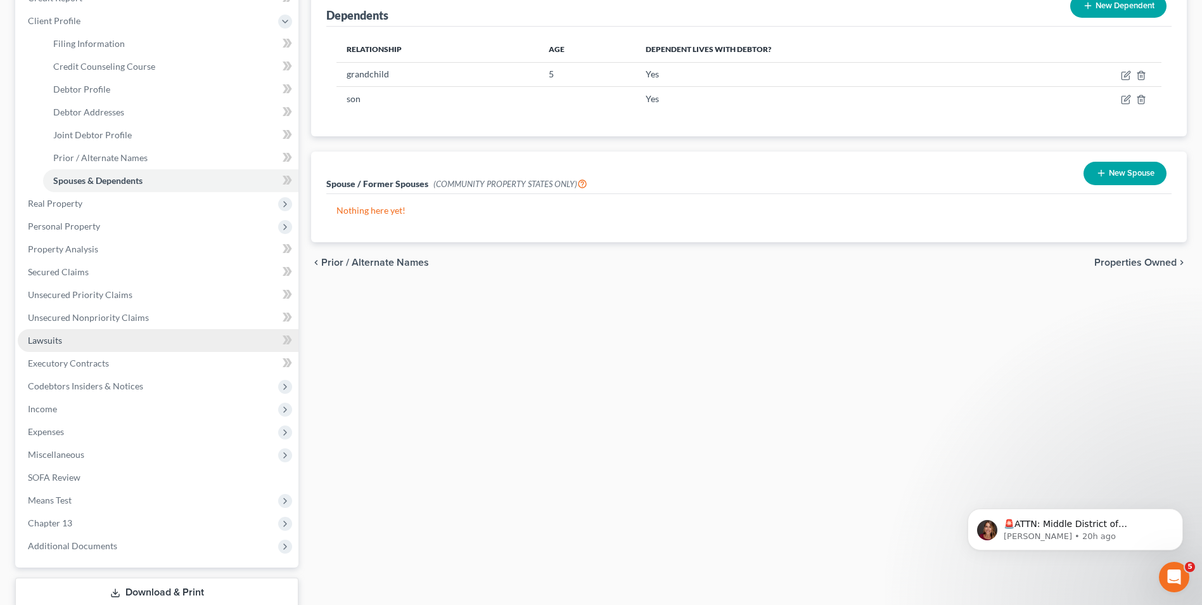
scroll to position [61, 0]
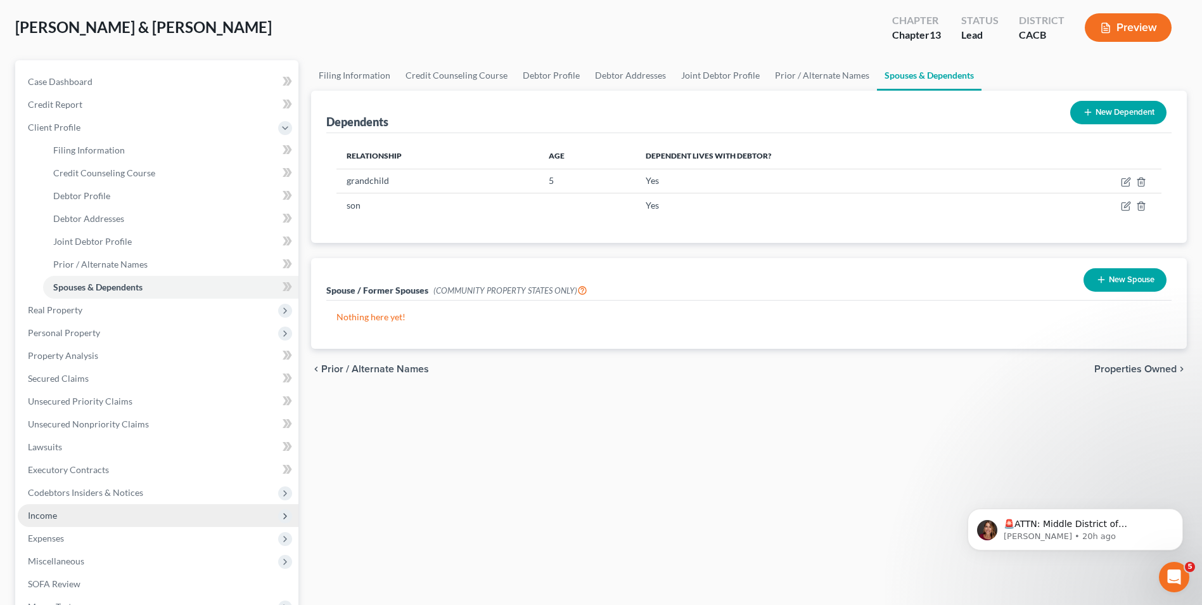
click at [49, 517] on span "Income" at bounding box center [42, 515] width 29 height 11
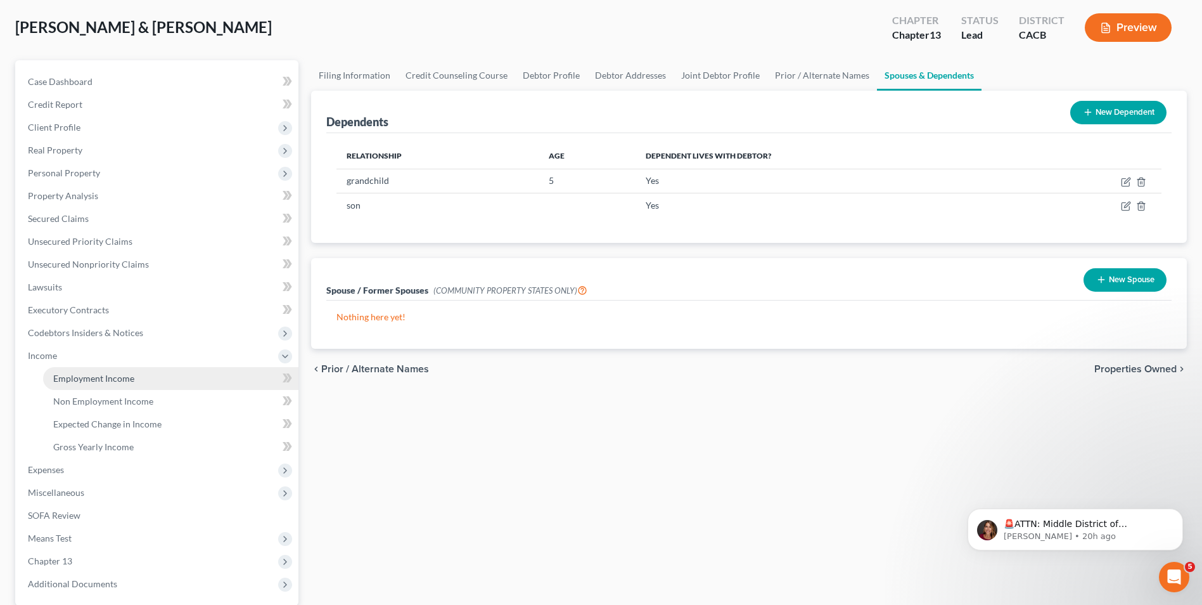
click at [94, 378] on span "Employment Income" at bounding box center [93, 378] width 81 height 11
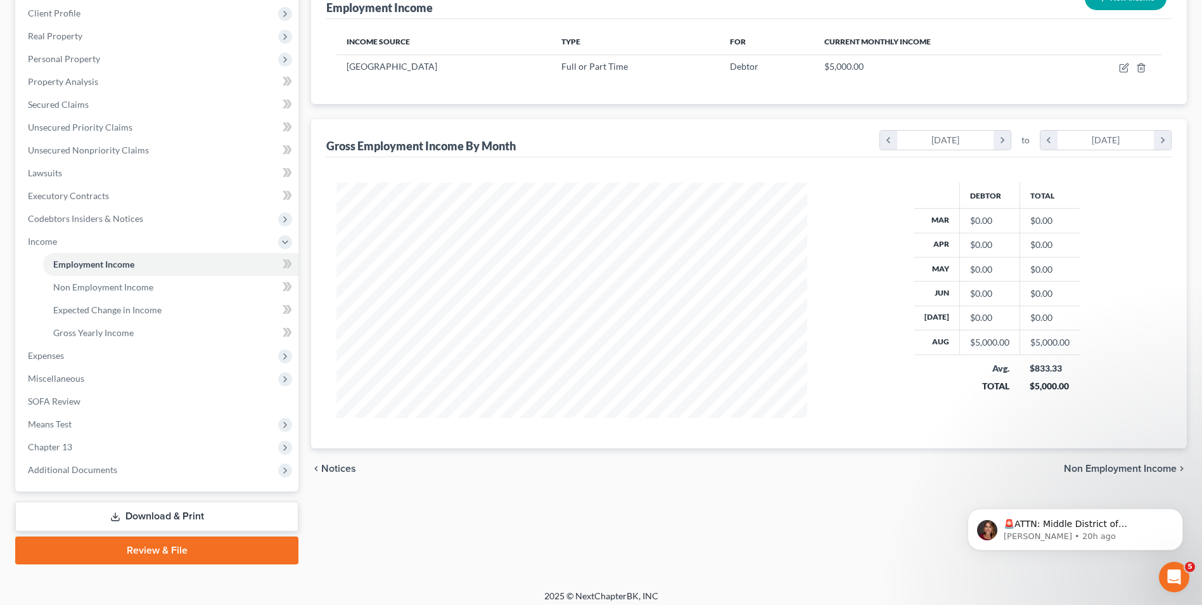
scroll to position [183, 0]
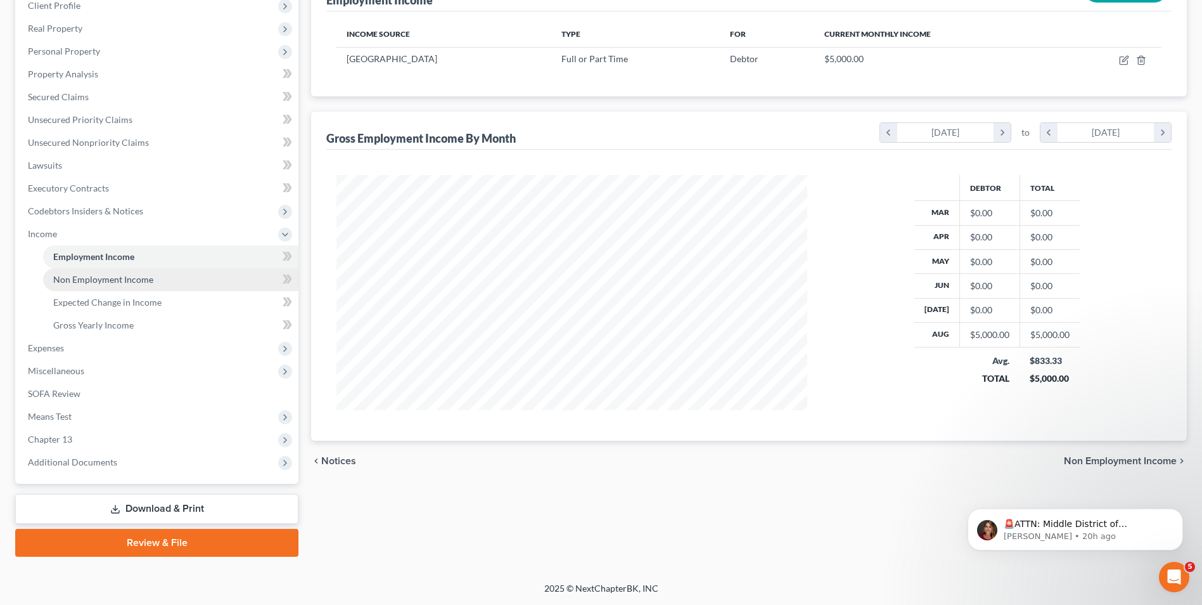
click at [86, 280] on span "Non Employment Income" at bounding box center [103, 279] width 100 height 11
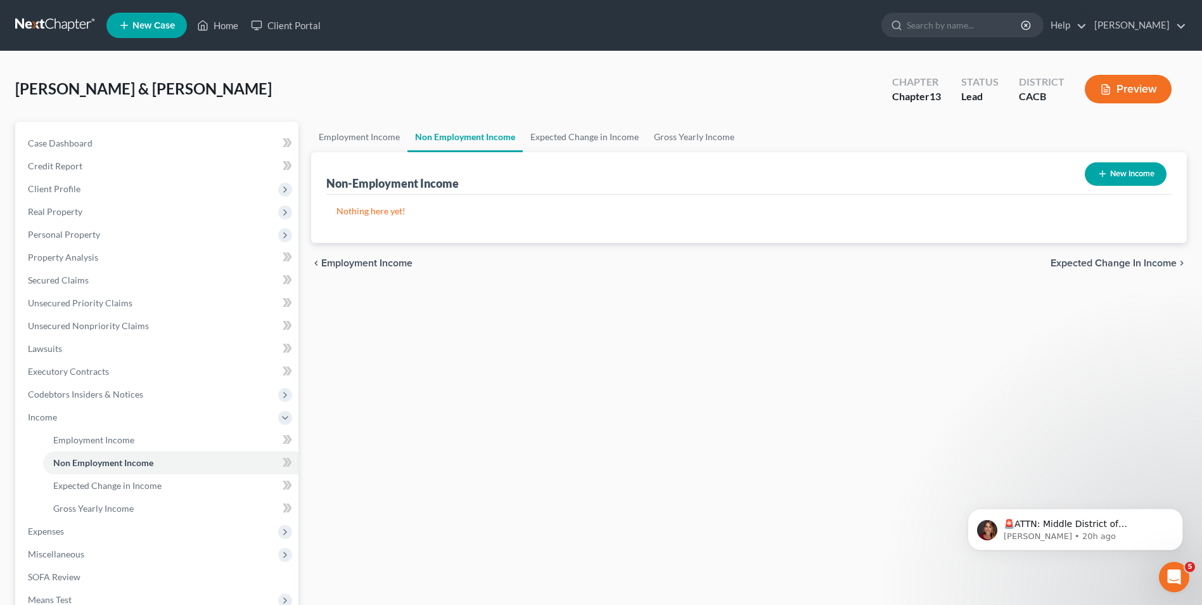
click at [1126, 176] on button "New Income" at bounding box center [1126, 173] width 82 height 23
select select "0"
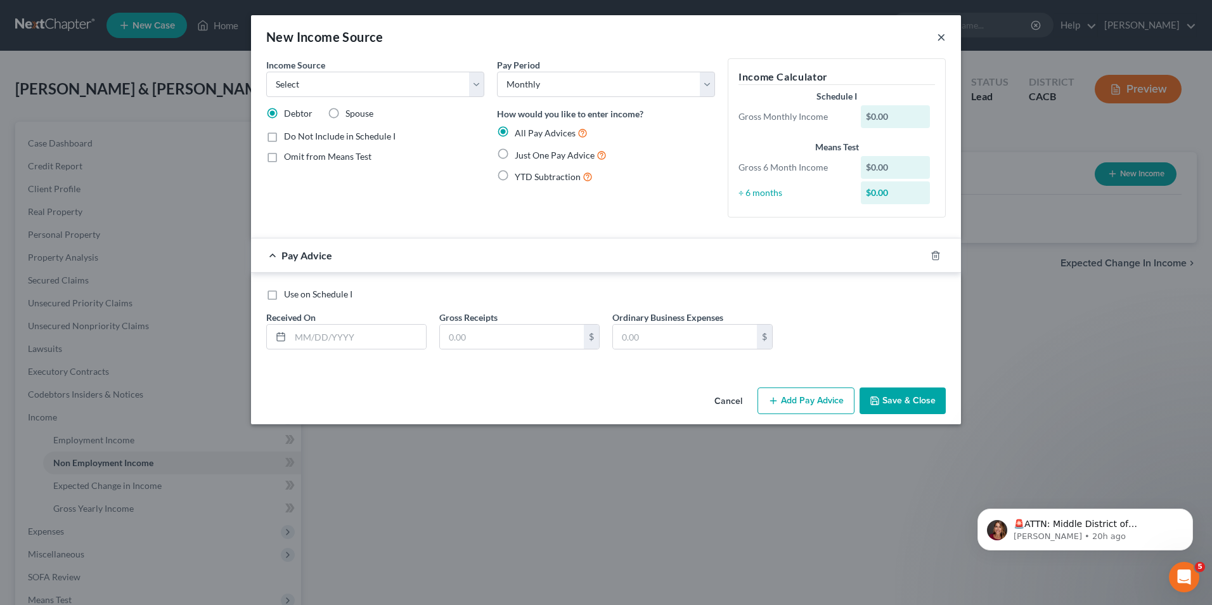
click at [941, 37] on button "×" at bounding box center [941, 36] width 9 height 15
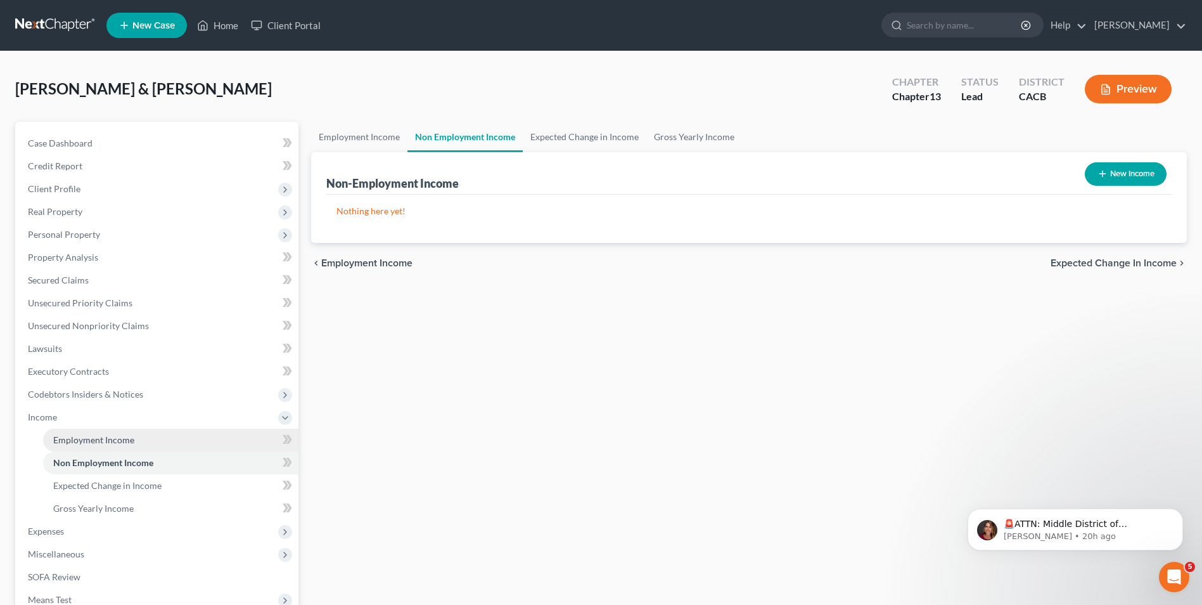
click at [74, 446] on link "Employment Income" at bounding box center [170, 439] width 255 height 23
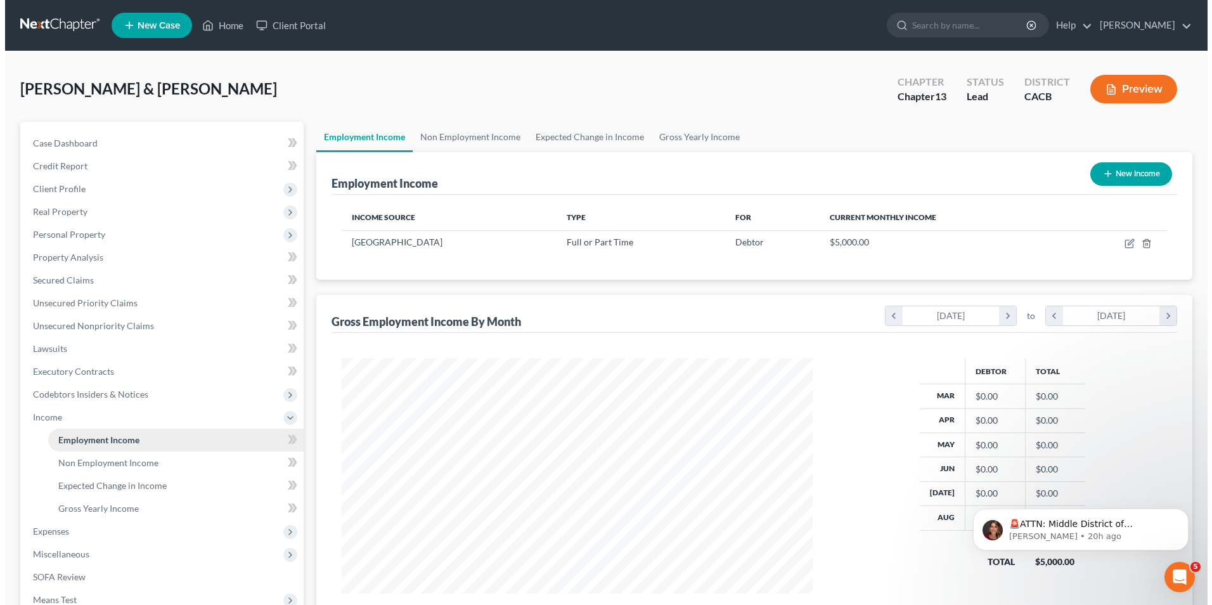
scroll to position [235, 496]
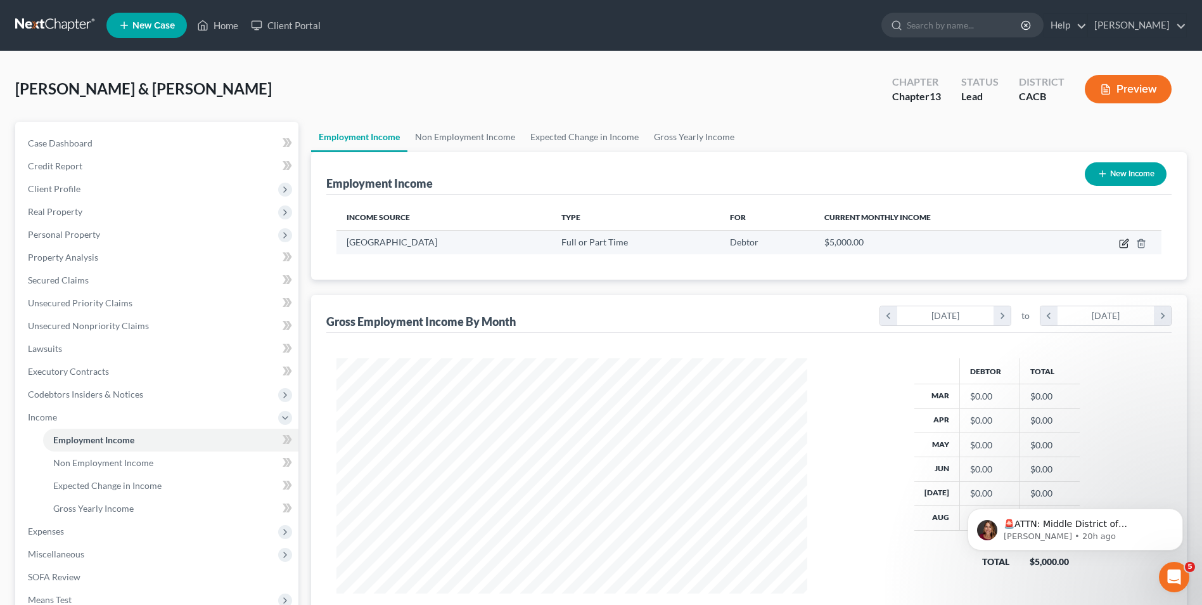
click at [1120, 245] on icon "button" at bounding box center [1124, 244] width 8 height 8
select select "0"
select select "4"
select select "0"
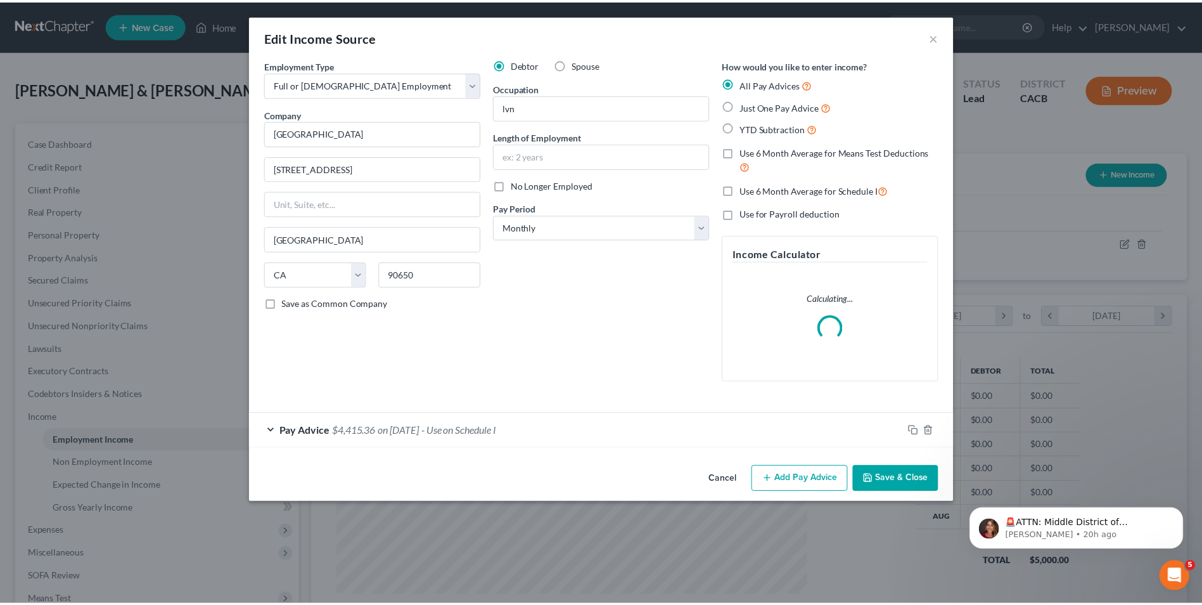
scroll to position [237, 501]
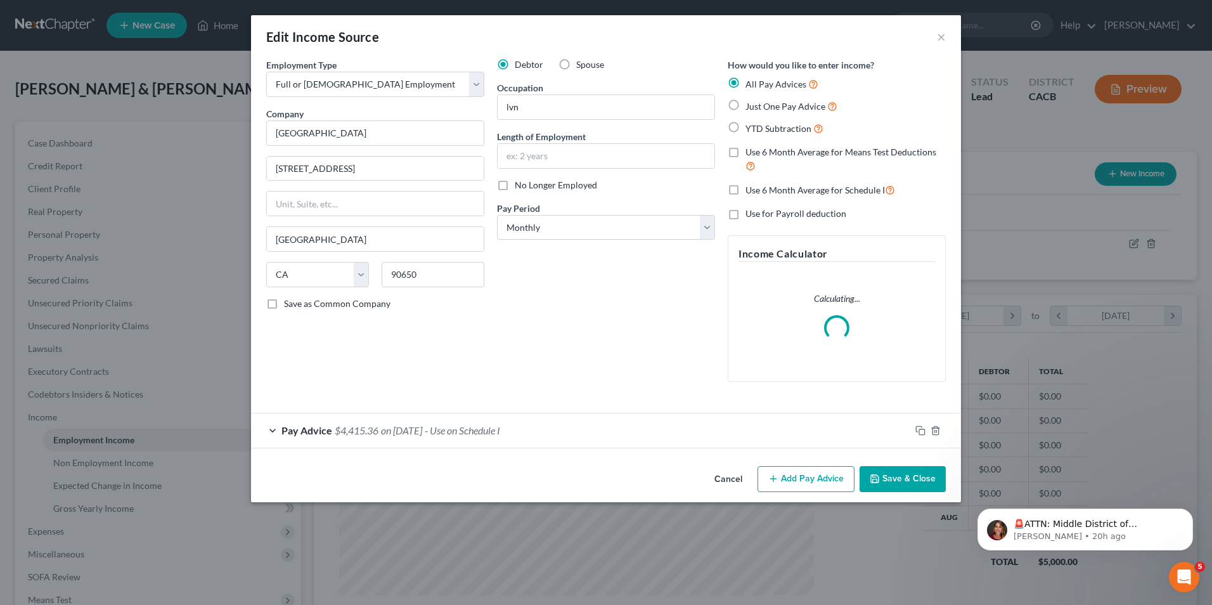
click at [576, 61] on label "Spouse" at bounding box center [590, 64] width 28 height 13
click at [581, 61] on input "Spouse" at bounding box center [585, 62] width 8 height 8
radio input "true"
click at [887, 480] on button "Save & Close" at bounding box center [903, 479] width 86 height 27
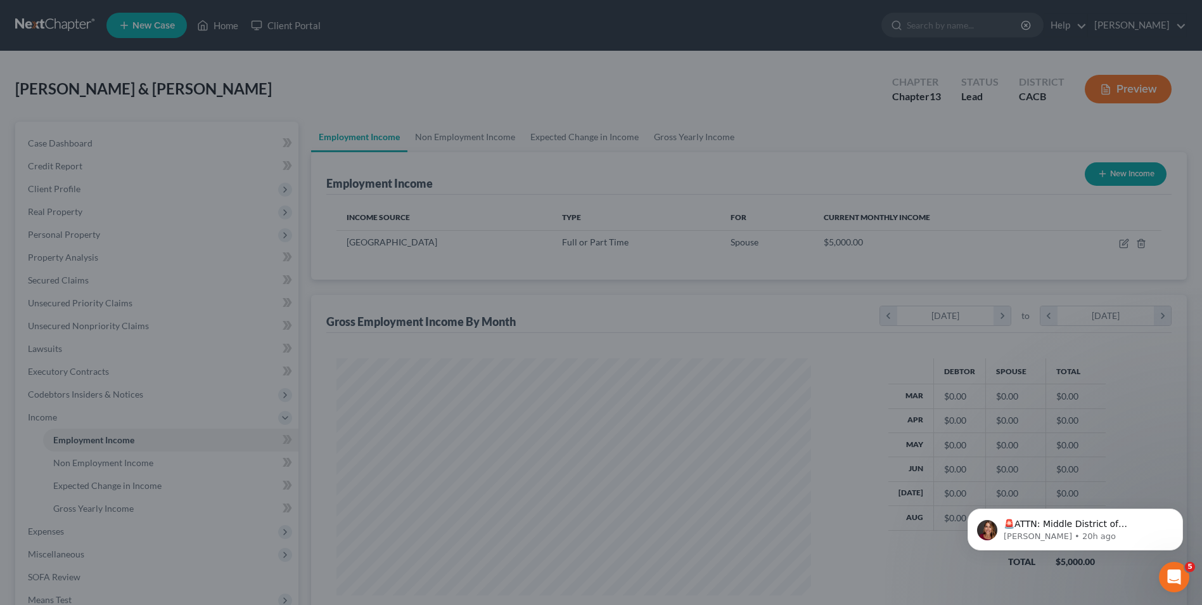
scroll to position [633633, 633372]
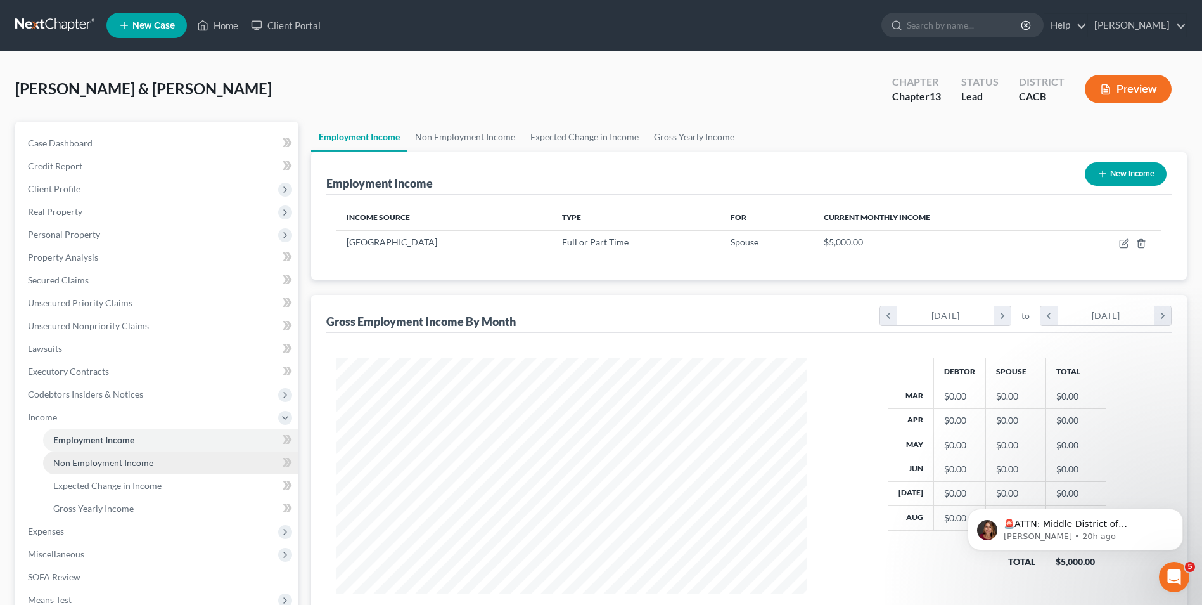
drag, startPoint x: 95, startPoint y: 460, endPoint x: 125, endPoint y: 462, distance: 29.9
click at [95, 460] on span "Non Employment Income" at bounding box center [103, 462] width 100 height 11
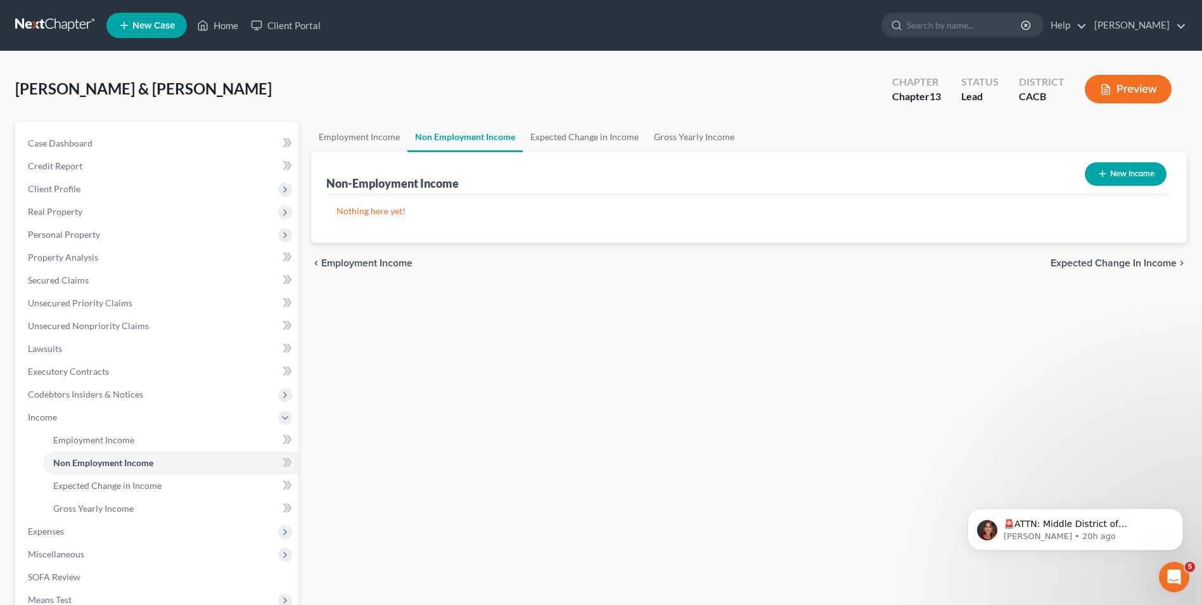
click at [1117, 174] on button "New Income" at bounding box center [1126, 173] width 82 height 23
select select "0"
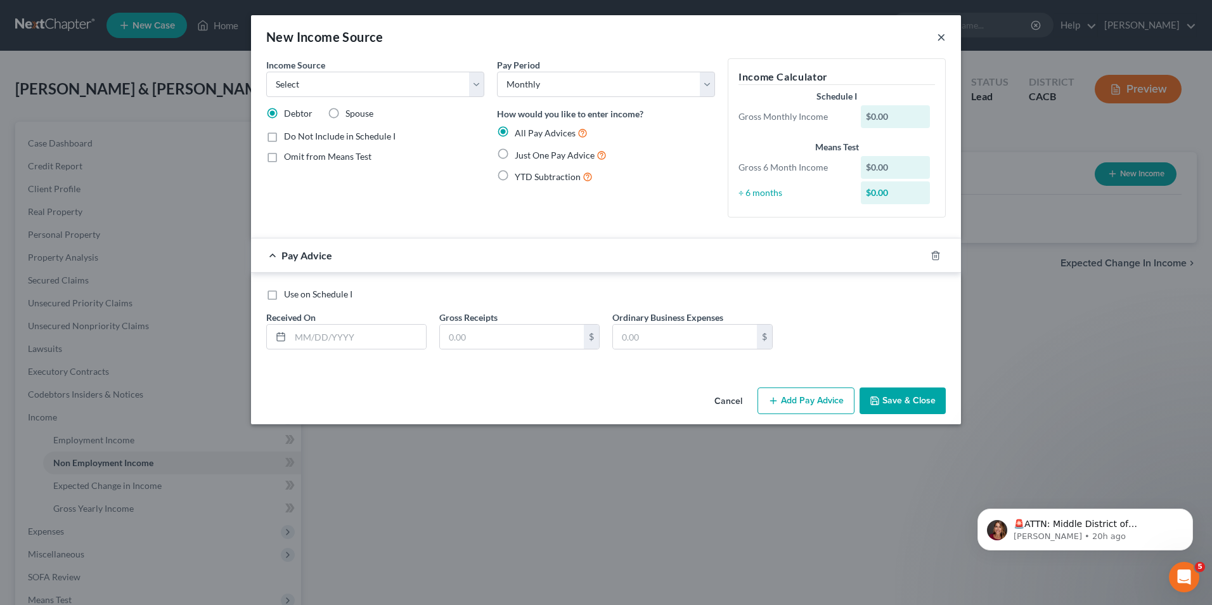
click at [941, 39] on button "×" at bounding box center [941, 36] width 9 height 15
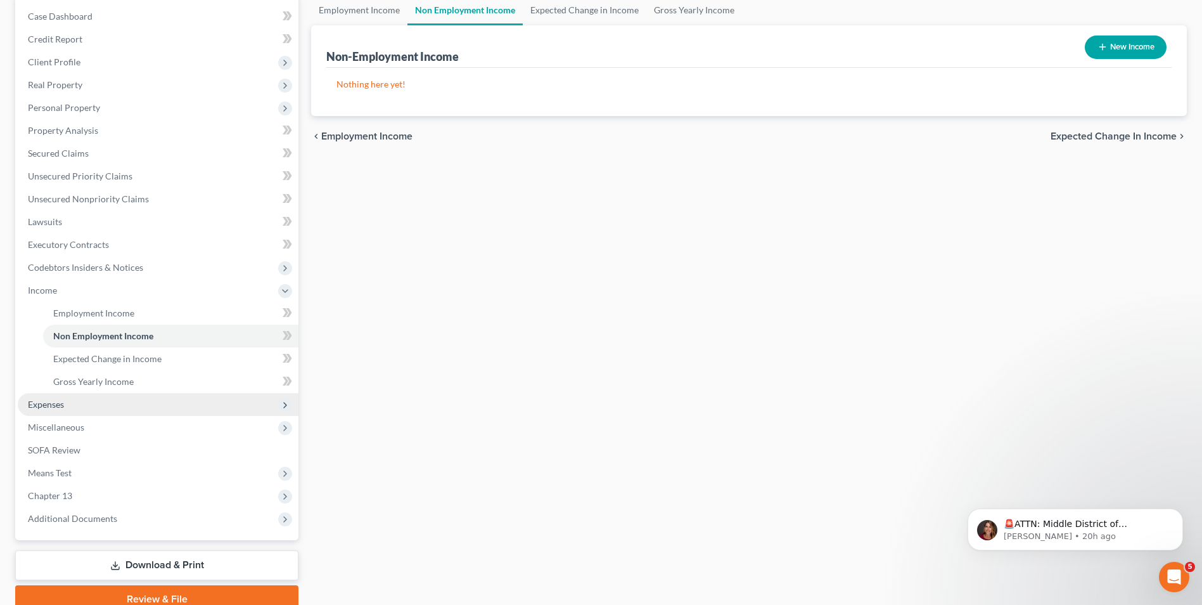
scroll to position [183, 0]
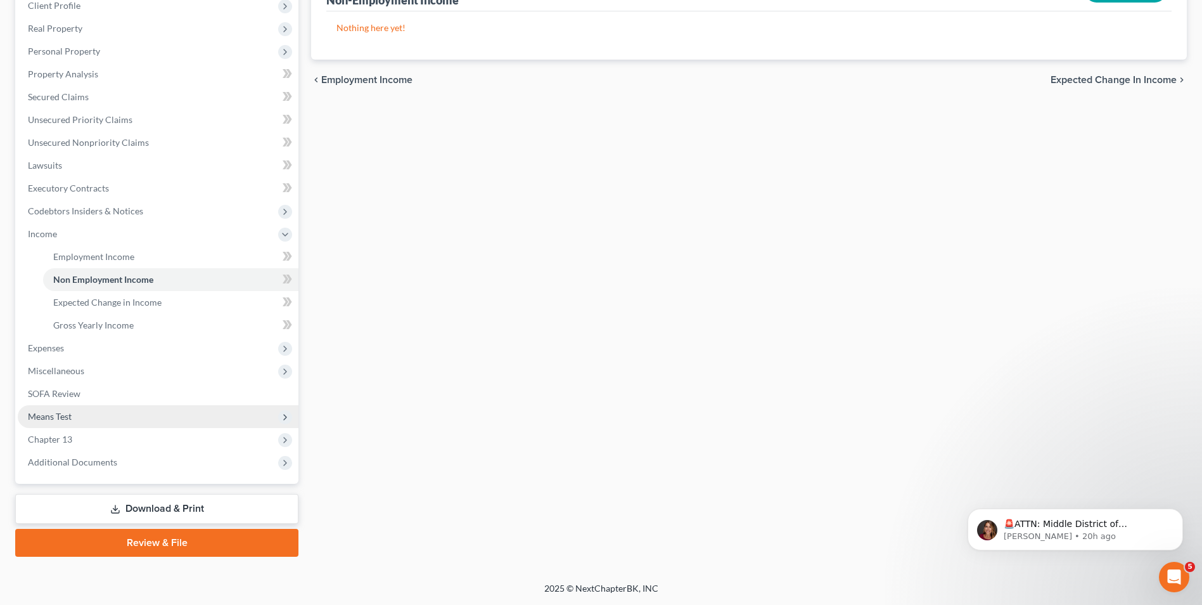
click at [60, 422] on span "Means Test" at bounding box center [158, 416] width 281 height 23
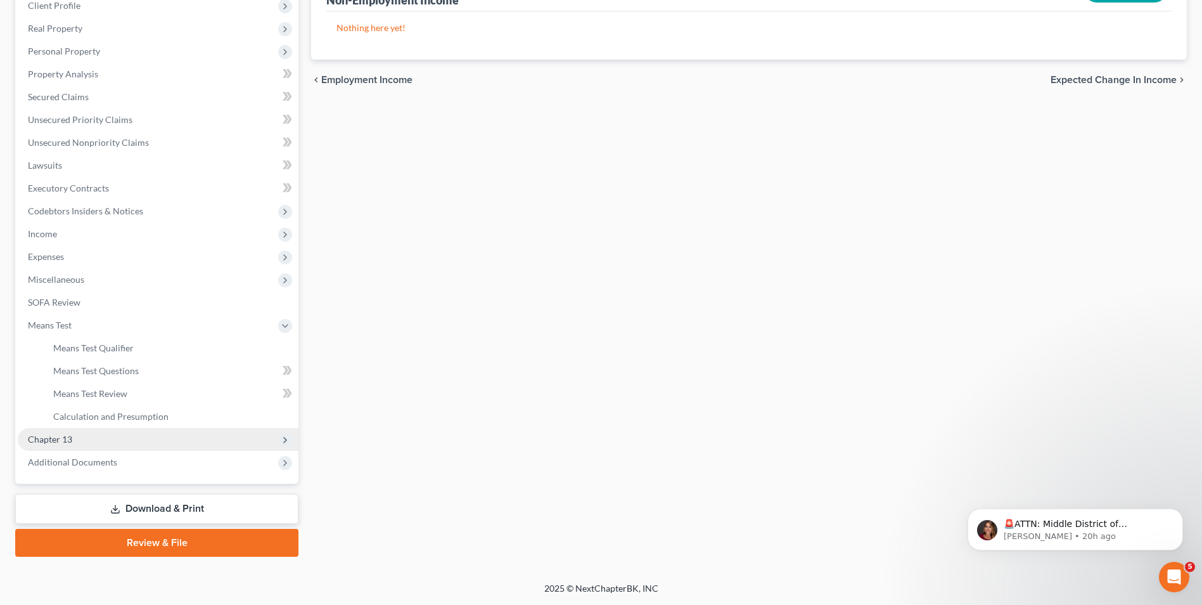
click at [52, 434] on span "Chapter 13" at bounding box center [50, 439] width 44 height 11
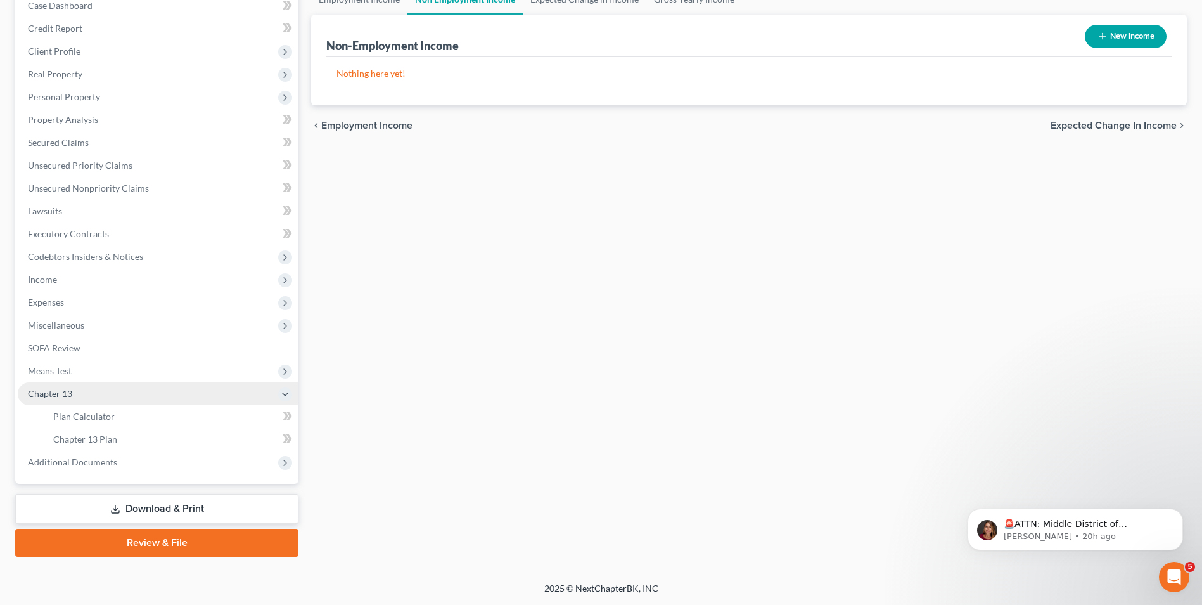
scroll to position [138, 0]
